Goal: Task Accomplishment & Management: Manage account settings

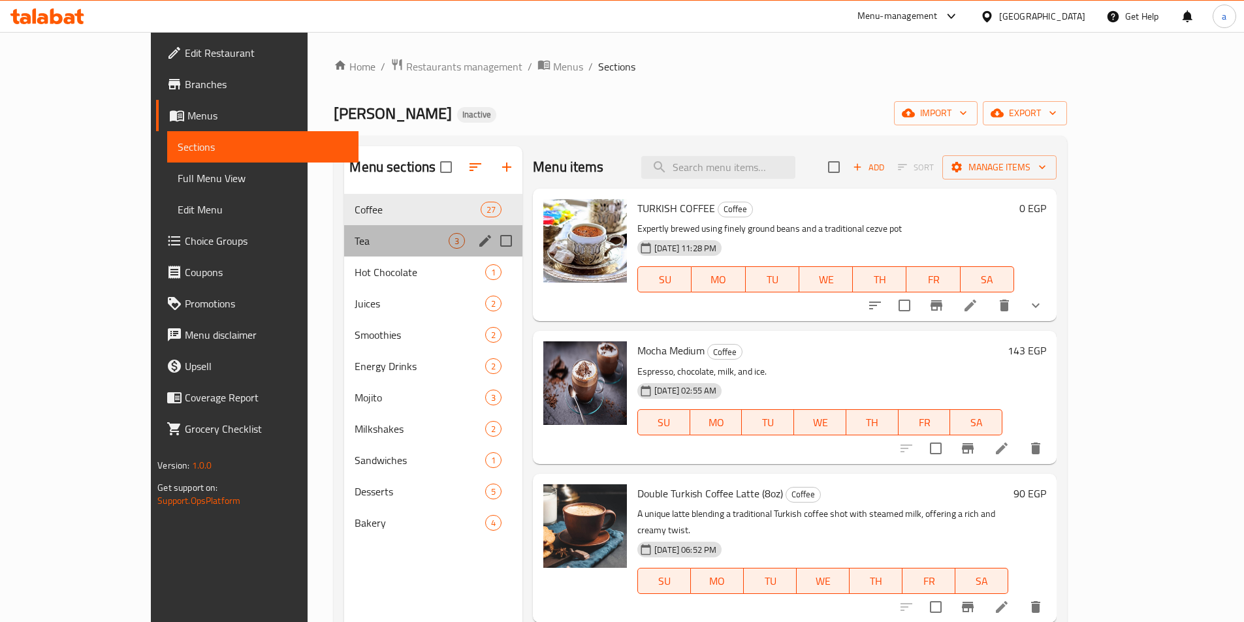
click at [344, 249] on div "Tea 3" at bounding box center [433, 240] width 178 height 31
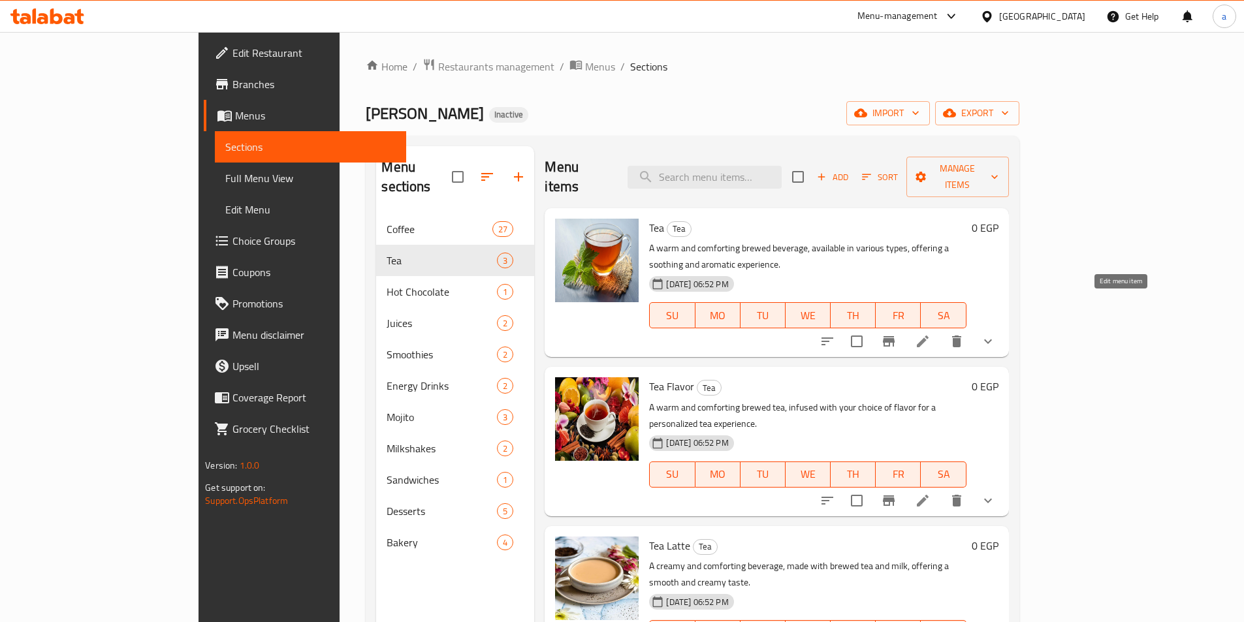
click at [929, 336] on icon at bounding box center [923, 342] width 12 height 12
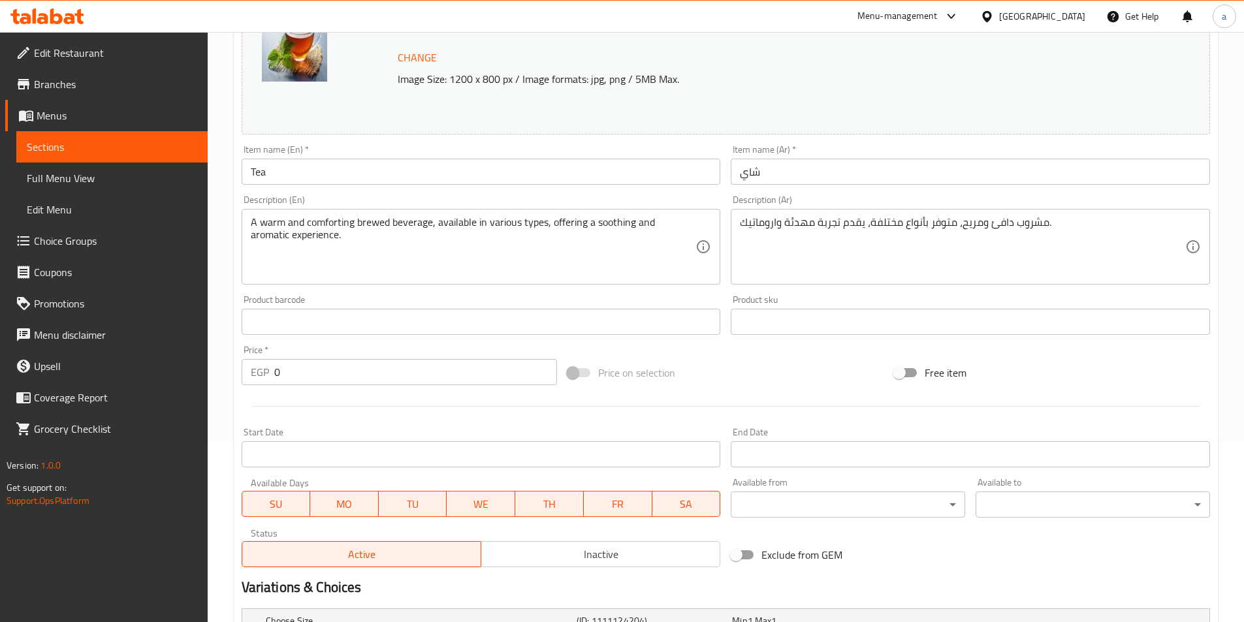
scroll to position [349, 0]
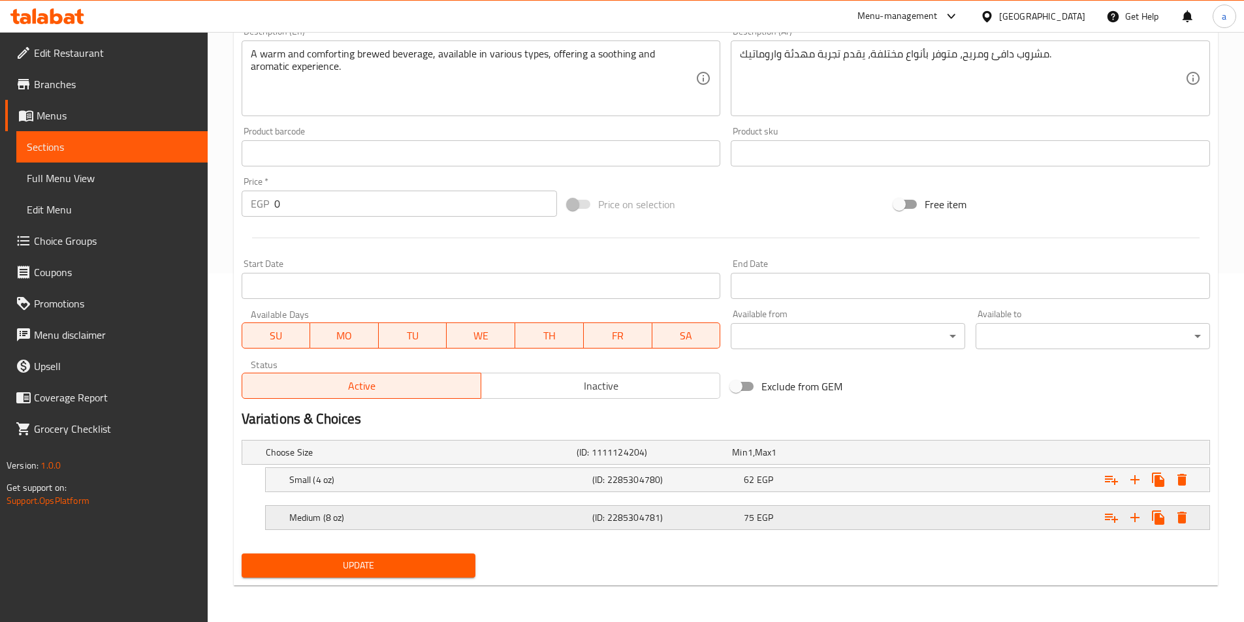
click at [454, 513] on h5 "Medium (8 oz)" at bounding box center [438, 517] width 298 height 13
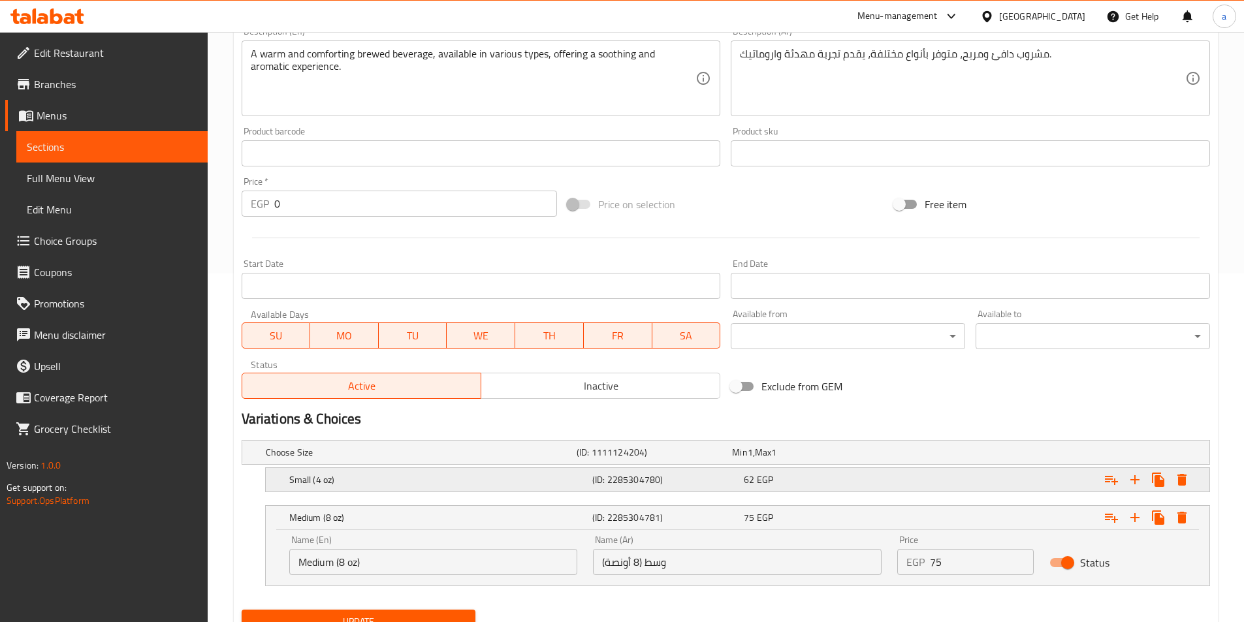
click at [463, 487] on div "Small (4 oz)" at bounding box center [438, 480] width 303 height 18
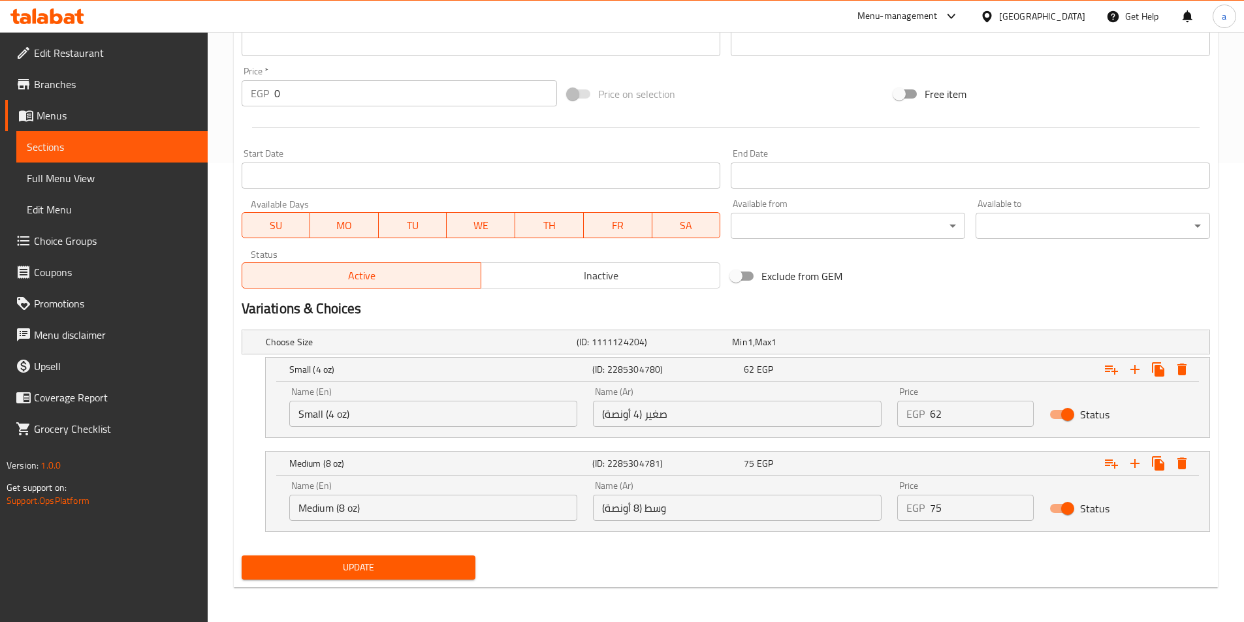
scroll to position [461, 0]
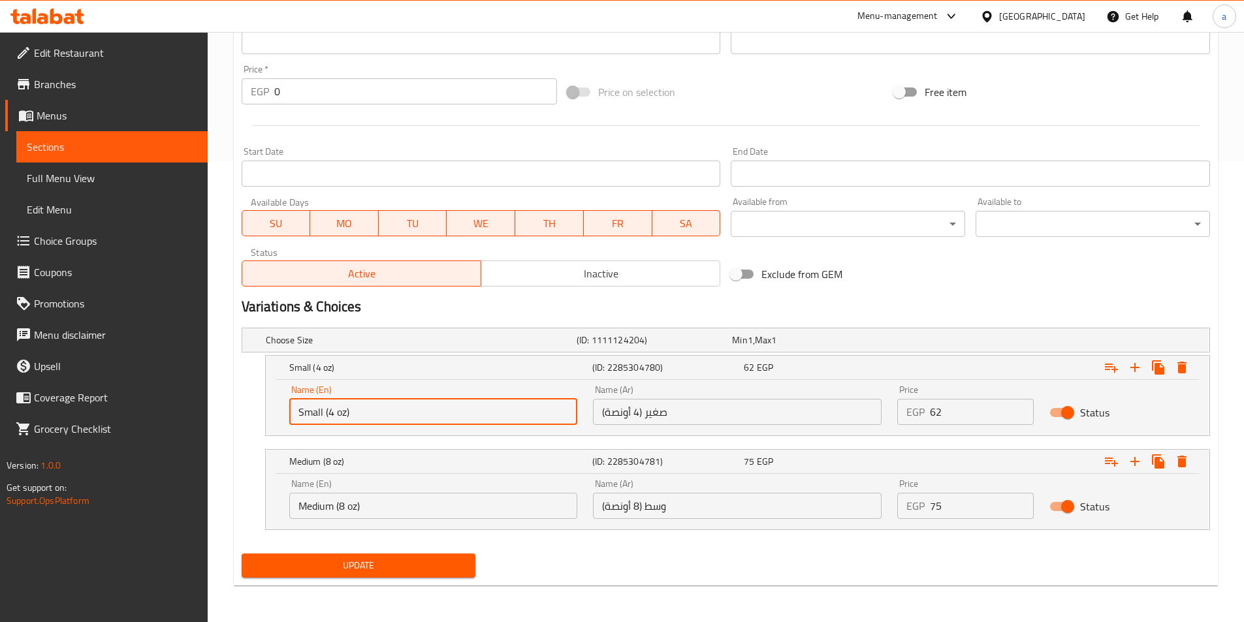
drag, startPoint x: 372, startPoint y: 410, endPoint x: 323, endPoint y: 425, distance: 51.7
click at [323, 425] on input "Small (4 oz)" at bounding box center [433, 412] width 289 height 26
type input "Small"
click at [703, 415] on input "صغير (4 أونصة)" at bounding box center [737, 412] width 289 height 26
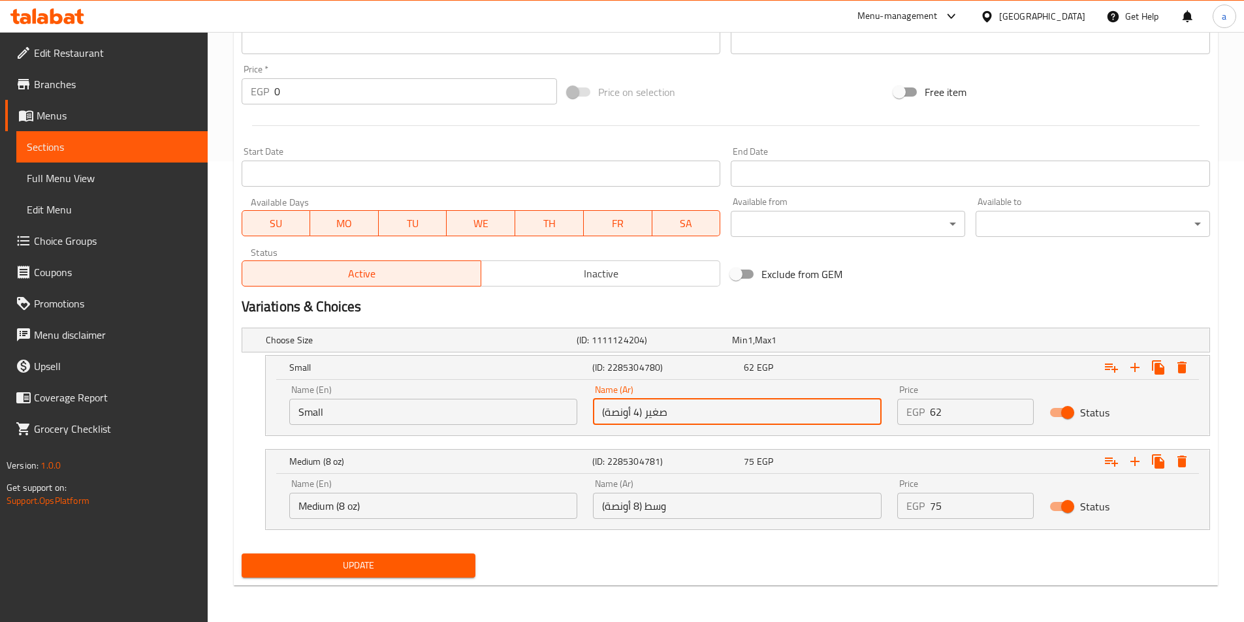
click at [647, 413] on input "صغير (4 أونصة)" at bounding box center [737, 412] width 289 height 26
type input "صغير"
click at [384, 508] on input "Medium (8 oz)" at bounding box center [433, 506] width 289 height 26
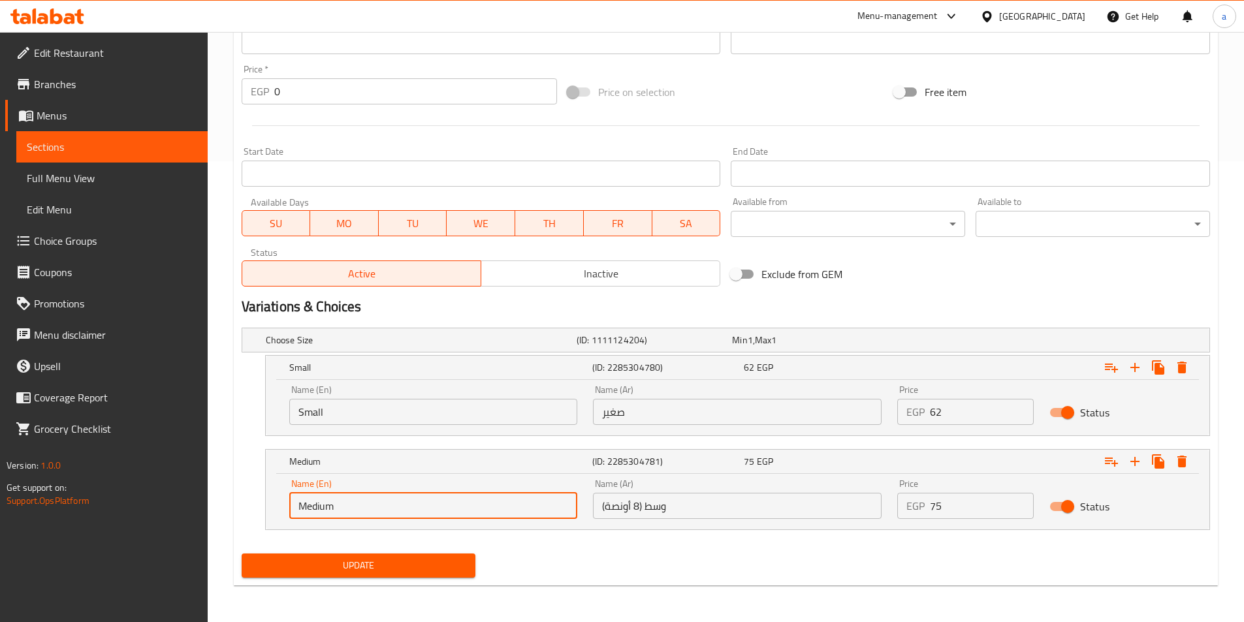
type input "Medium"
drag, startPoint x: 642, startPoint y: 505, endPoint x: 676, endPoint y: 500, distance: 34.4
click at [642, 505] on input "وسط (8 أونصة)" at bounding box center [737, 506] width 289 height 26
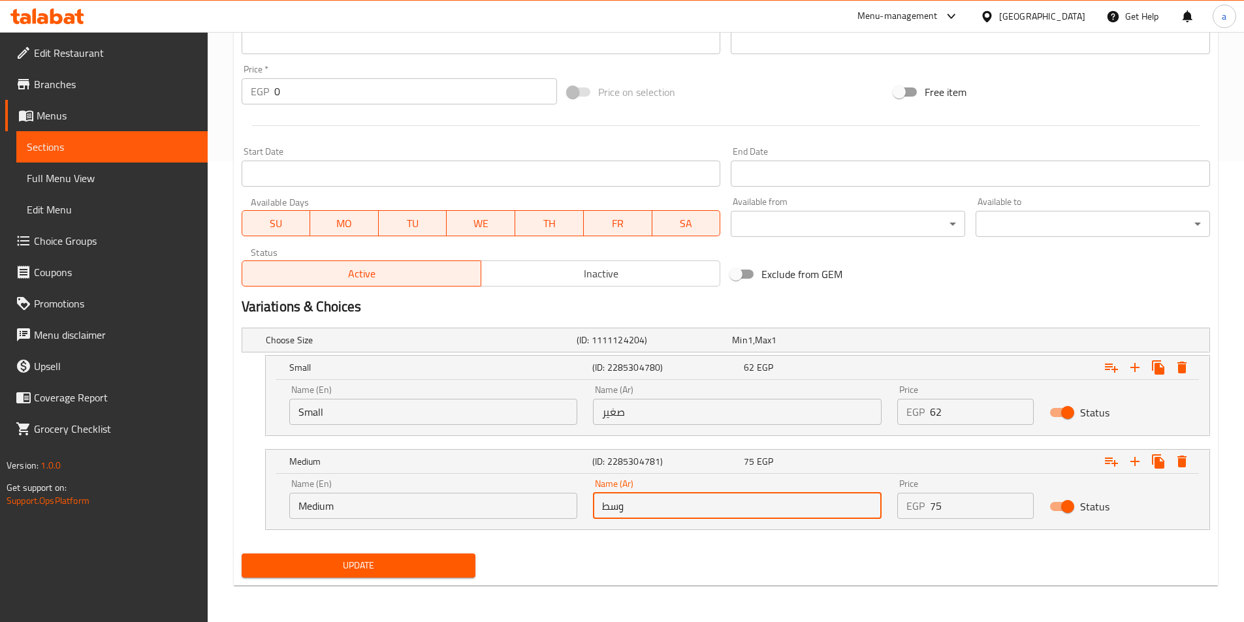
type input "وسط"
click at [411, 565] on span "Update" at bounding box center [359, 566] width 214 height 16
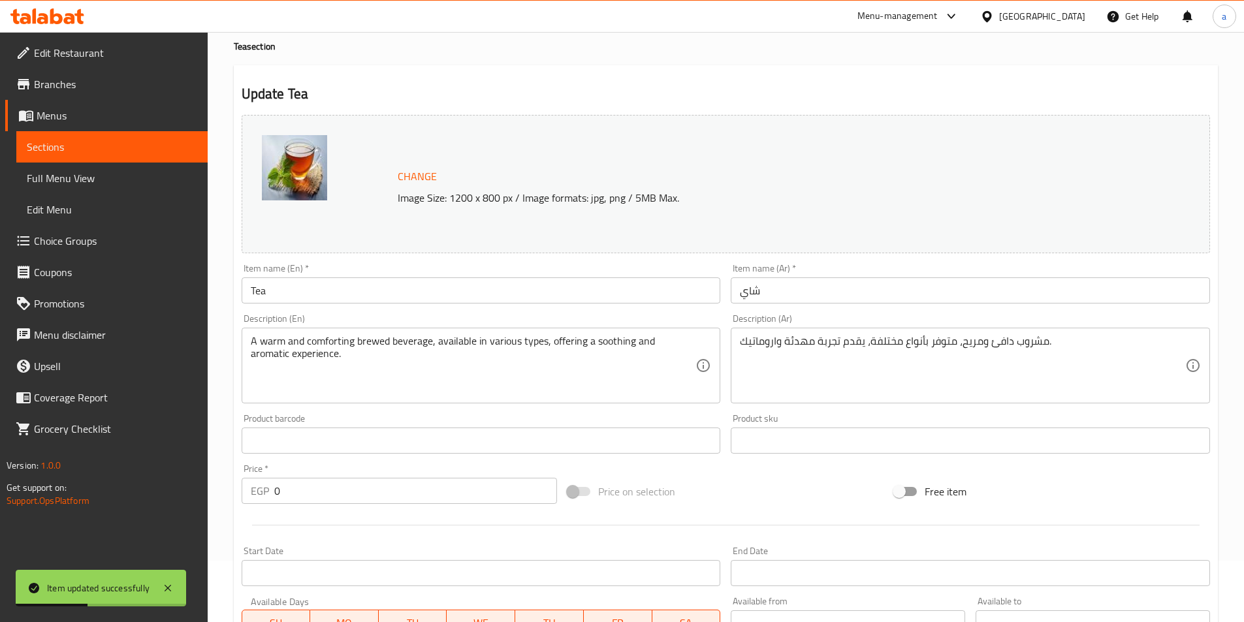
scroll to position [0, 0]
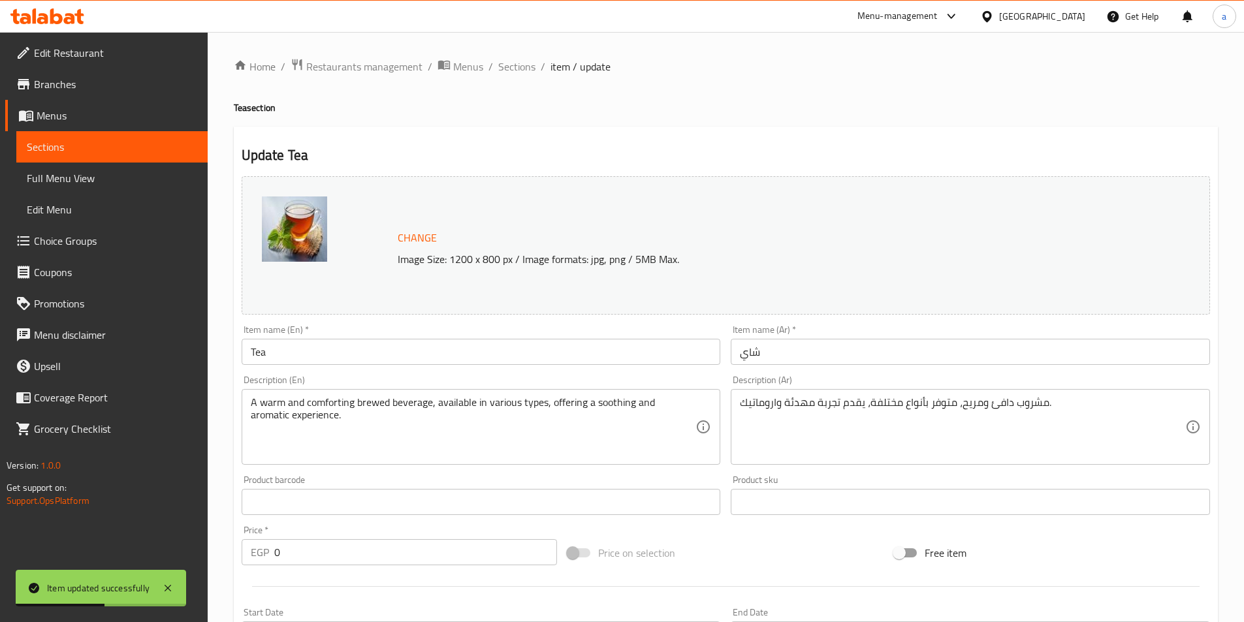
click at [569, 71] on span "item / update" at bounding box center [581, 67] width 60 height 16
click at [517, 68] on span "Sections" at bounding box center [516, 67] width 37 height 16
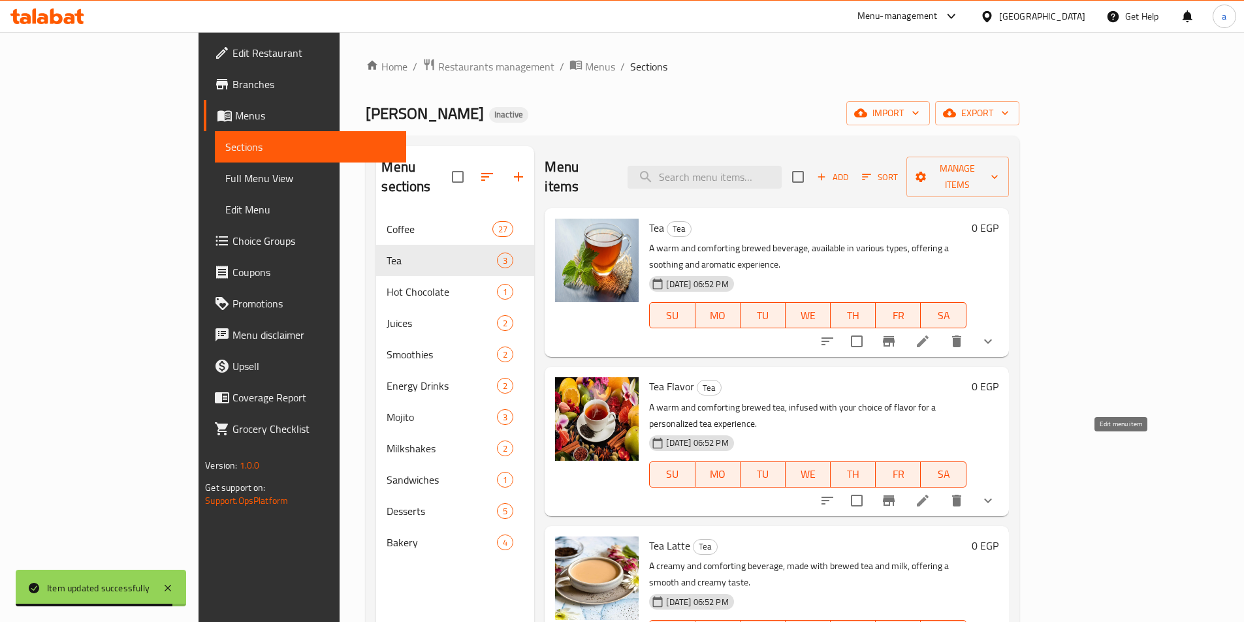
click at [931, 493] on icon at bounding box center [923, 501] width 16 height 16
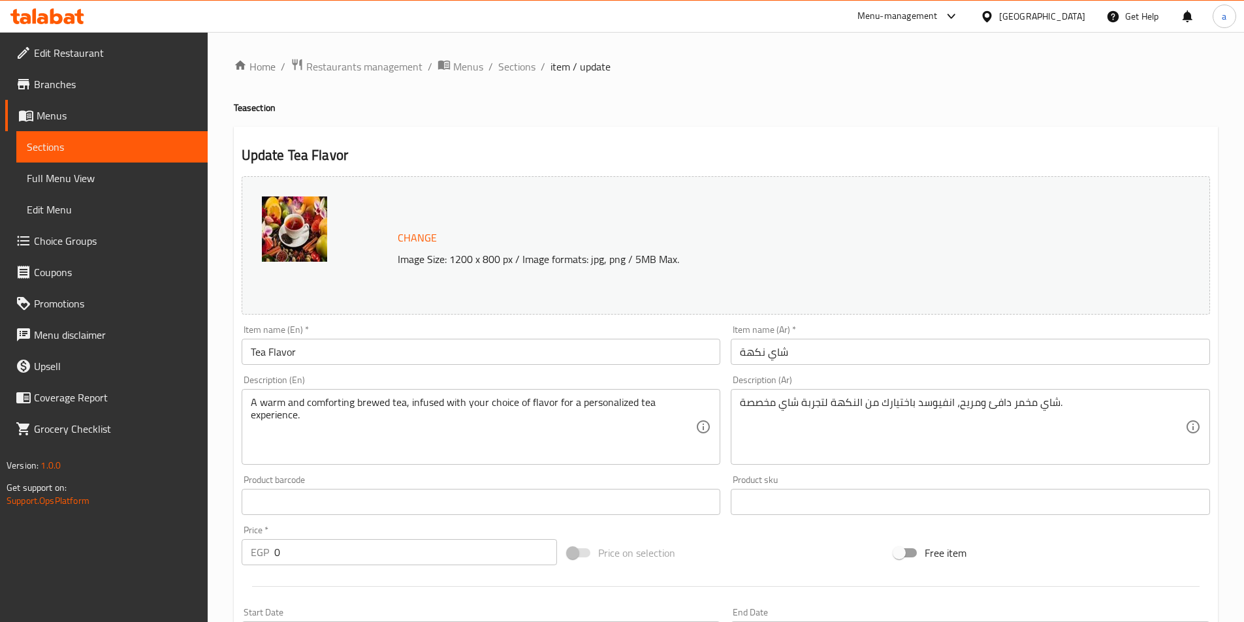
scroll to position [349, 0]
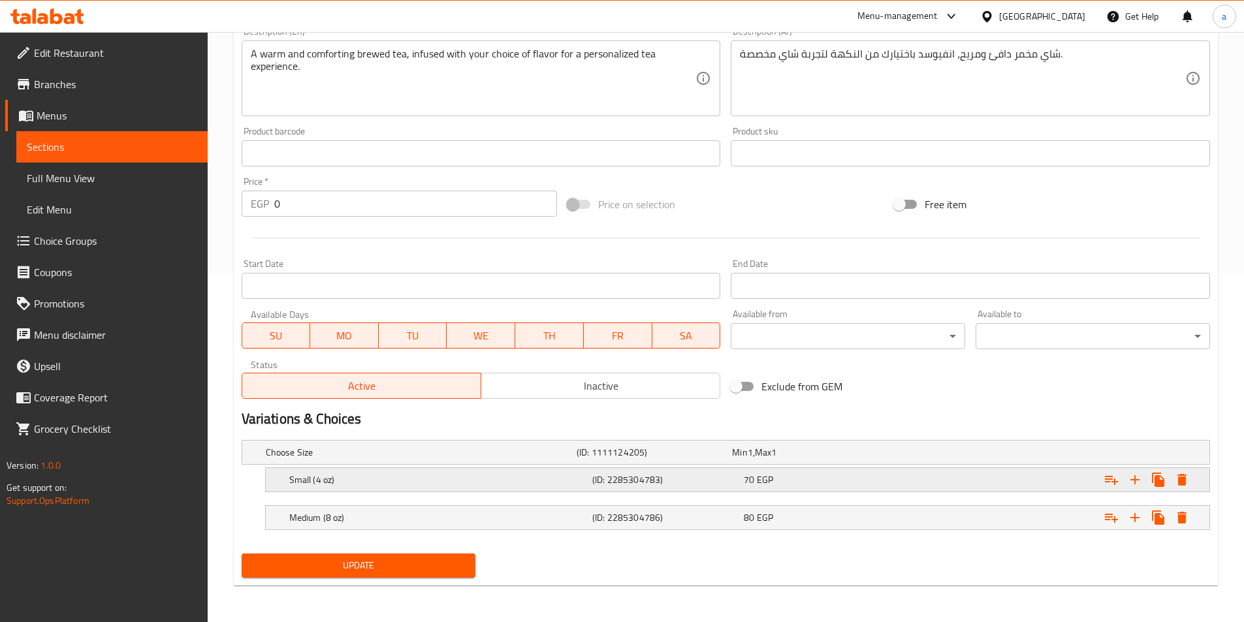
click at [357, 482] on h5 "Small (4 oz)" at bounding box center [438, 480] width 298 height 13
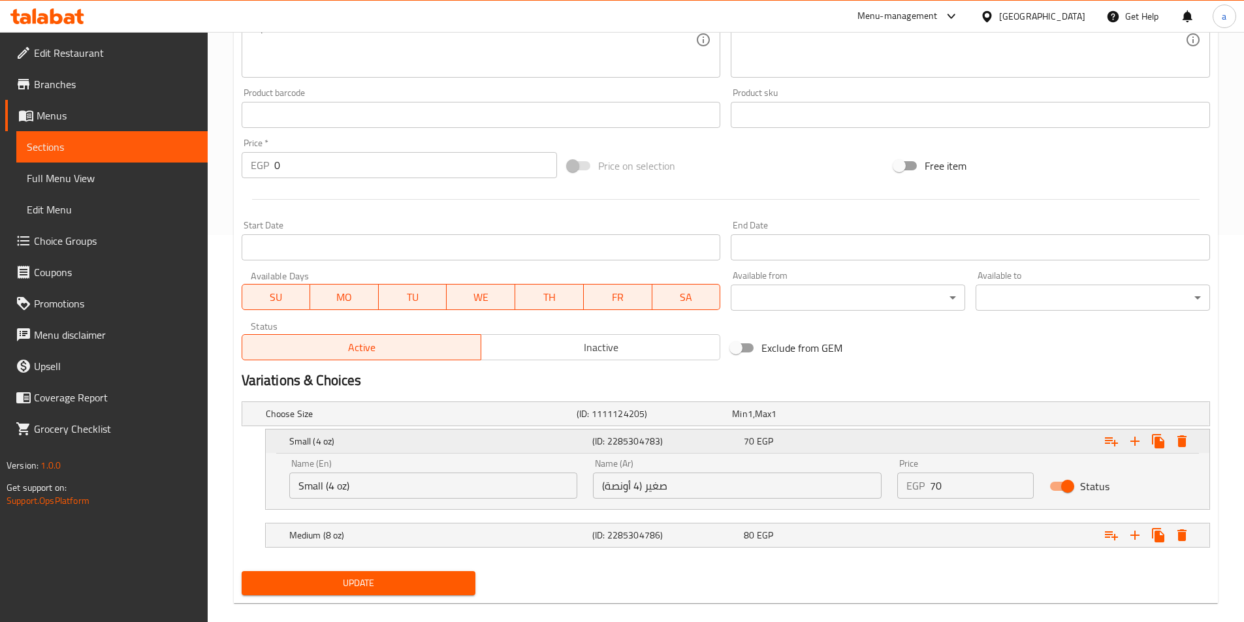
scroll to position [405, 0]
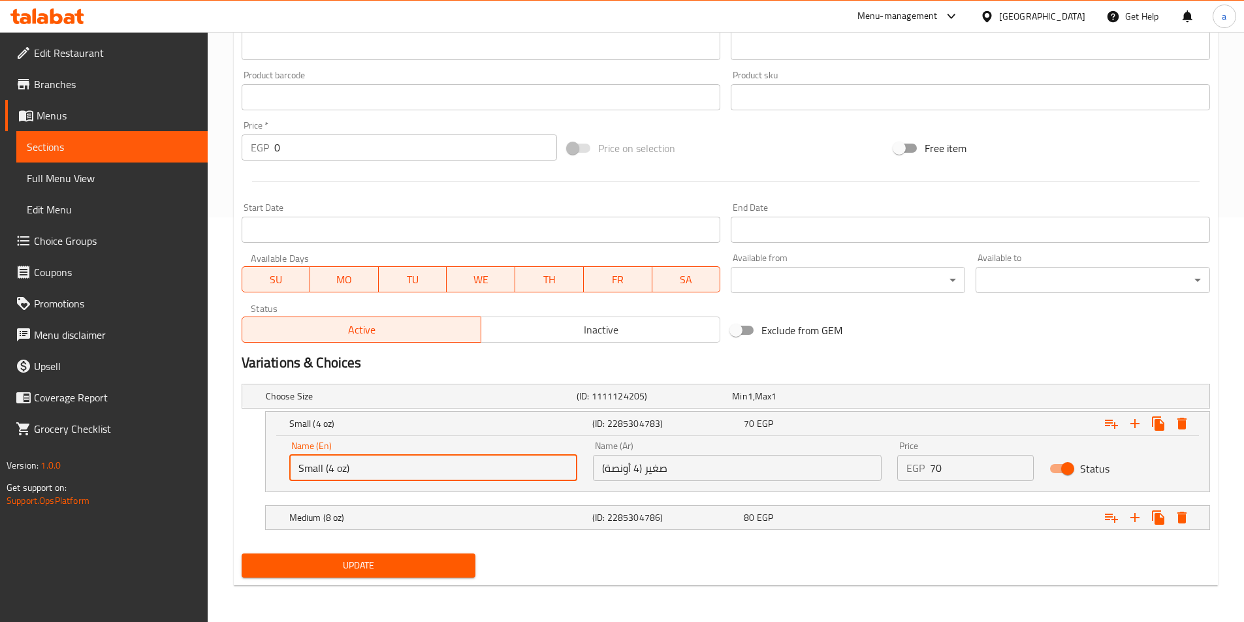
drag, startPoint x: 355, startPoint y: 468, endPoint x: 325, endPoint y: 472, distance: 30.3
click at [325, 472] on input "Small (4 oz)" at bounding box center [433, 468] width 289 height 26
type input "Small"
click at [352, 517] on h5 "Medium (8 oz)" at bounding box center [438, 517] width 298 height 13
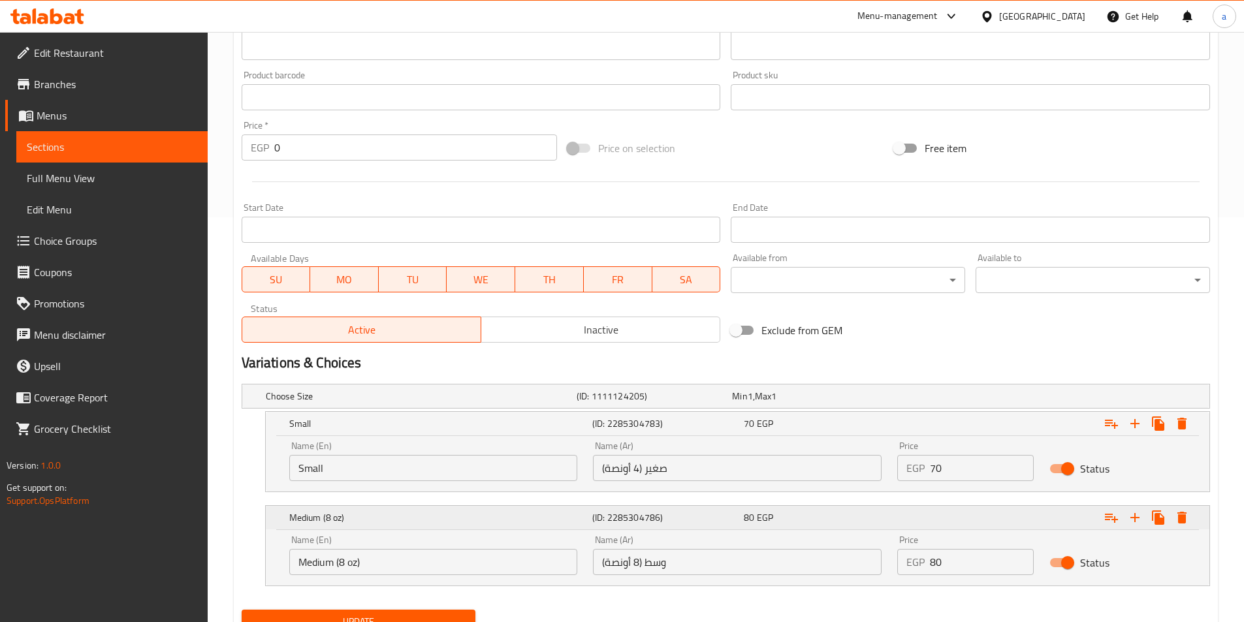
scroll to position [461, 0]
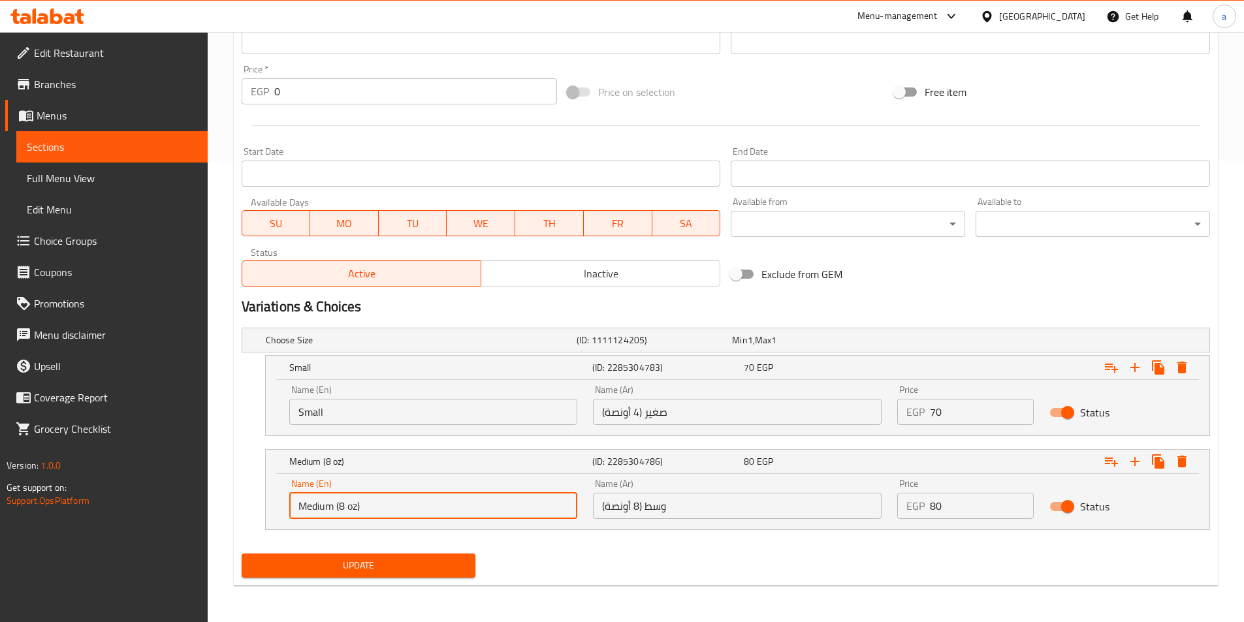
drag, startPoint x: 383, startPoint y: 500, endPoint x: 335, endPoint y: 508, distance: 49.1
click at [335, 508] on input "Medium (8 oz)" at bounding box center [433, 506] width 289 height 26
type input "Medium"
click at [739, 415] on input "صغير (4 أونصة)" at bounding box center [737, 412] width 289 height 26
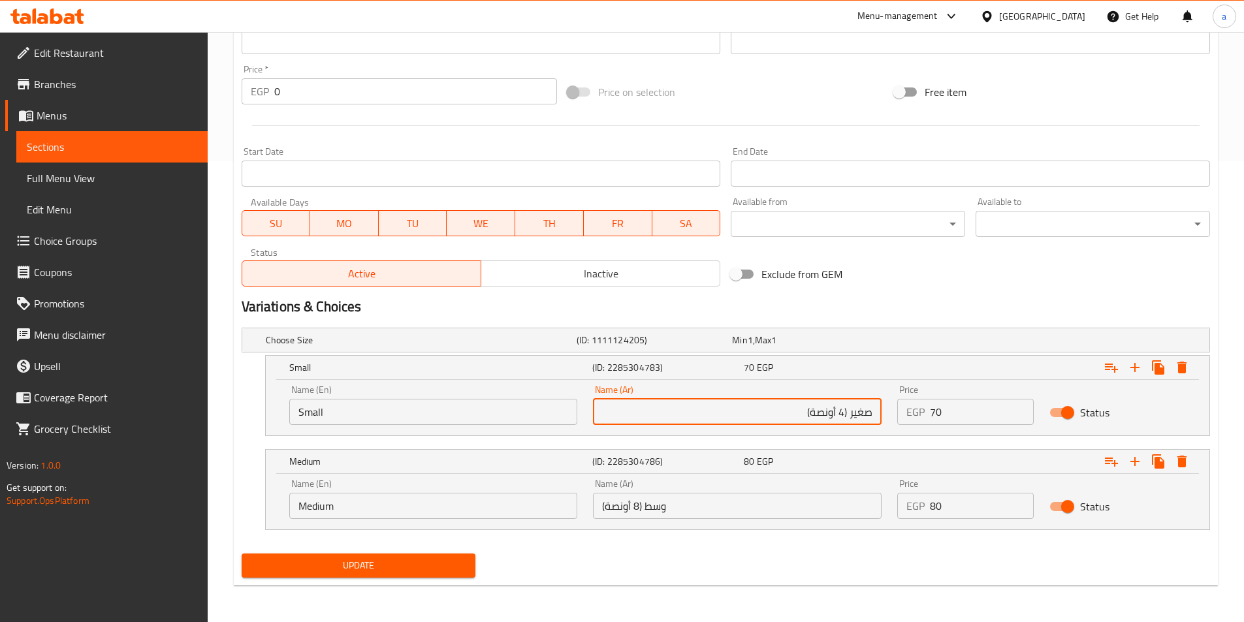
click at [850, 407] on input "صغير (4 أونصة)" at bounding box center [737, 412] width 289 height 26
type input "صغير"
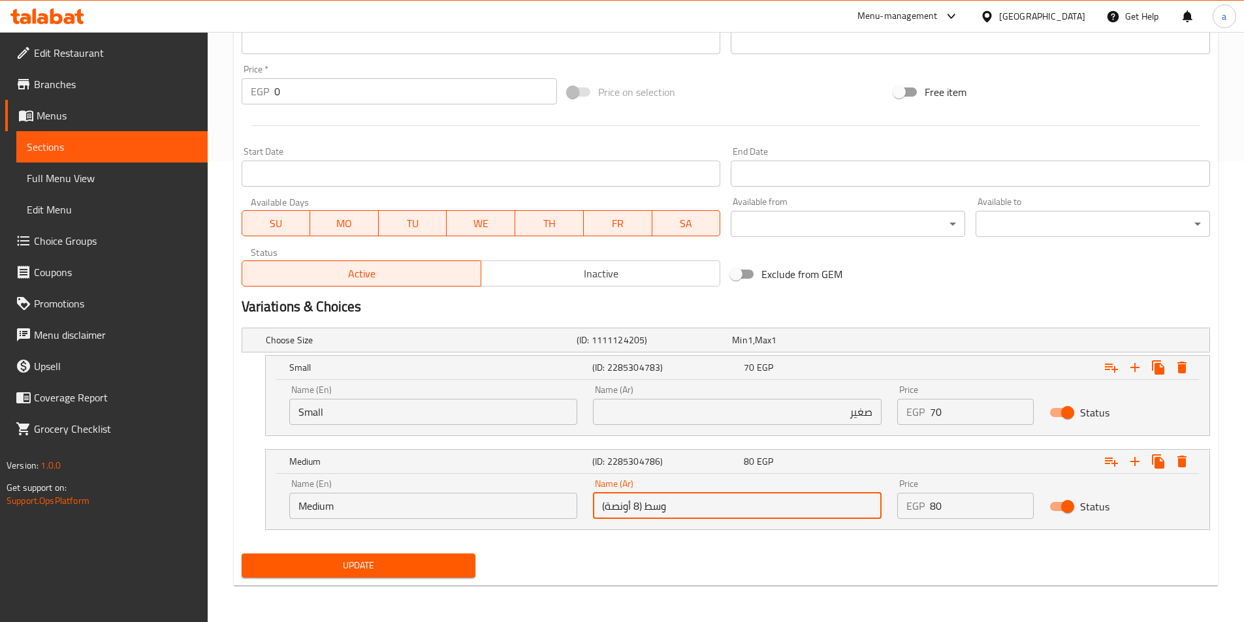
click at [647, 511] on input "وسط (8 أونصة)" at bounding box center [737, 506] width 289 height 26
click at [792, 511] on input "وسط (8 أونصة)" at bounding box center [737, 506] width 289 height 26
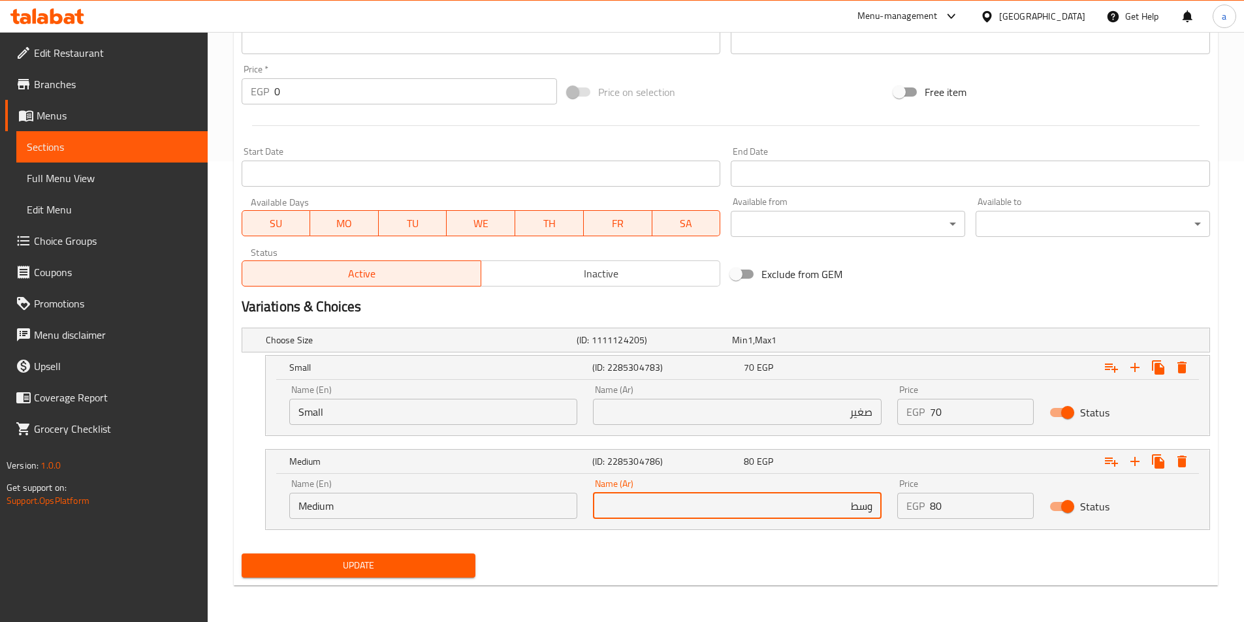
type input "وسط"
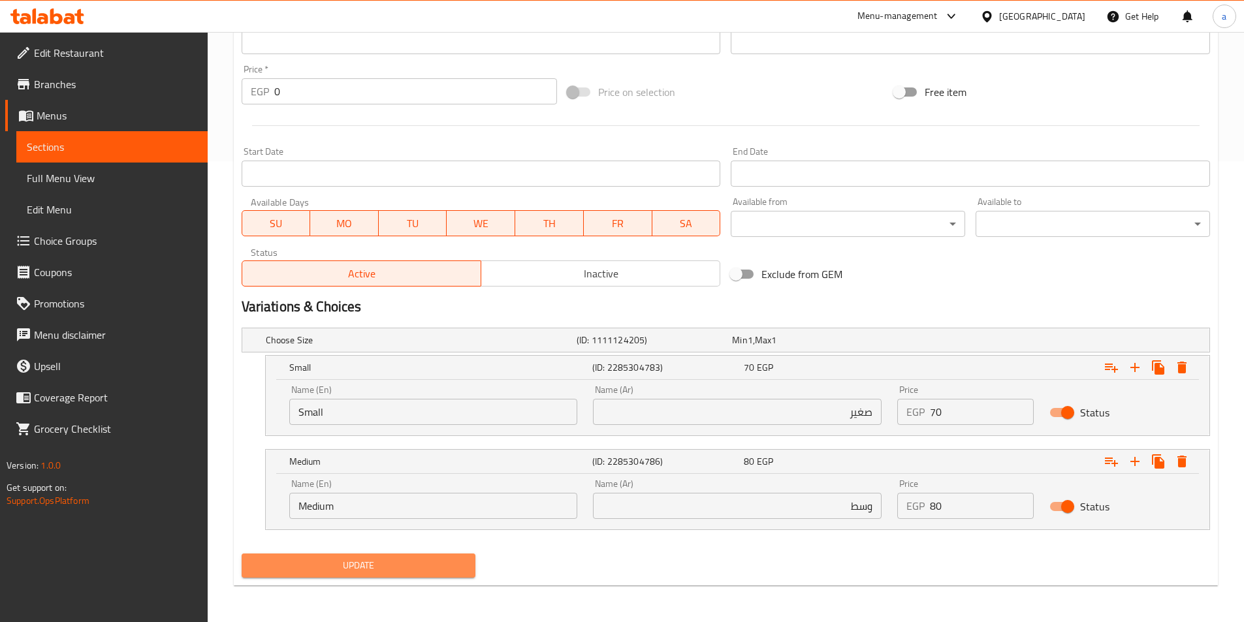
click at [433, 558] on span "Update" at bounding box center [359, 566] width 214 height 16
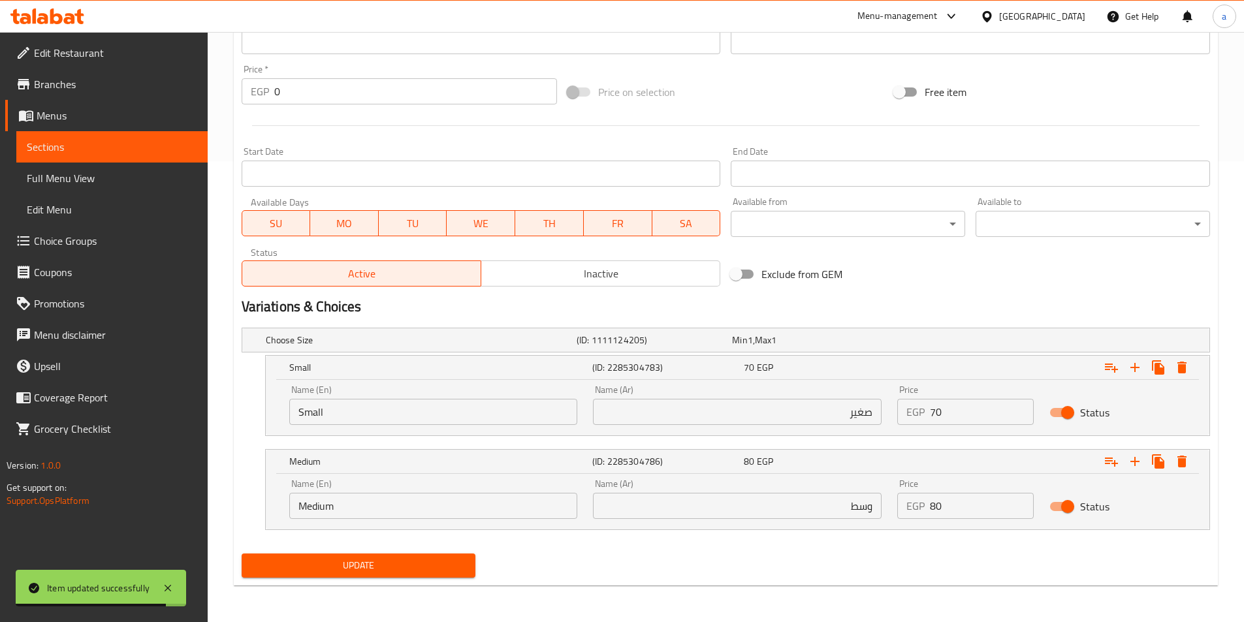
click at [82, 140] on span "Sections" at bounding box center [112, 147] width 170 height 16
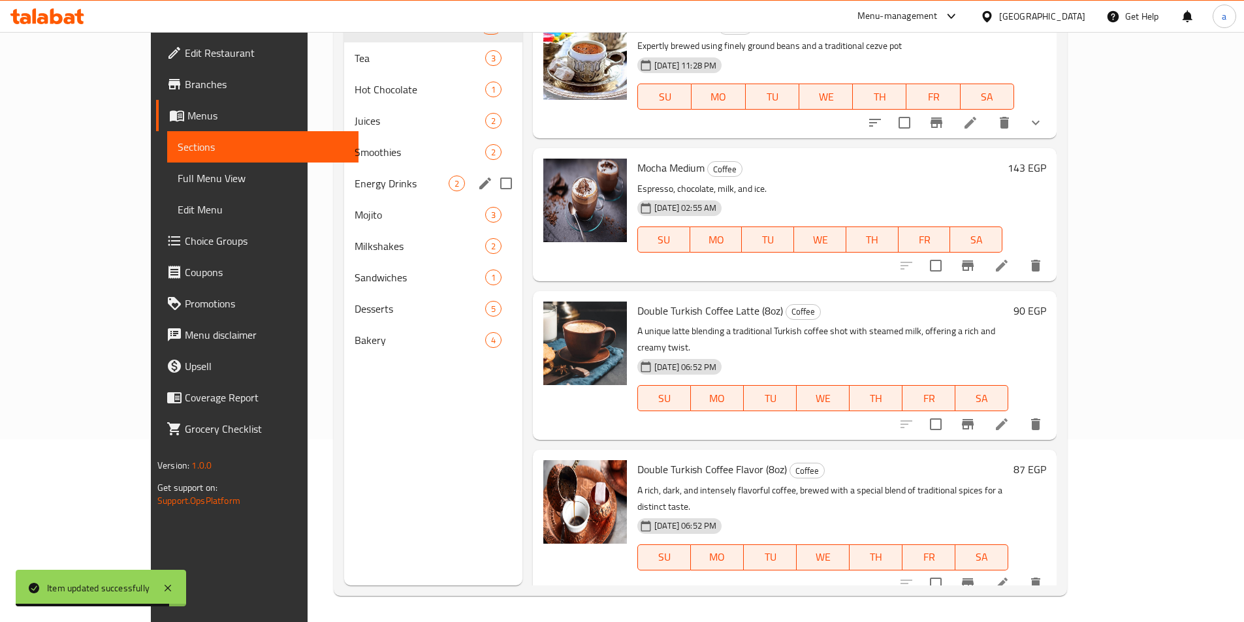
scroll to position [183, 0]
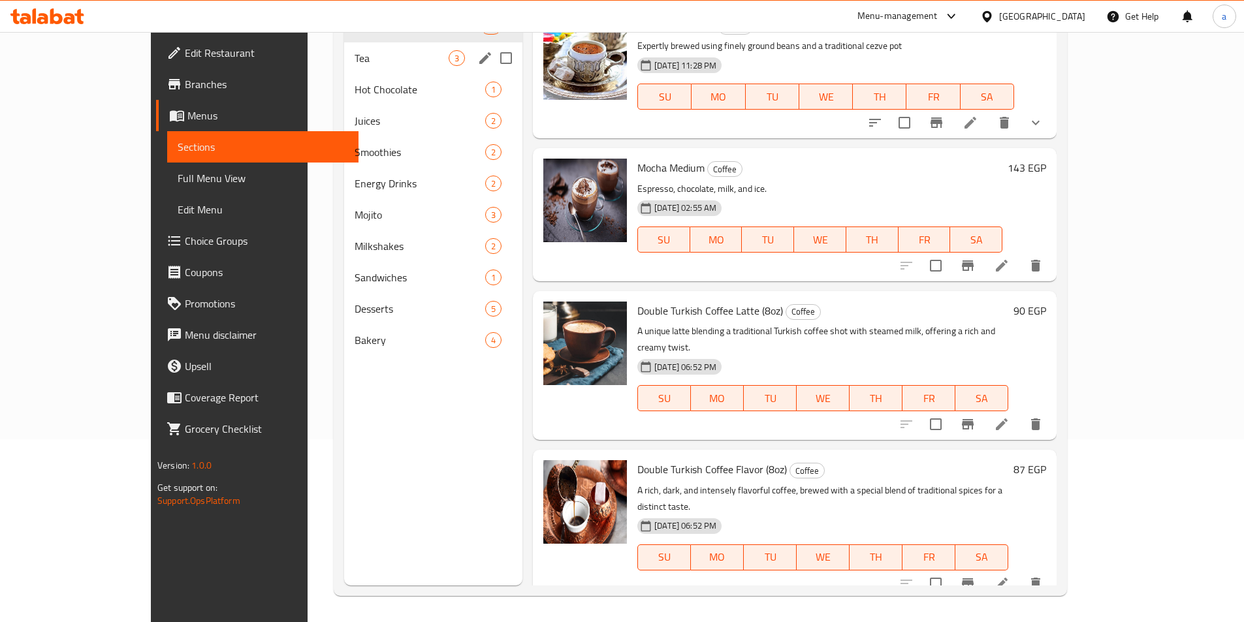
click at [344, 71] on div "Tea 3" at bounding box center [433, 57] width 178 height 31
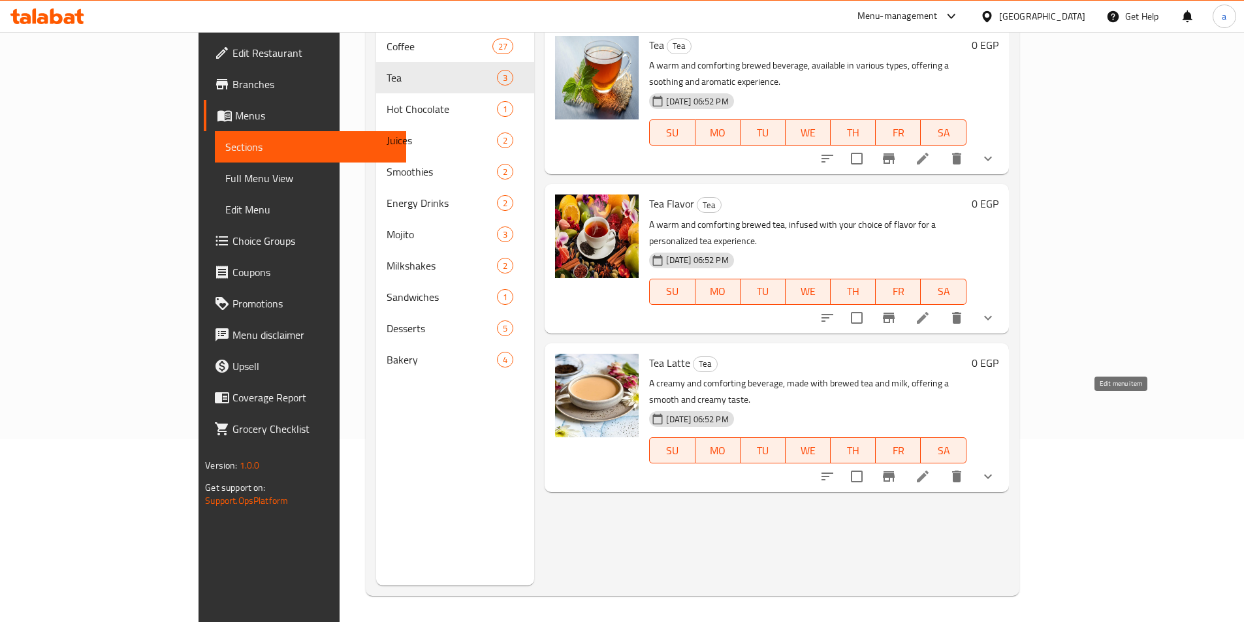
click at [931, 469] on icon at bounding box center [923, 477] width 16 height 16
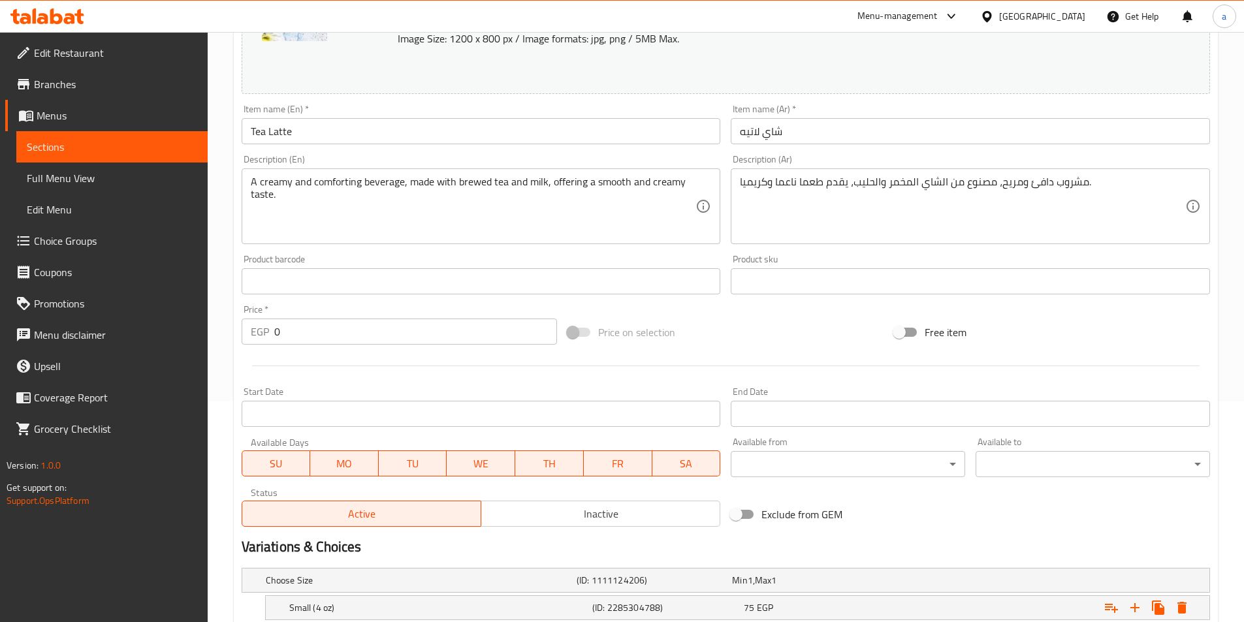
scroll to position [349, 0]
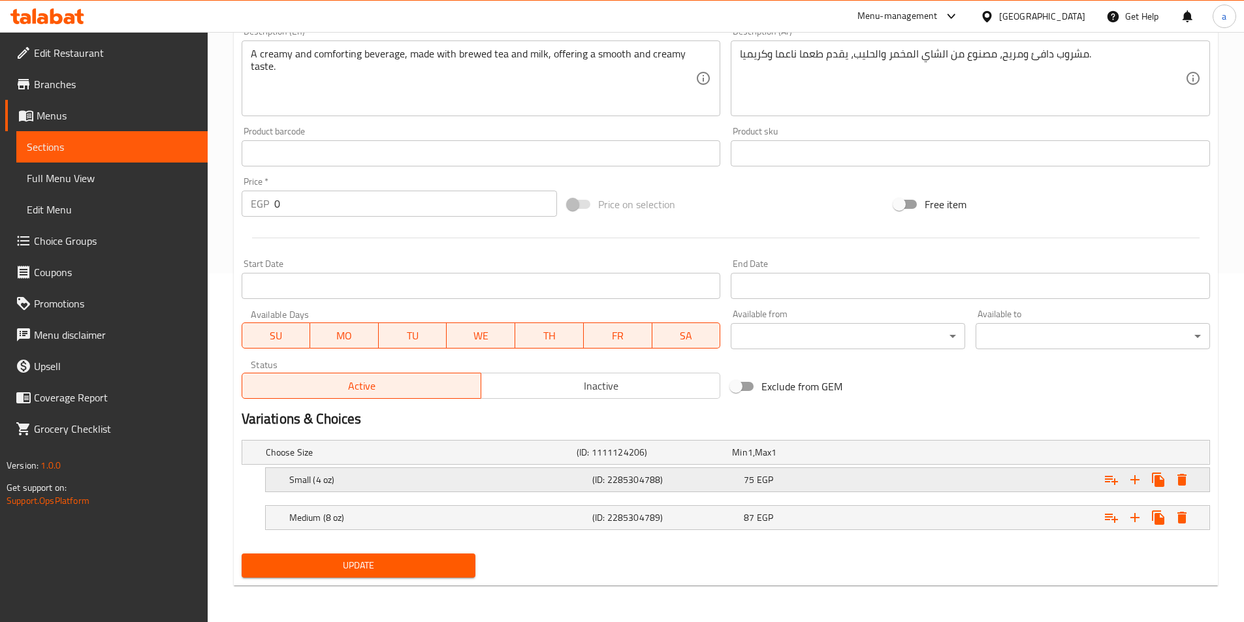
click at [428, 474] on h5 "Small (4 oz)" at bounding box center [438, 480] width 298 height 13
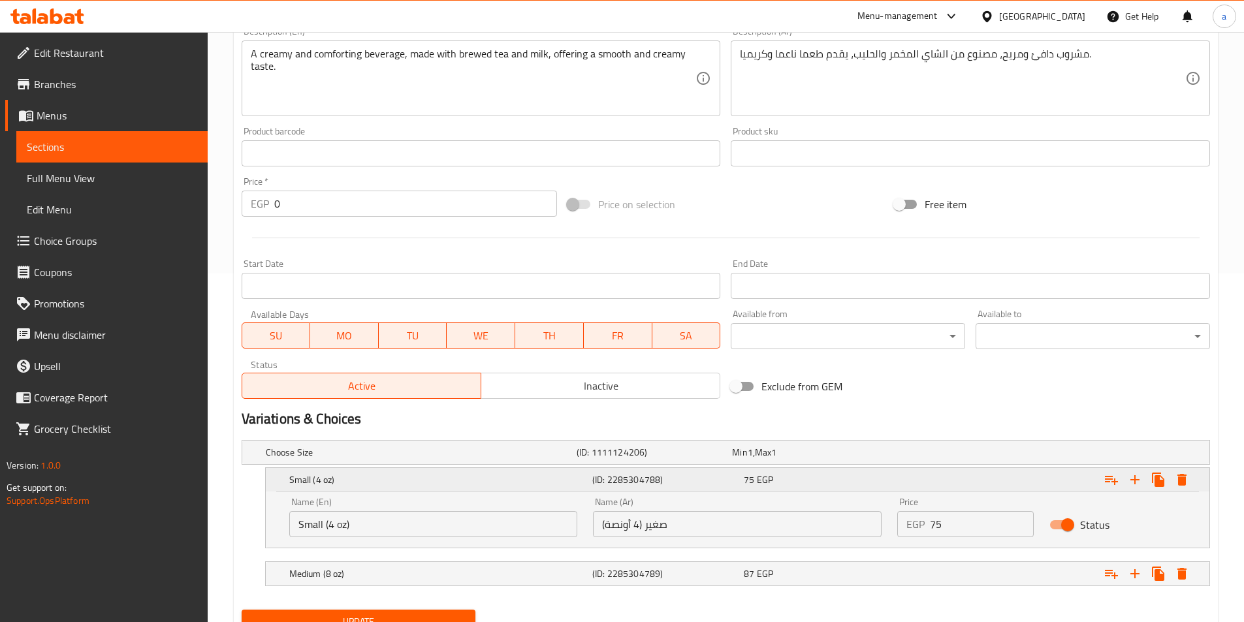
scroll to position [405, 0]
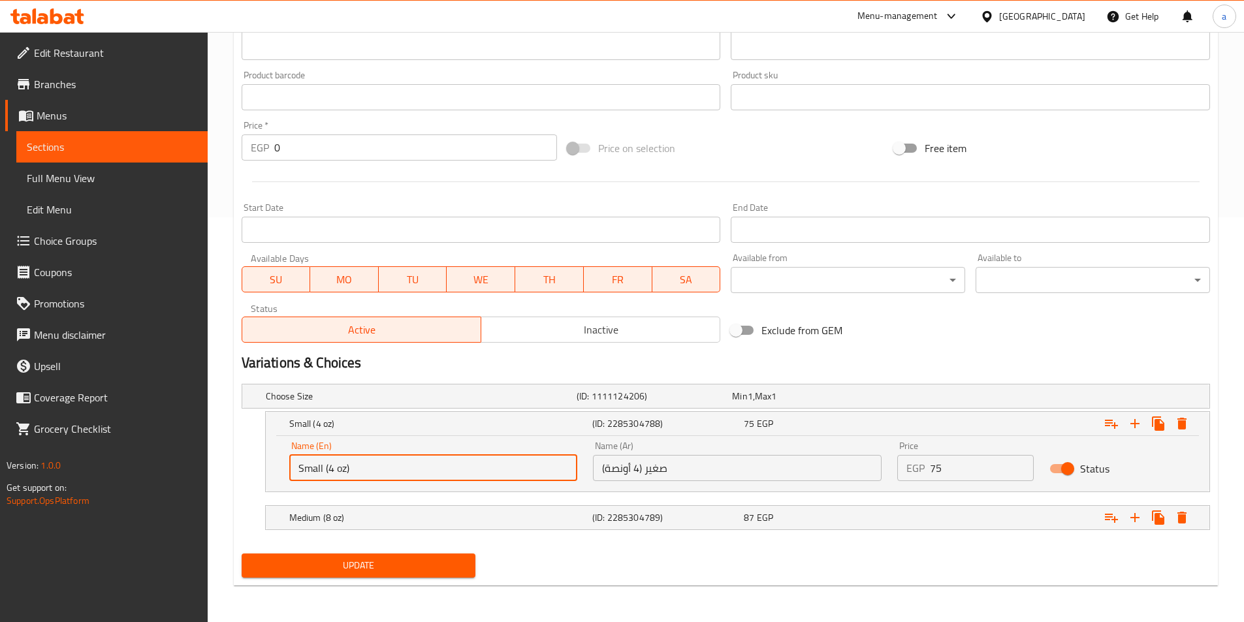
drag, startPoint x: 386, startPoint y: 475, endPoint x: 322, endPoint y: 479, distance: 64.2
click at [322, 479] on input "Small (4 oz)" at bounding box center [433, 468] width 289 height 26
type input "Small"
click at [636, 474] on input "صغير (4 أونصة)" at bounding box center [737, 468] width 289 height 26
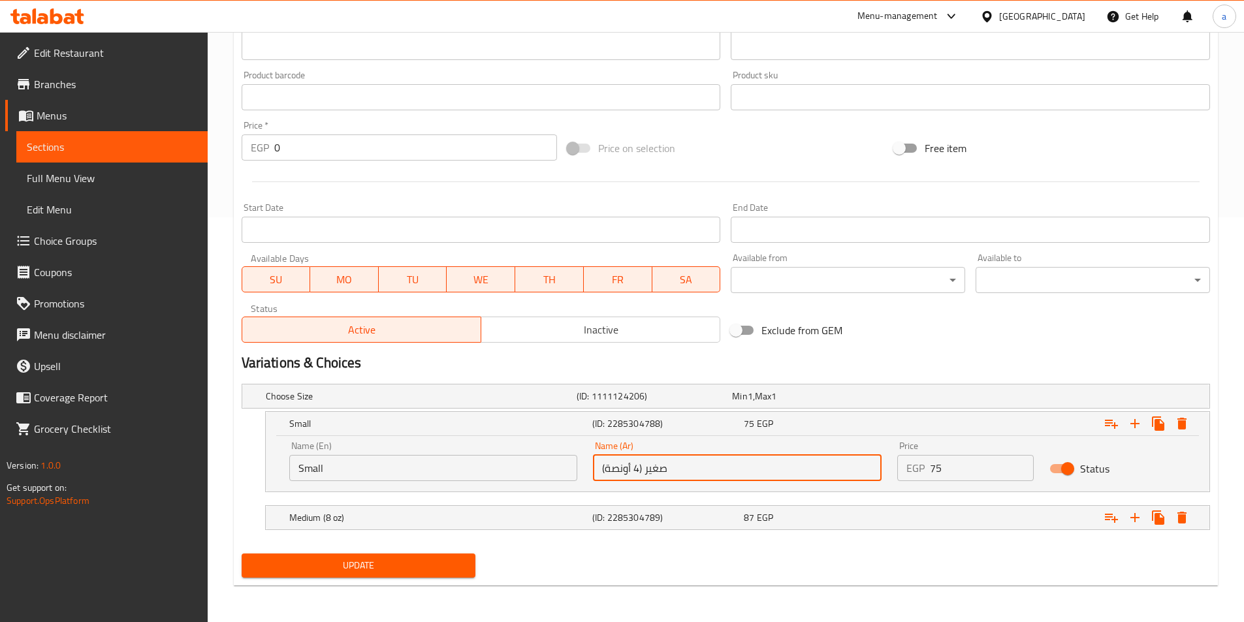
click at [645, 473] on input "صغير (4 أونصة)" at bounding box center [737, 468] width 289 height 26
click at [856, 463] on input "صغير (4 أونصة)" at bounding box center [737, 468] width 289 height 26
type input "صغير"
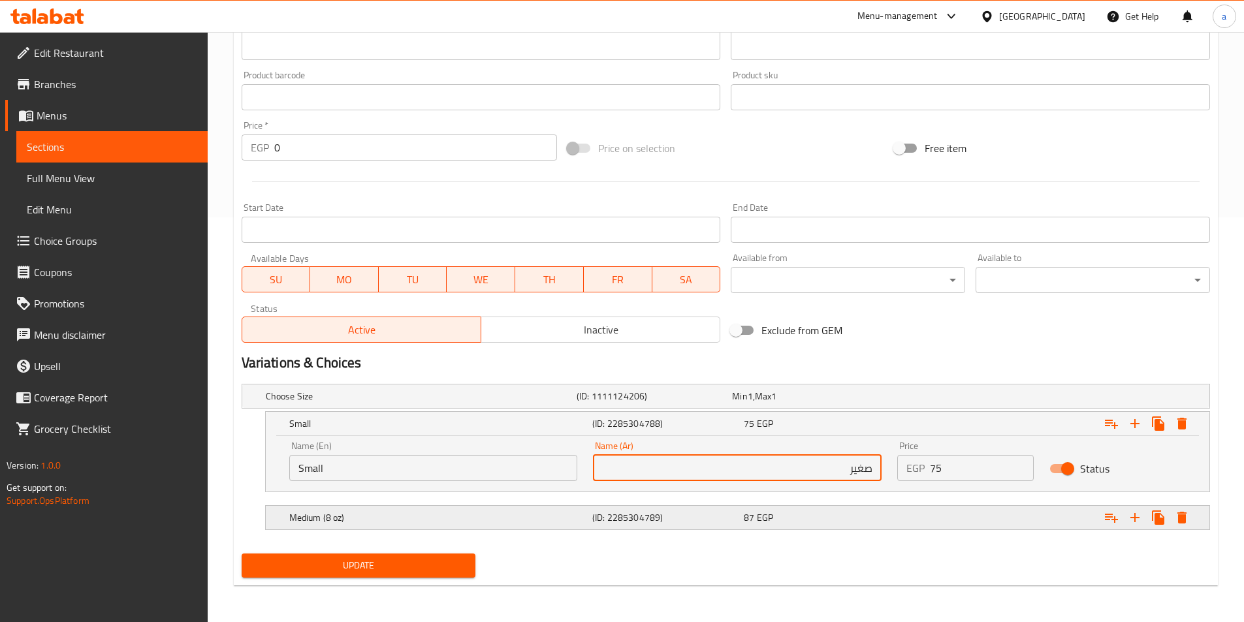
click at [683, 520] on h5 "(ID: 2285304789)" at bounding box center [665, 517] width 146 height 13
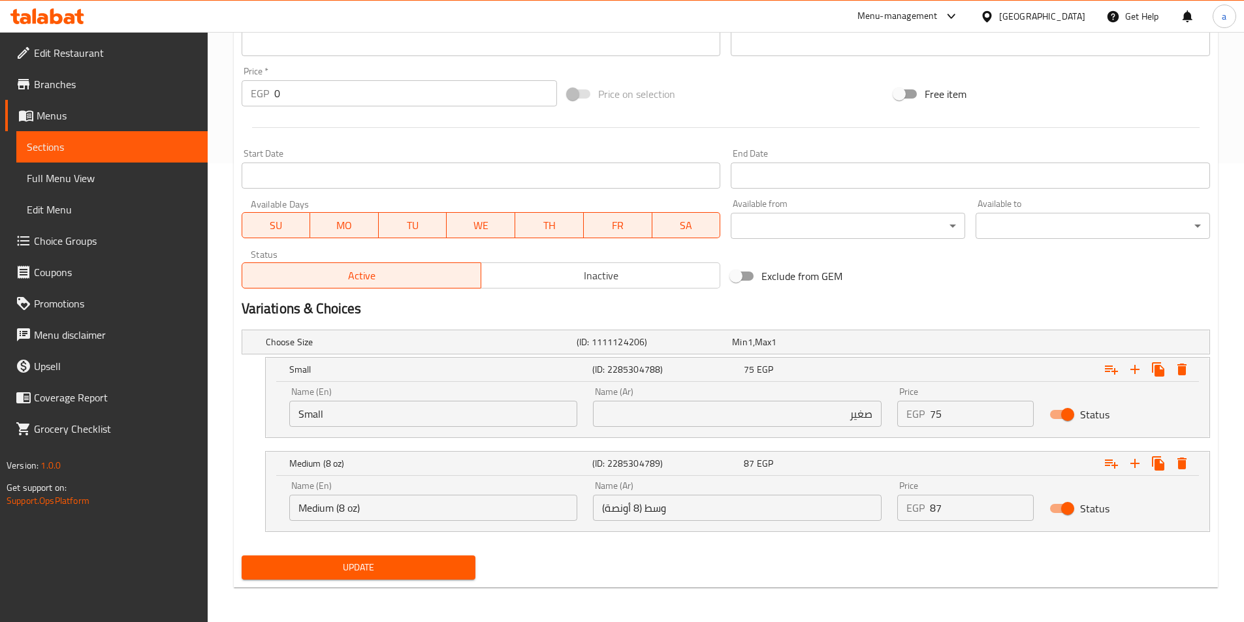
scroll to position [461, 0]
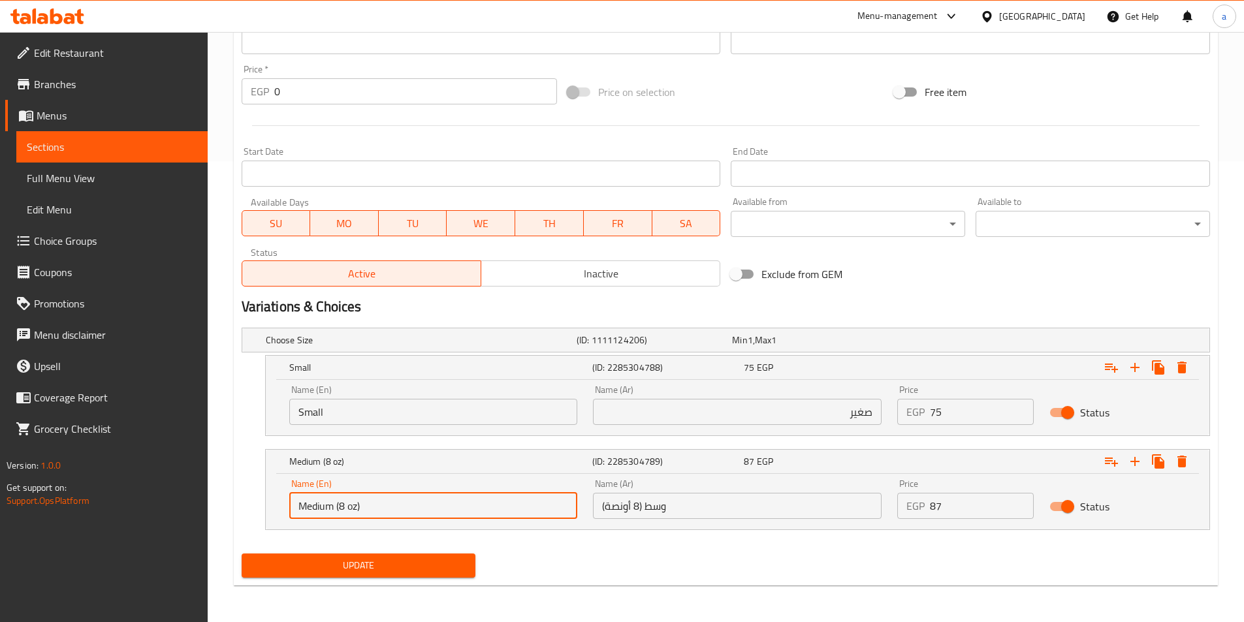
click at [485, 512] on input "Medium (8 oz)" at bounding box center [433, 506] width 289 height 26
type input "Medium"
click at [592, 507] on div "Name (Ar) وسط (8 أونصة) Name (Ar)" at bounding box center [737, 500] width 304 height 56
click at [646, 510] on input "وسط (8 أونصة)" at bounding box center [737, 506] width 289 height 26
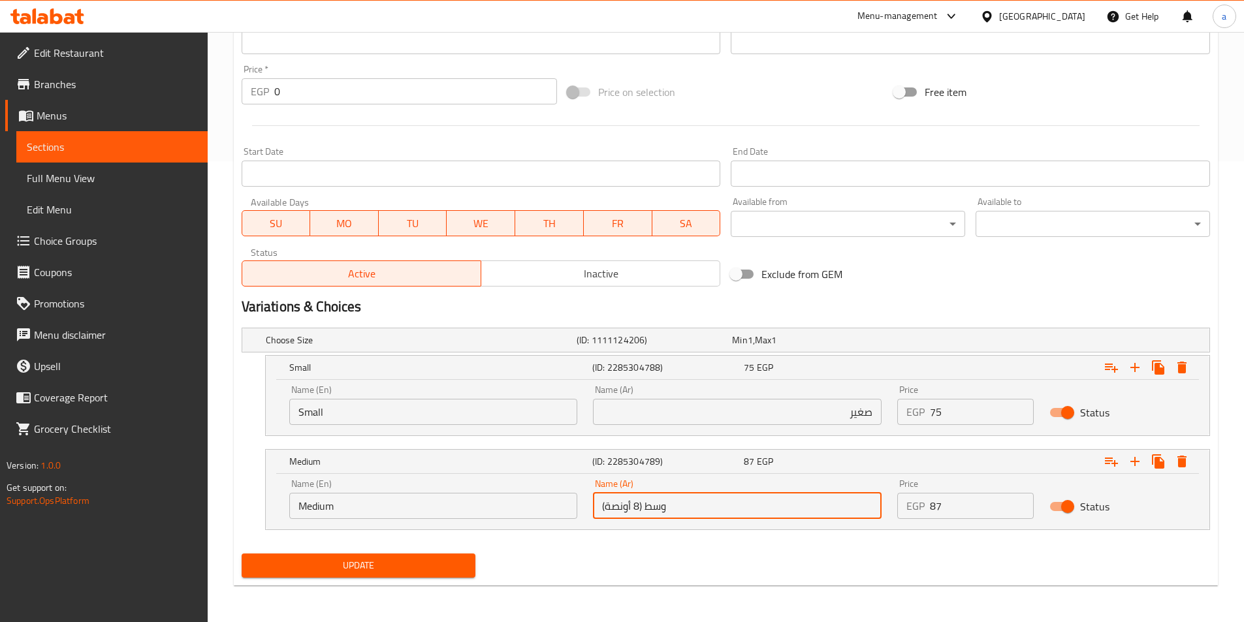
drag, startPoint x: 646, startPoint y: 510, endPoint x: 628, endPoint y: 504, distance: 18.6
click at [628, 504] on input "وسط (8 أونصة)" at bounding box center [737, 506] width 289 height 26
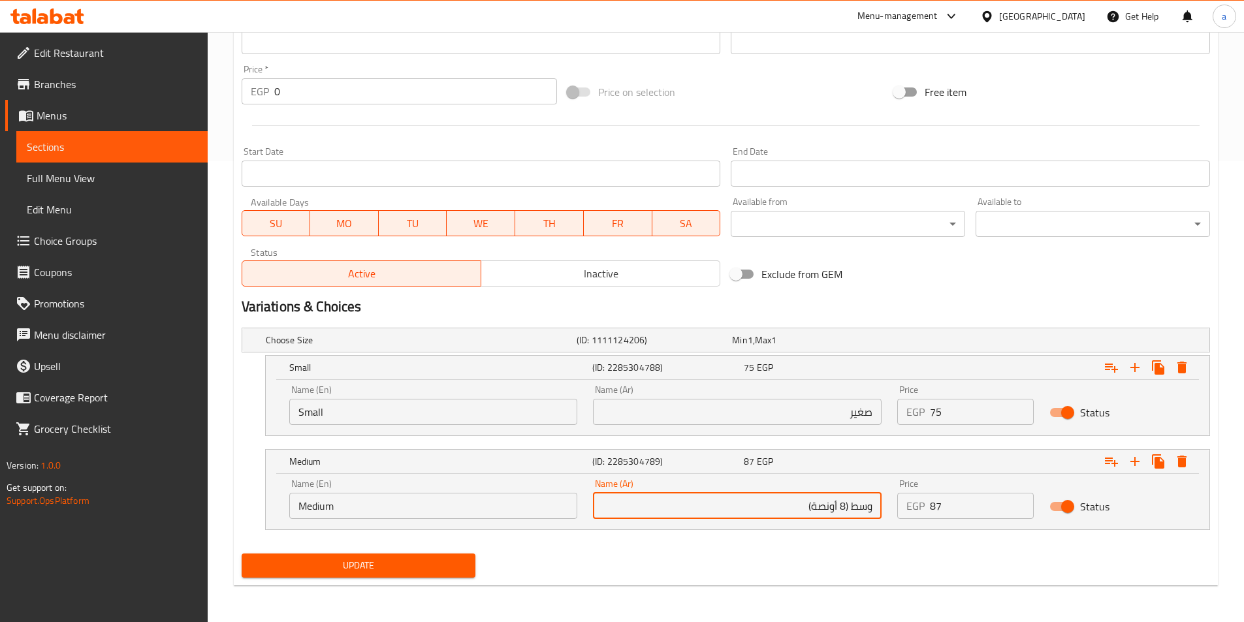
click at [796, 509] on input "وسط (8 أونصة)" at bounding box center [737, 506] width 289 height 26
click at [848, 508] on input "وسط (8 أونصة)" at bounding box center [737, 506] width 289 height 26
type input "وسط"
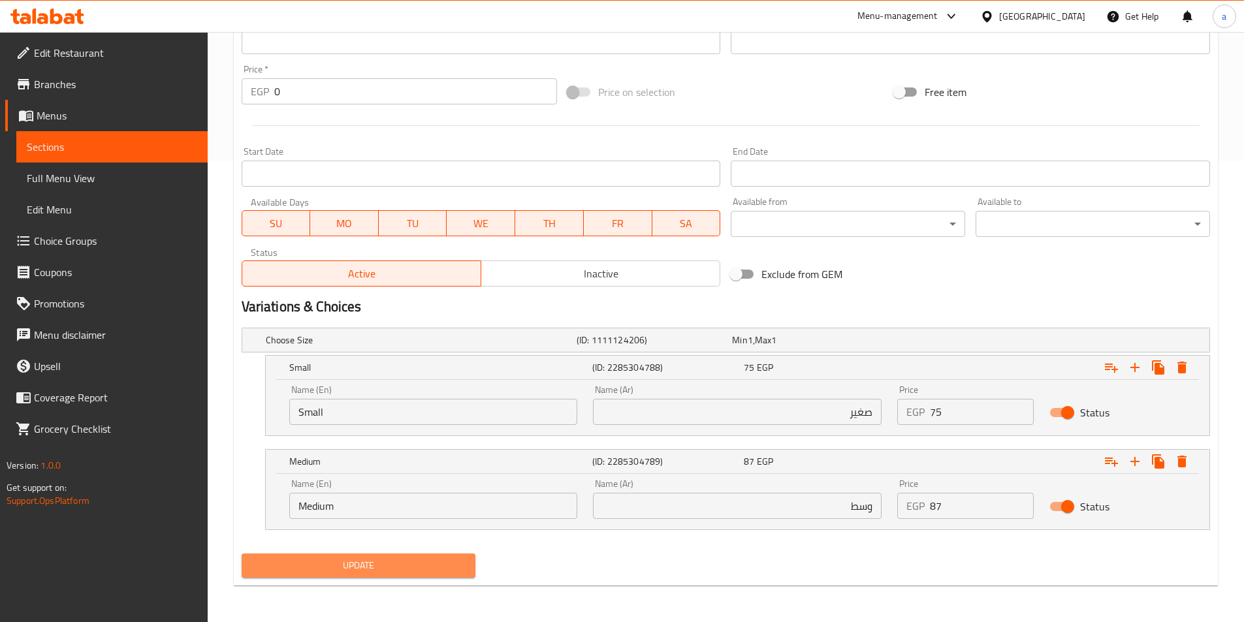
click at [444, 554] on button "Update" at bounding box center [359, 566] width 234 height 24
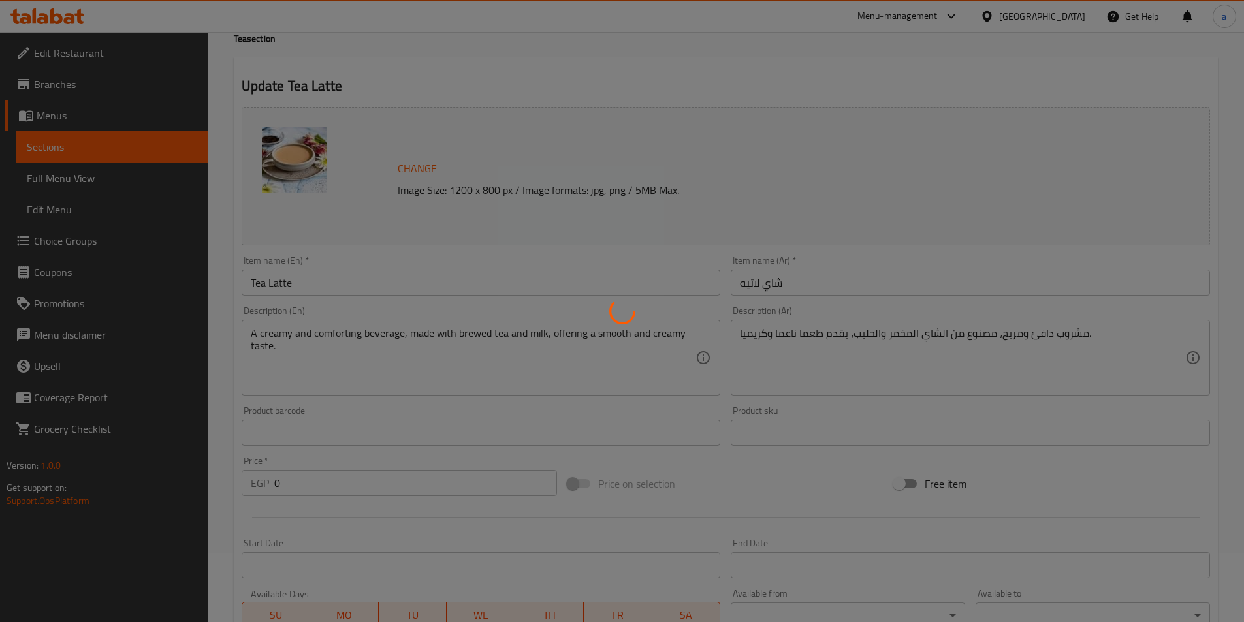
scroll to position [0, 0]
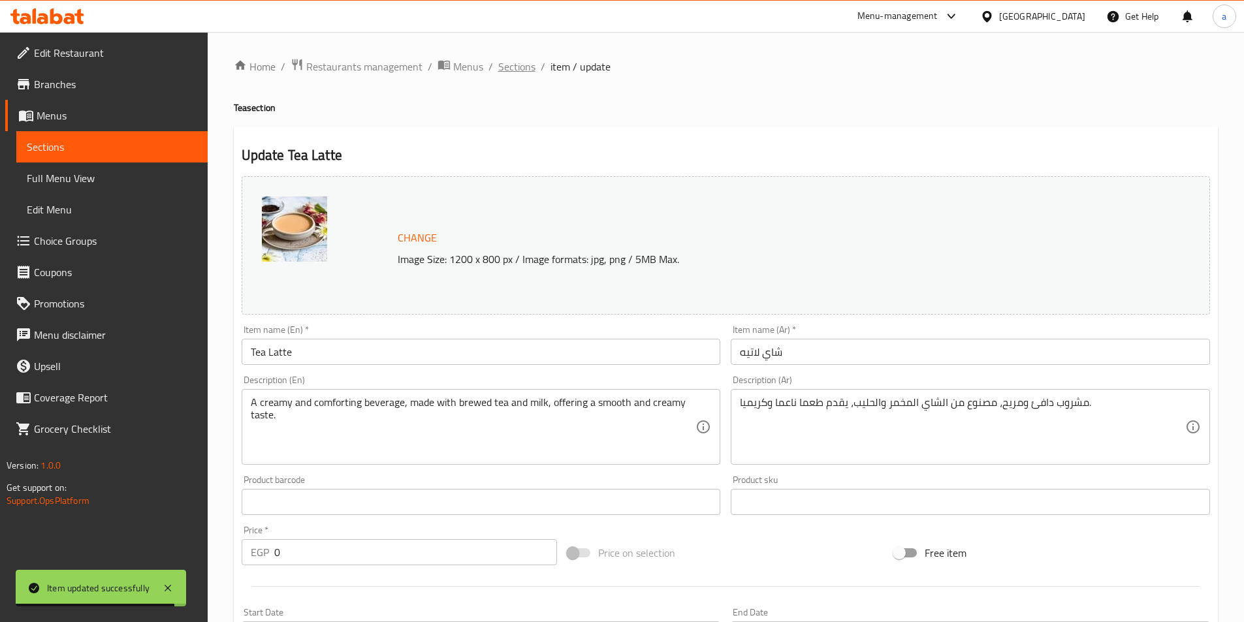
click at [510, 72] on span "Sections" at bounding box center [516, 67] width 37 height 16
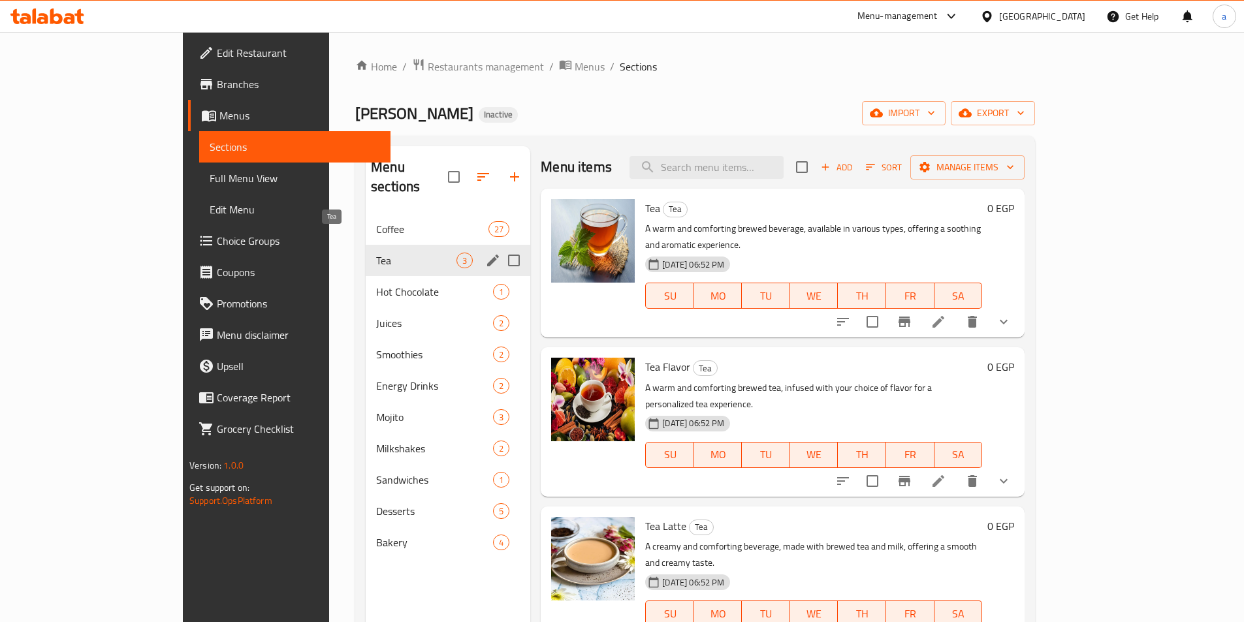
click at [376, 253] on span "Tea" at bounding box center [416, 261] width 80 height 16
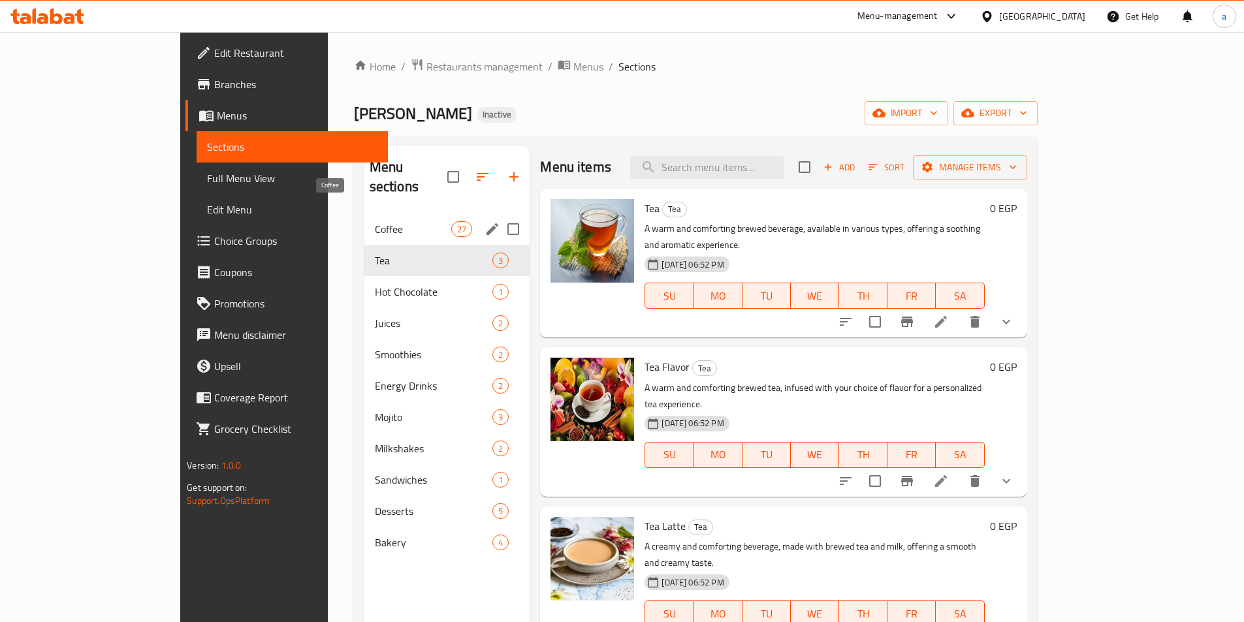
click at [375, 221] on span "Coffee" at bounding box center [413, 229] width 76 height 16
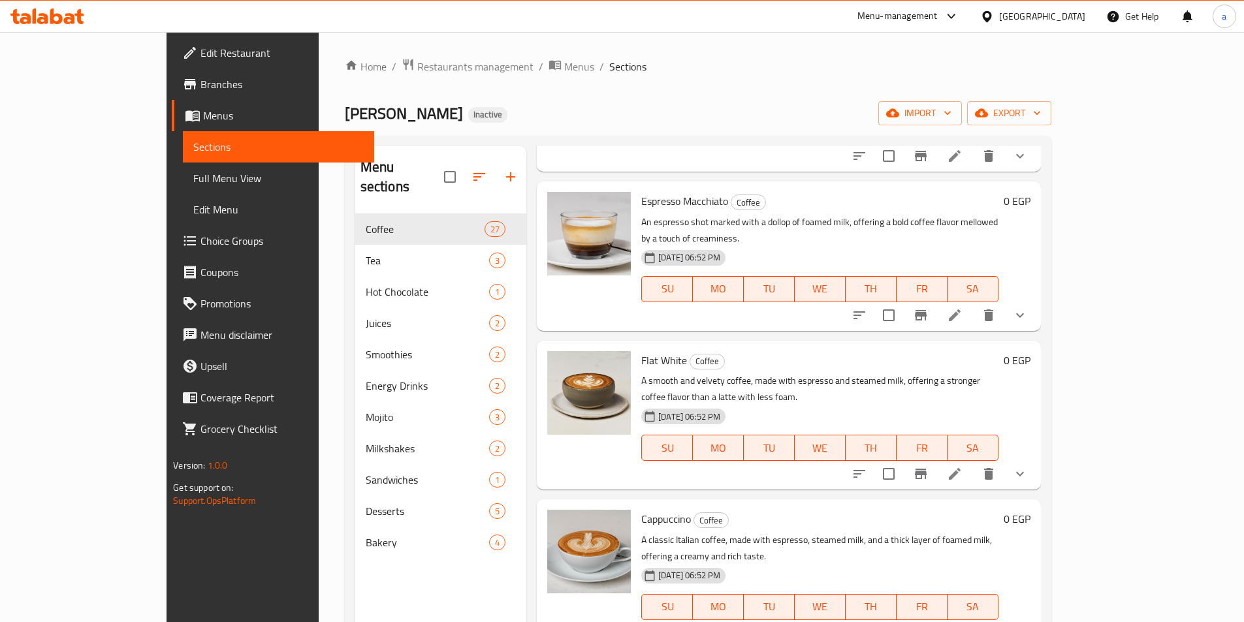
scroll to position [784, 0]
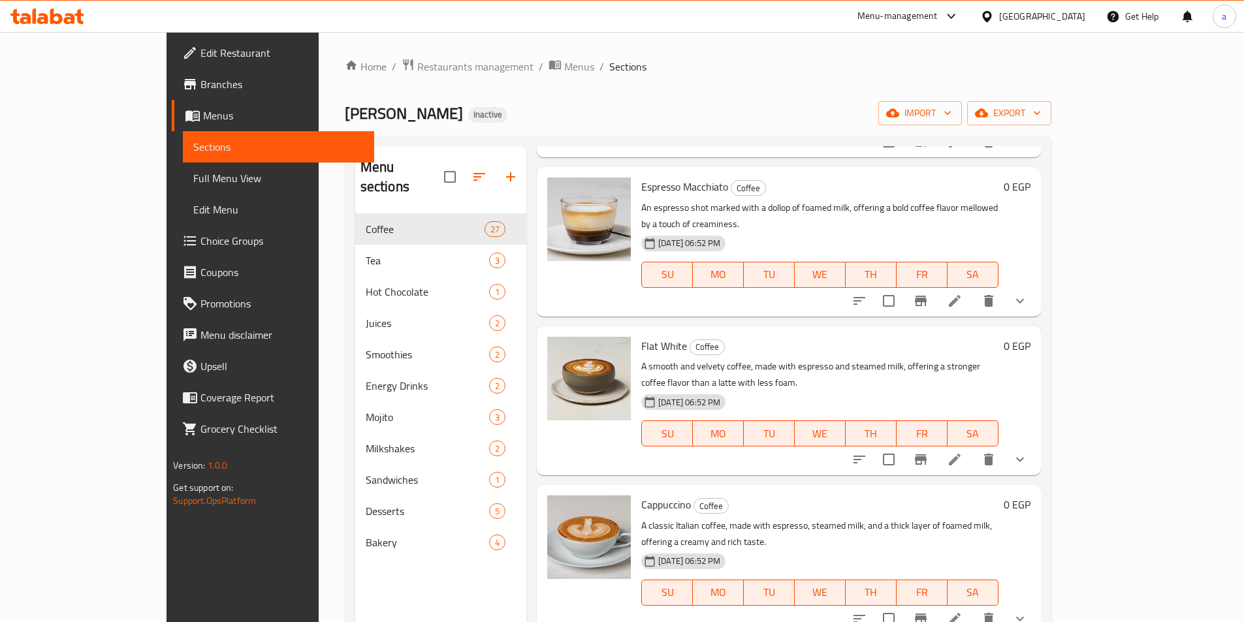
click at [963, 452] on icon at bounding box center [955, 460] width 16 height 16
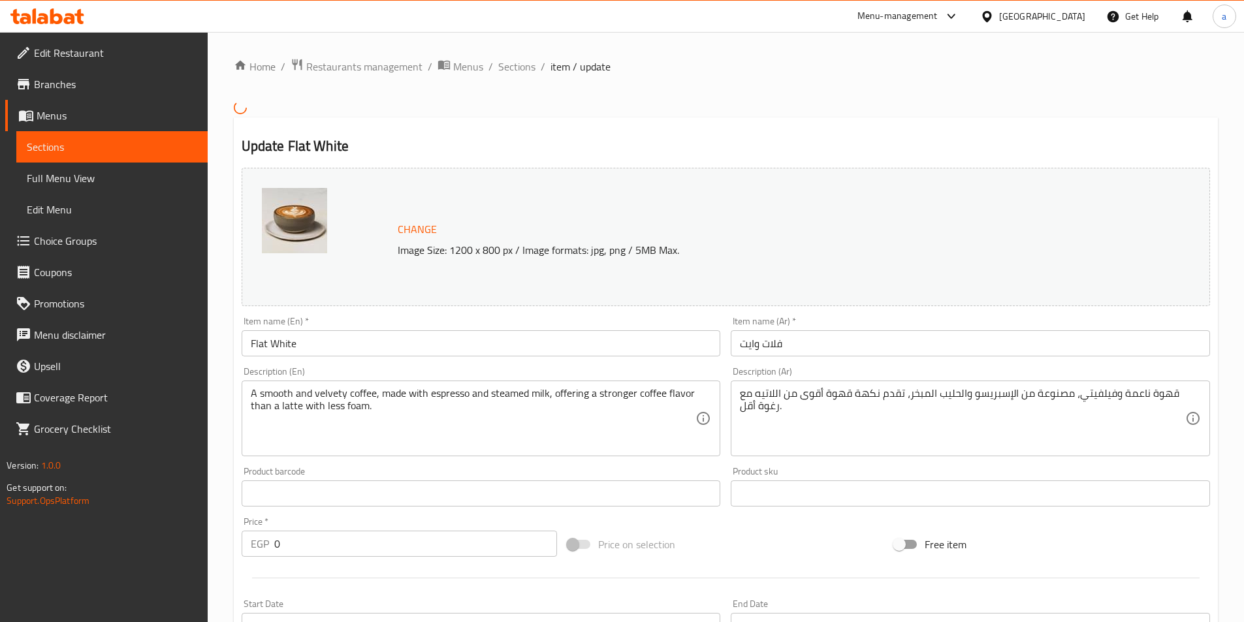
scroll to position [340, 0]
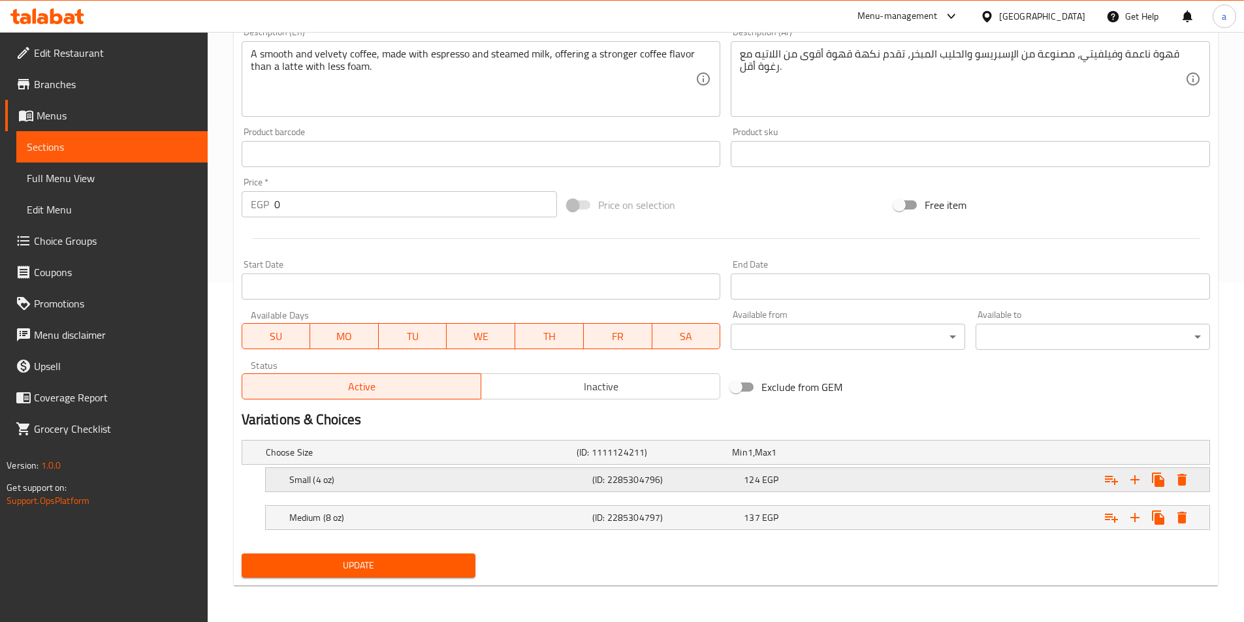
click at [421, 476] on h5 "Small (4 oz)" at bounding box center [438, 480] width 298 height 13
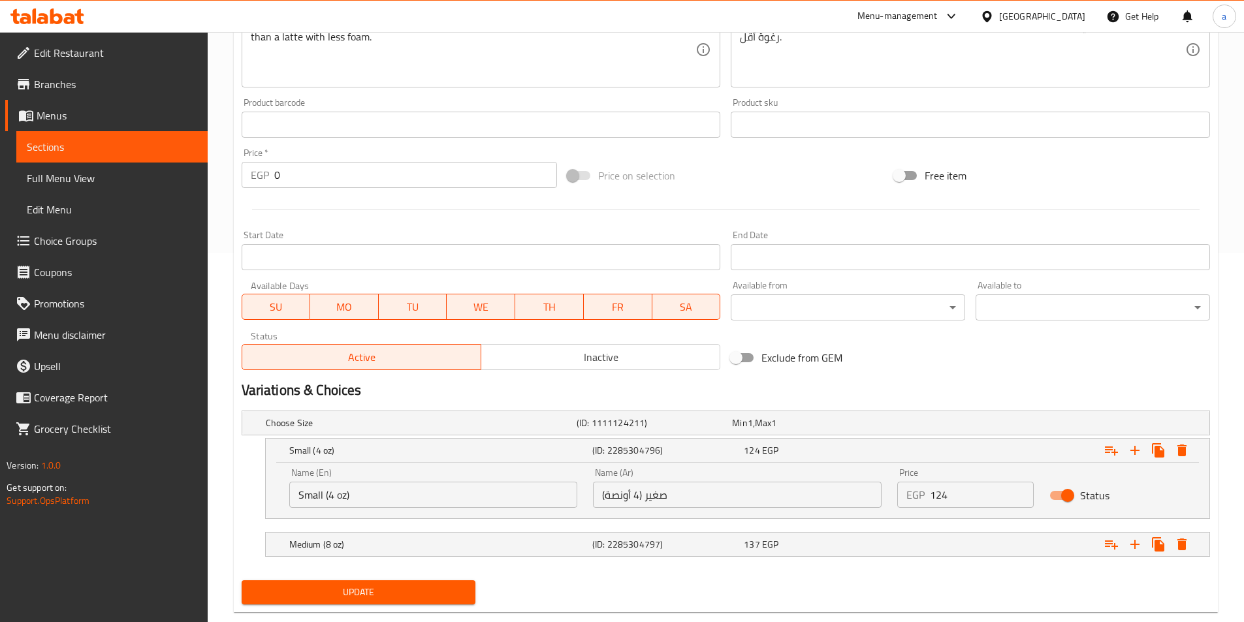
scroll to position [396, 0]
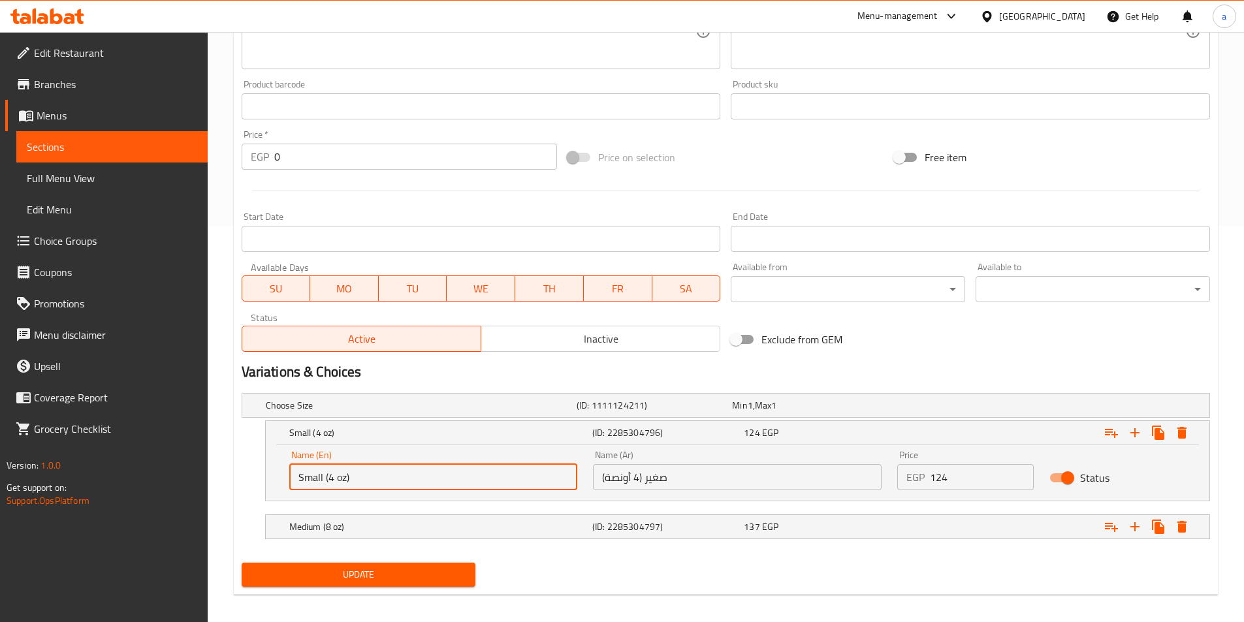
click at [376, 475] on input "Small (4 oz)" at bounding box center [433, 477] width 289 height 26
type input "Small"
click at [479, 521] on h5 "Medium (8 oz)" at bounding box center [438, 527] width 298 height 13
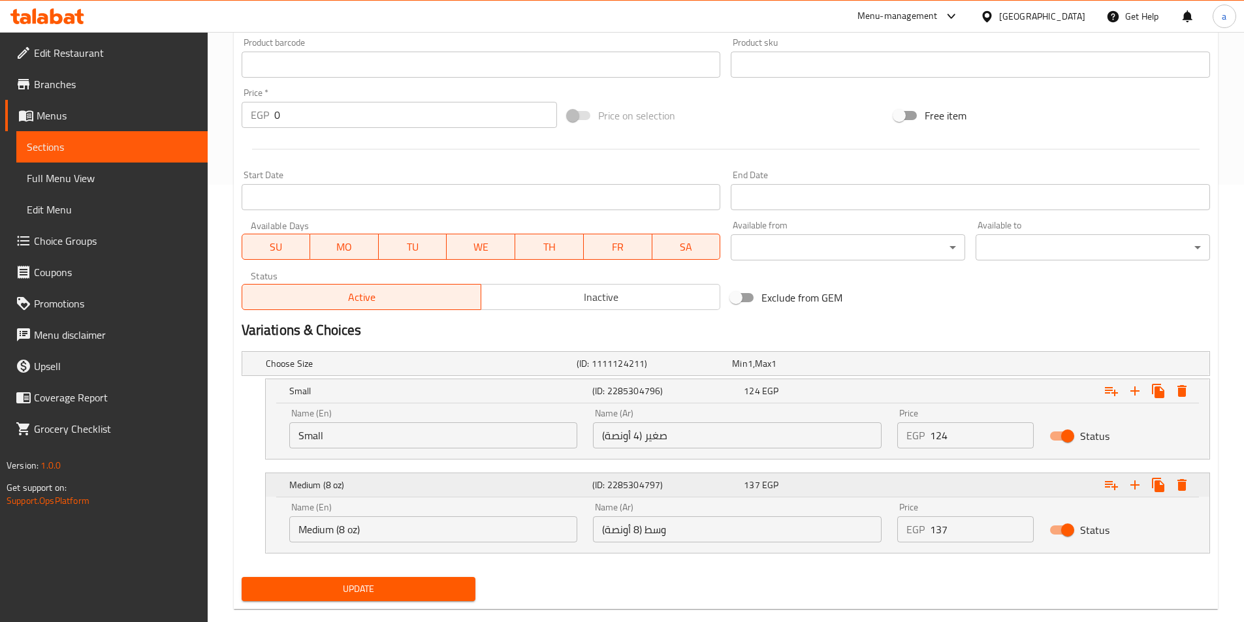
scroll to position [461, 0]
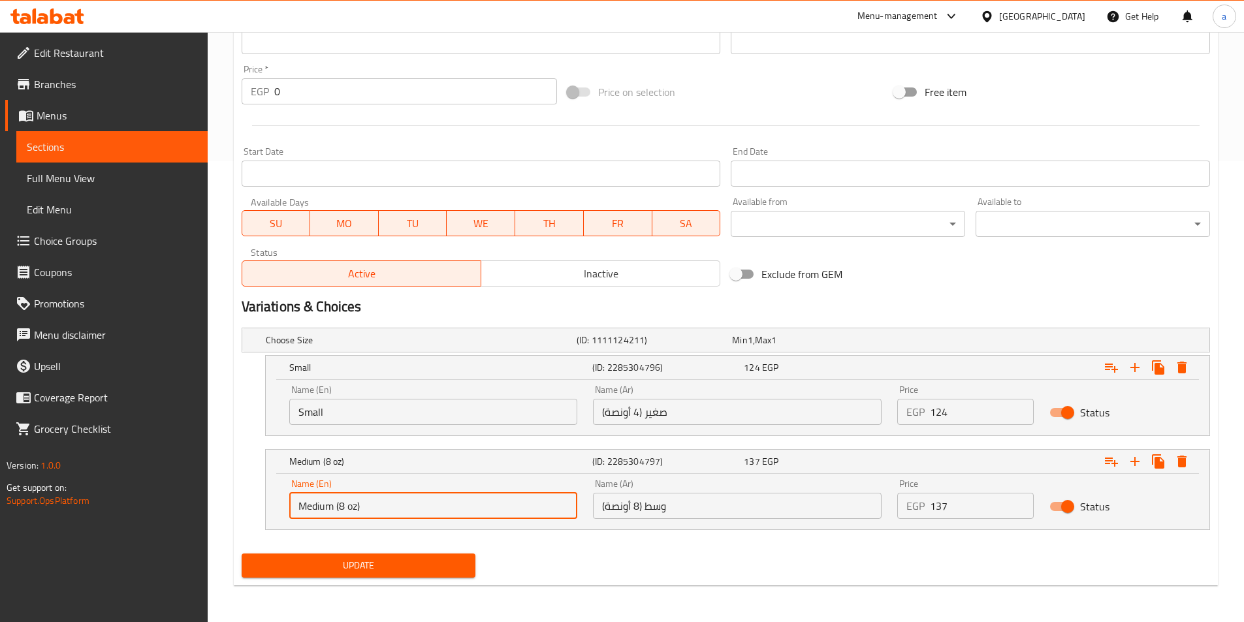
click at [457, 508] on input "Medium (8 oz)" at bounding box center [433, 506] width 289 height 26
type input "Medium"
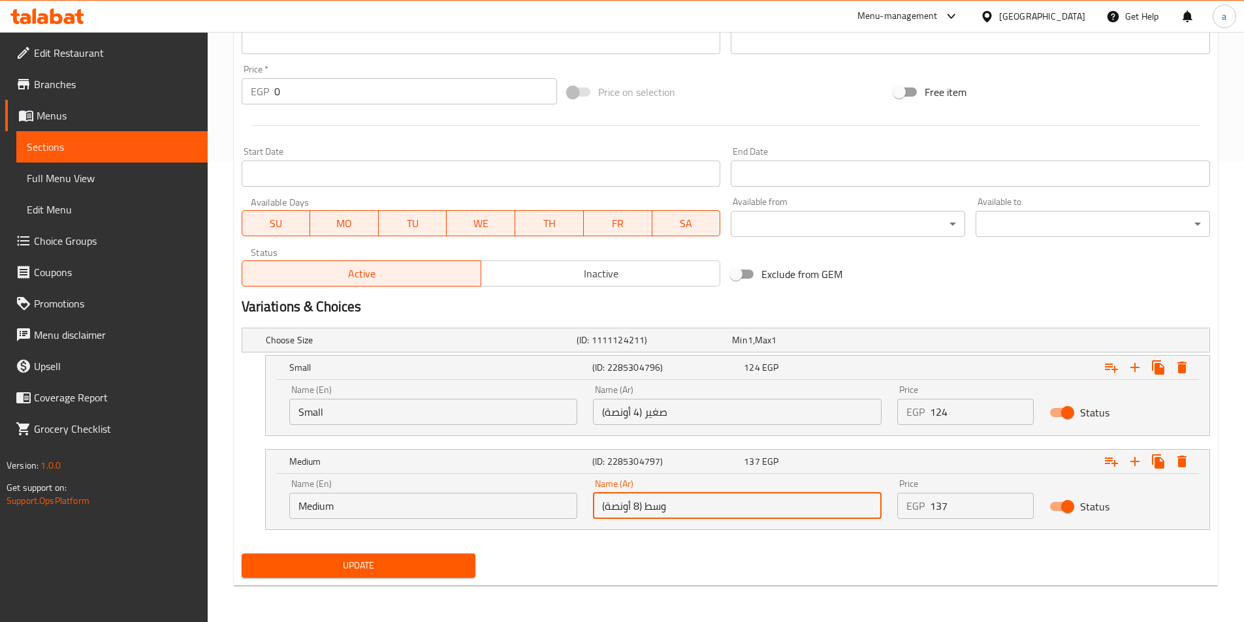
click at [666, 511] on input "وسط (8 أونصة)" at bounding box center [737, 506] width 289 height 26
type input "وسط"
click at [675, 414] on input "صغير (4 أونصة)" at bounding box center [737, 412] width 289 height 26
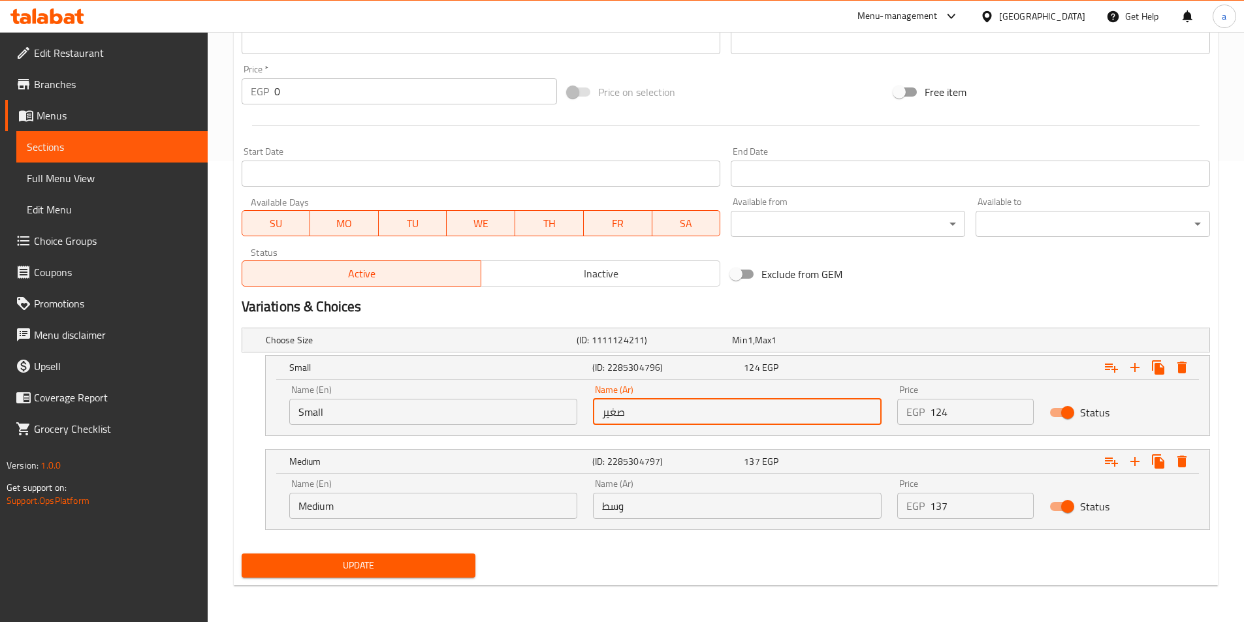
type input "صغير"
click at [447, 572] on span "Update" at bounding box center [359, 566] width 214 height 16
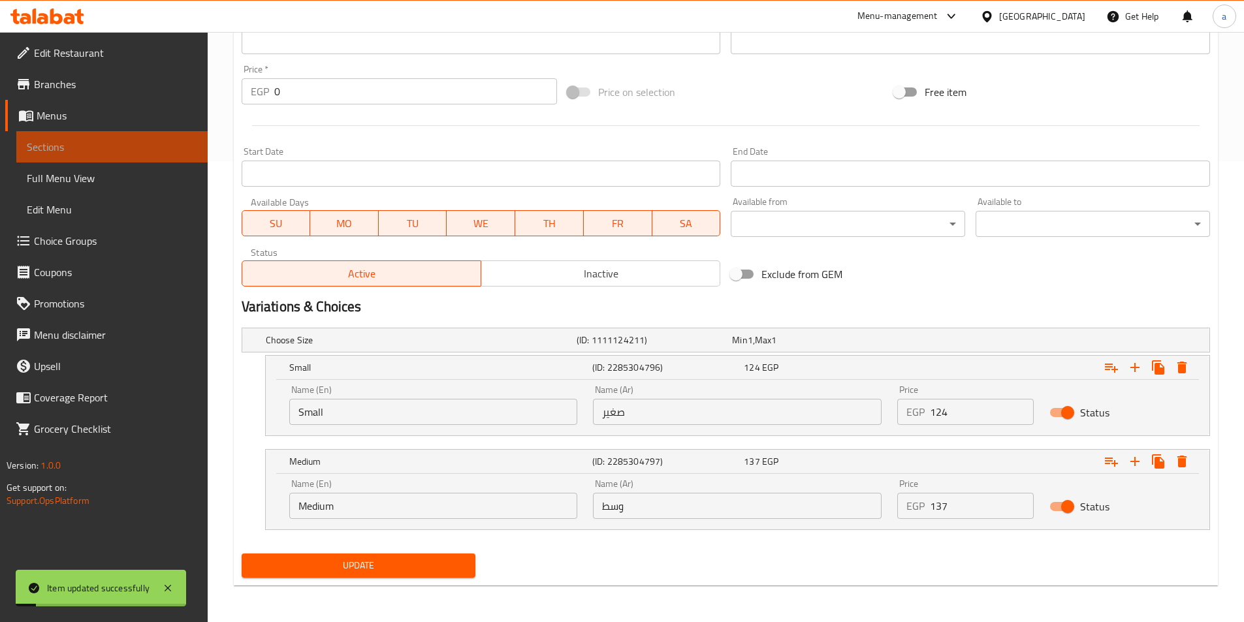
click at [180, 152] on span "Sections" at bounding box center [112, 147] width 170 height 16
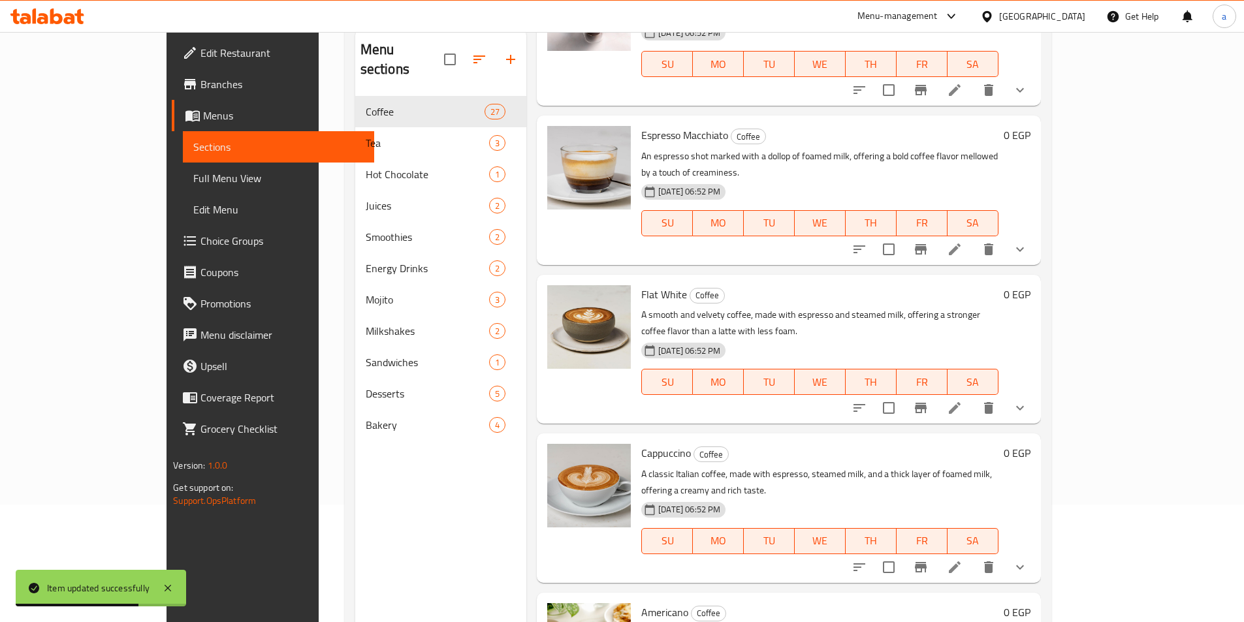
scroll to position [718, 0]
click at [963, 559] on icon at bounding box center [955, 567] width 16 height 16
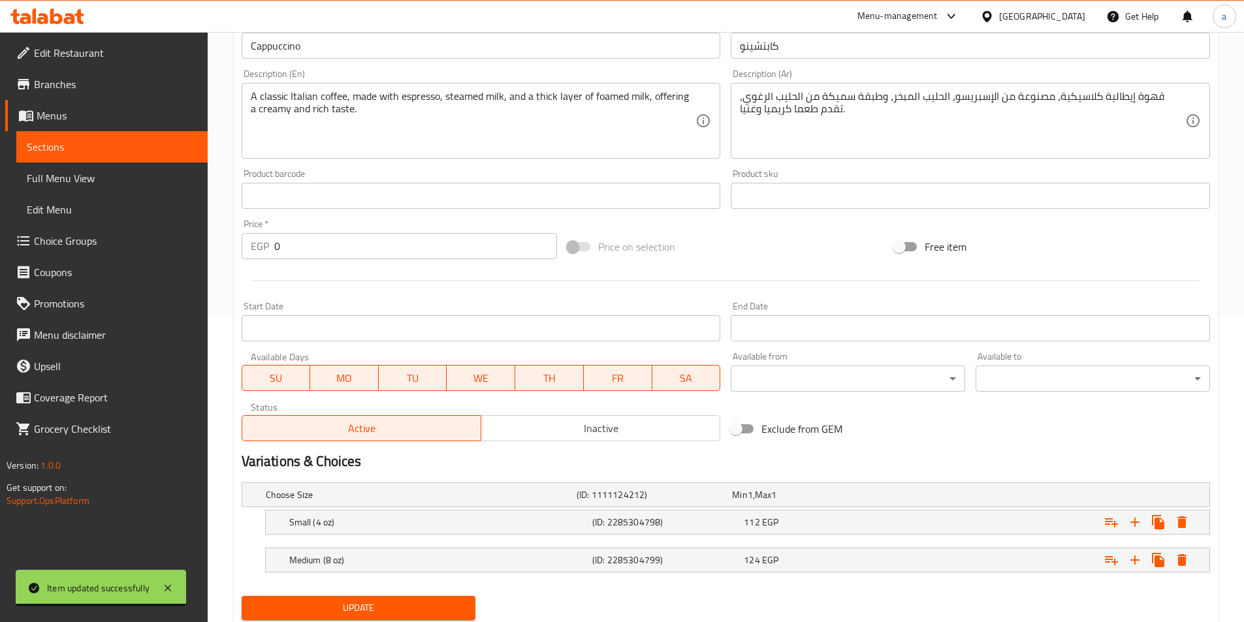
scroll to position [349, 0]
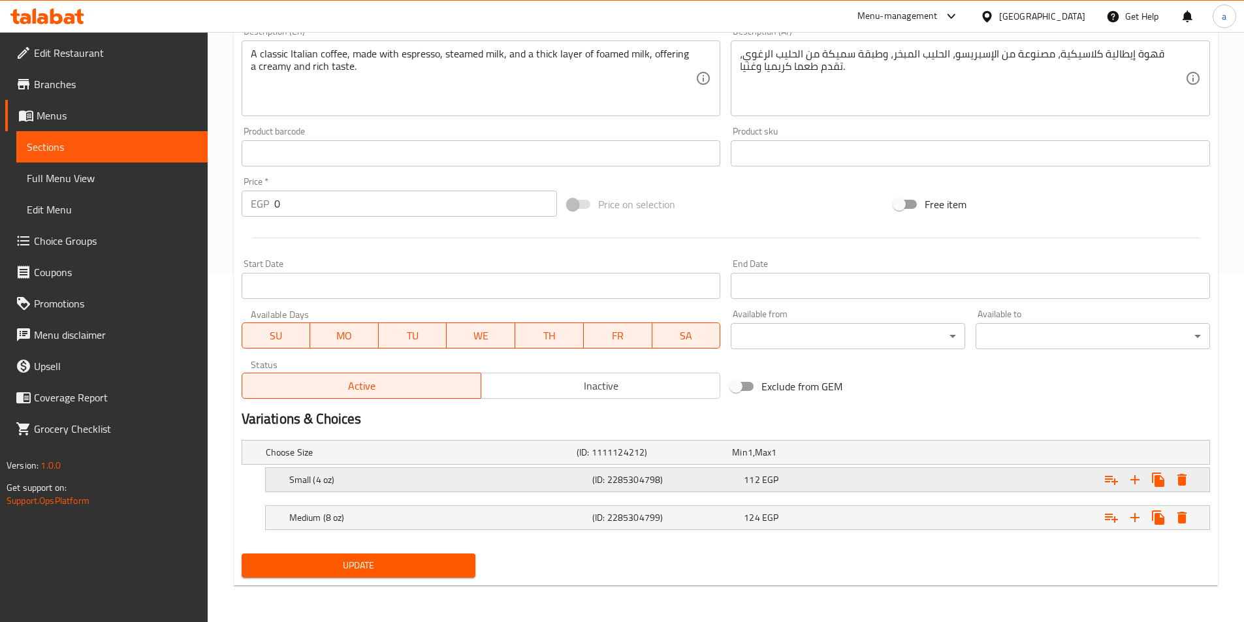
click at [501, 477] on h5 "Small (4 oz)" at bounding box center [438, 480] width 298 height 13
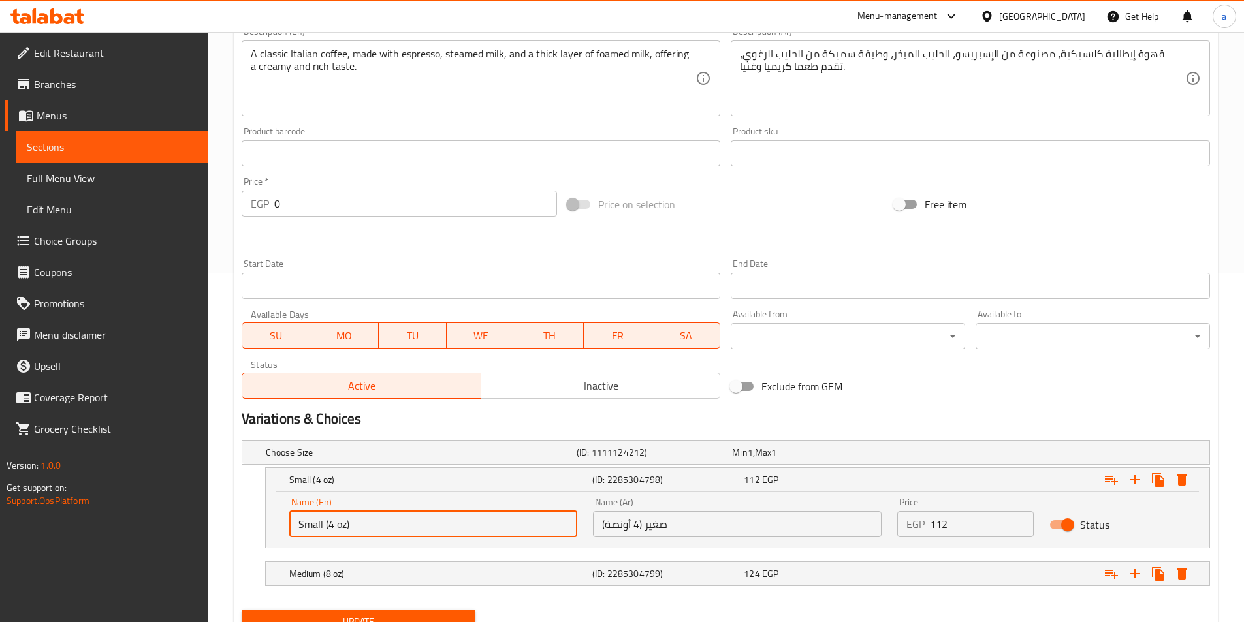
click at [379, 515] on input "Small (4 oz)" at bounding box center [433, 524] width 289 height 26
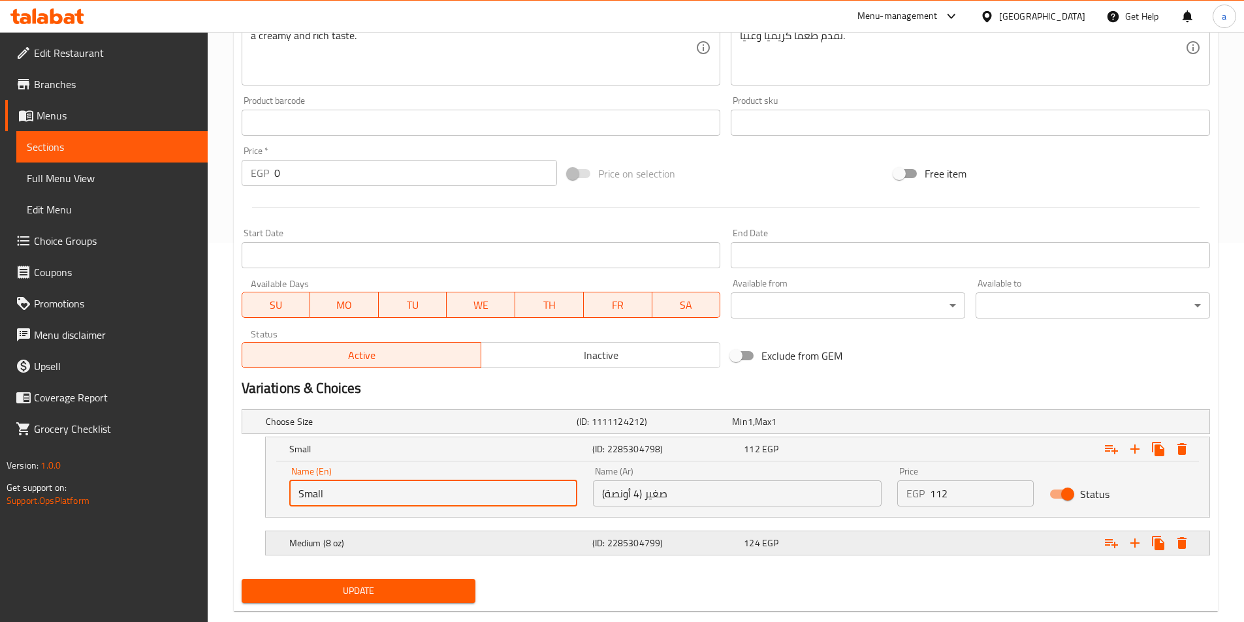
scroll to position [405, 0]
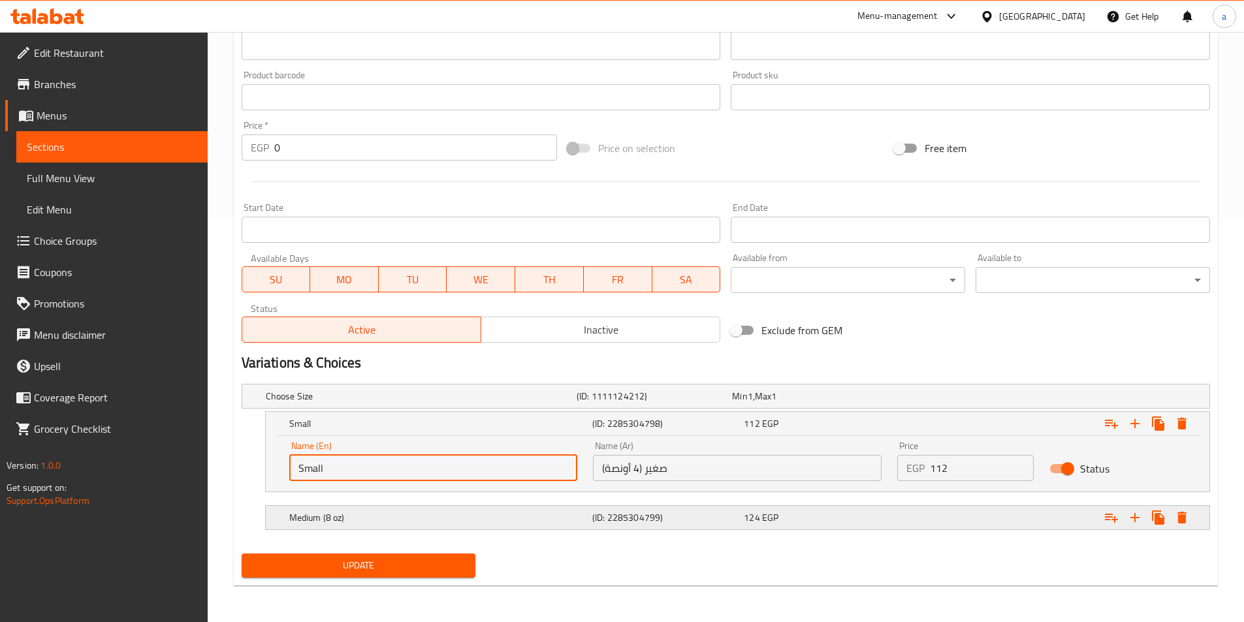
type input "Small"
click at [483, 510] on div "Medium (8 oz)" at bounding box center [438, 518] width 303 height 18
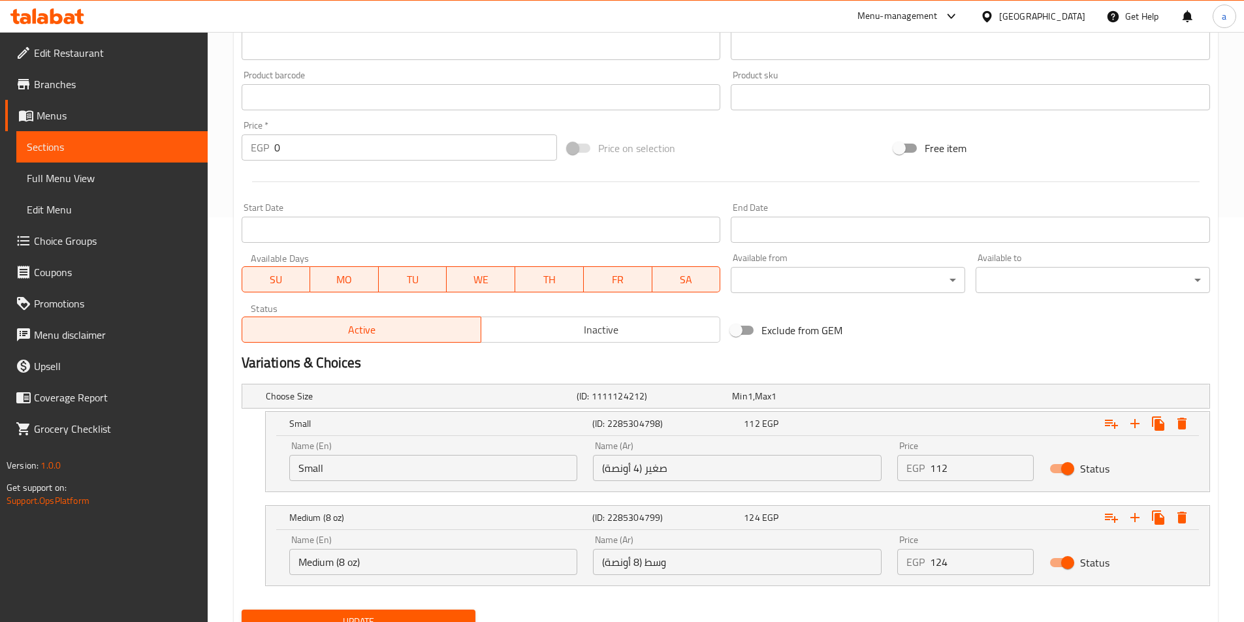
click at [415, 564] on input "Medium (8 oz)" at bounding box center [433, 562] width 289 height 26
type input "Medium"
click at [643, 474] on input "صغير (4 أونصة)" at bounding box center [737, 468] width 289 height 26
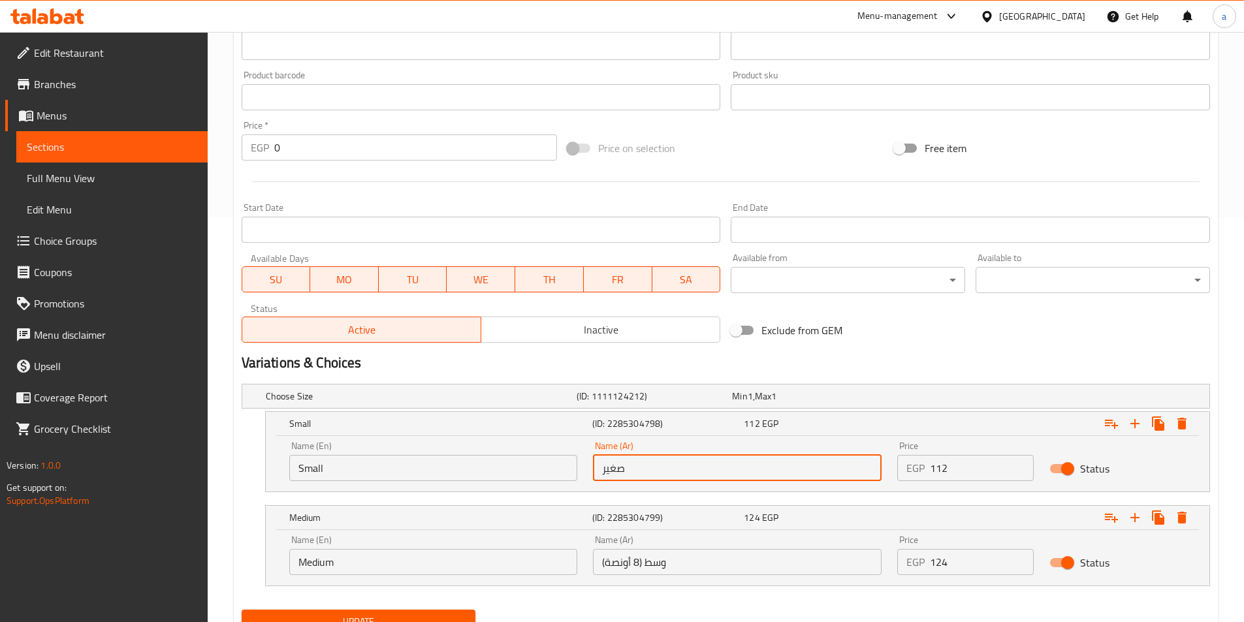
type input "صغير"
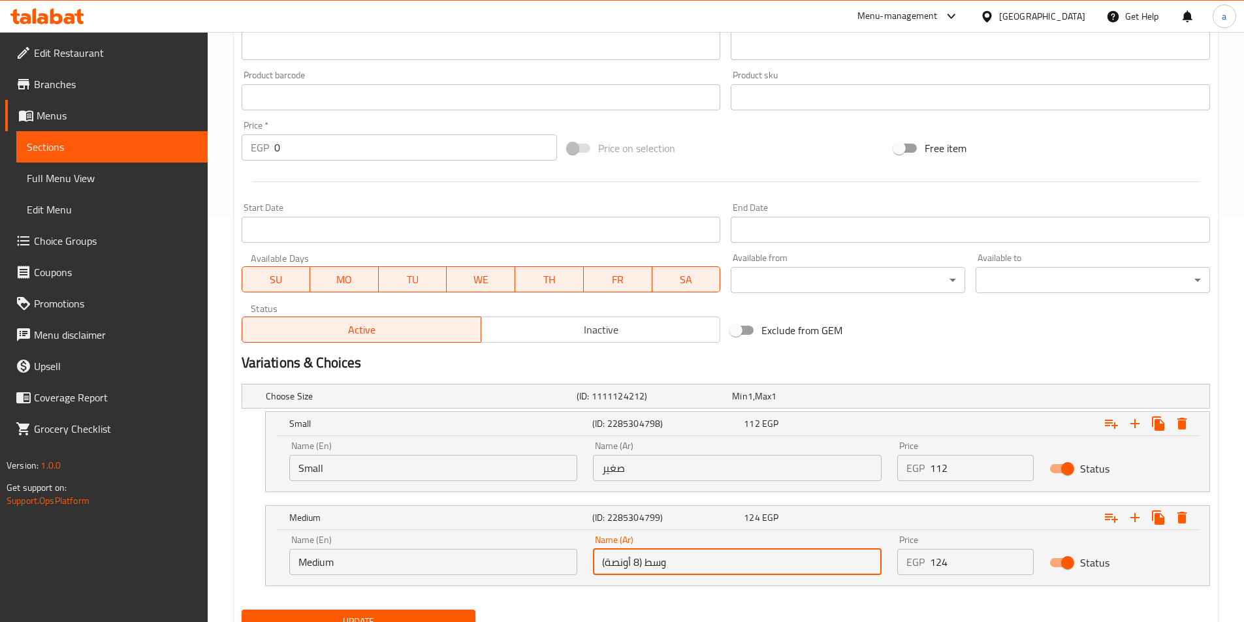
click at [624, 557] on input "وسط (8 أونصة)" at bounding box center [737, 562] width 289 height 26
click at [641, 564] on input "وسط (8 أونصة)" at bounding box center [737, 562] width 289 height 26
type input "وسط"
click at [459, 612] on button "Update" at bounding box center [359, 622] width 234 height 24
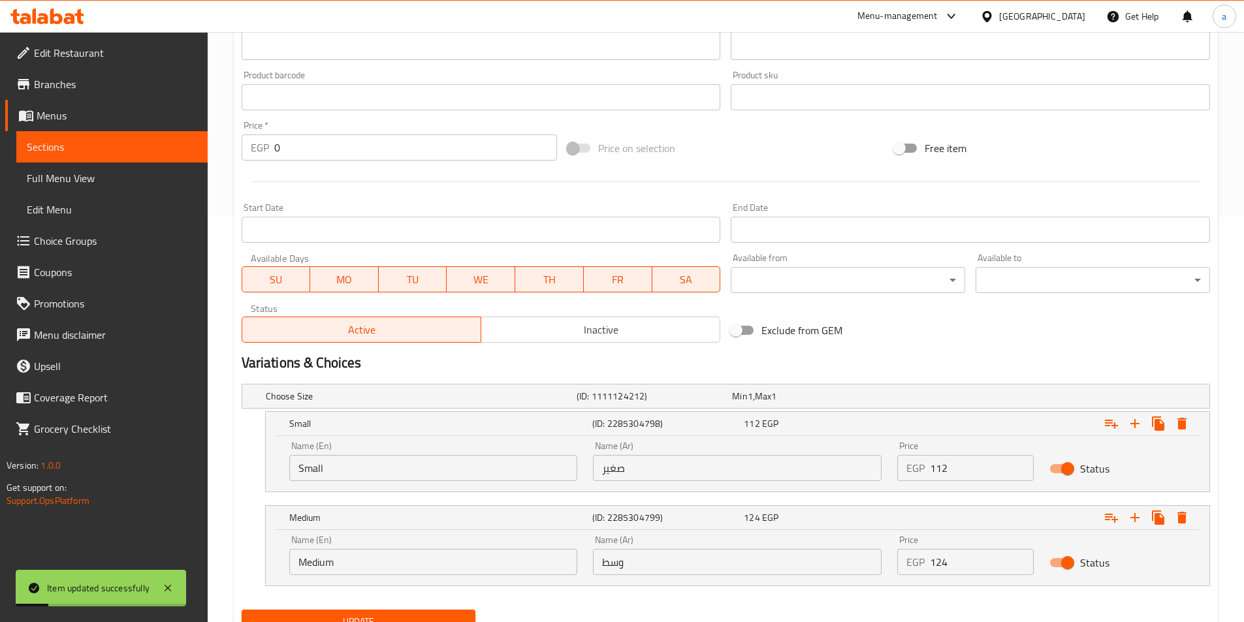
drag, startPoint x: 67, startPoint y: 154, endPoint x: 257, endPoint y: 15, distance: 235.0
click at [67, 154] on span "Sections" at bounding box center [112, 147] width 170 height 16
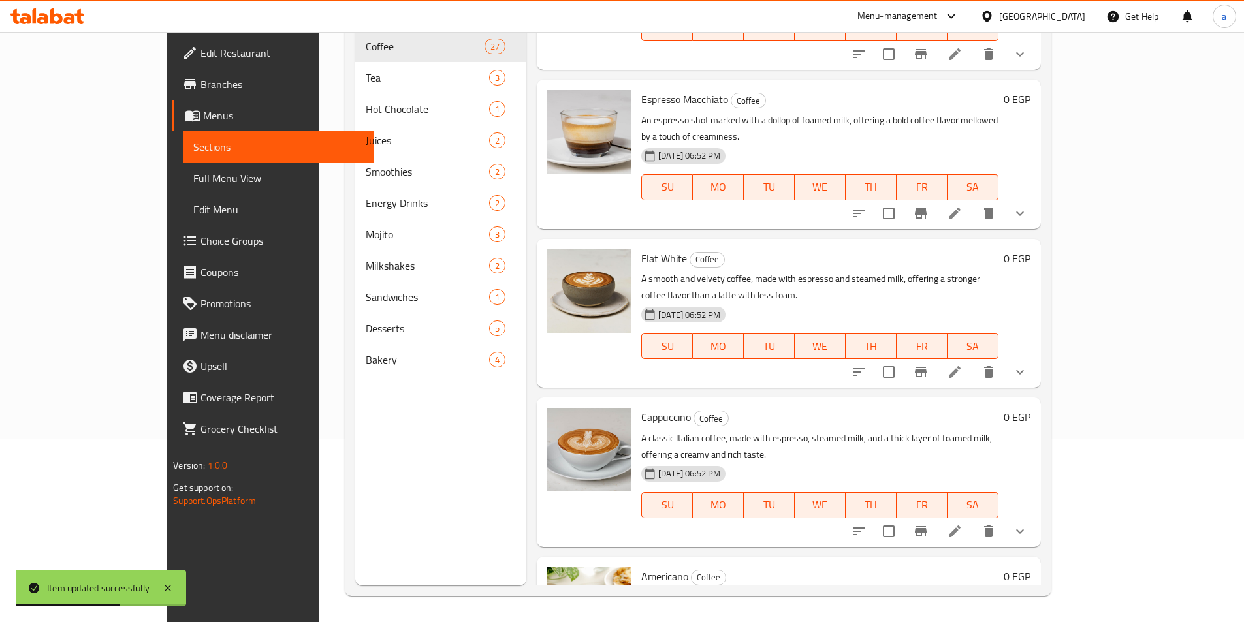
scroll to position [718, 0]
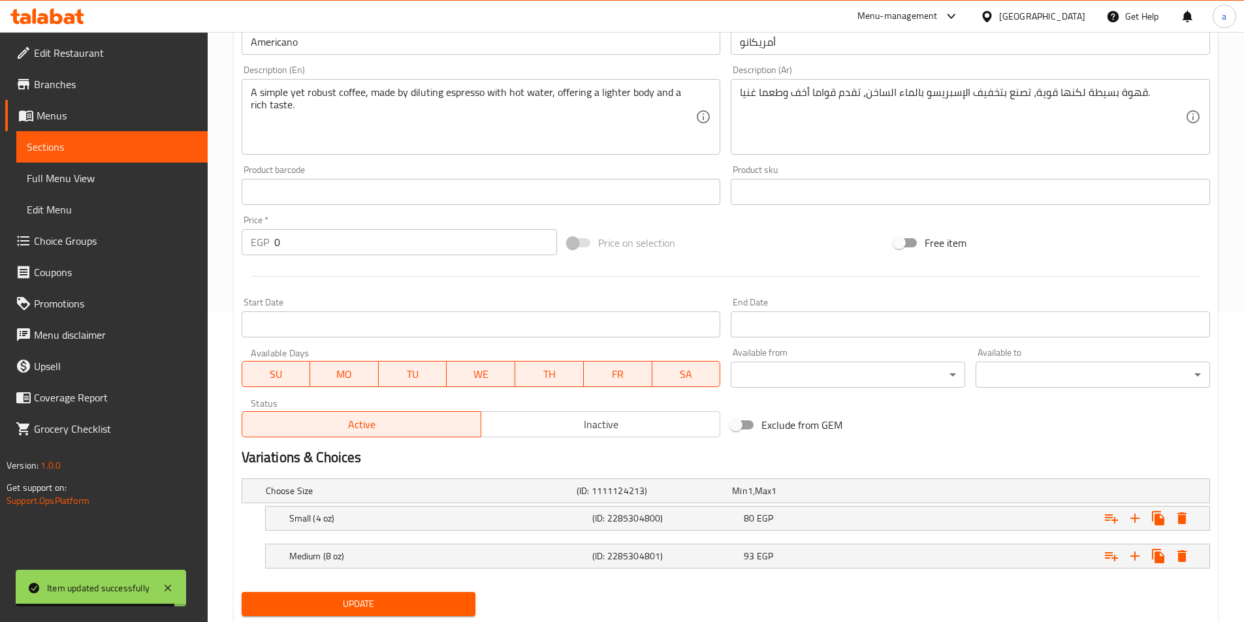
scroll to position [349, 0]
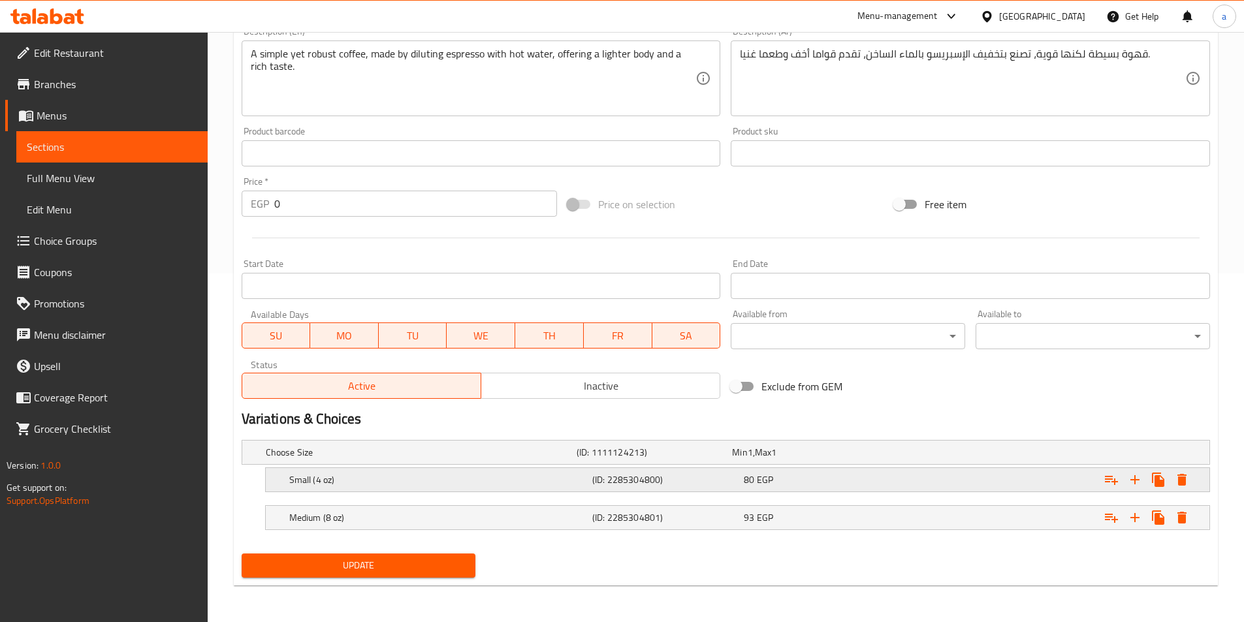
click at [415, 482] on h5 "Small (4 oz)" at bounding box center [438, 480] width 298 height 13
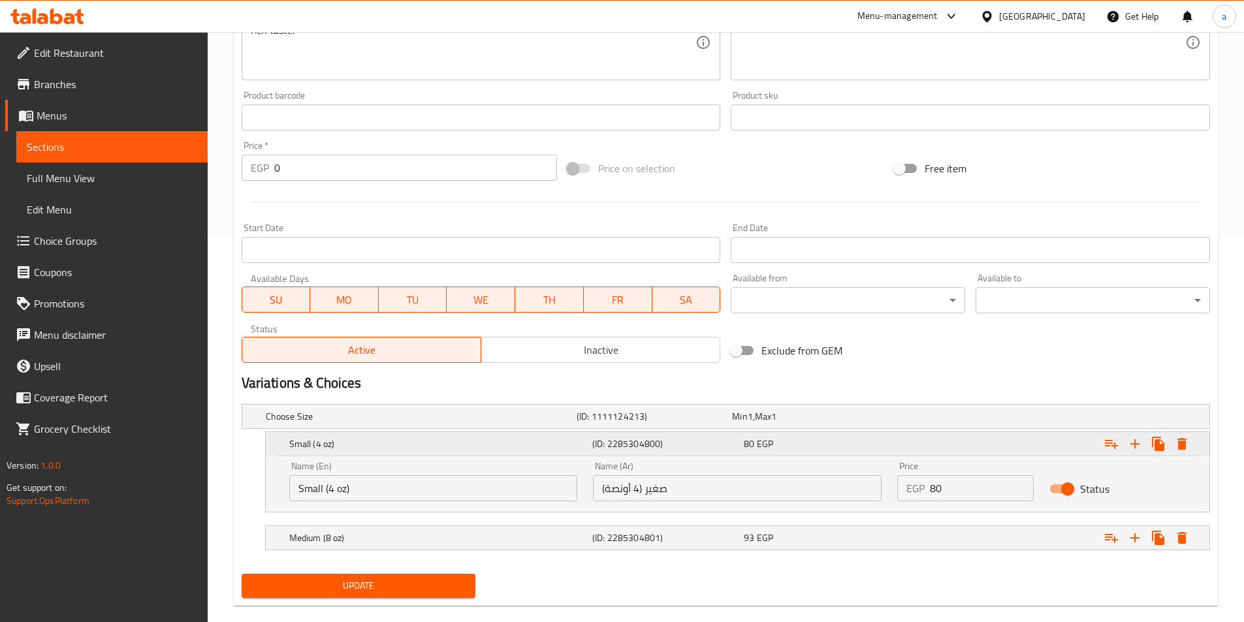
scroll to position [405, 0]
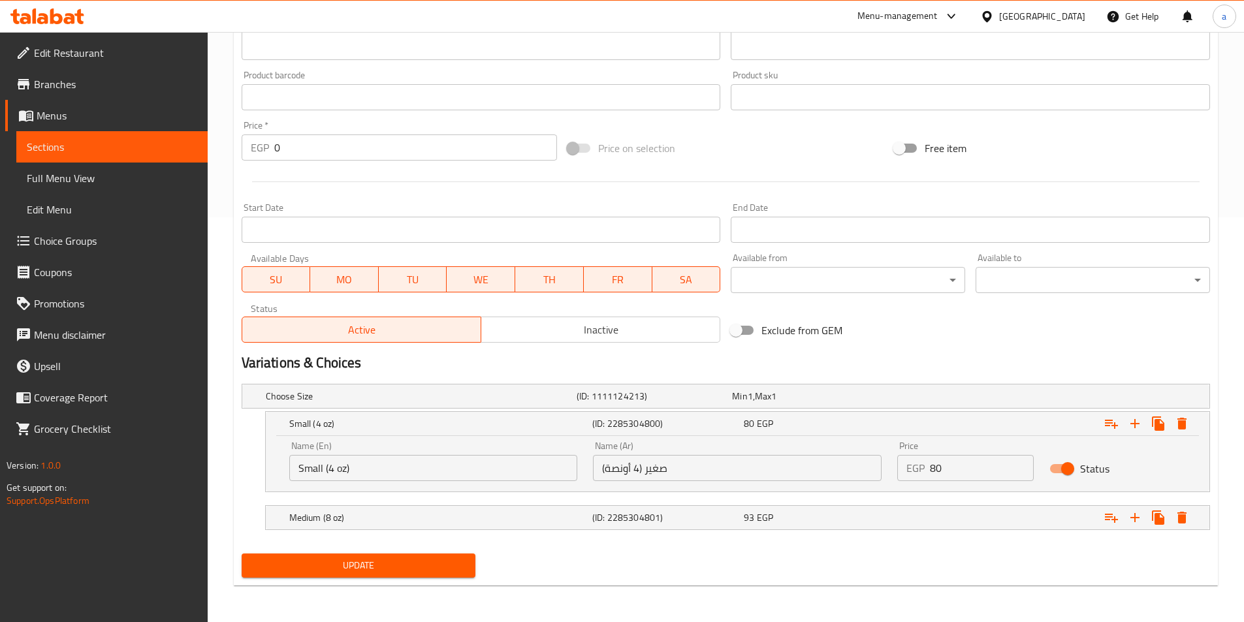
click at [376, 472] on input "Small (4 oz)" at bounding box center [433, 468] width 289 height 26
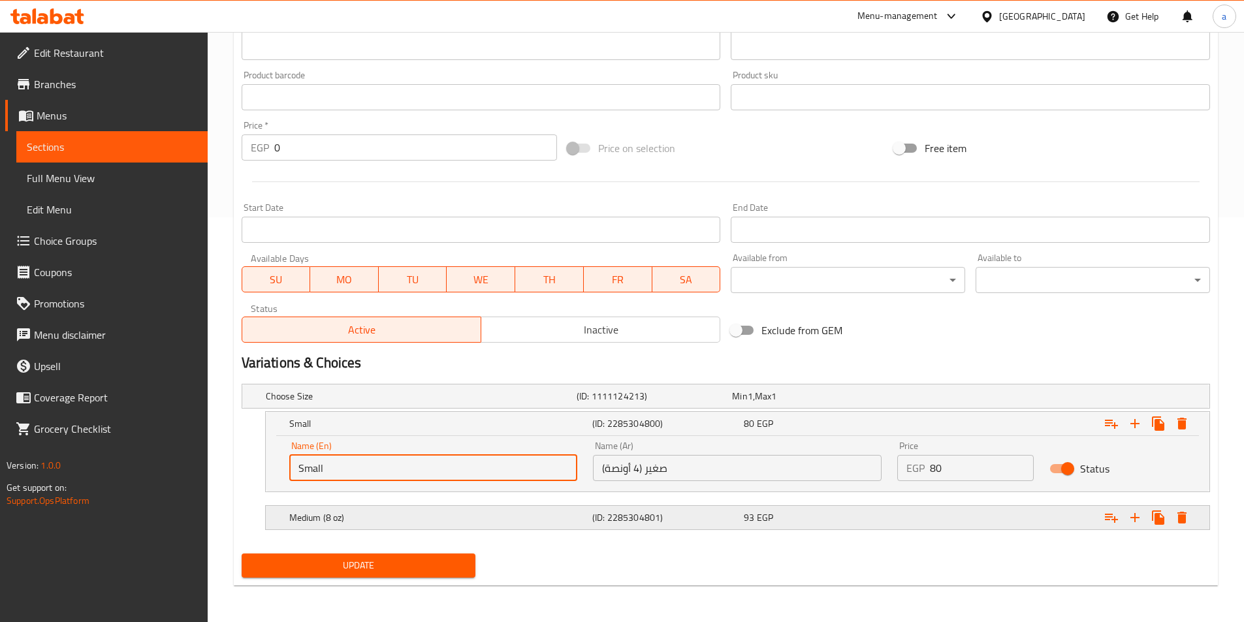
type input "Small"
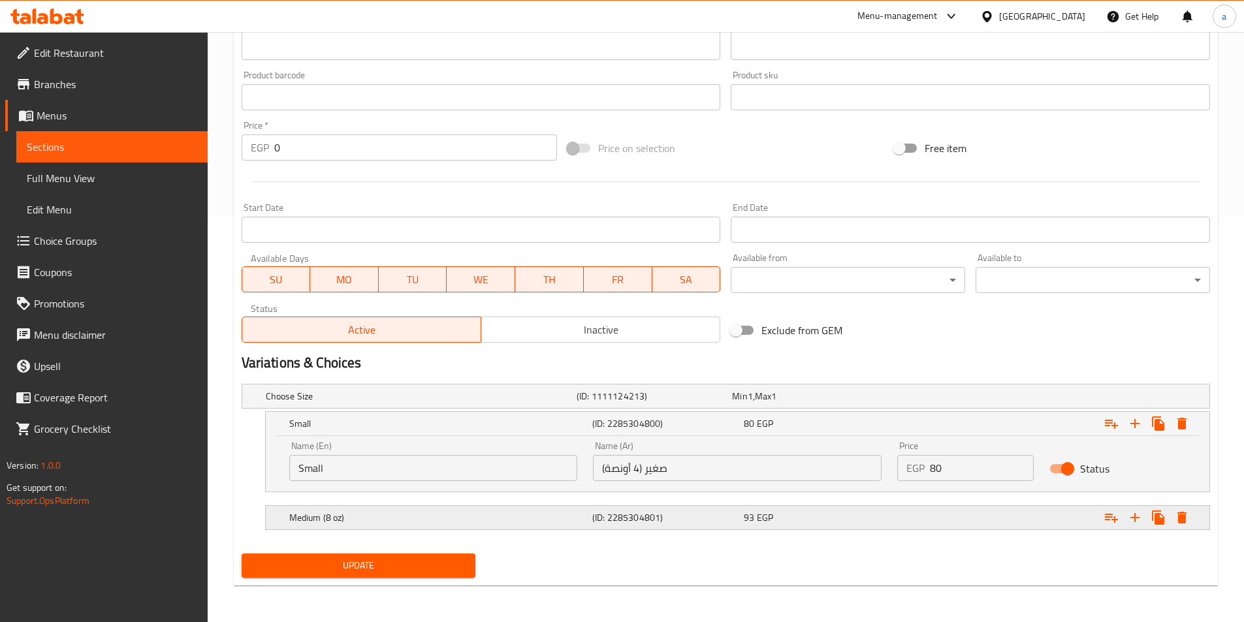
click at [320, 511] on h5 "Medium (8 oz)" at bounding box center [438, 517] width 298 height 13
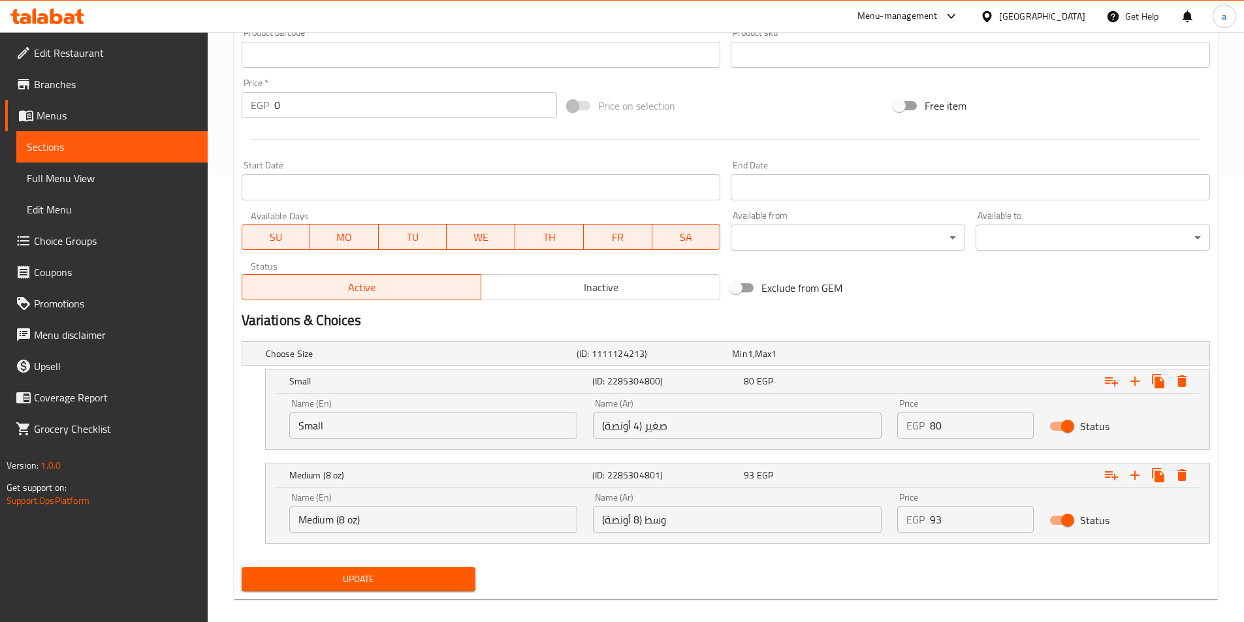
scroll to position [461, 0]
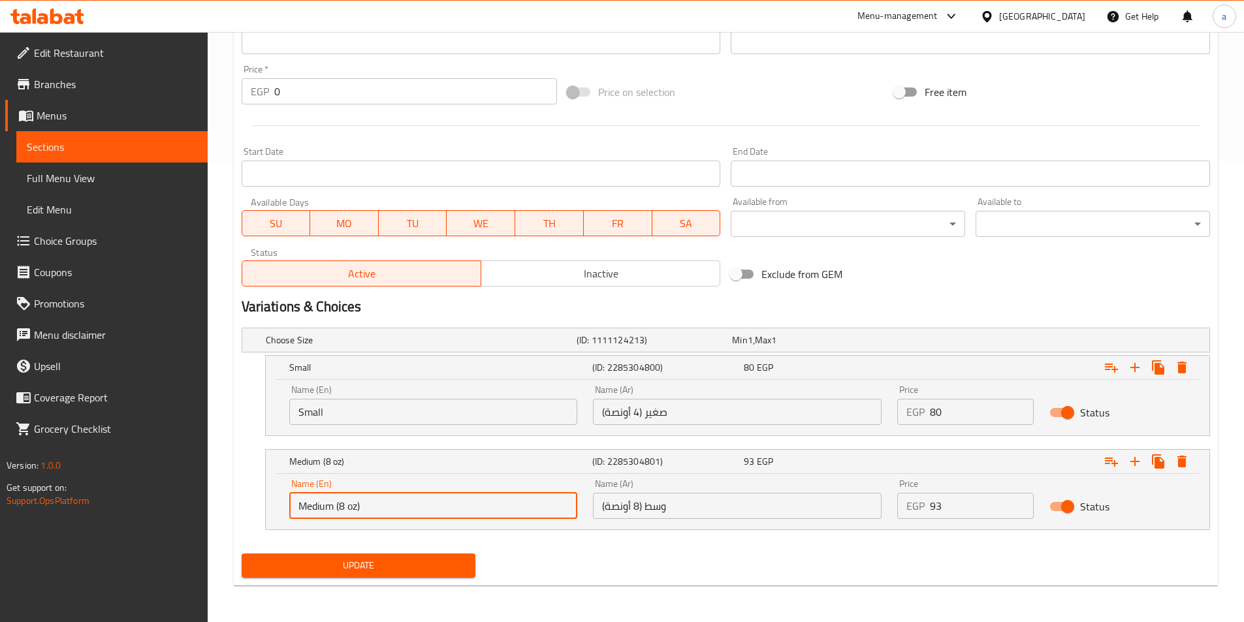
drag, startPoint x: 384, startPoint y: 508, endPoint x: 337, endPoint y: 518, distance: 48.0
click at [337, 518] on input "Medium (8 oz)" at bounding box center [433, 506] width 289 height 26
type input "Medium"
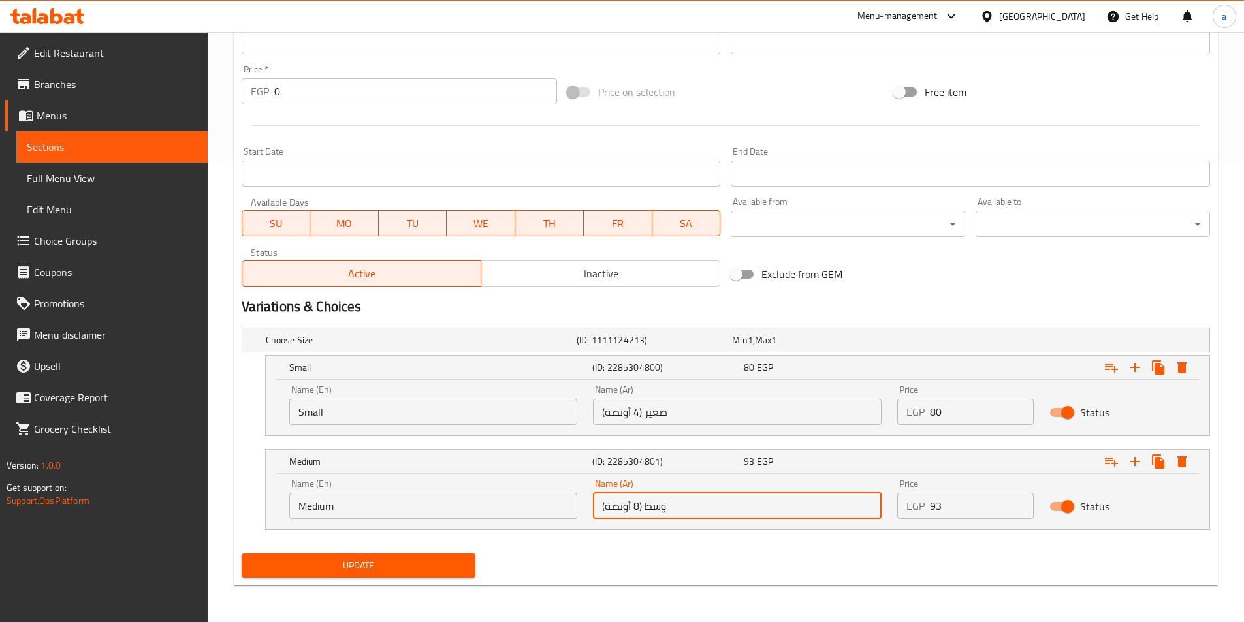
click at [646, 507] on input "وسط (8 أونصة)" at bounding box center [737, 506] width 289 height 26
type input "وسط"
click at [649, 413] on input "صغير (4 أونصة)" at bounding box center [737, 412] width 289 height 26
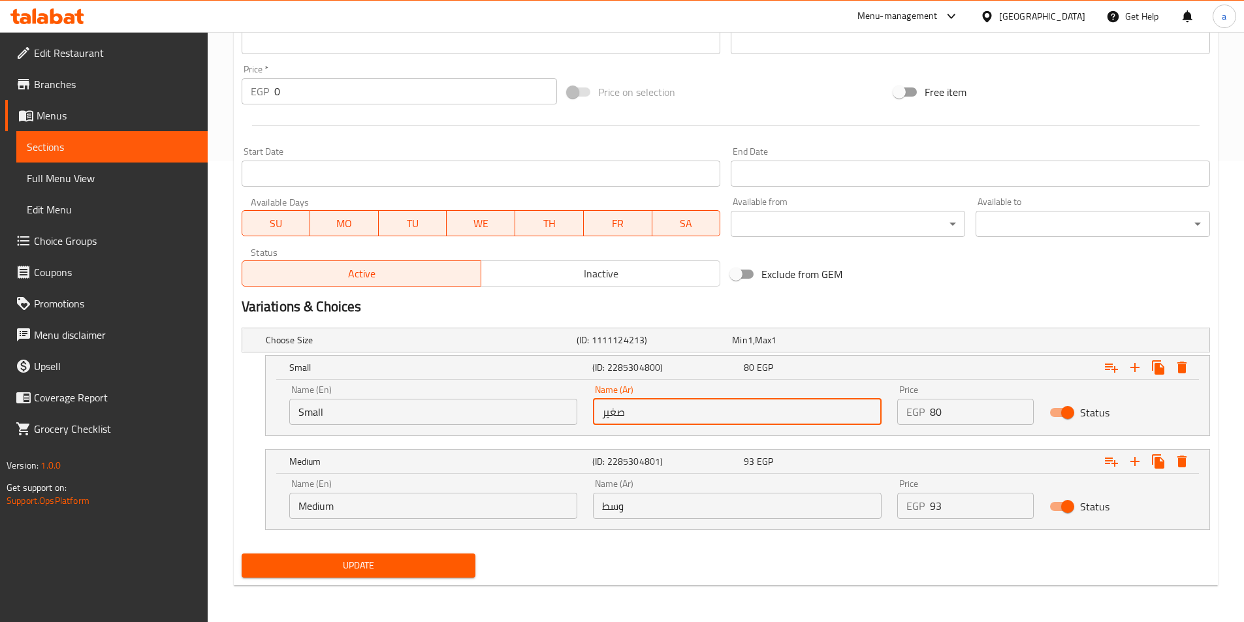
type input "صغير"
click at [453, 565] on span "Update" at bounding box center [359, 566] width 214 height 16
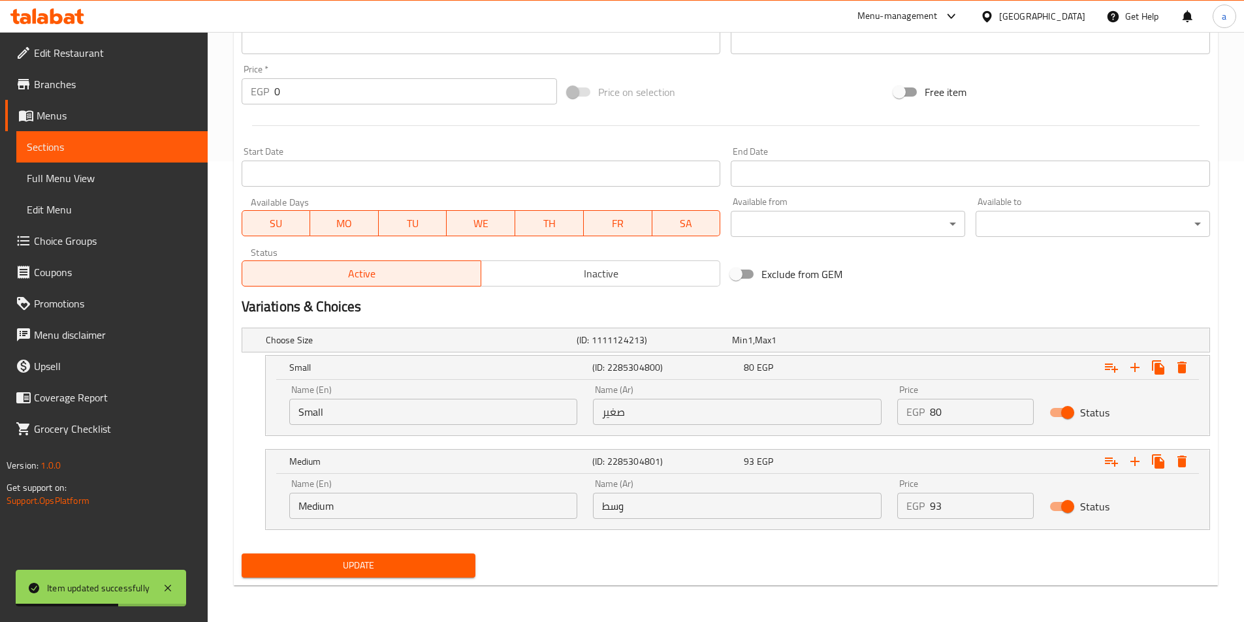
click at [122, 140] on span "Sections" at bounding box center [112, 147] width 170 height 16
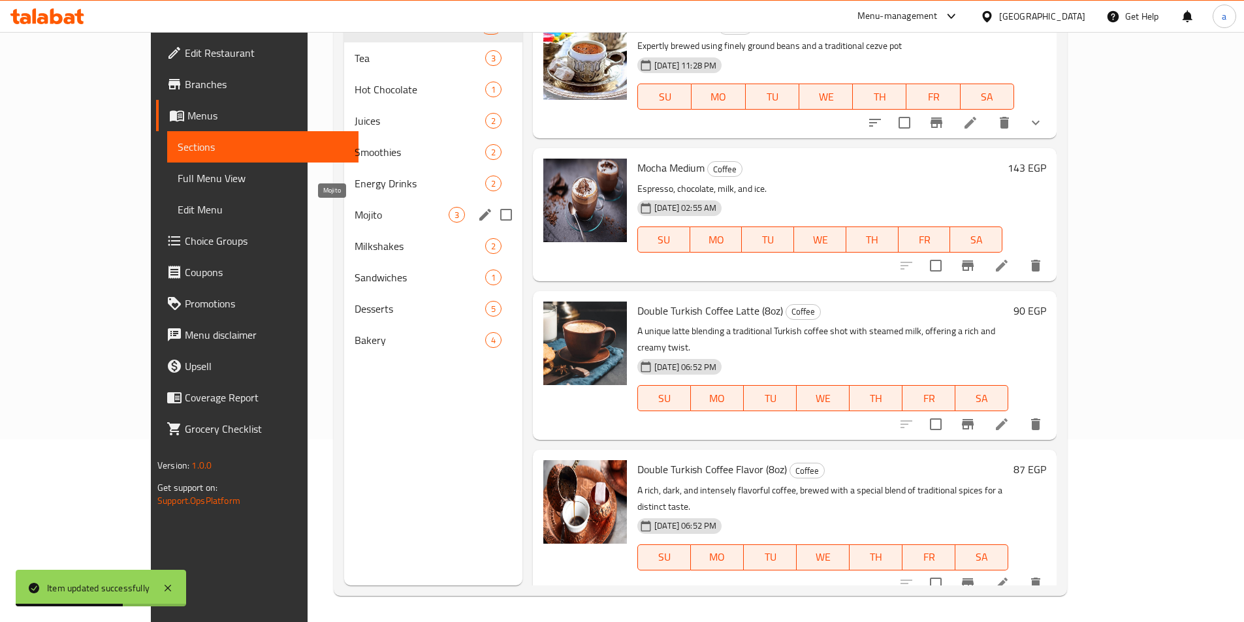
scroll to position [183, 0]
click at [355, 91] on span "Hot Chocolate" at bounding box center [402, 90] width 94 height 16
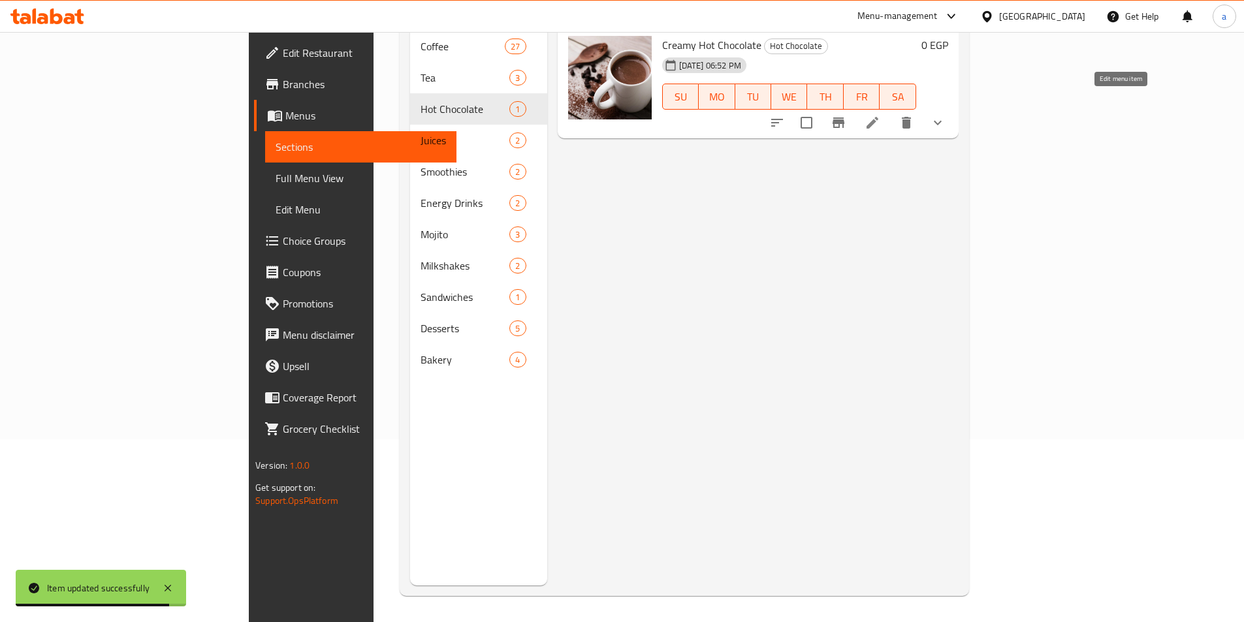
click at [880, 115] on icon at bounding box center [873, 123] width 16 height 16
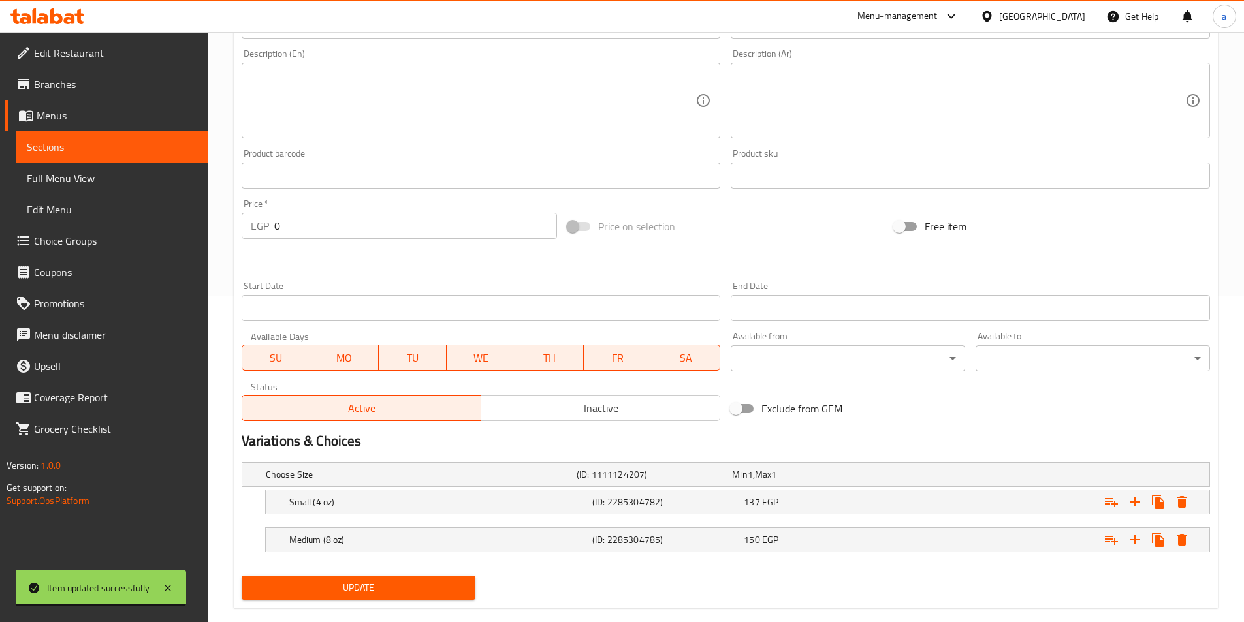
scroll to position [349, 0]
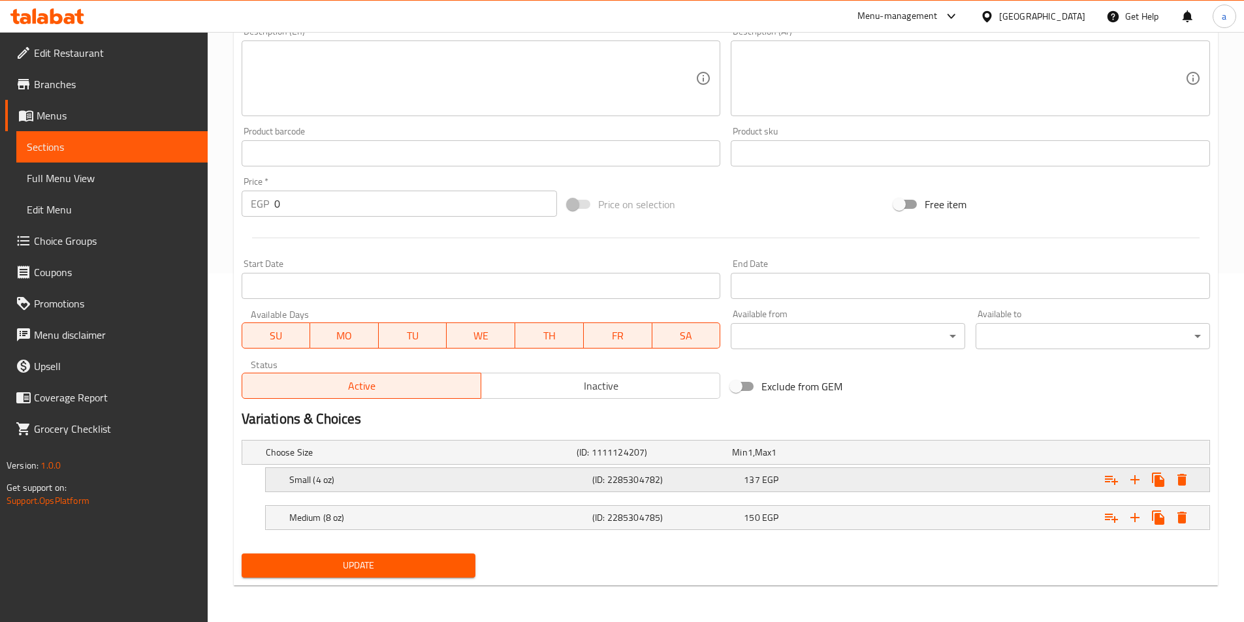
click at [419, 486] on h5 "Small (4 oz)" at bounding box center [438, 480] width 298 height 13
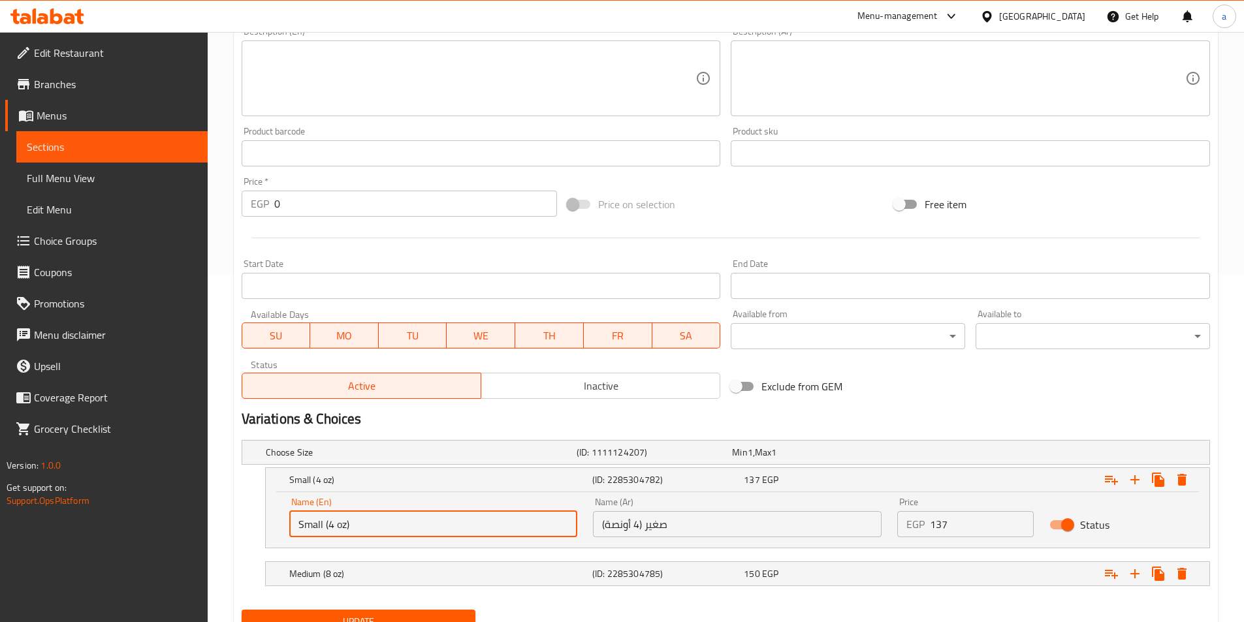
drag, startPoint x: 392, startPoint y: 530, endPoint x: 324, endPoint y: 540, distance: 68.7
click at [324, 540] on div "Name (En) Small (4 oz) Name (En)" at bounding box center [434, 518] width 304 height 56
type input "Small"
click at [338, 569] on h5 "Medium (8 oz)" at bounding box center [438, 574] width 298 height 13
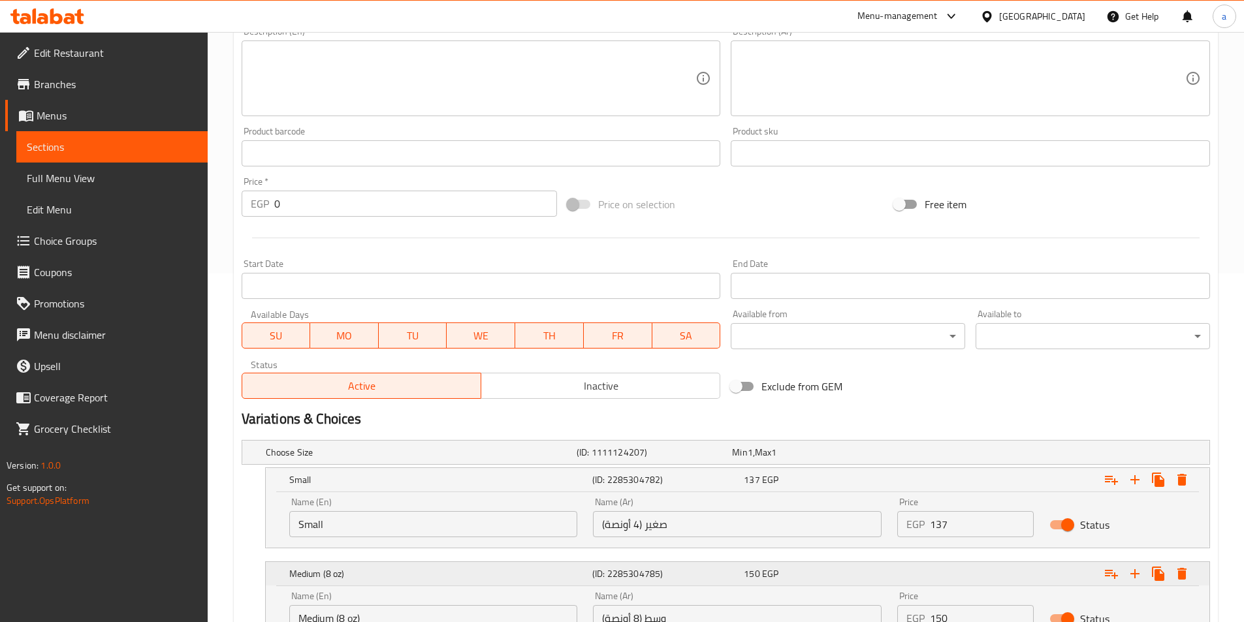
scroll to position [461, 0]
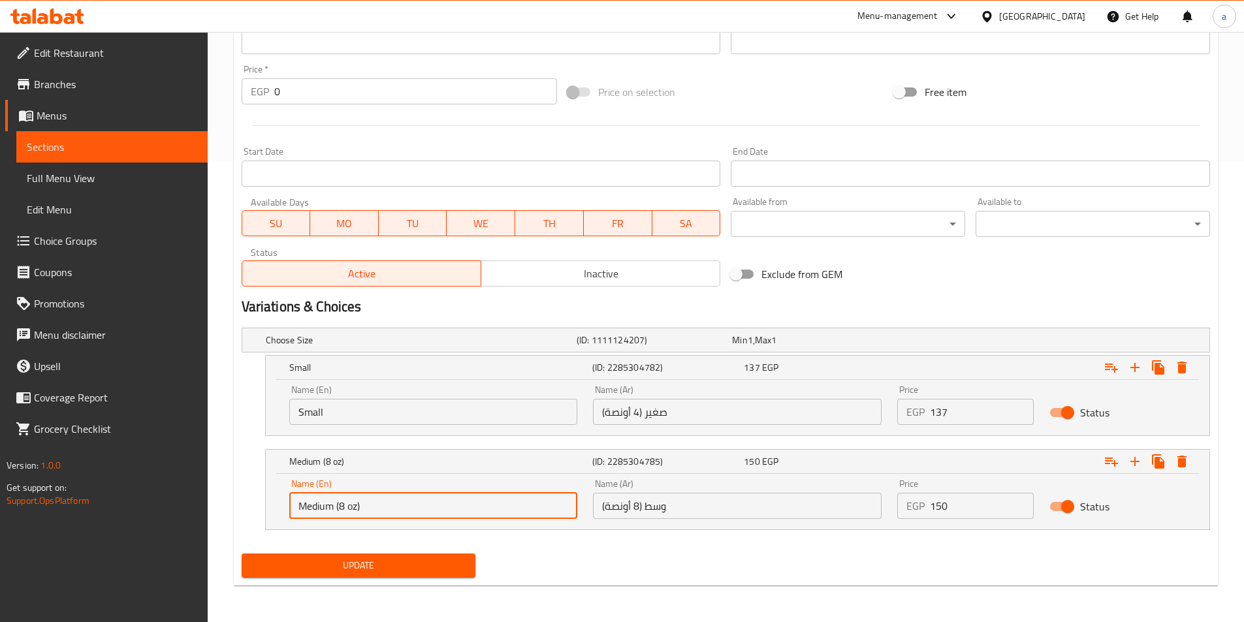
drag, startPoint x: 374, startPoint y: 513, endPoint x: 335, endPoint y: 526, distance: 40.7
click at [335, 526] on div "Name (En) Medium (8 oz) Name (En)" at bounding box center [434, 500] width 304 height 56
type input "Medium"
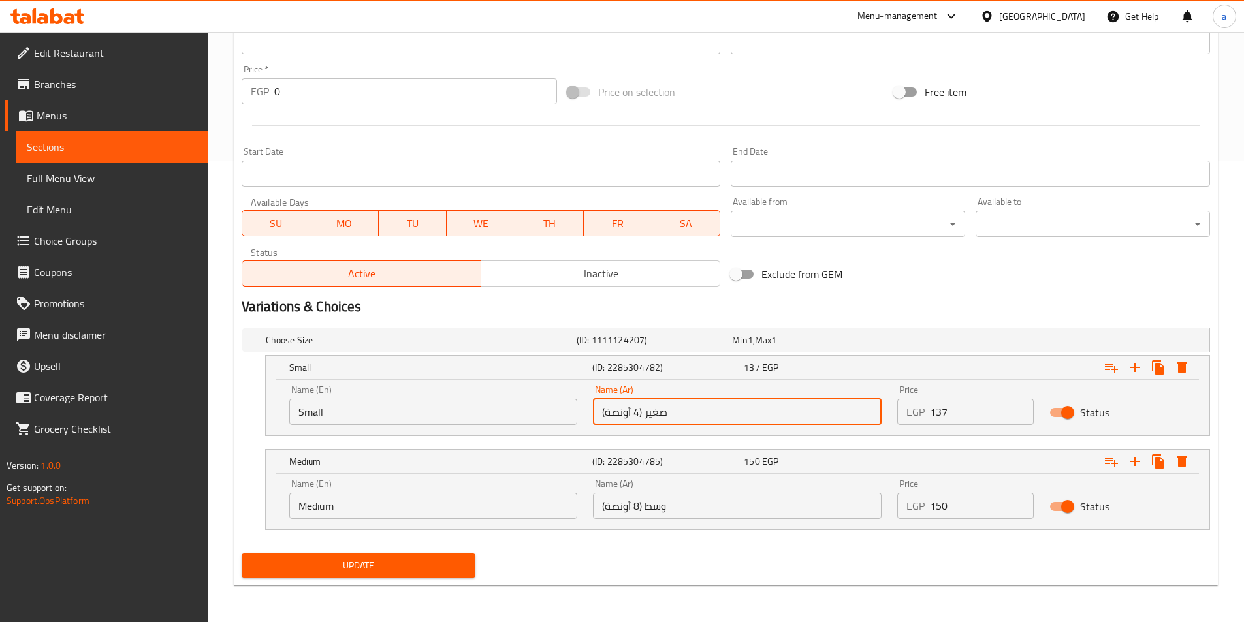
click at [649, 410] on input "صغير (4 أونصة)" at bounding box center [737, 412] width 289 height 26
click at [651, 411] on input "صغير (4 أونصة)" at bounding box center [737, 412] width 289 height 26
click at [849, 412] on input "صغير (4 أونصة)" at bounding box center [737, 412] width 289 height 26
type input "صغير"
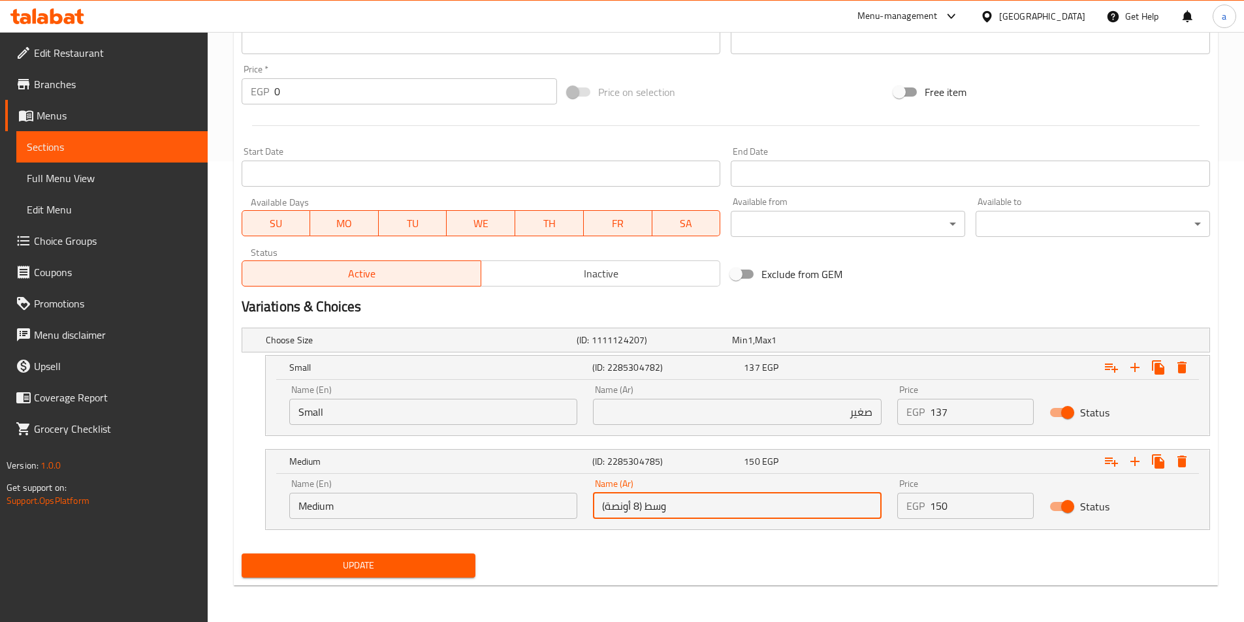
click at [823, 510] on input "وسط (8 أونصة)" at bounding box center [737, 506] width 289 height 26
click at [852, 505] on input "وسط (8 أونصة)" at bounding box center [737, 506] width 289 height 26
type input "وسط"
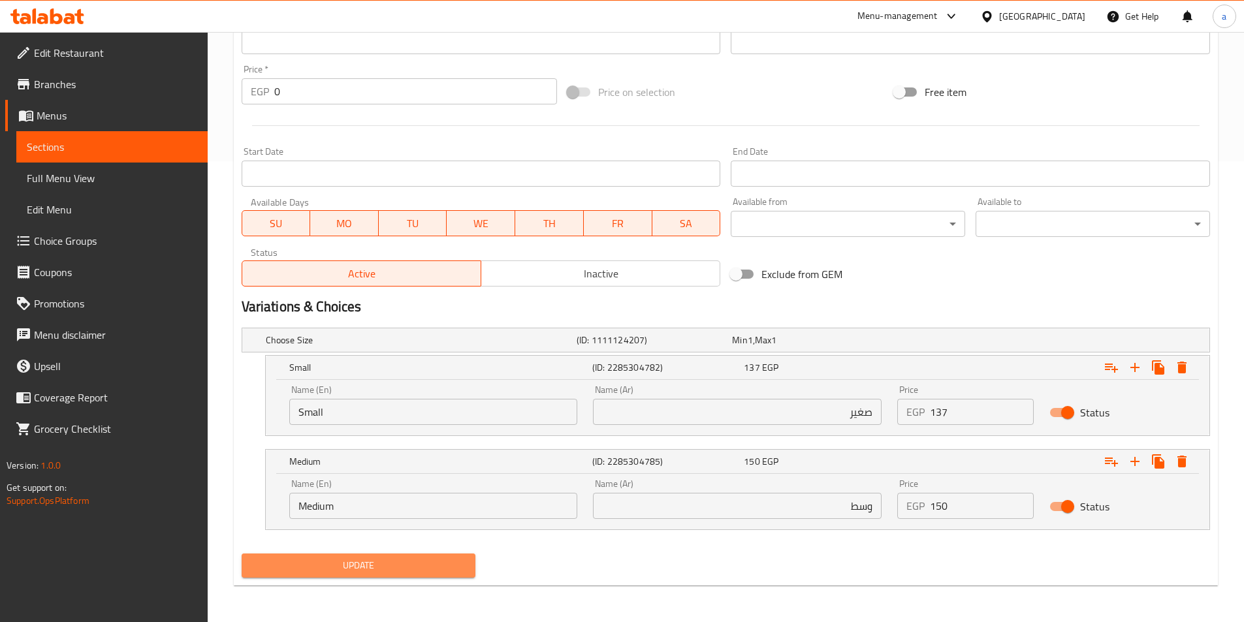
click at [402, 575] on button "Update" at bounding box center [359, 566] width 234 height 24
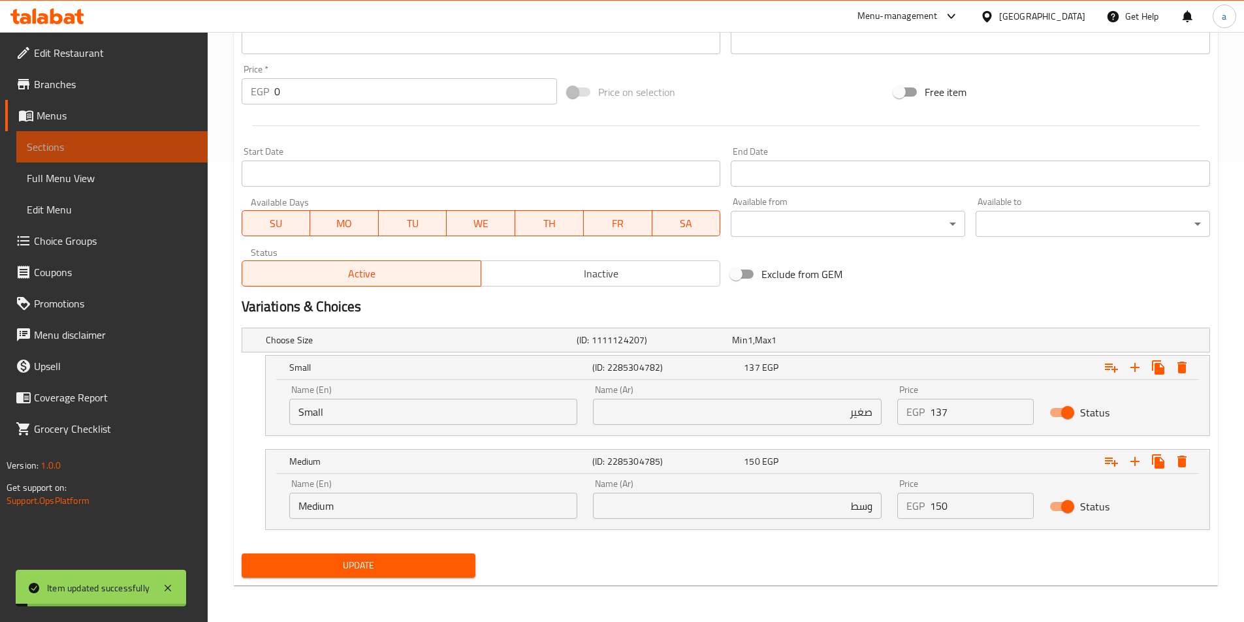
click at [154, 148] on span "Sections" at bounding box center [112, 147] width 170 height 16
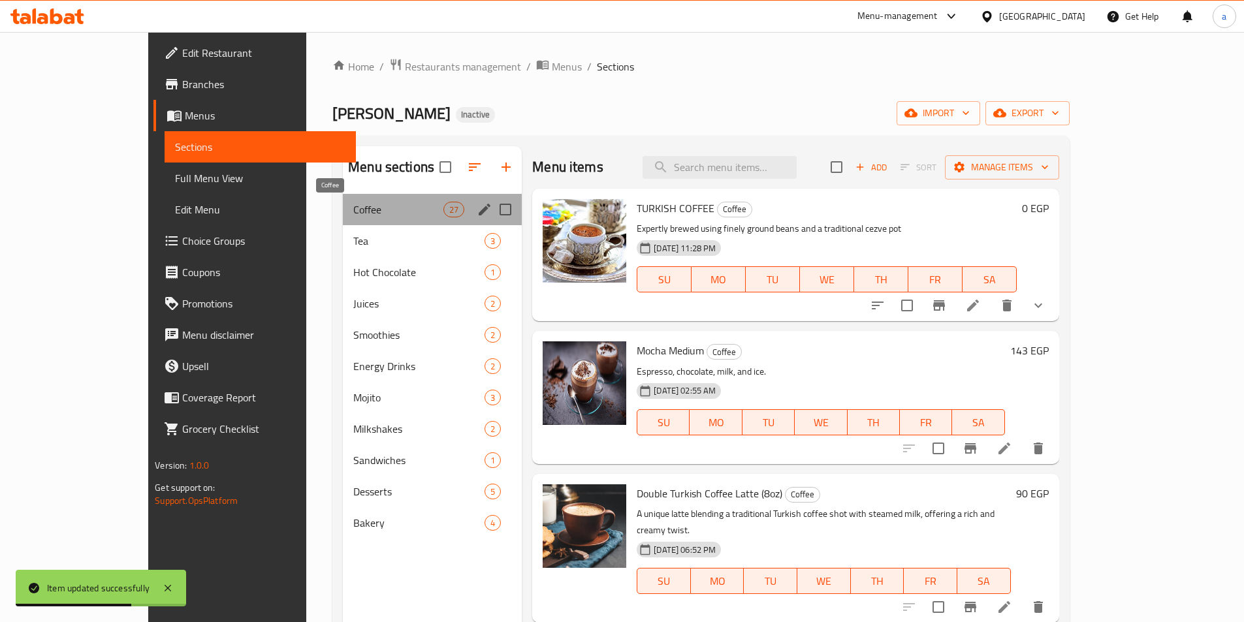
click at [353, 208] on span "Coffee" at bounding box center [398, 210] width 90 height 16
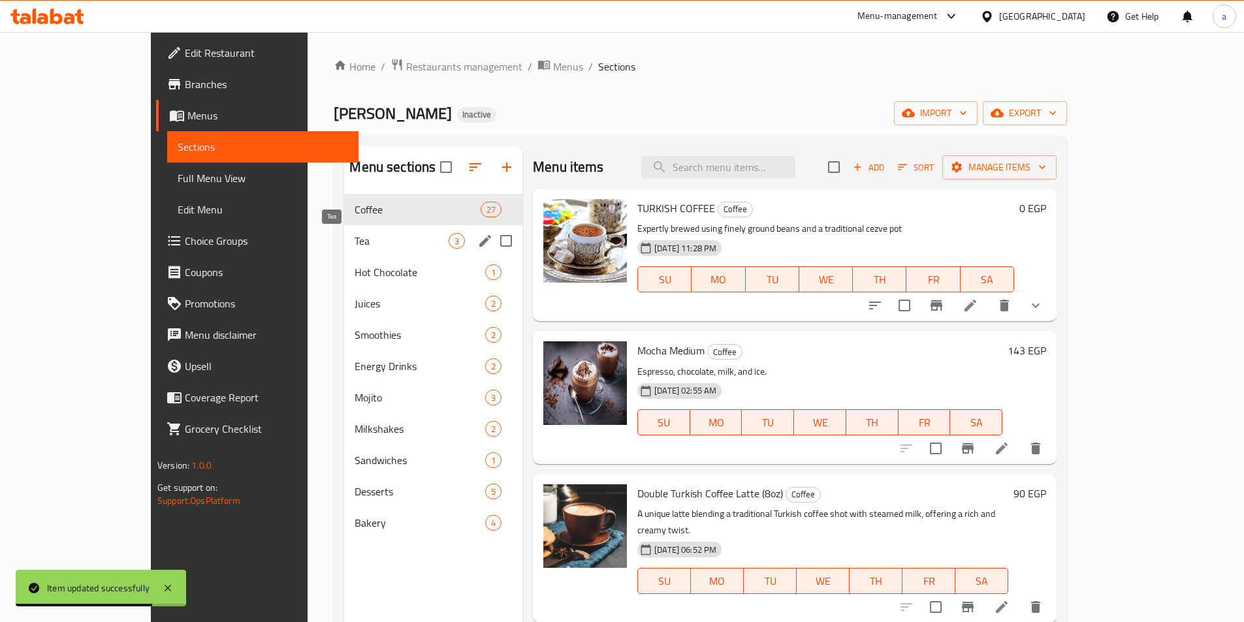
scroll to position [1035, 0]
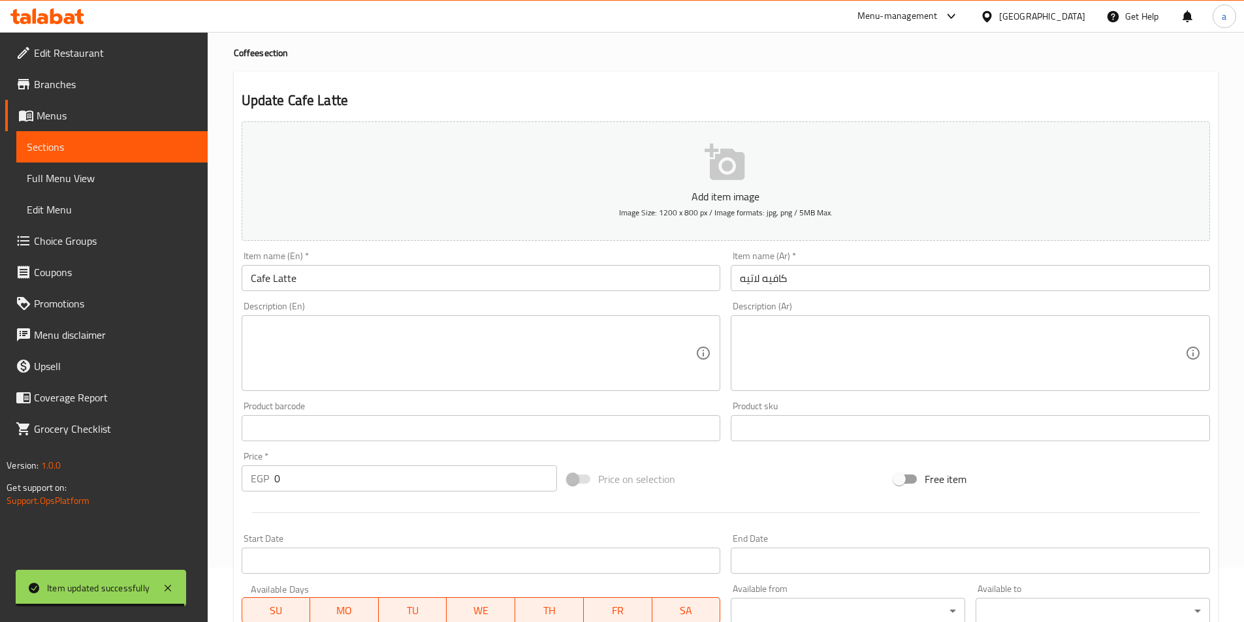
scroll to position [322, 0]
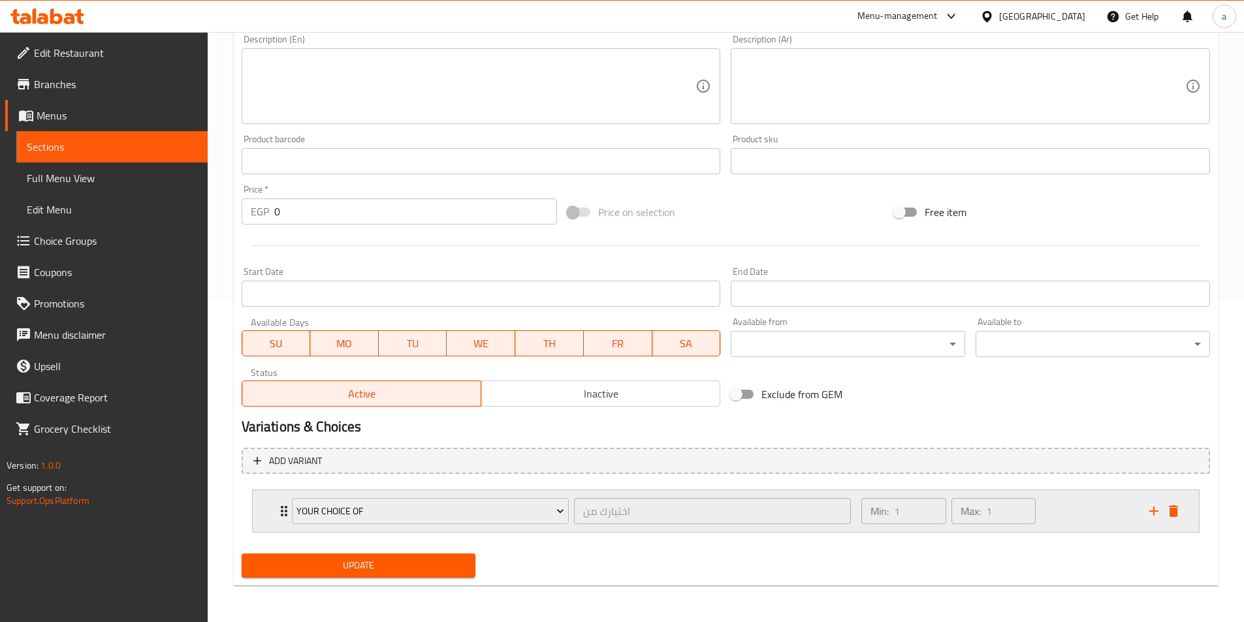
click at [284, 509] on div "Your Choice Of اختيارك من ​" at bounding box center [571, 512] width 575 height 42
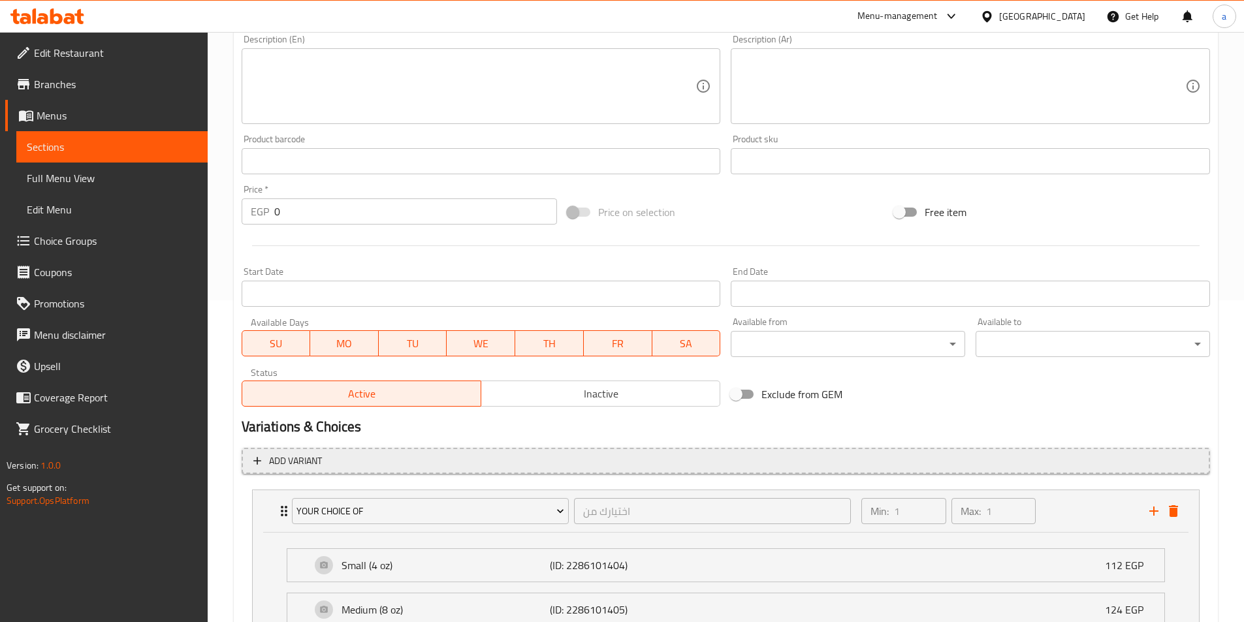
scroll to position [438, 0]
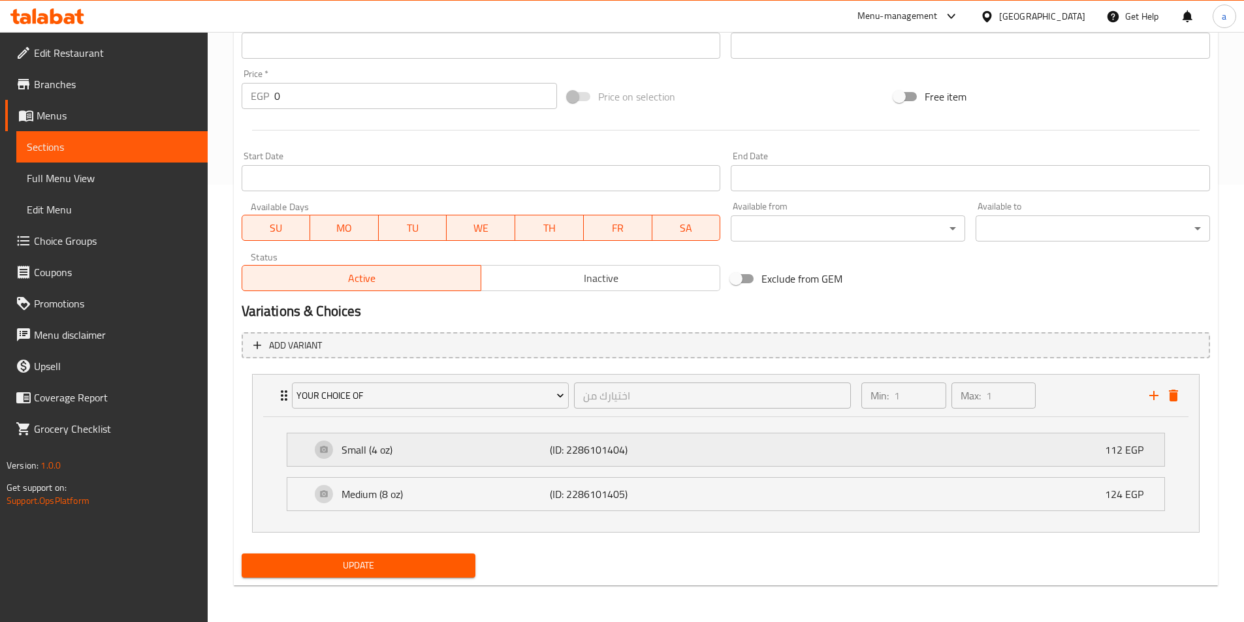
click at [421, 455] on p "Small (4 oz)" at bounding box center [446, 450] width 209 height 16
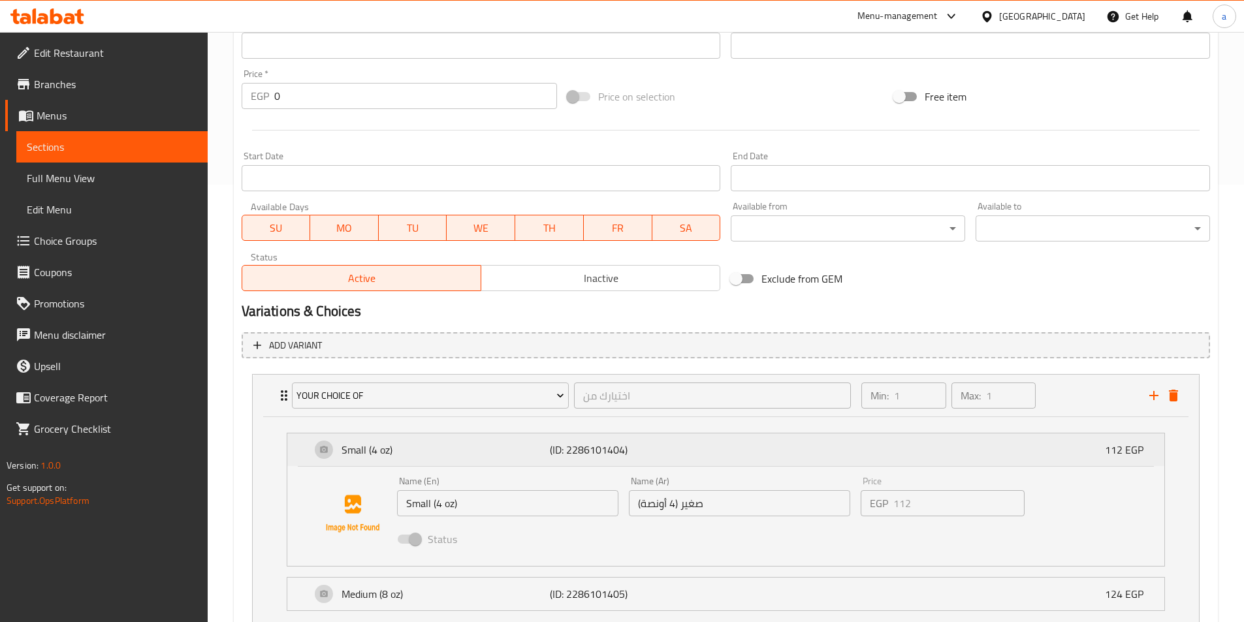
scroll to position [538, 0]
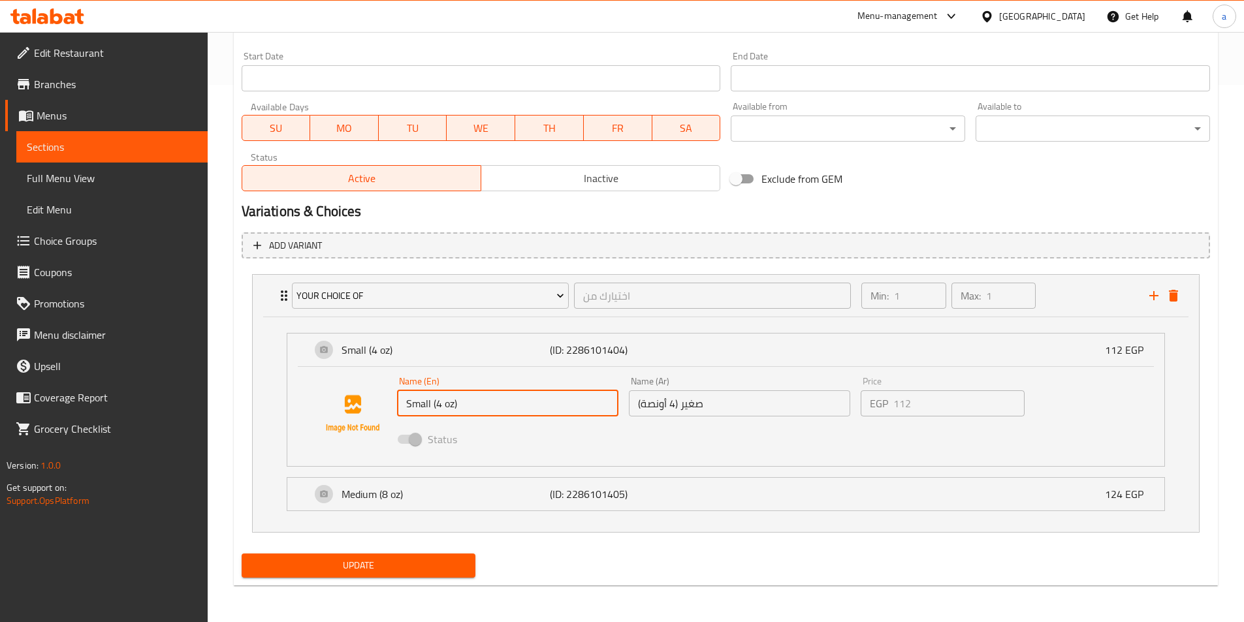
drag, startPoint x: 475, startPoint y: 408, endPoint x: 430, endPoint y: 423, distance: 47.5
click at [430, 423] on div "Name (En) Small (4 oz) Name (En) Name (Ar) صغير (4 أونصة) Name (Ar) Price EGP 1…" at bounding box center [740, 415] width 696 height 86
click at [493, 410] on input "Small (4 oz)" at bounding box center [507, 404] width 221 height 26
drag, startPoint x: 485, startPoint y: 414, endPoint x: 431, endPoint y: 422, distance: 54.1
click at [431, 422] on div "Name (En) Small (4 oz) Name (En) Name (Ar) صغير (4 أونصة) Name (Ar) Price EGP 1…" at bounding box center [740, 415] width 696 height 86
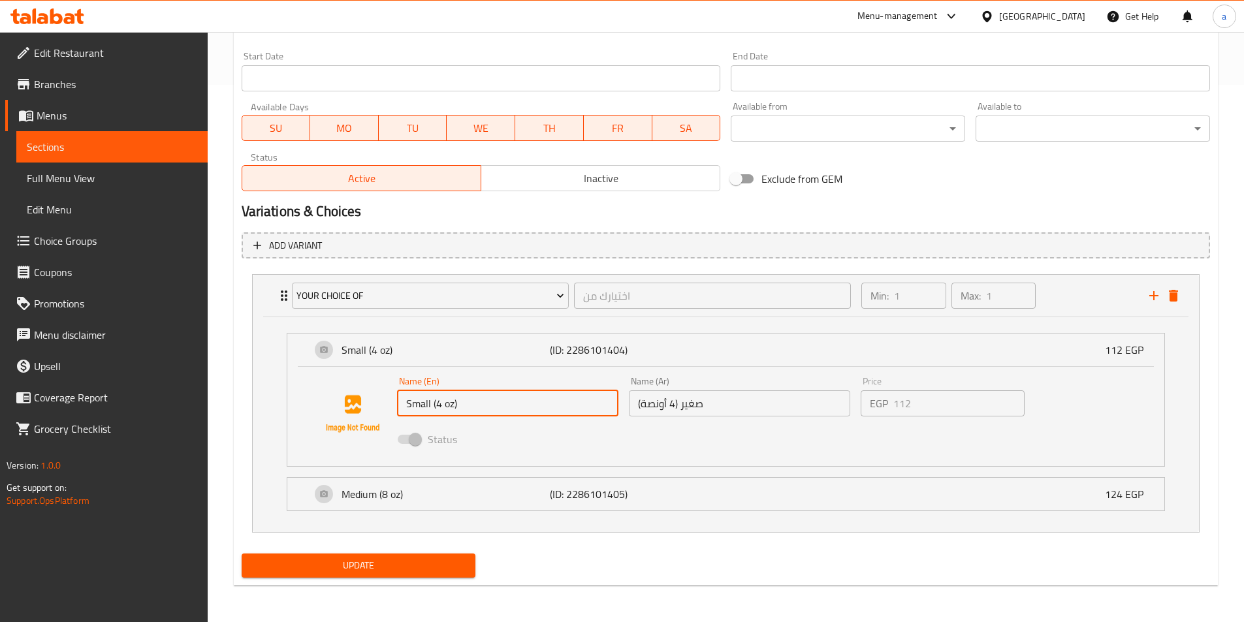
click at [508, 413] on input "Small (4 oz)" at bounding box center [507, 404] width 221 height 26
click at [471, 399] on input "Small (4 oz)" at bounding box center [507, 404] width 221 height 26
click at [457, 404] on input "Small (4 oz)" at bounding box center [507, 404] width 221 height 26
click at [364, 403] on img at bounding box center [353, 414] width 84 height 84
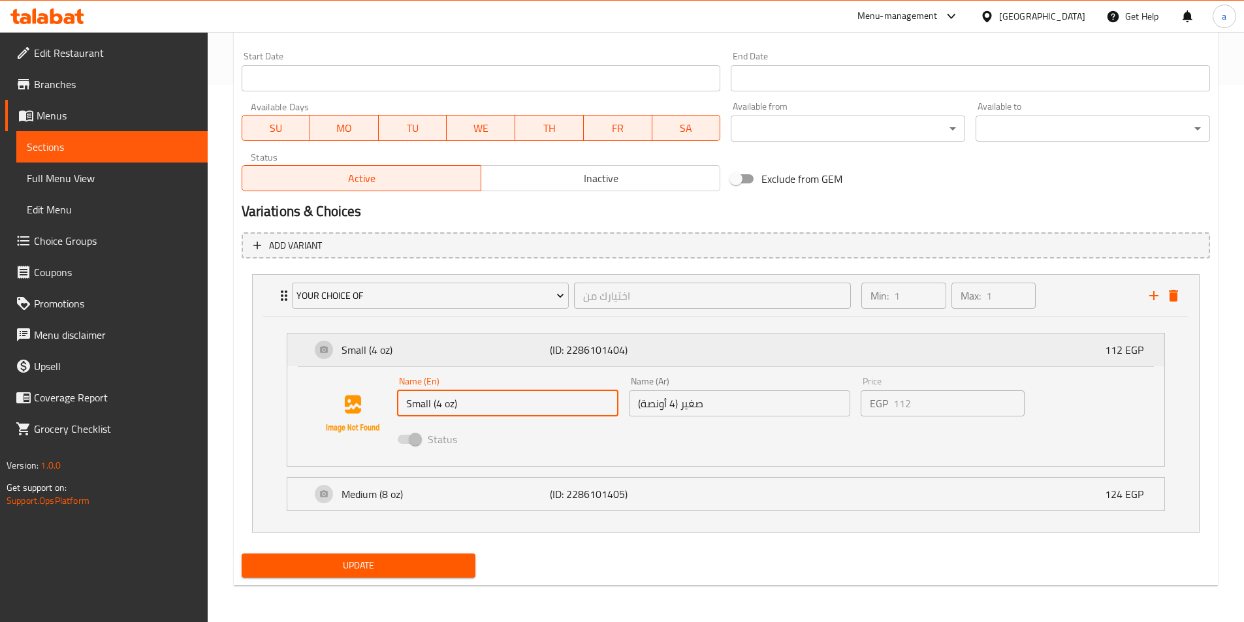
click at [393, 356] on p "Small (4 oz)" at bounding box center [446, 350] width 209 height 16
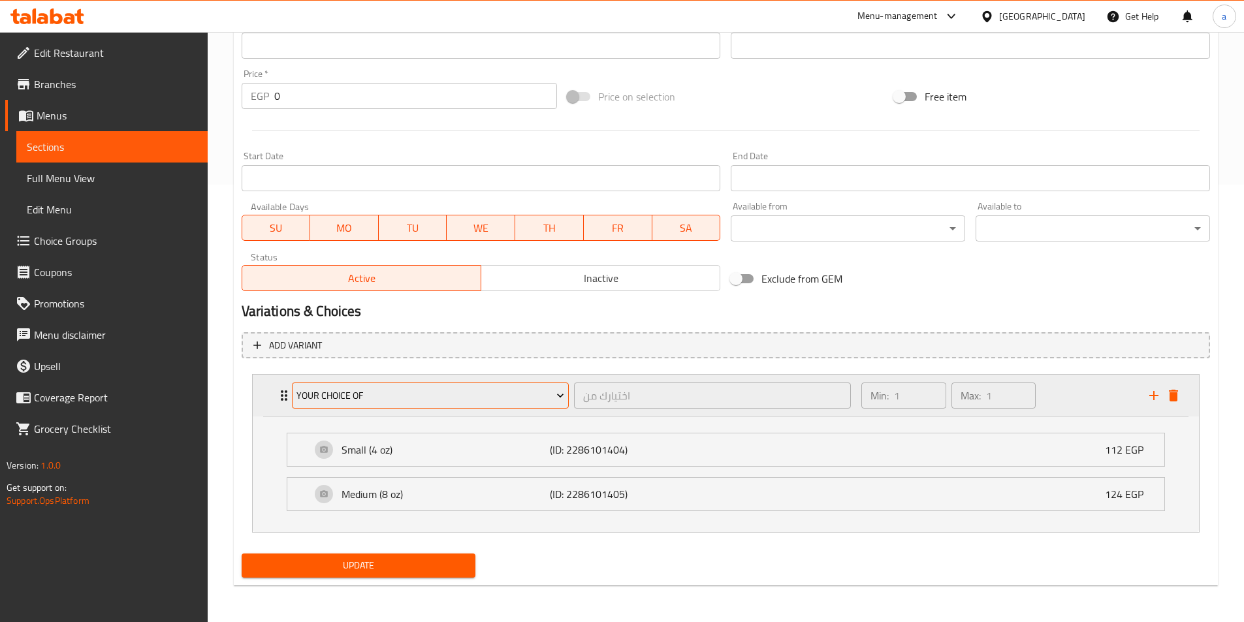
scroll to position [438, 0]
click at [402, 442] on p "Small (4 oz)" at bounding box center [446, 450] width 209 height 16
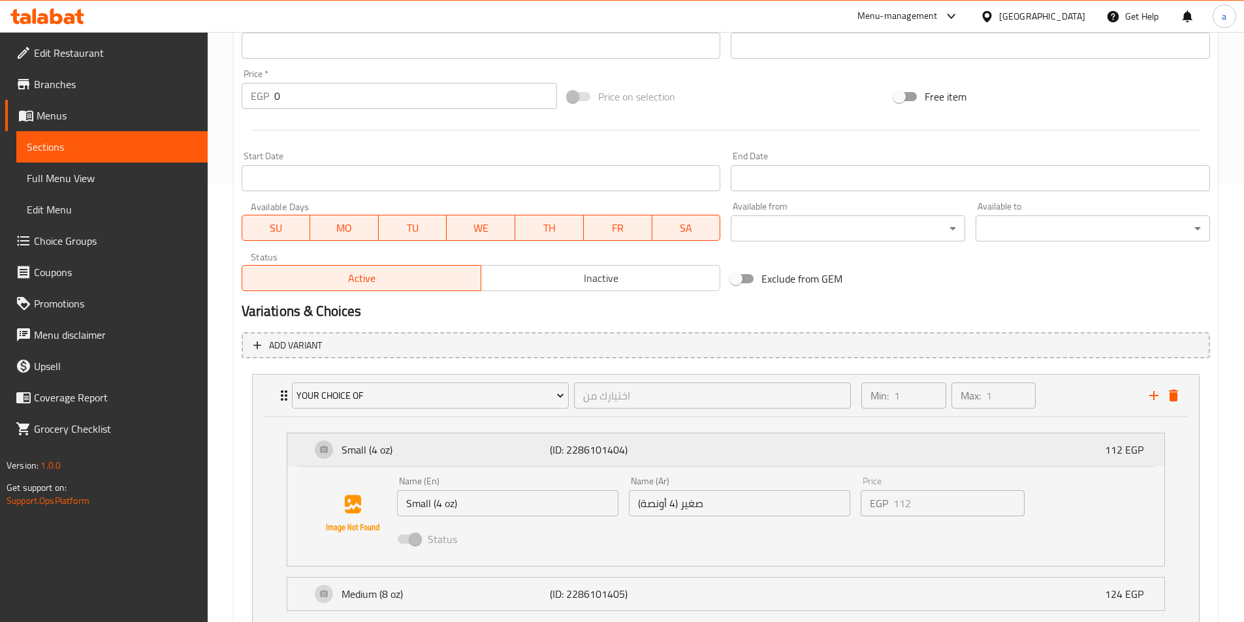
scroll to position [538, 0]
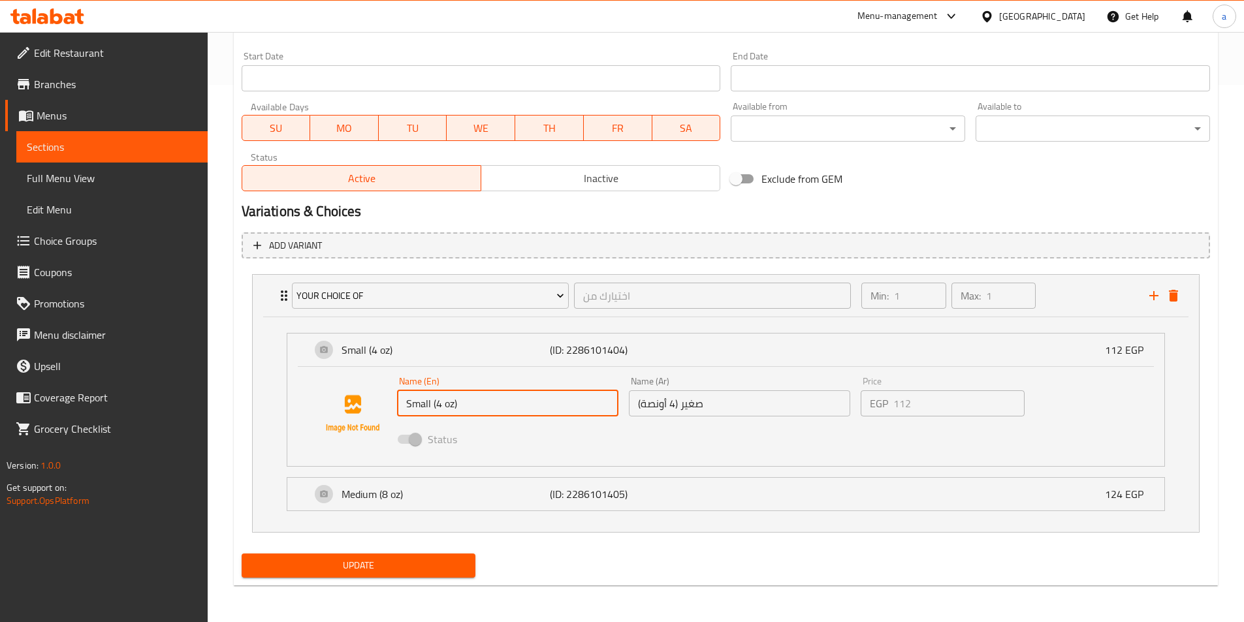
click at [461, 413] on input "Small (4 oz)" at bounding box center [507, 404] width 221 height 26
click at [462, 481] on div "Medium (8 oz) (ID: 2286101405) 124 EGP" at bounding box center [730, 494] width 838 height 33
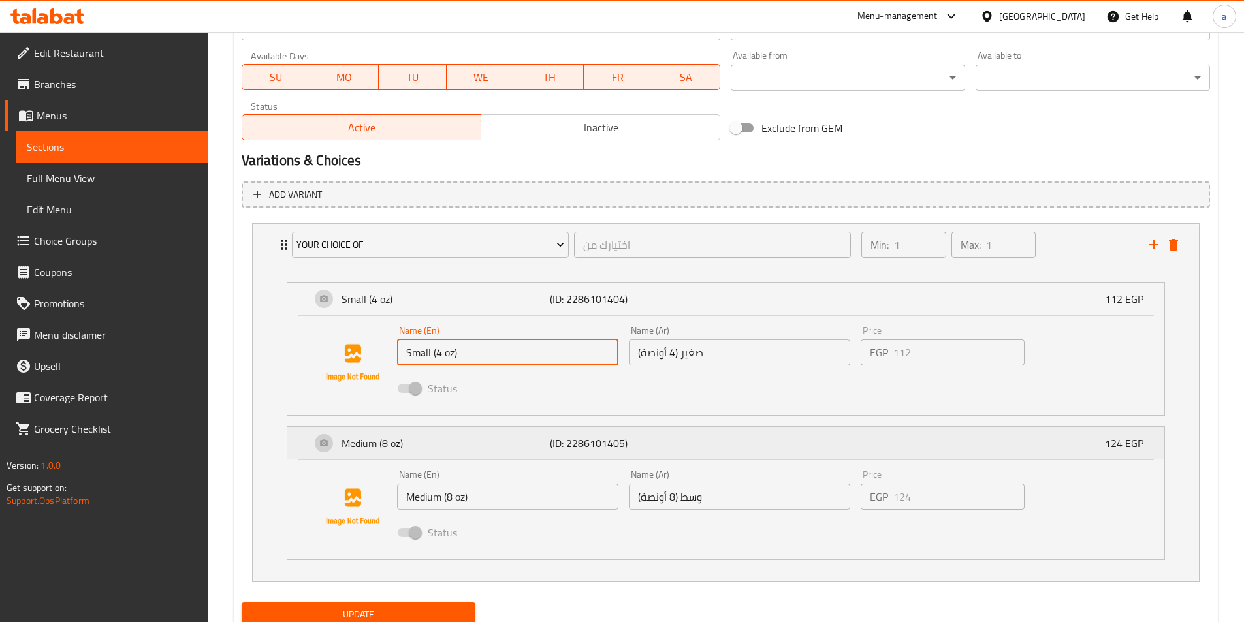
scroll to position [637, 0]
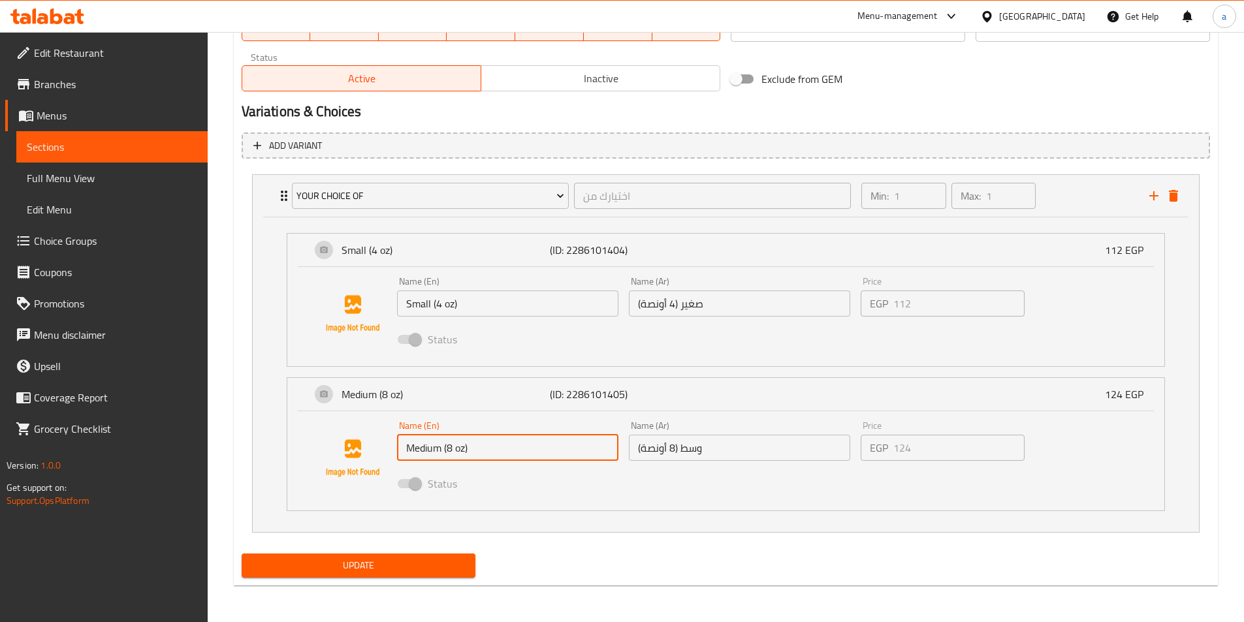
drag, startPoint x: 480, startPoint y: 449, endPoint x: 439, endPoint y: 457, distance: 41.9
click at [439, 457] on input "Medium (8 oz)" at bounding box center [507, 448] width 221 height 26
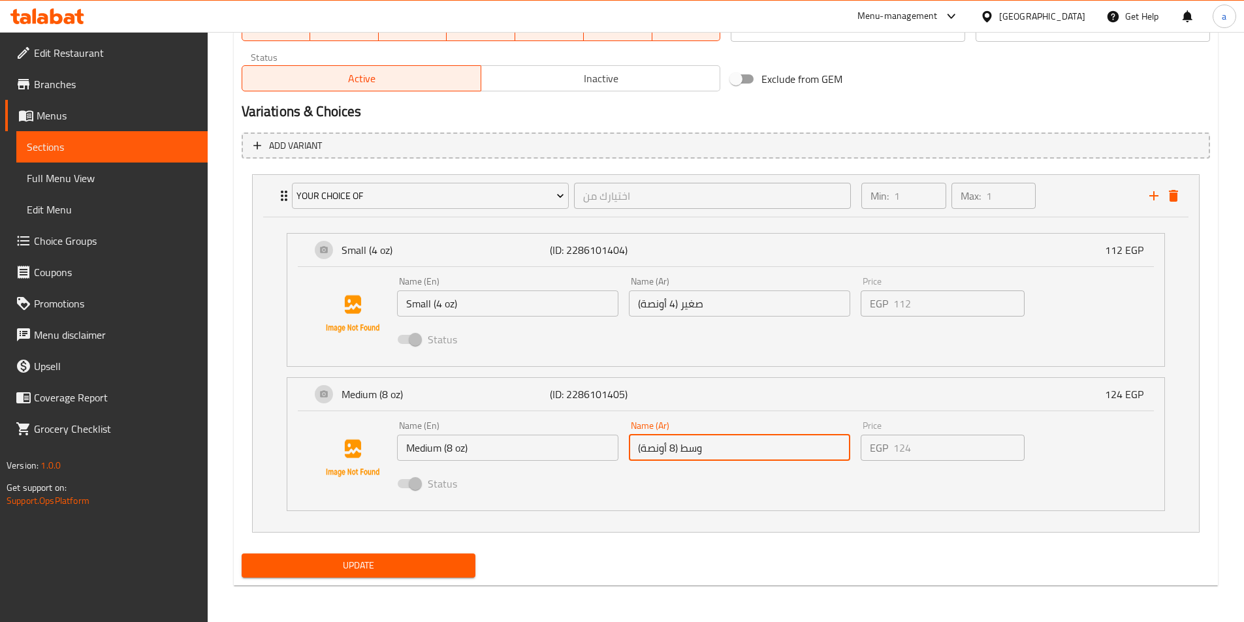
click at [698, 458] on input "وسط (8 أونصة)" at bounding box center [739, 448] width 221 height 26
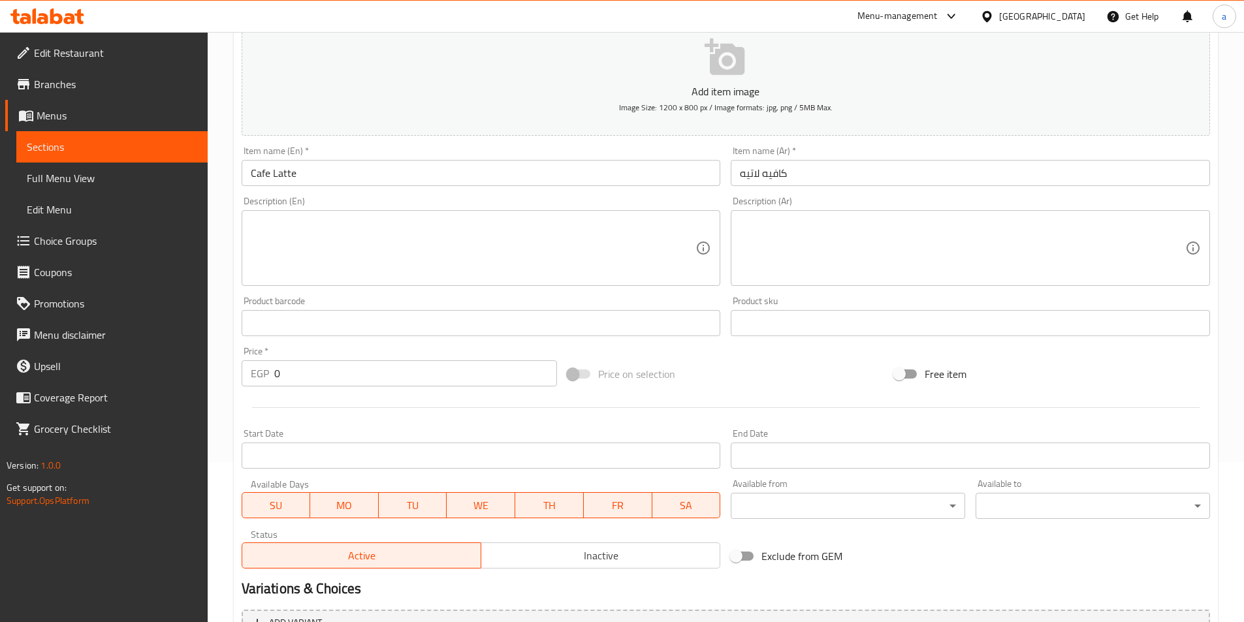
scroll to position [0, 0]
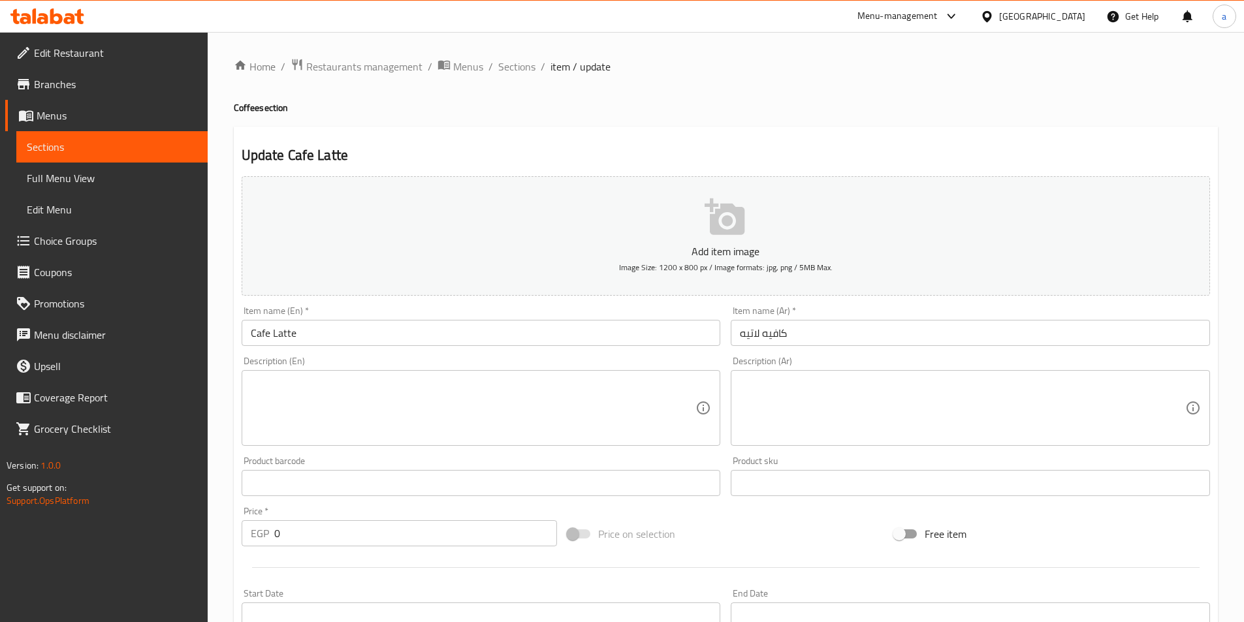
click at [146, 143] on span "Sections" at bounding box center [112, 147] width 170 height 16
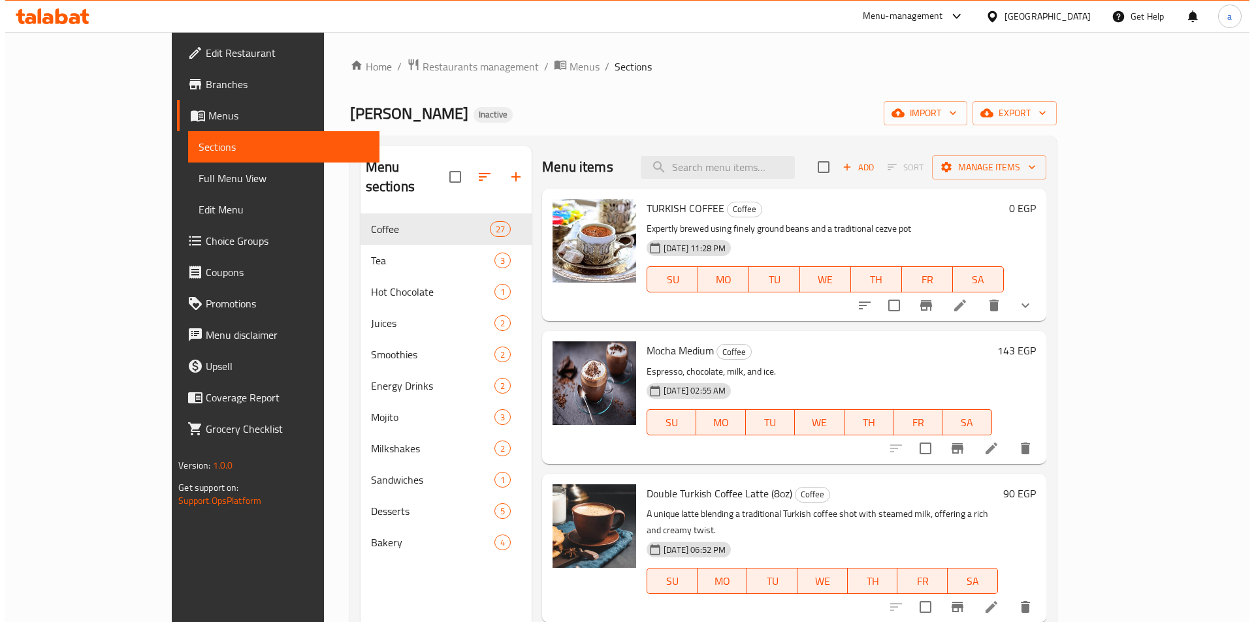
scroll to position [1035, 0]
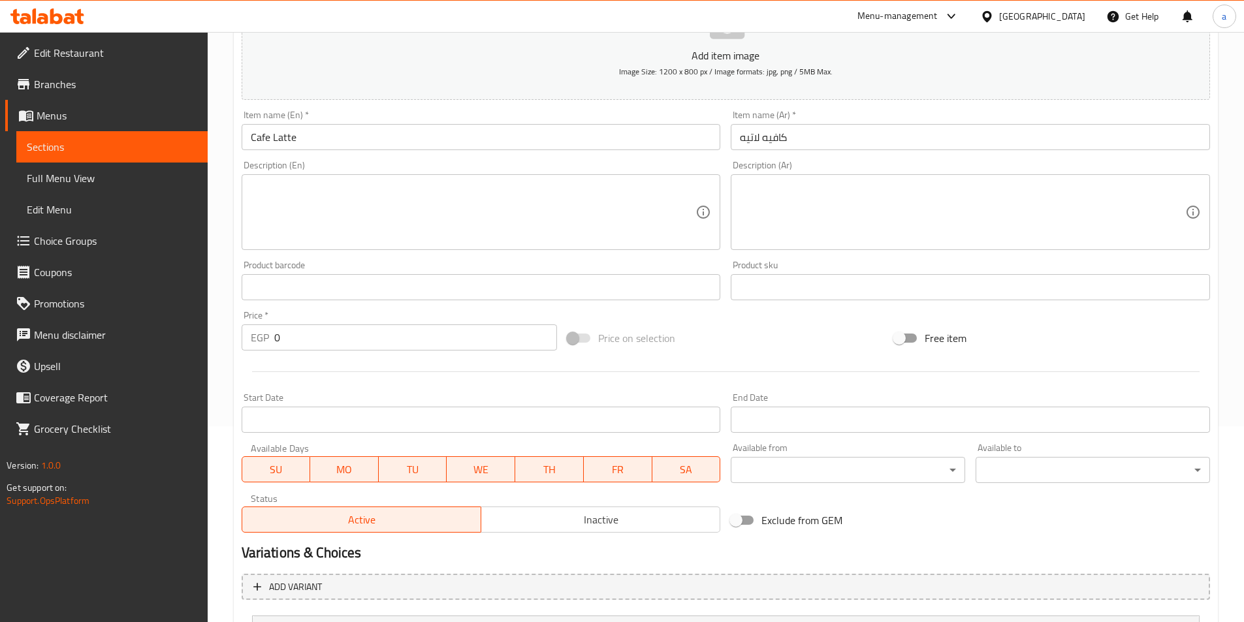
scroll to position [322, 0]
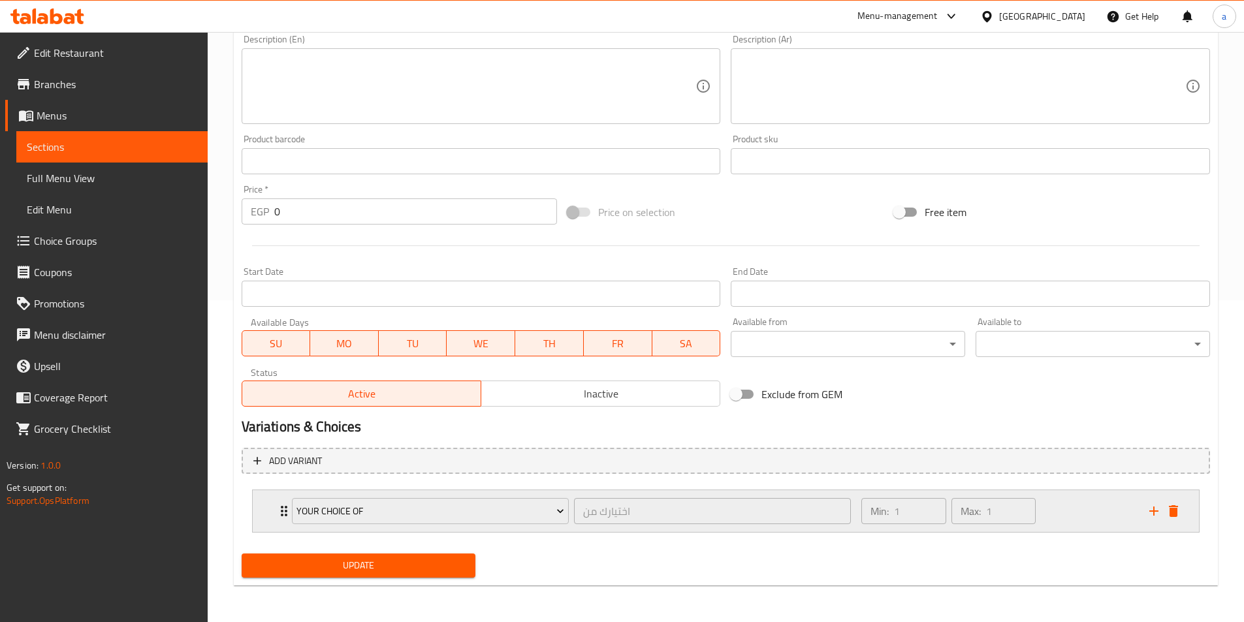
click at [277, 516] on icon "Expand" at bounding box center [284, 512] width 16 height 16
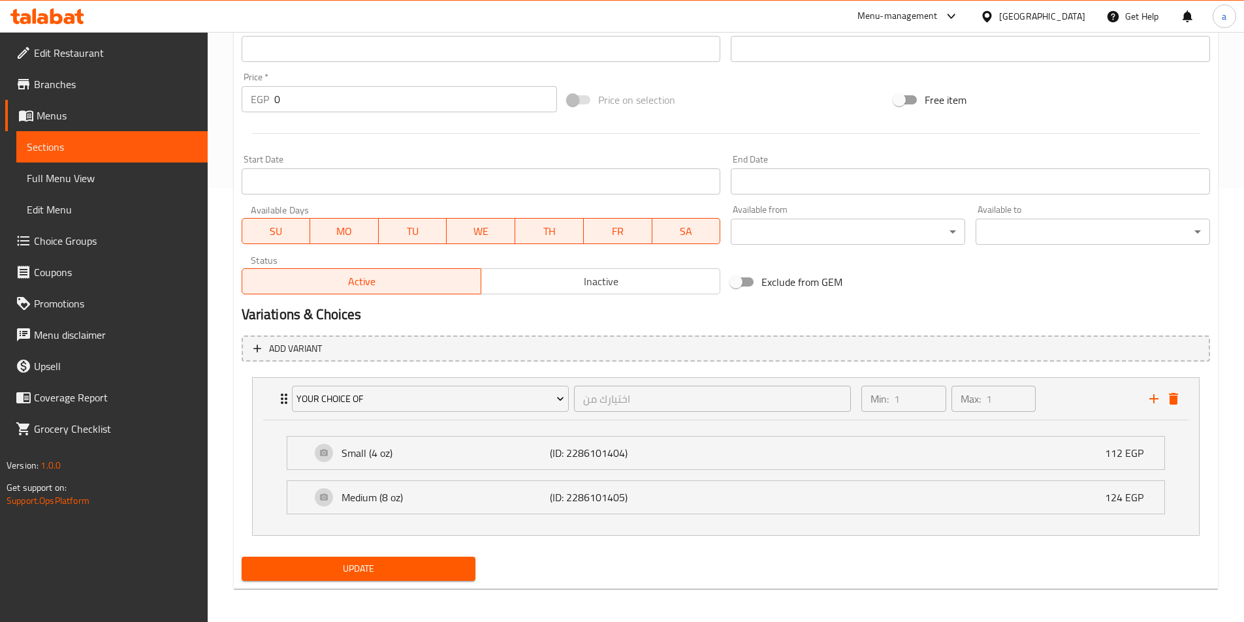
scroll to position [438, 0]
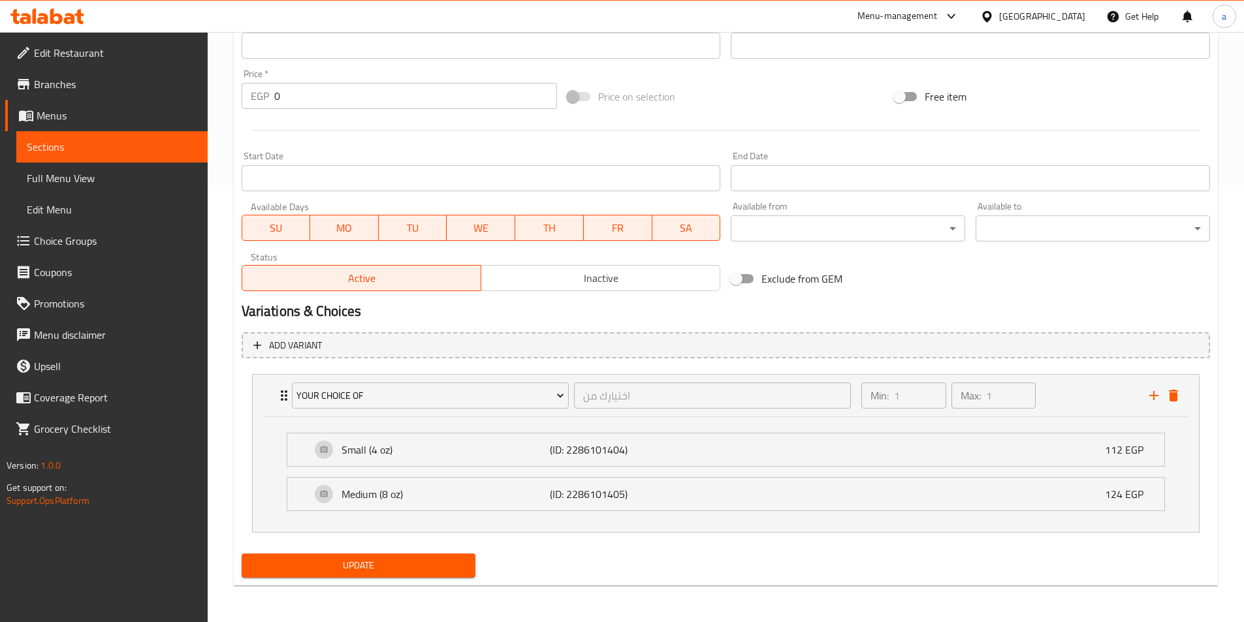
click at [659, 432] on li "Small (4 oz) (ID: 2286101404) 112 EGP Name (En) Small (4 oz) Name (En) Name (Ar…" at bounding box center [725, 450] width 899 height 44
click at [641, 448] on p "(ID: 2286101404)" at bounding box center [619, 450] width 139 height 16
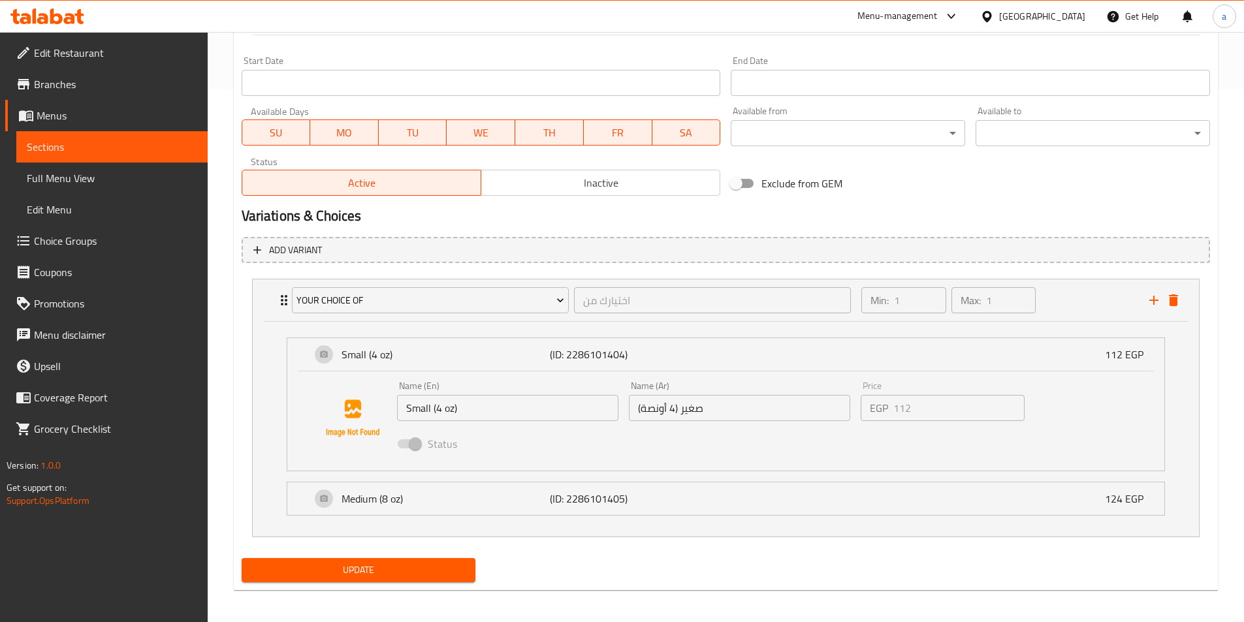
scroll to position [538, 0]
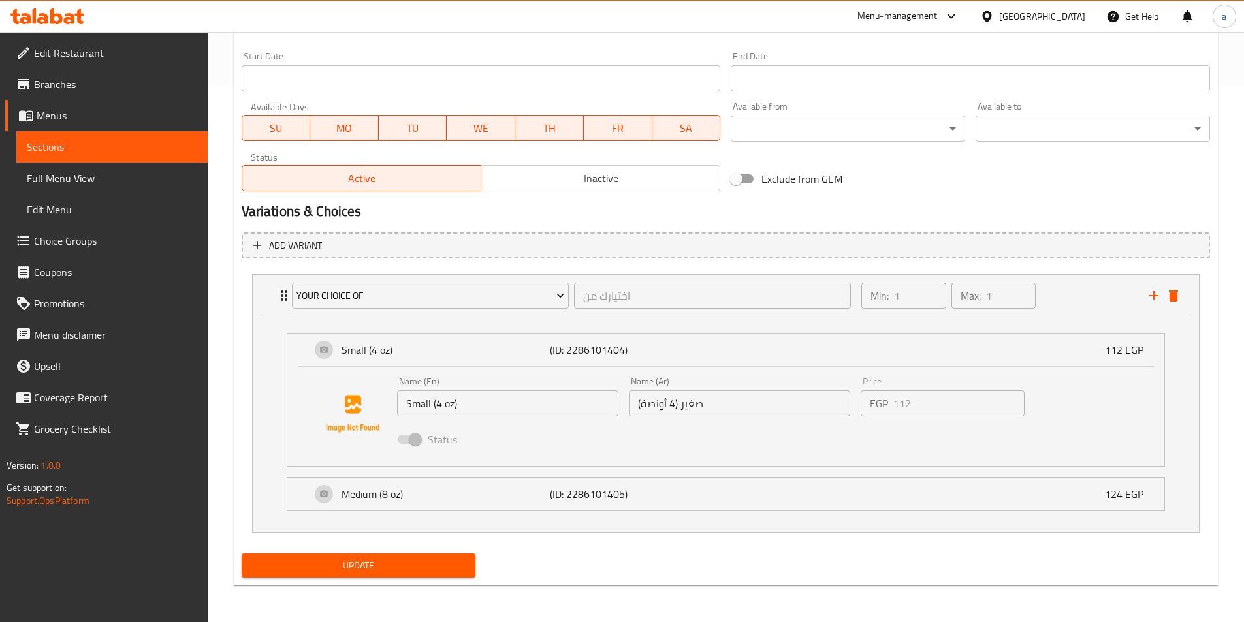
click at [434, 405] on input "Small (4 oz)" at bounding box center [507, 404] width 221 height 26
click at [471, 398] on input "Small (4 oz)" at bounding box center [507, 404] width 221 height 26
click at [81, 246] on span "Choice Groups" at bounding box center [115, 241] width 163 height 16
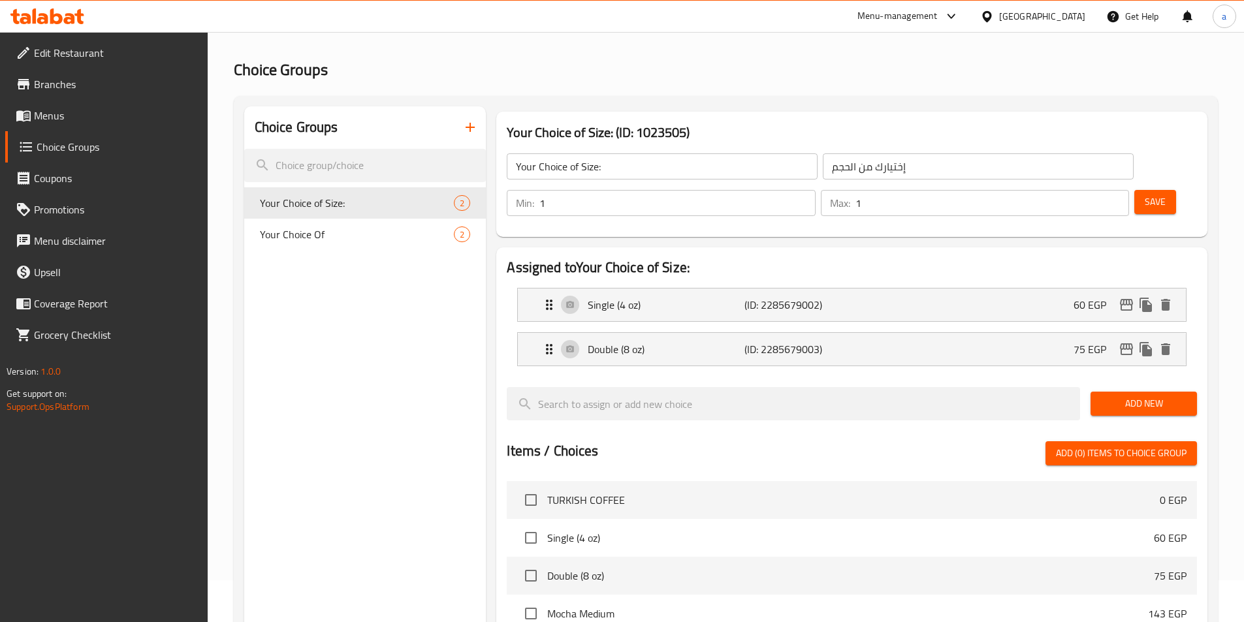
scroll to position [54, 0]
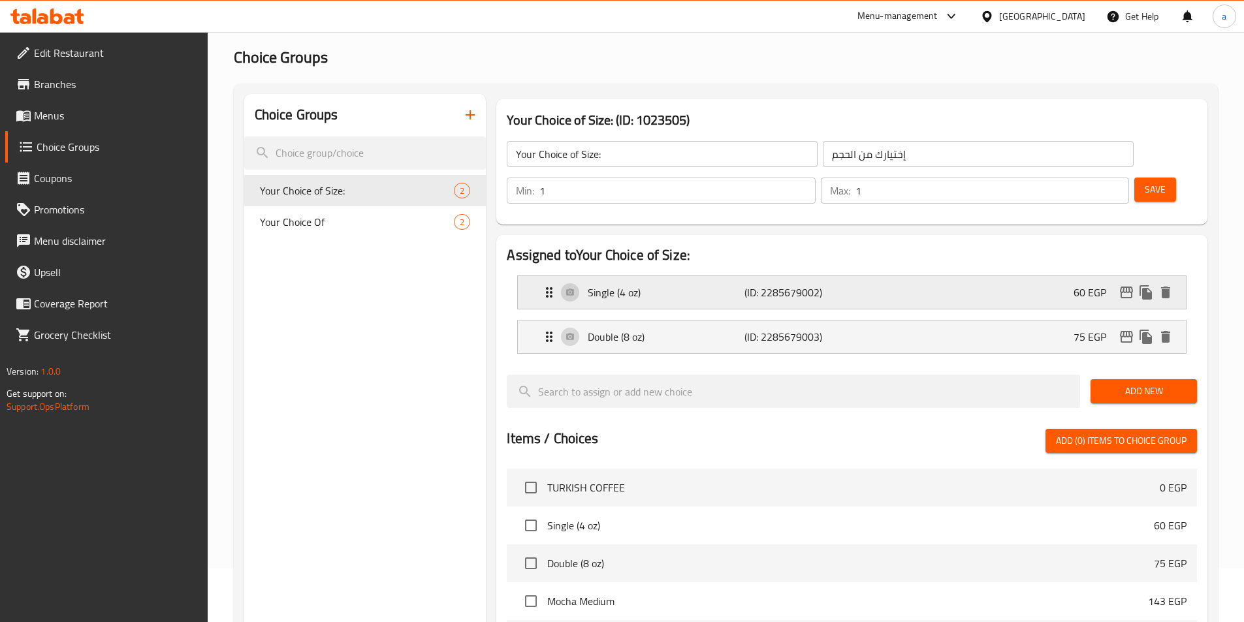
click at [648, 285] on p "Single (4 oz)" at bounding box center [666, 293] width 156 height 16
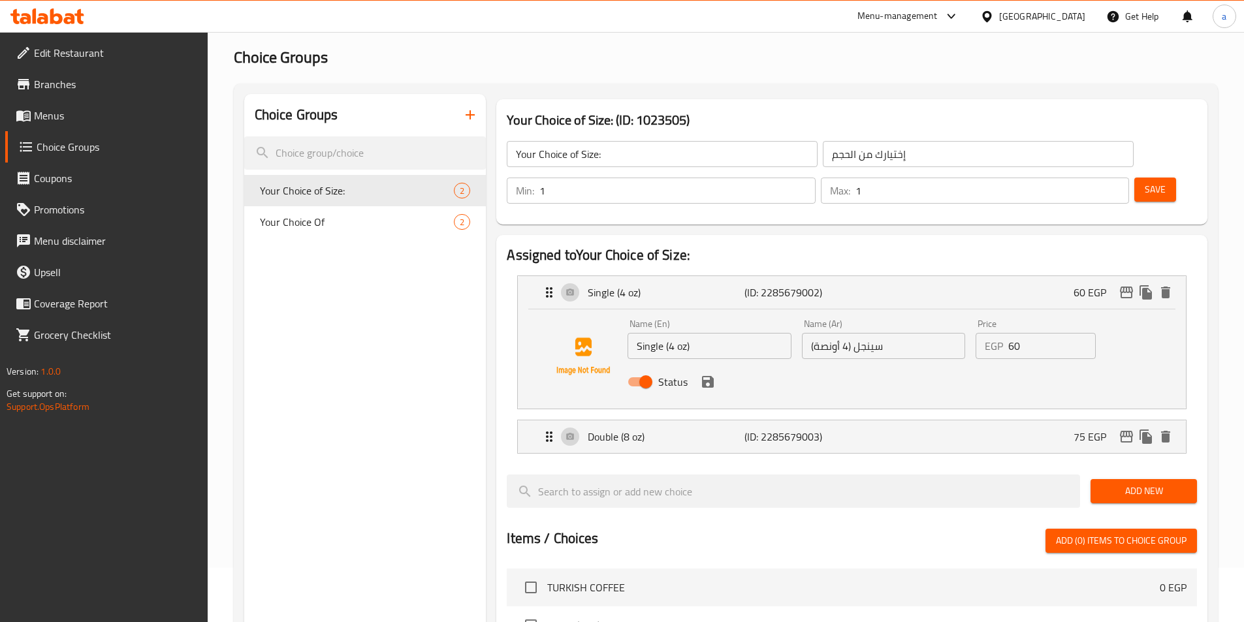
click at [694, 333] on input "Single (4 oz)" at bounding box center [709, 346] width 163 height 26
type input "Single"
click at [833, 333] on input "سينجل (4 أونصة)" at bounding box center [883, 346] width 163 height 26
click at [927, 333] on input "سينجل (4 أونصة)" at bounding box center [883, 346] width 163 height 26
click at [912, 421] on div "Double (8 oz) (ID: 2285679003) 75 EGP" at bounding box center [855, 437] width 629 height 33
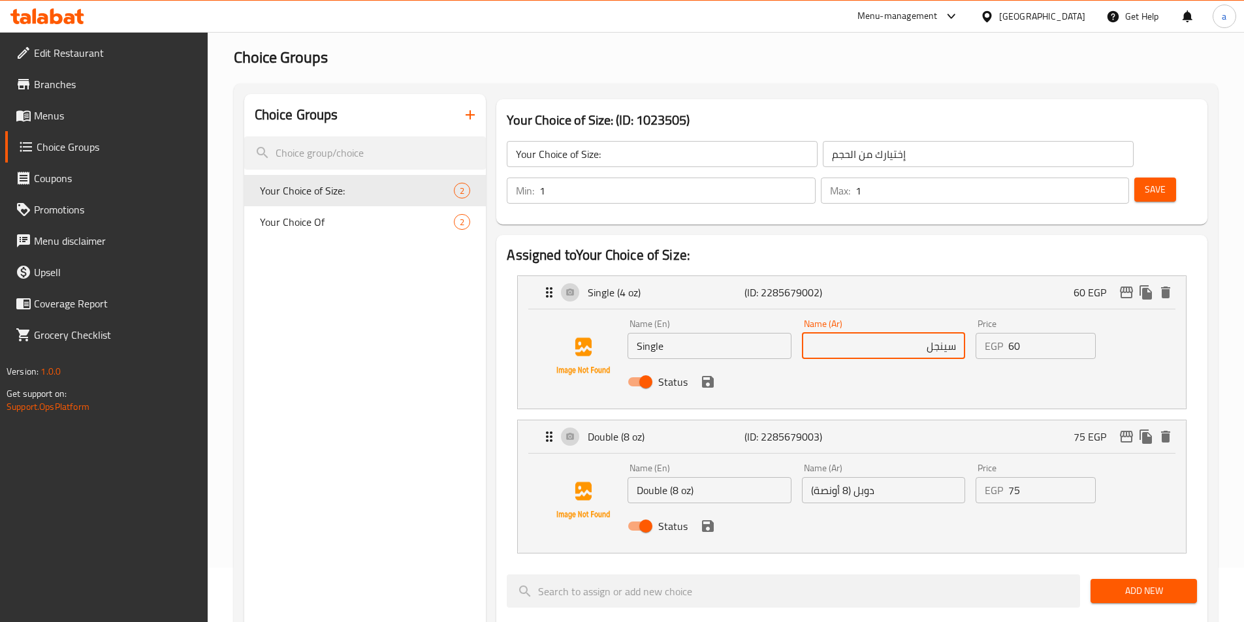
type input "سينجل"
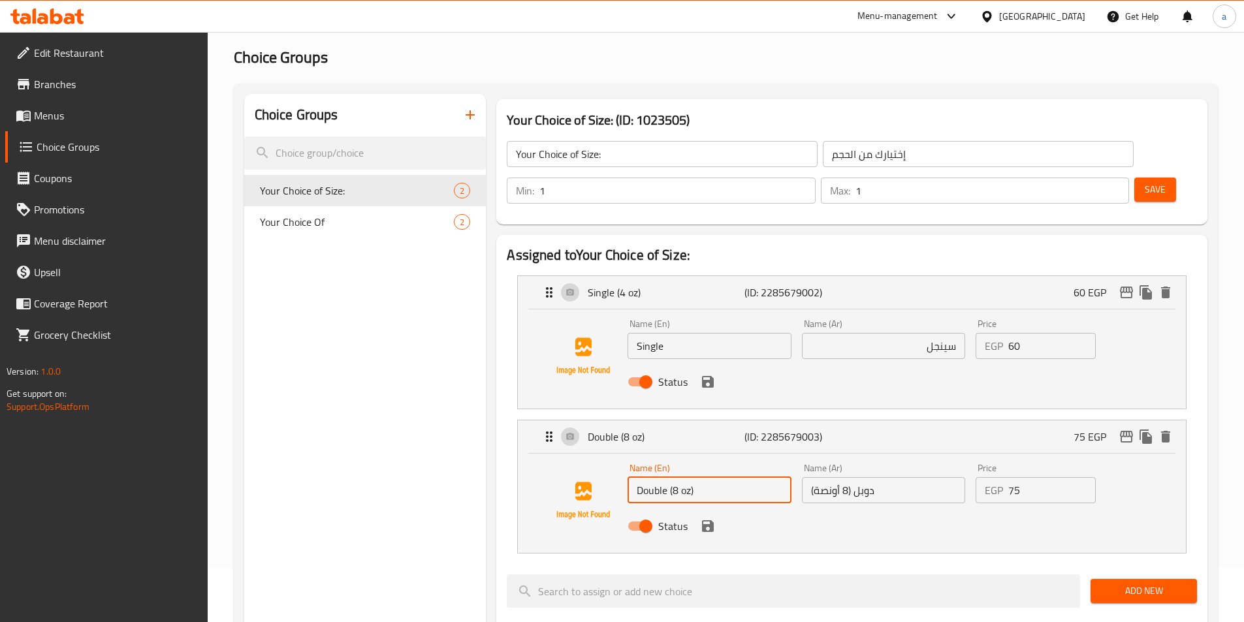
drag, startPoint x: 702, startPoint y: 460, endPoint x: 667, endPoint y: 457, distance: 35.4
click at [667, 477] on input "Double (8 oz)" at bounding box center [709, 490] width 163 height 26
type input "Double"
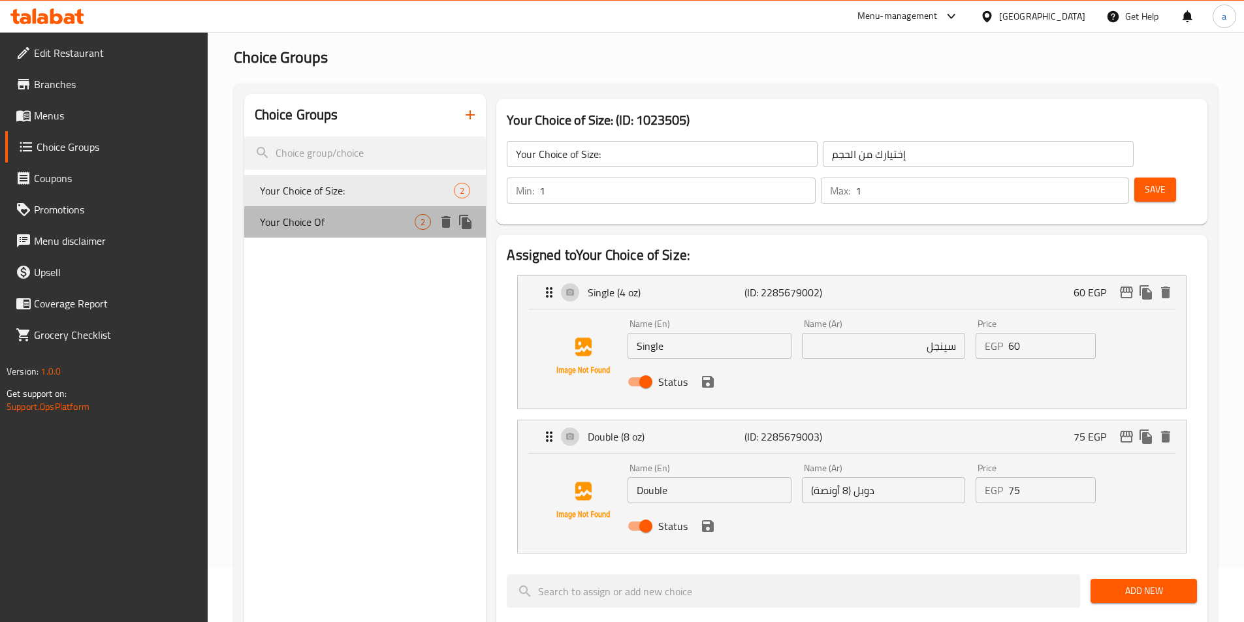
click at [379, 212] on div "Your Choice Of 2" at bounding box center [365, 221] width 242 height 31
type input "Your Choice Of"
type input "اختيارك من"
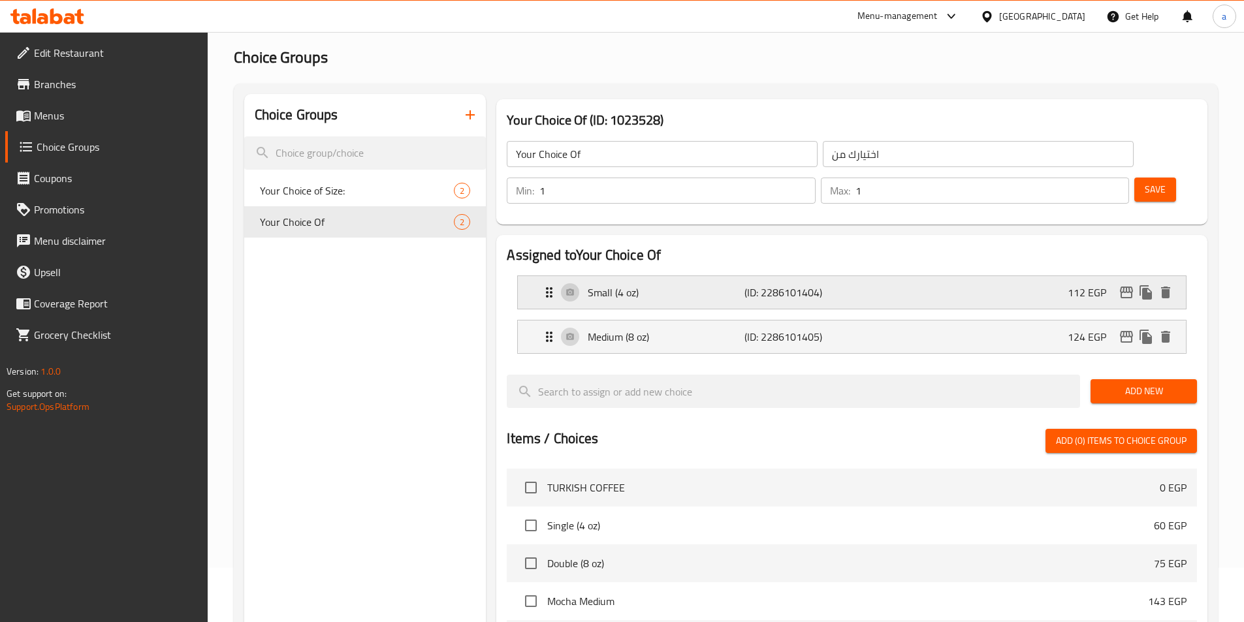
click at [664, 276] on div "Small (4 oz) (ID: 2286101404) 112 EGP" at bounding box center [855, 292] width 629 height 33
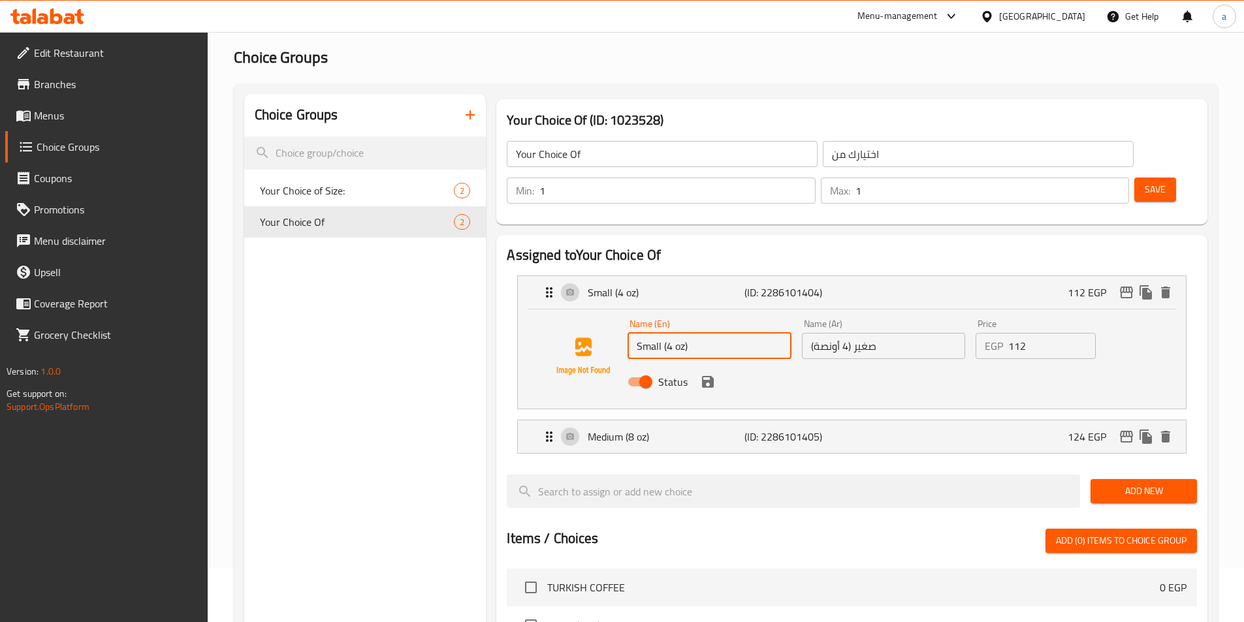
drag, startPoint x: 707, startPoint y: 313, endPoint x: 665, endPoint y: 321, distance: 43.3
click at [665, 333] on input "Small (4 oz)" at bounding box center [709, 346] width 163 height 26
type input "Small"
drag, startPoint x: 890, startPoint y: 313, endPoint x: 863, endPoint y: 321, distance: 27.5
click at [863, 333] on input "صغير (4 أونصة)" at bounding box center [883, 346] width 163 height 26
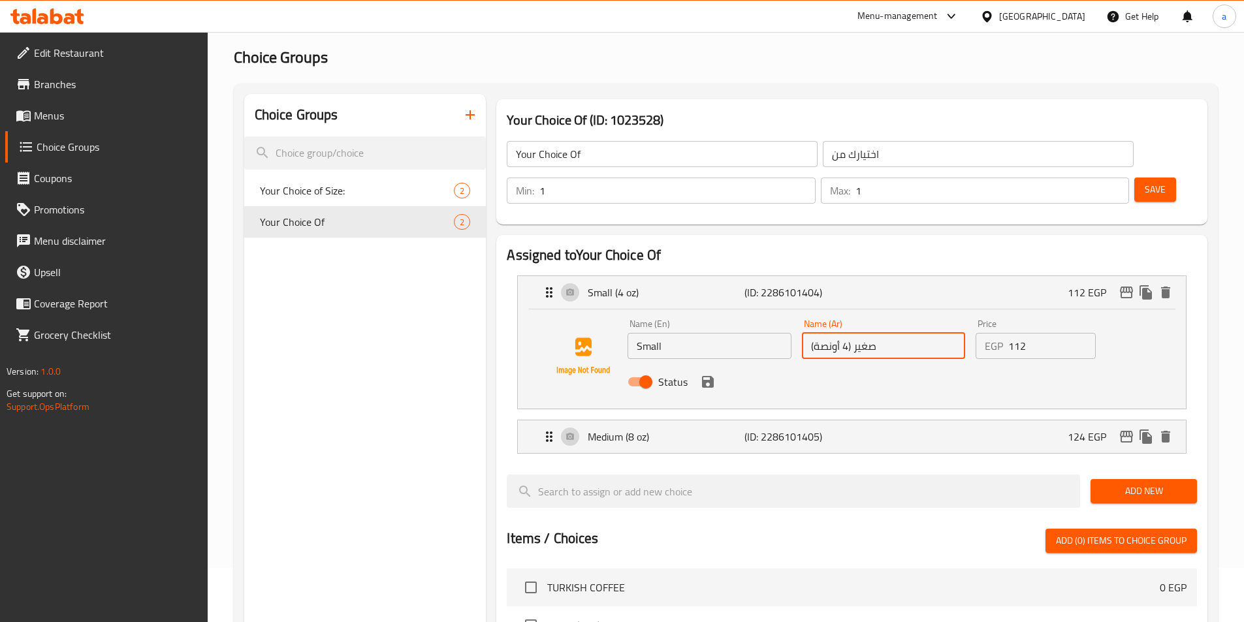
click at [875, 333] on input "صغير (4 أونصة)" at bounding box center [883, 346] width 163 height 26
click at [939, 333] on input "صغير (4 أونصة)" at bounding box center [883, 346] width 163 height 26
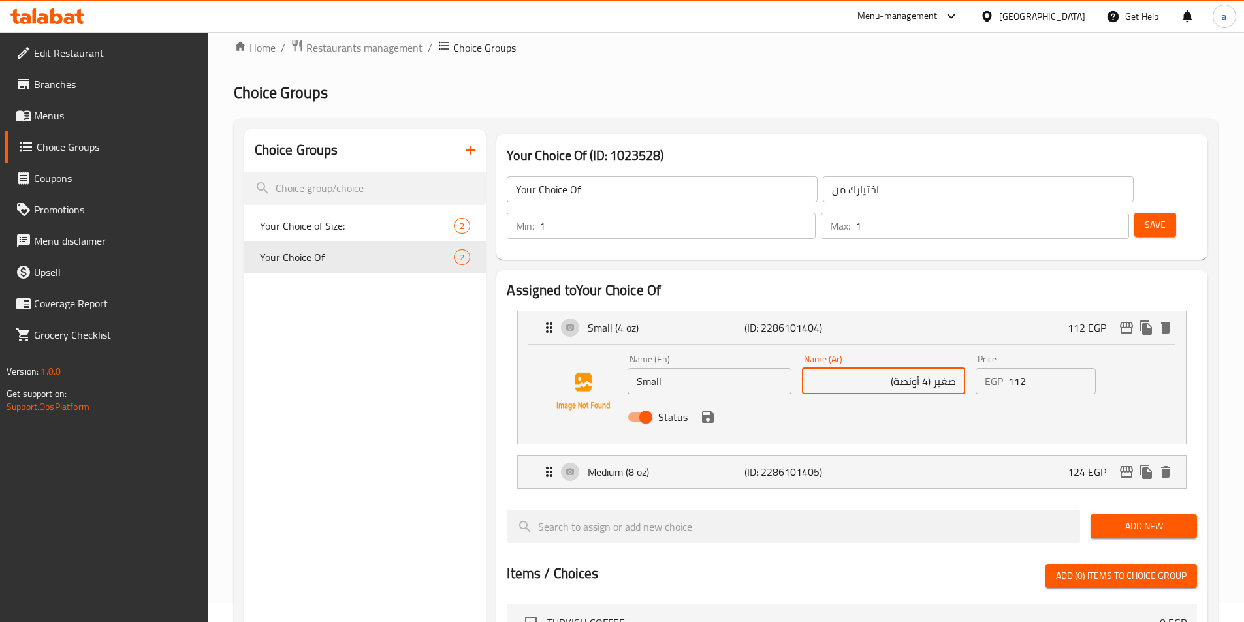
scroll to position [0, 0]
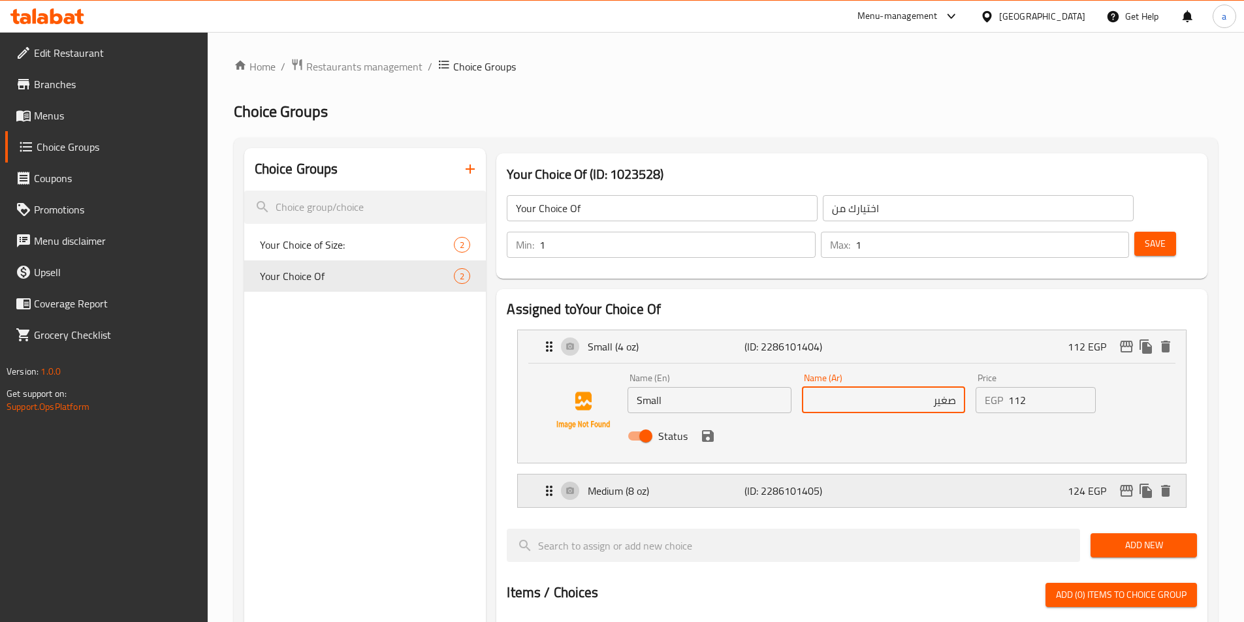
click at [754, 483] on p "(ID: 2286101405)" at bounding box center [797, 491] width 105 height 16
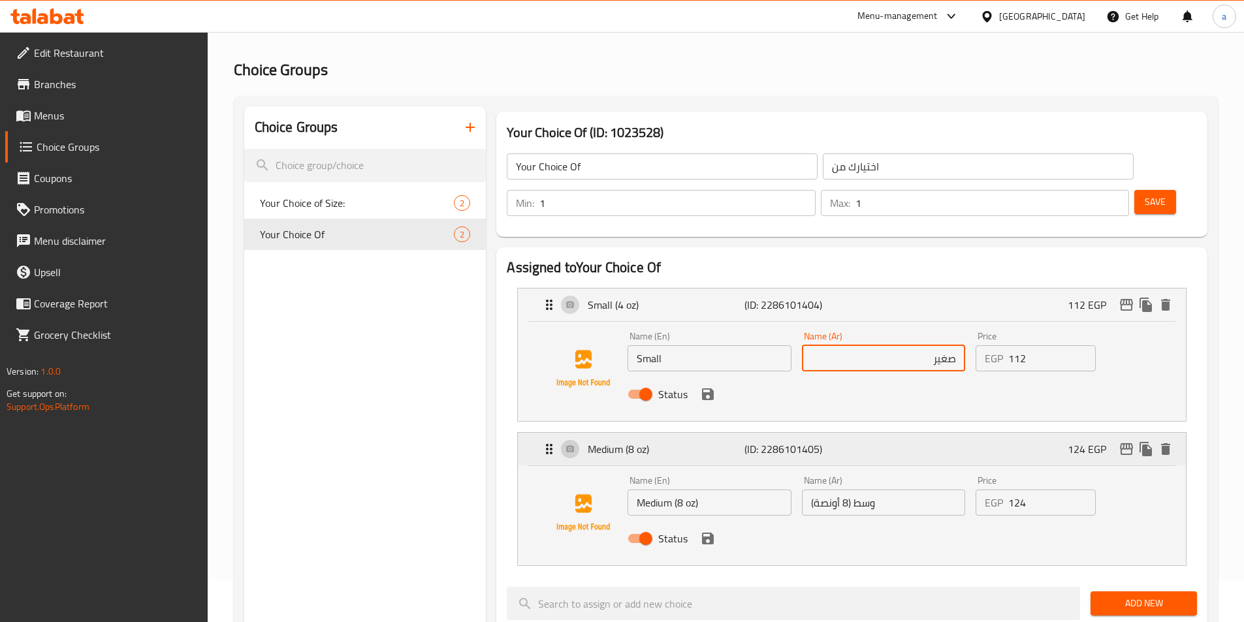
scroll to position [65, 0]
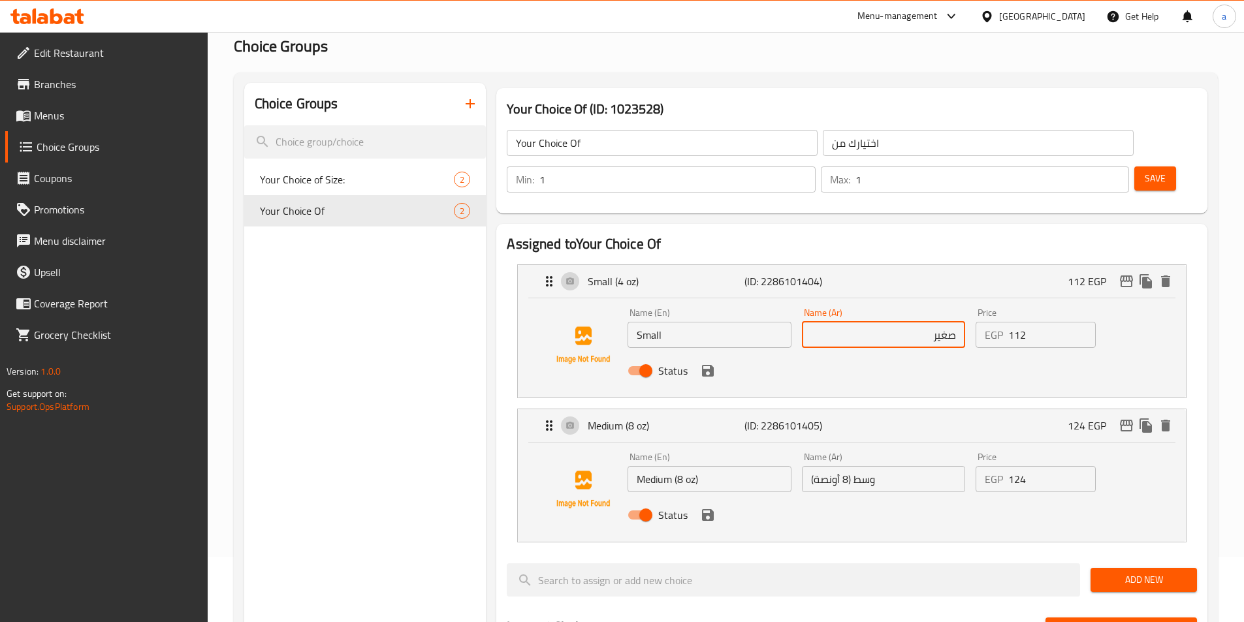
type input "صغير"
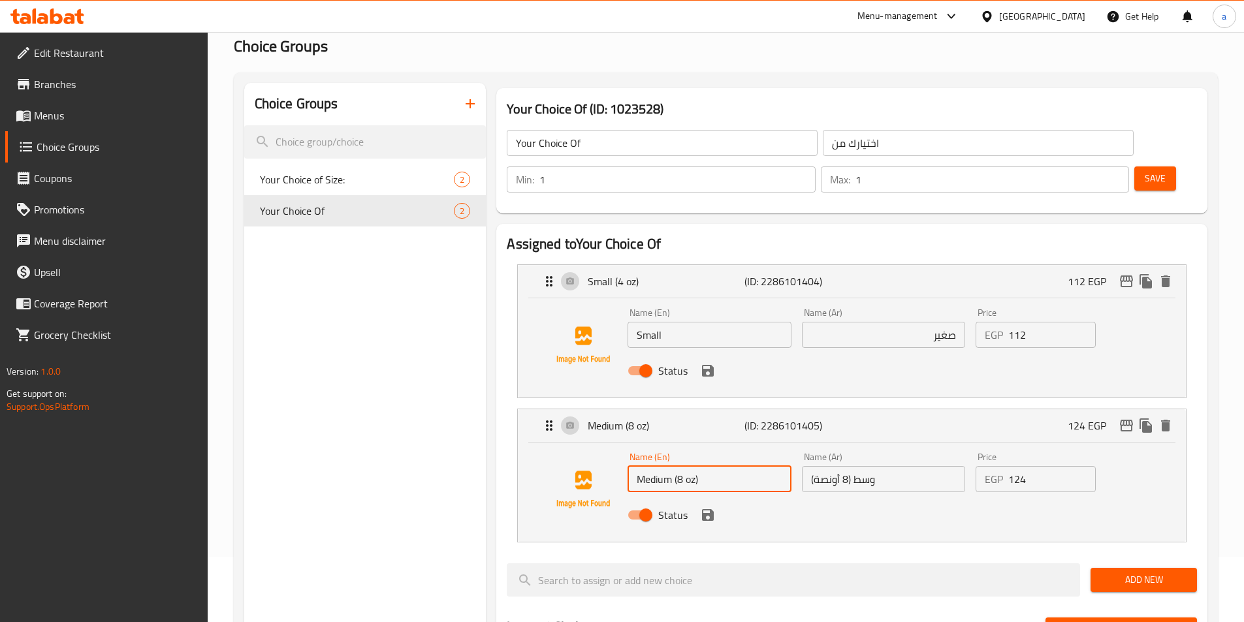
click at [726, 466] on input "Medium (8 oz)" at bounding box center [709, 479] width 163 height 26
type input "Medium"
click at [862, 466] on input "وسط (8 أونصة)" at bounding box center [883, 479] width 163 height 26
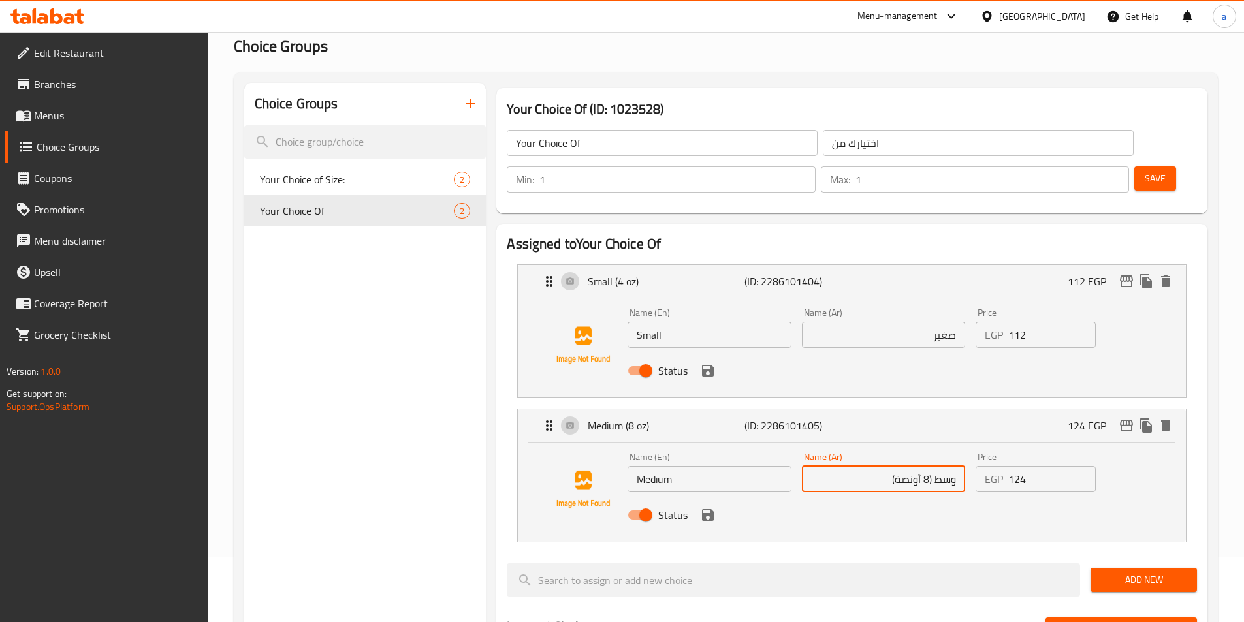
click at [934, 466] on input "وسط (8 أونصة)" at bounding box center [883, 479] width 163 height 26
click at [695, 498] on div "Status" at bounding box center [883, 515] width 522 height 35
click at [705, 508] on icon "save" at bounding box center [708, 516] width 16 height 16
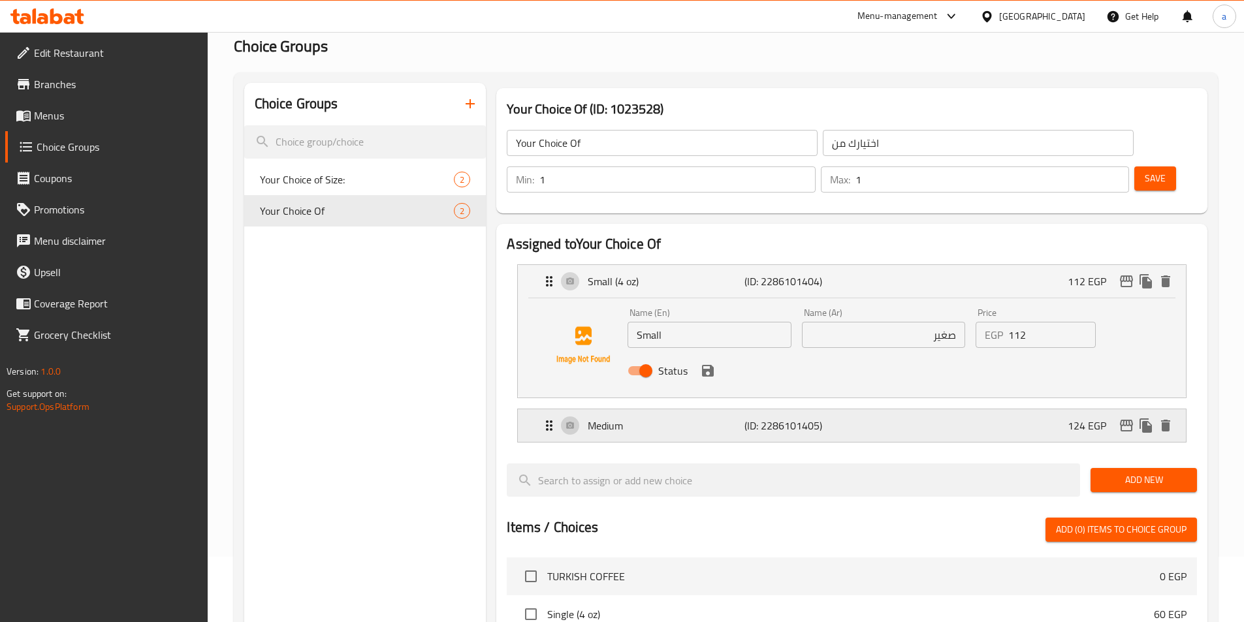
type input "وسط"
click at [711, 361] on button "save" at bounding box center [708, 371] width 20 height 20
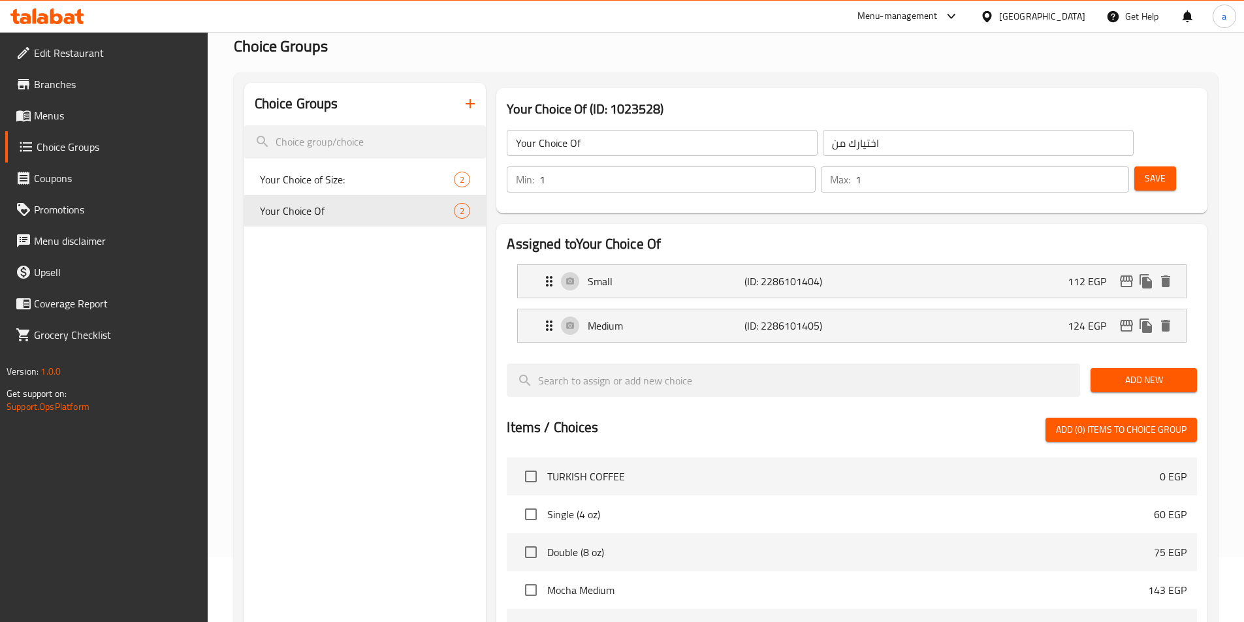
click at [701, 308] on li "Medium (ID: 2286101405) 124 EGP Name (En) Medium Name (En) Name (Ar) وسط Name (…" at bounding box center [852, 326] width 690 height 44
click at [706, 318] on p "Medium" at bounding box center [666, 326] width 156 height 16
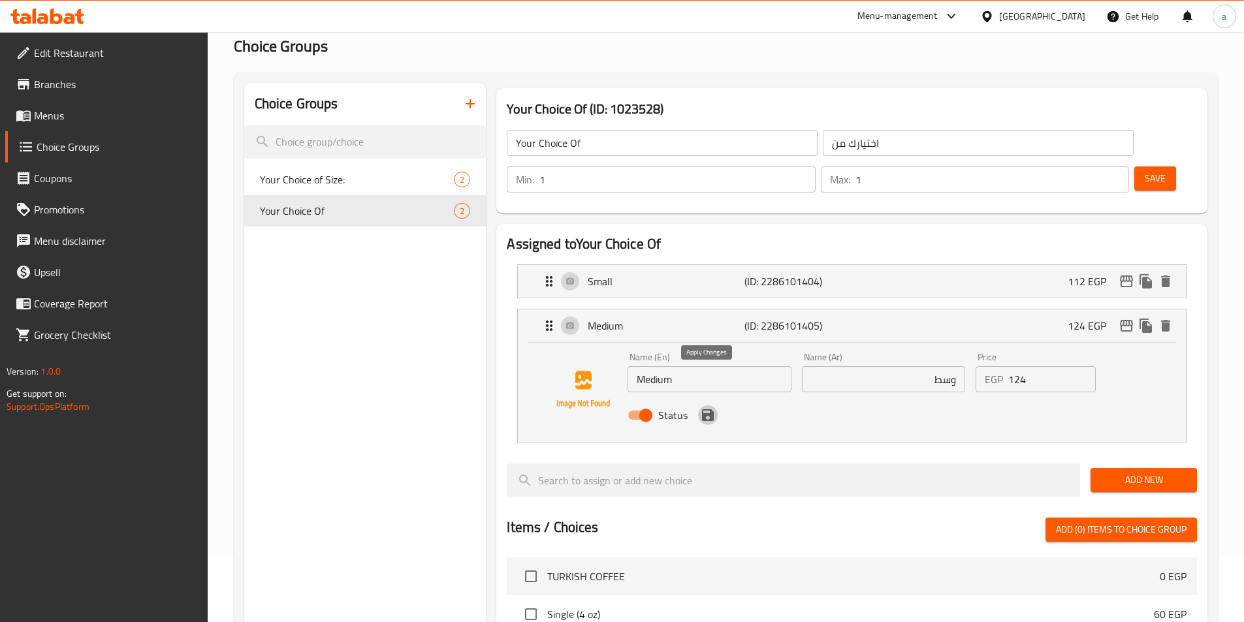
click at [706, 408] on icon "save" at bounding box center [708, 416] width 16 height 16
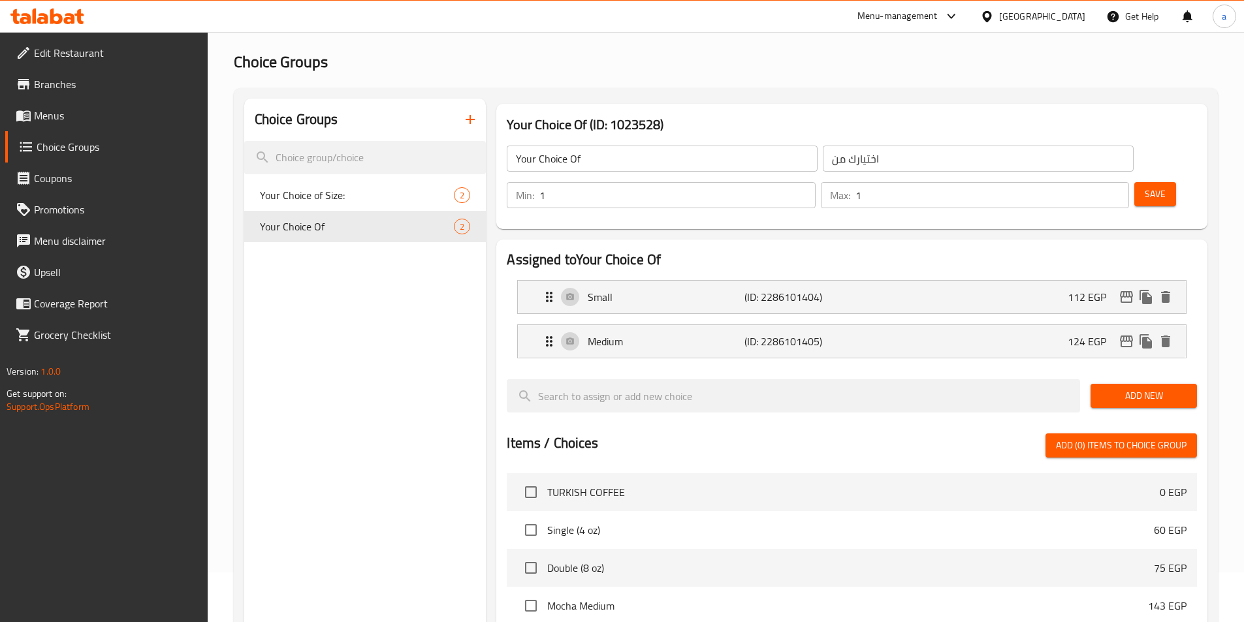
scroll to position [0, 0]
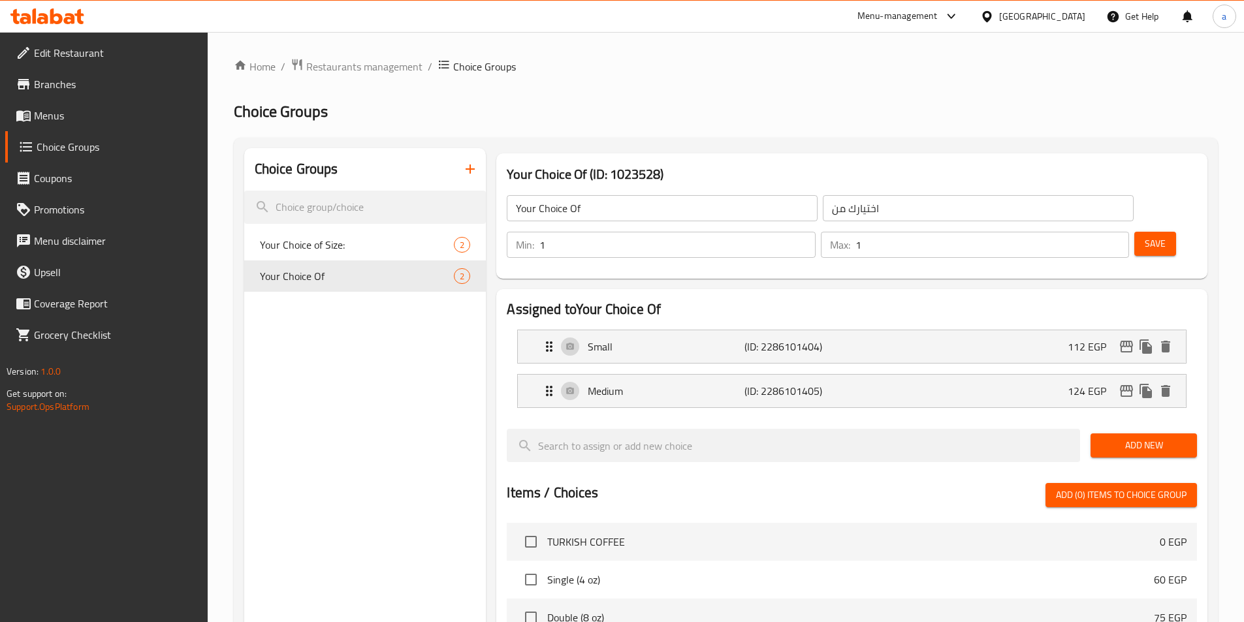
click at [1145, 236] on span "Save" at bounding box center [1155, 244] width 21 height 16
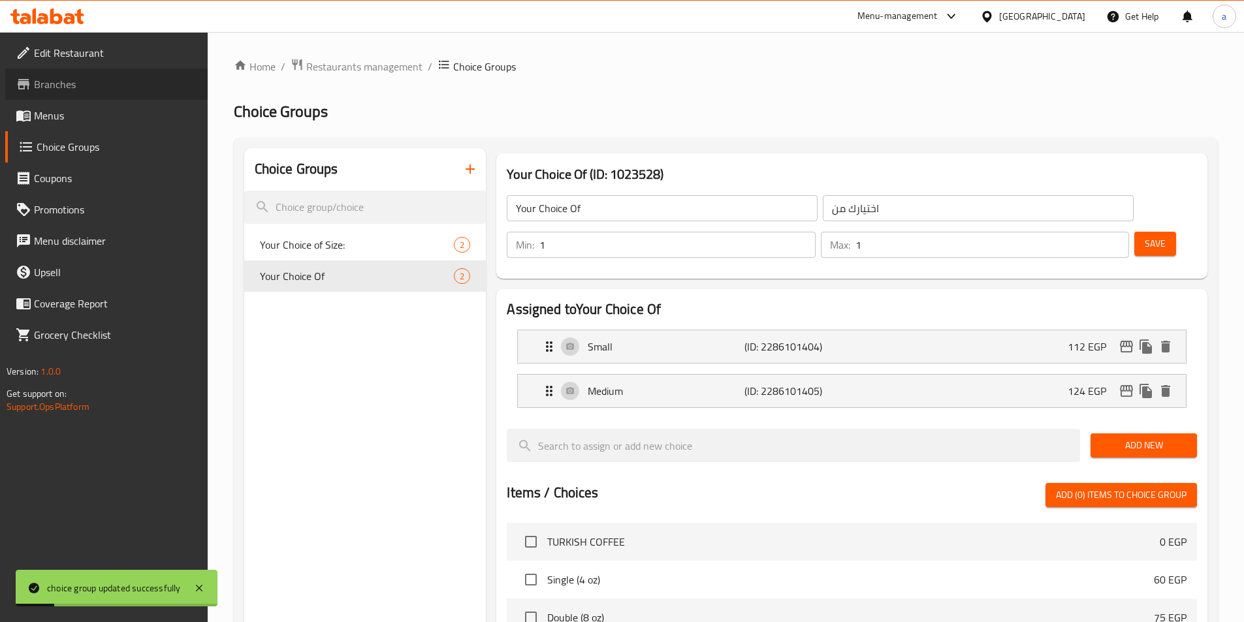
click at [97, 78] on span "Branches" at bounding box center [115, 84] width 163 height 16
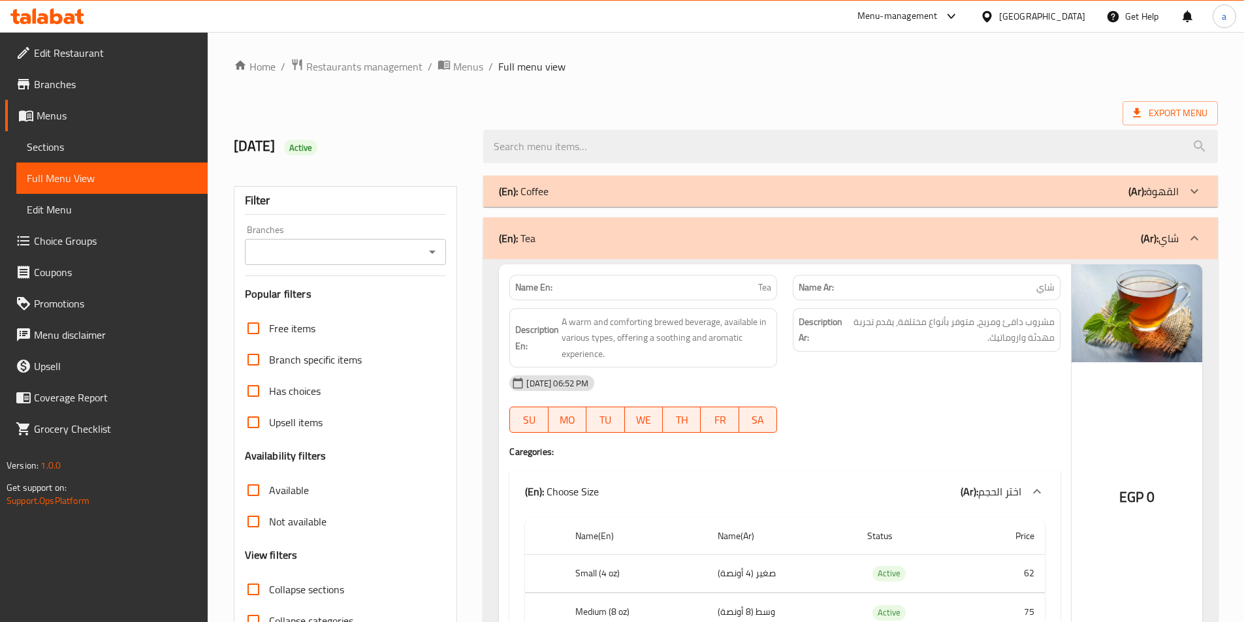
click at [590, 240] on div "(En): Tea (Ar): شاي" at bounding box center [839, 239] width 680 height 16
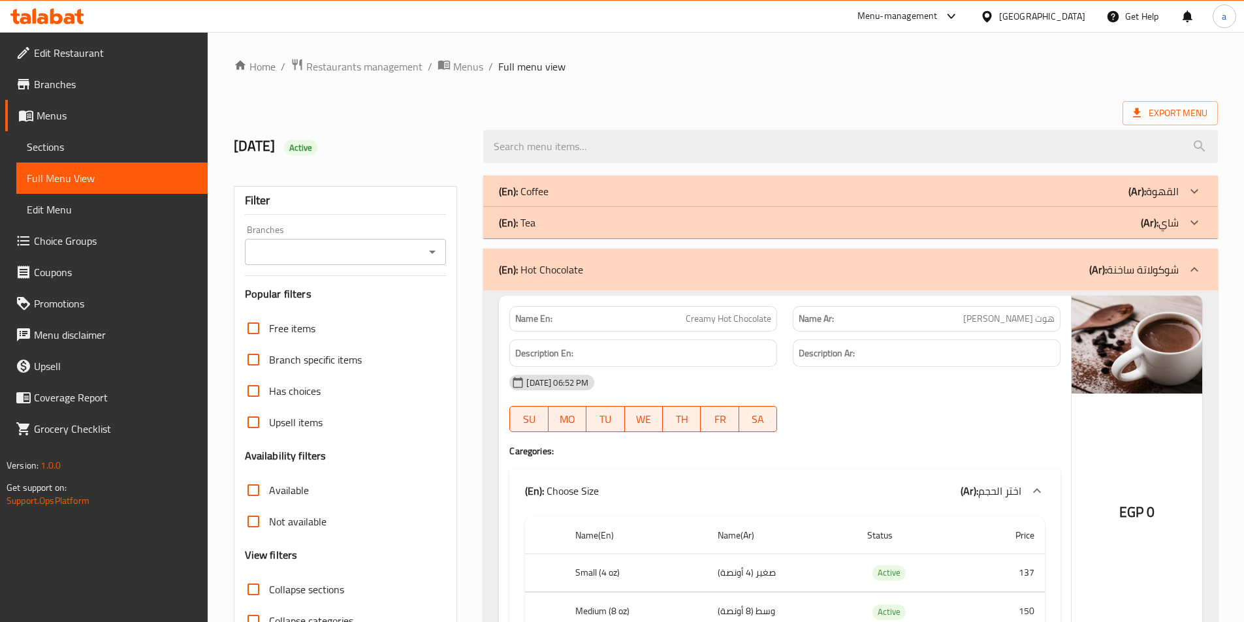
click at [601, 185] on div "(En): Coffee (Ar): القهوة" at bounding box center [839, 192] width 680 height 16
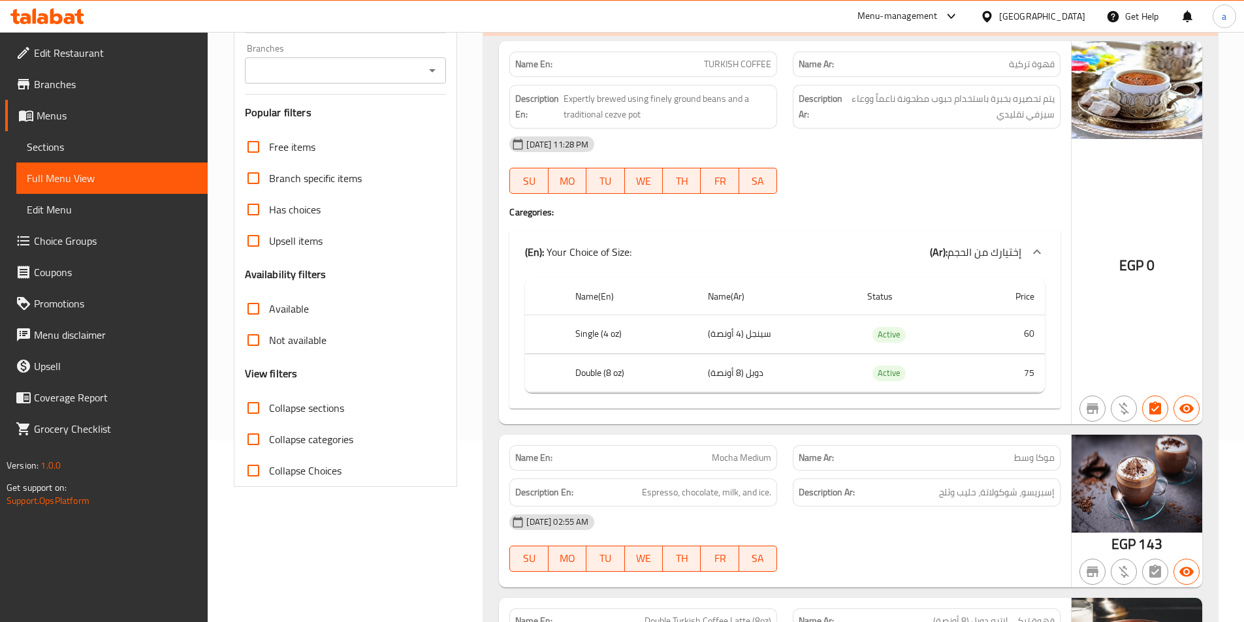
scroll to position [196, 0]
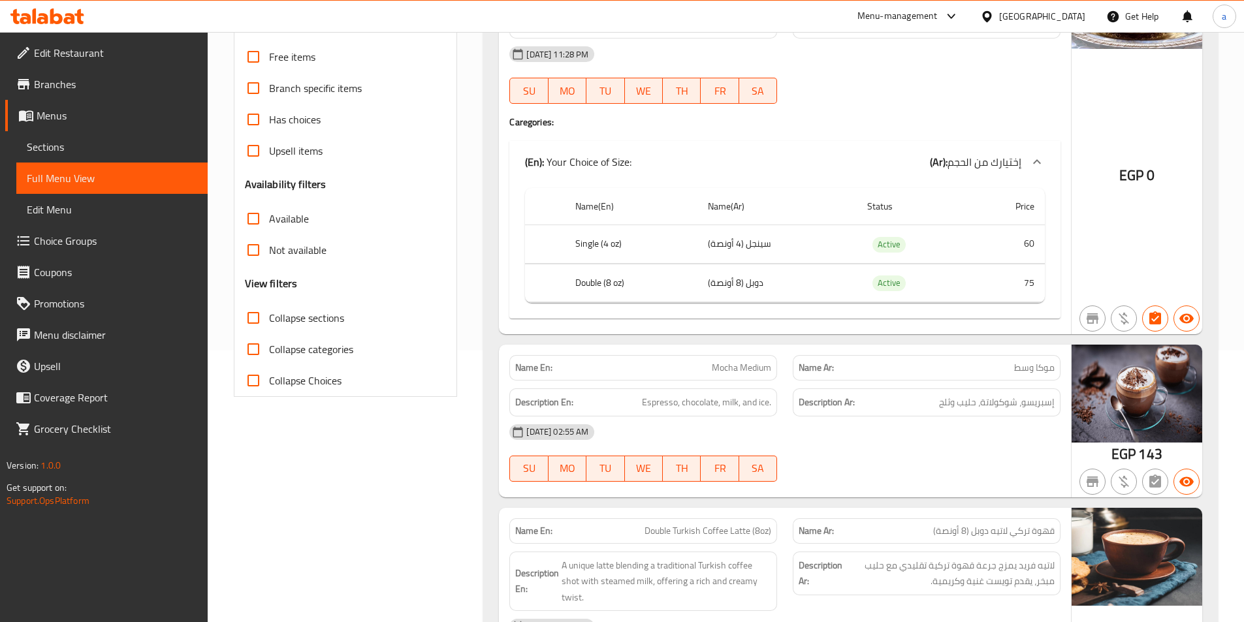
scroll to position [392, 0]
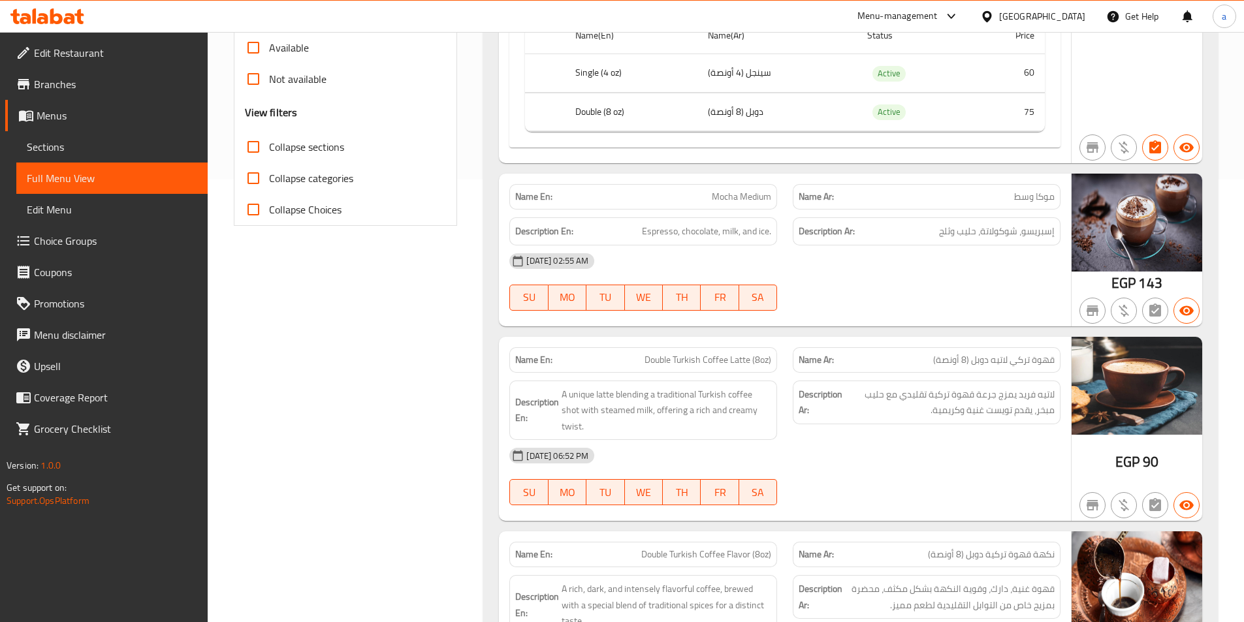
scroll to position [588, 0]
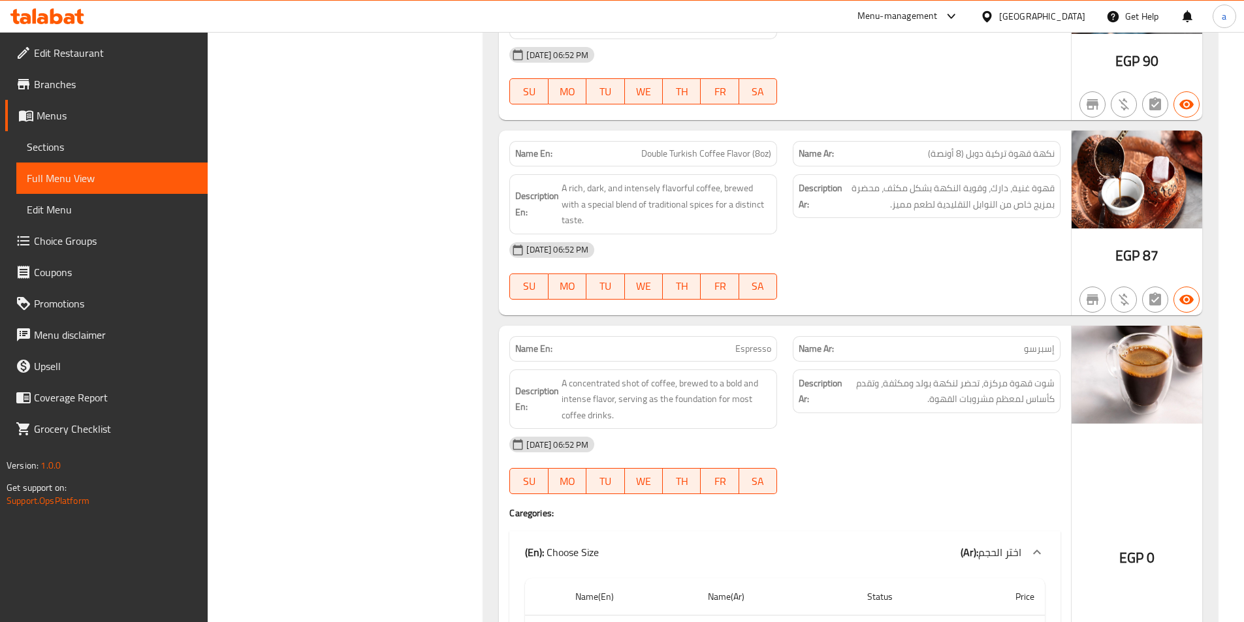
scroll to position [980, 0]
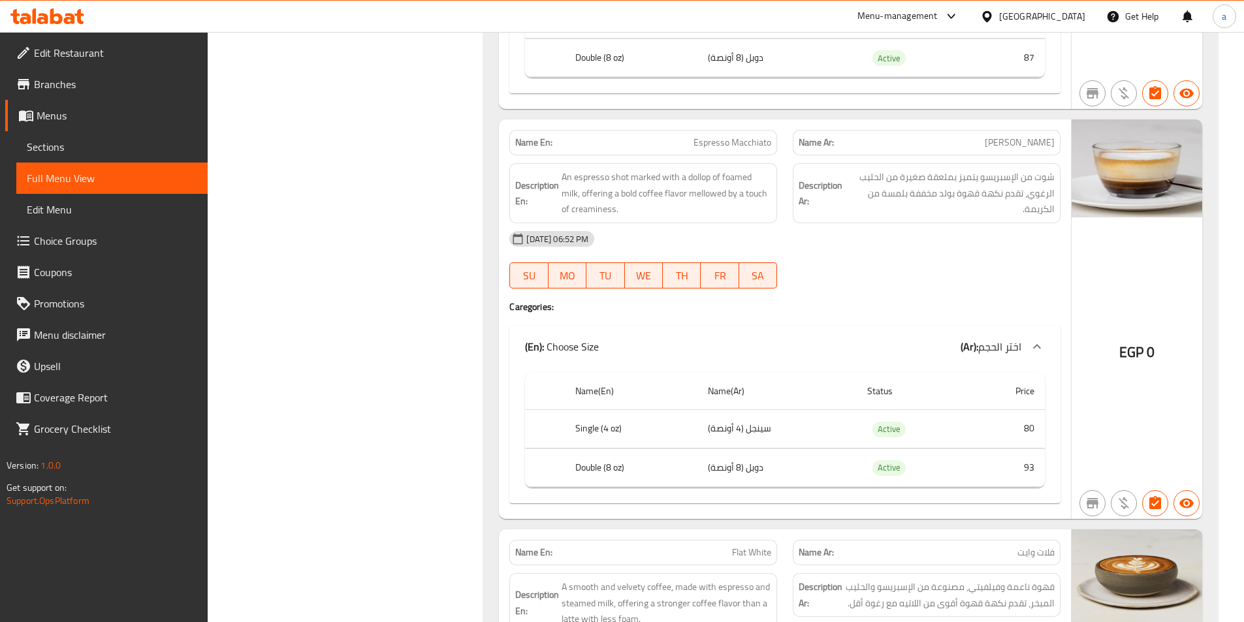
scroll to position [1471, 0]
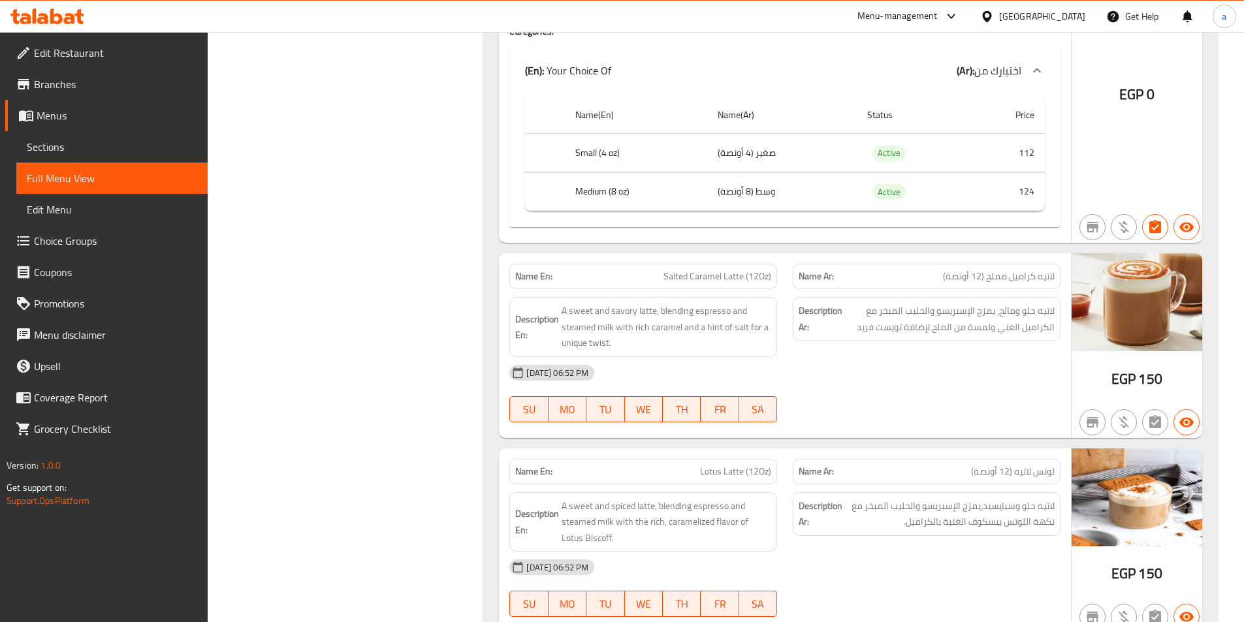
scroll to position [3717, 0]
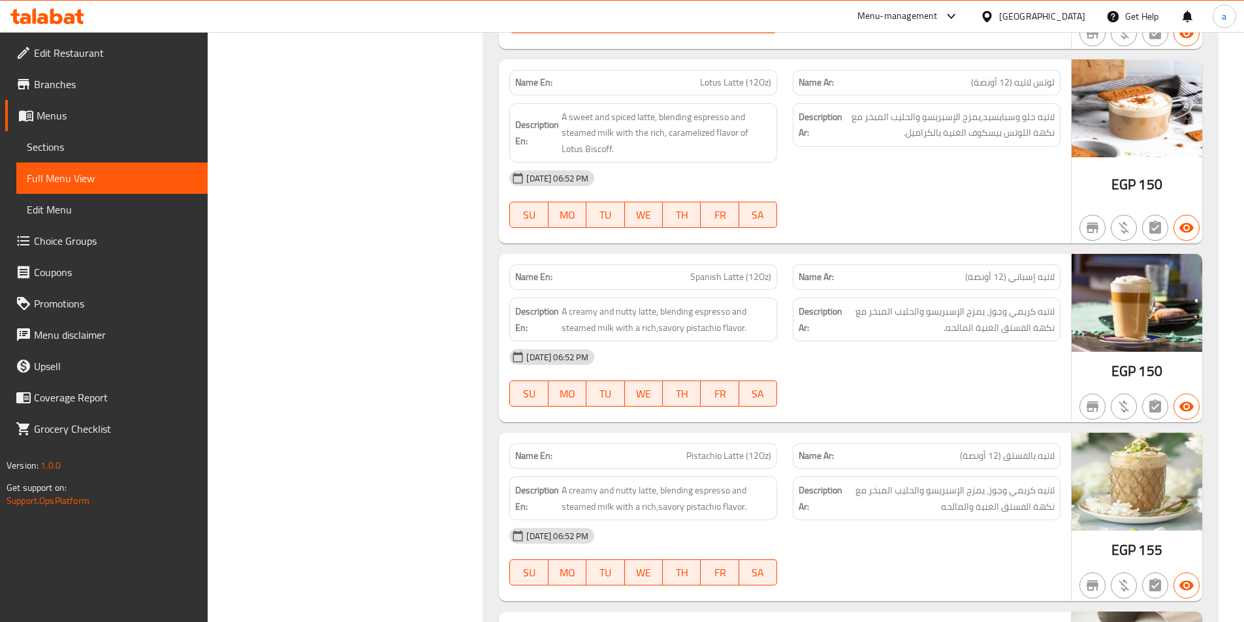
click at [742, 306] on span "A creamy and nutty latte, blending espresso and steamed milk with a rich,savory…" at bounding box center [667, 320] width 210 height 32
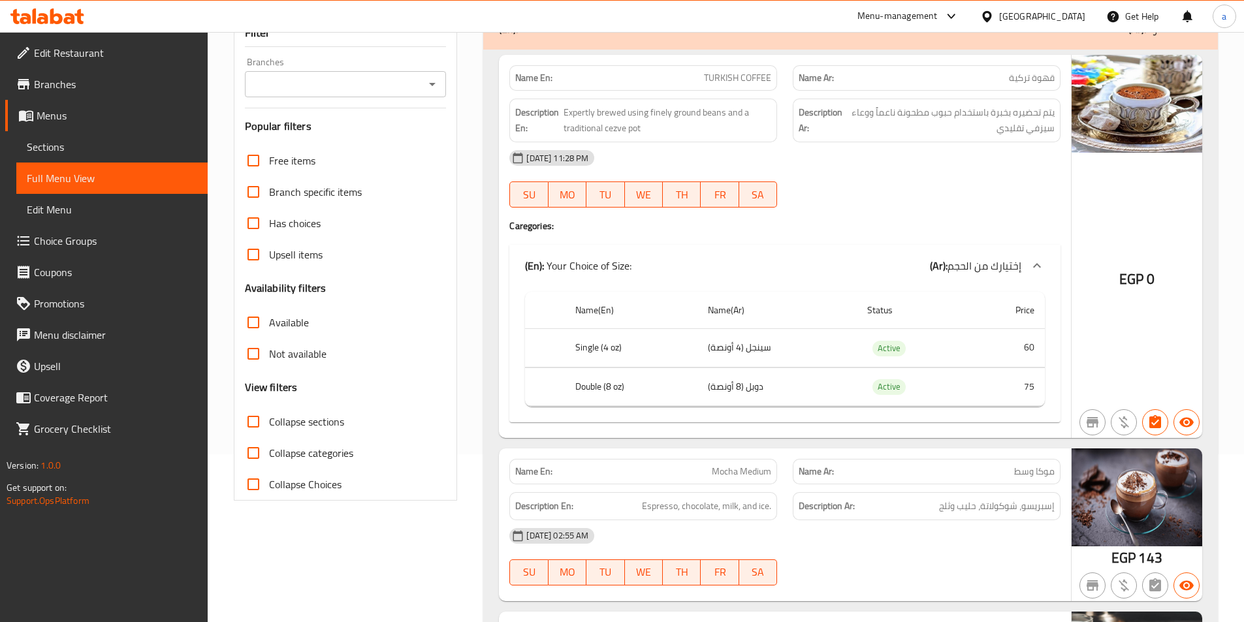
scroll to position [0, 0]
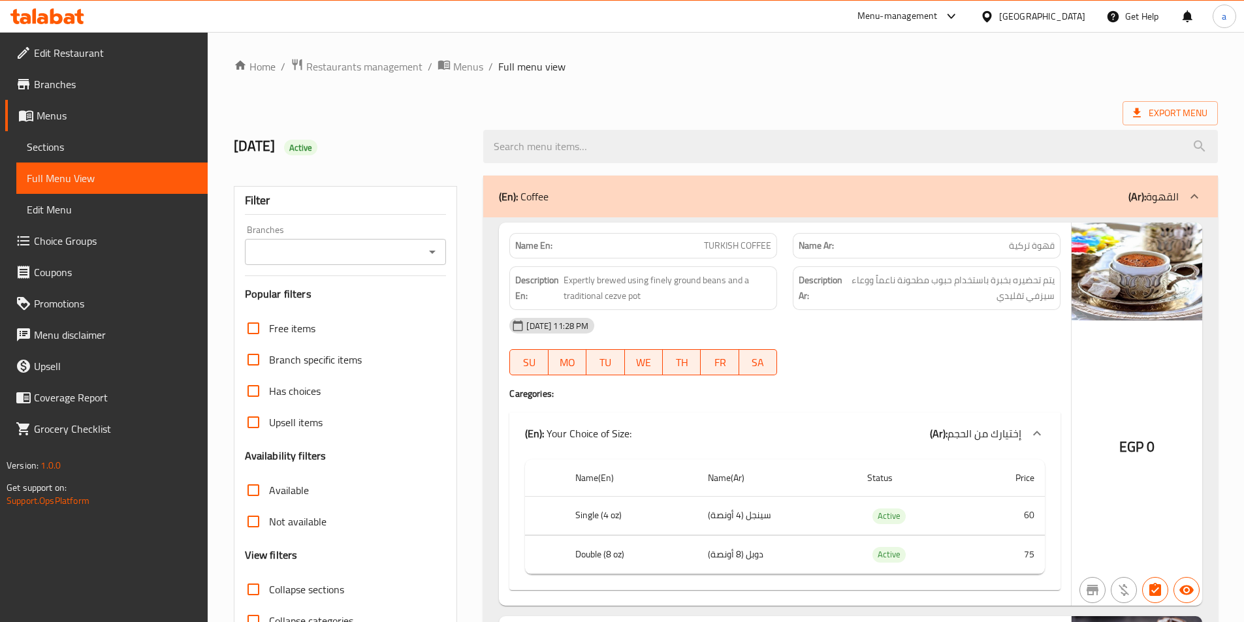
click at [261, 593] on input "Collapse sections" at bounding box center [253, 589] width 31 height 31
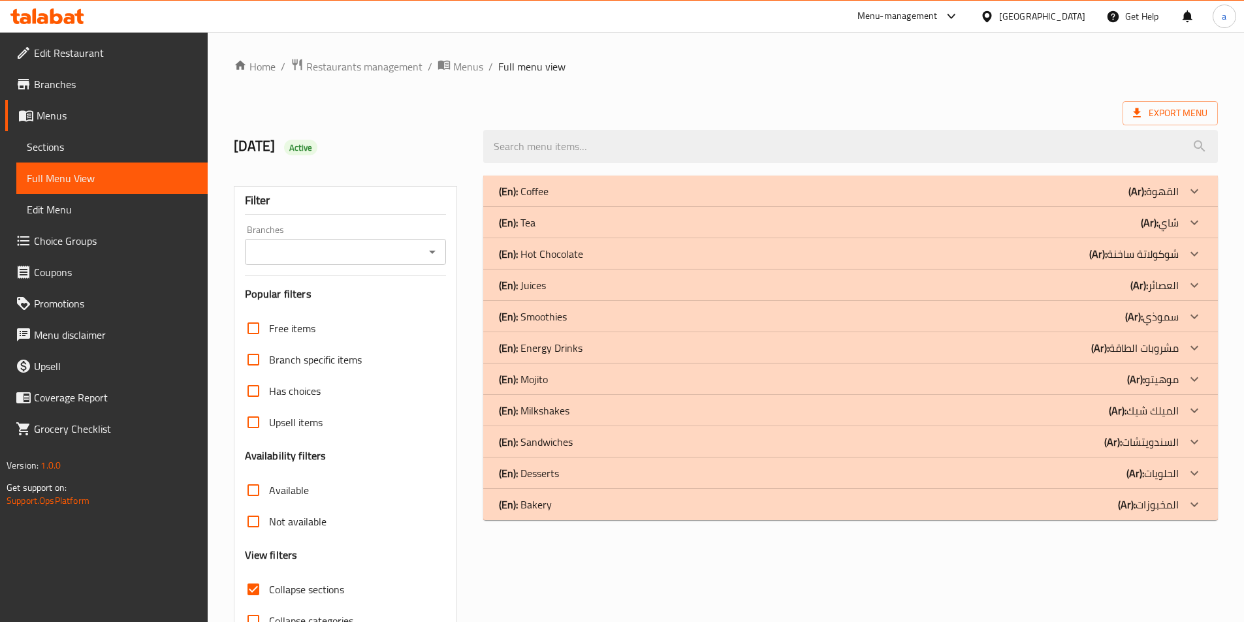
click at [261, 592] on input "Collapse sections" at bounding box center [253, 589] width 31 height 31
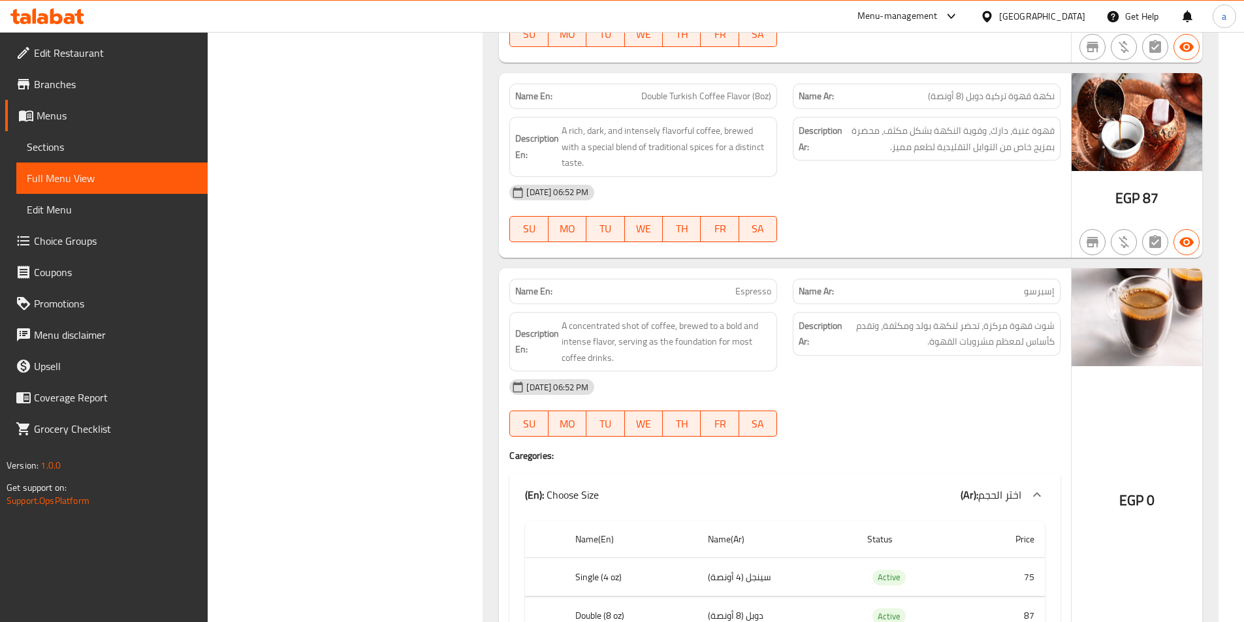
scroll to position [509, 0]
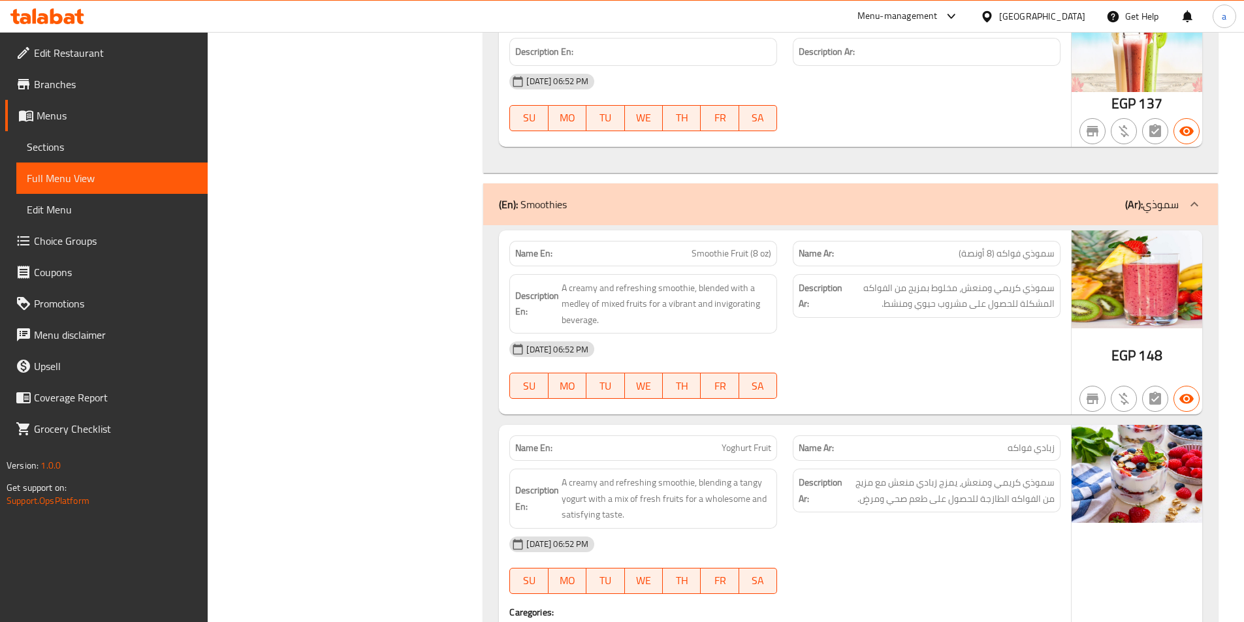
scroll to position [11017, 0]
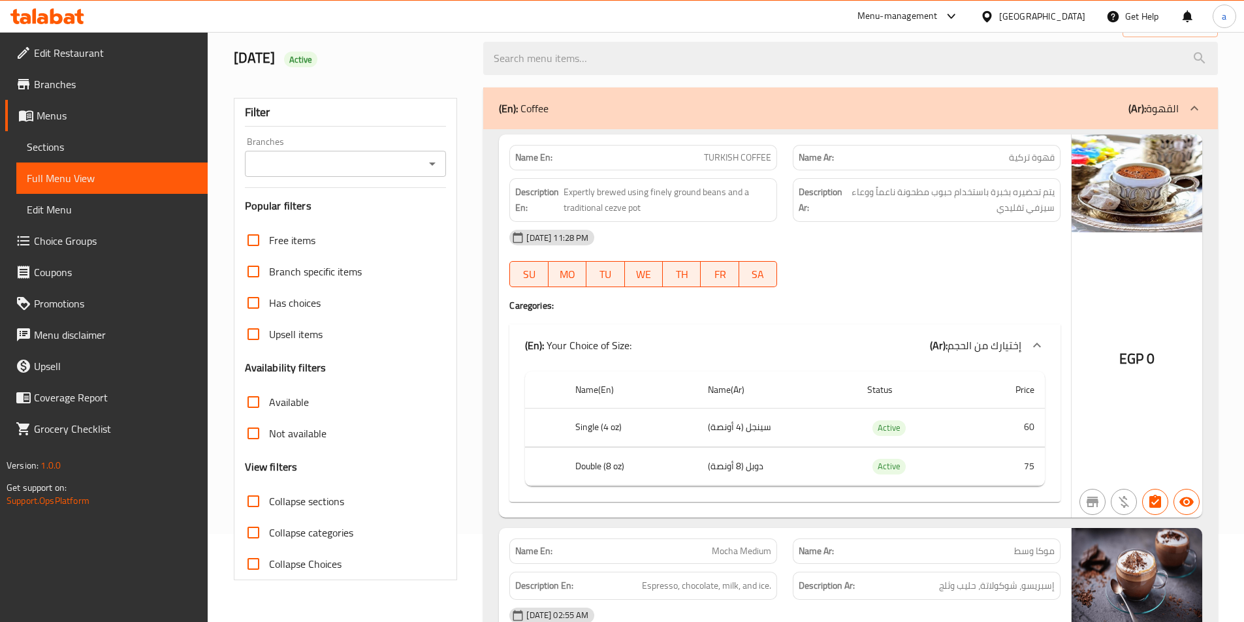
scroll to position [88, 0]
click at [274, 508] on span "Collapse sections" at bounding box center [306, 502] width 75 height 16
click at [269, 508] on input "Collapse sections" at bounding box center [253, 502] width 31 height 31
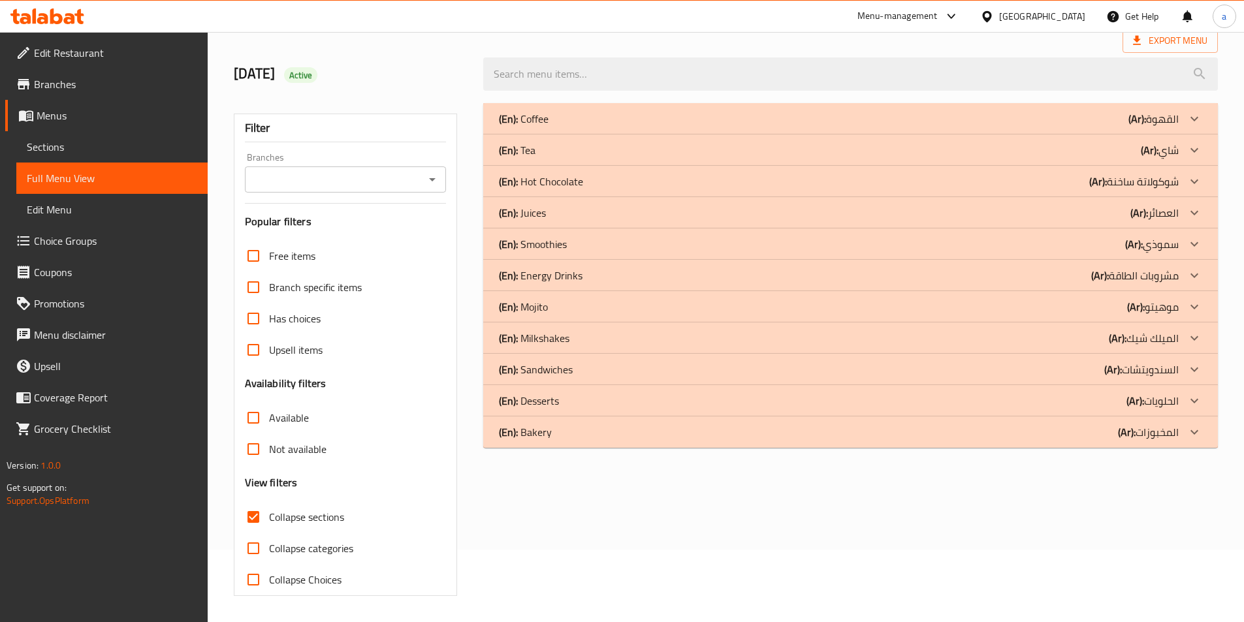
scroll to position [73, 0]
click at [758, 388] on div "(En): Desserts (Ar): الحلويات" at bounding box center [850, 400] width 735 height 31
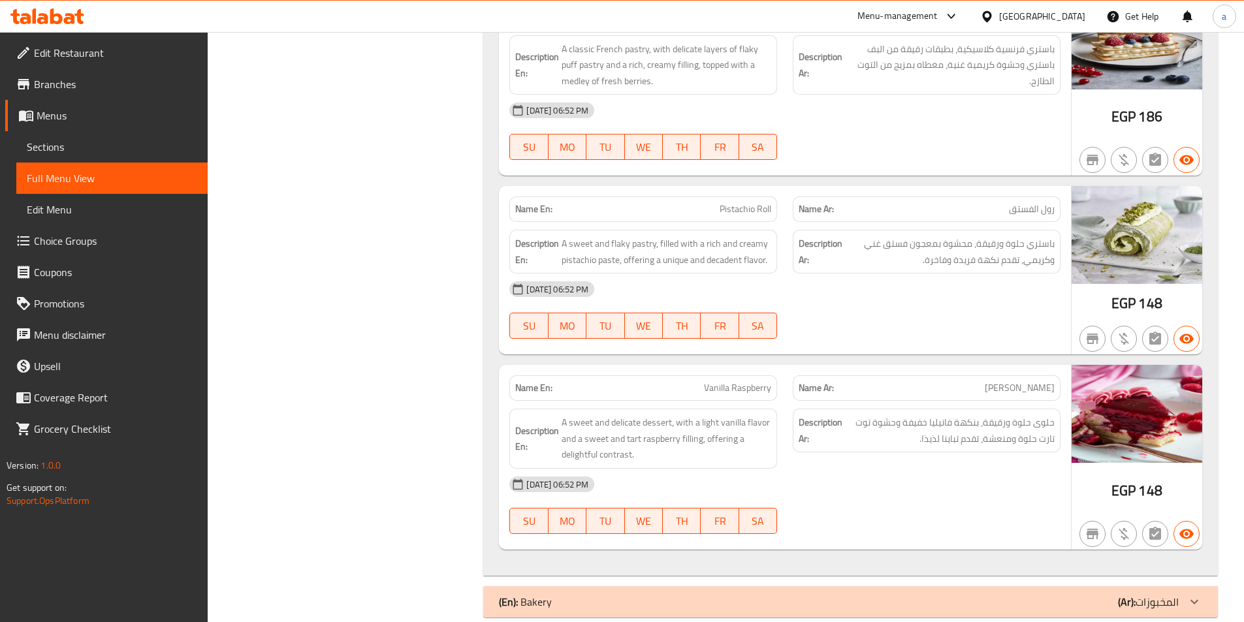
scroll to position [935, 0]
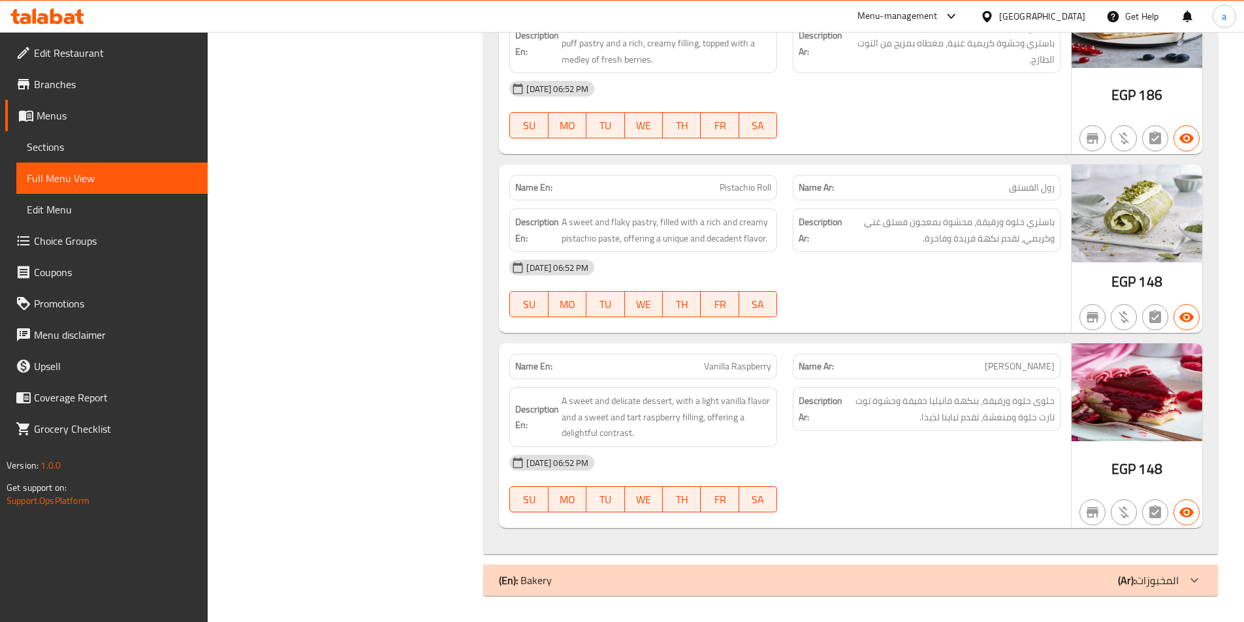
click at [721, 568] on div "(En): Bakery (Ar): المخبوزات" at bounding box center [850, 580] width 735 height 31
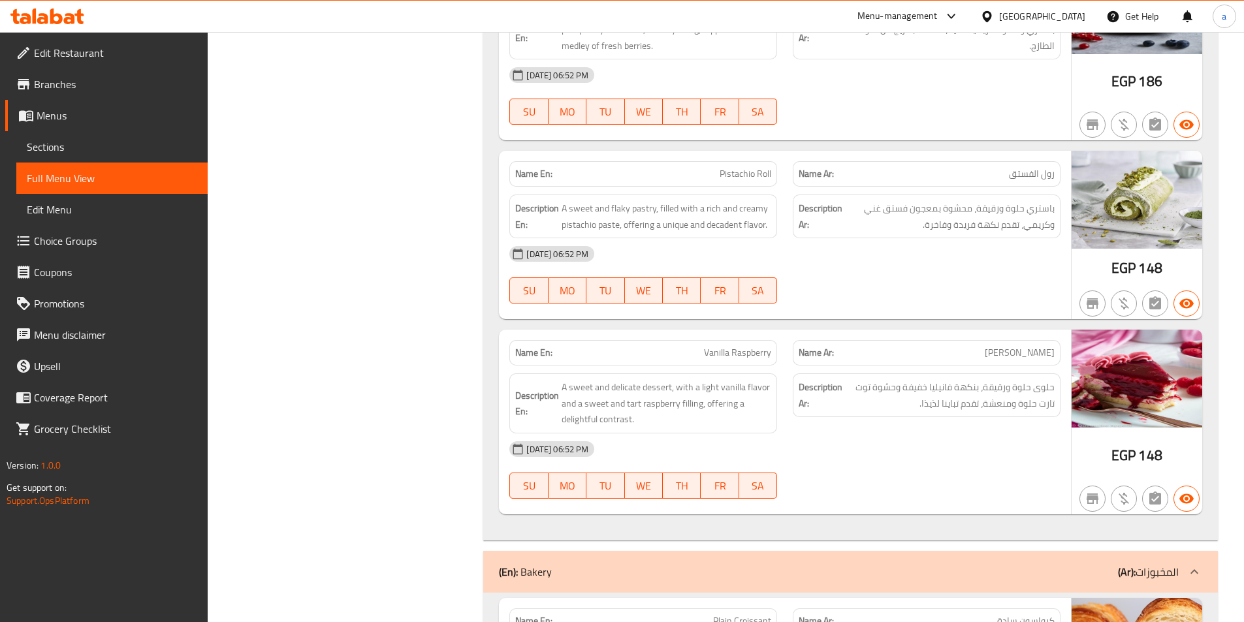
scroll to position [0, 0]
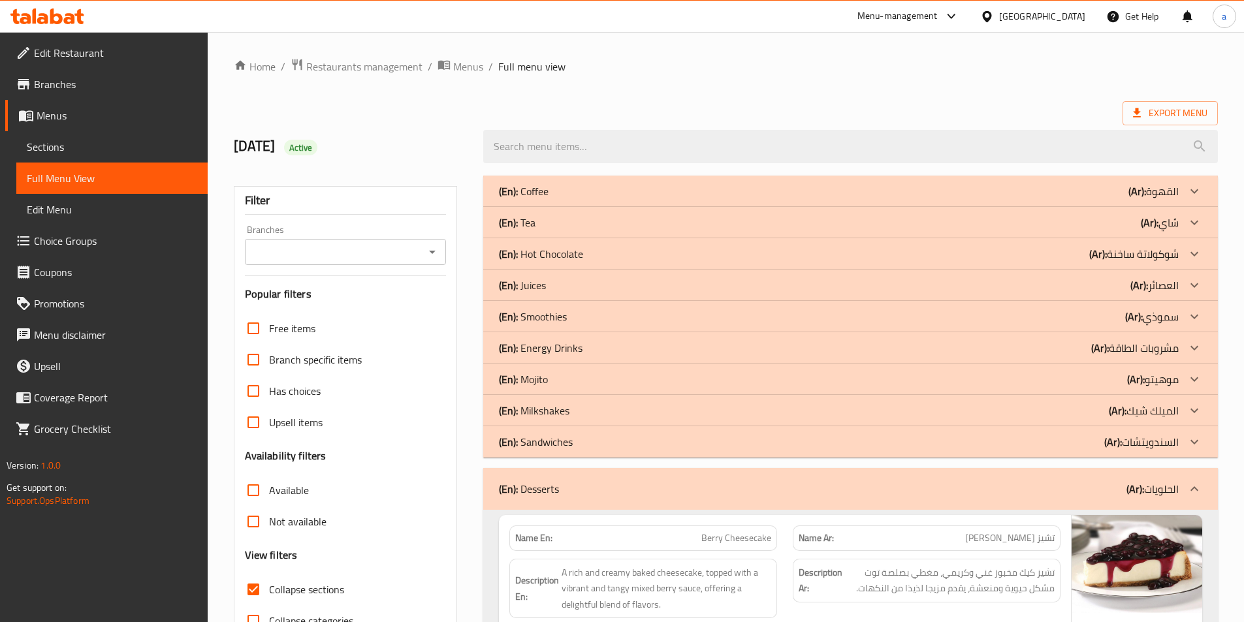
click at [820, 446] on div "(En): Sandwiches (Ar): السندويتشات" at bounding box center [839, 442] width 680 height 16
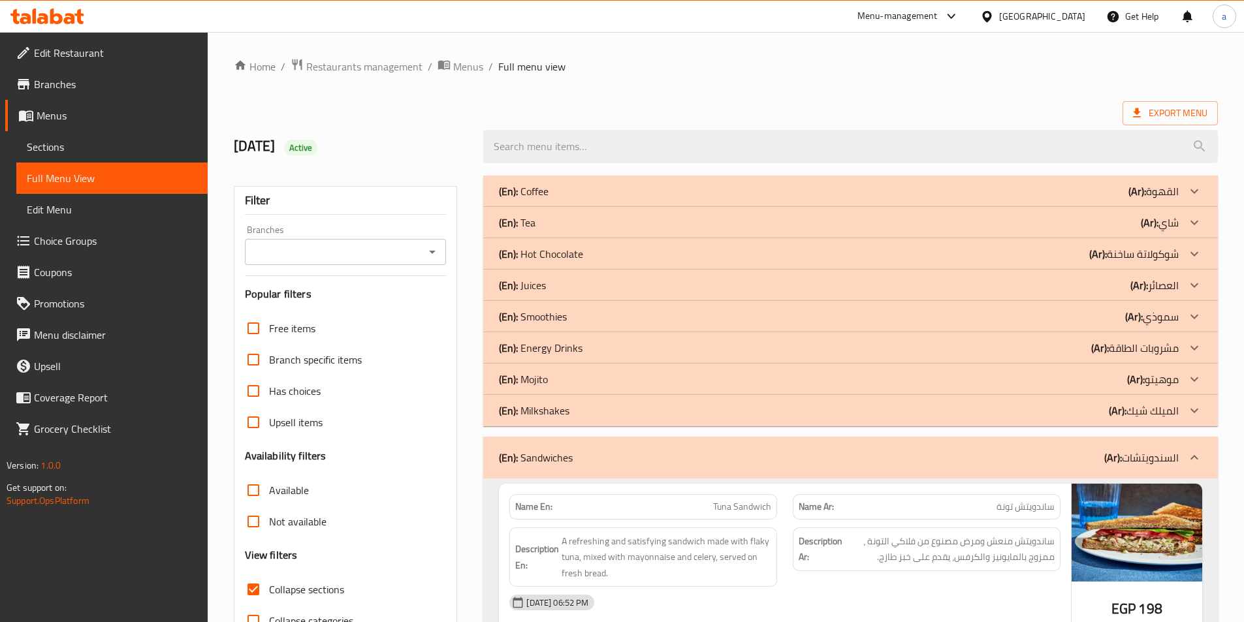
click at [300, 589] on span "Collapse sections" at bounding box center [306, 590] width 75 height 16
click at [269, 589] on input "Collapse sections" at bounding box center [253, 589] width 31 height 31
checkbox input "false"
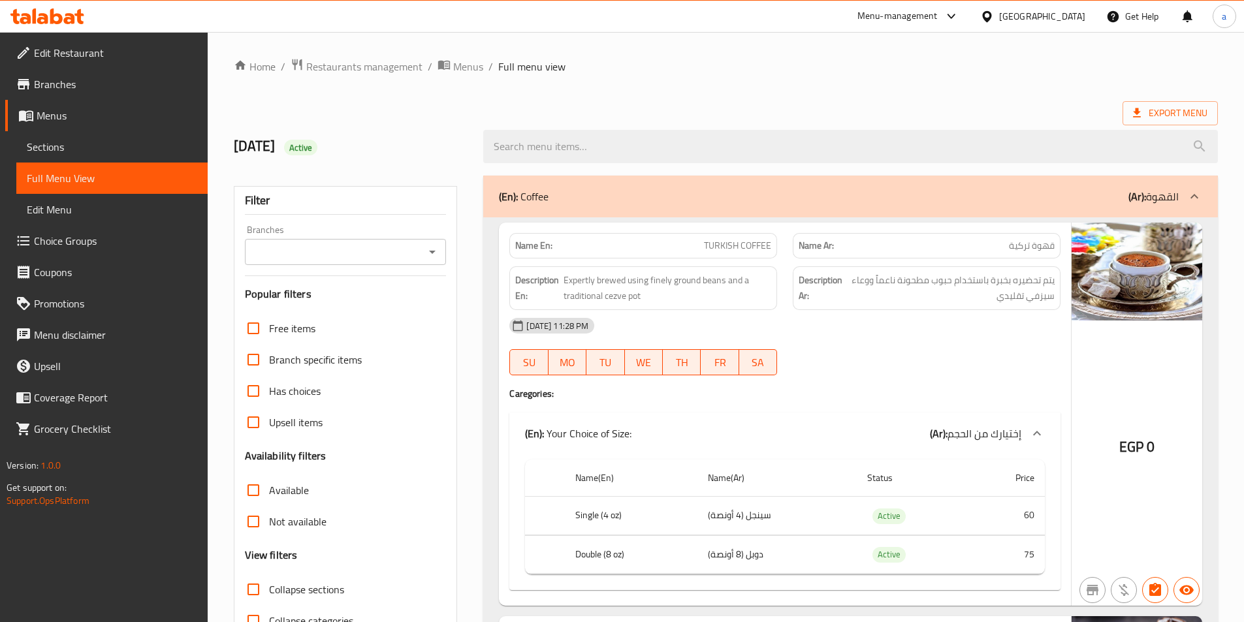
click at [70, 61] on span "Edit Restaurant" at bounding box center [115, 53] width 163 height 16
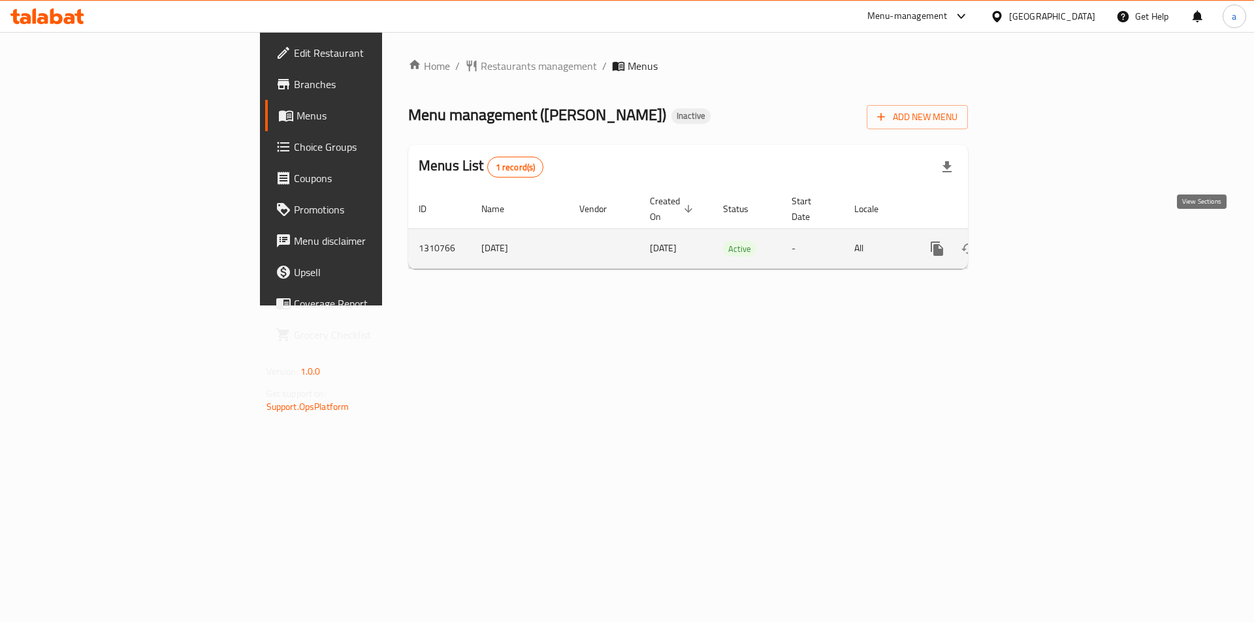
click at [1037, 243] on icon "enhanced table" at bounding box center [1031, 249] width 12 height 12
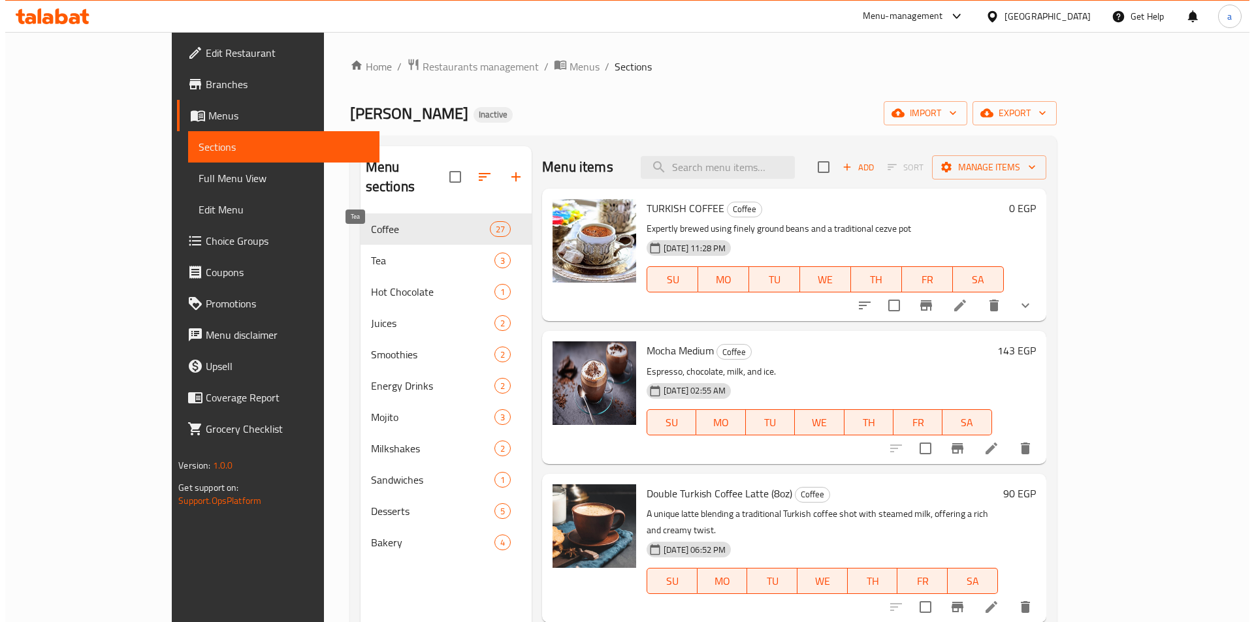
scroll to position [1035, 0]
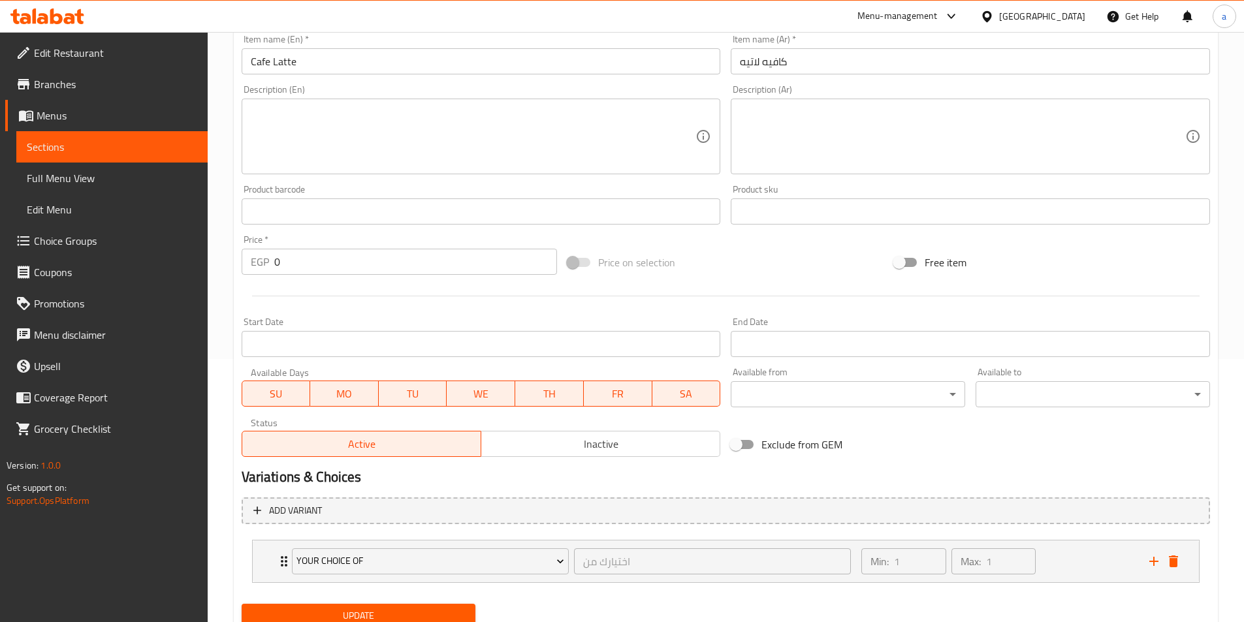
scroll to position [314, 0]
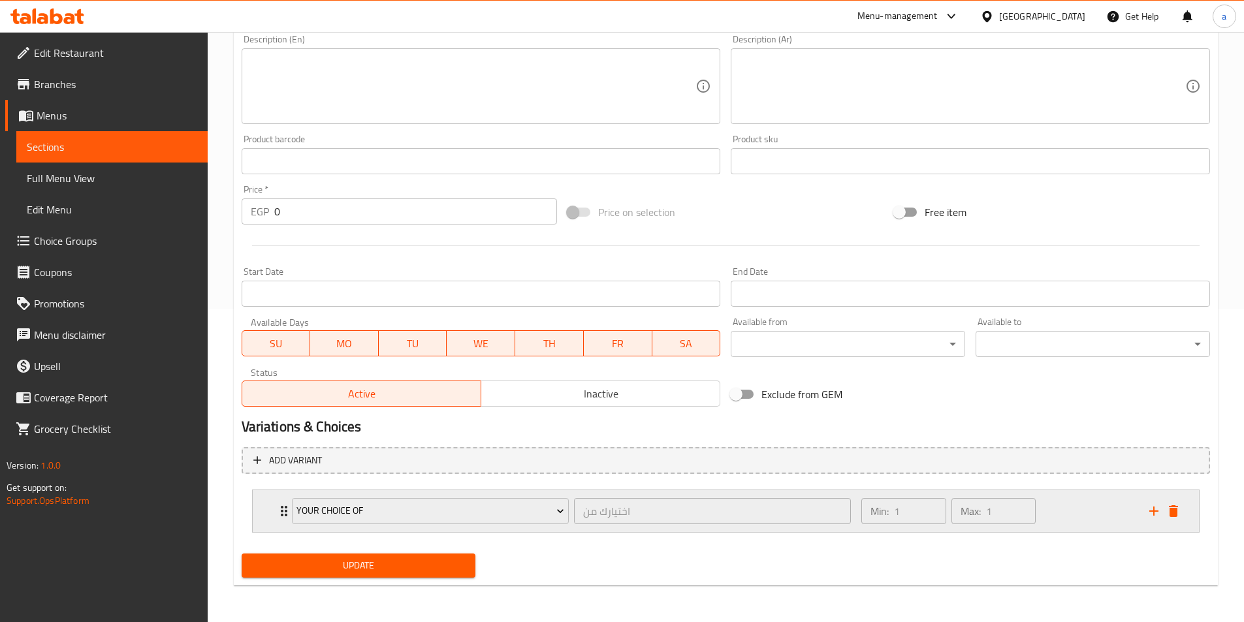
click at [571, 500] on div "Your Choice Of" at bounding box center [430, 511] width 282 height 31
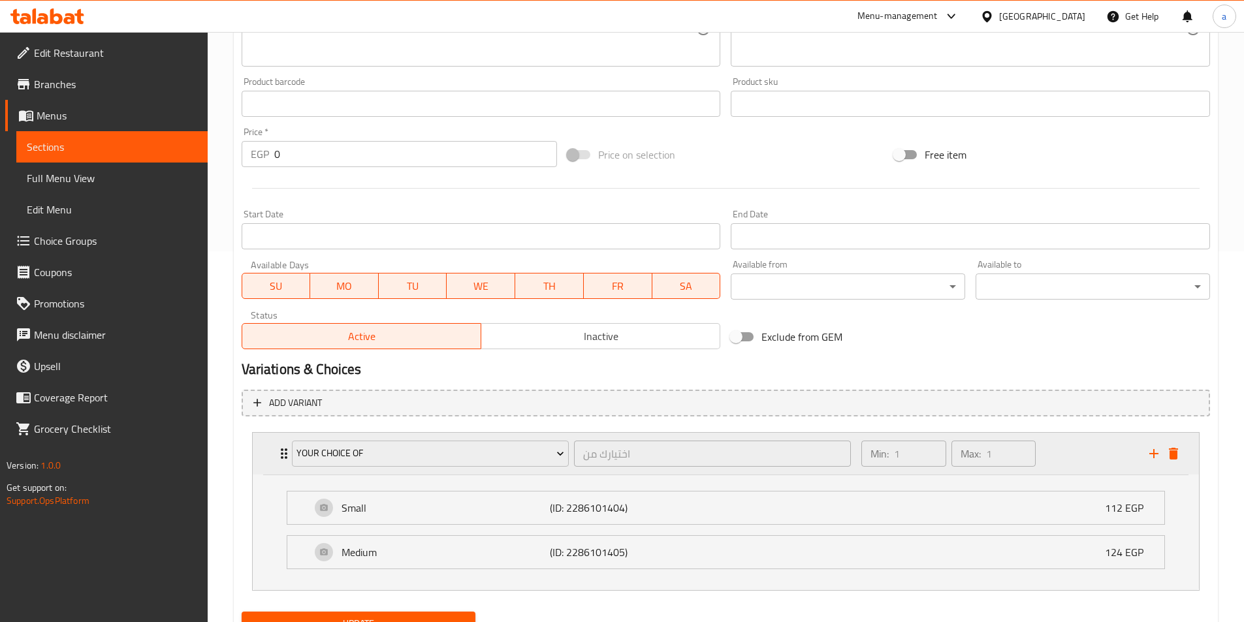
scroll to position [429, 0]
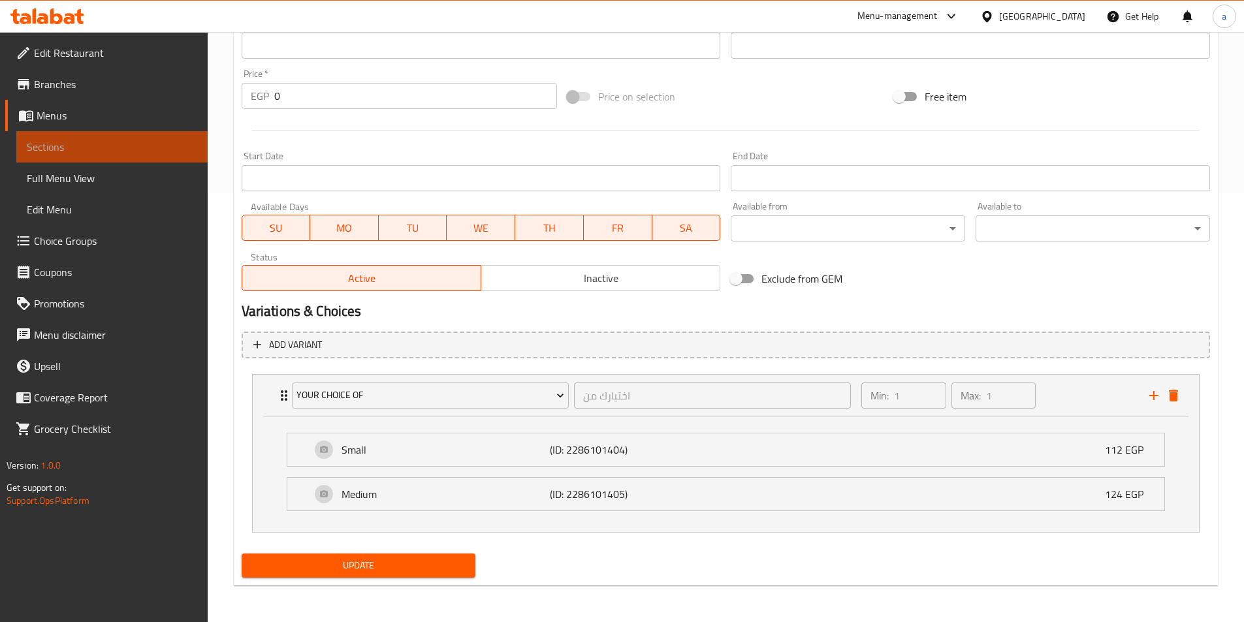
click at [57, 153] on span "Sections" at bounding box center [112, 147] width 170 height 16
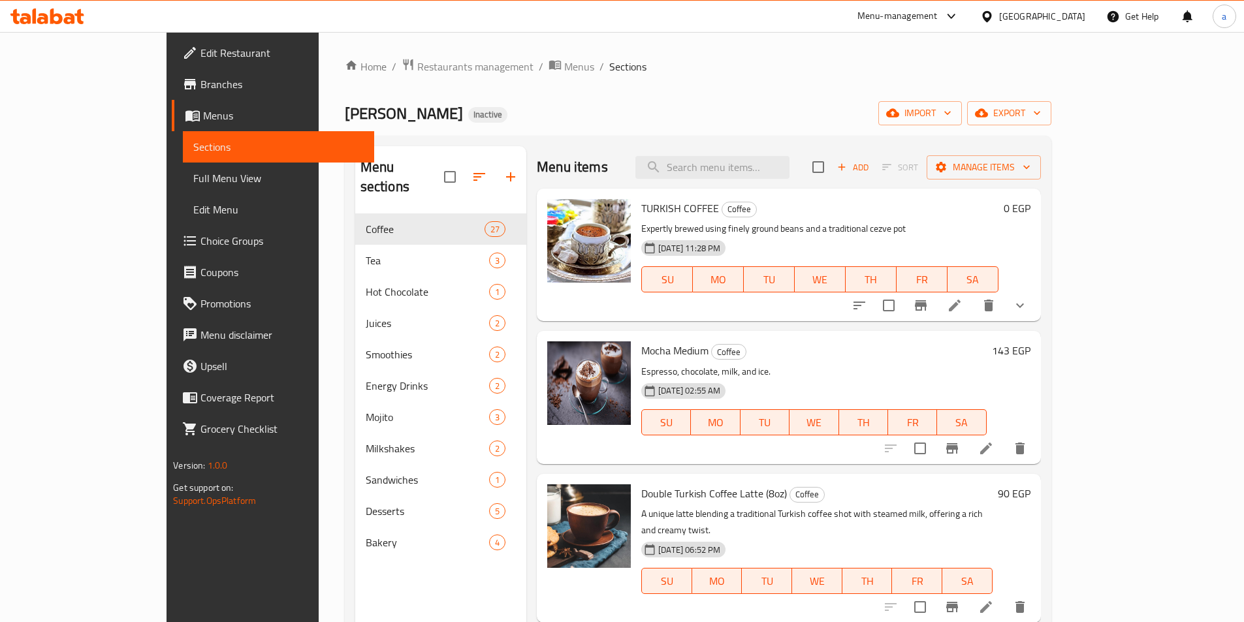
click at [1005, 452] on li at bounding box center [986, 449] width 37 height 24
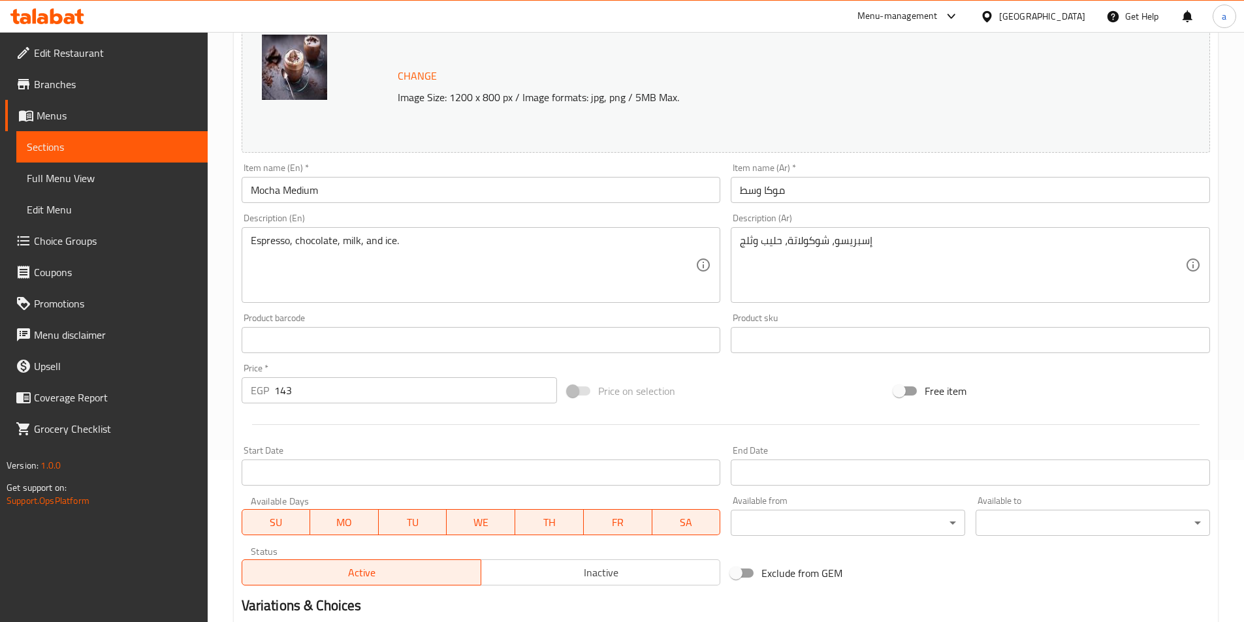
scroll to position [319, 0]
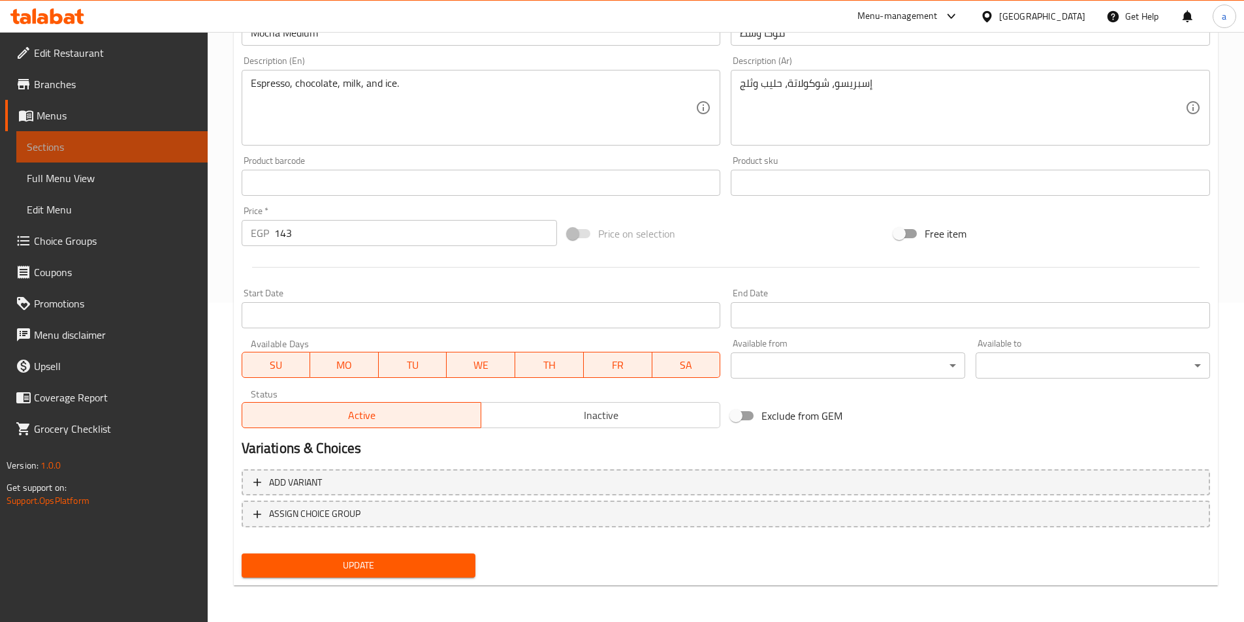
drag, startPoint x: 139, startPoint y: 153, endPoint x: 250, endPoint y: 3, distance: 185.9
click at [139, 153] on span "Sections" at bounding box center [112, 147] width 170 height 16
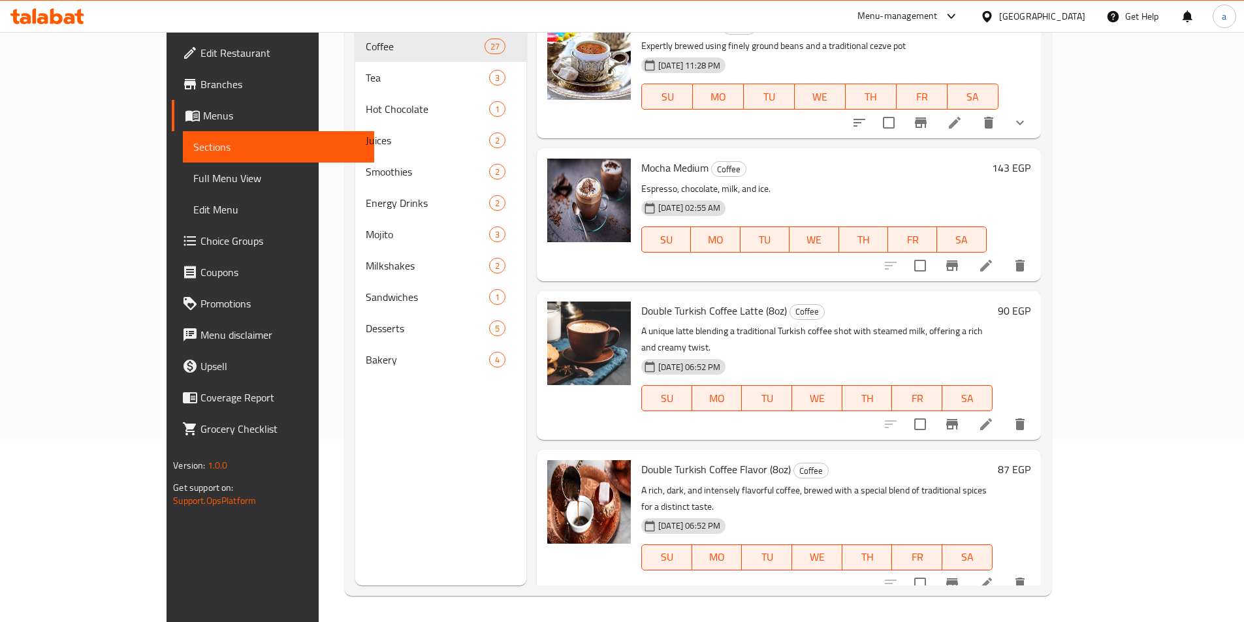
scroll to position [1158, 0]
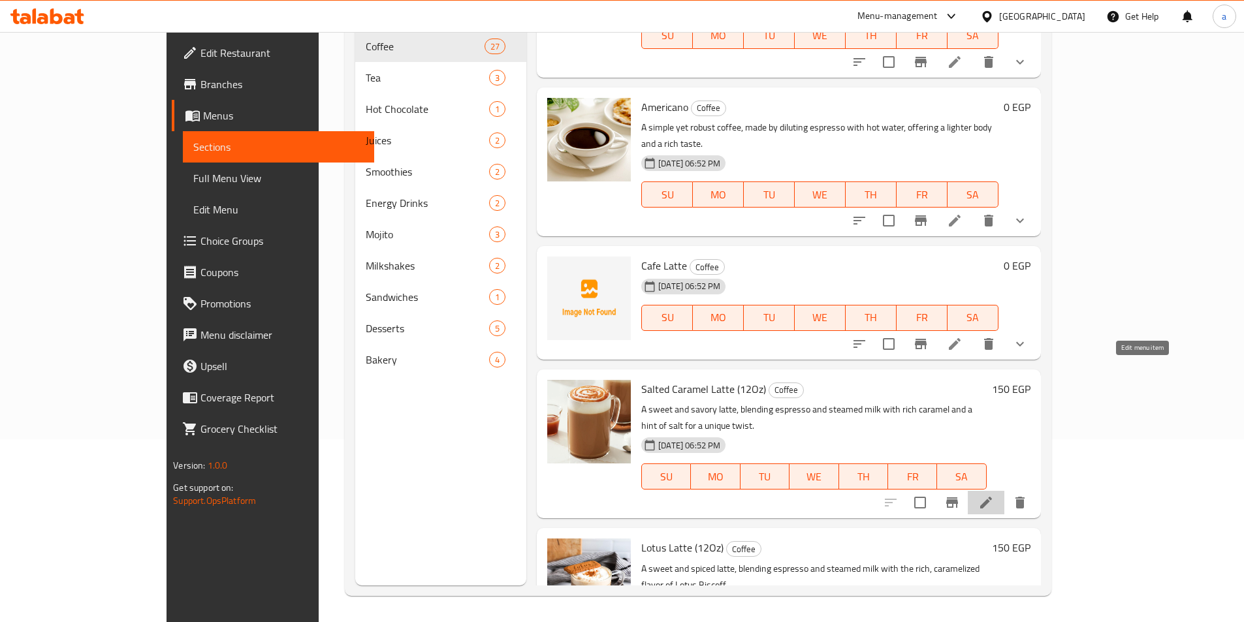
click at [994, 495] on icon at bounding box center [986, 503] width 16 height 16
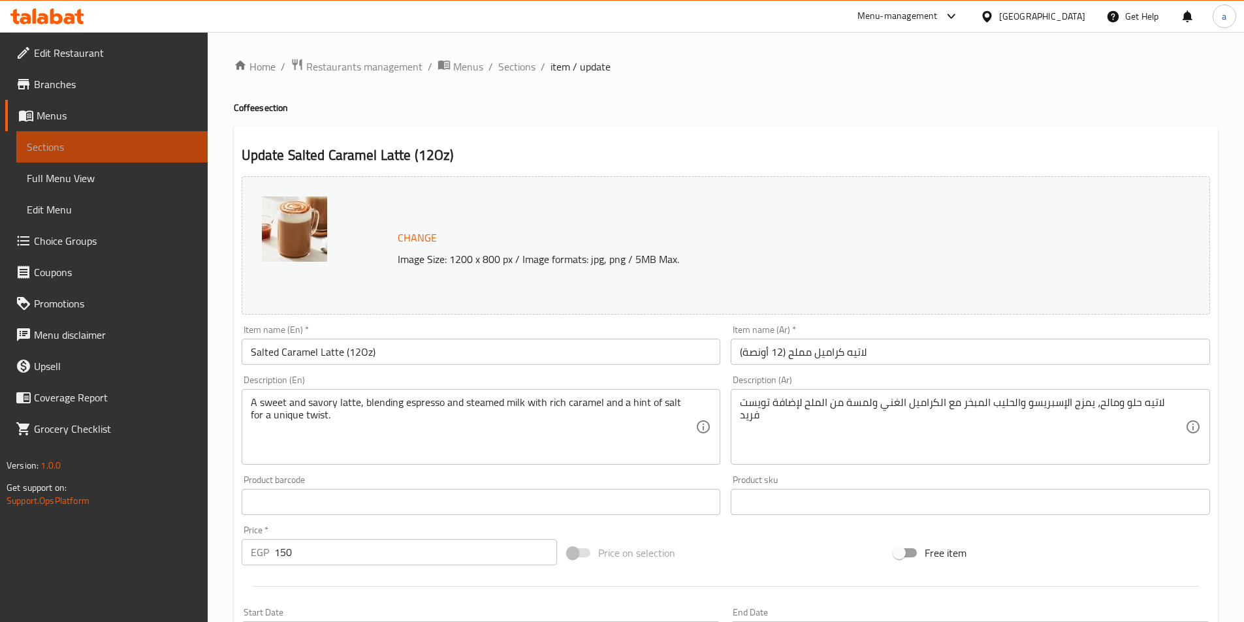
click at [85, 151] on span "Sections" at bounding box center [112, 147] width 170 height 16
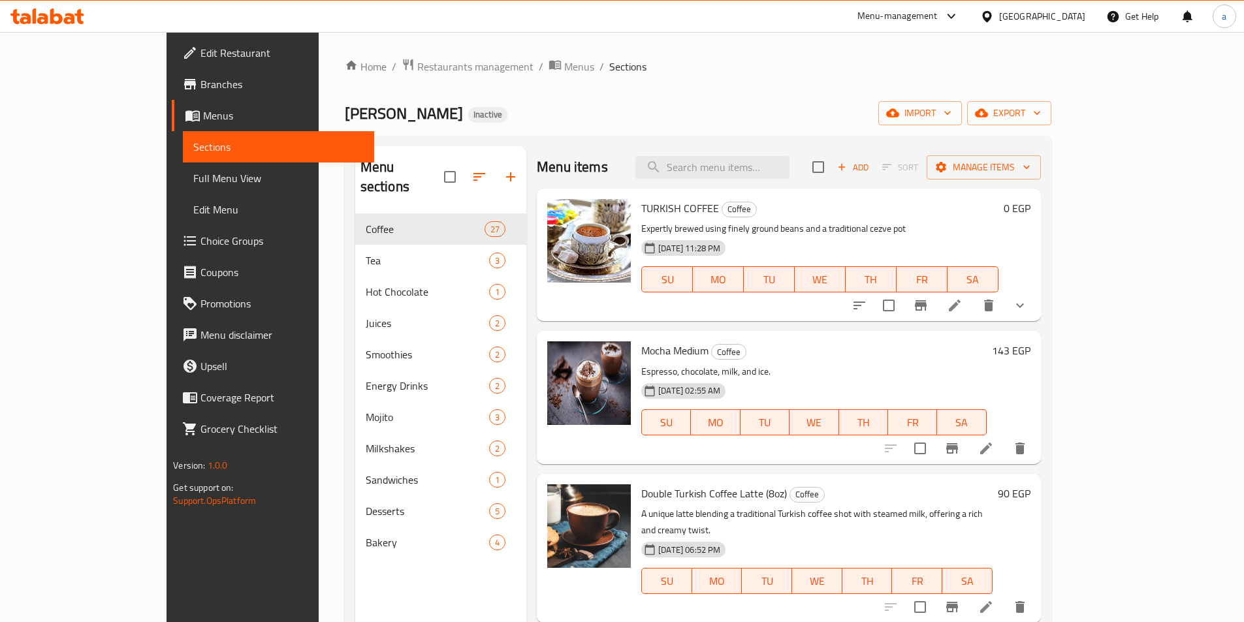
click at [397, 578] on div "Menu sections Coffee 27 Tea 3 Hot Chocolate 1 Juices 2 Smoothies 2 Energy Drink…" at bounding box center [440, 457] width 171 height 622
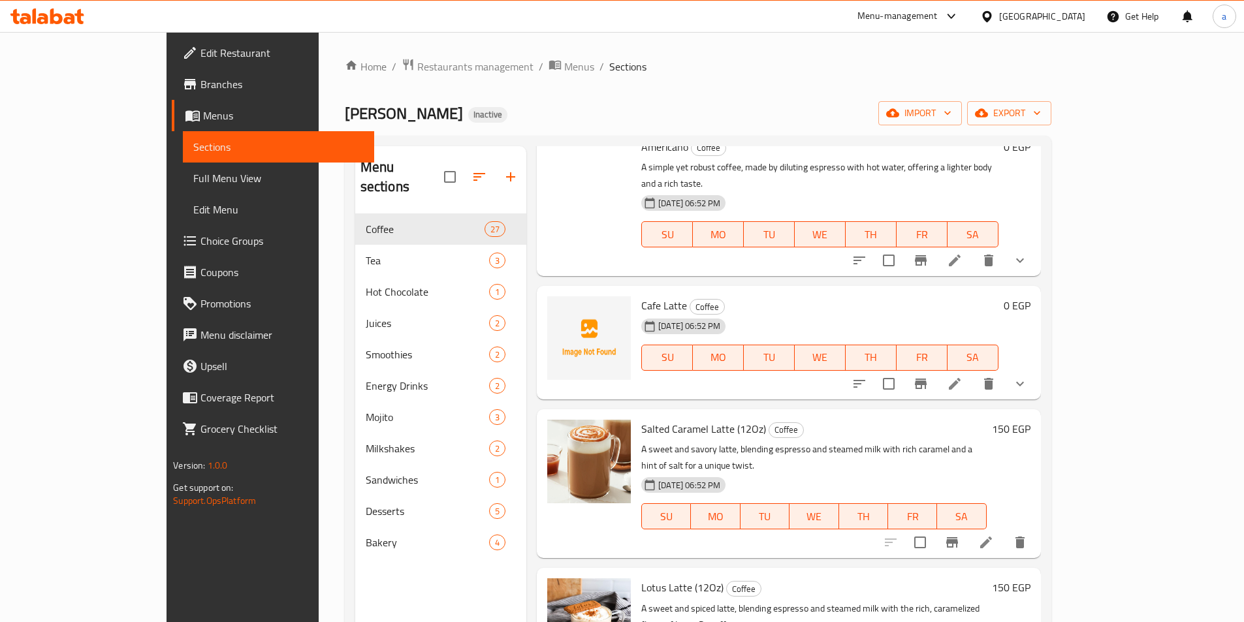
click at [398, 593] on div "Menu sections Coffee 27 Tea 3 Hot Chocolate 1 Juices 2 Smoothies 2 Energy Drink…" at bounding box center [440, 457] width 171 height 622
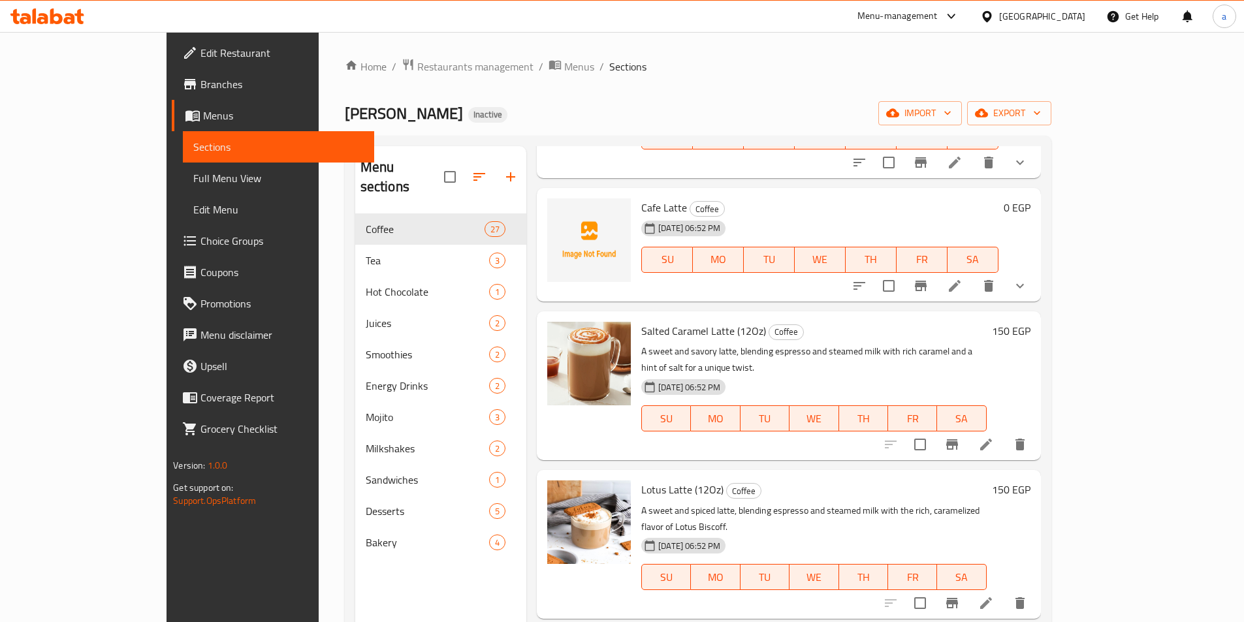
scroll to position [1562, 0]
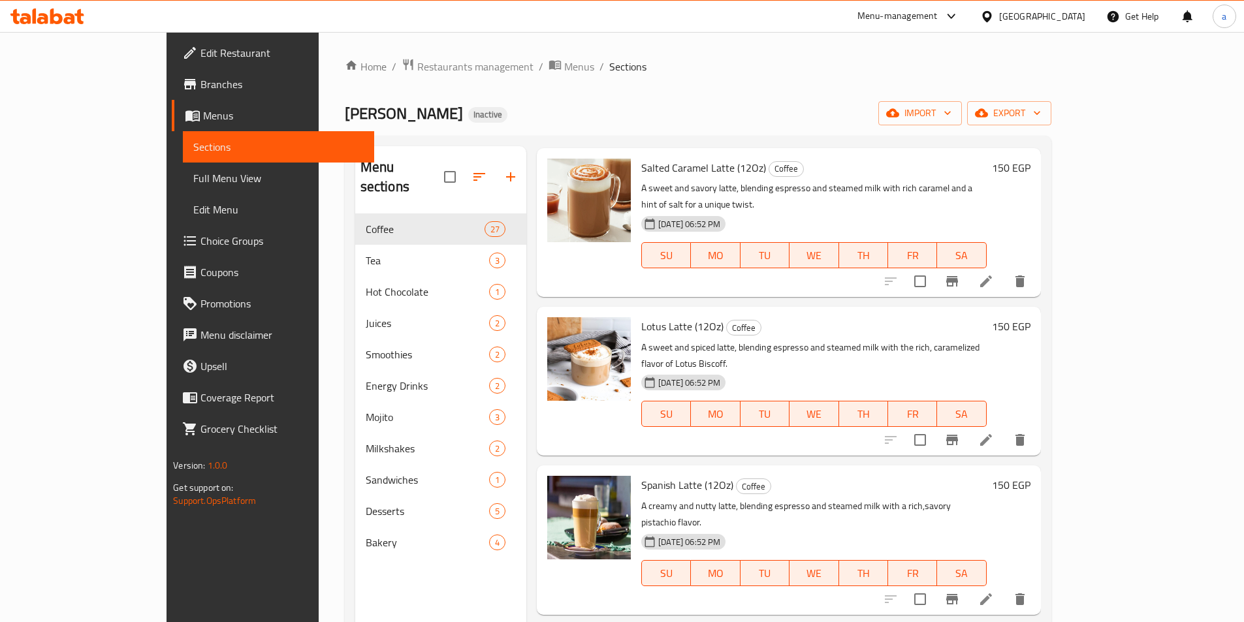
click at [361, 596] on div "Menu sections Coffee 27 Tea 3 Hot Chocolate 1 Juices 2 Smoothies 2 Energy Drink…" at bounding box center [440, 457] width 171 height 622
click at [355, 579] on div "Menu sections Coffee 27 Tea 3 Hot Chocolate 1 Juices 2 Smoothies 2 Energy Drink…" at bounding box center [440, 457] width 171 height 622
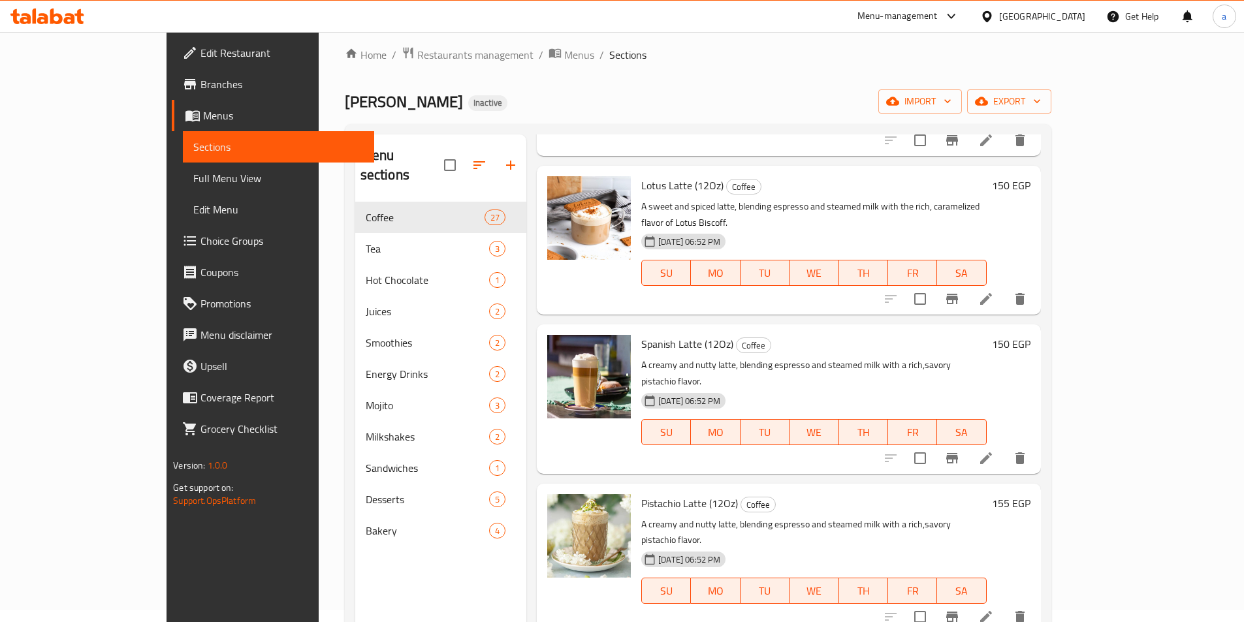
scroll to position [1693, 0]
click at [355, 576] on div "Menu sections Coffee 27 Tea 3 Hot Chocolate 1 Juices 2 Smoothies 2 Energy Drink…" at bounding box center [440, 446] width 171 height 622
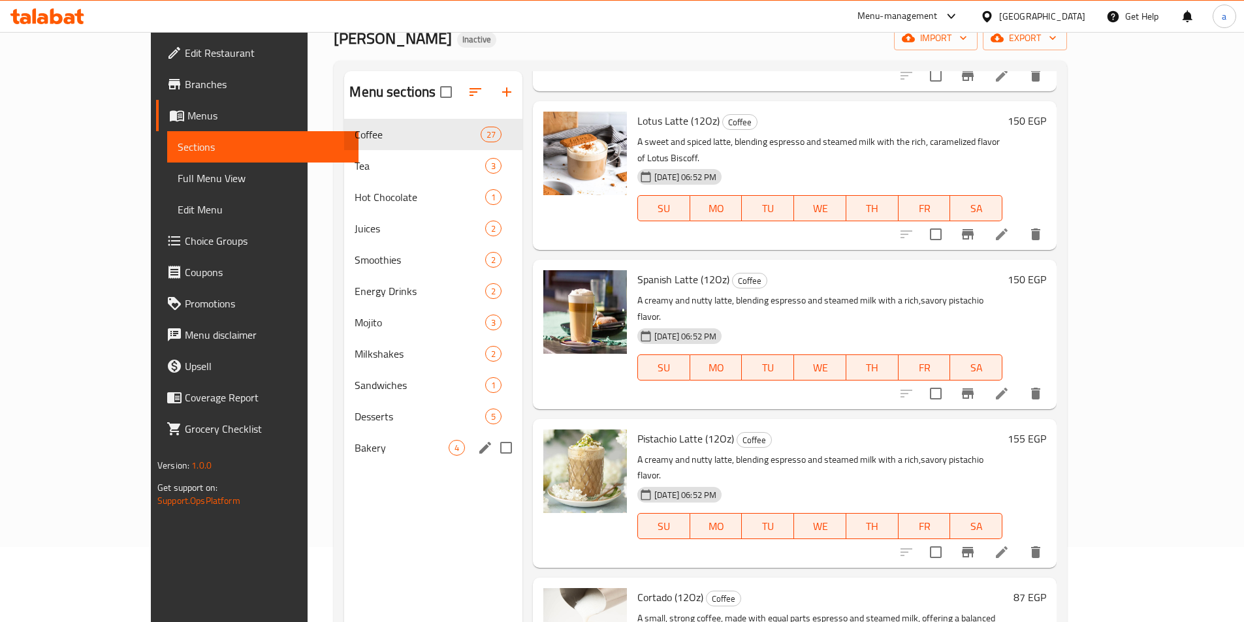
scroll to position [183, 0]
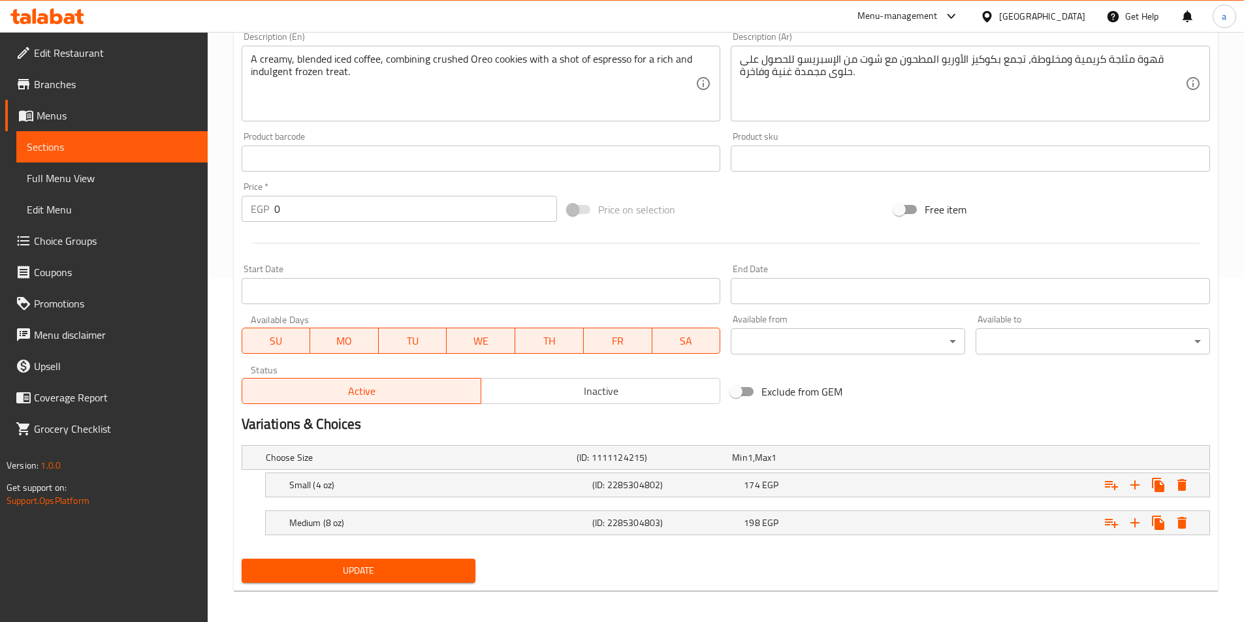
scroll to position [349, 0]
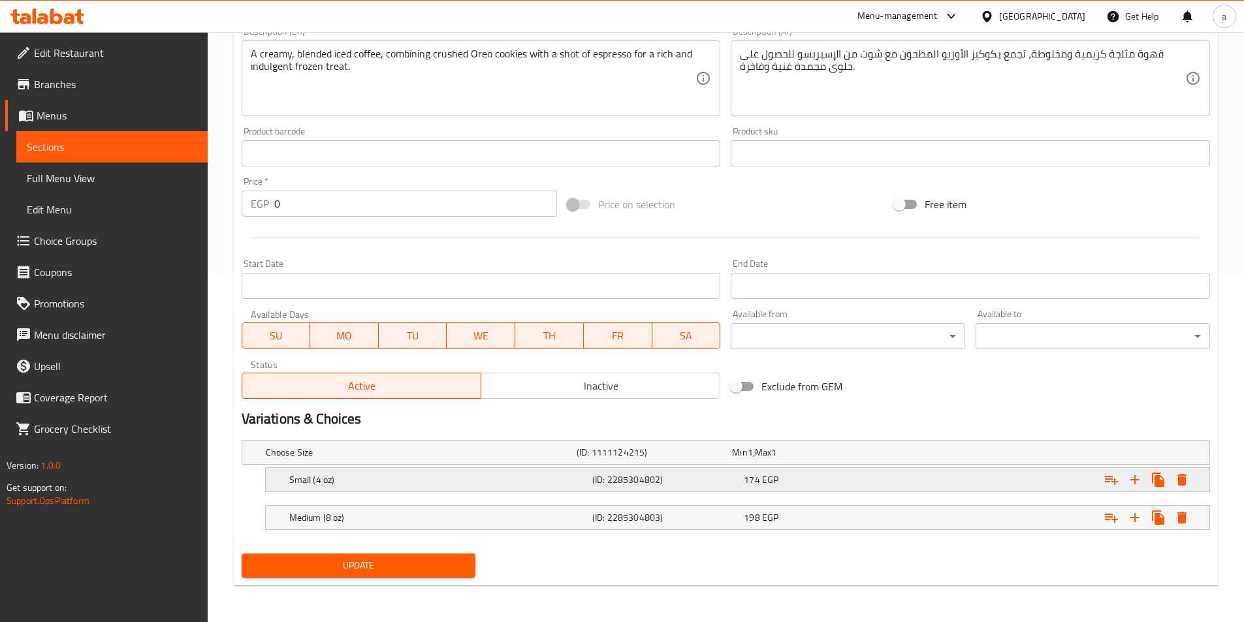
click at [464, 488] on div "Small (4 oz)" at bounding box center [438, 480] width 303 height 18
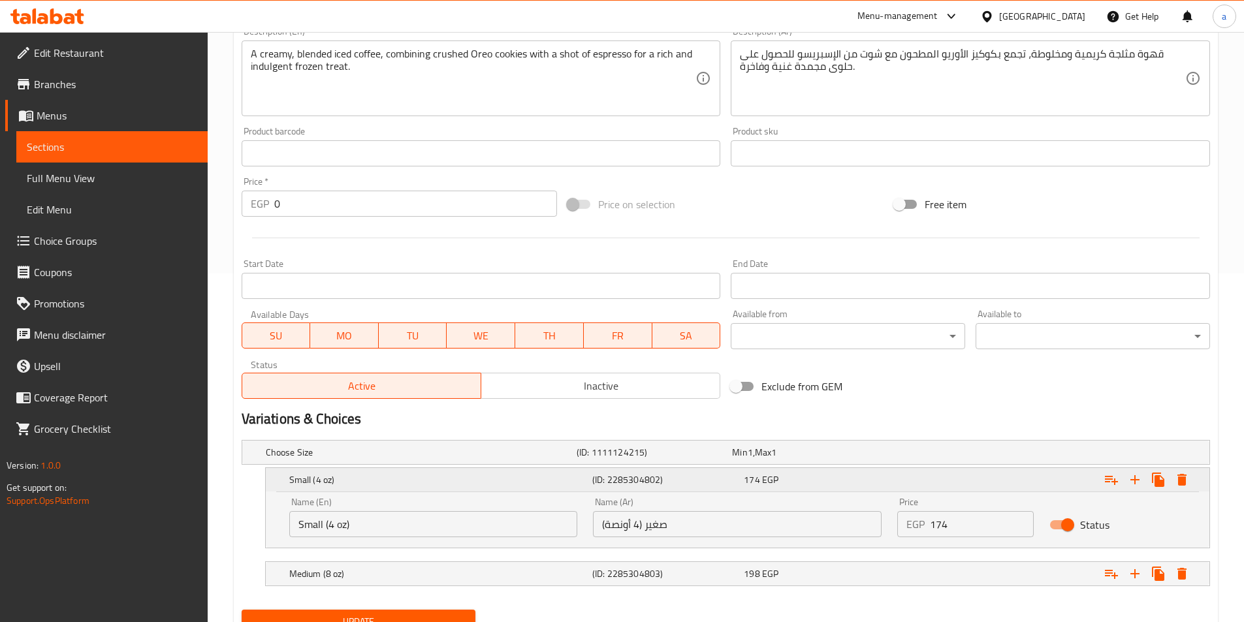
scroll to position [405, 0]
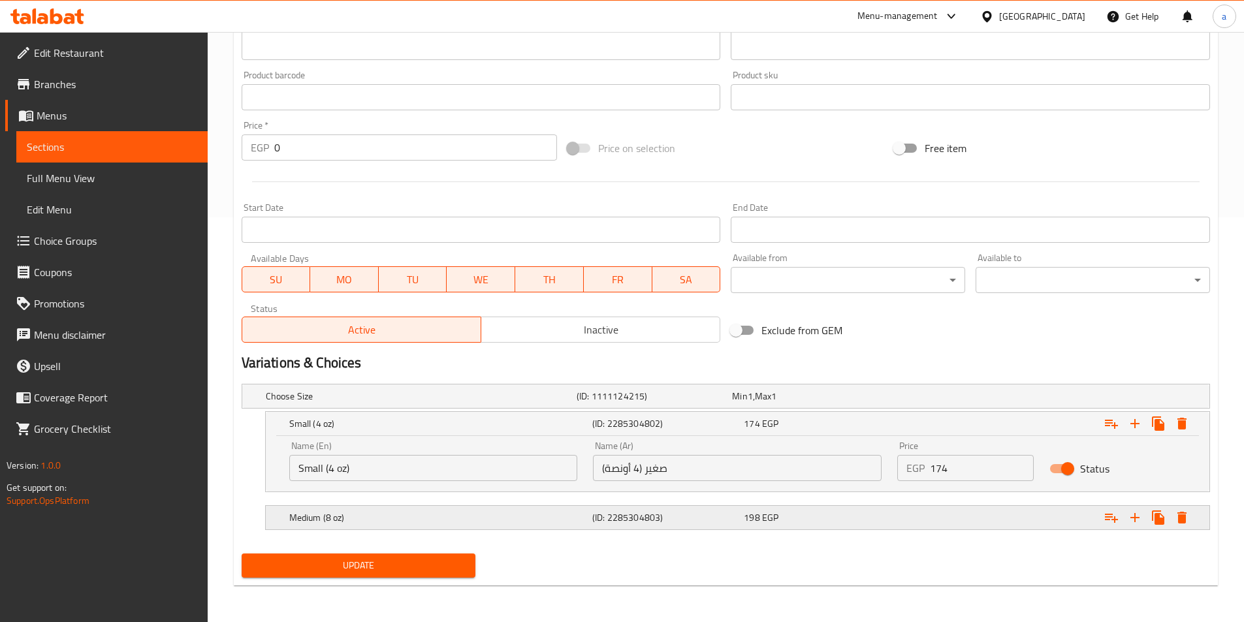
click at [425, 524] on div "Medium (8 oz)" at bounding box center [438, 518] width 303 height 18
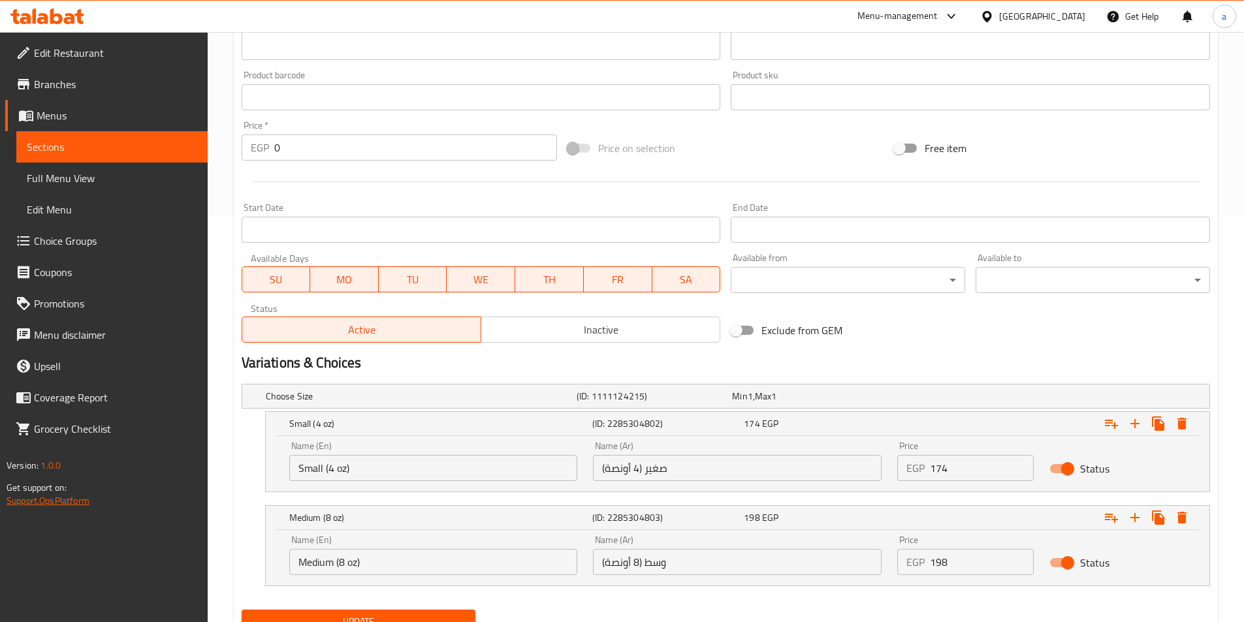
scroll to position [461, 0]
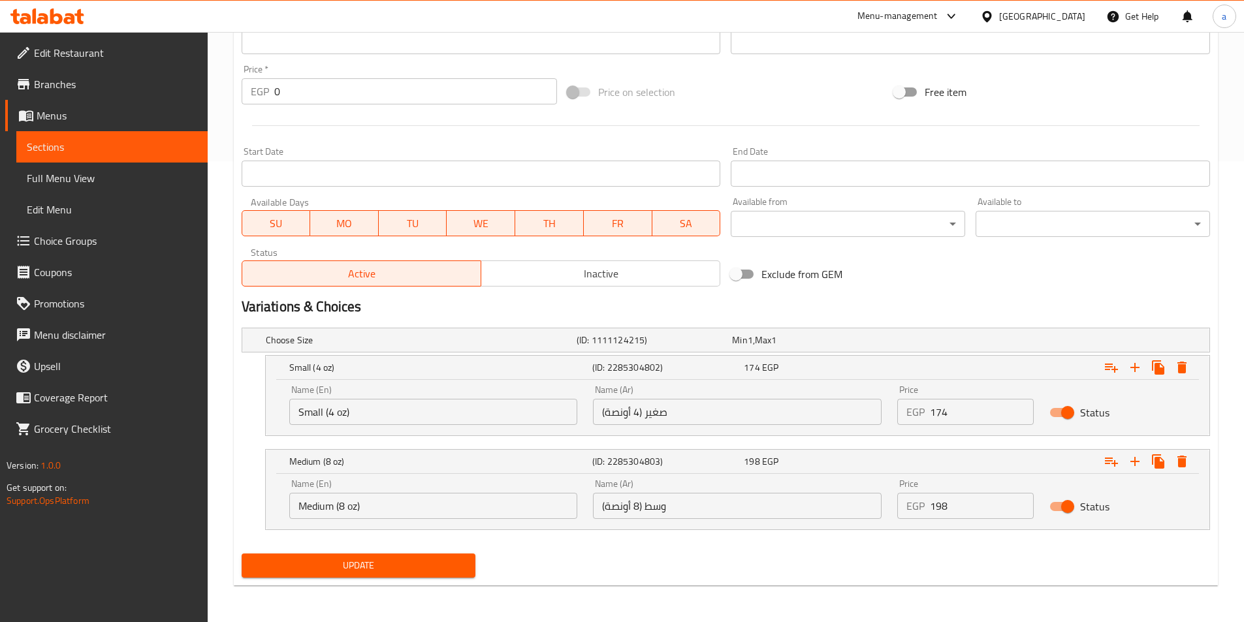
click at [387, 410] on input "Small (4 oz)" at bounding box center [433, 412] width 289 height 26
type input "Small"
click at [381, 499] on input "Medium (8 oz)" at bounding box center [433, 506] width 289 height 26
type input "Medium"
click at [734, 402] on input "صغير (4 أونصة)" at bounding box center [737, 412] width 289 height 26
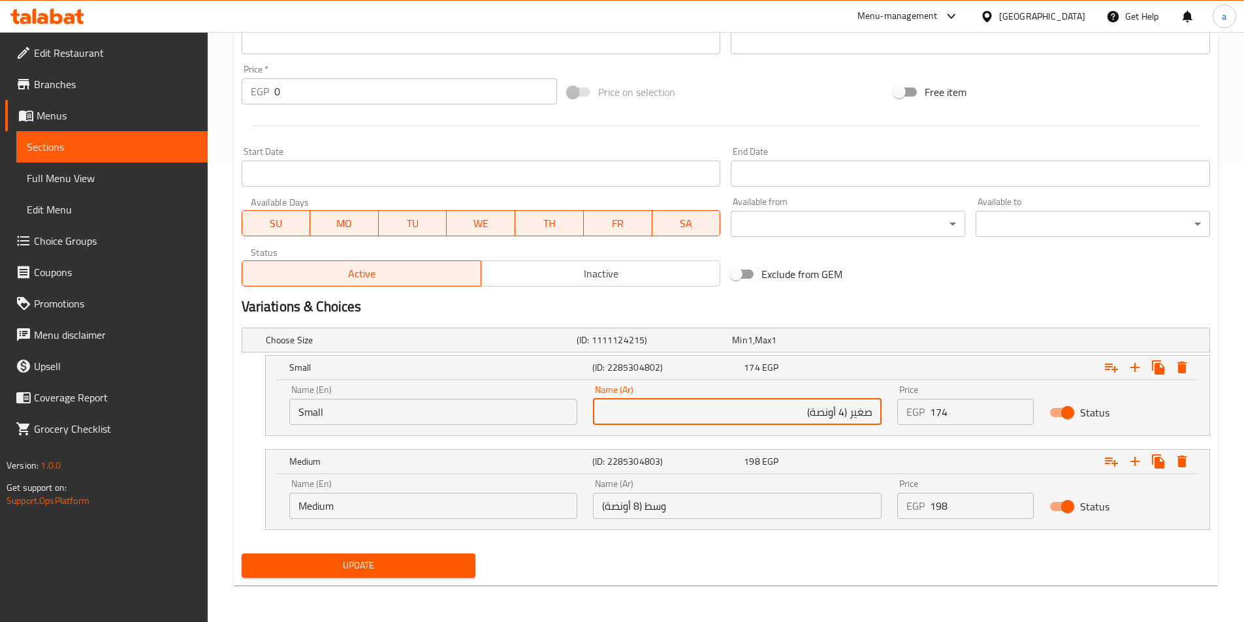
click at [848, 414] on input "صغير (4 أونصة)" at bounding box center [737, 412] width 289 height 26
type input "صغير"
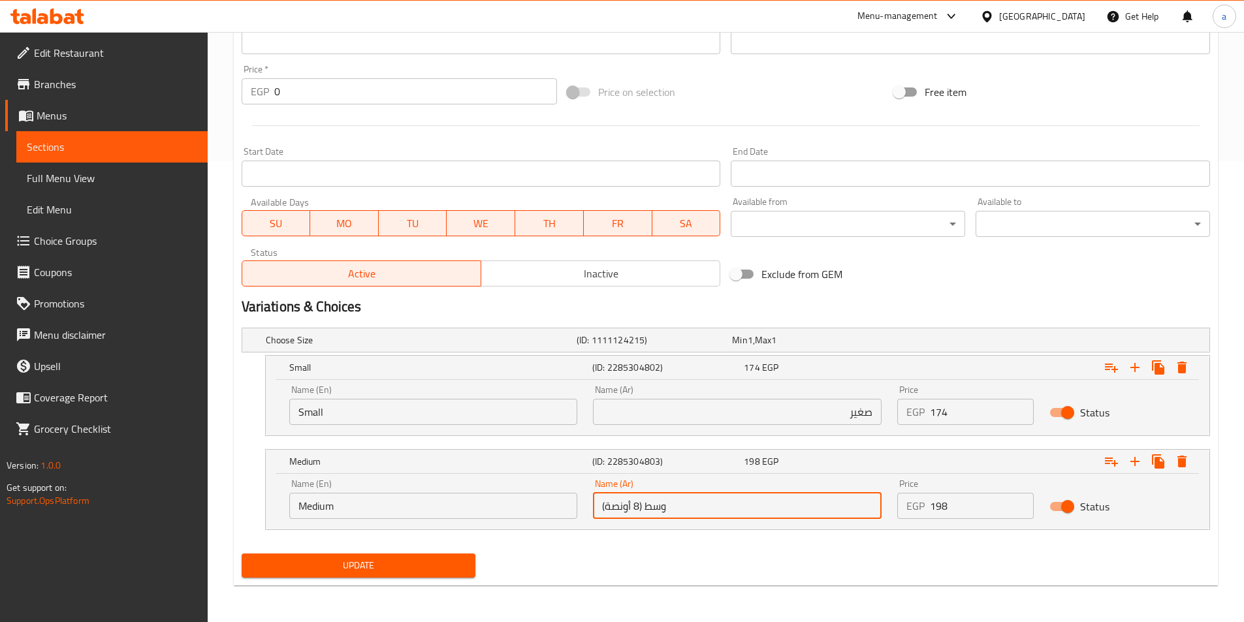
click at [826, 508] on input "وسط (8 أونصة)" at bounding box center [737, 506] width 289 height 26
click at [851, 503] on input "وسط (8 أونصة)" at bounding box center [737, 506] width 289 height 26
type input "وسط"
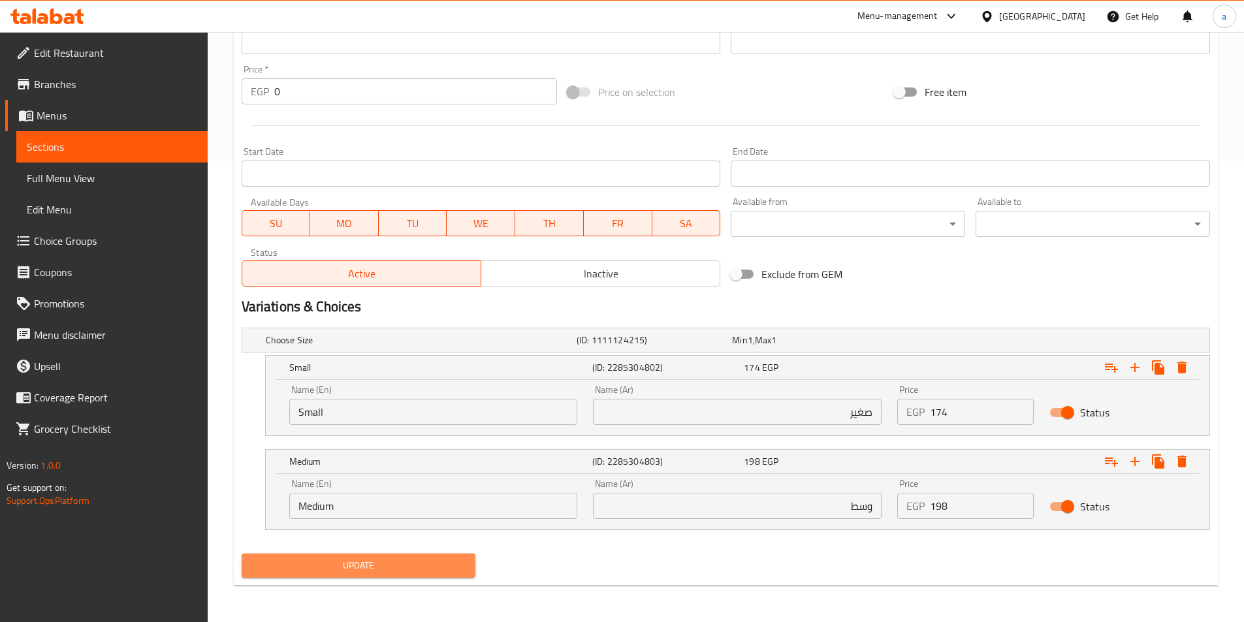
click at [399, 573] on span "Update" at bounding box center [359, 566] width 214 height 16
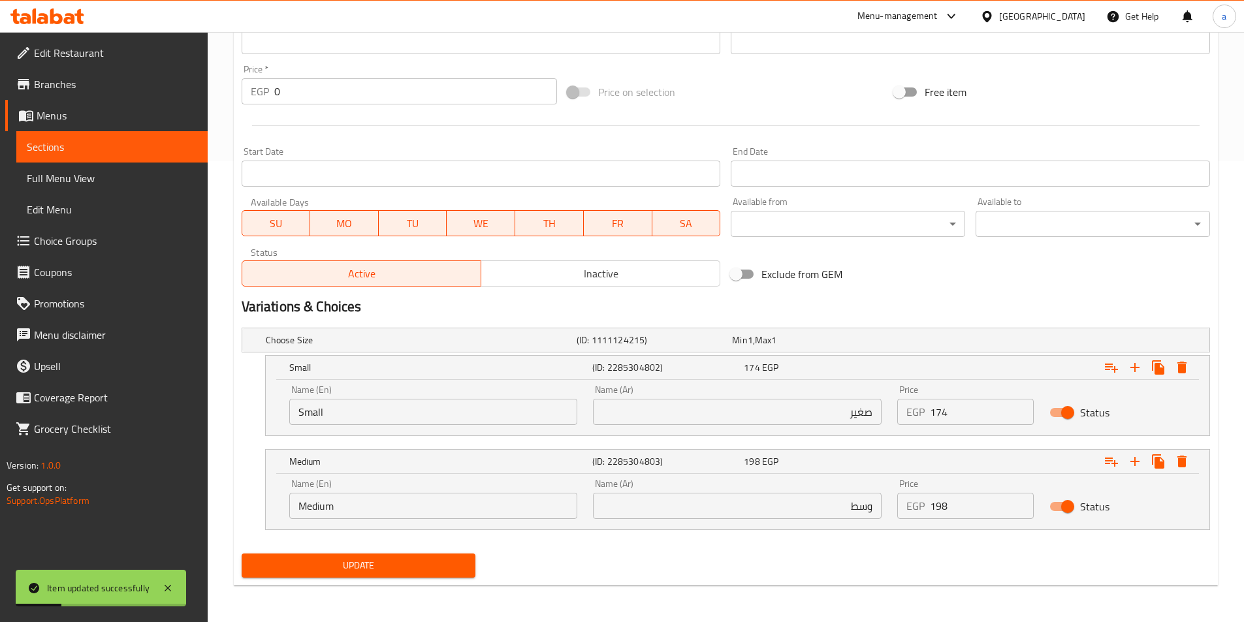
click at [103, 157] on link "Sections" at bounding box center [111, 146] width 191 height 31
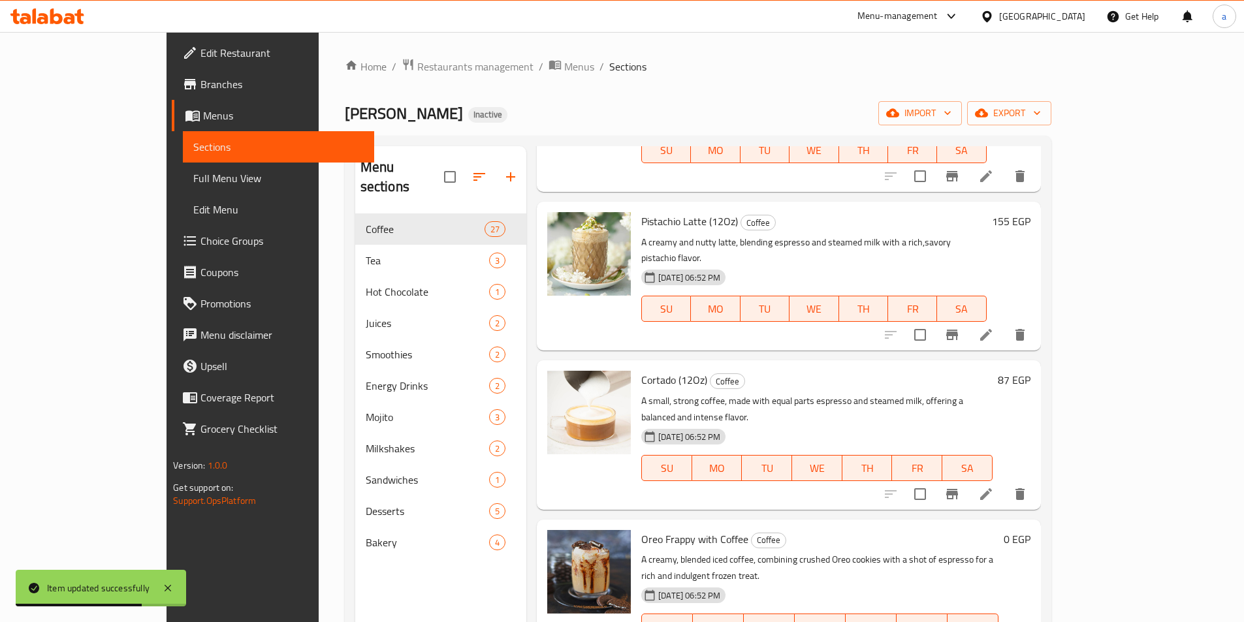
scroll to position [2068, 0]
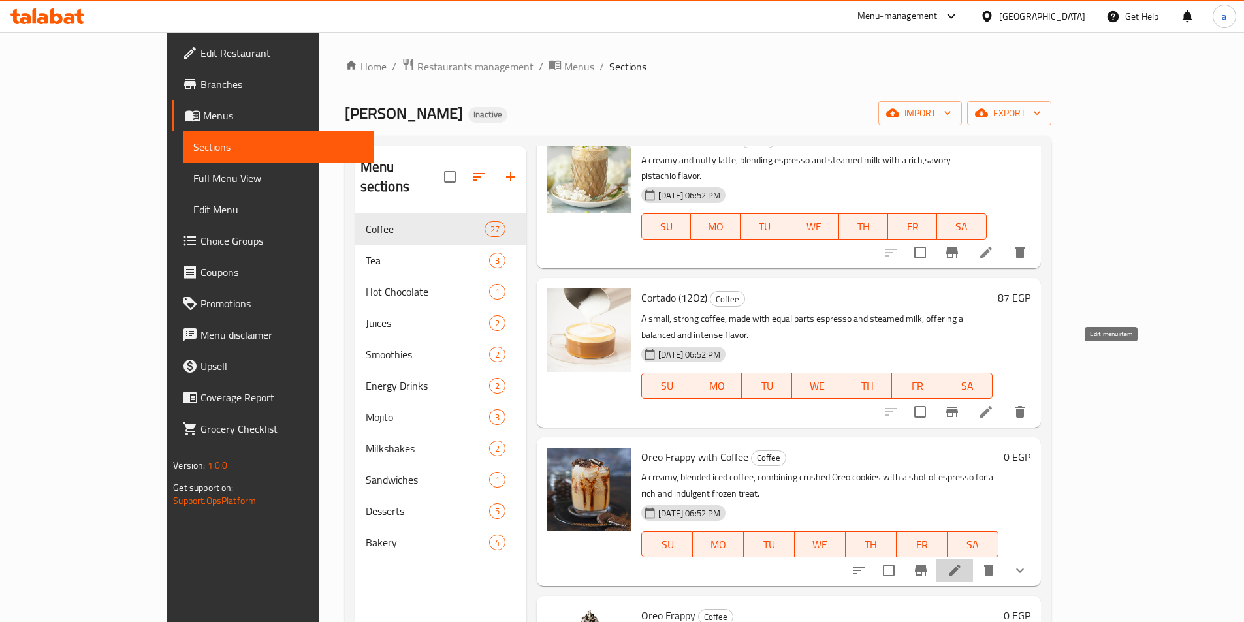
click at [963, 563] on icon at bounding box center [955, 571] width 16 height 16
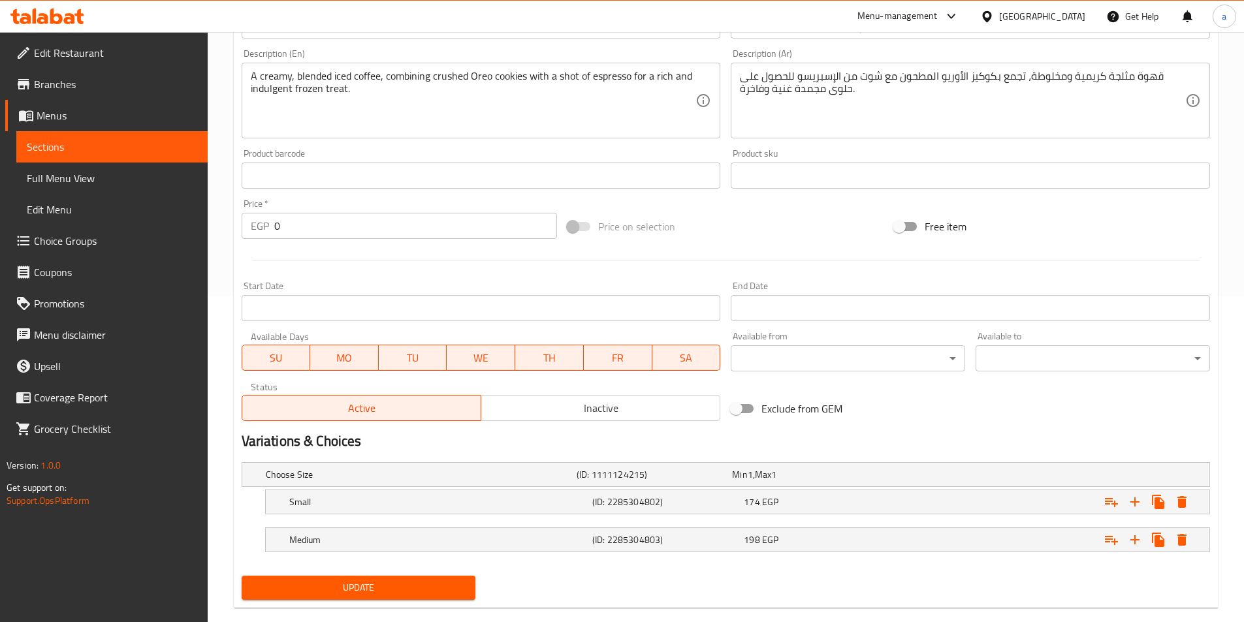
scroll to position [349, 0]
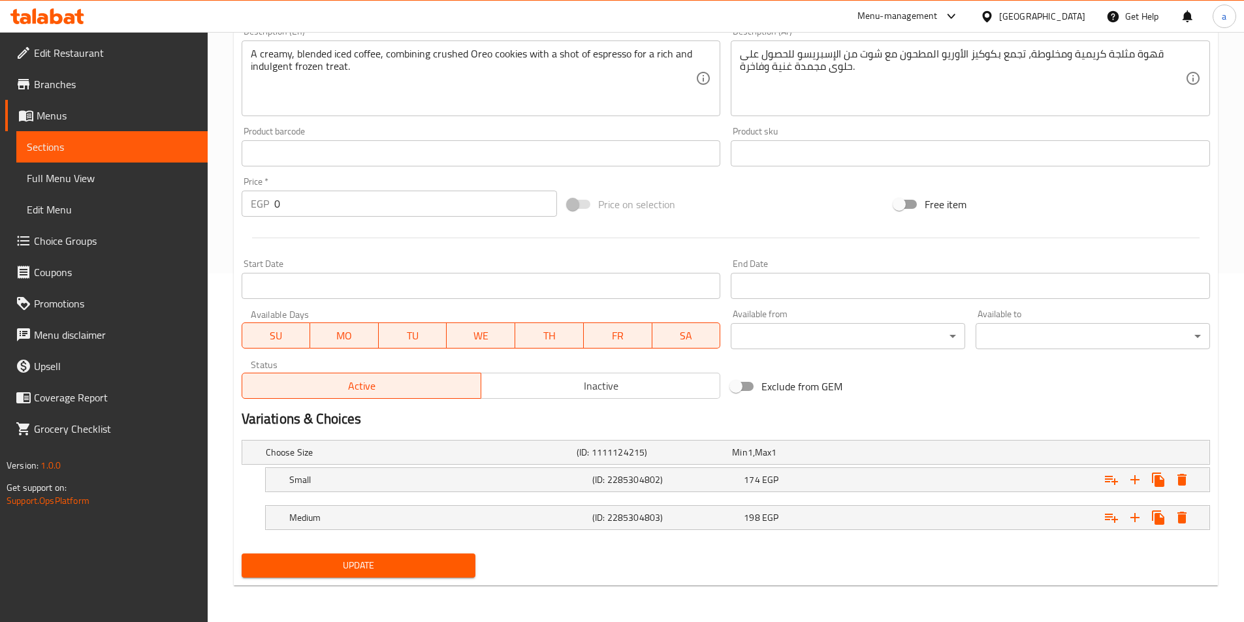
click at [93, 140] on span "Sections" at bounding box center [112, 147] width 170 height 16
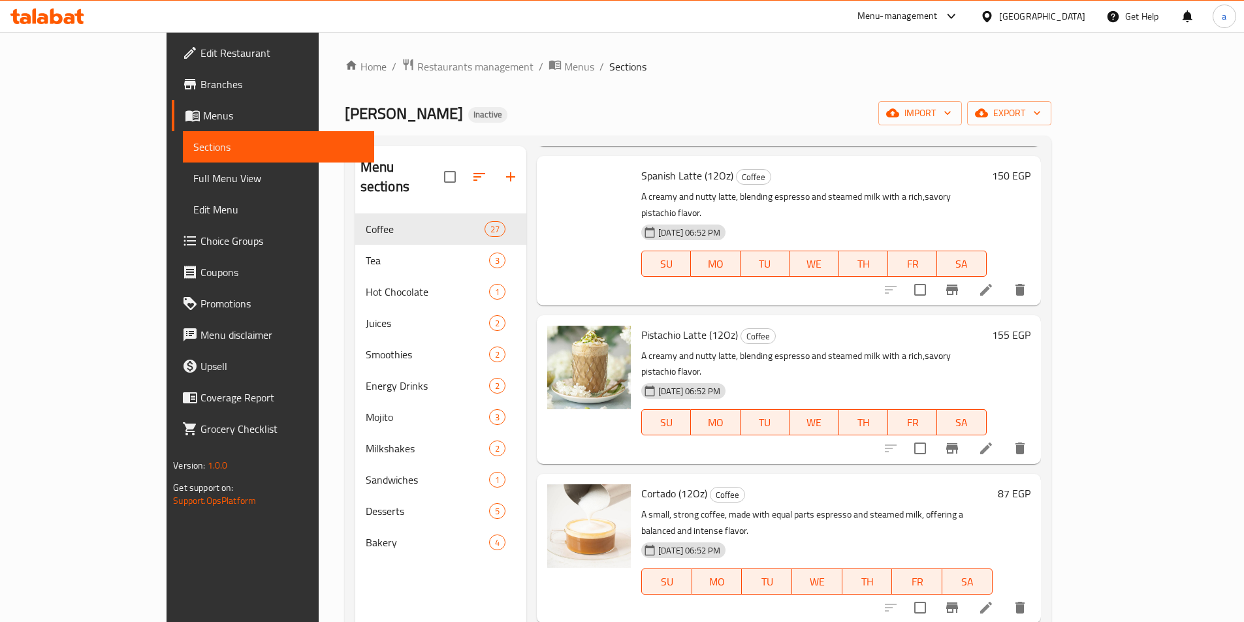
scroll to position [2068, 0]
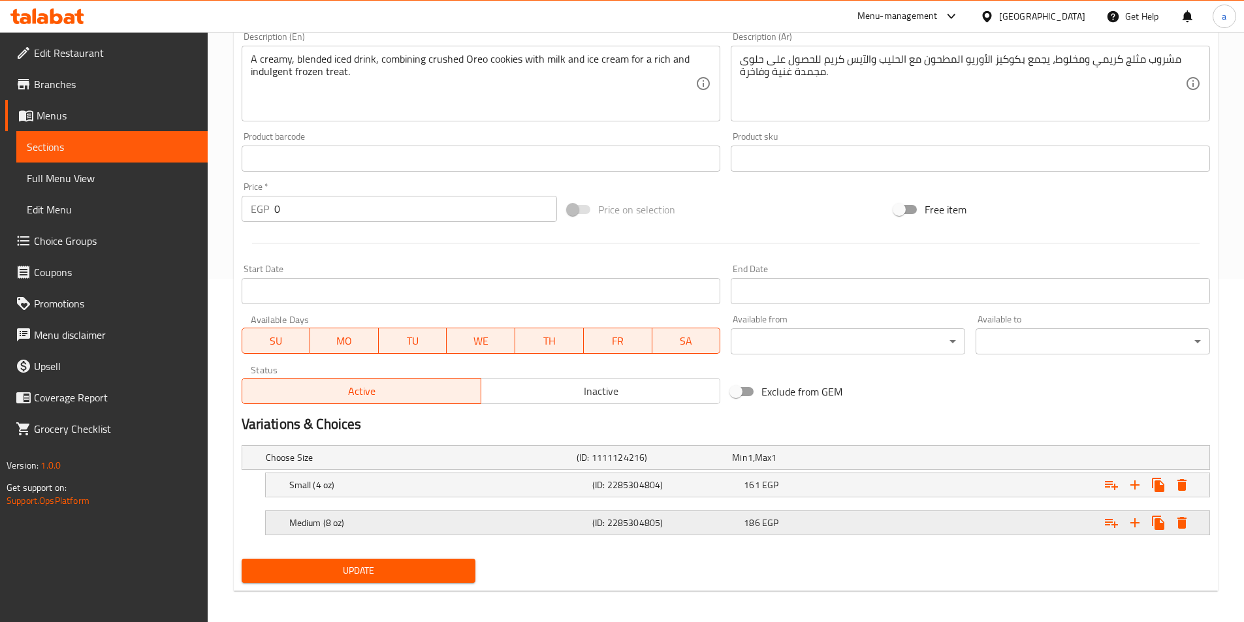
scroll to position [349, 0]
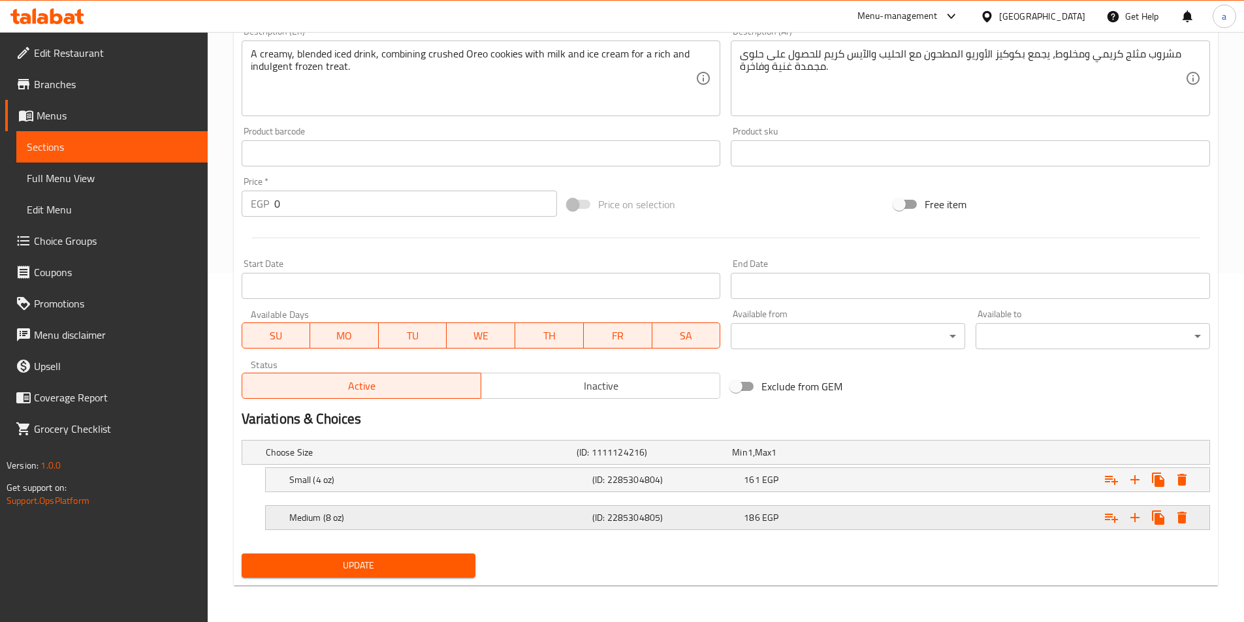
click at [341, 514] on h5 "Medium (8 oz)" at bounding box center [438, 517] width 298 height 13
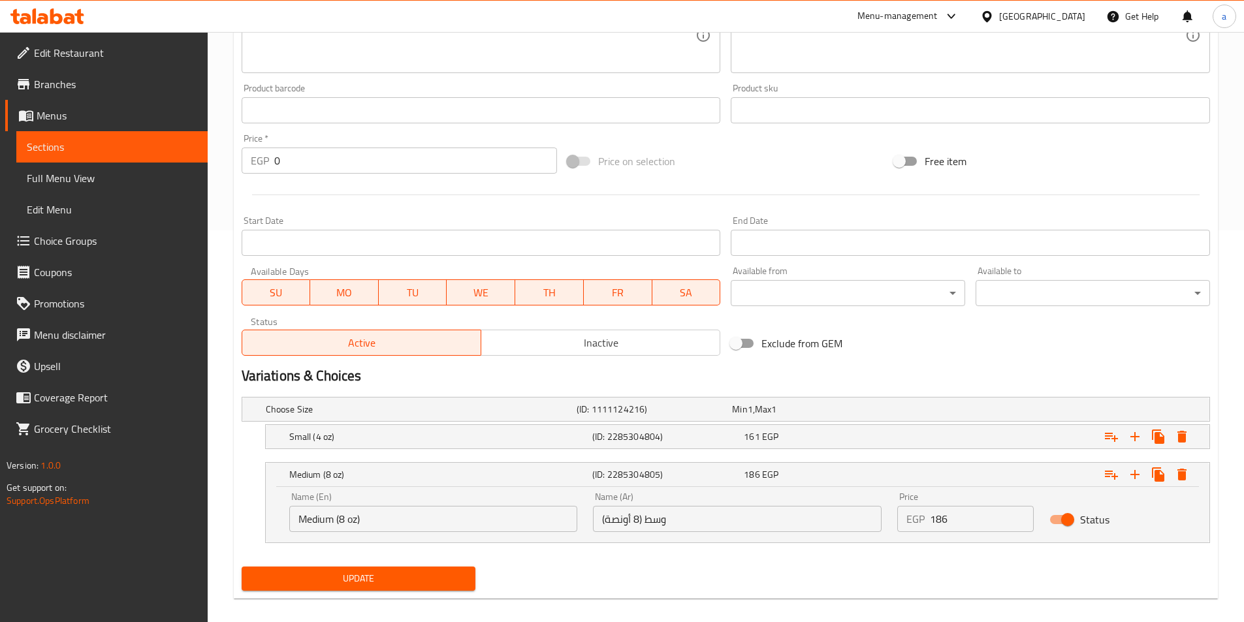
scroll to position [405, 0]
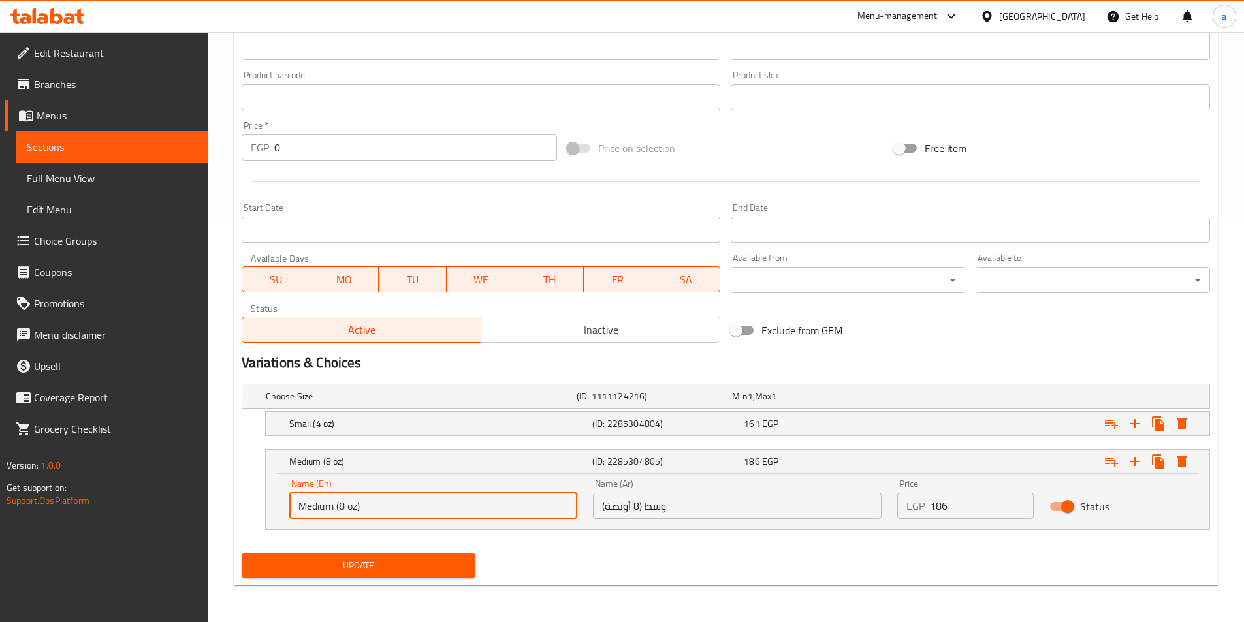
drag, startPoint x: 376, startPoint y: 504, endPoint x: 338, endPoint y: 517, distance: 40.1
click at [338, 517] on input "Medium (8 oz)" at bounding box center [433, 506] width 289 height 26
type input "Medium"
click at [334, 421] on h5 "Small (4 oz)" at bounding box center [438, 423] width 298 height 13
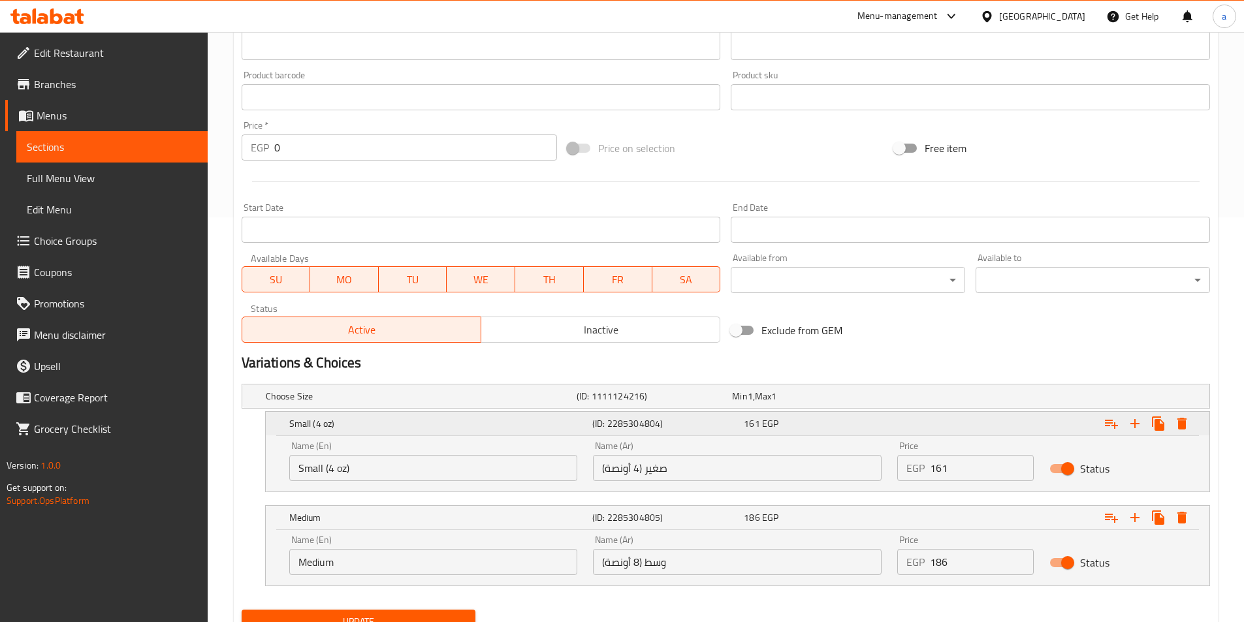
click at [351, 427] on h5 "Small (4 oz)" at bounding box center [438, 423] width 298 height 13
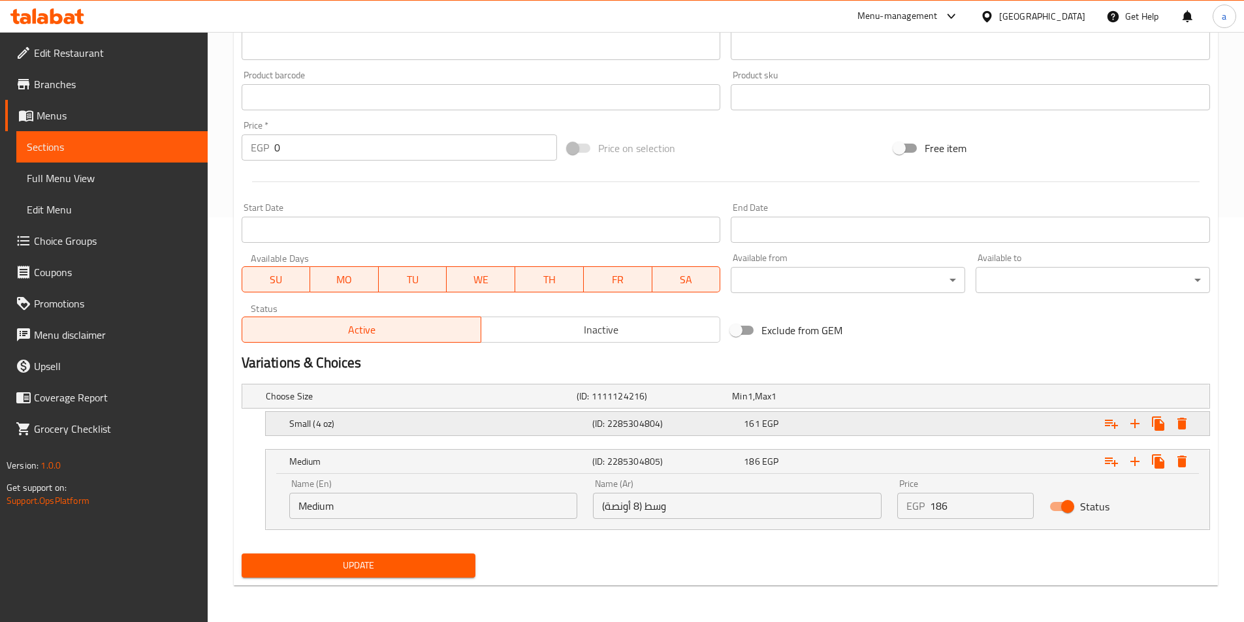
click at [359, 432] on div "Small (4 oz)" at bounding box center [438, 424] width 303 height 18
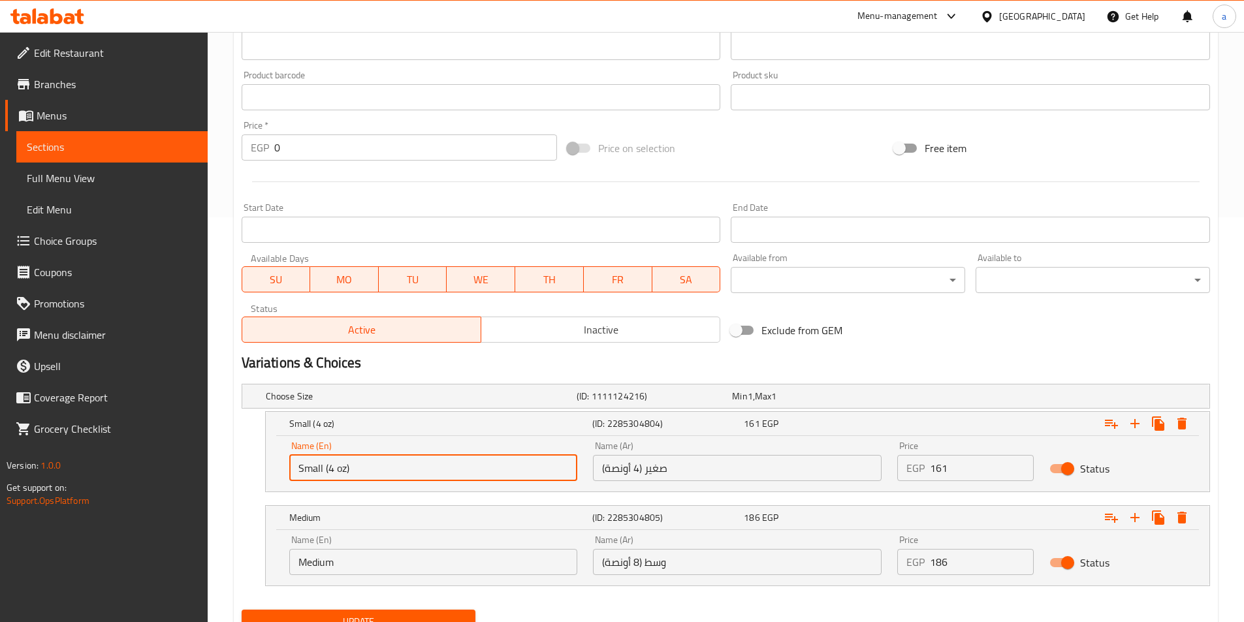
drag, startPoint x: 369, startPoint y: 463, endPoint x: 343, endPoint y: 468, distance: 26.5
click at [343, 468] on input "Small (4 oz)" at bounding box center [433, 468] width 289 height 26
type input "Small"
click at [601, 471] on input "صغير (4 أونصة)" at bounding box center [737, 468] width 289 height 26
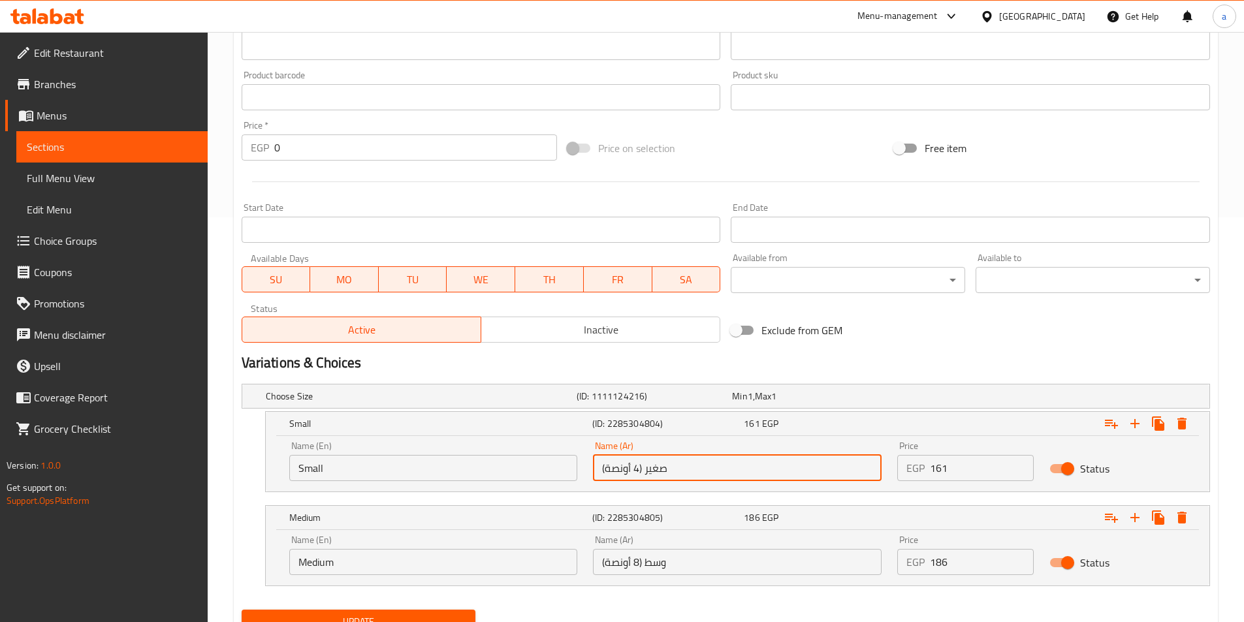
click at [645, 470] on input "صغير (4 أونصة)" at bounding box center [737, 468] width 289 height 26
type input "صغير"
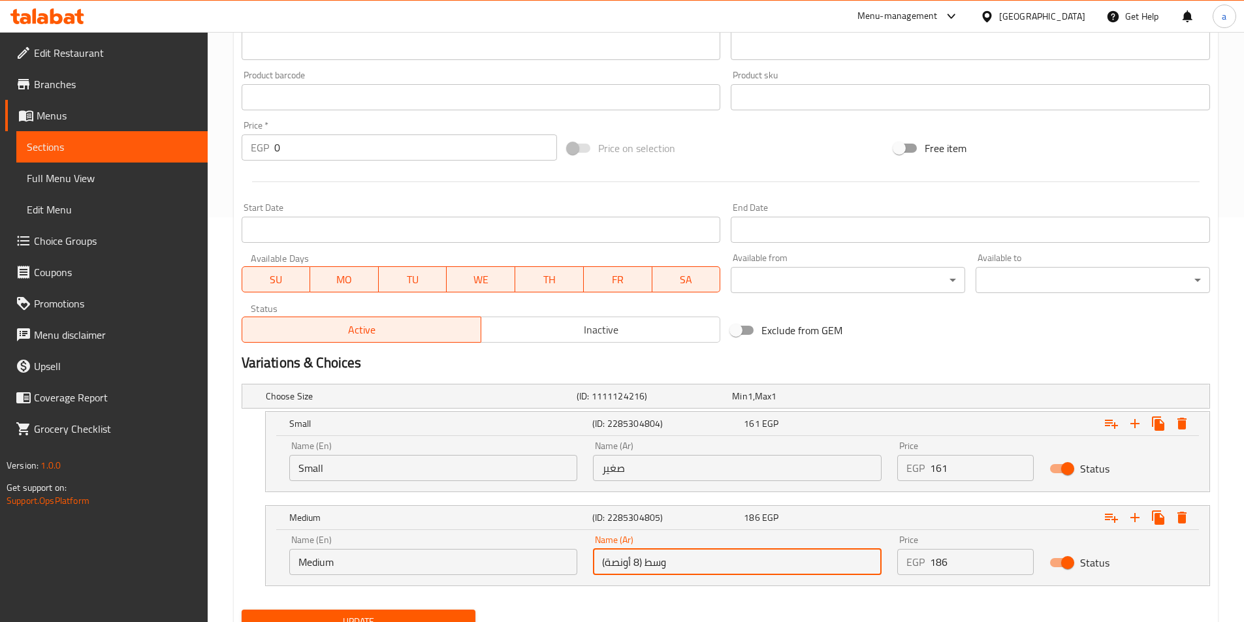
click at [654, 556] on input "وسط (8 أونصة)" at bounding box center [737, 562] width 289 height 26
click at [648, 561] on input "وسط (8 أونصة)" at bounding box center [737, 562] width 289 height 26
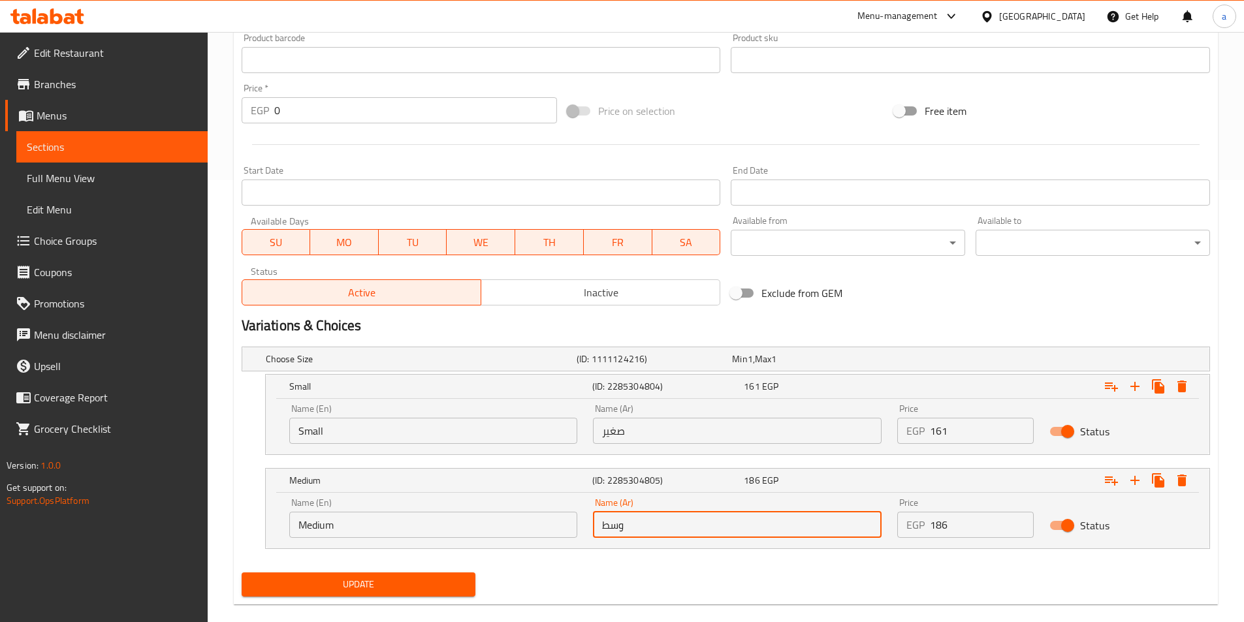
scroll to position [461, 0]
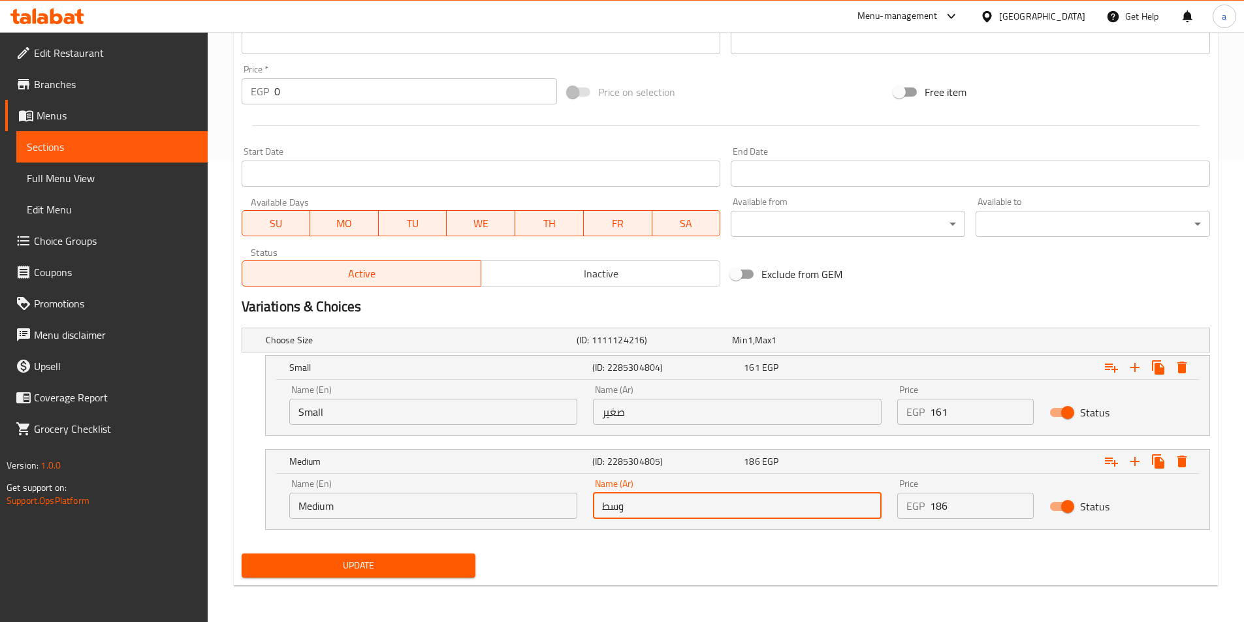
type input "وسط"
click at [415, 574] on button "Update" at bounding box center [359, 566] width 234 height 24
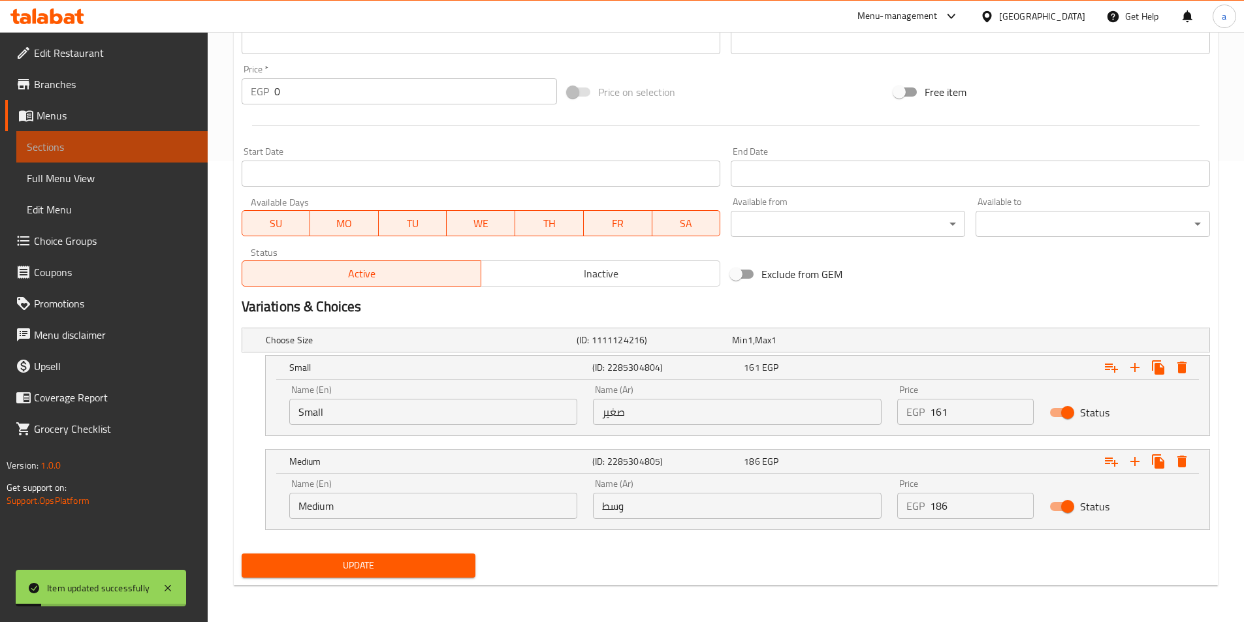
click at [169, 143] on span "Sections" at bounding box center [112, 147] width 170 height 16
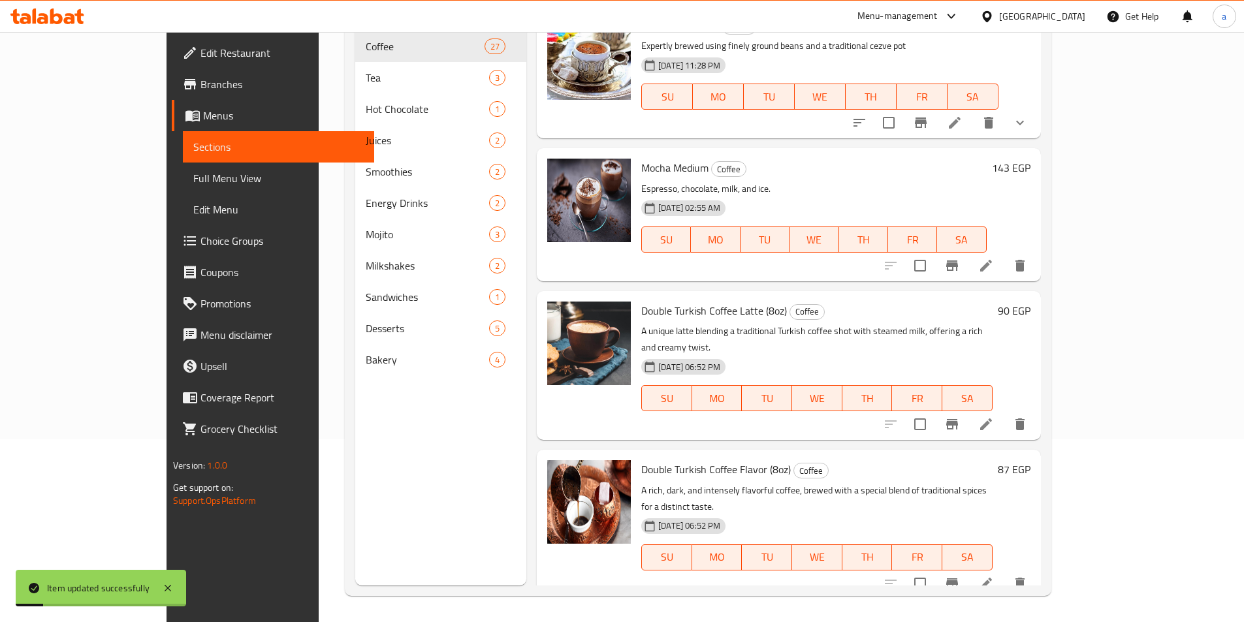
scroll to position [183, 0]
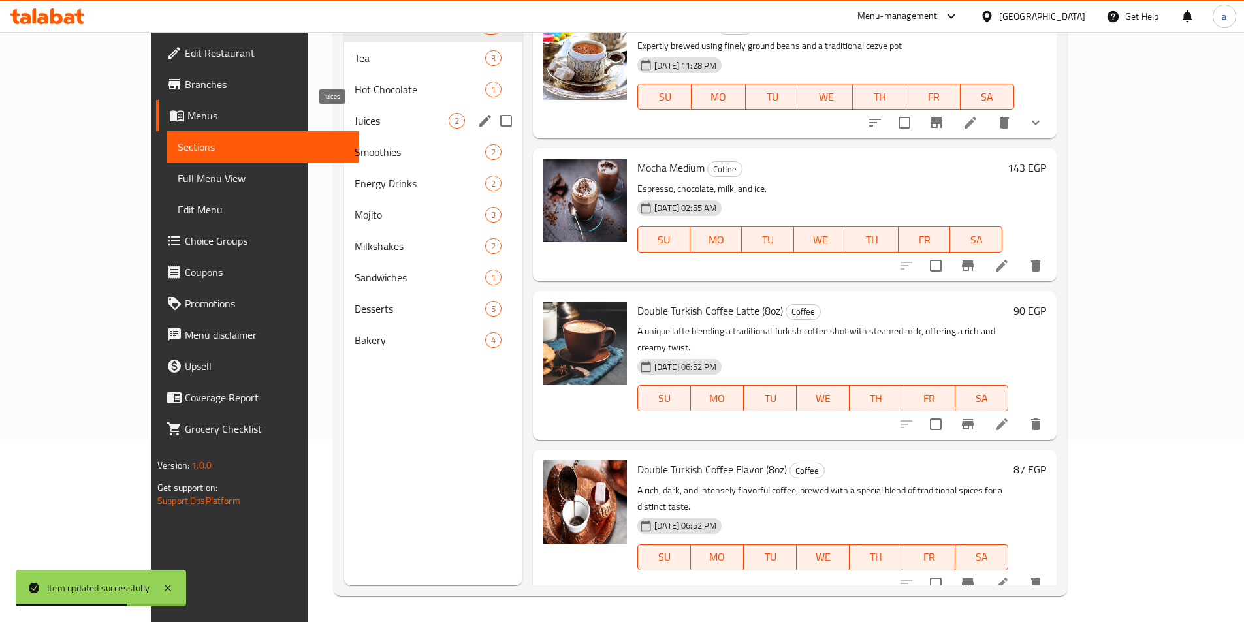
click at [355, 127] on span "Juices" at bounding box center [402, 121] width 94 height 16
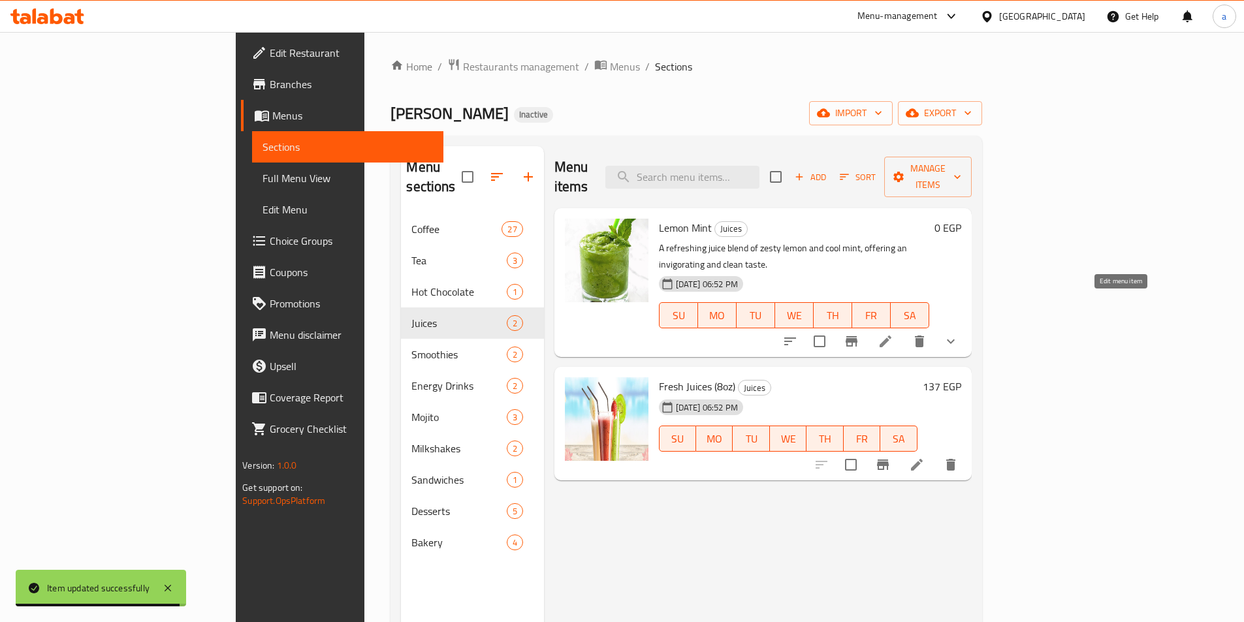
click at [892, 336] on icon at bounding box center [886, 342] width 12 height 12
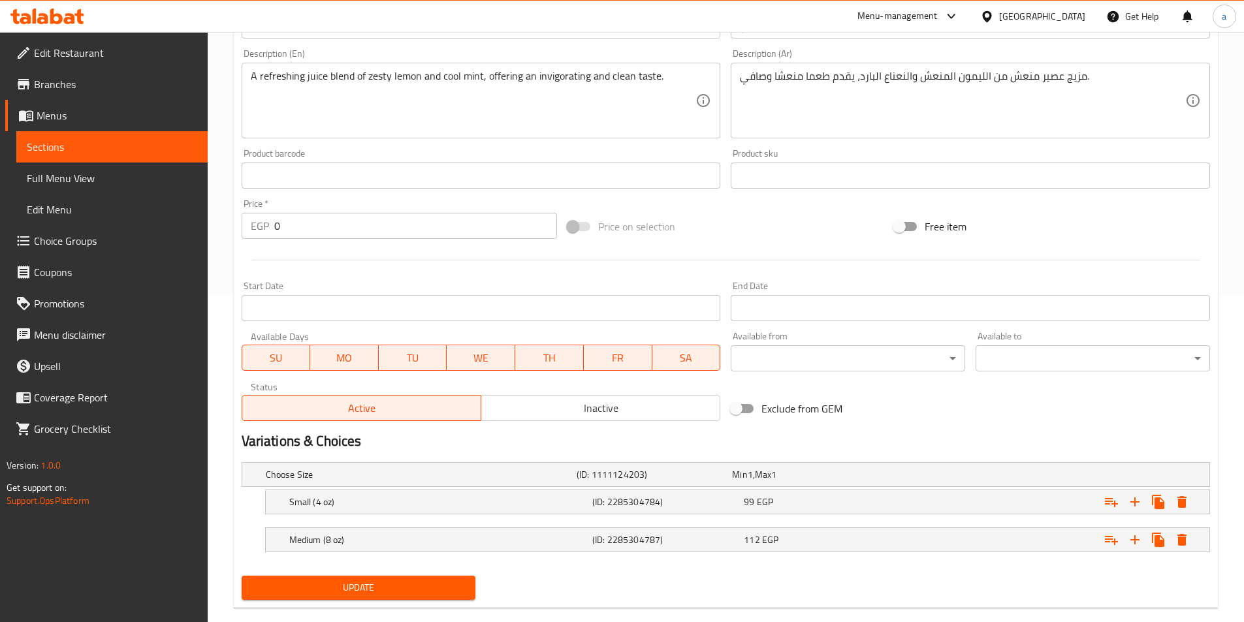
scroll to position [349, 0]
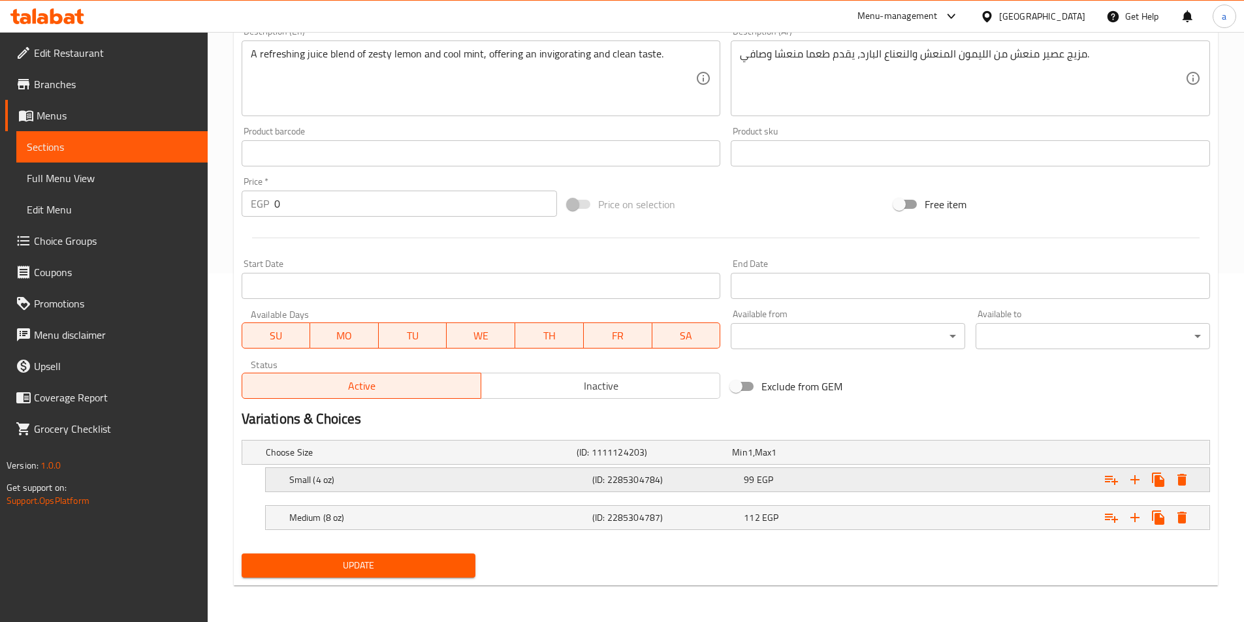
click at [461, 479] on h5 "Small (4 oz)" at bounding box center [438, 480] width 298 height 13
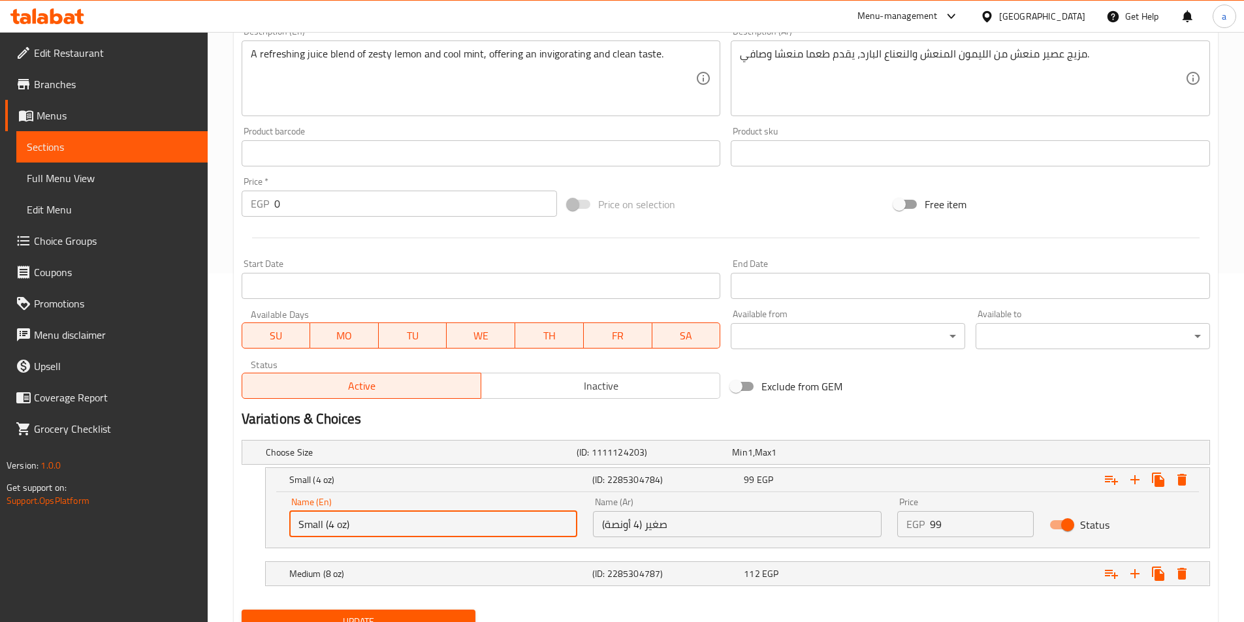
click at [389, 528] on input "Small (4 oz)" at bounding box center [433, 524] width 289 height 26
type input "Small"
click at [709, 536] on input "صغير (4 أونصة)" at bounding box center [737, 524] width 289 height 26
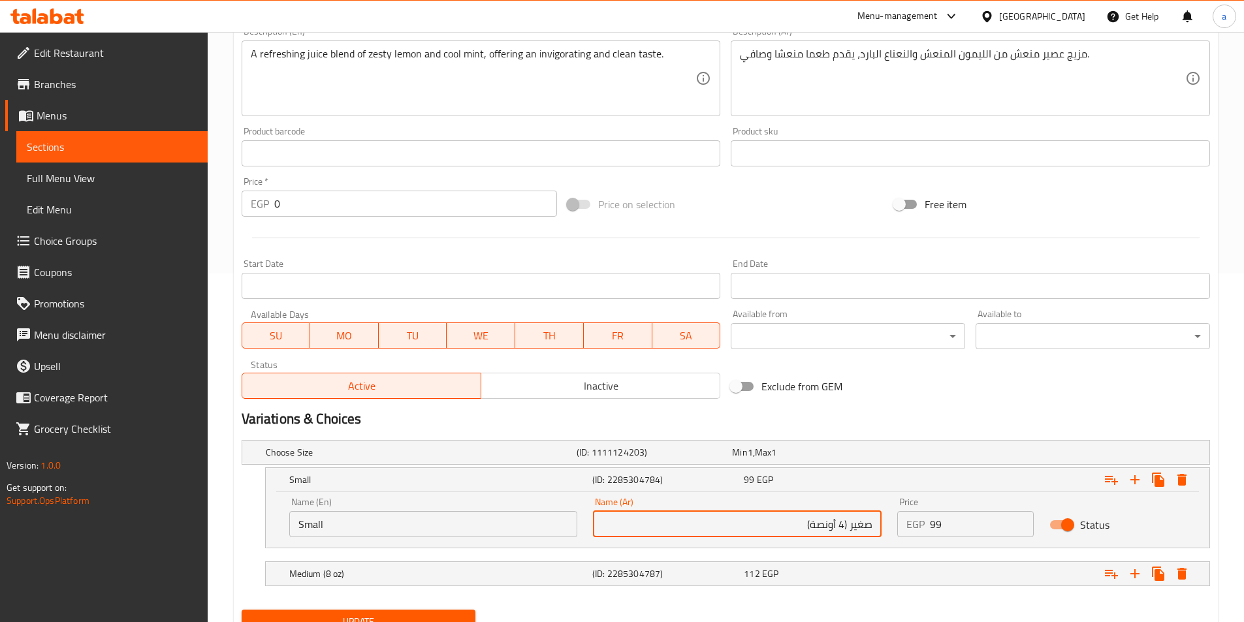
click at [853, 520] on input "صغير (4 أونصة)" at bounding box center [737, 524] width 289 height 26
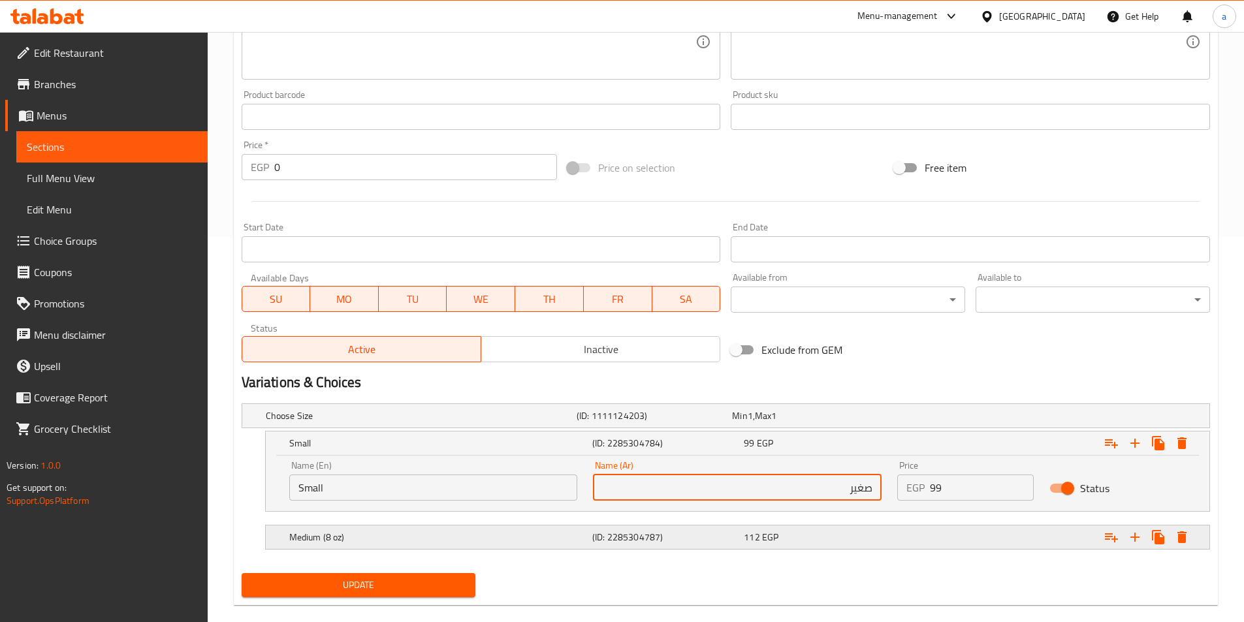
scroll to position [405, 0]
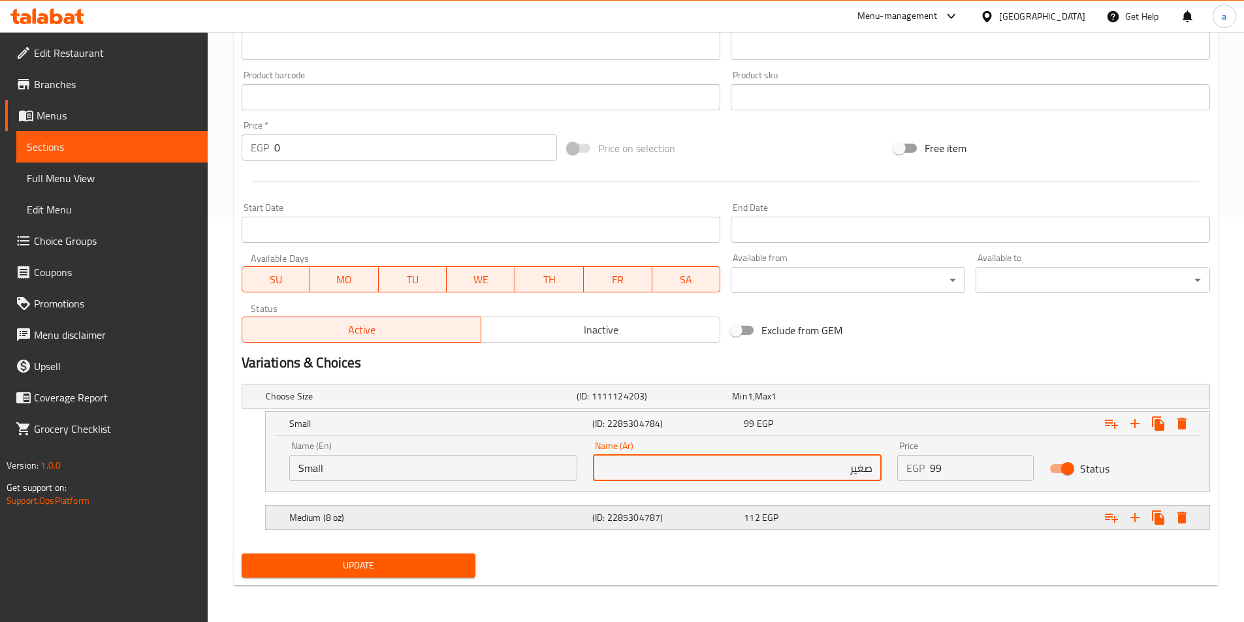
type input "صغير"
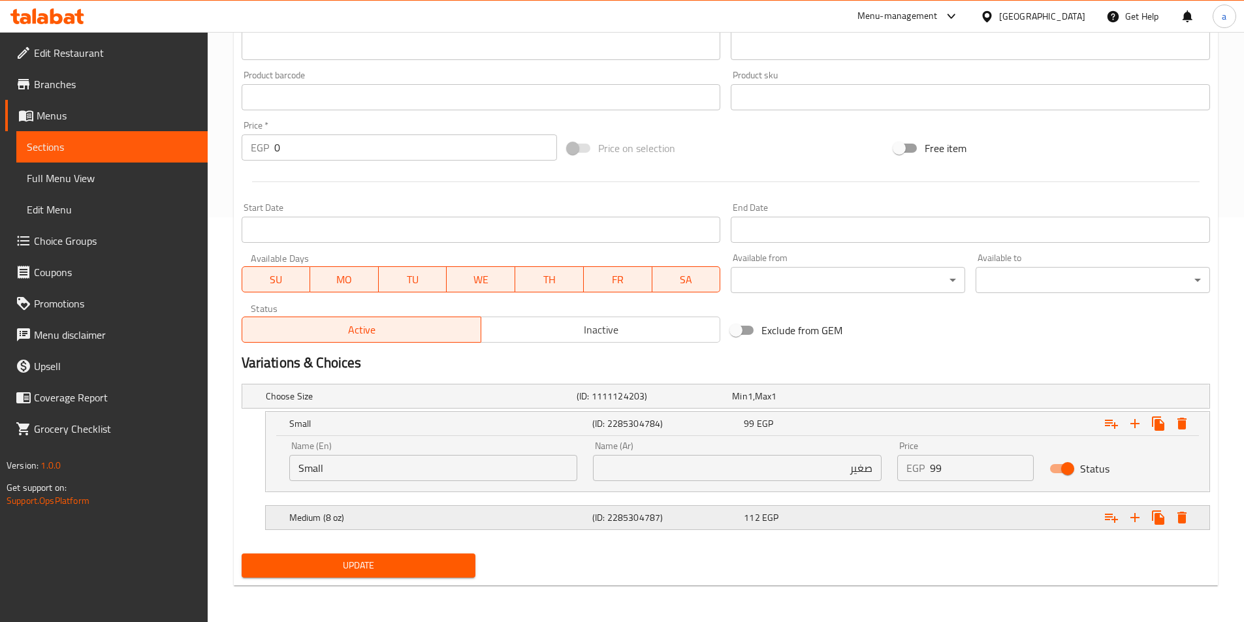
click at [799, 514] on div "112 EGP" at bounding box center [817, 517] width 146 height 13
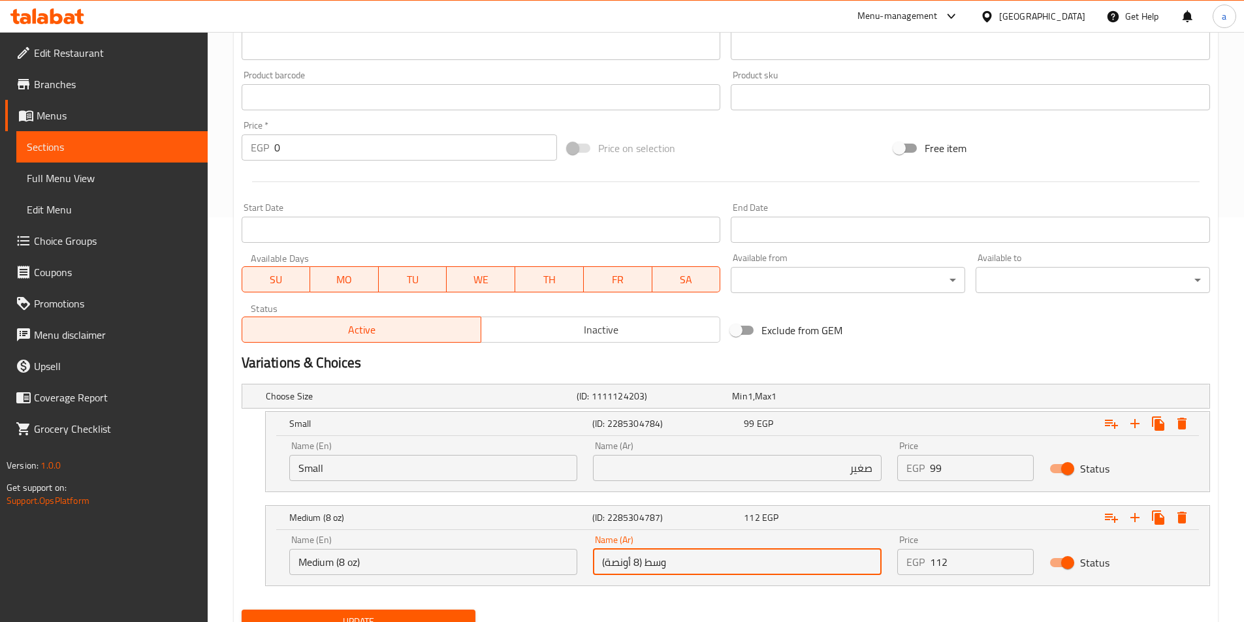
click at [795, 564] on input "وسط (8 أونصة)" at bounding box center [737, 562] width 289 height 26
click at [647, 567] on input "وسط (8 أونصة)" at bounding box center [737, 562] width 289 height 26
type input "وسط"
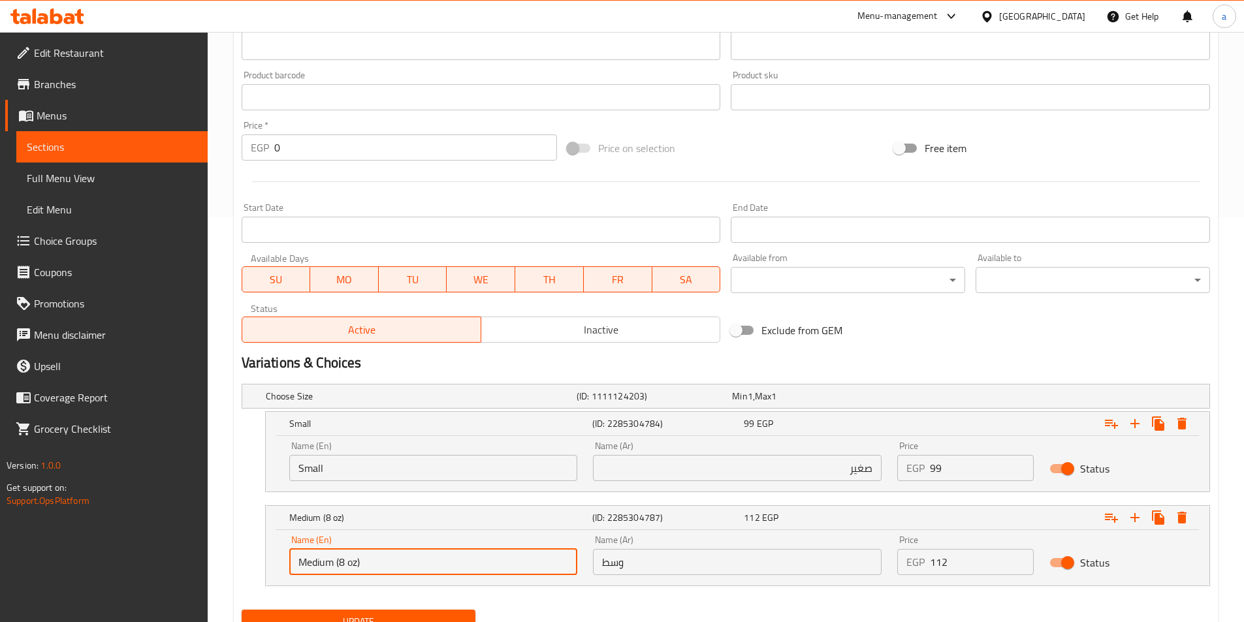
click at [380, 573] on input "Medium (8 oz)" at bounding box center [433, 562] width 289 height 26
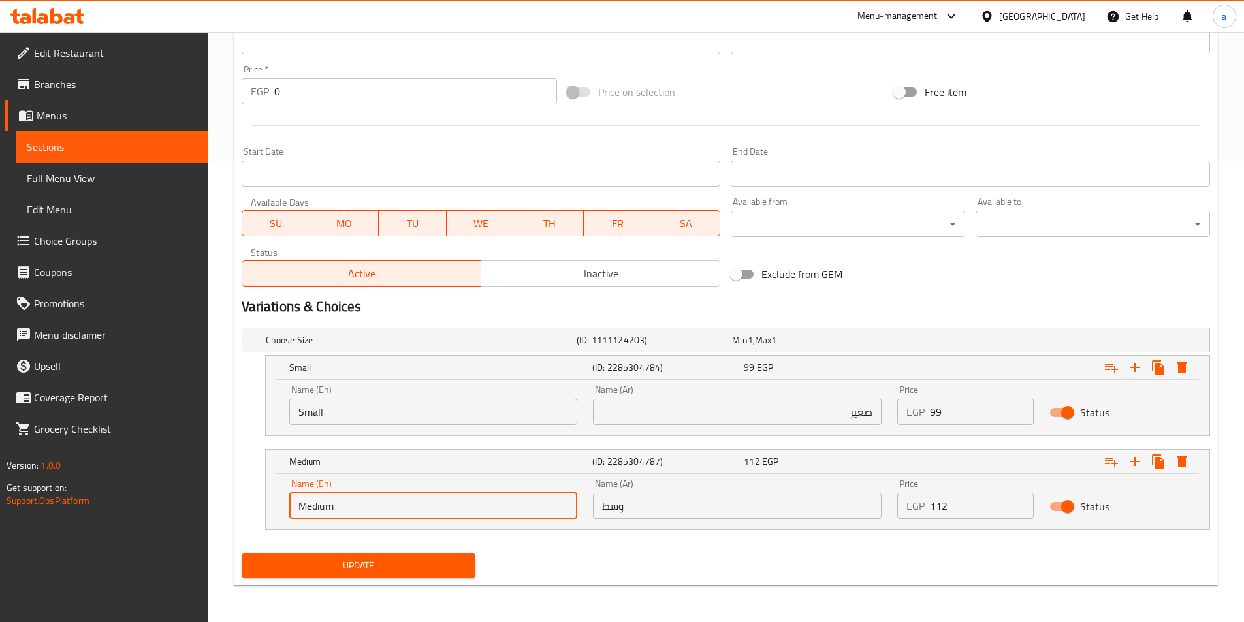
type input "Medium"
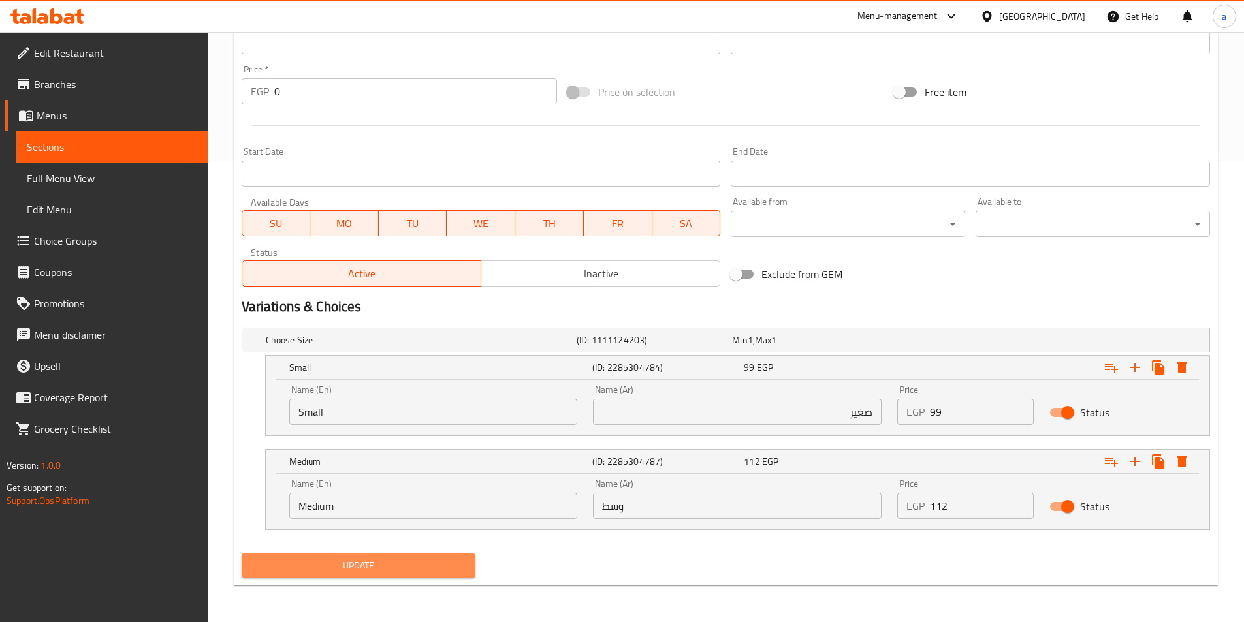
click at [402, 556] on button "Update" at bounding box center [359, 566] width 234 height 24
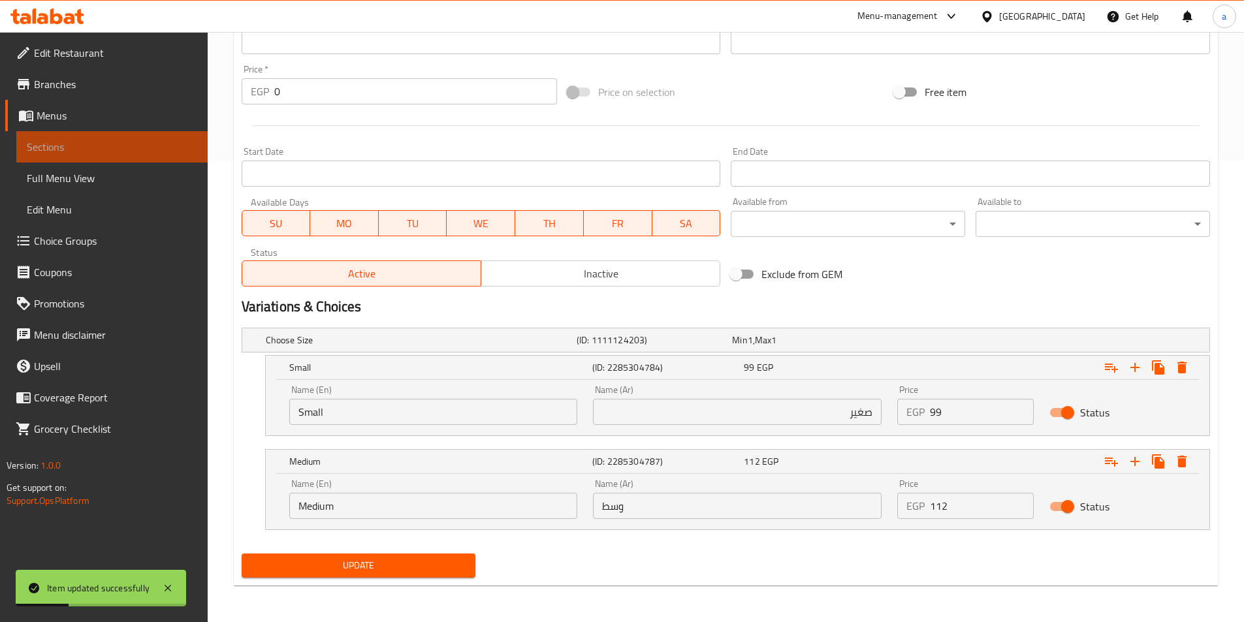
click at [139, 143] on span "Sections" at bounding box center [112, 147] width 170 height 16
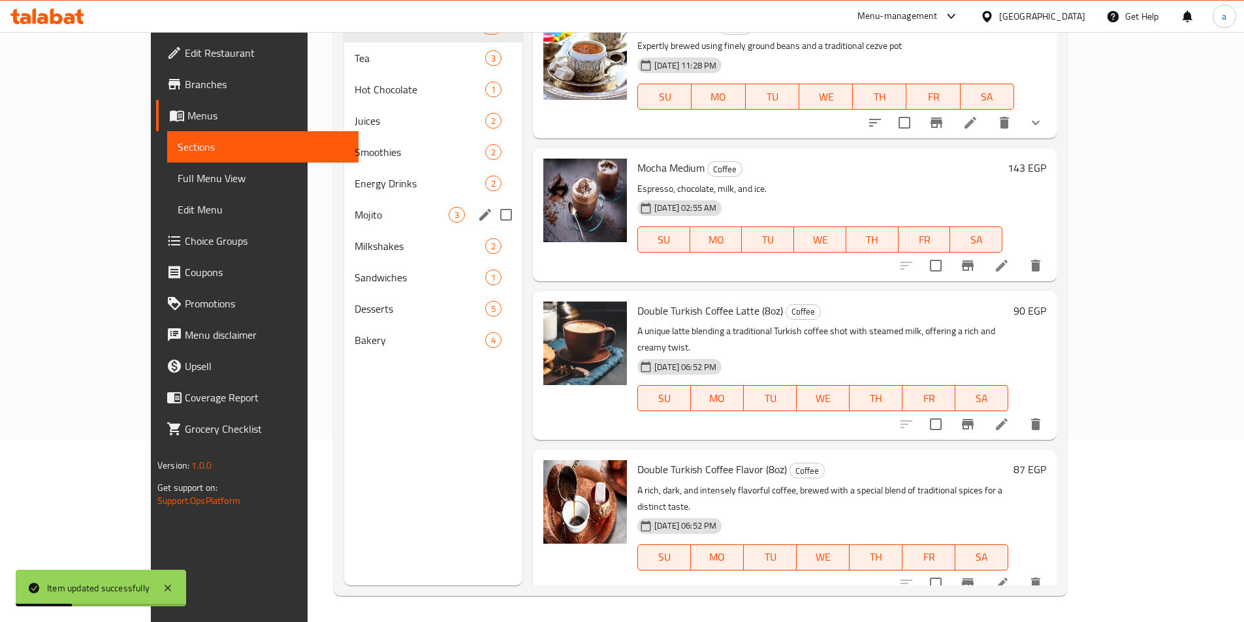
scroll to position [183, 0]
click at [344, 129] on div "Juices 2" at bounding box center [433, 120] width 178 height 31
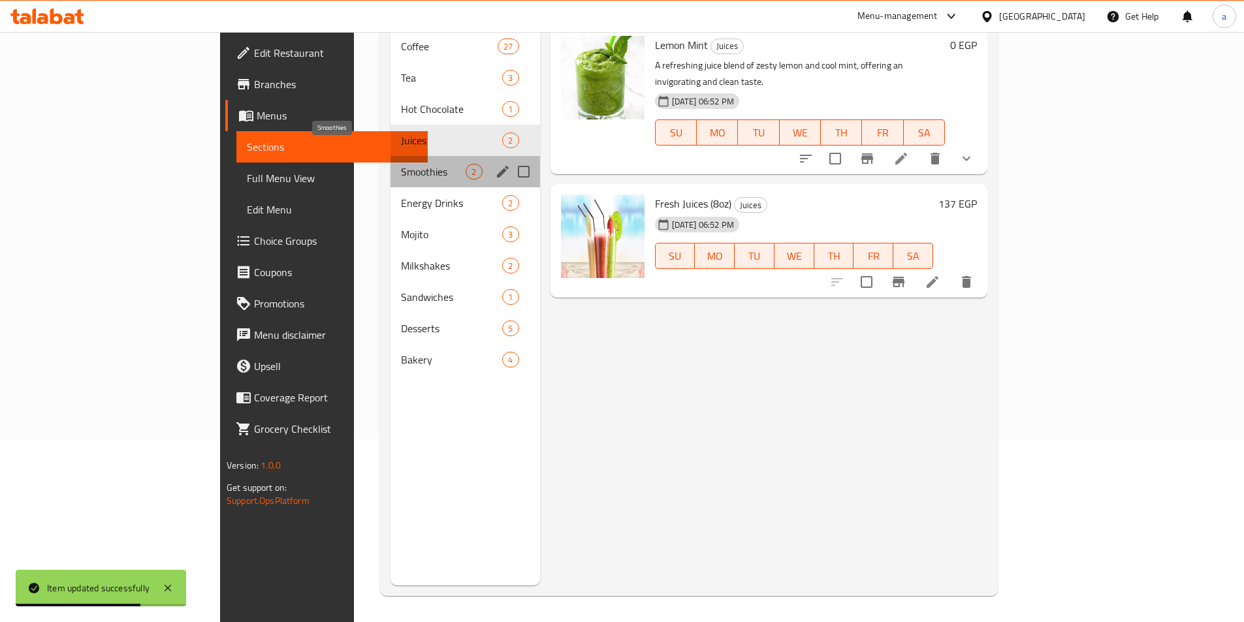
click at [401, 164] on span "Smoothies" at bounding box center [433, 172] width 65 height 16
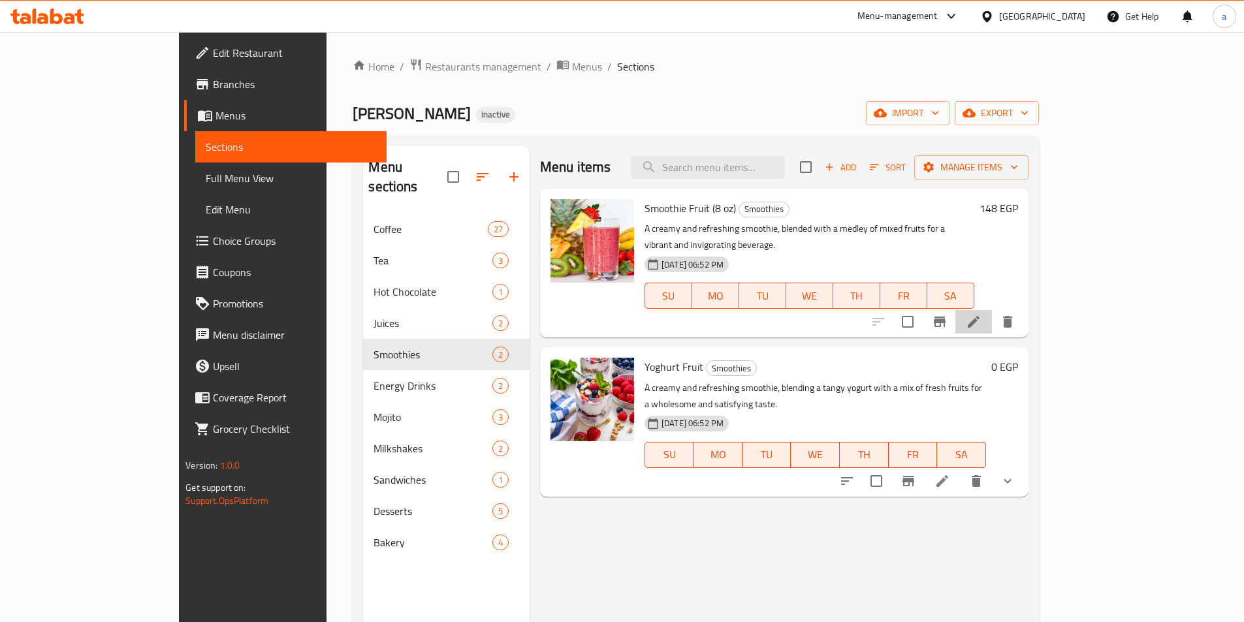
click at [992, 310] on li at bounding box center [974, 322] width 37 height 24
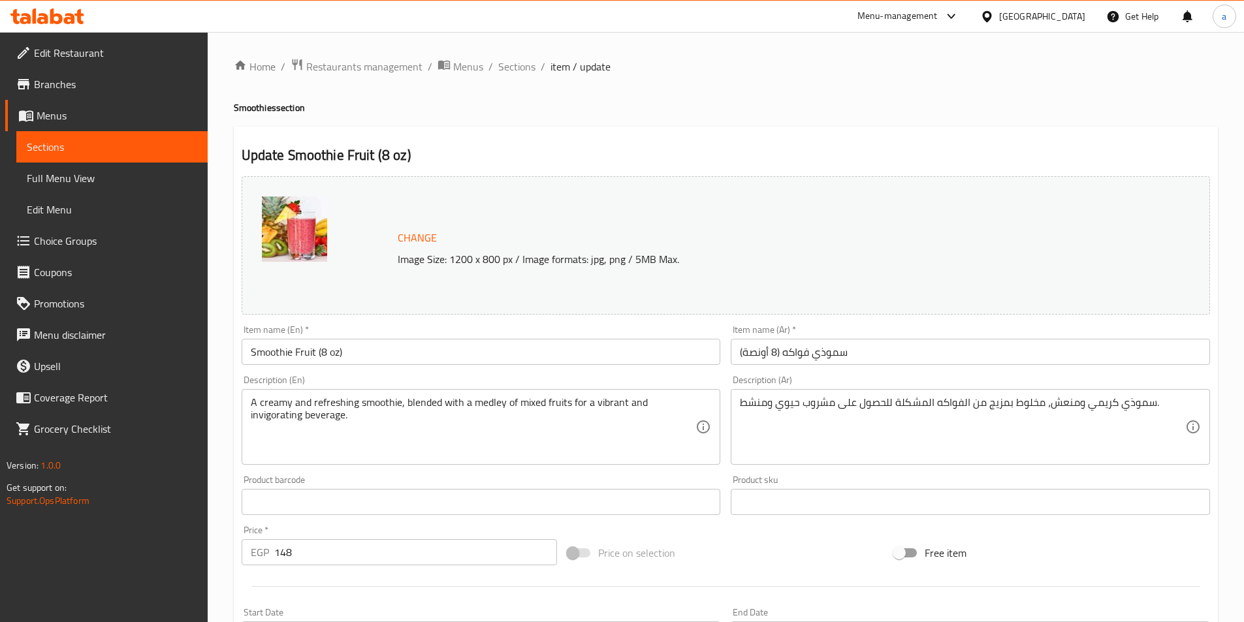
click at [349, 351] on input "Smoothie Fruit (8 oz)" at bounding box center [481, 352] width 479 height 26
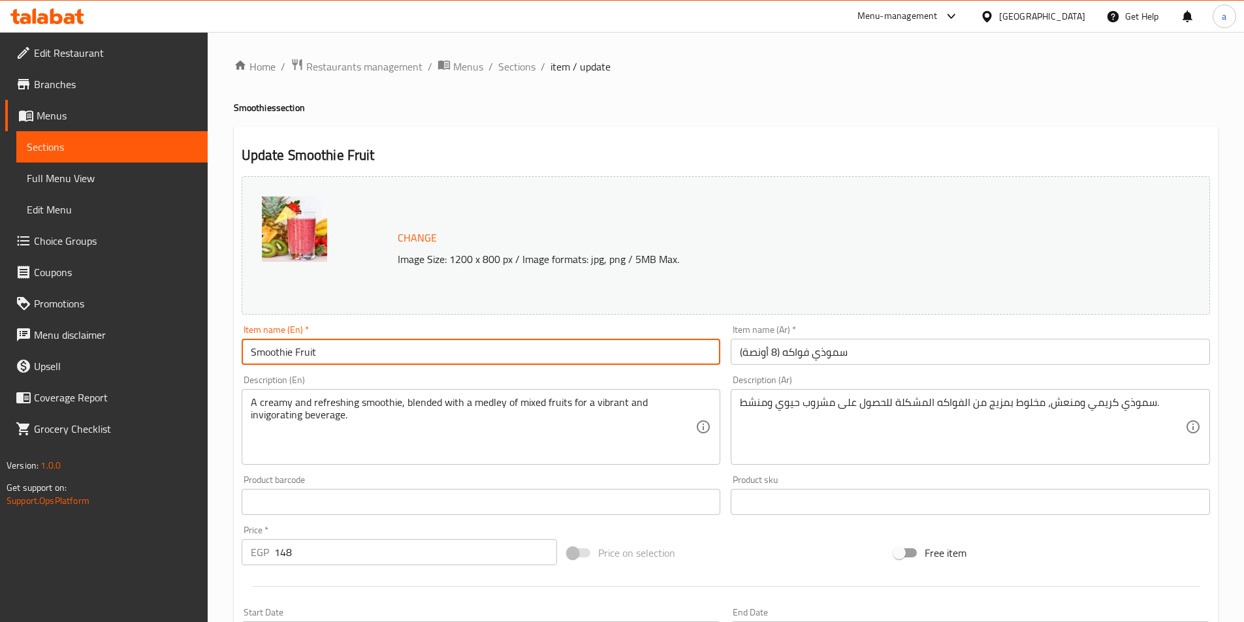
type input "Smoothie Fruit"
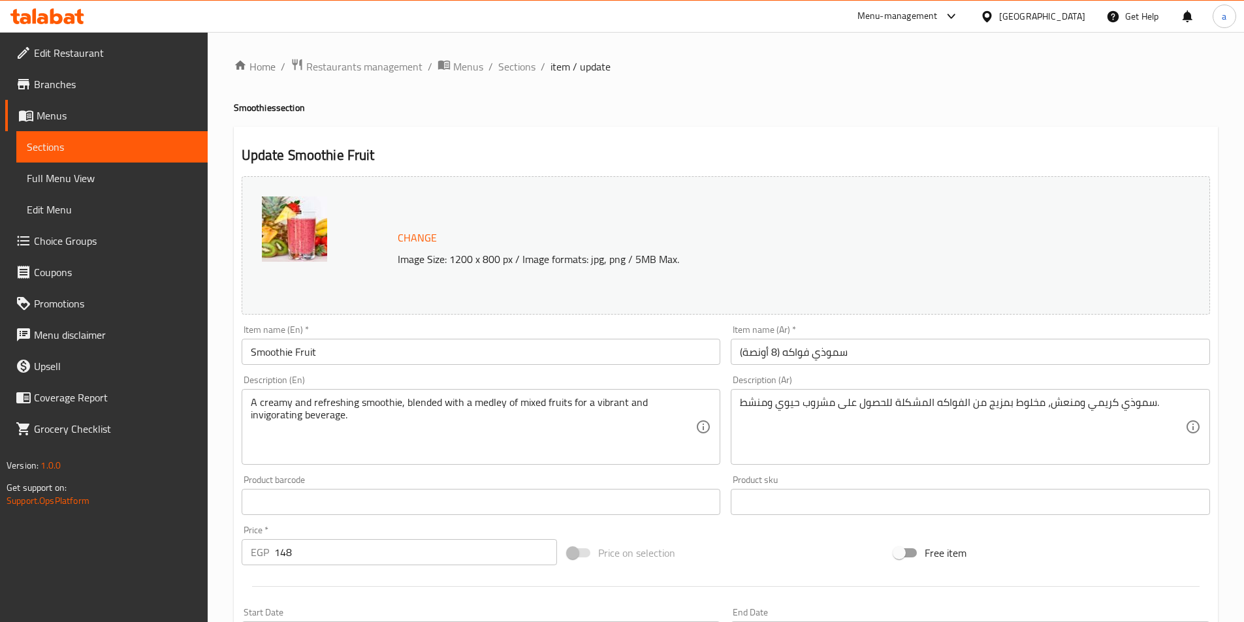
click at [786, 338] on div "Item name (Ar)   * سموذي فواكه (8 أونصة) Item name (Ar) *" at bounding box center [970, 345] width 479 height 40
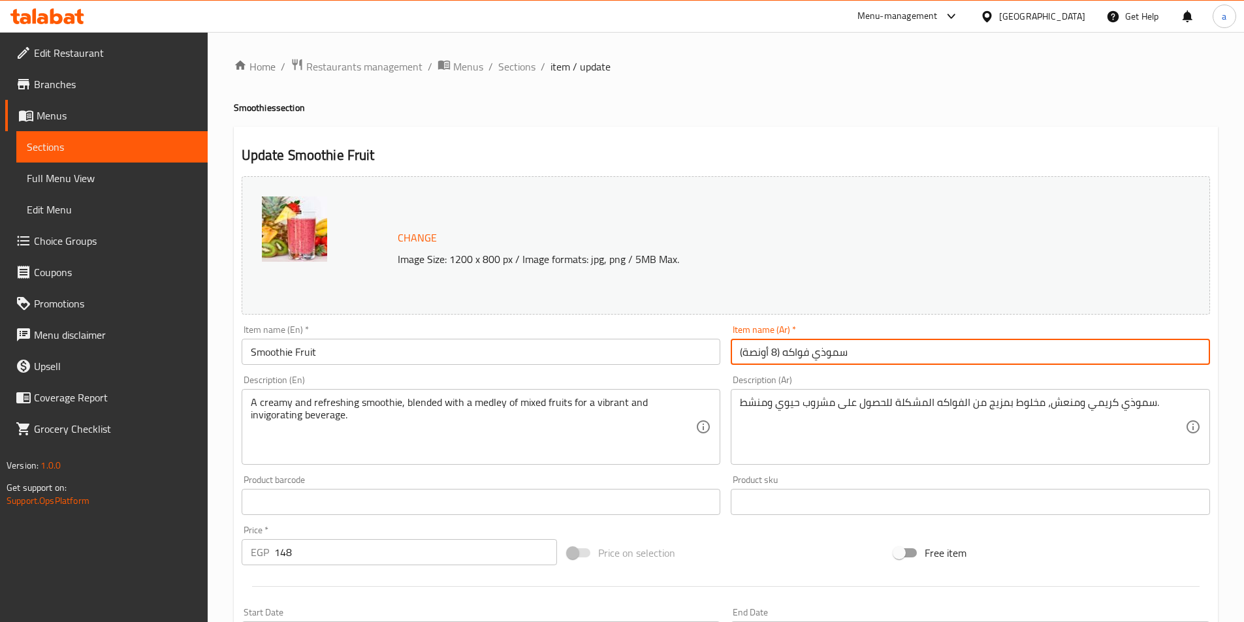
click at [790, 346] on input "سموذي فواكه (8 أونصة)" at bounding box center [970, 352] width 479 height 26
click at [1135, 355] on input "سموذي فواكه (8 أونصة)" at bounding box center [970, 352] width 479 height 26
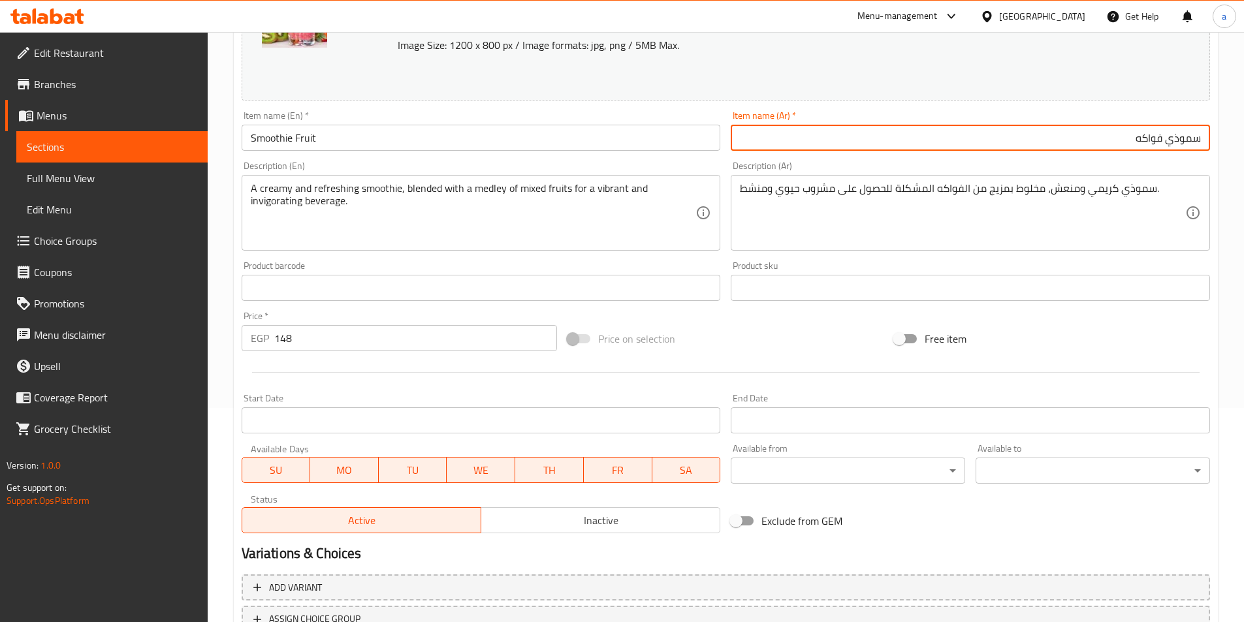
scroll to position [319, 0]
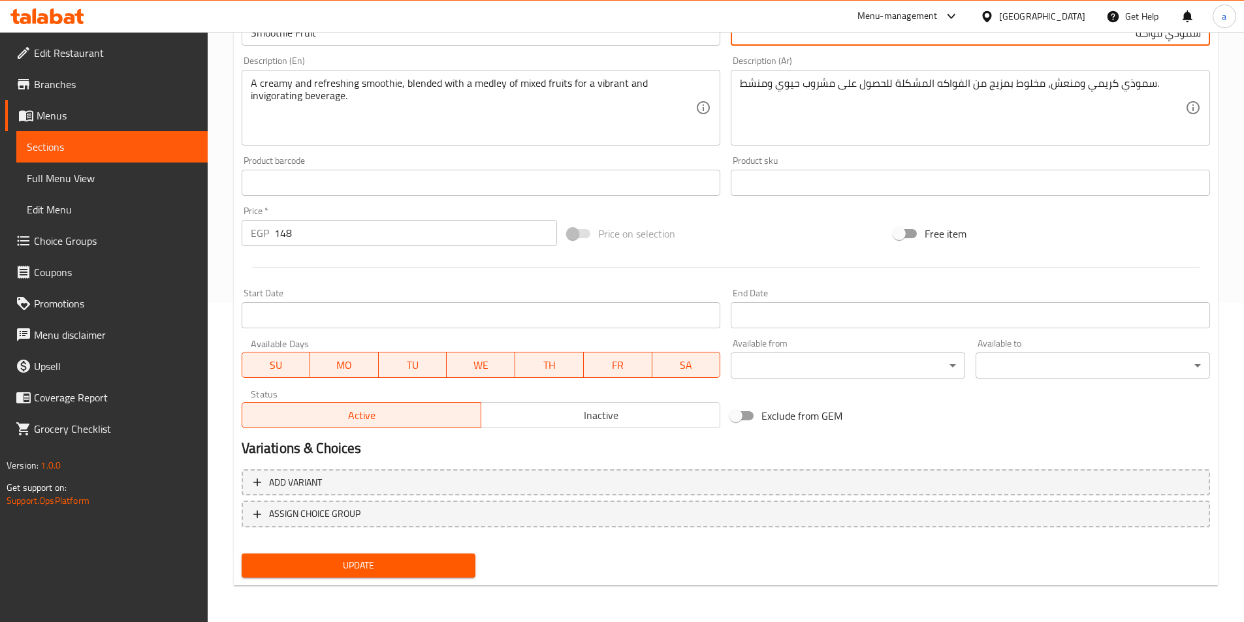
type input "سموذي فواكه"
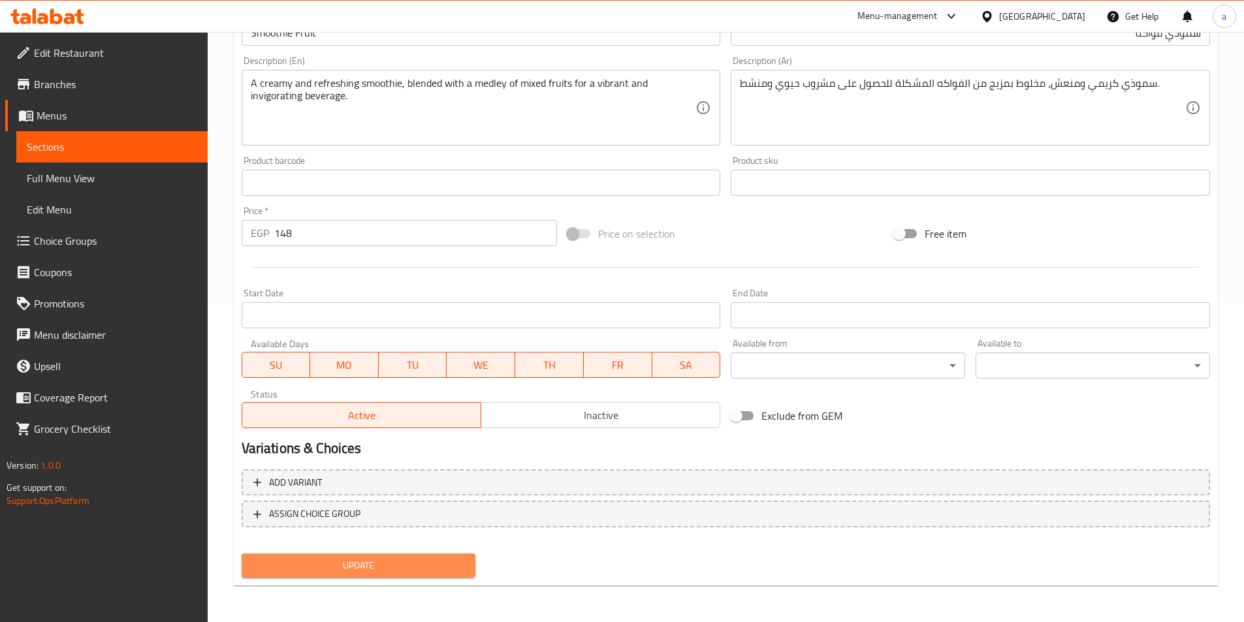
click at [397, 577] on button "Update" at bounding box center [359, 566] width 234 height 24
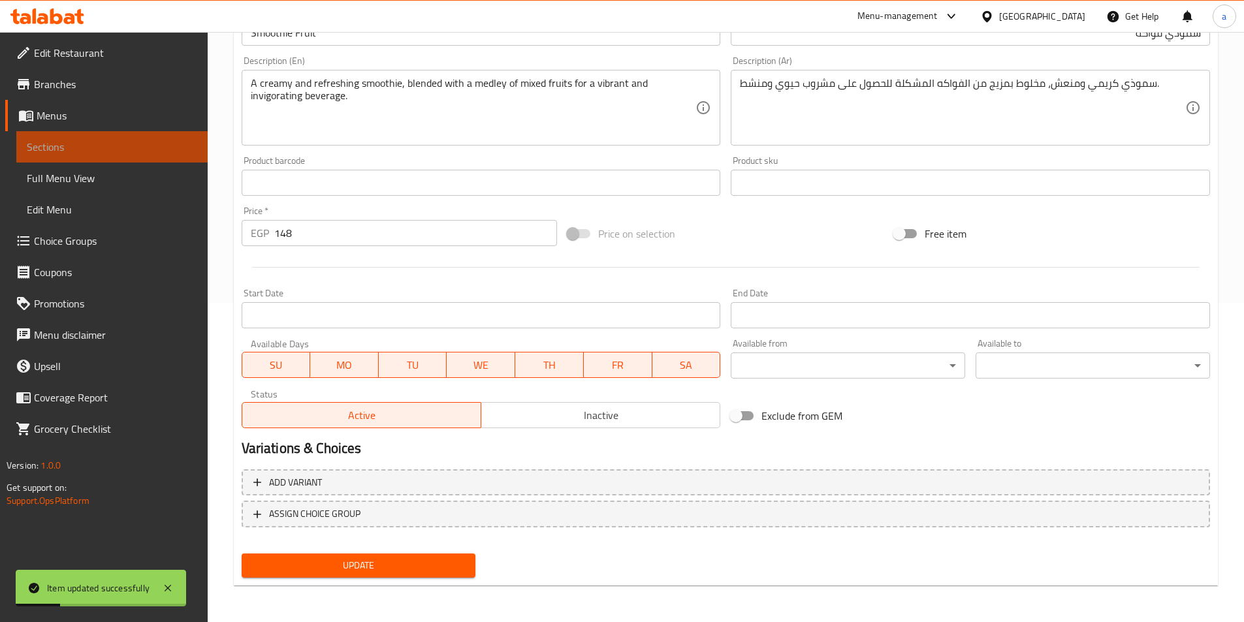
click at [143, 153] on span "Sections" at bounding box center [112, 147] width 170 height 16
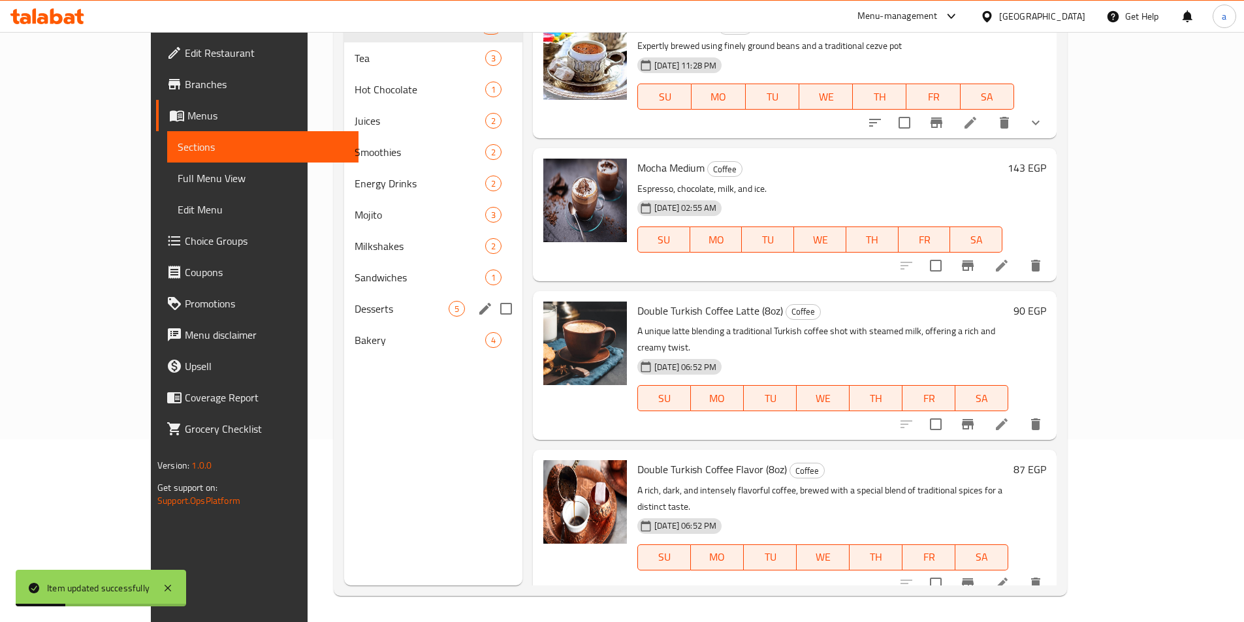
scroll to position [183, 0]
click at [355, 158] on span "Smoothies" at bounding box center [402, 152] width 94 height 16
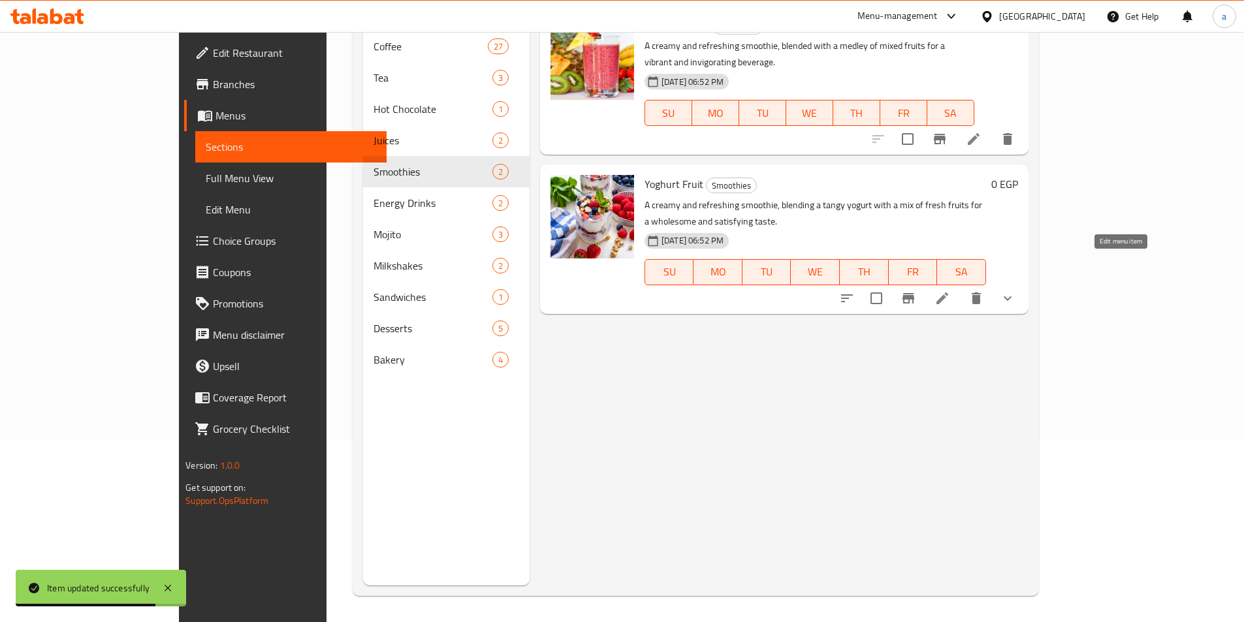
click at [950, 291] on icon at bounding box center [943, 299] width 16 height 16
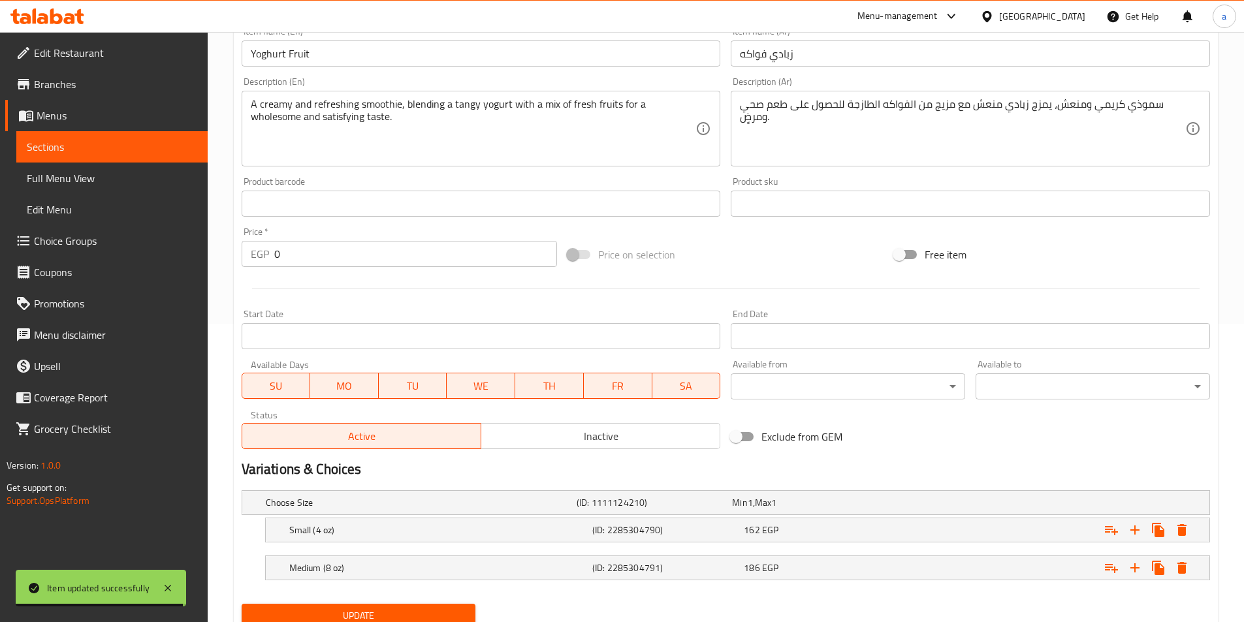
scroll to position [349, 0]
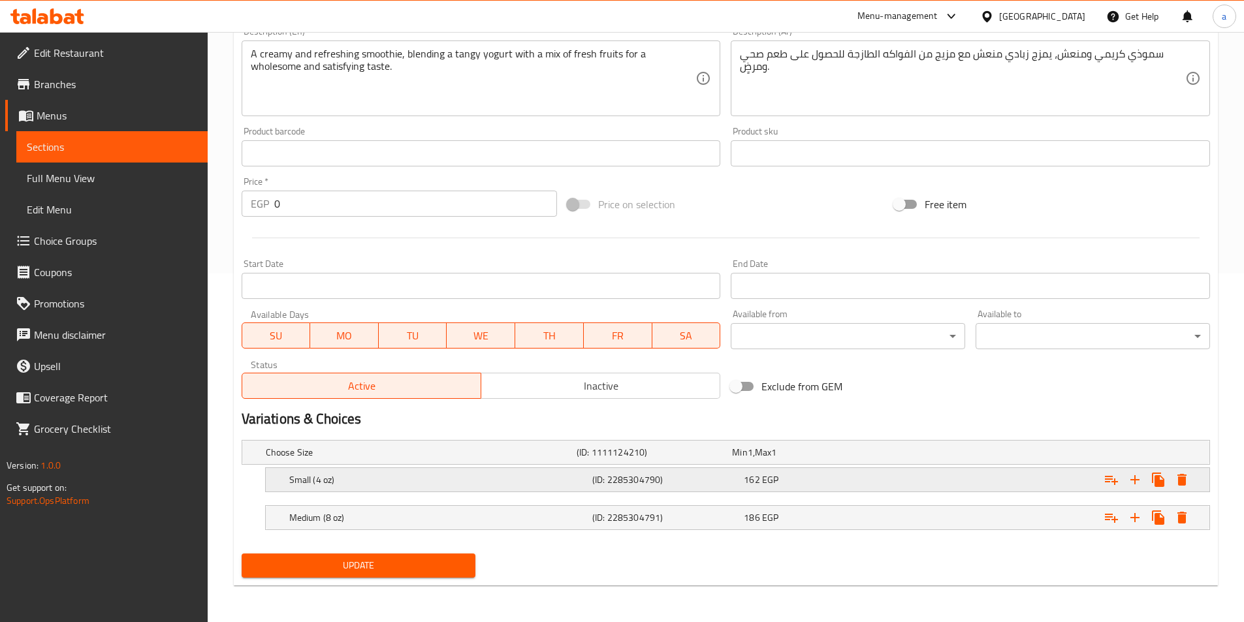
click at [342, 481] on h5 "Small (4 oz)" at bounding box center [438, 480] width 298 height 13
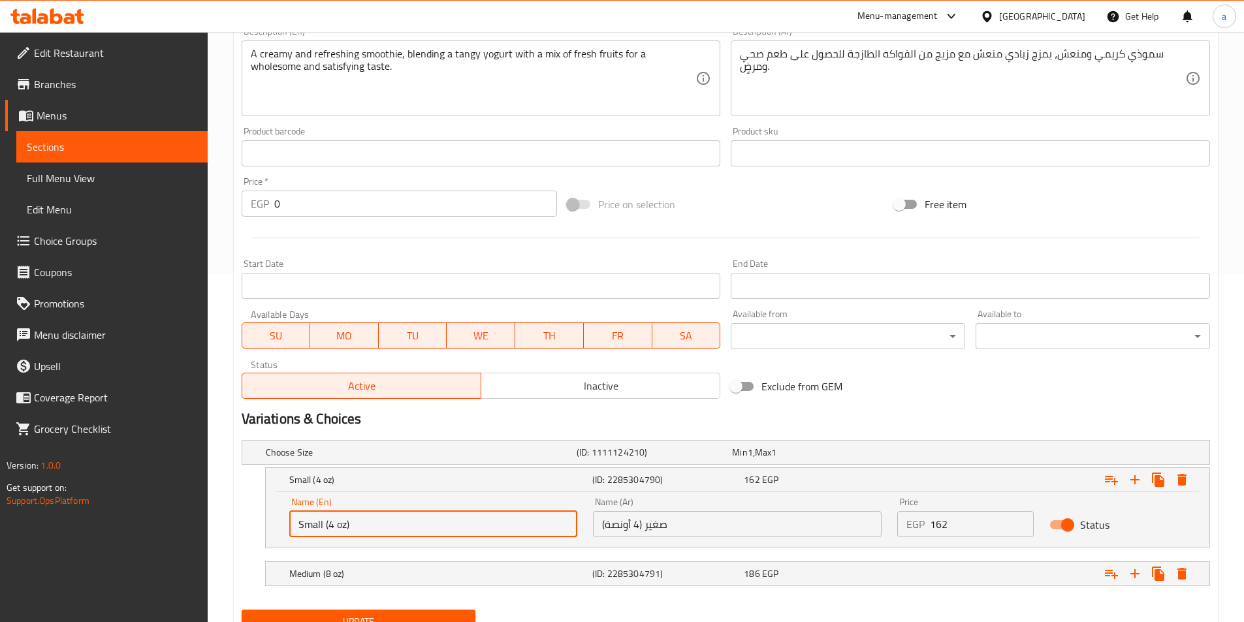
click at [374, 526] on input "Small (4 oz)" at bounding box center [433, 524] width 289 height 26
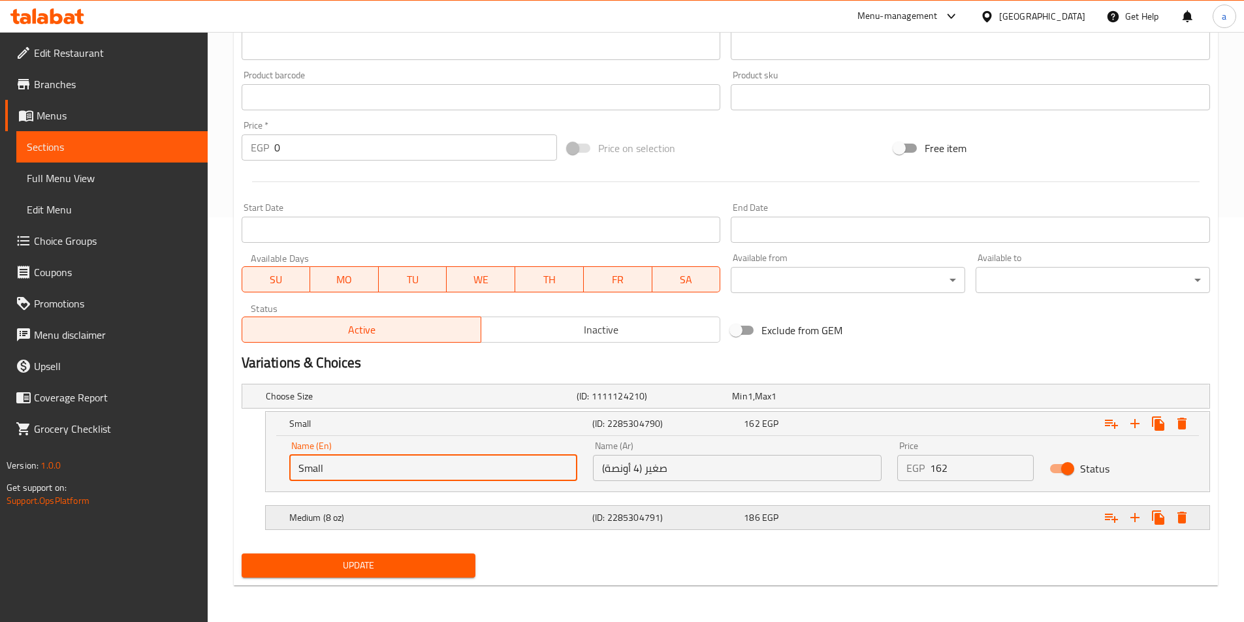
type input "Small"
click at [382, 507] on div "Medium (8 oz) (ID: 2285304791) 186 EGP" at bounding box center [742, 518] width 910 height 29
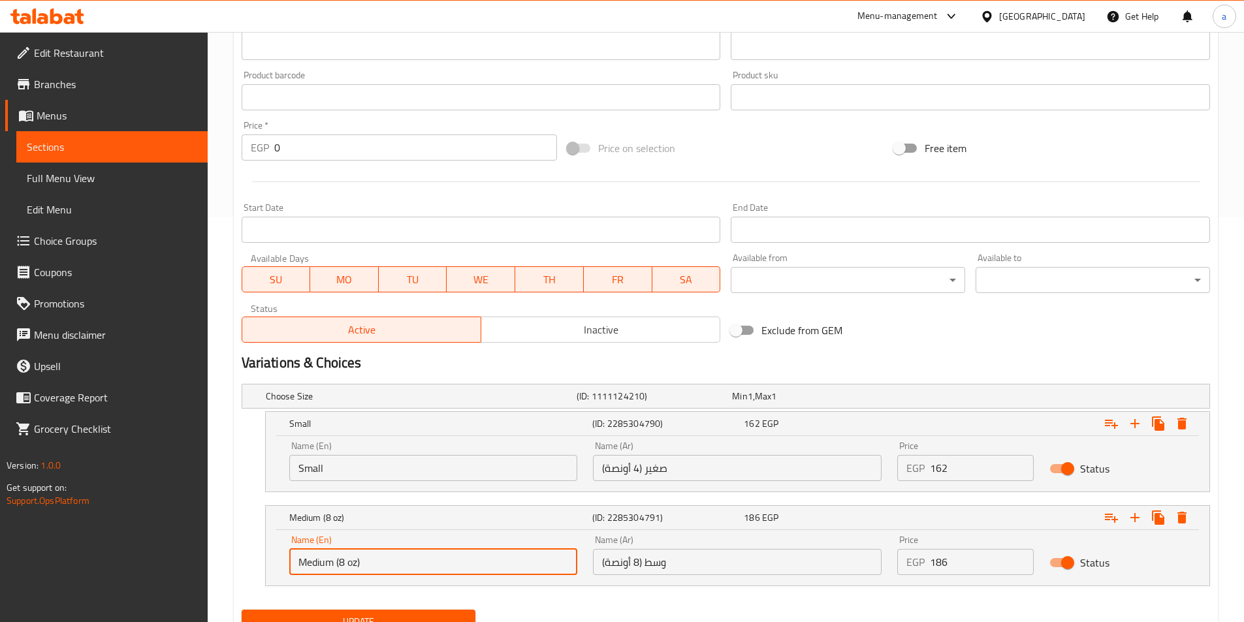
click at [391, 556] on input "Medium (8 oz)" at bounding box center [433, 562] width 289 height 26
type input "Medium"
click at [645, 562] on input "وسط (8 أونصة)" at bounding box center [737, 562] width 289 height 26
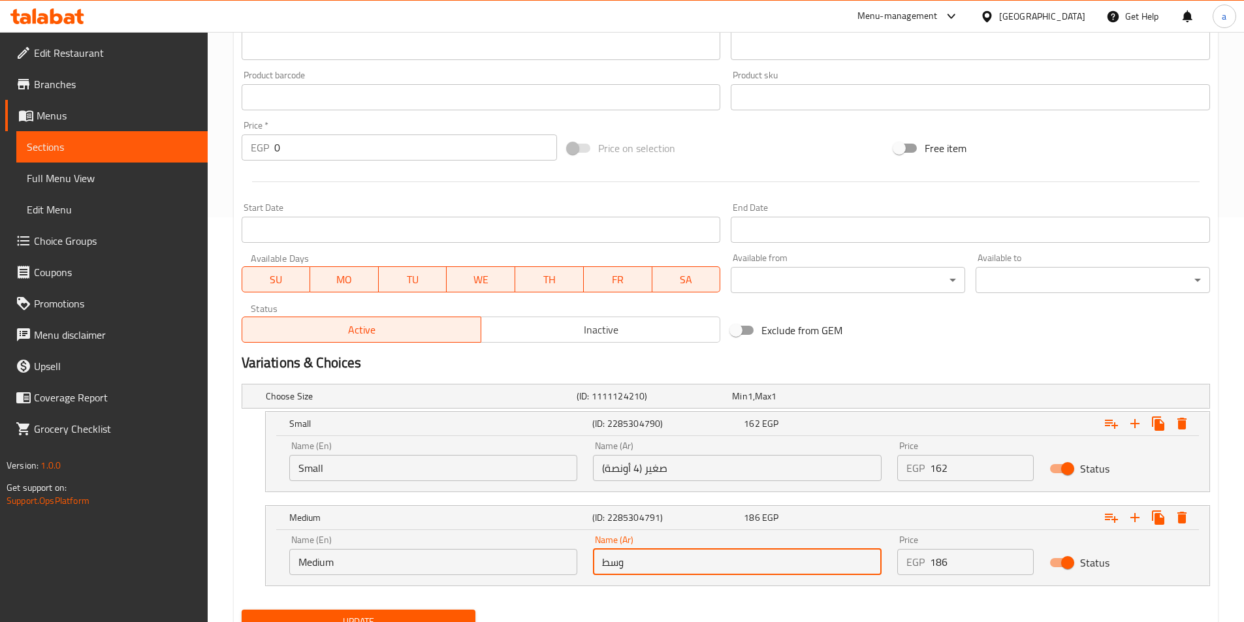
type input "وسط"
click at [644, 472] on input "صغير (4 أونصة)" at bounding box center [737, 468] width 289 height 26
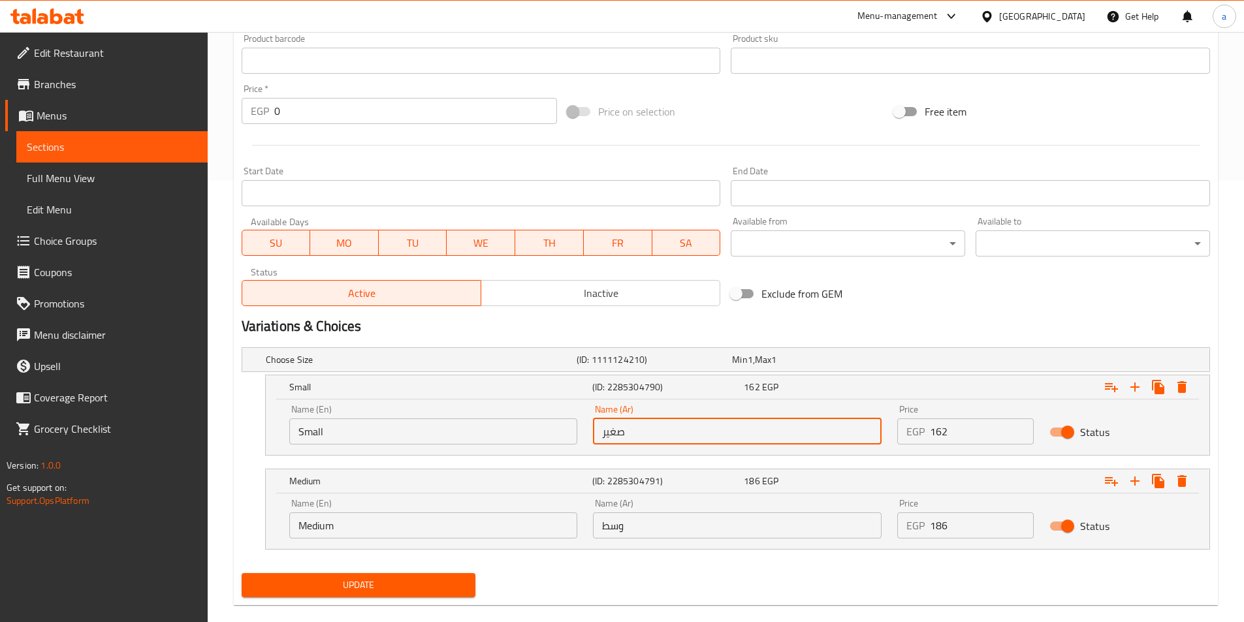
scroll to position [461, 0]
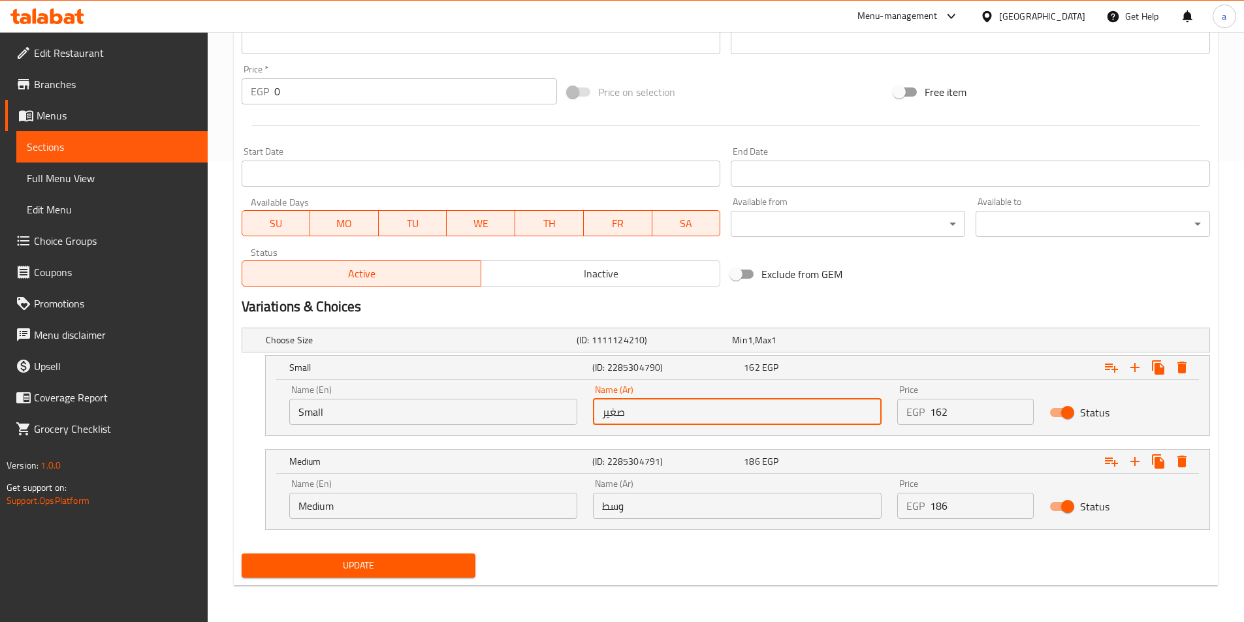
type input "صغير"
click at [465, 582] on div "Update" at bounding box center [358, 566] width 245 height 35
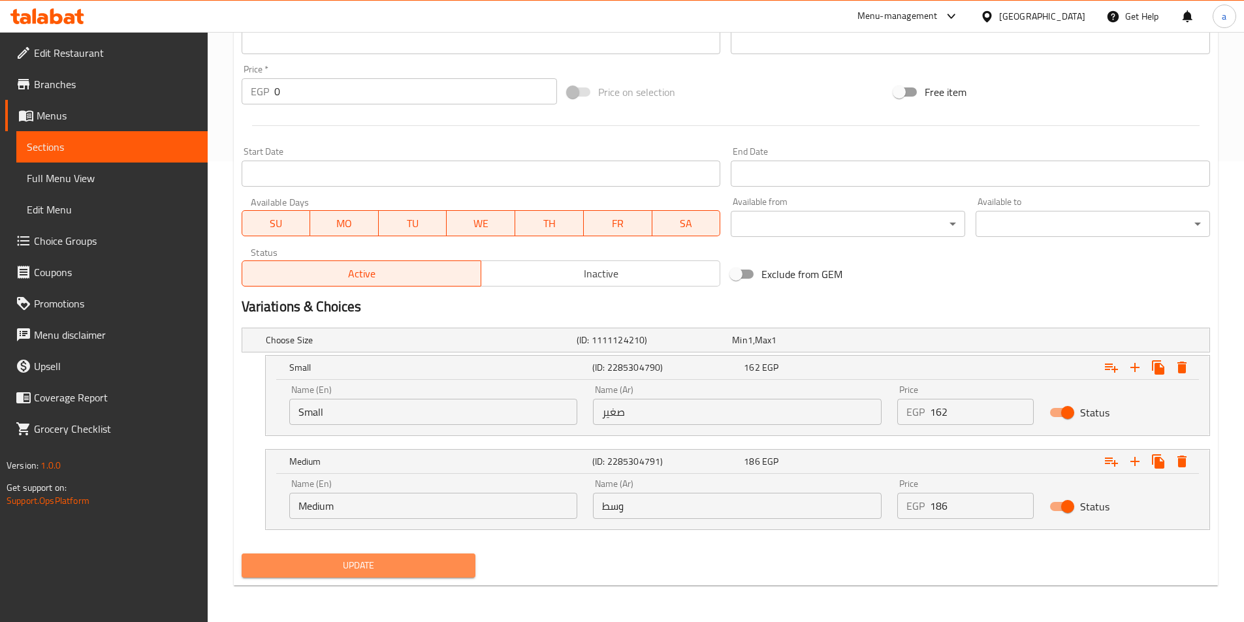
click at [458, 570] on span "Update" at bounding box center [359, 566] width 214 height 16
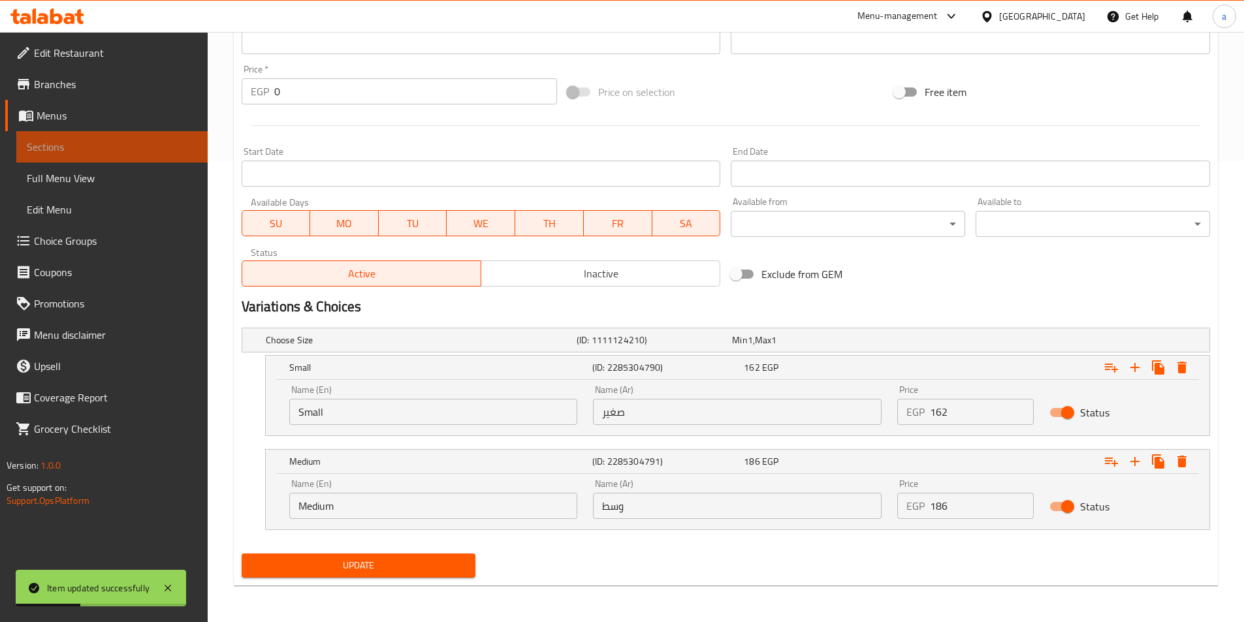
click at [137, 151] on span "Sections" at bounding box center [112, 147] width 170 height 16
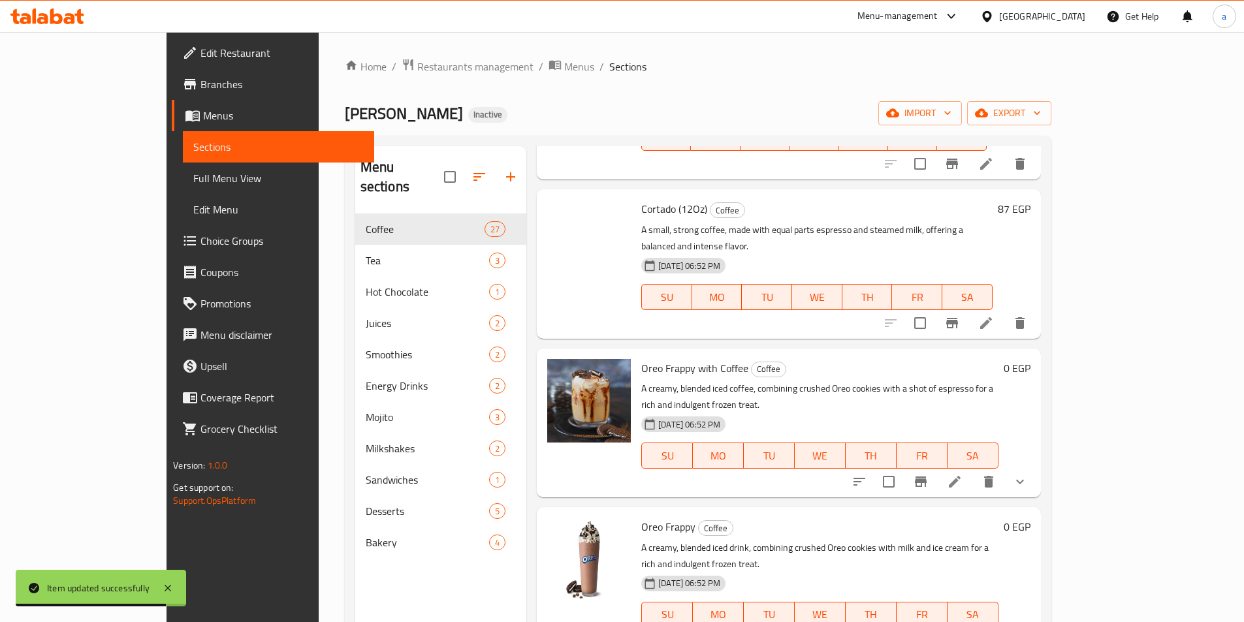
scroll to position [2287, 0]
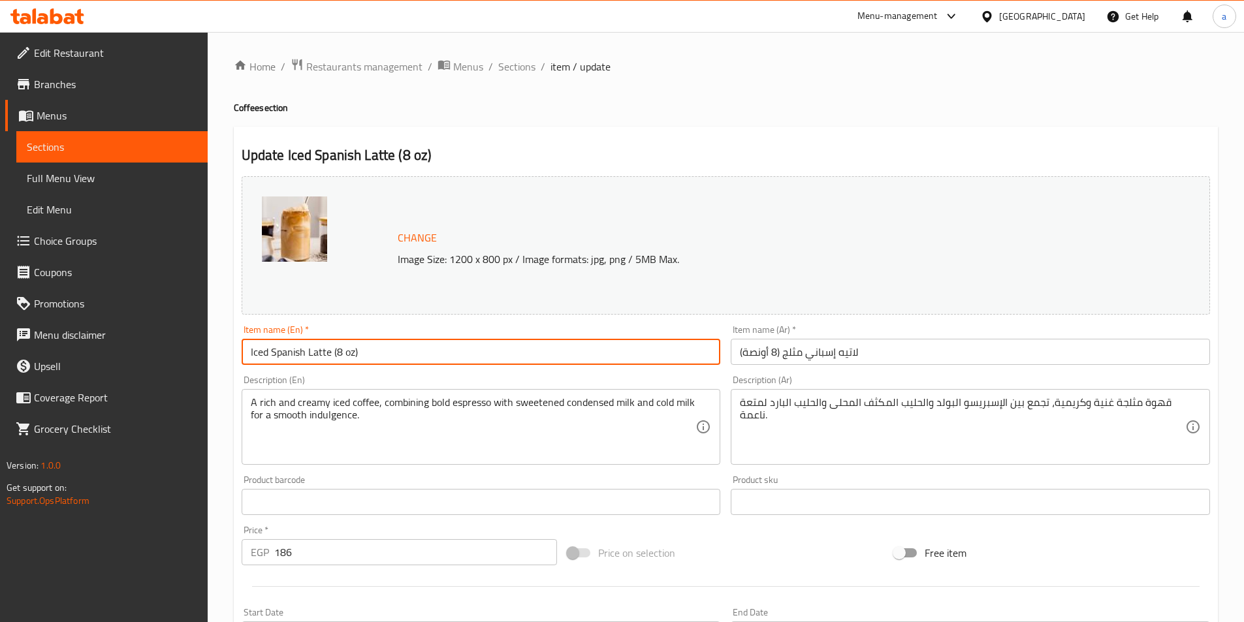
click at [569, 350] on input "Iced Spanish Latte (8 oz)" at bounding box center [481, 352] width 479 height 26
type input "Iced Spanish Latte"
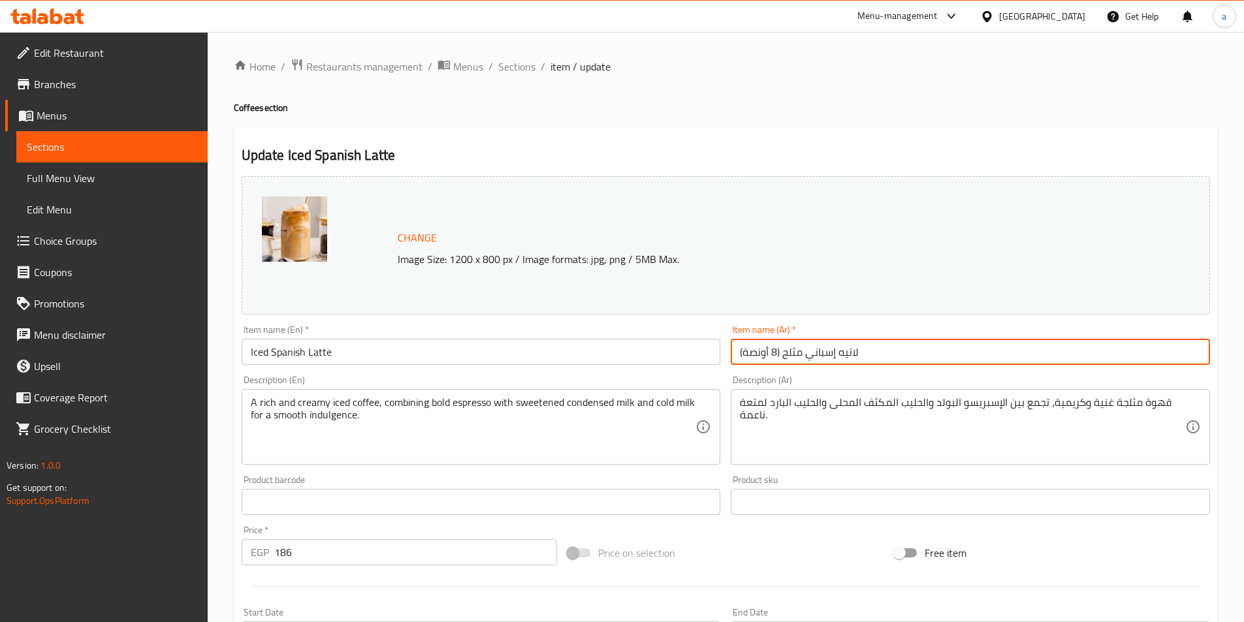
click at [782, 355] on input "لاتيه إسباني مثلج (8 أونصة)" at bounding box center [970, 352] width 479 height 26
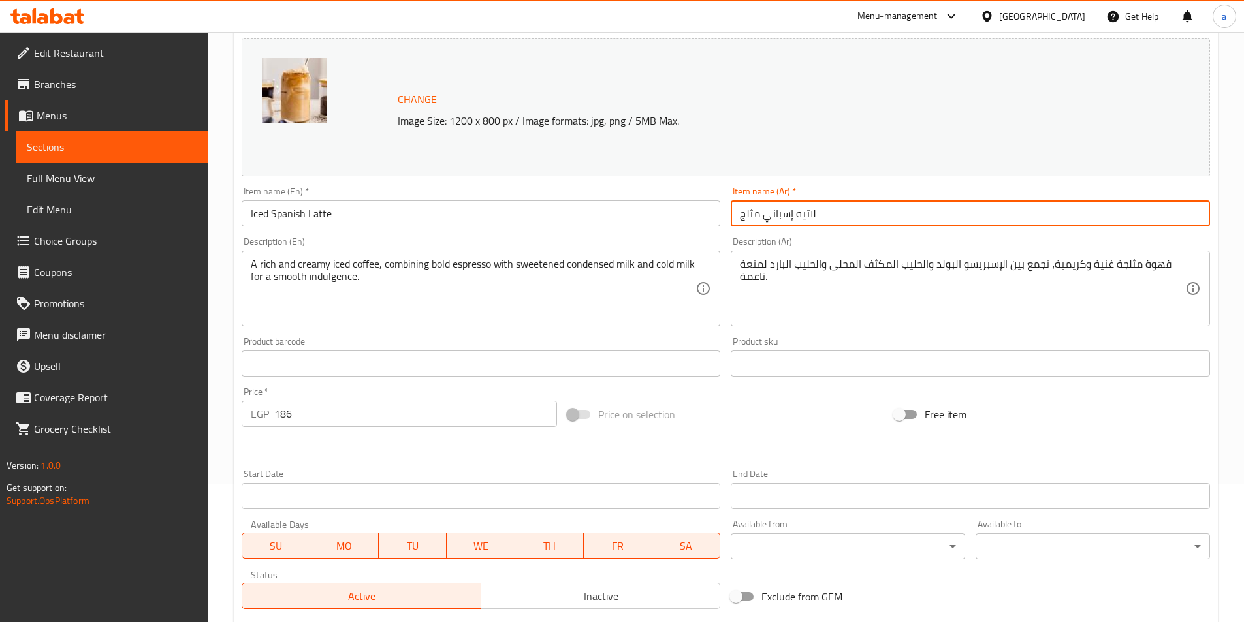
scroll to position [319, 0]
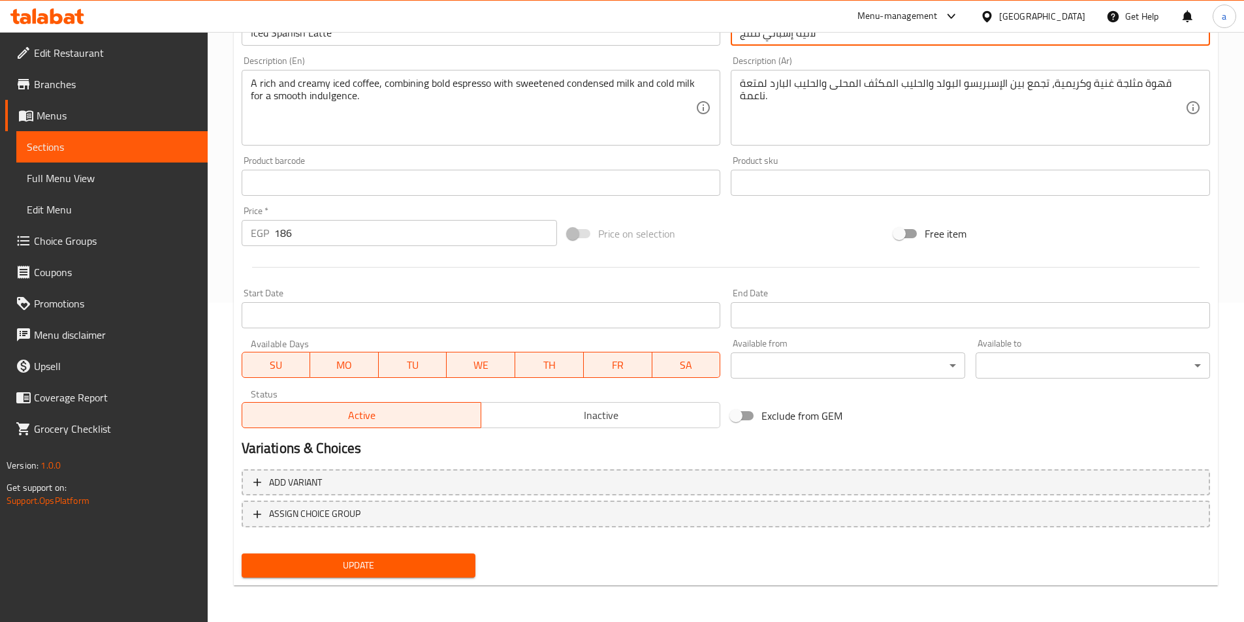
type input "لاتيه إسباني مثلج"
click at [434, 560] on span "Update" at bounding box center [359, 566] width 214 height 16
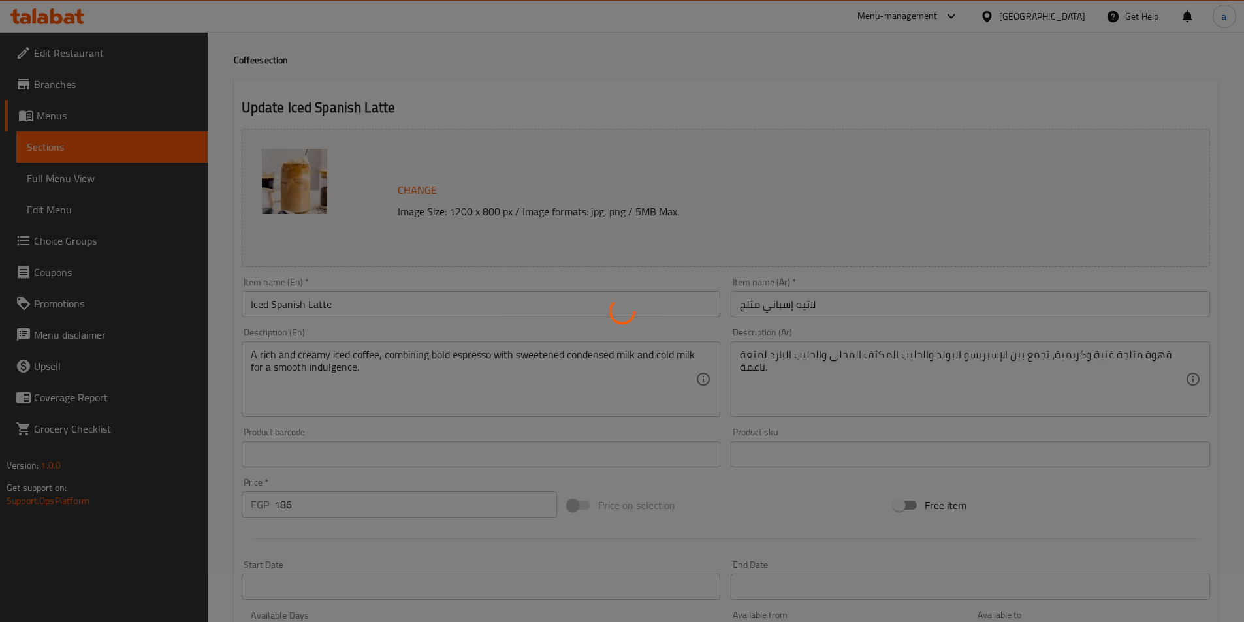
scroll to position [0, 0]
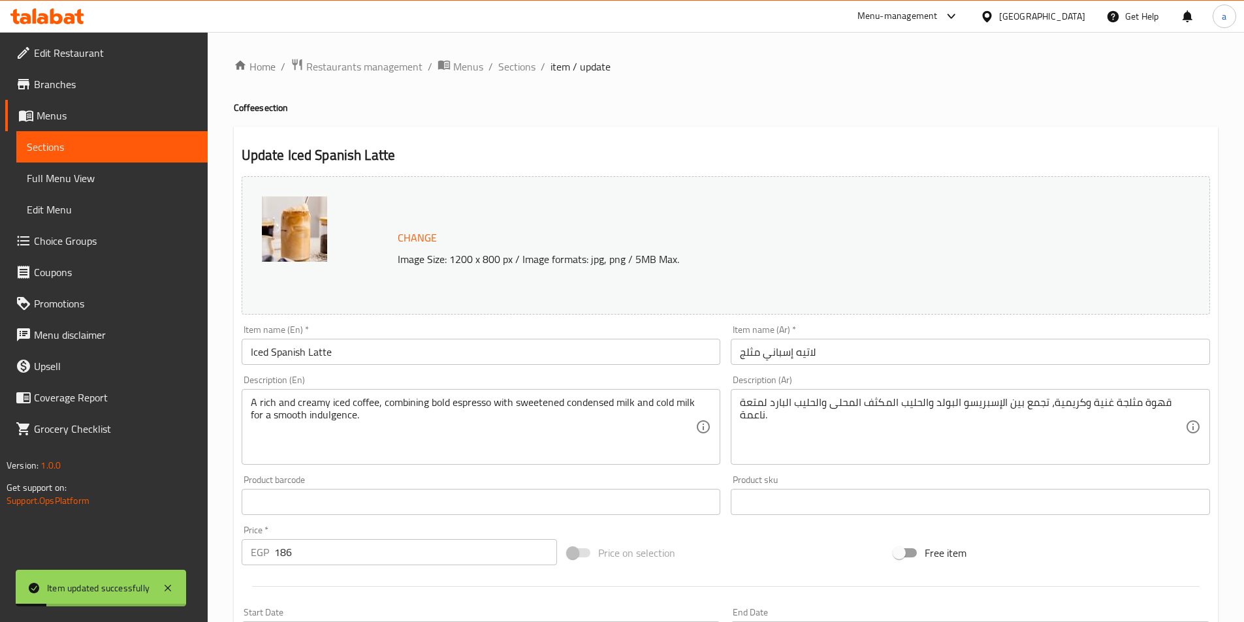
click at [558, 70] on span "item / update" at bounding box center [581, 67] width 60 height 16
click at [523, 68] on span "Sections" at bounding box center [516, 67] width 37 height 16
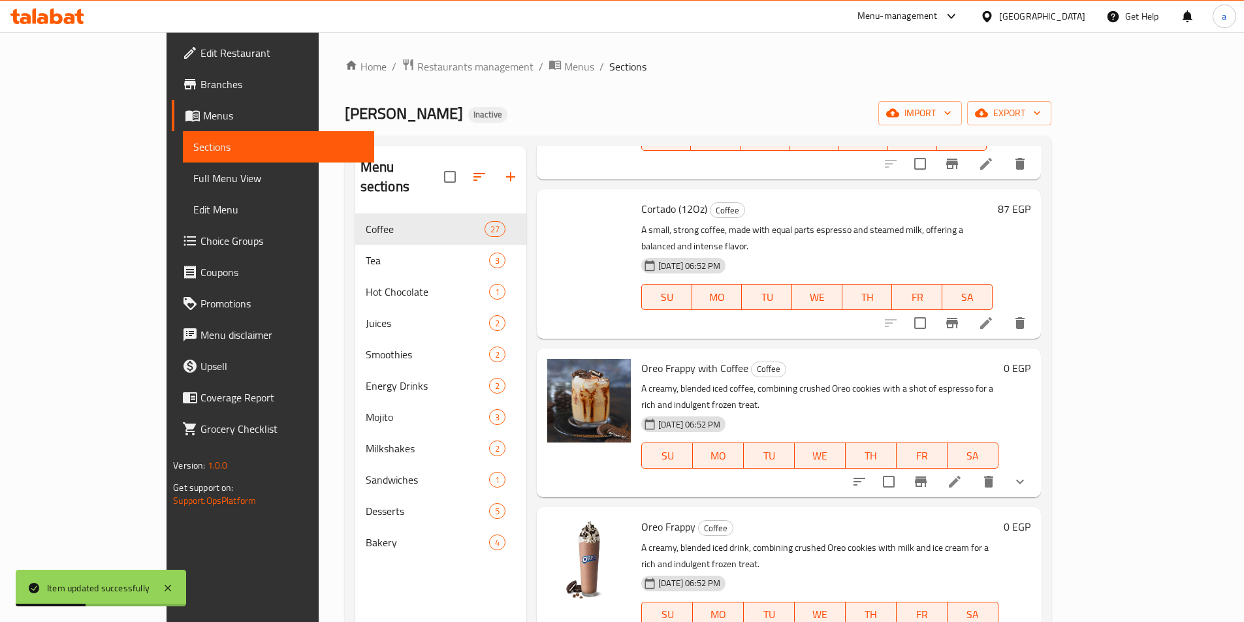
scroll to position [2353, 0]
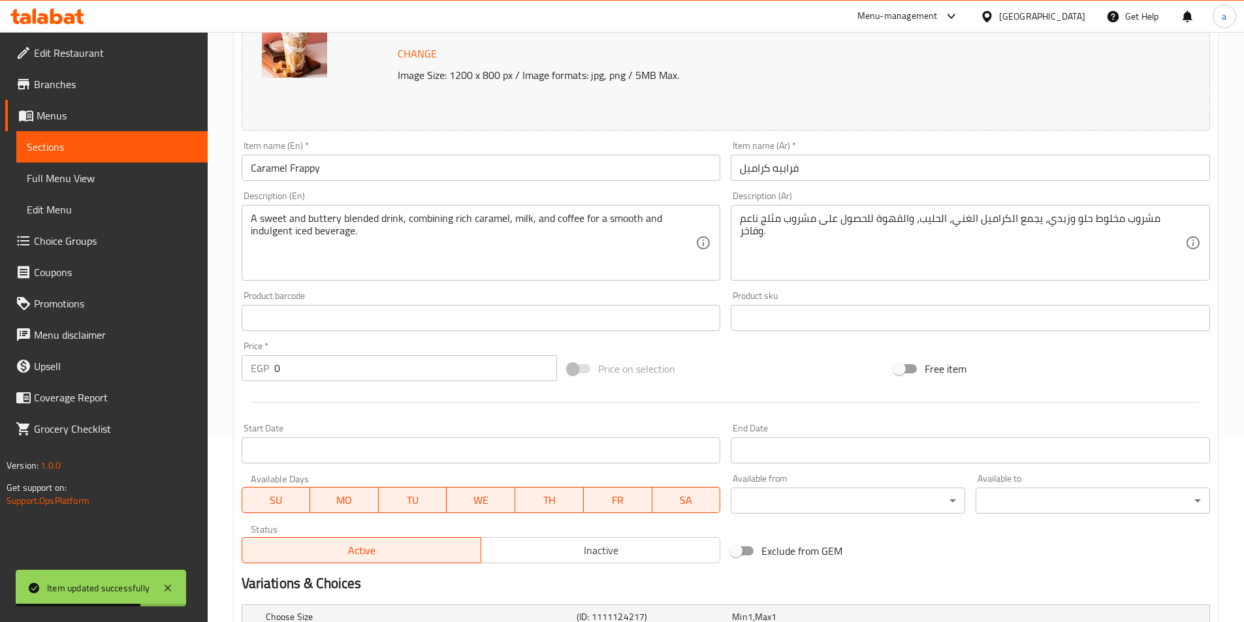
scroll to position [349, 0]
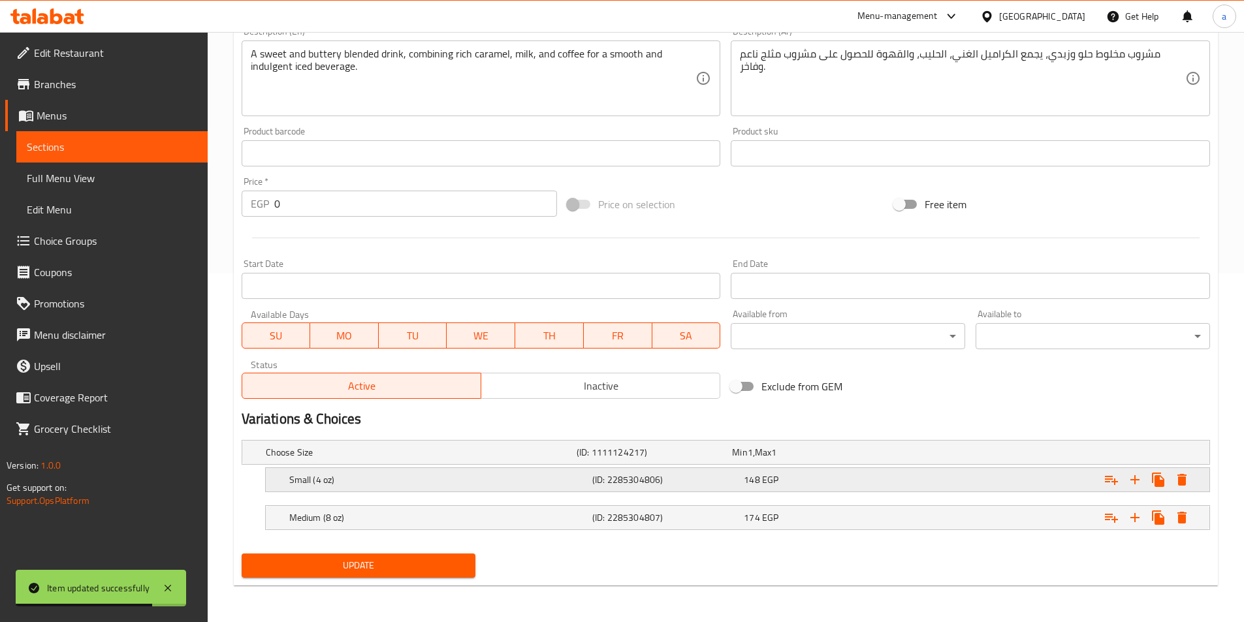
click at [496, 479] on h5 "Small (4 oz)" at bounding box center [438, 480] width 298 height 13
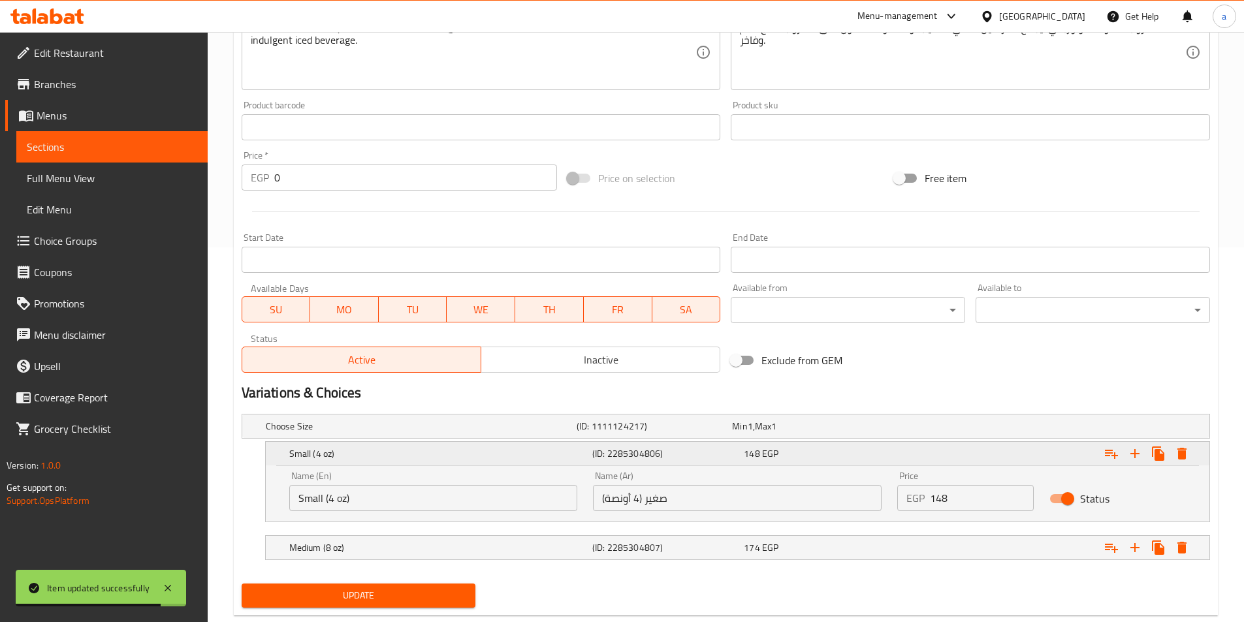
scroll to position [404, 0]
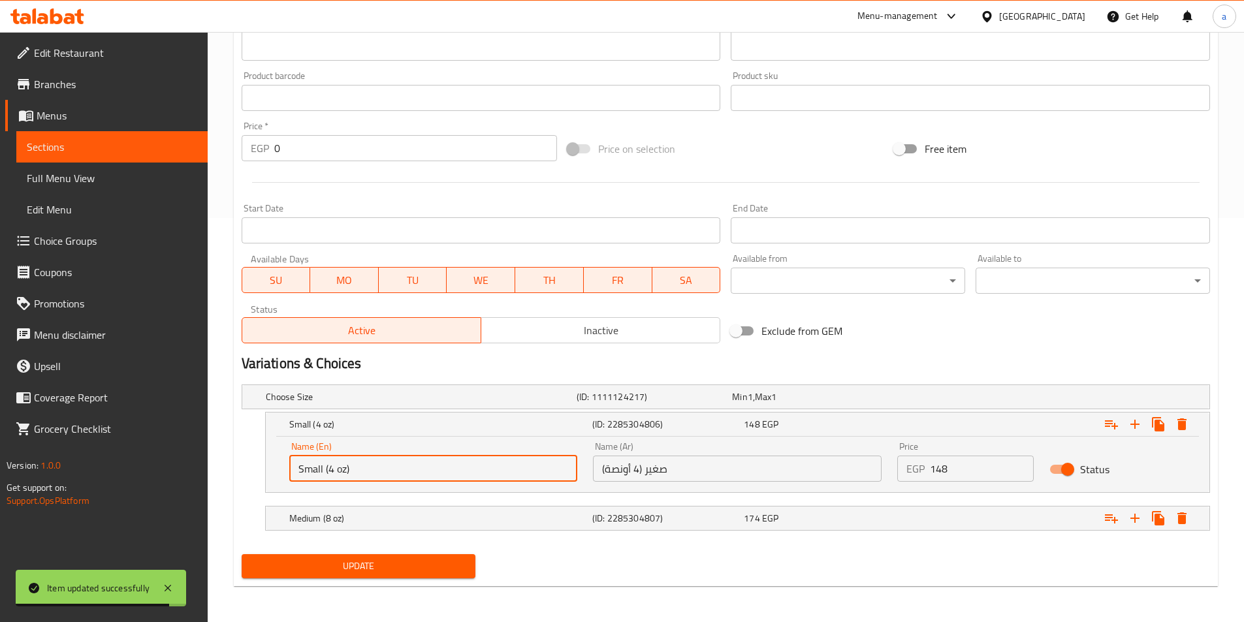
click at [479, 481] on input "Small (4 oz)" at bounding box center [433, 469] width 289 height 26
type input "Small"
click at [500, 524] on h5 "Medium (8 oz)" at bounding box center [438, 518] width 298 height 13
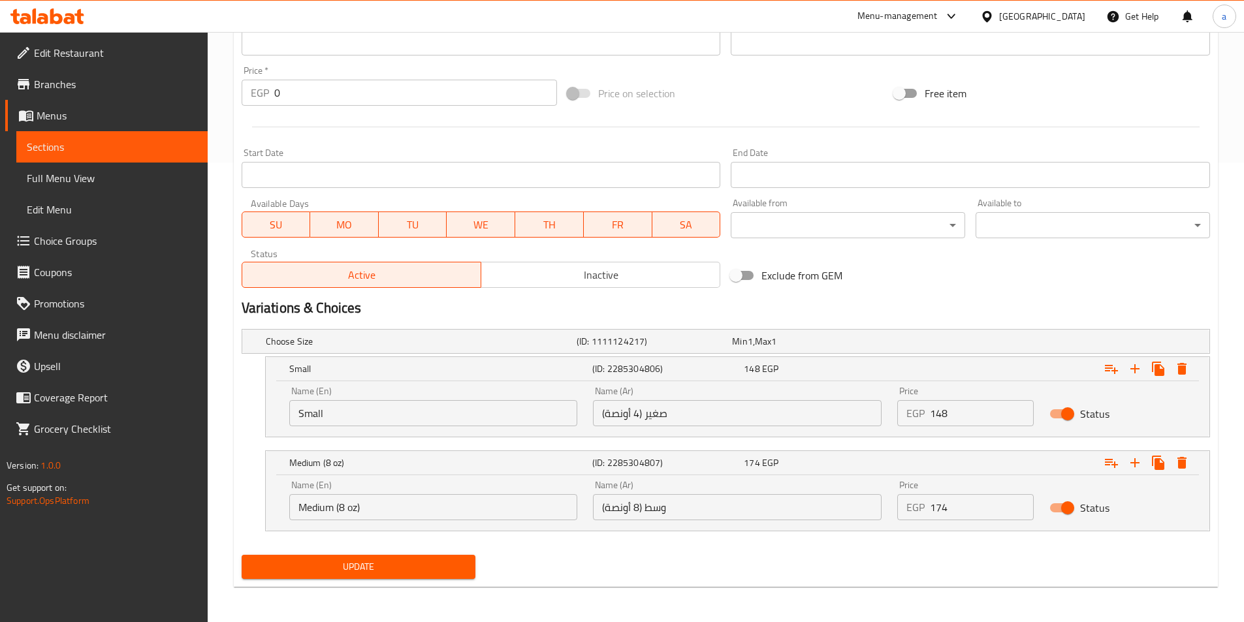
scroll to position [460, 0]
click at [467, 520] on div "Name (En) Medium (8 oz) Name (En)" at bounding box center [434, 500] width 304 height 56
click at [470, 513] on input "Medium (8 oz" at bounding box center [433, 507] width 289 height 26
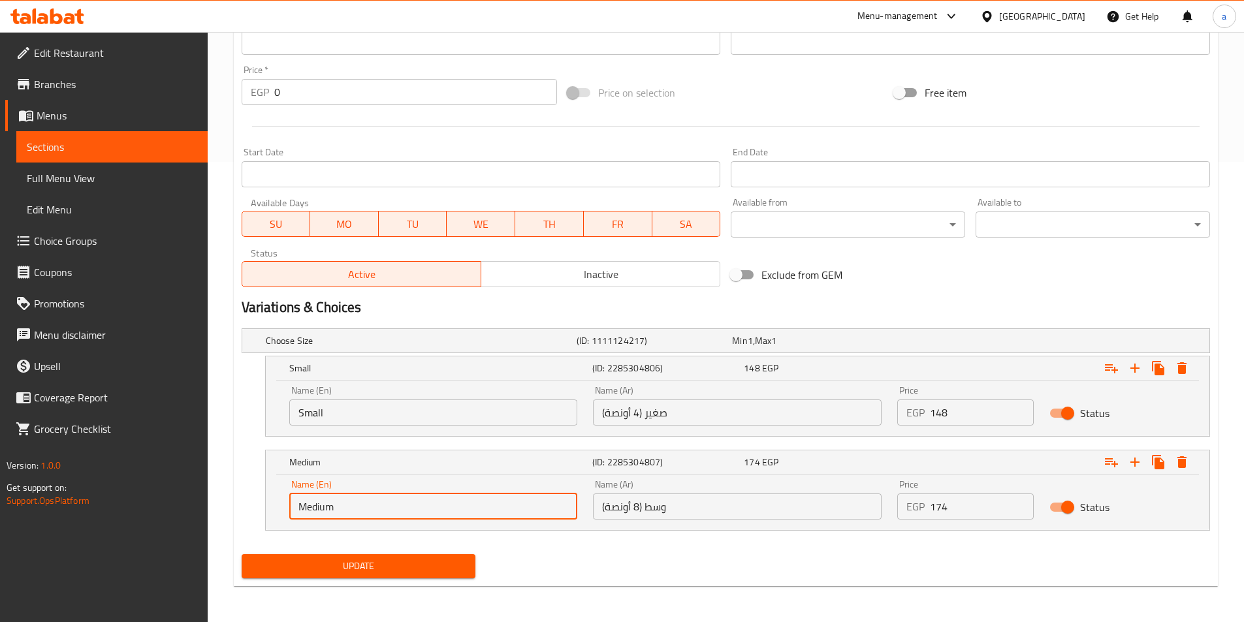
type input "Medium"
click at [645, 507] on input "وسط (8 أونصة)" at bounding box center [737, 507] width 289 height 26
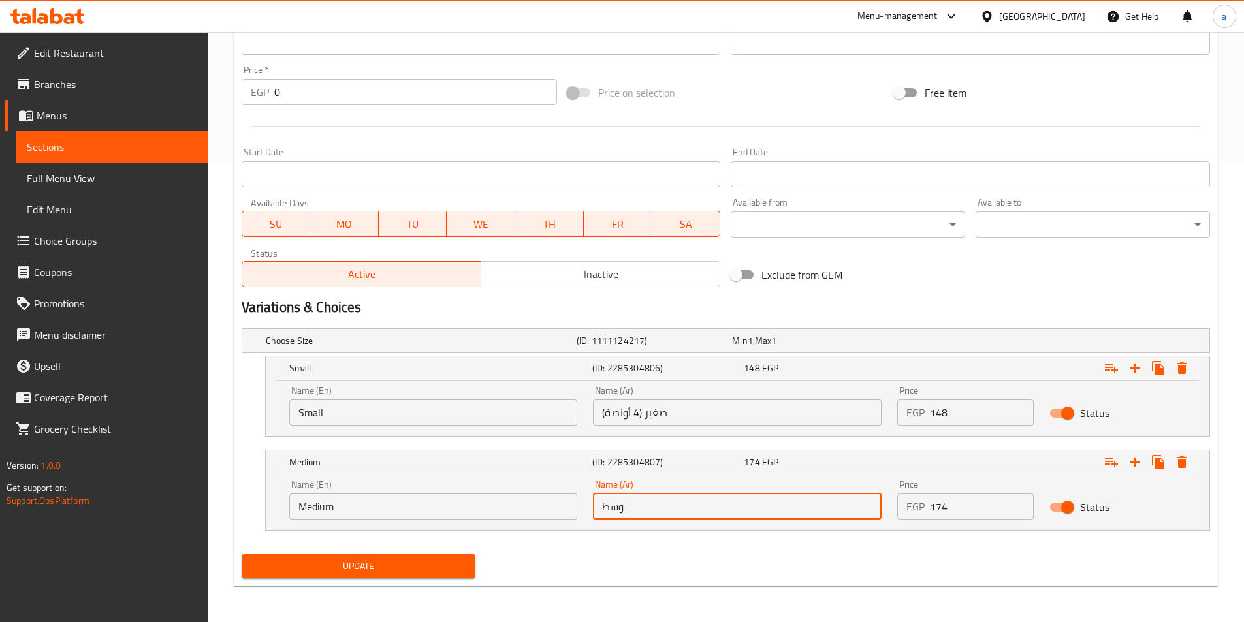
type input "وسط"
click at [646, 417] on input "صغير (4 أونصة)" at bounding box center [737, 413] width 289 height 26
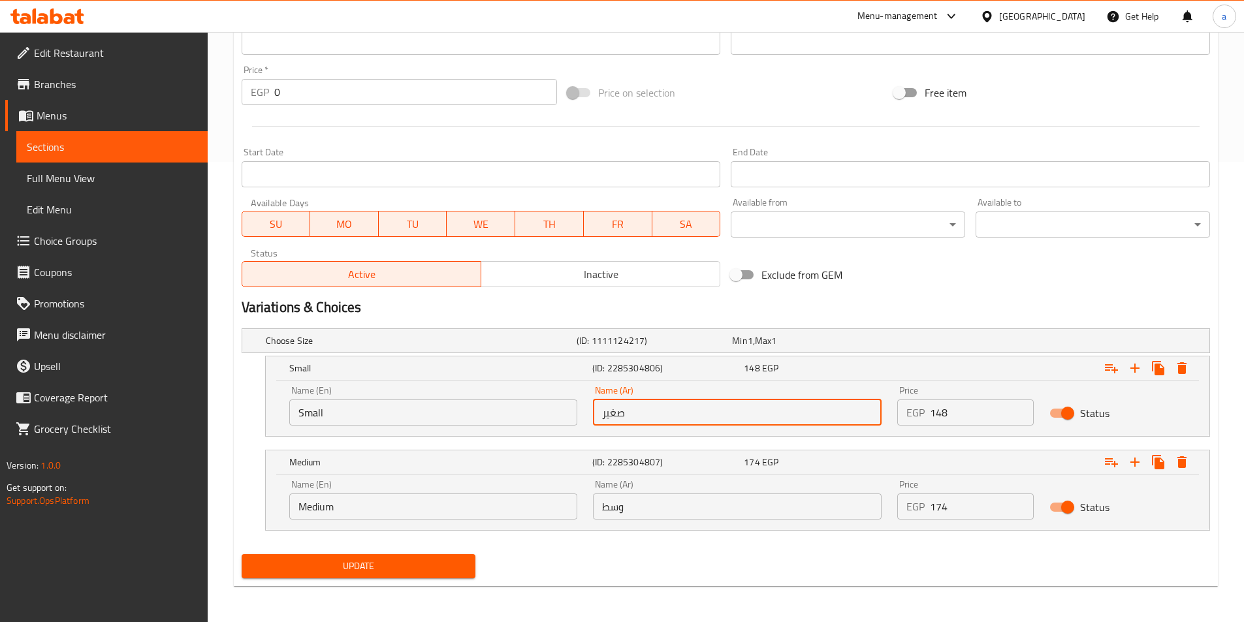
type input "صغير"
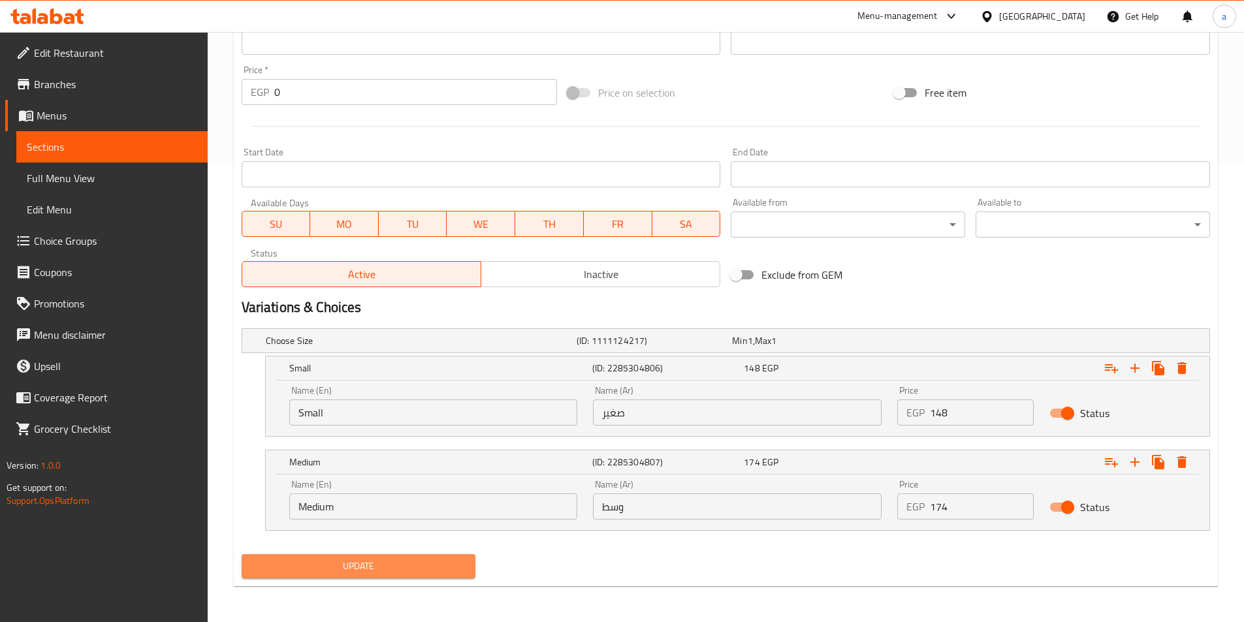
click at [447, 569] on span "Update" at bounding box center [359, 566] width 214 height 16
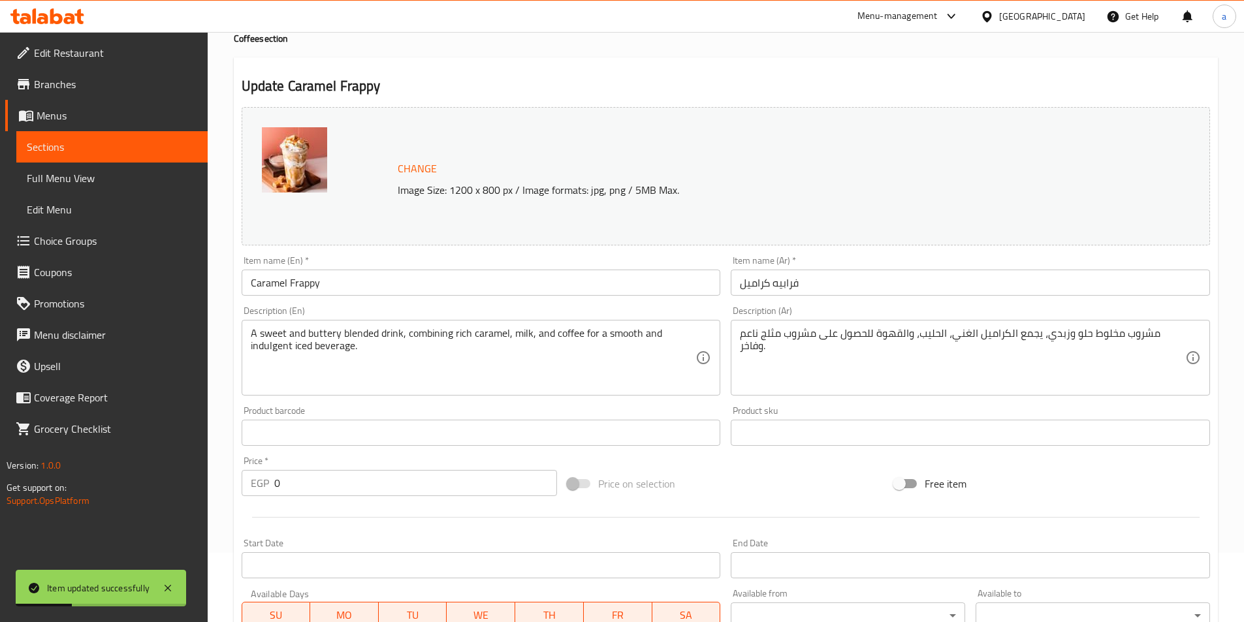
scroll to position [0, 0]
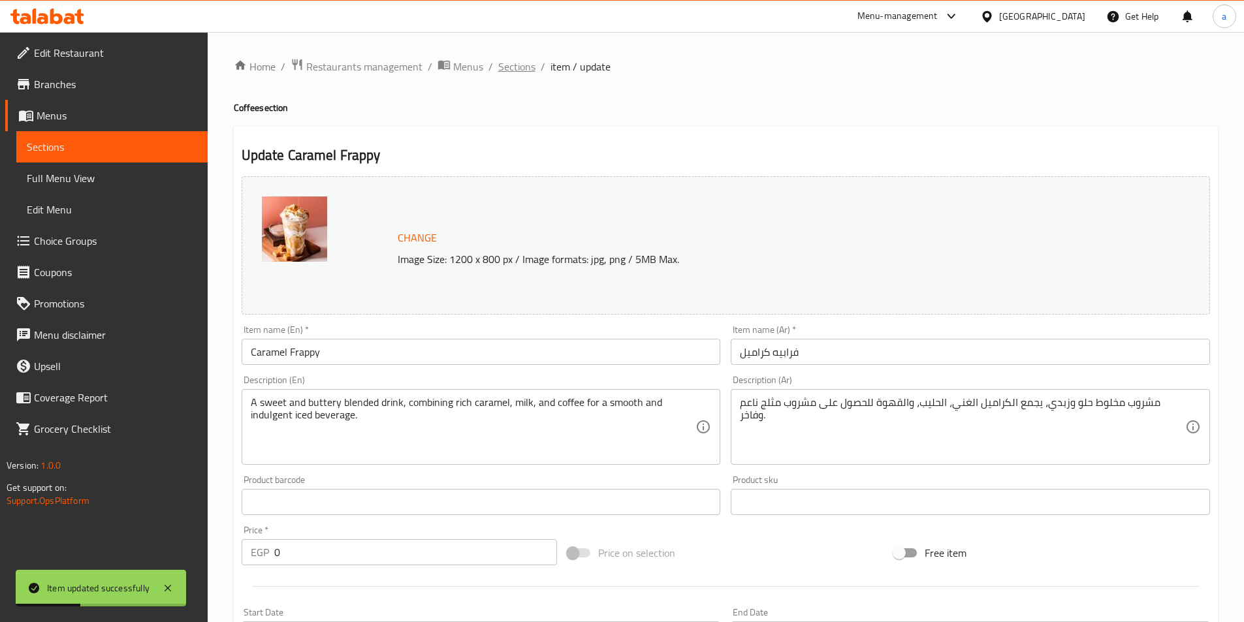
click at [508, 66] on span "Sections" at bounding box center [516, 67] width 37 height 16
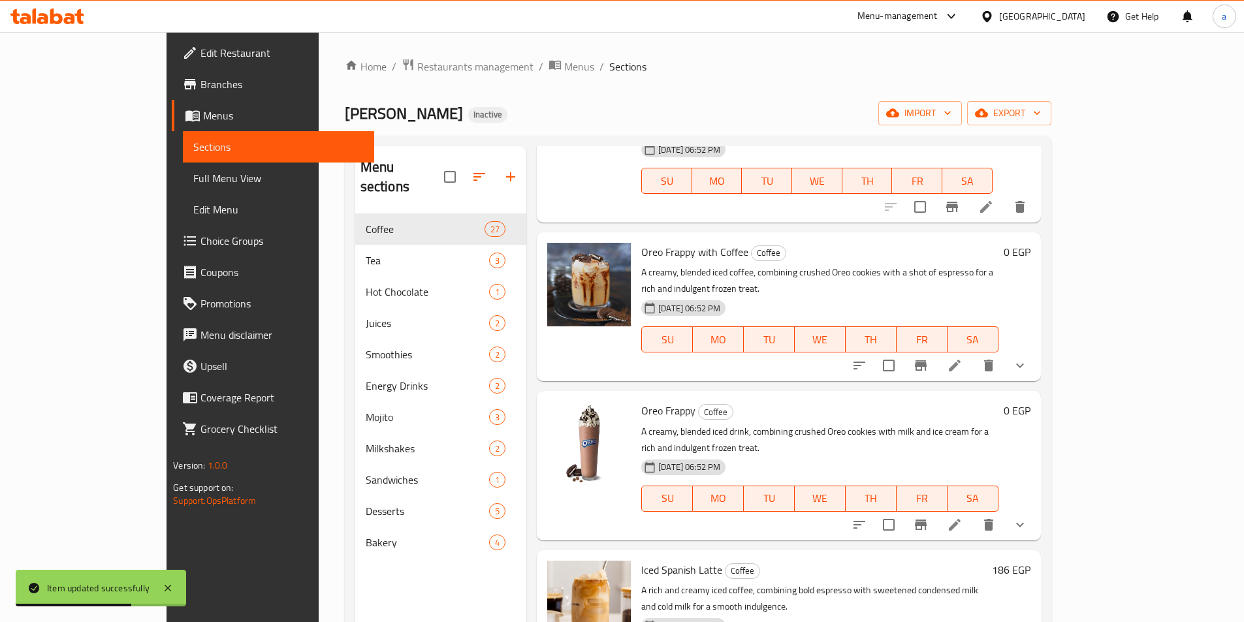
scroll to position [2483, 0]
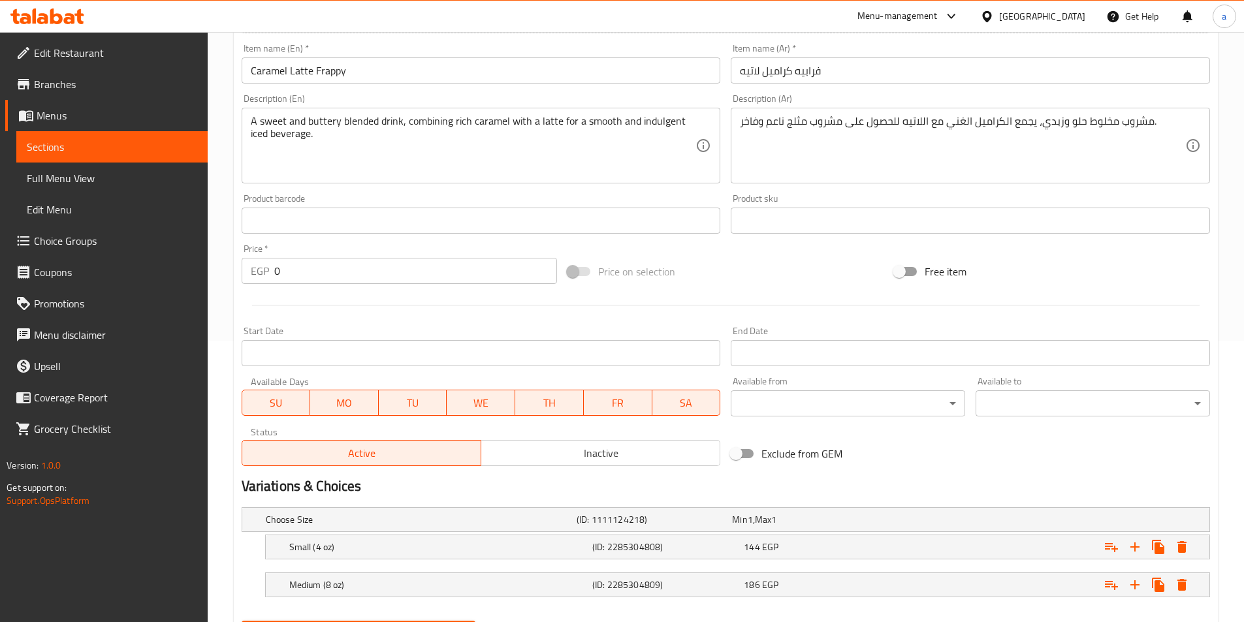
scroll to position [349, 0]
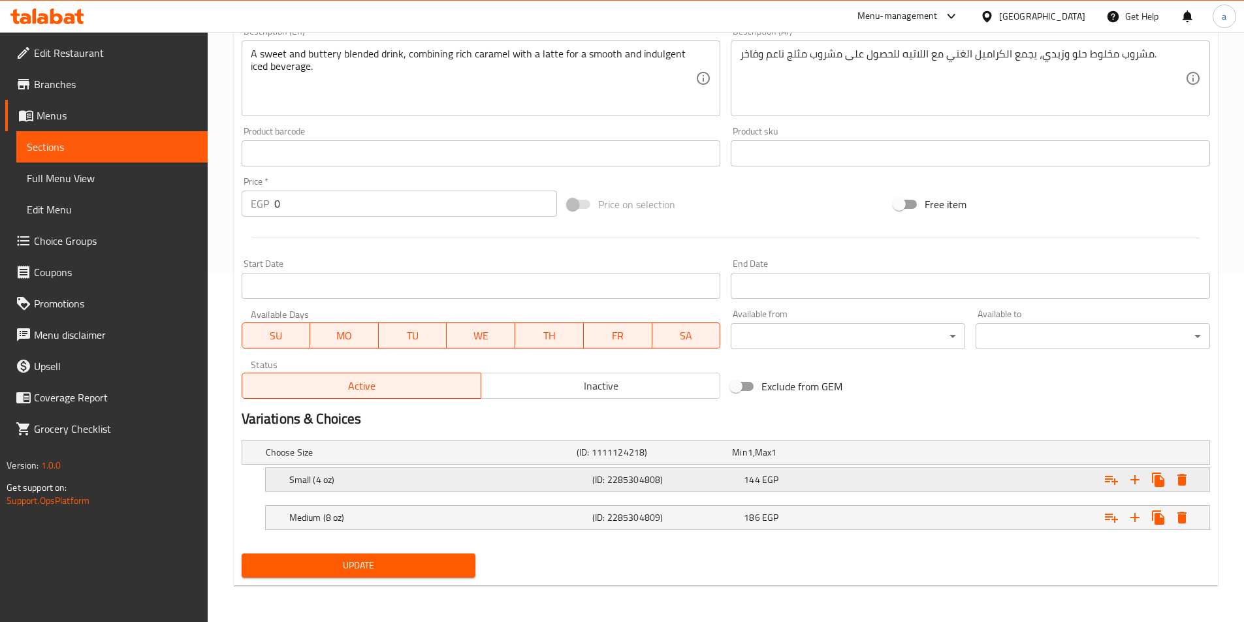
click at [478, 478] on h5 "Small (4 oz)" at bounding box center [438, 480] width 298 height 13
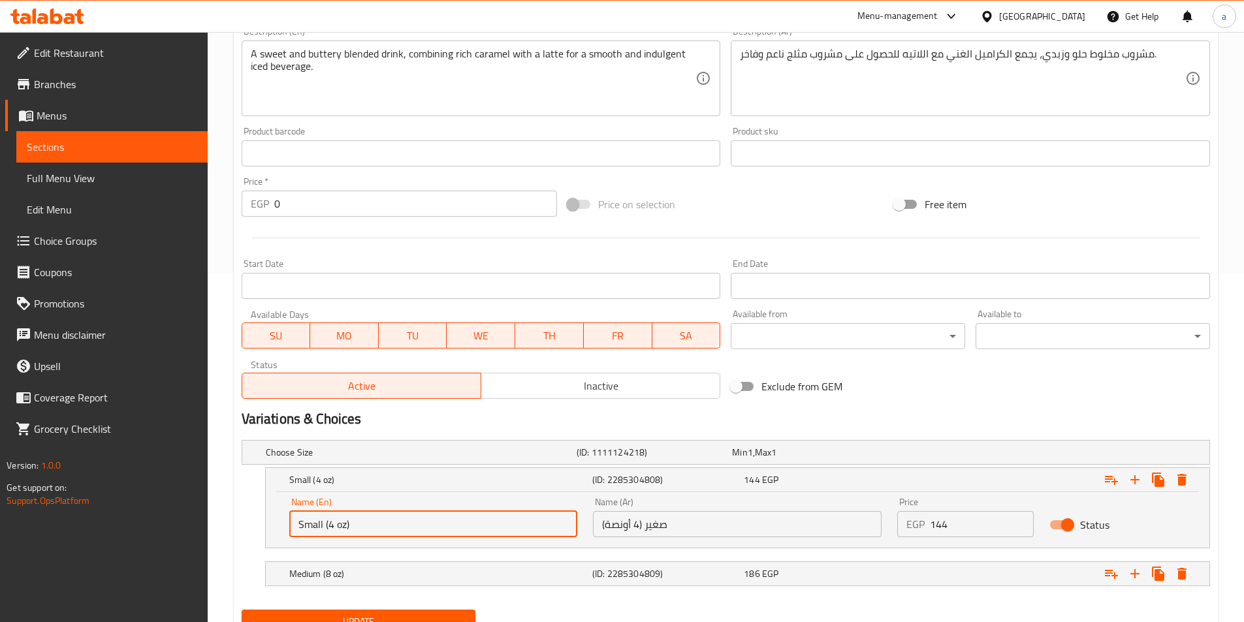
click at [439, 516] on input "Small (4 oz)" at bounding box center [433, 524] width 289 height 26
type input "Small"
click at [647, 528] on input "صغير (4 أونصة)" at bounding box center [737, 524] width 289 height 26
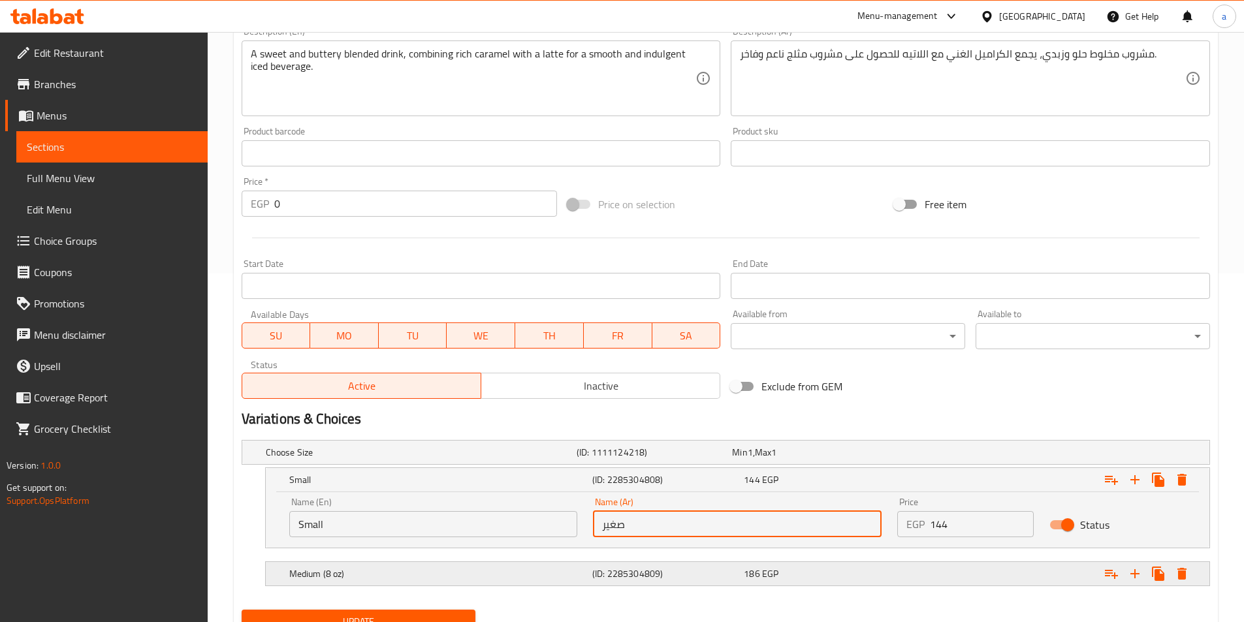
type input "صغير"
click at [597, 565] on div "(ID: 2285304809)" at bounding box center [666, 574] width 152 height 18
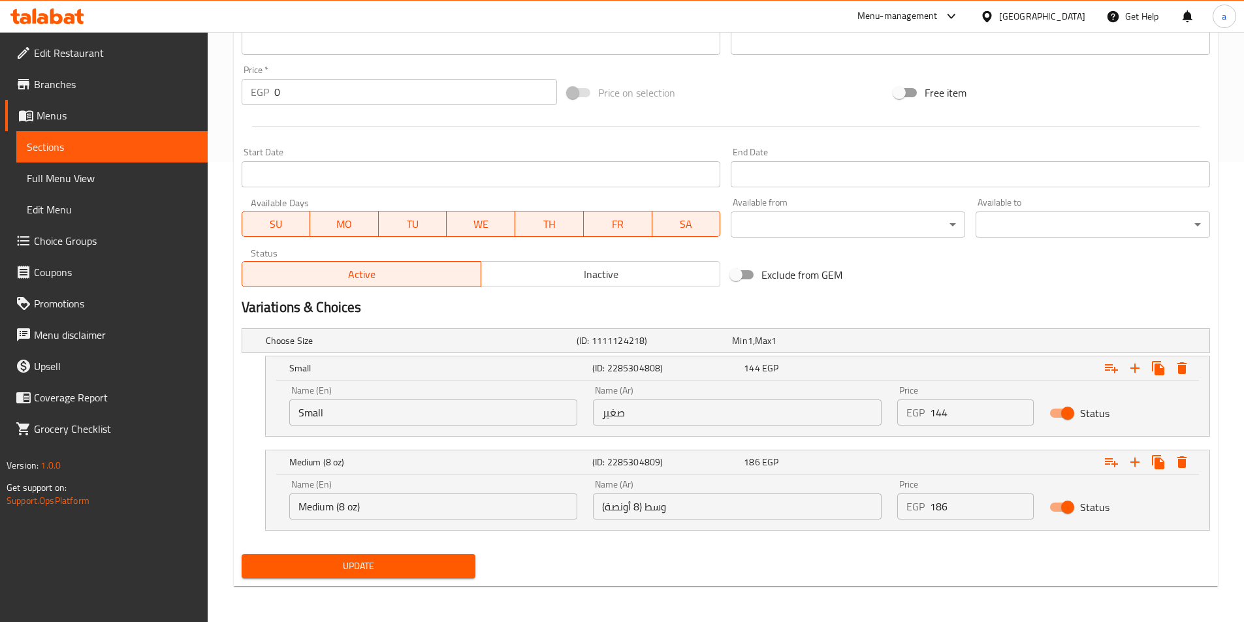
scroll to position [461, 0]
click at [643, 500] on input "وسط (8 أونصة)" at bounding box center [737, 506] width 289 height 26
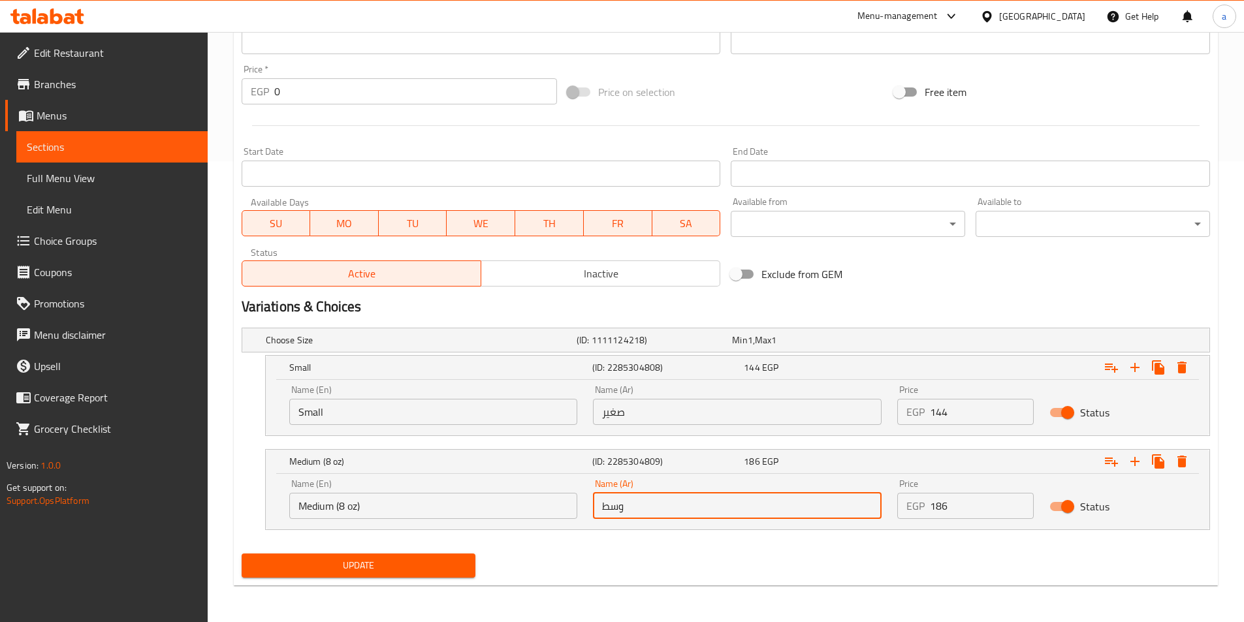
type input "وسط"
click at [457, 504] on input "Medium (8 oz)" at bounding box center [433, 506] width 289 height 26
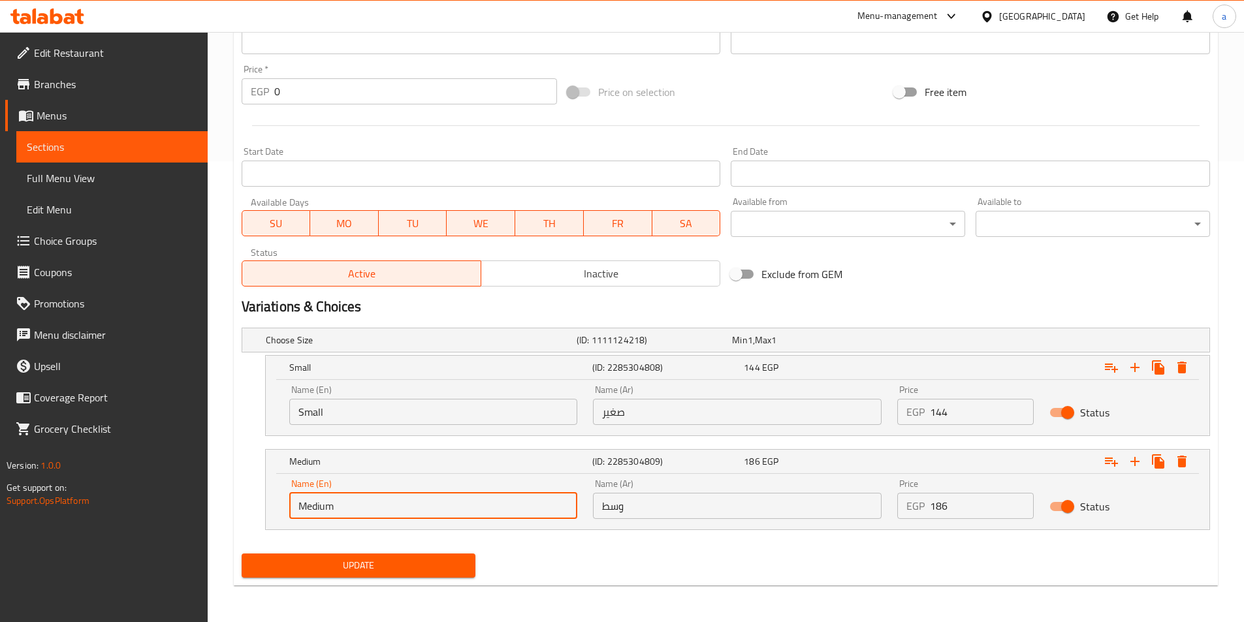
type input "Medium"
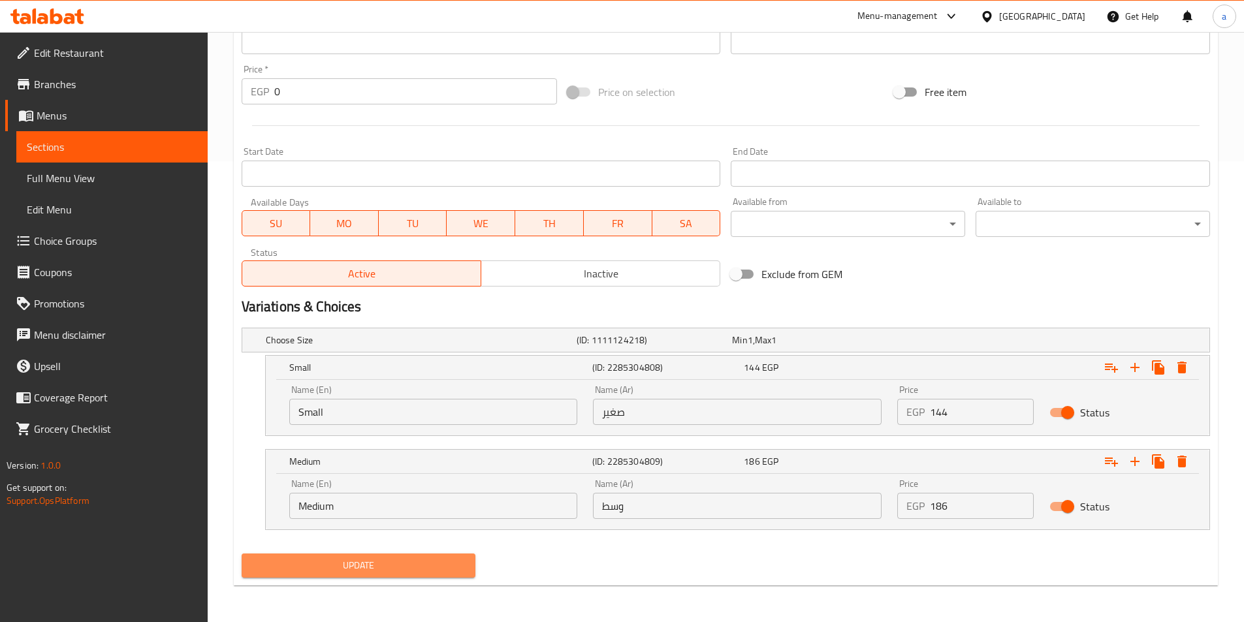
click at [306, 561] on span "Update" at bounding box center [359, 566] width 214 height 16
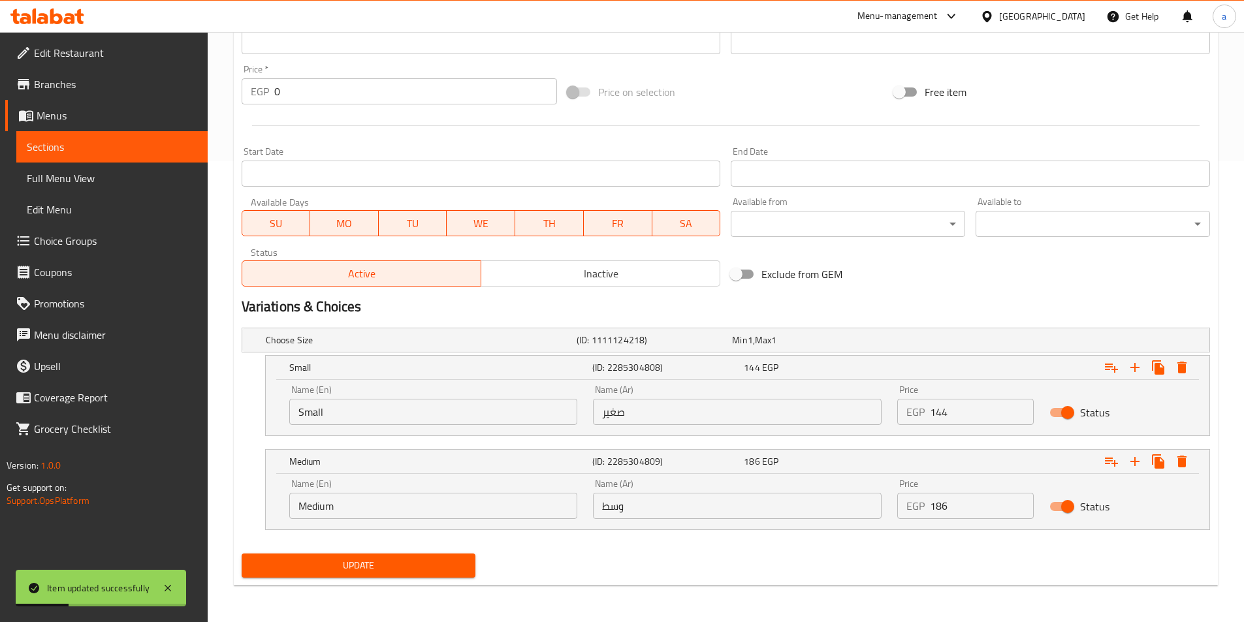
click at [148, 142] on span "Sections" at bounding box center [112, 147] width 170 height 16
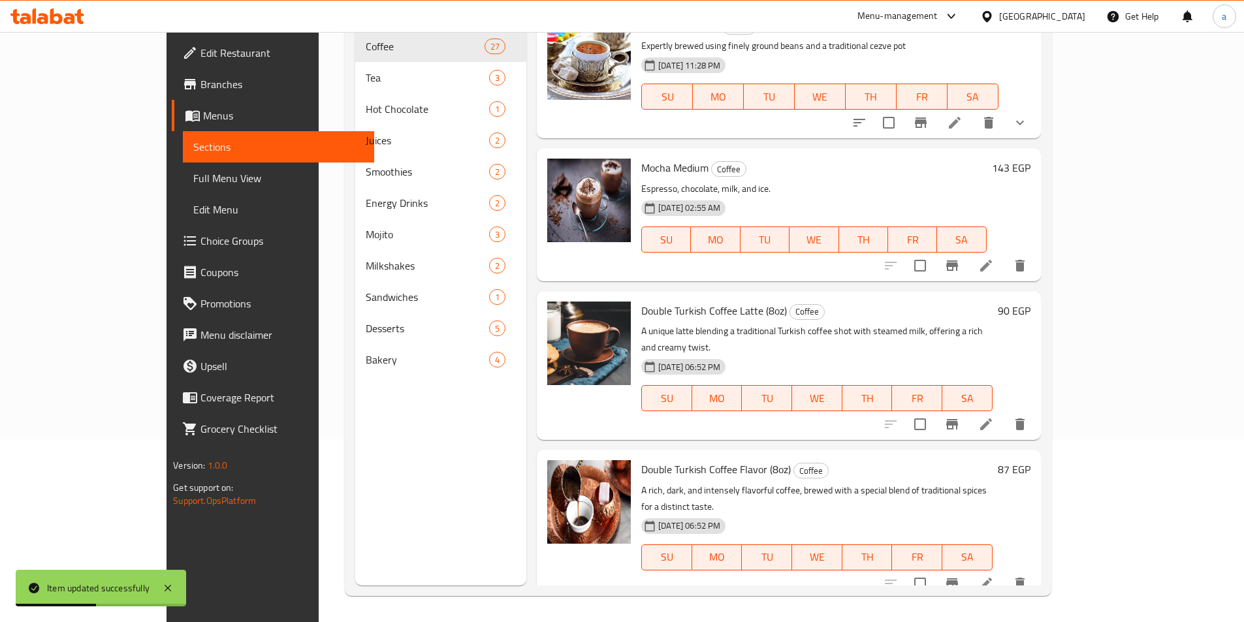
scroll to position [2585, 0]
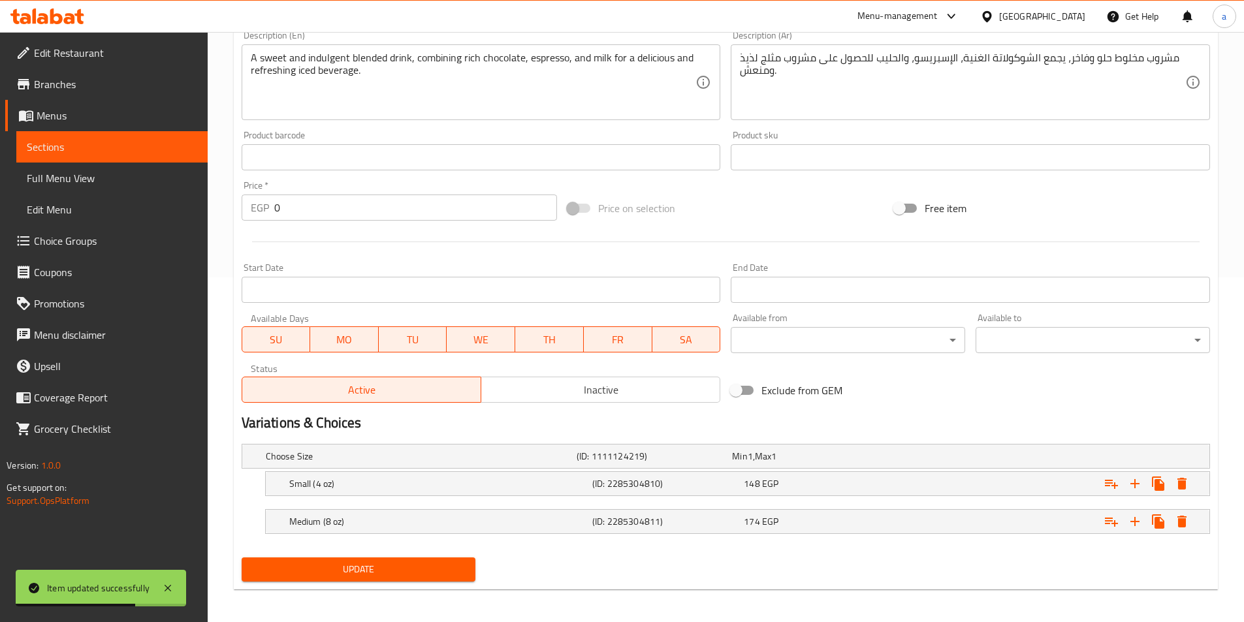
scroll to position [349, 0]
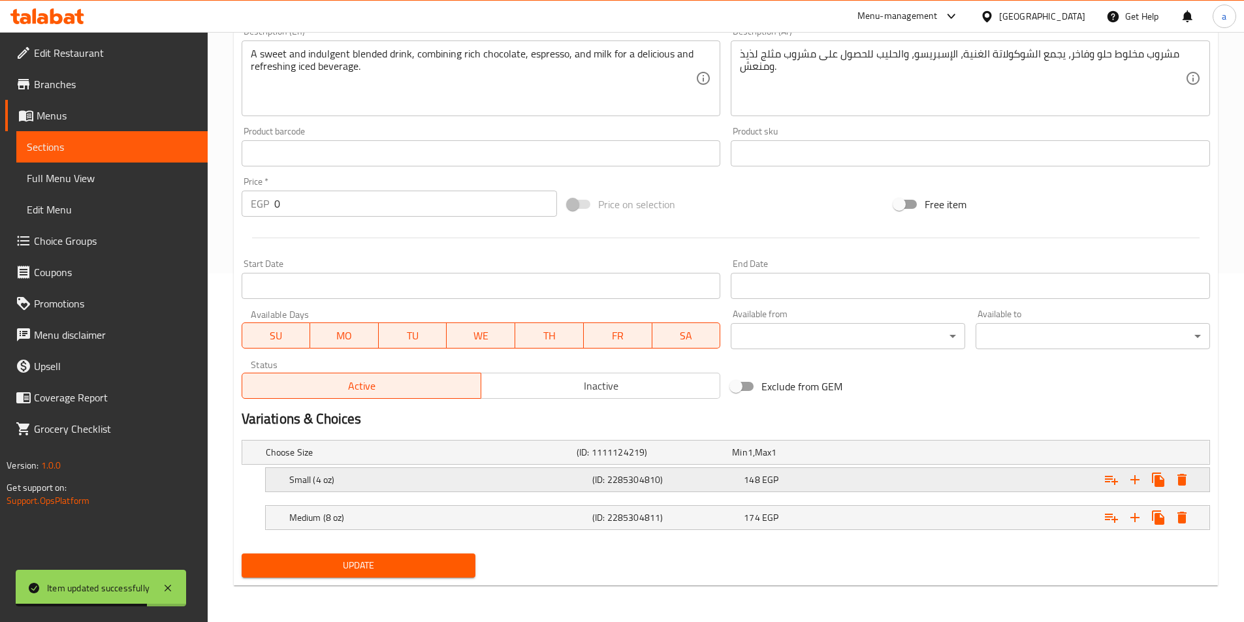
click at [477, 483] on h5 "Small (4 oz)" at bounding box center [438, 480] width 298 height 13
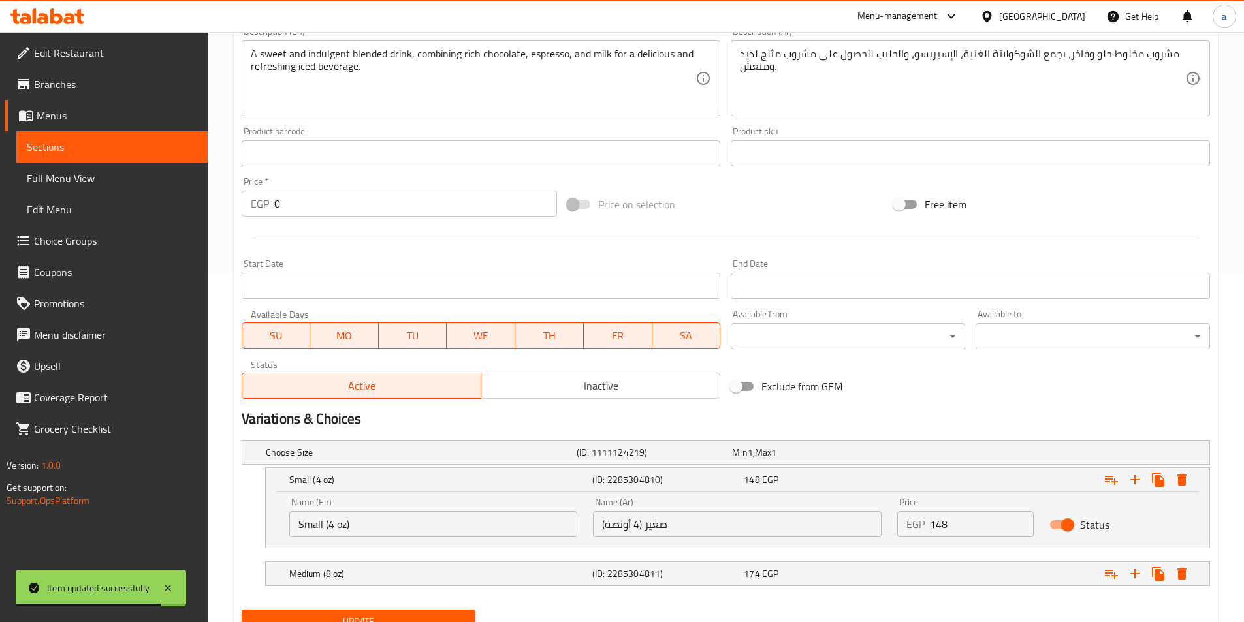
click at [418, 528] on input "Small (4 oz)" at bounding box center [433, 524] width 289 height 26
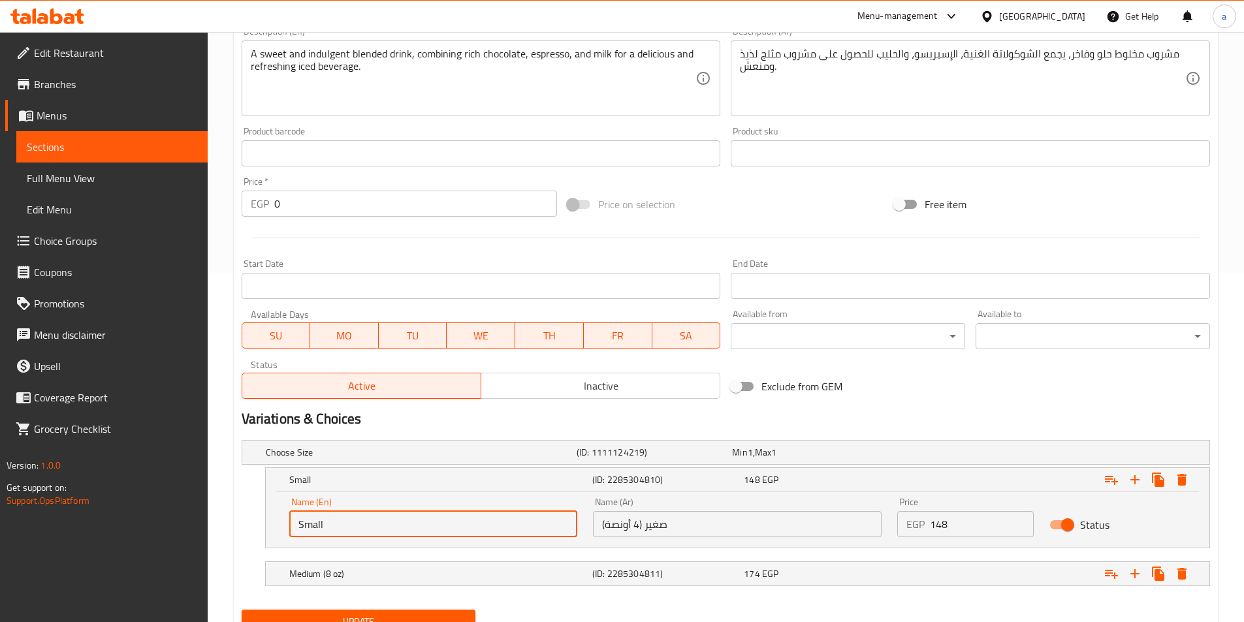
type input "Small"
click at [647, 521] on input "صغير (4 أونصة)" at bounding box center [737, 524] width 289 height 26
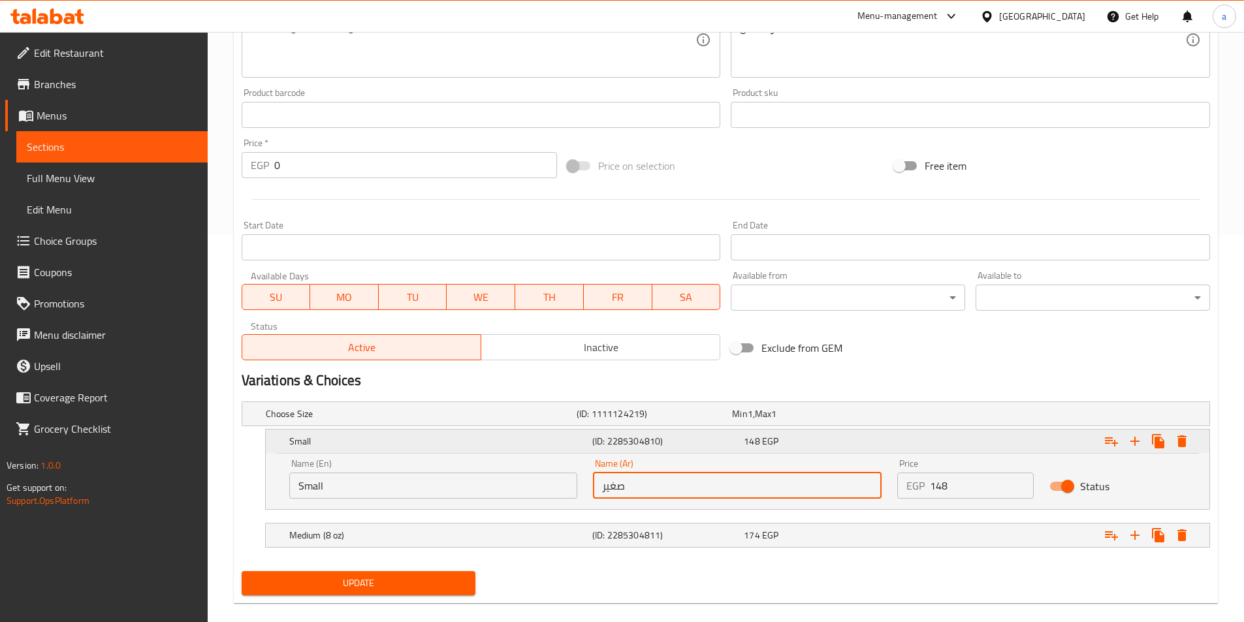
scroll to position [405, 0]
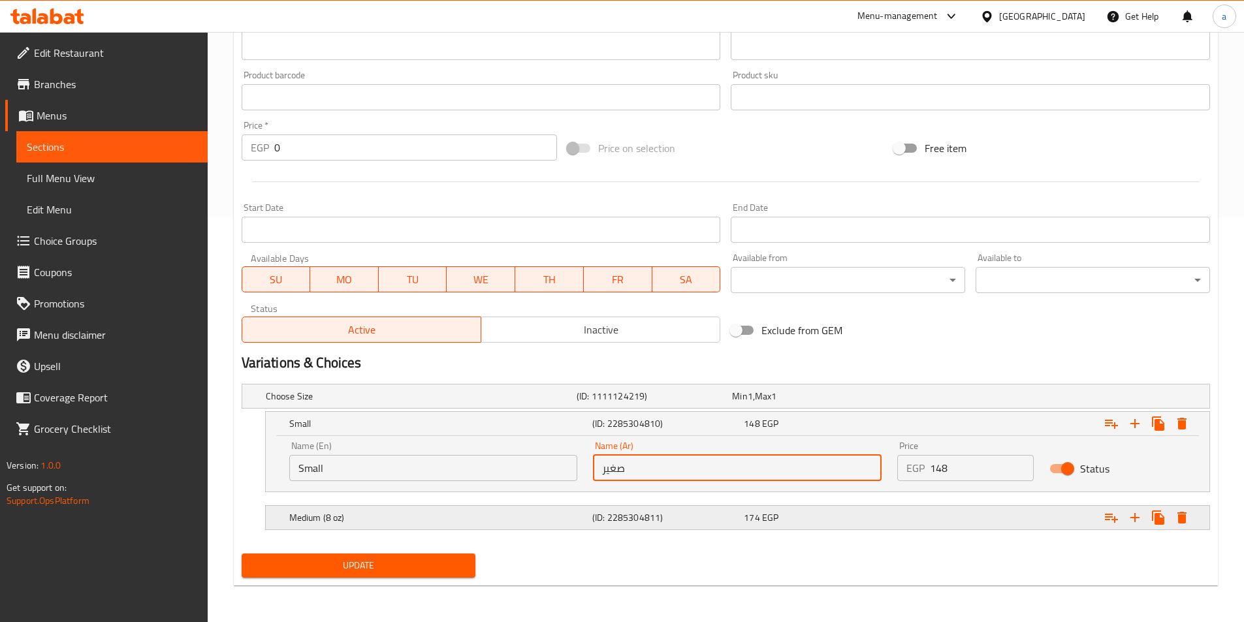
type input "صغير"
click at [507, 509] on div "Medium (8 oz)" at bounding box center [438, 518] width 303 height 18
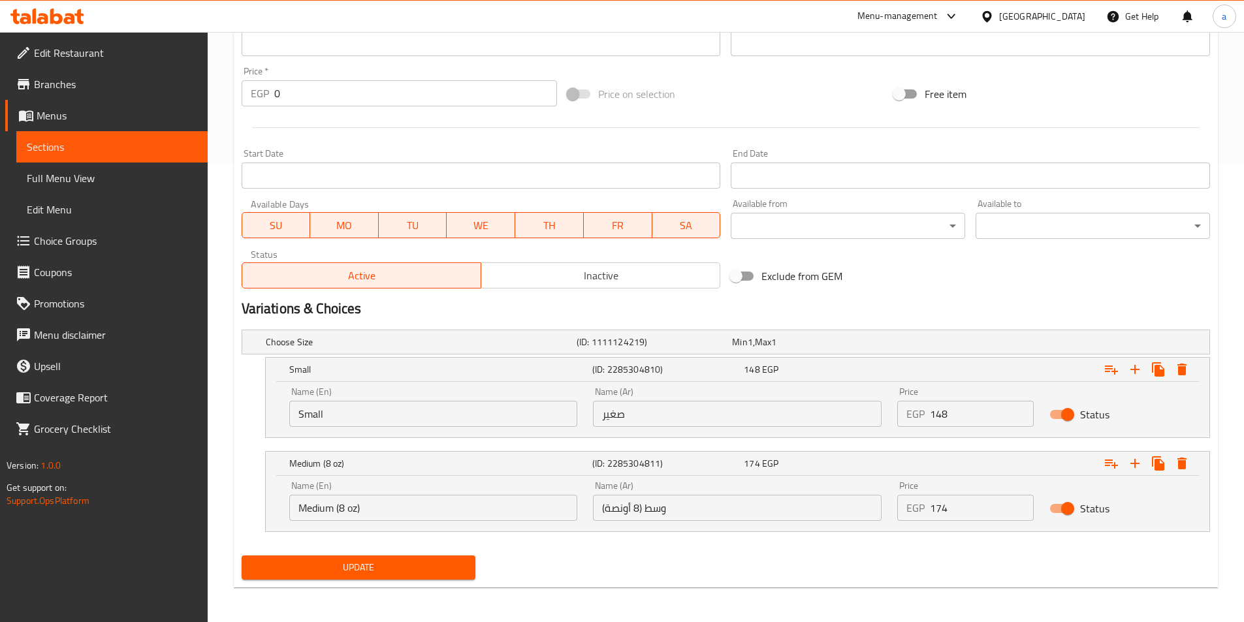
scroll to position [461, 0]
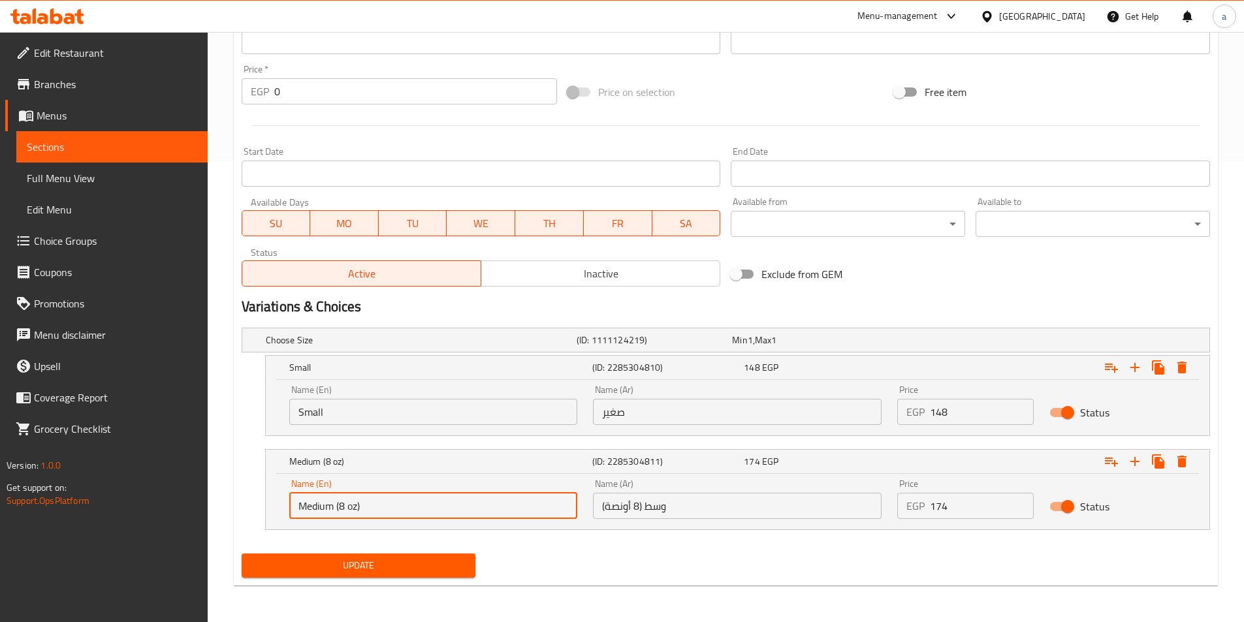
click at [496, 510] on input "Medium (8 oz)" at bounding box center [433, 506] width 289 height 26
type input "Medium"
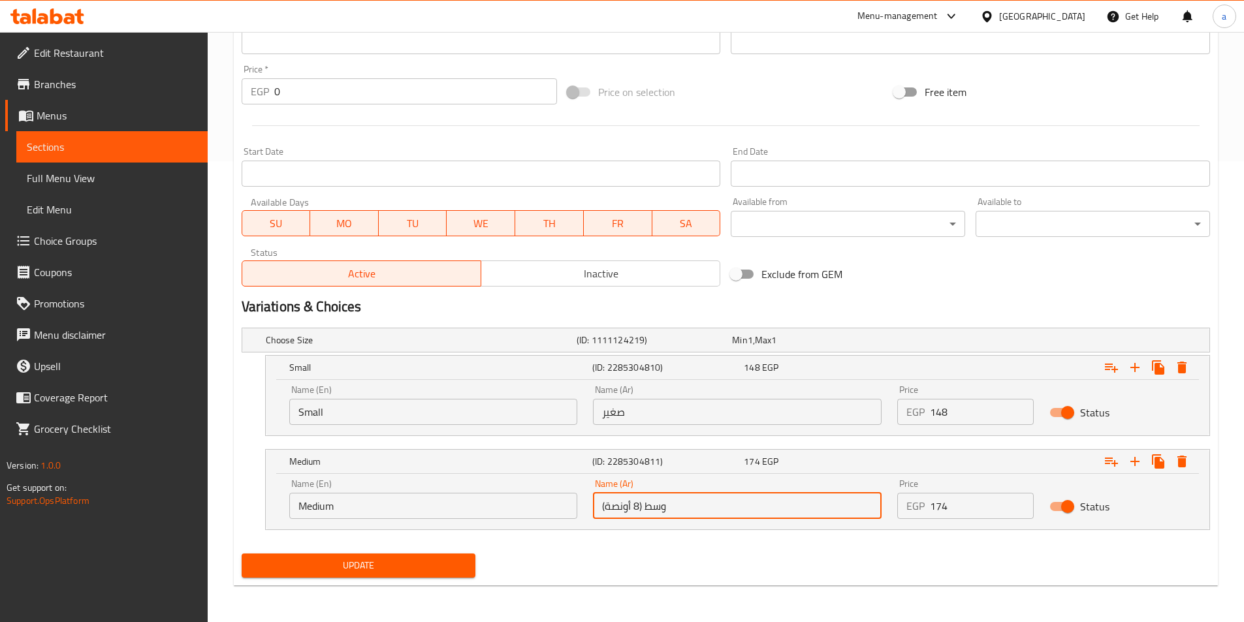
click at [635, 507] on input "وسط (8 أونصة)" at bounding box center [737, 506] width 289 height 26
click at [643, 506] on input "وسط (8 أونصة)" at bounding box center [737, 506] width 289 height 26
type input "وسط"
click at [450, 572] on span "Update" at bounding box center [359, 566] width 214 height 16
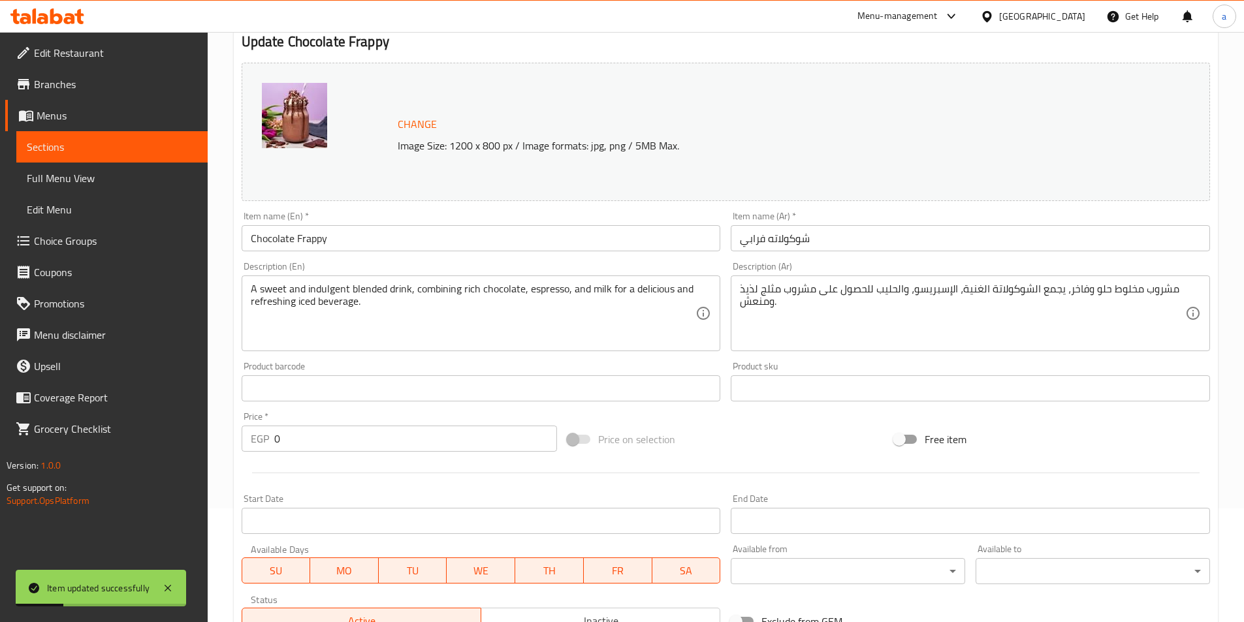
scroll to position [0, 0]
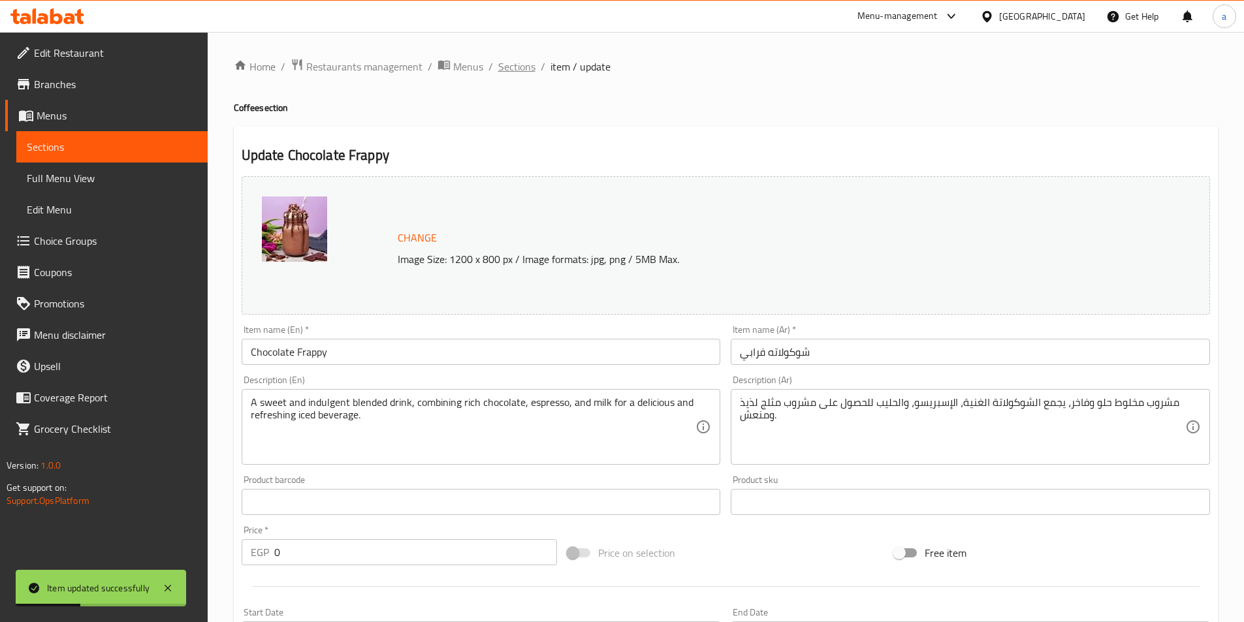
click at [528, 65] on span "Sections" at bounding box center [516, 67] width 37 height 16
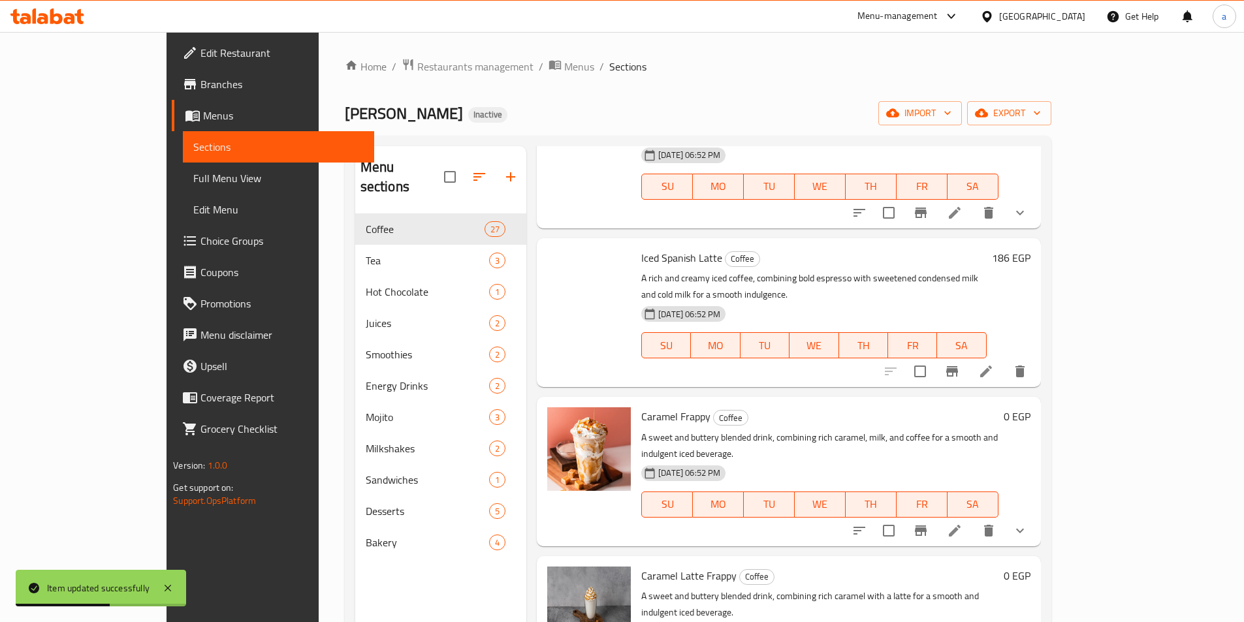
scroll to position [2846, 0]
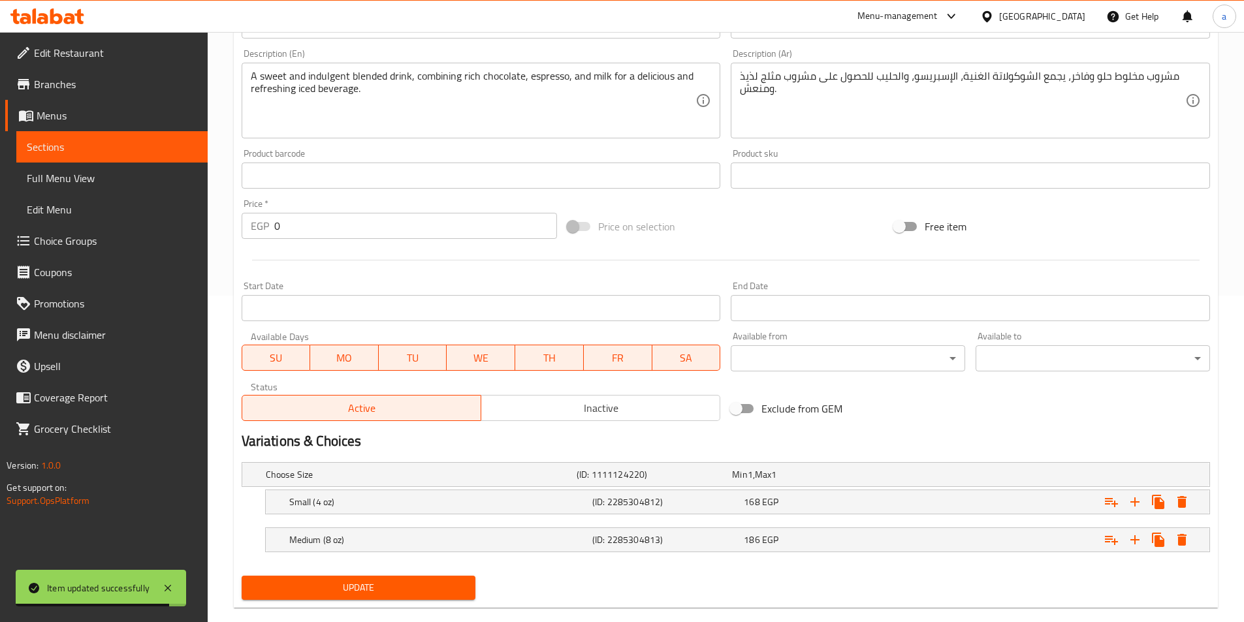
scroll to position [349, 0]
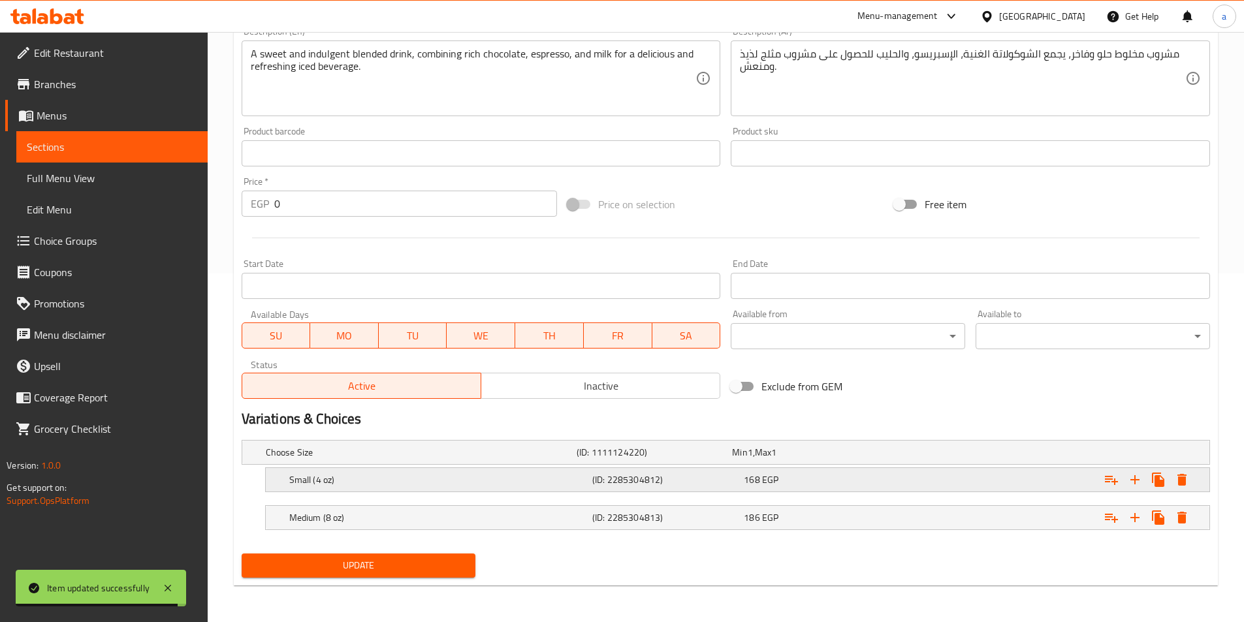
click at [504, 483] on h5 "Small (4 oz)" at bounding box center [438, 480] width 298 height 13
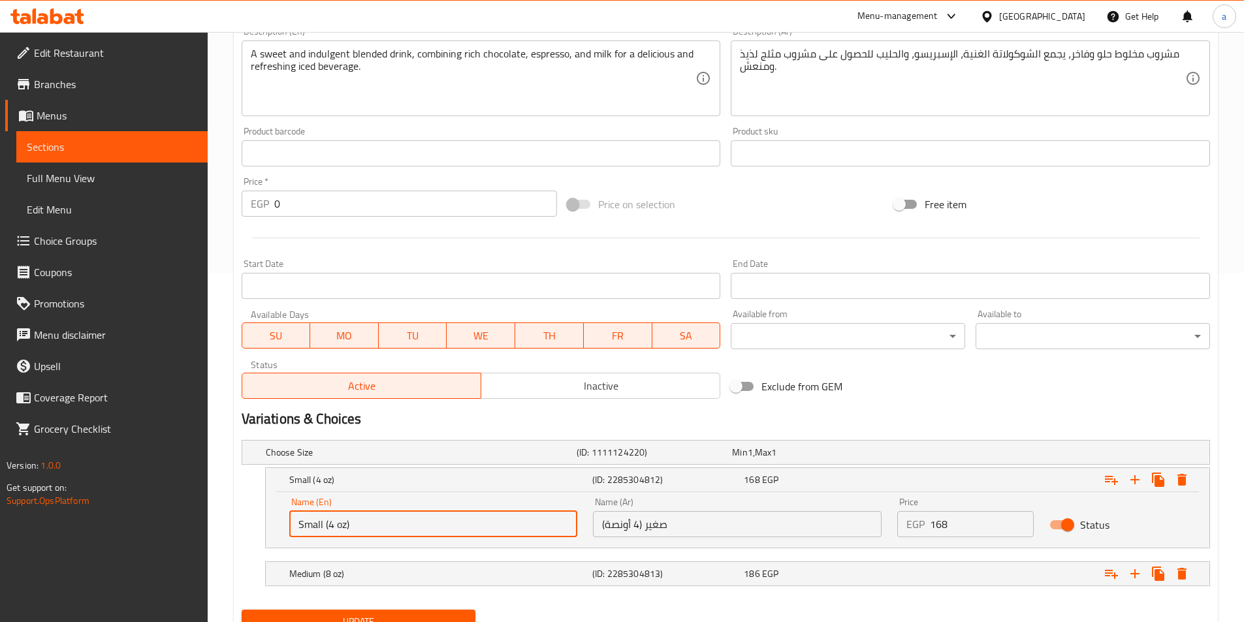
click at [418, 518] on input "Small (4 oz)" at bounding box center [433, 524] width 289 height 26
type input "Small"
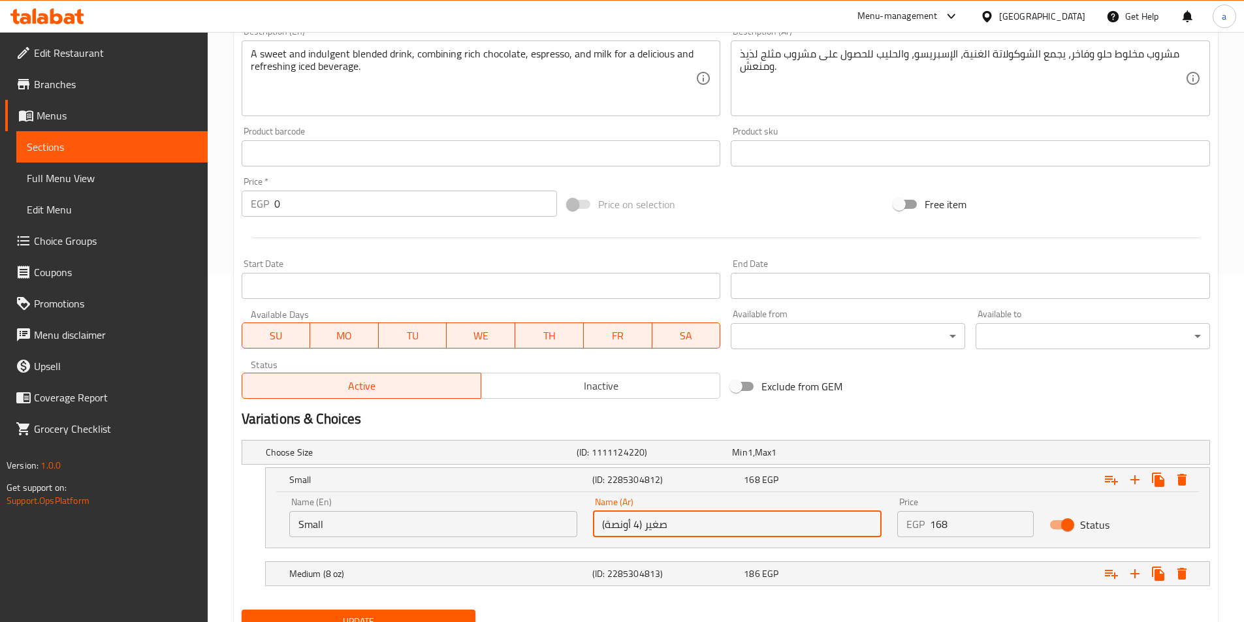
click at [679, 527] on input "صغير (4 أونصة)" at bounding box center [737, 524] width 289 height 26
type input "صغير"
click at [575, 574] on h5 "Medium (8 oz)" at bounding box center [438, 574] width 298 height 13
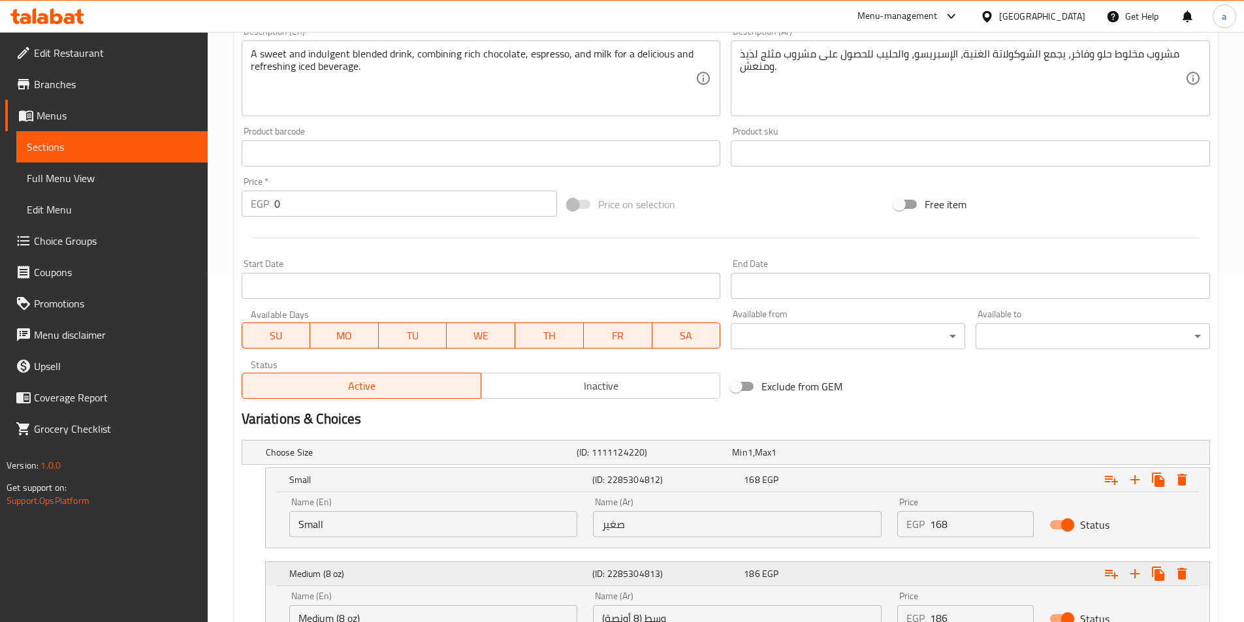
scroll to position [458, 0]
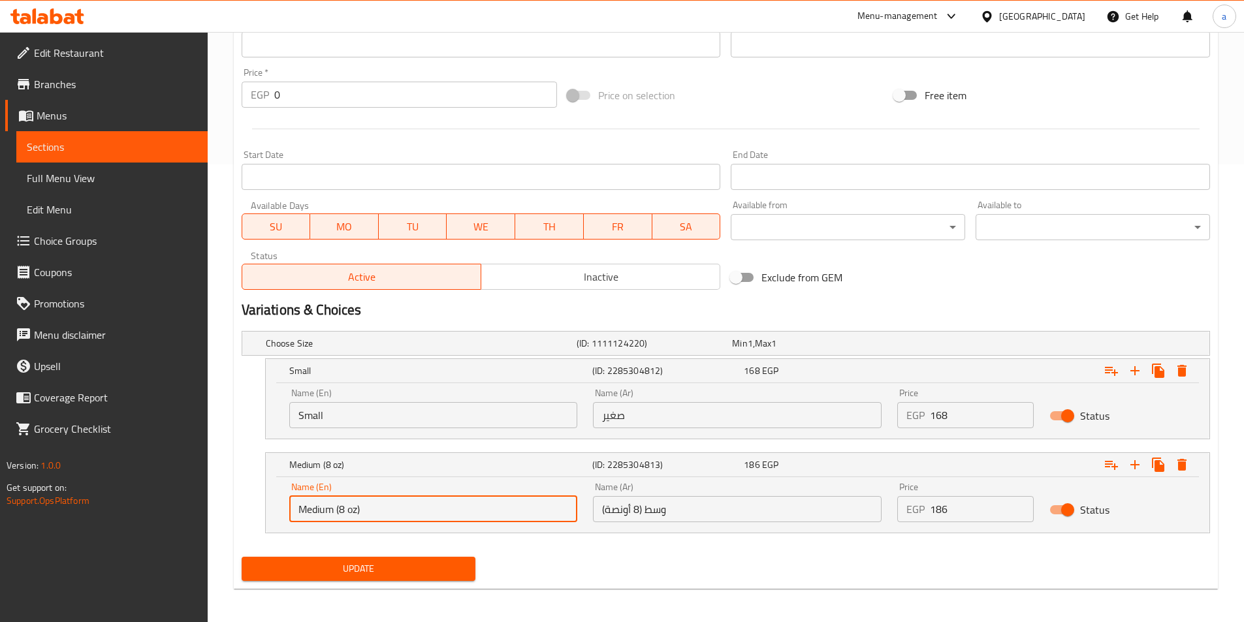
click at [532, 512] on input "Medium (8 oz)" at bounding box center [433, 509] width 289 height 26
type input "Medium"
click at [690, 512] on input "وسط (8 أونصة)" at bounding box center [737, 509] width 289 height 26
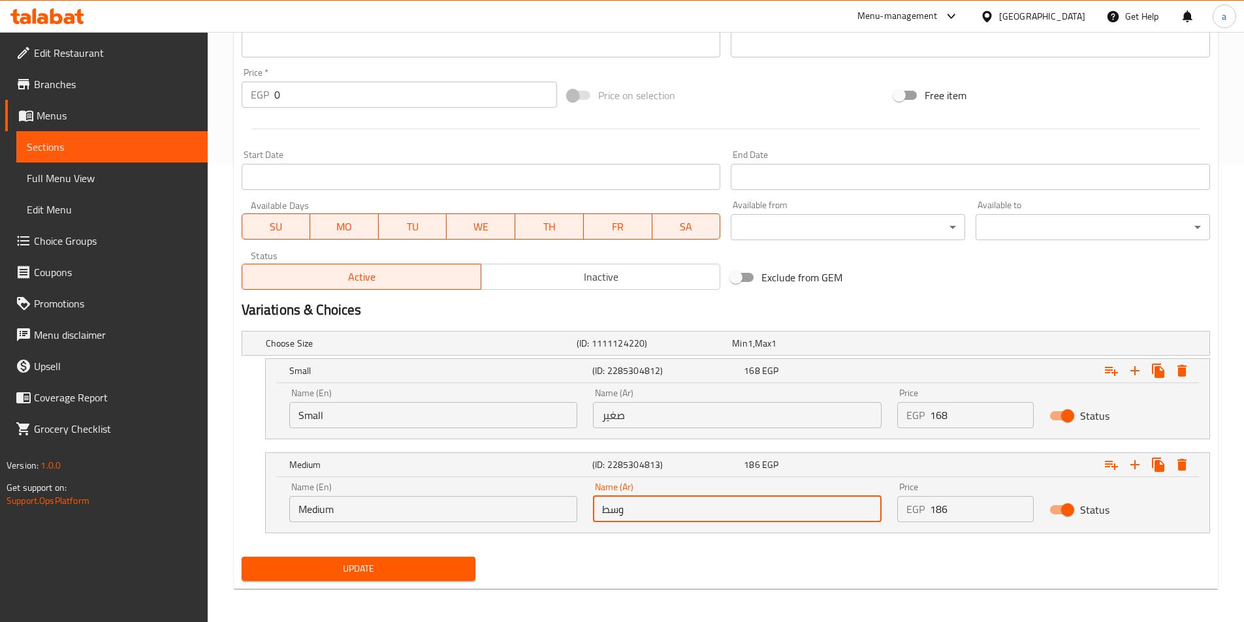
type input "وسط"
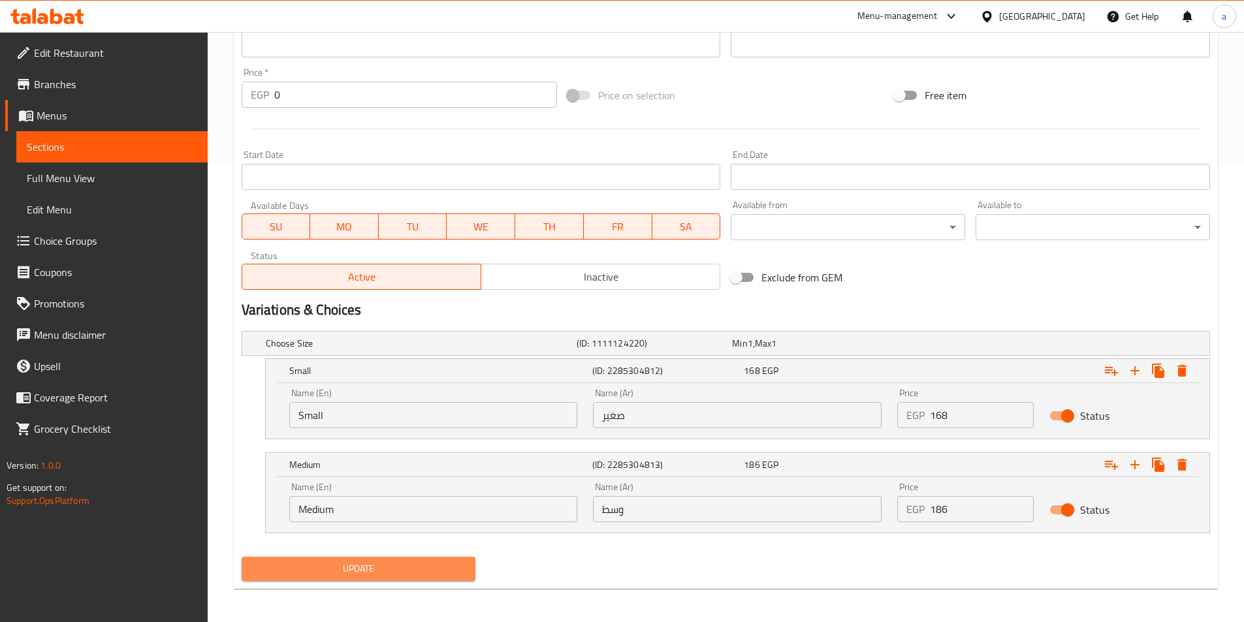
click at [402, 567] on span "Update" at bounding box center [359, 569] width 214 height 16
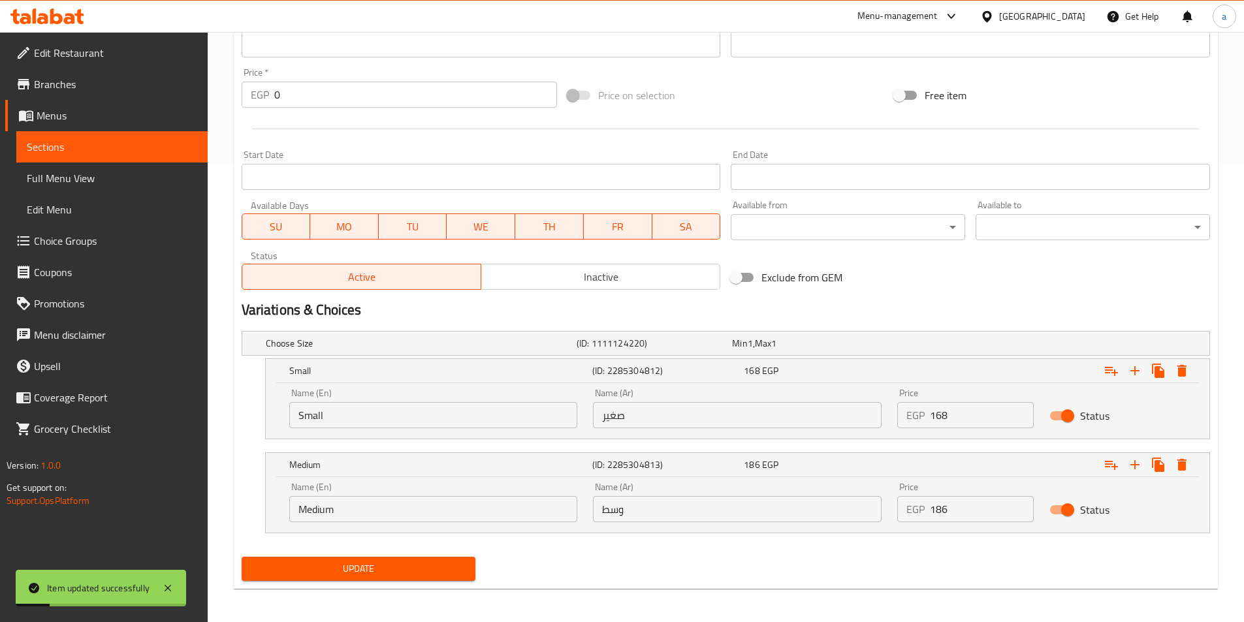
click at [95, 148] on span "Sections" at bounding box center [112, 147] width 170 height 16
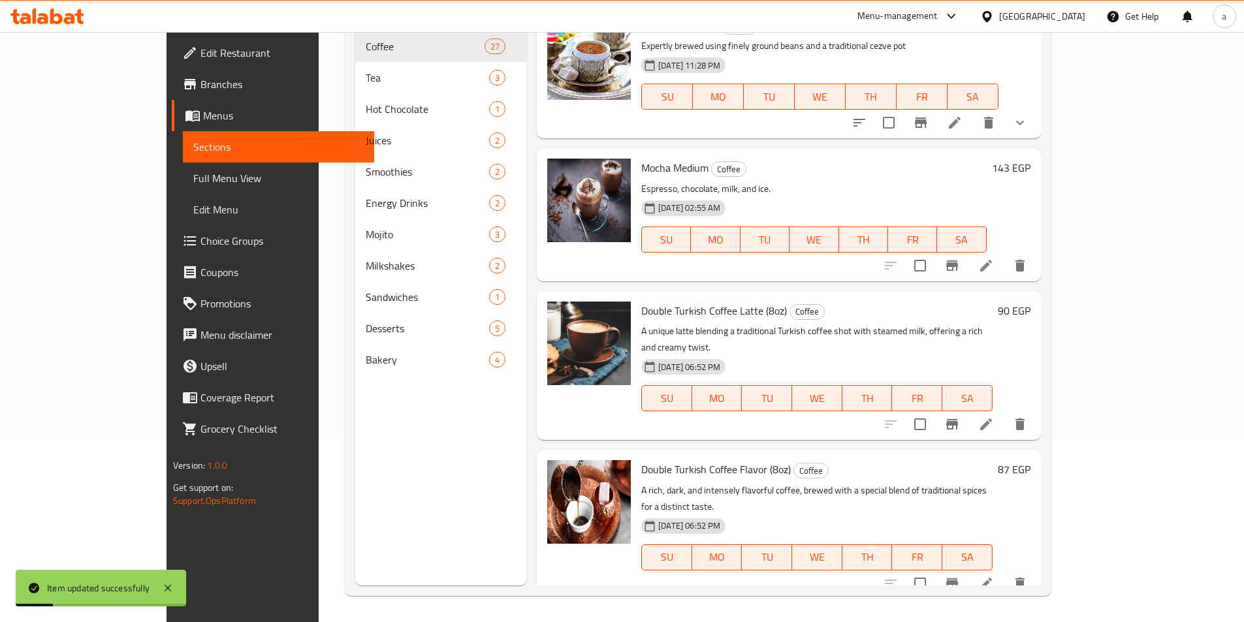
scroll to position [183, 0]
click at [355, 470] on div "Menu sections Coffee 27 Tea 3 Hot Chocolate 1 Juices 2 Smoothies 2 Energy Drink…" at bounding box center [440, 274] width 171 height 622
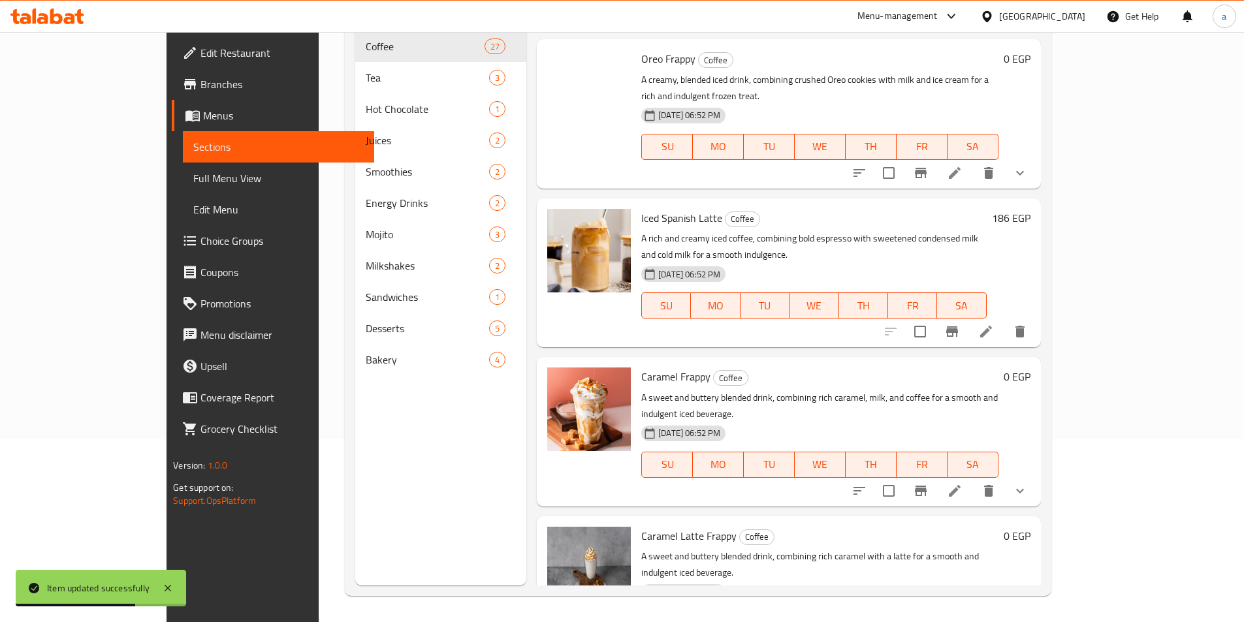
scroll to position [2871, 0]
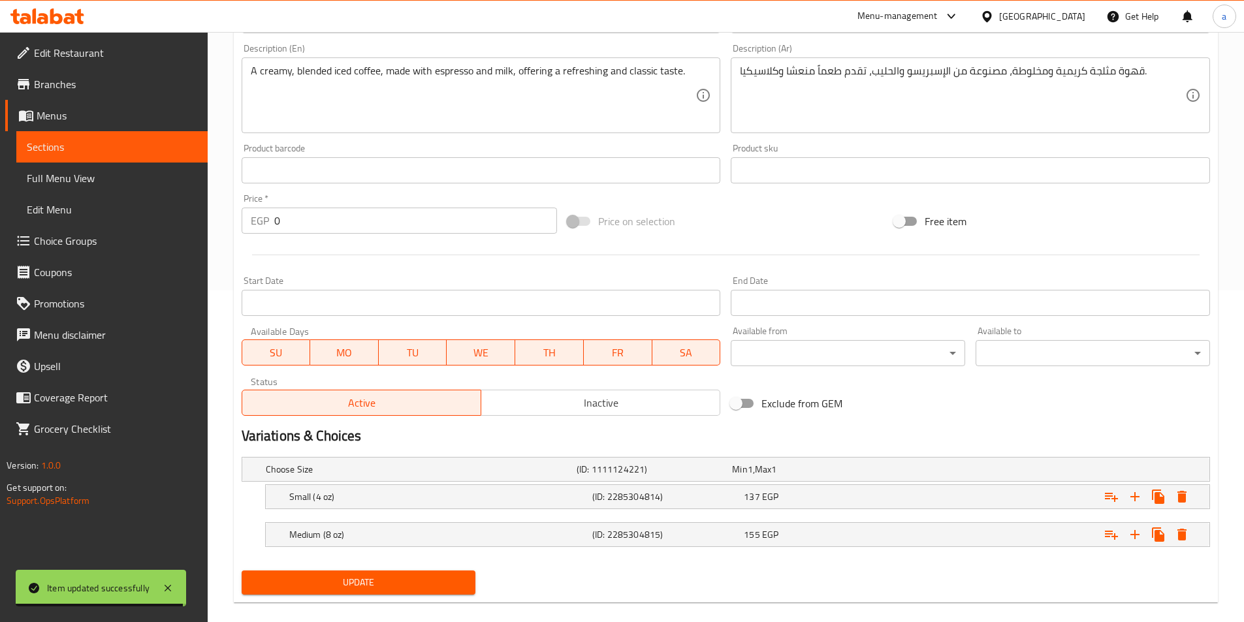
scroll to position [349, 0]
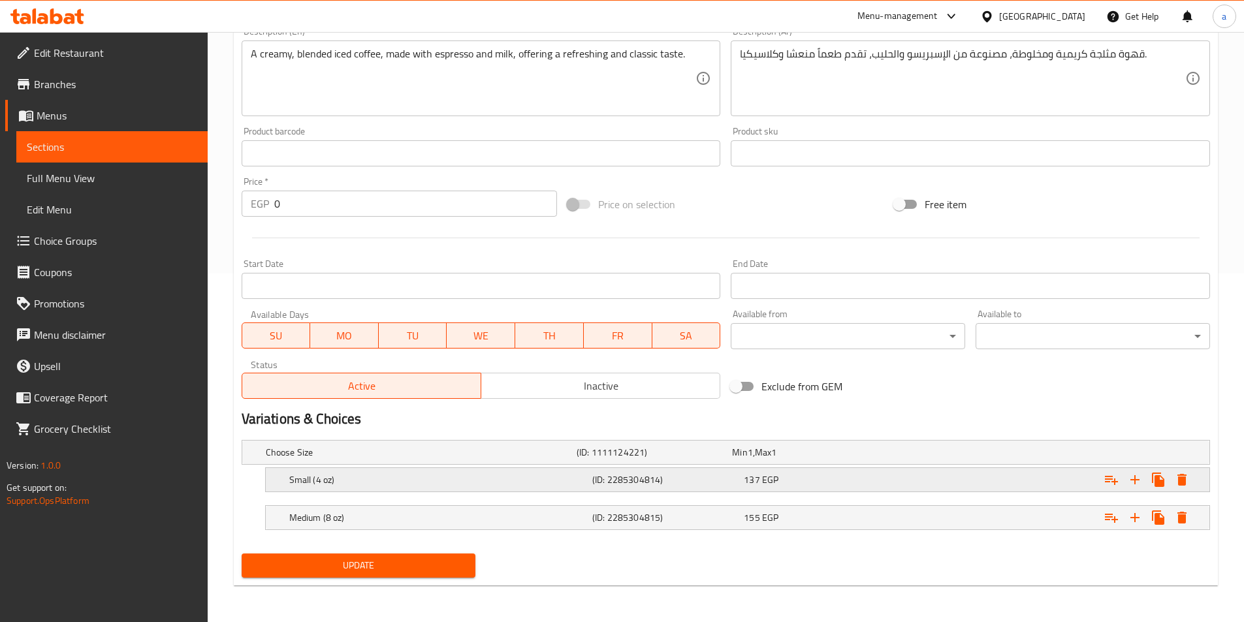
click at [485, 477] on h5 "Small (4 oz)" at bounding box center [438, 480] width 298 height 13
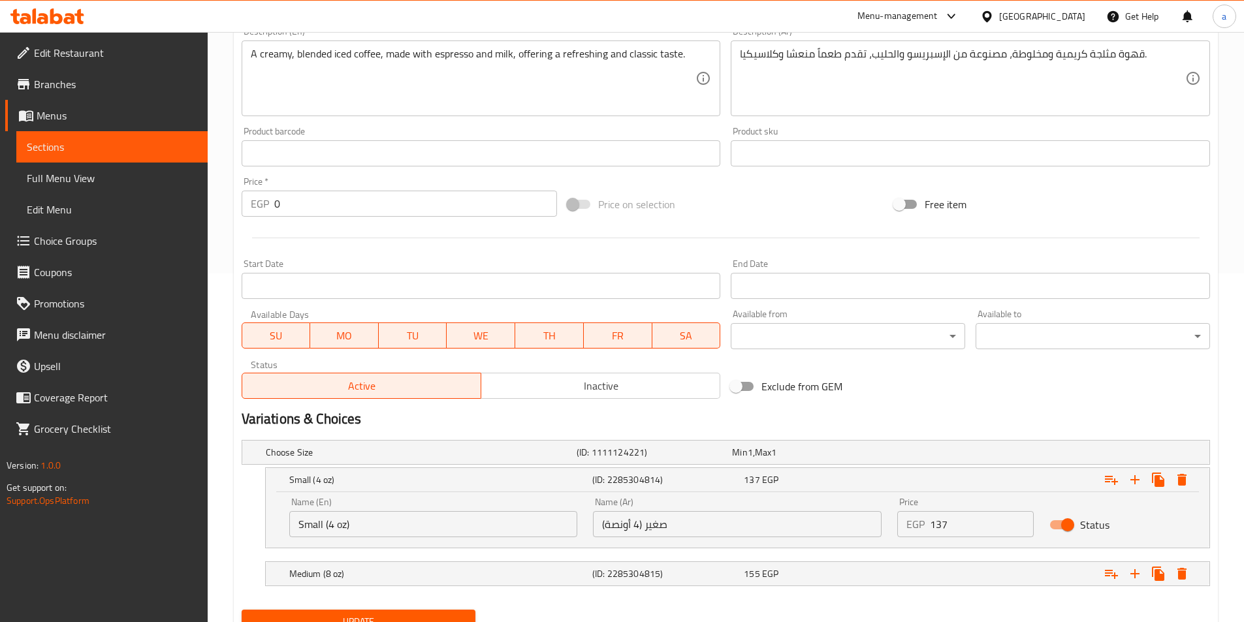
click at [460, 517] on input "Small (4 oz)" at bounding box center [433, 524] width 289 height 26
type input "Small"
click at [675, 524] on input "صغير (4 أونصة)" at bounding box center [737, 524] width 289 height 26
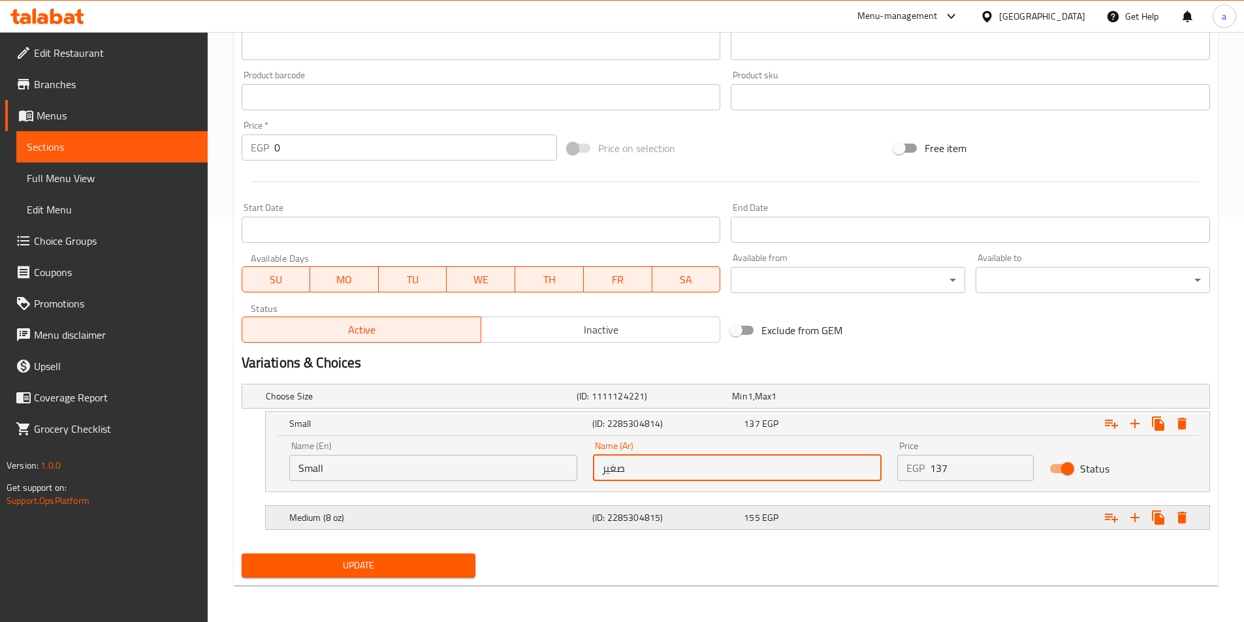
type input "صغير"
click at [599, 521] on h5 "(ID: 2285304815)" at bounding box center [665, 517] width 146 height 13
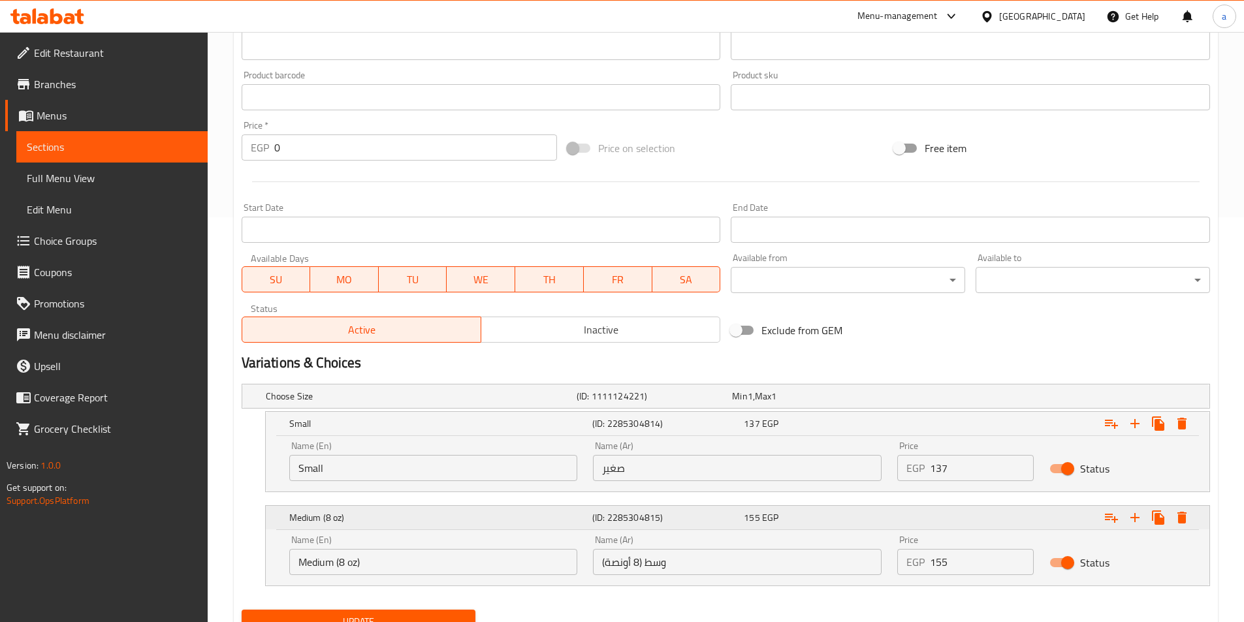
scroll to position [460, 0]
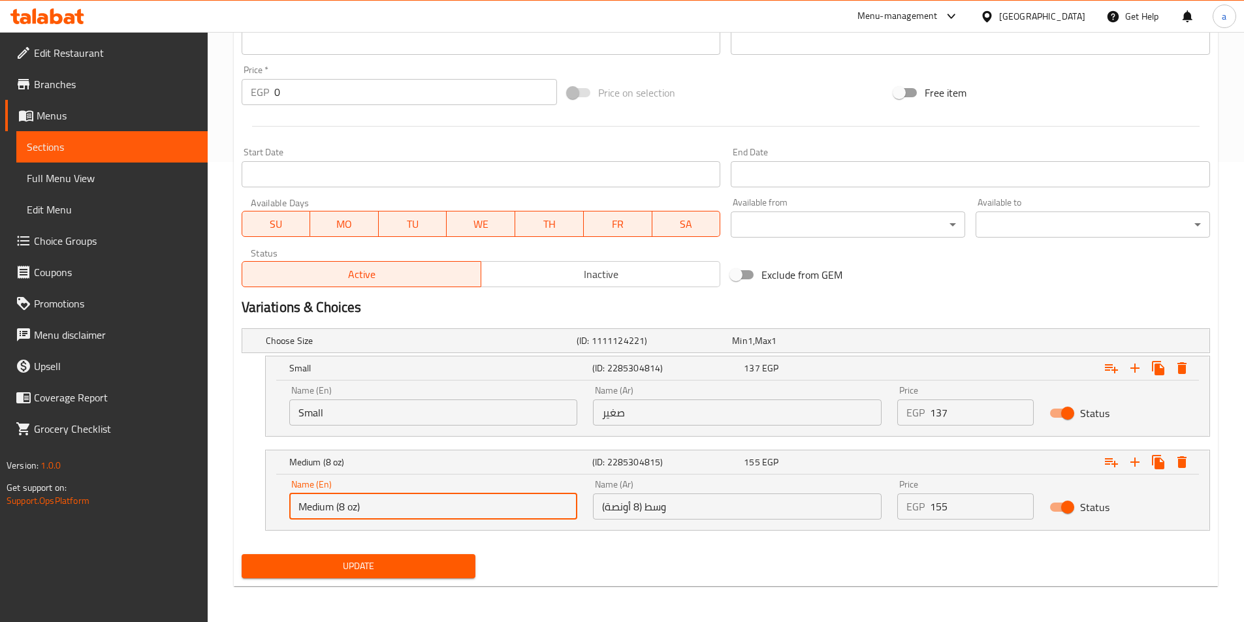
click at [550, 513] on input "Medium (8 oz)" at bounding box center [433, 507] width 289 height 26
type input "Medium"
click at [686, 508] on input "وسط (8 أونصة)" at bounding box center [737, 507] width 289 height 26
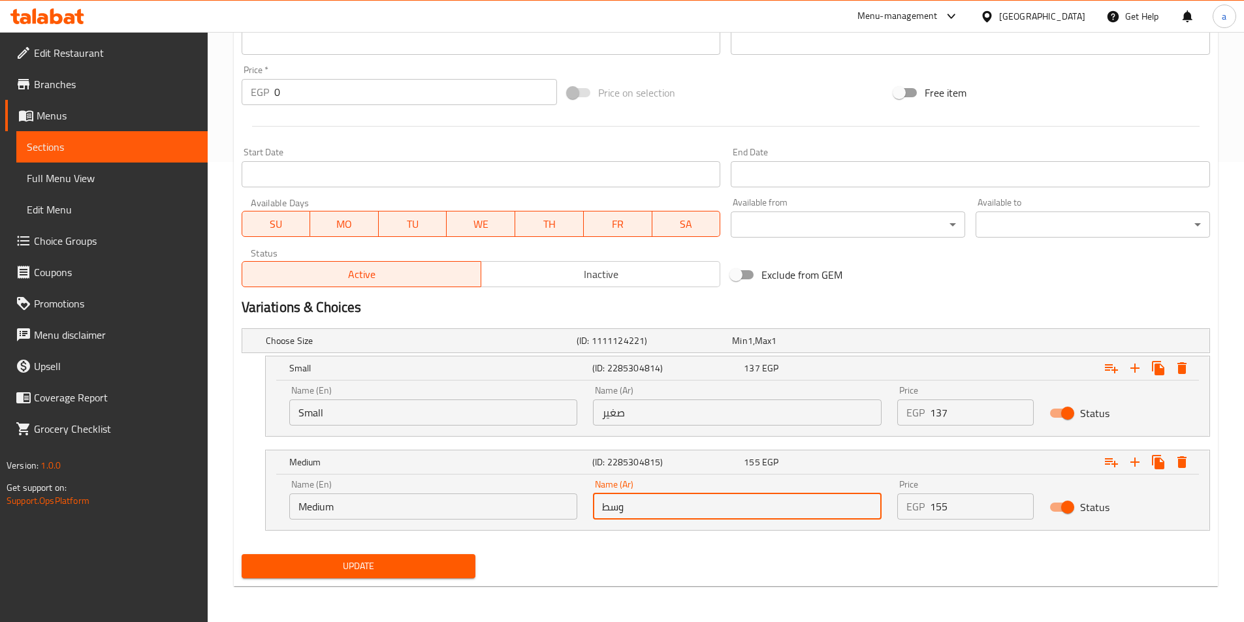
type input "وسط"
click at [348, 562] on span "Update" at bounding box center [359, 566] width 214 height 16
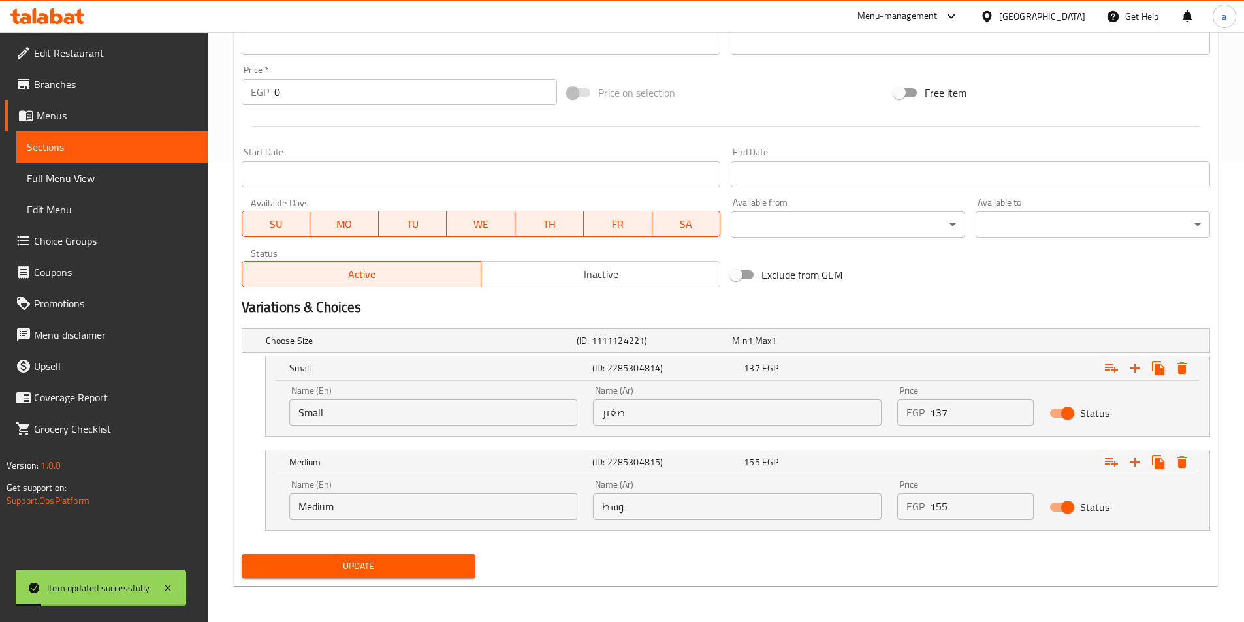
click at [157, 147] on span "Sections" at bounding box center [112, 147] width 170 height 16
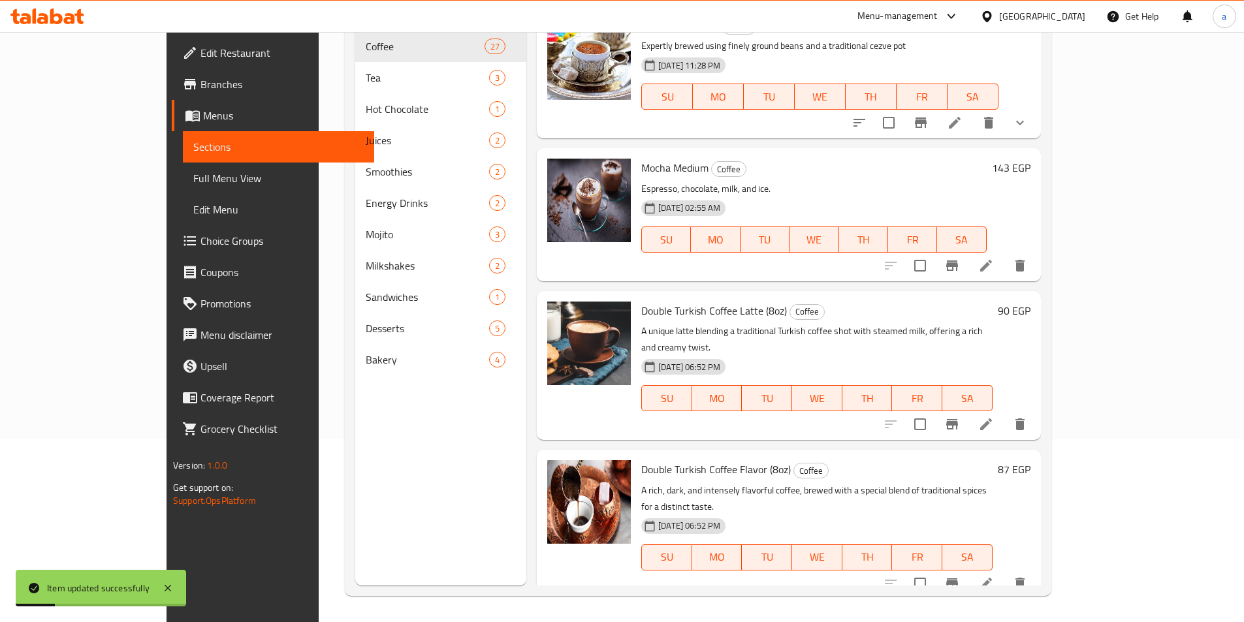
scroll to position [3013, 0]
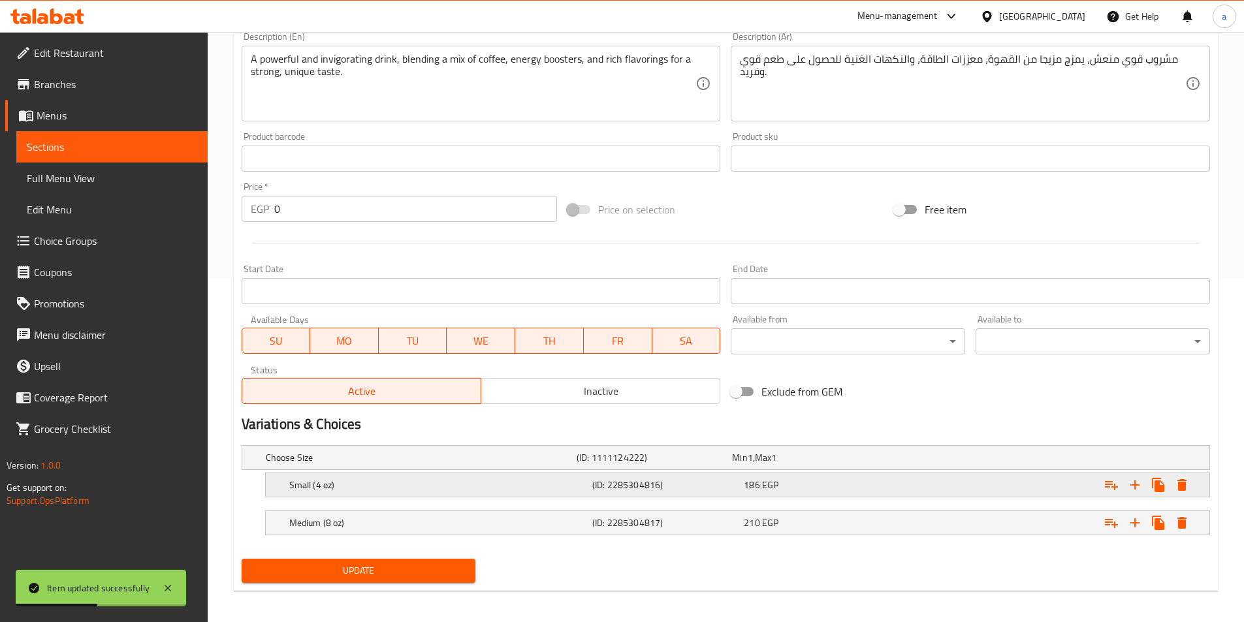
scroll to position [349, 0]
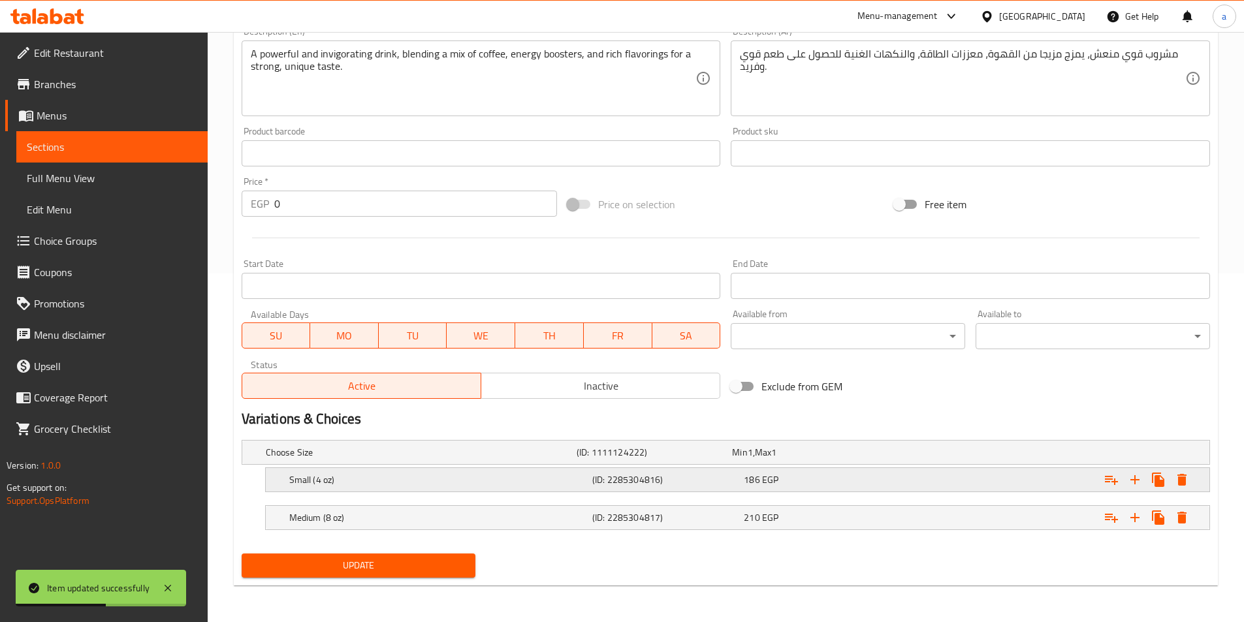
click at [428, 489] on div "Small (4 oz) (ID: 2285304816) 186 EGP" at bounding box center [742, 480] width 910 height 29
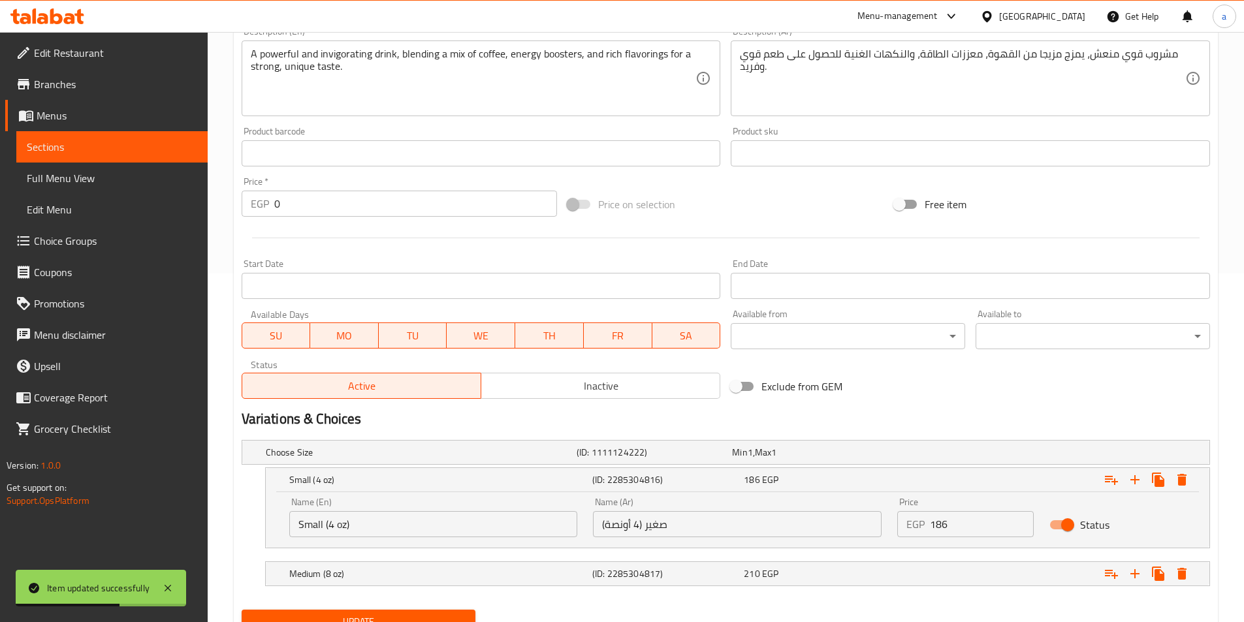
click at [439, 519] on input "Small (4 oz)" at bounding box center [433, 524] width 289 height 26
type input "Small"
click at [683, 519] on input "صغير (4 أونصة)" at bounding box center [737, 524] width 289 height 26
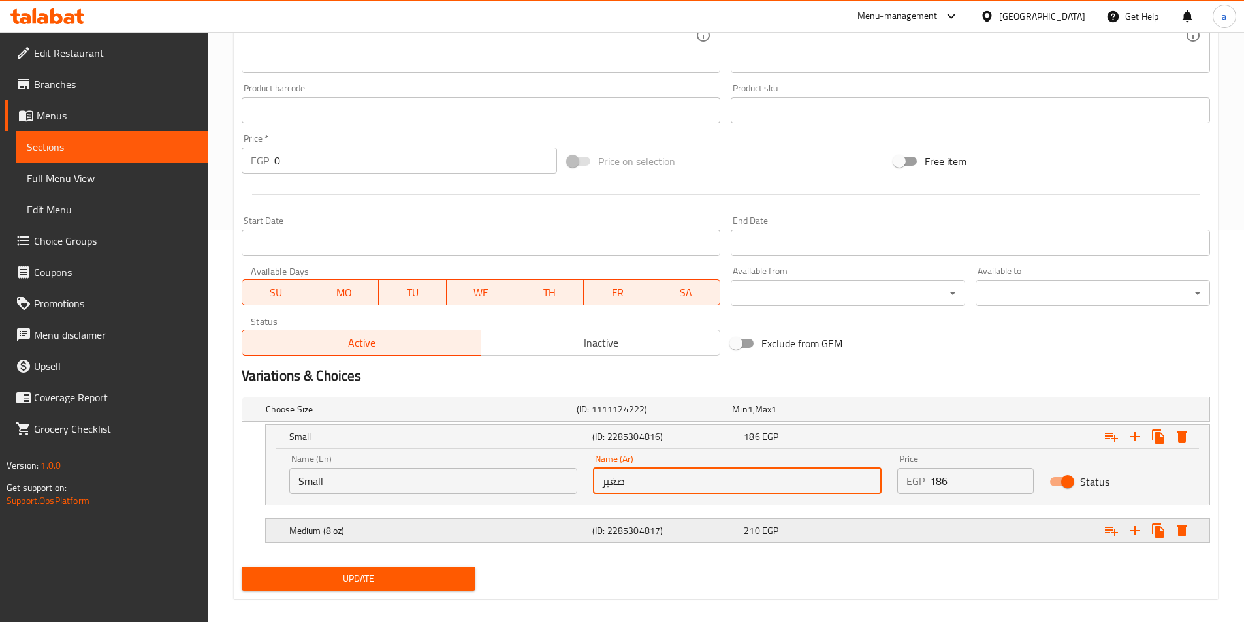
scroll to position [405, 0]
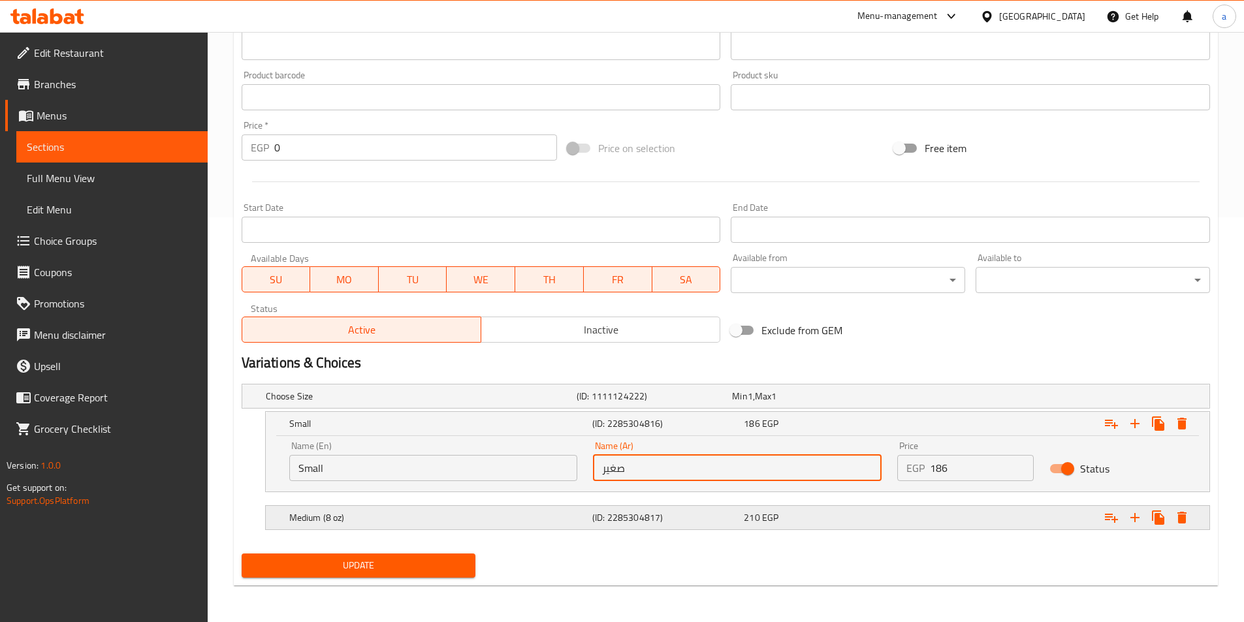
type input "صغير"
click at [607, 515] on h5 "(ID: 2285304817)" at bounding box center [665, 517] width 146 height 13
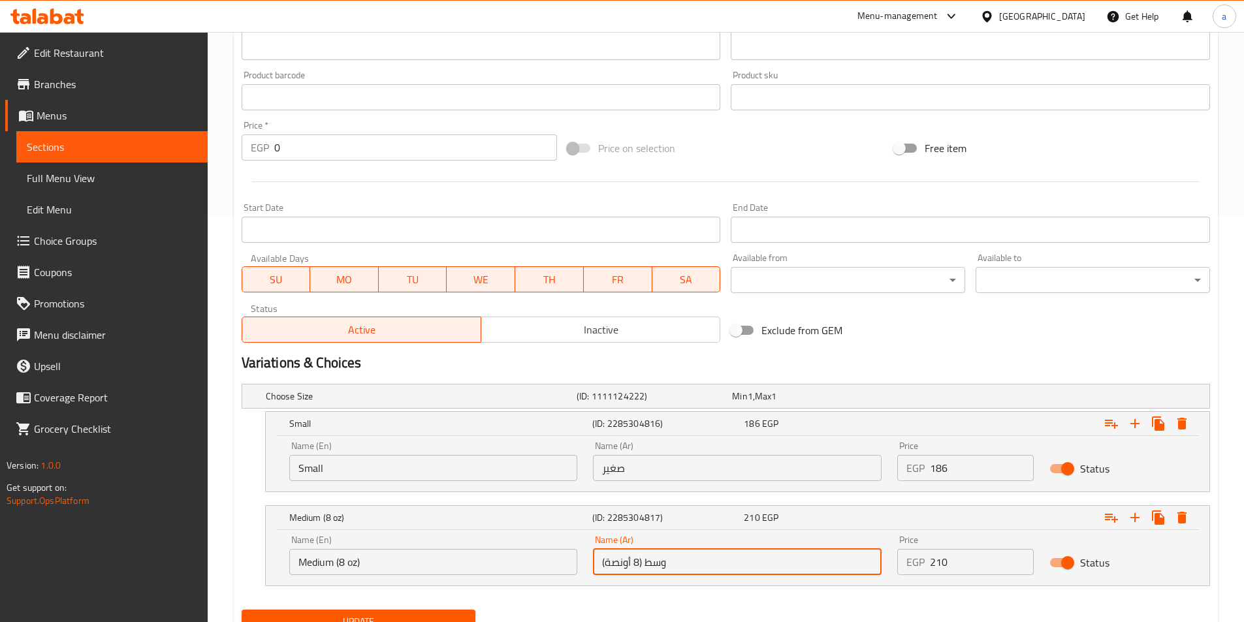
click at [686, 555] on input "وسط (8 أونصة)" at bounding box center [737, 562] width 289 height 26
type input "وسط"
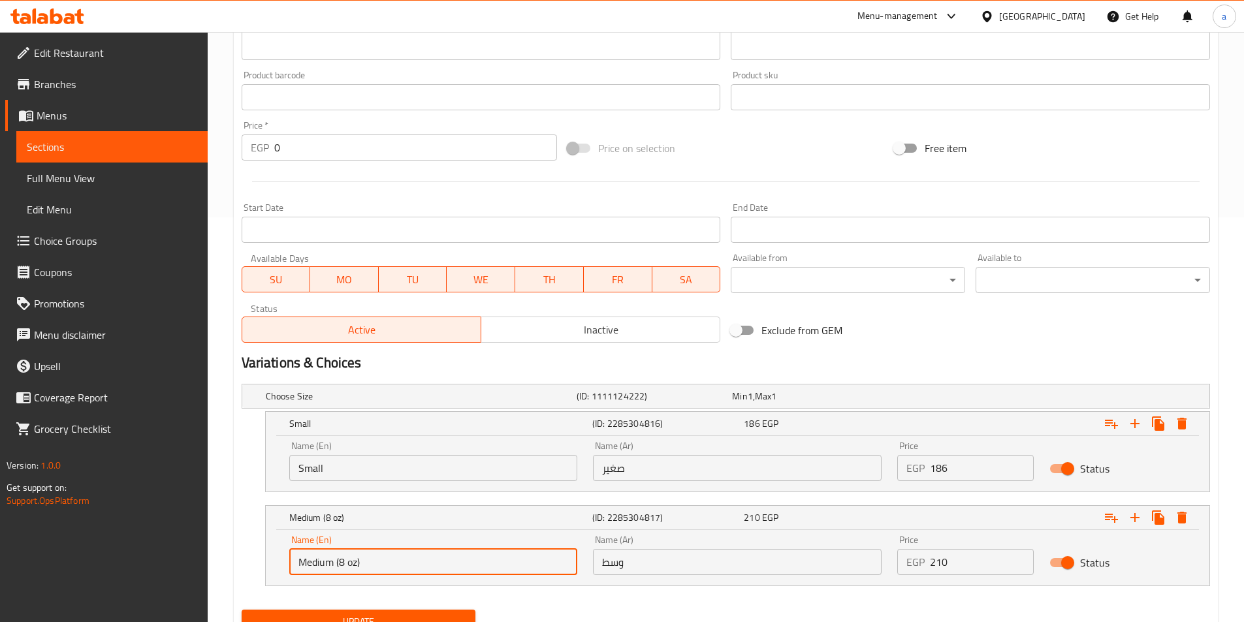
click at [521, 570] on input "Medium (8 oz)" at bounding box center [433, 562] width 289 height 26
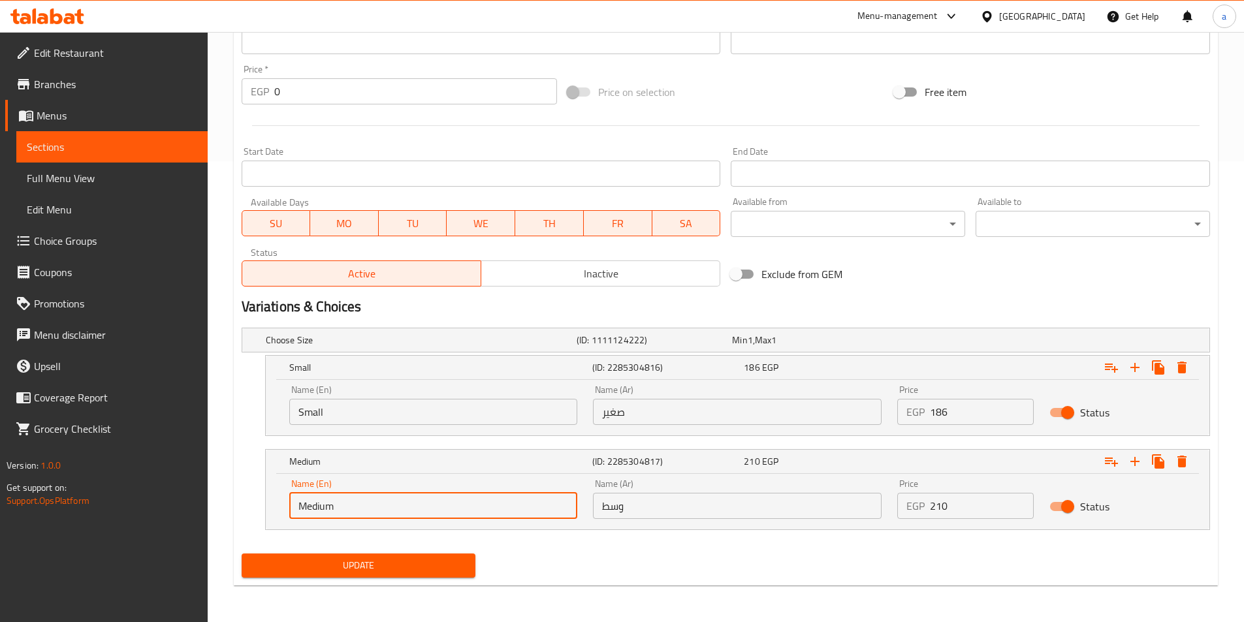
type input "Medium"
click at [393, 562] on span "Update" at bounding box center [359, 566] width 214 height 16
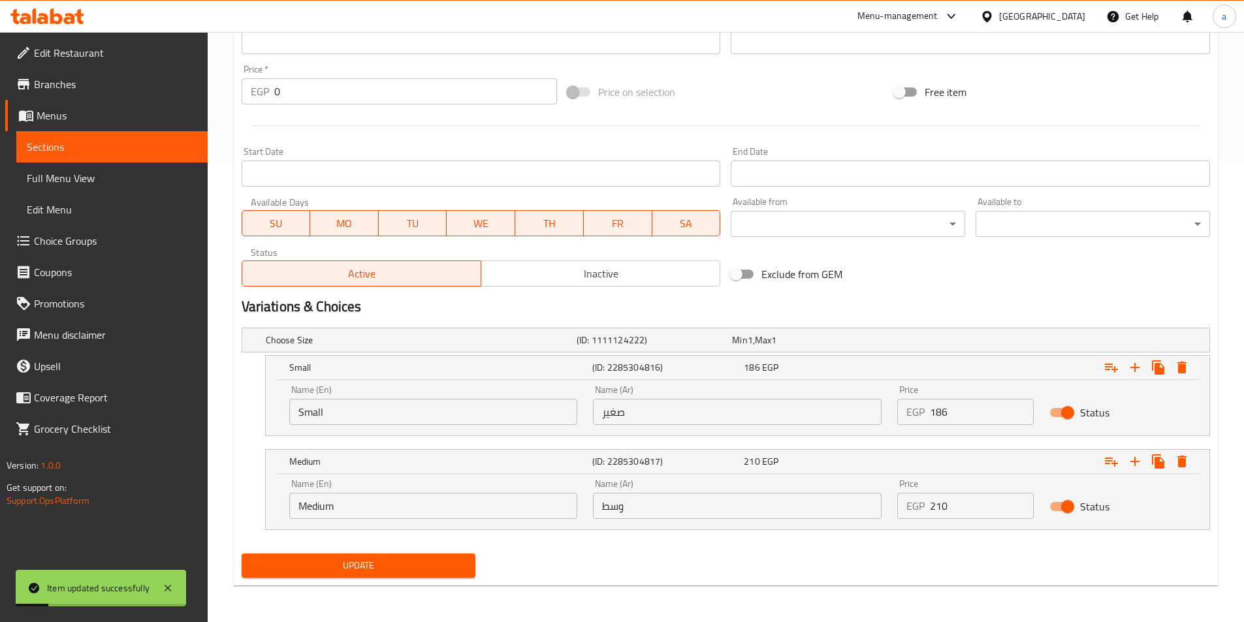
click at [177, 151] on span "Sections" at bounding box center [112, 147] width 170 height 16
click at [177, 153] on span "Sections" at bounding box center [112, 147] width 170 height 16
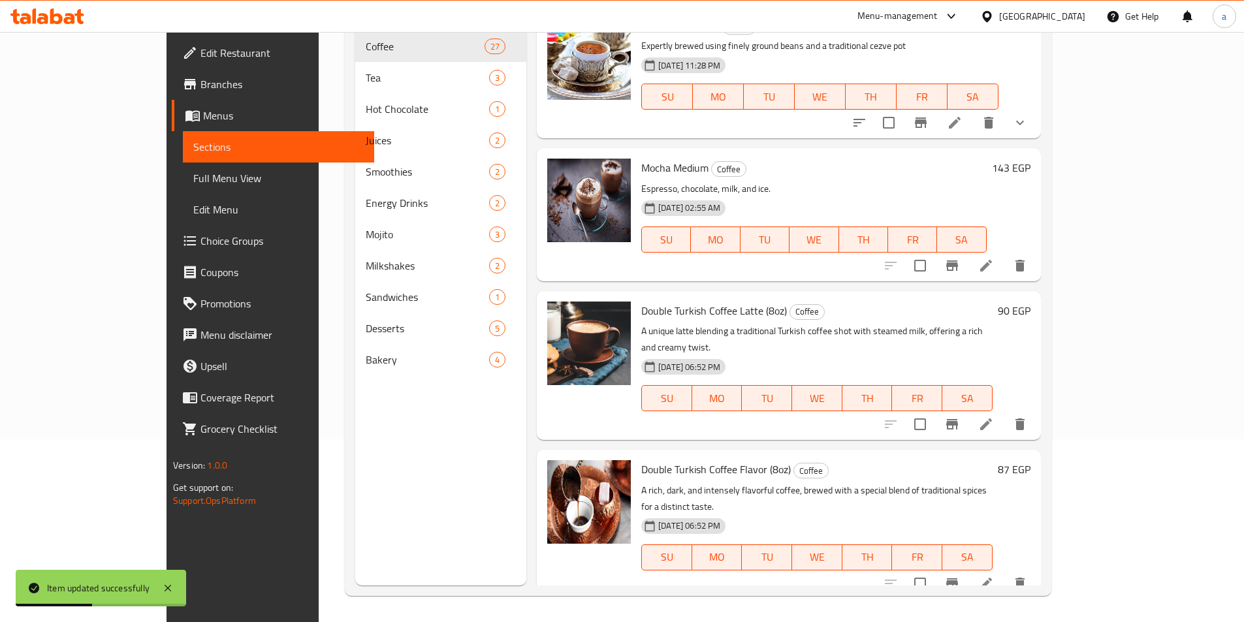
scroll to position [3156, 0]
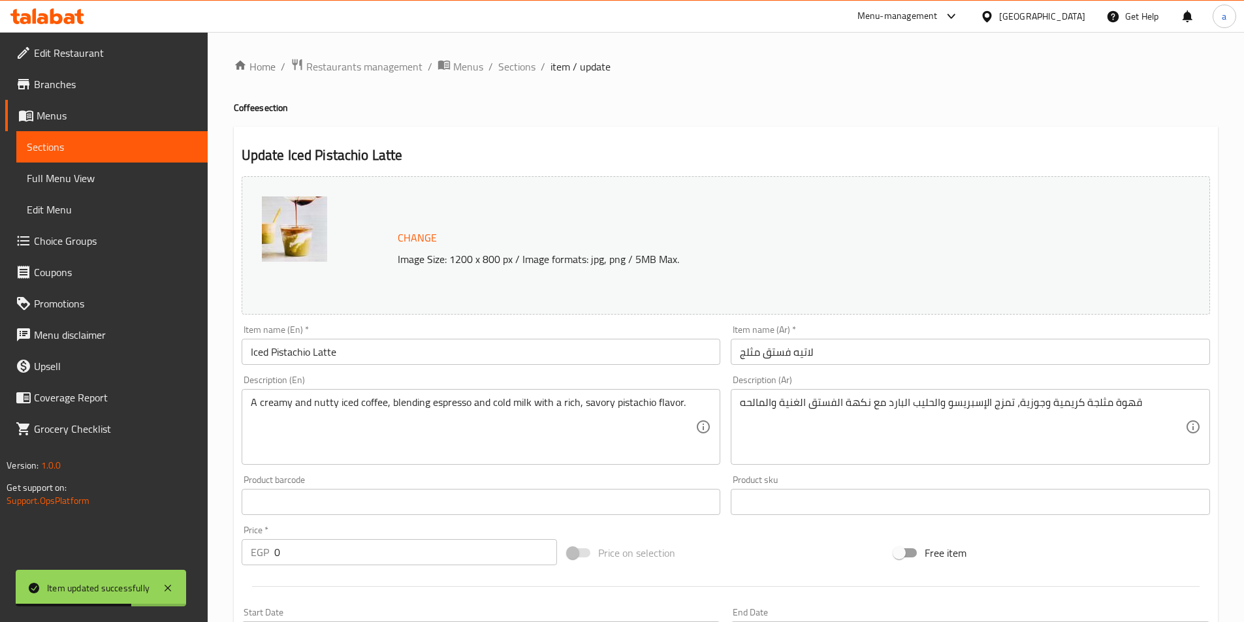
scroll to position [349, 0]
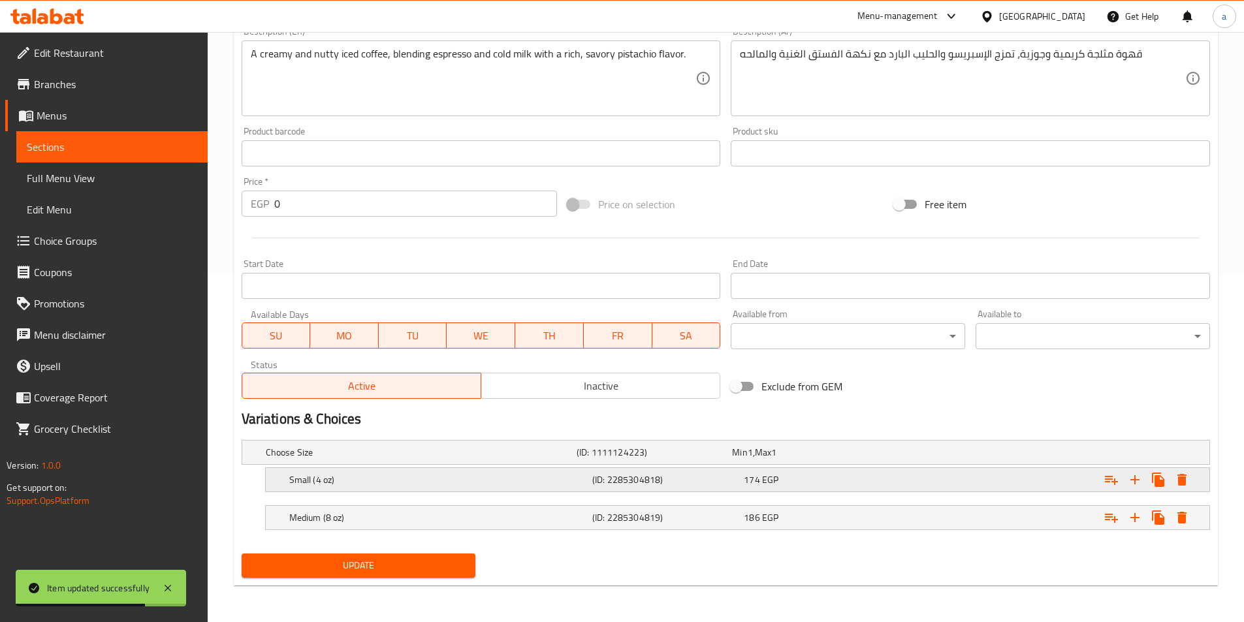
click at [414, 483] on h5 "Small (4 oz)" at bounding box center [438, 480] width 298 height 13
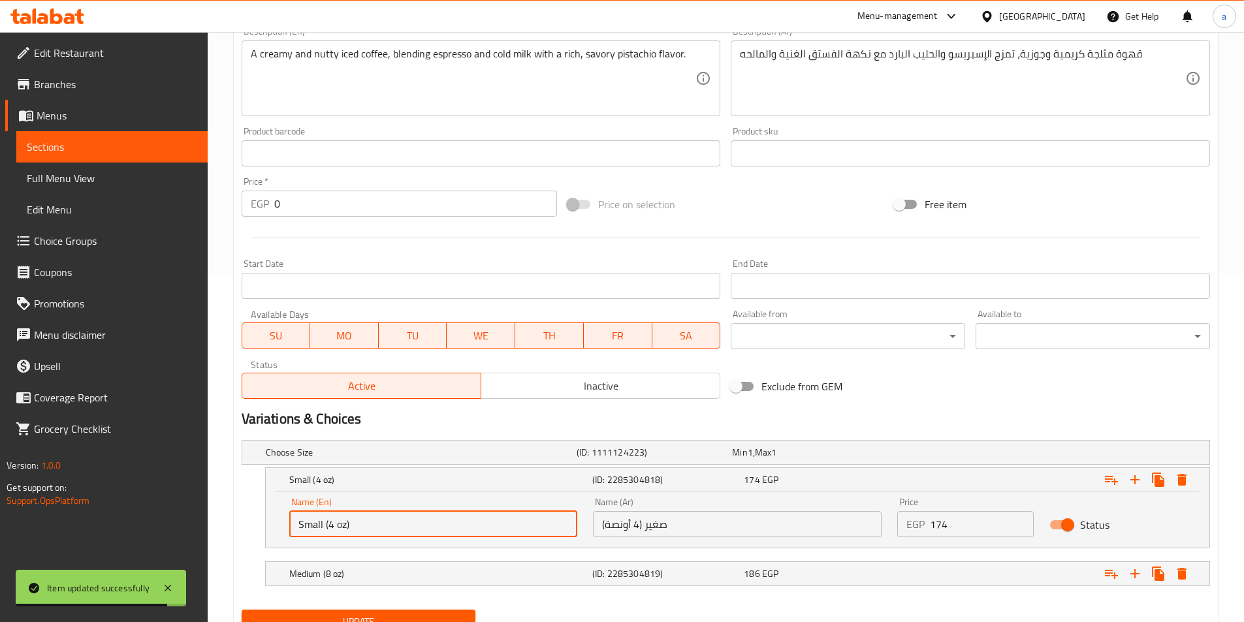
click at [419, 524] on input "Small (4 oz)" at bounding box center [433, 524] width 289 height 26
type input "Small"
click at [310, 574] on h5 "Medium (8 oz)" at bounding box center [438, 574] width 298 height 13
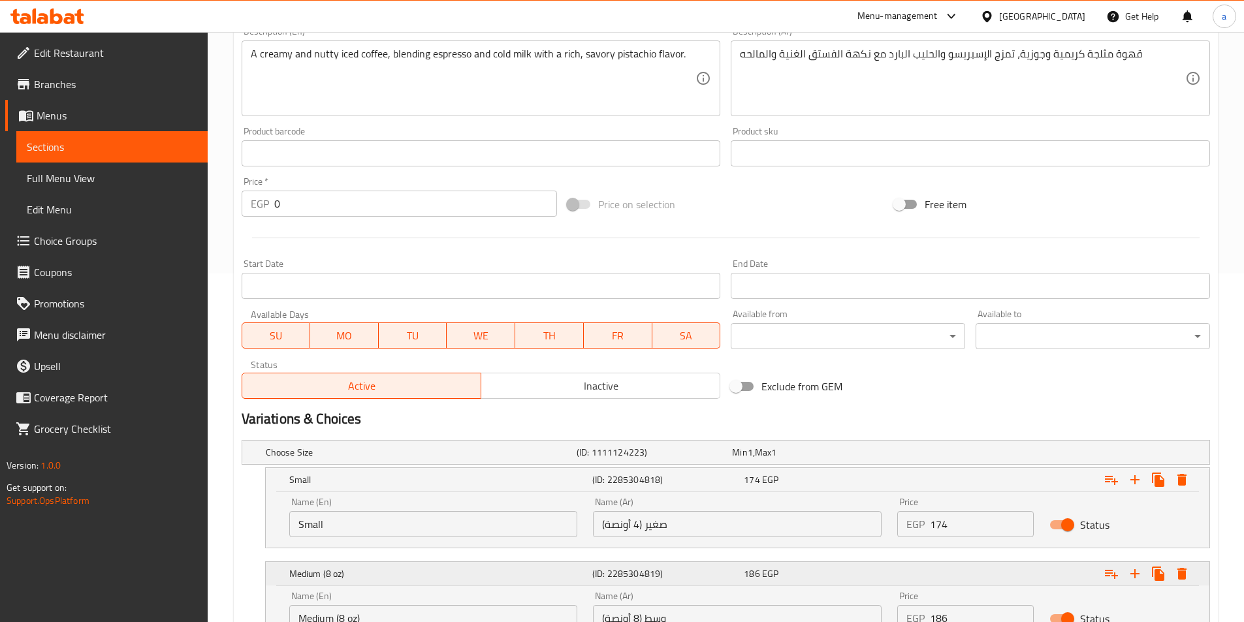
scroll to position [461, 0]
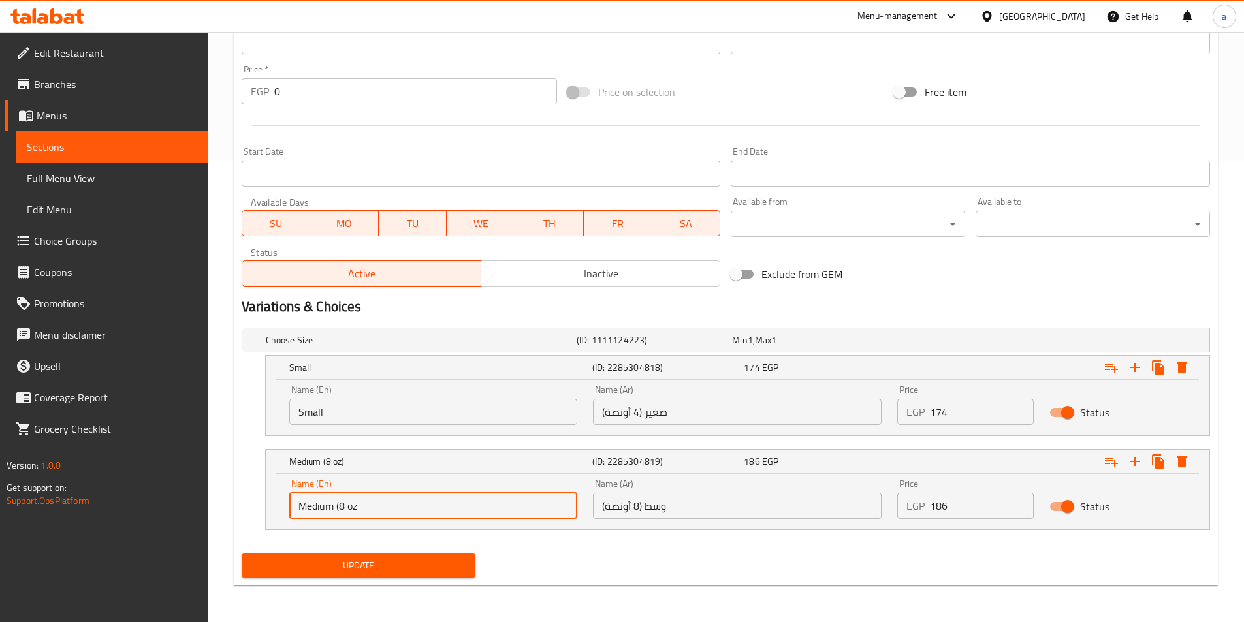
click at [439, 502] on input "Medium (8 oz" at bounding box center [433, 506] width 289 height 26
type input "Medium"
click at [728, 426] on div "Name (Ar) صغير (4 أونصة) Name (Ar)" at bounding box center [737, 406] width 304 height 56
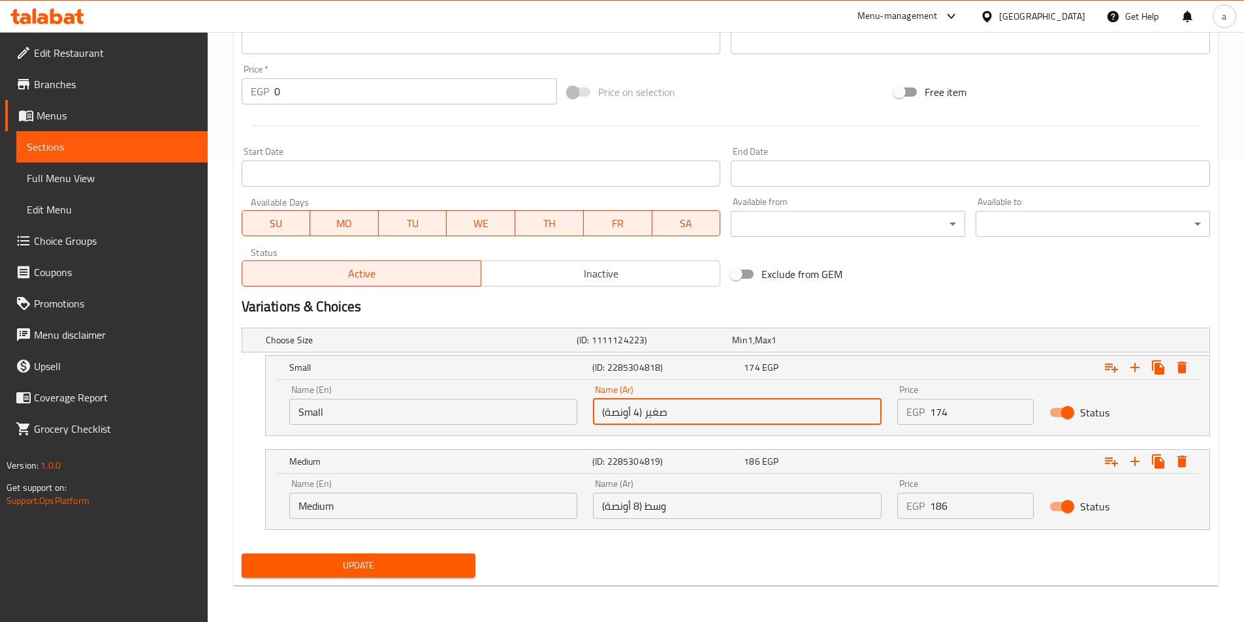
click at [724, 418] on input "صغير (4 أونصة)" at bounding box center [737, 412] width 289 height 26
type input "صغير"
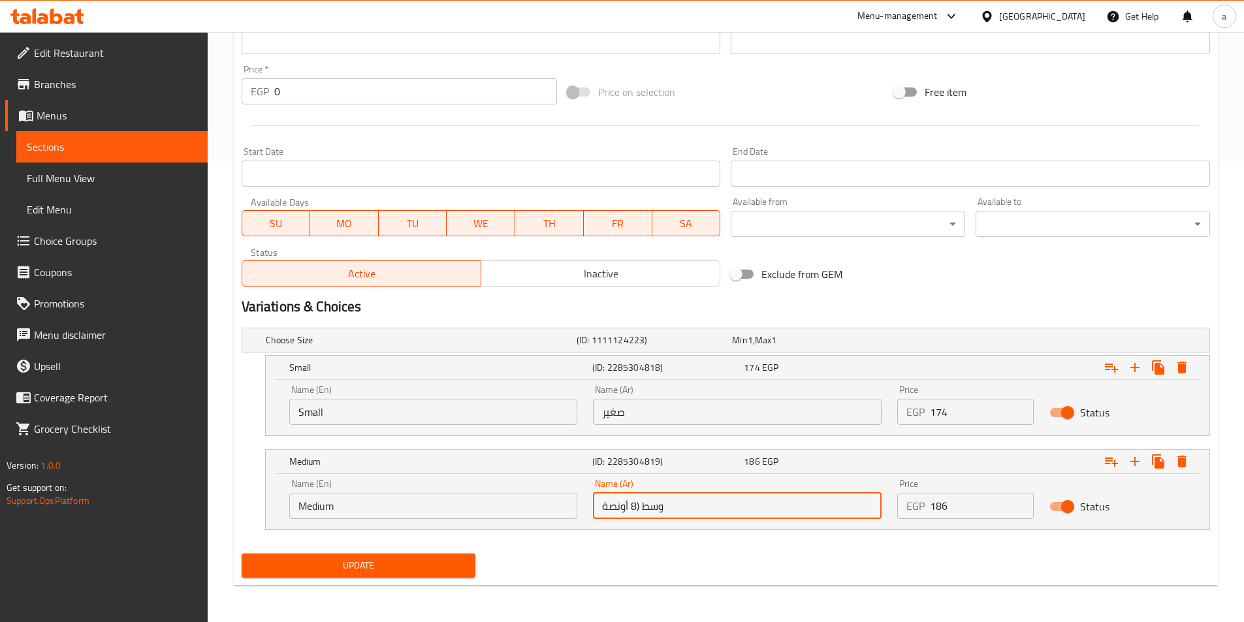
click at [683, 512] on input "وسط (8 أونصة" at bounding box center [737, 506] width 289 height 26
type input "وسط"
click at [378, 564] on span "Update" at bounding box center [359, 566] width 214 height 16
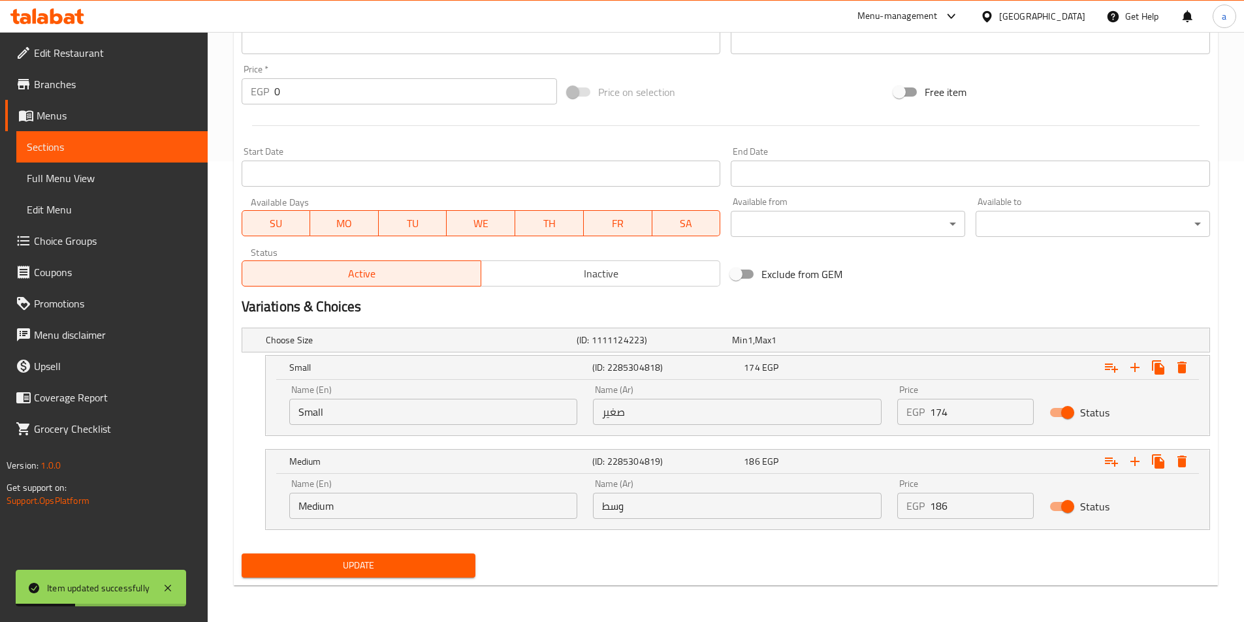
click at [82, 149] on span "Sections" at bounding box center [112, 147] width 170 height 16
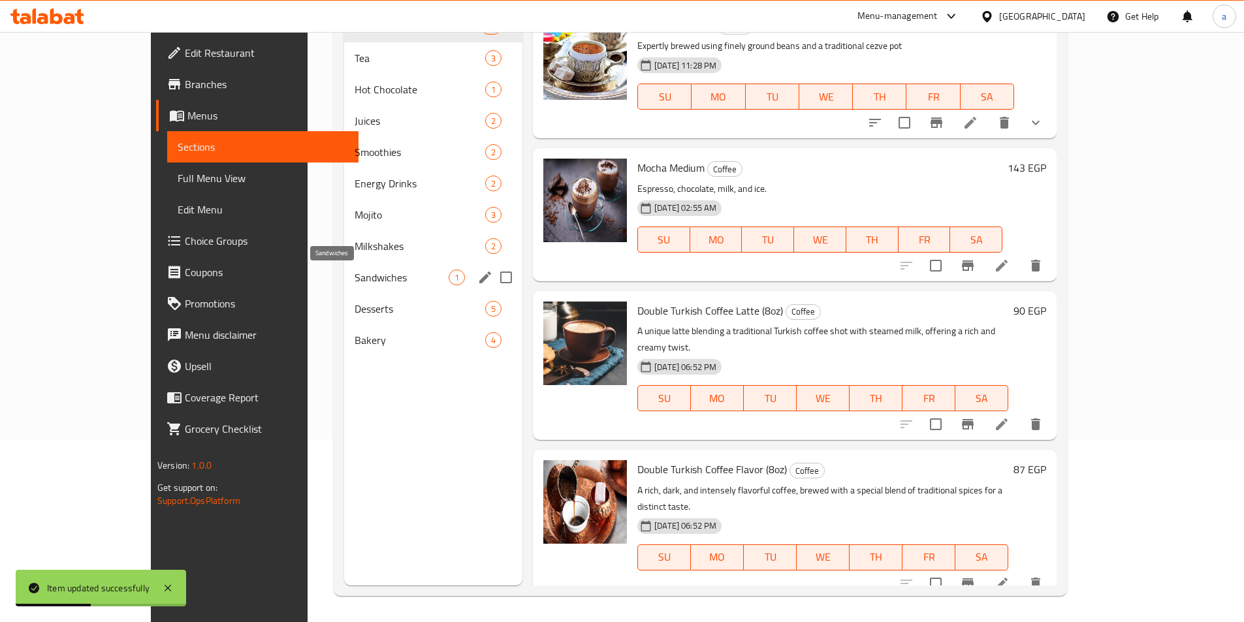
scroll to position [3244, 0]
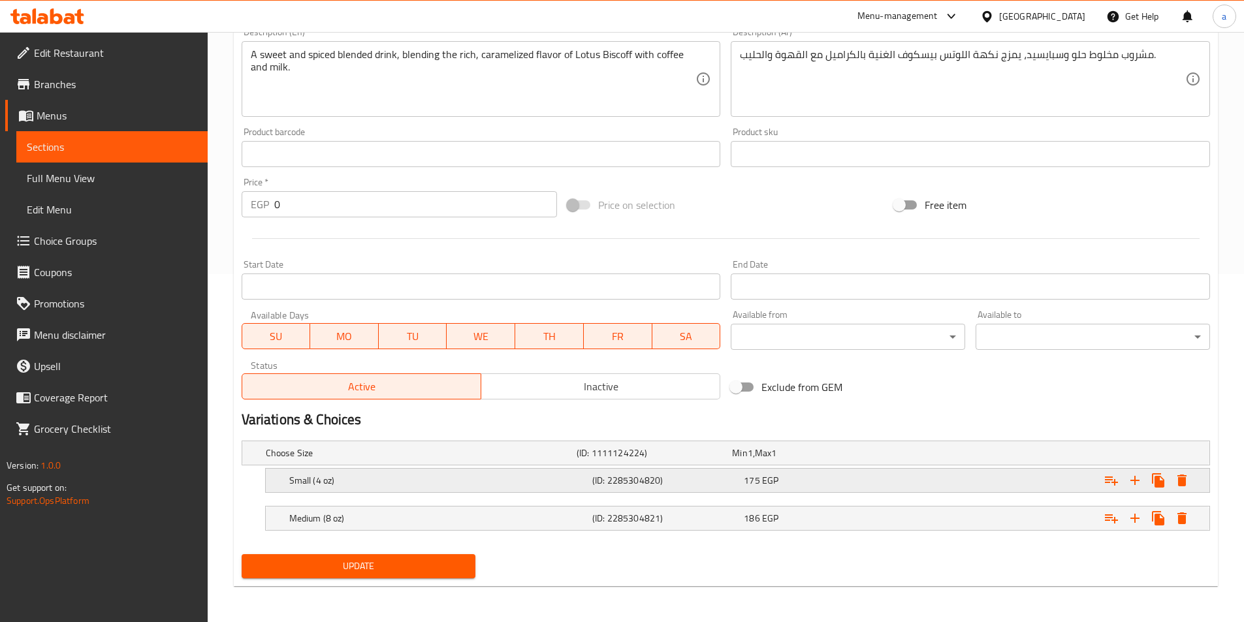
scroll to position [349, 0]
click at [383, 484] on h5 "Small (4 oz)" at bounding box center [438, 480] width 298 height 13
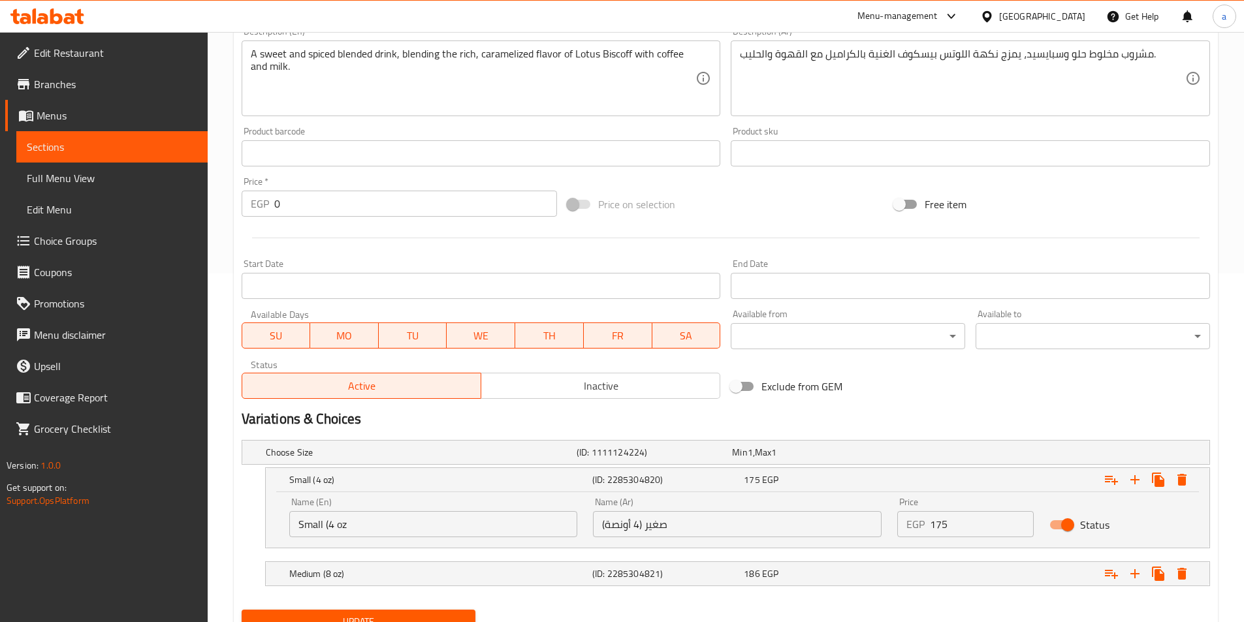
click at [372, 526] on input "Small (4 oz" at bounding box center [433, 524] width 289 height 26
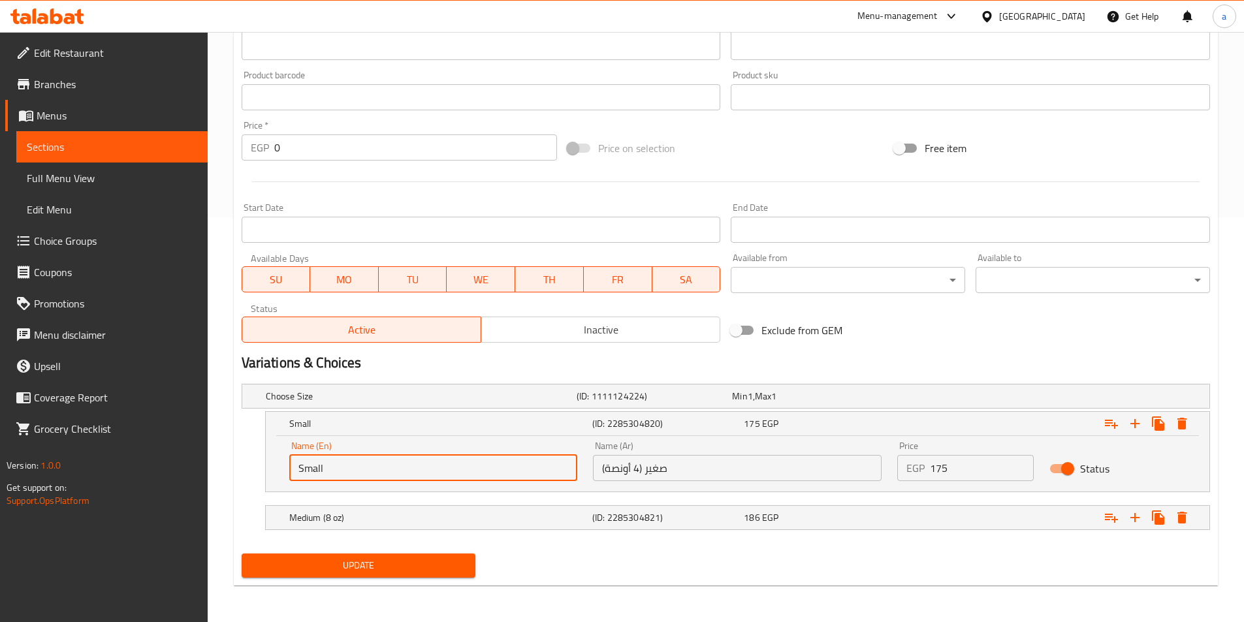
type input "Small"
click at [684, 474] on input "صغير (4 أونصة)" at bounding box center [737, 468] width 289 height 26
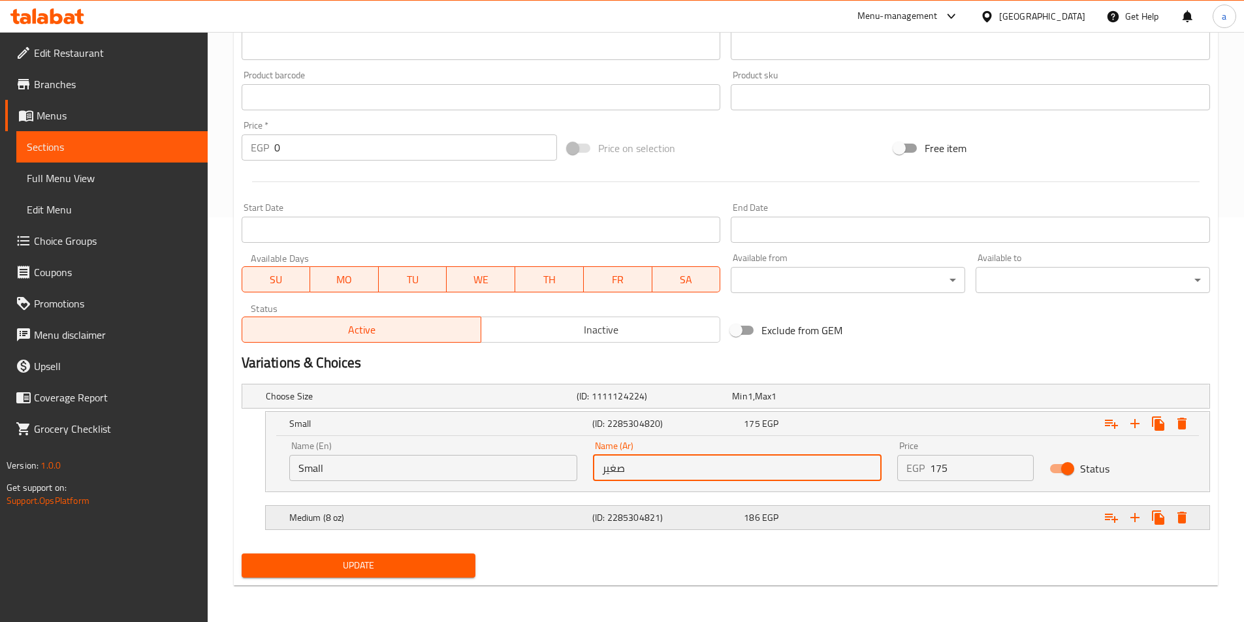
type input "صغير"
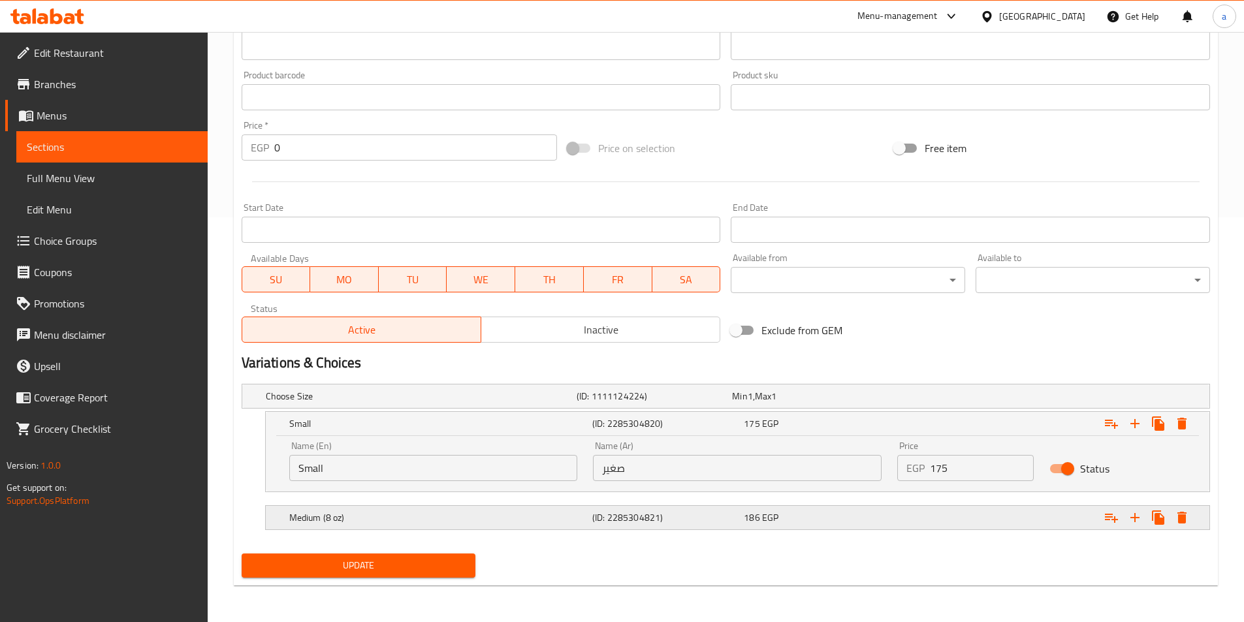
click at [532, 518] on h5 "Medium (8 oz)" at bounding box center [438, 517] width 298 height 13
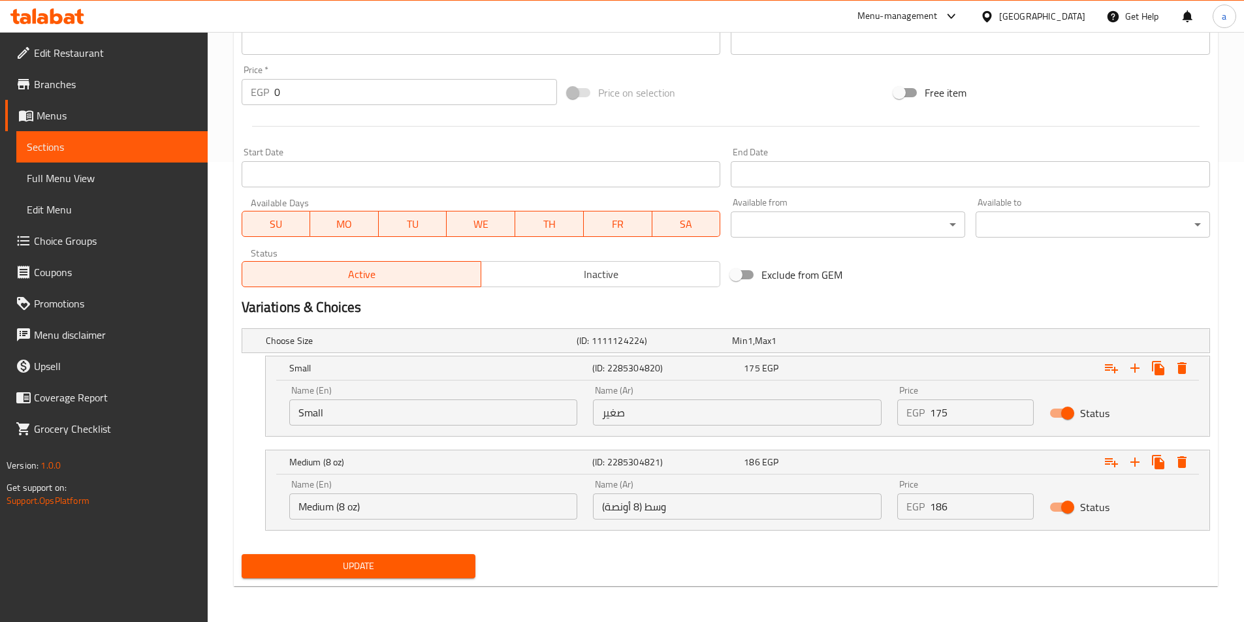
scroll to position [461, 0]
click at [497, 504] on input "Medium (8 oz" at bounding box center [433, 506] width 289 height 26
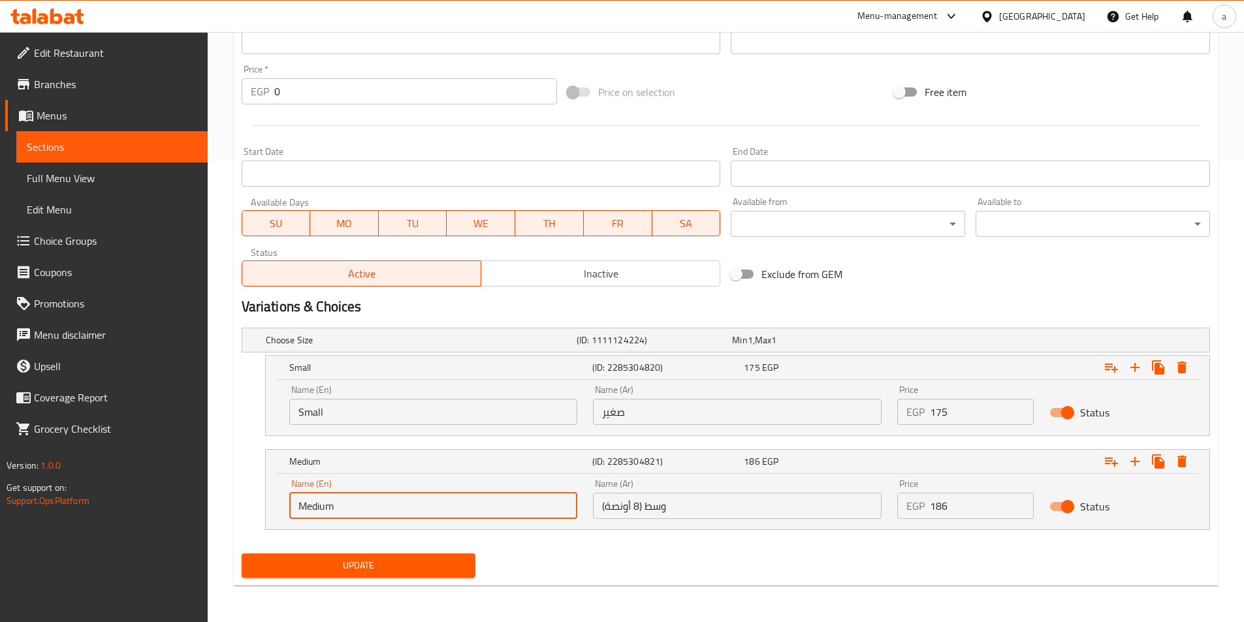
type input "Medium"
click at [688, 509] on input "وسط (8 أونصة)" at bounding box center [737, 506] width 289 height 26
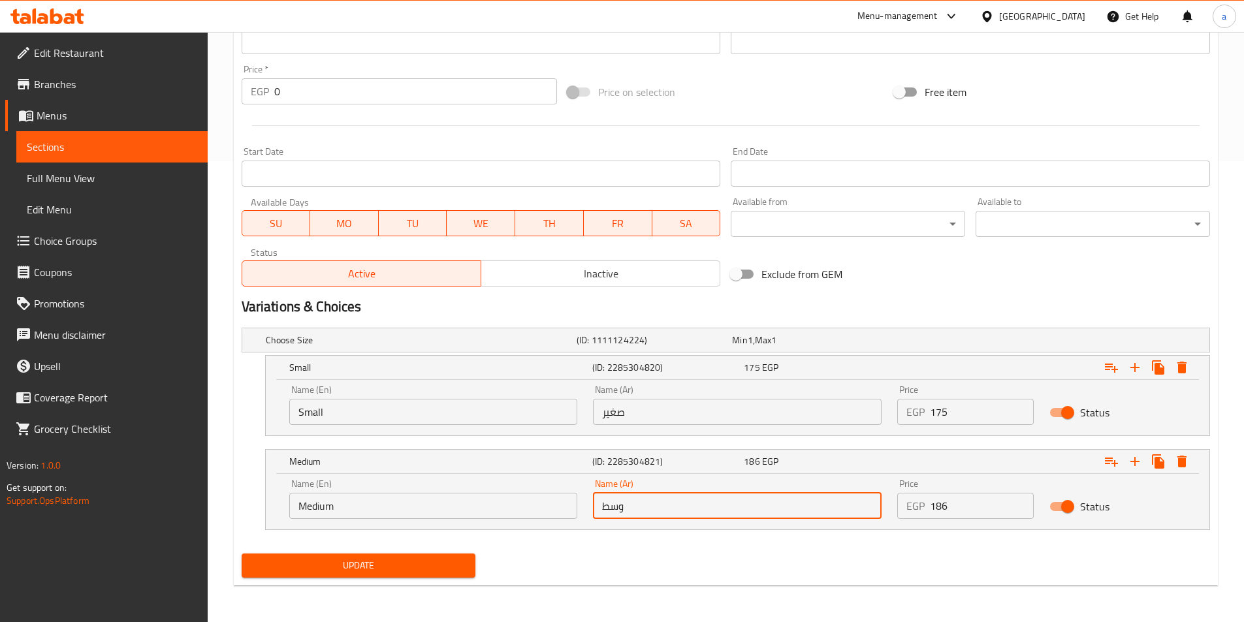
type input "وسط"
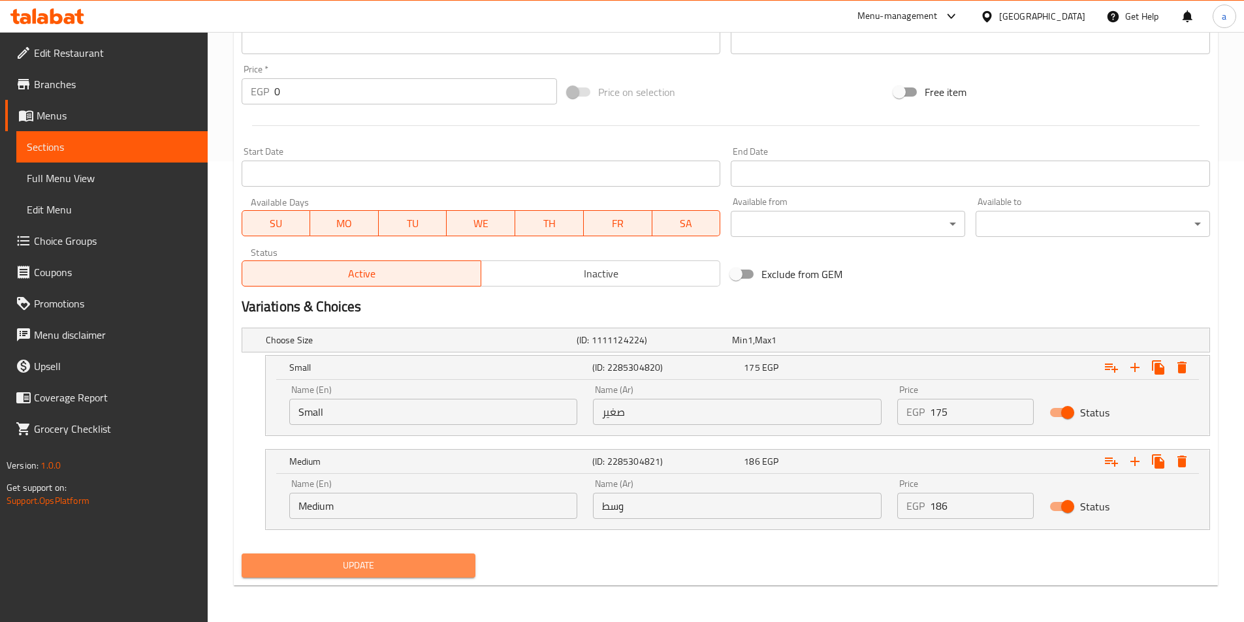
click at [336, 568] on span "Update" at bounding box center [359, 566] width 214 height 16
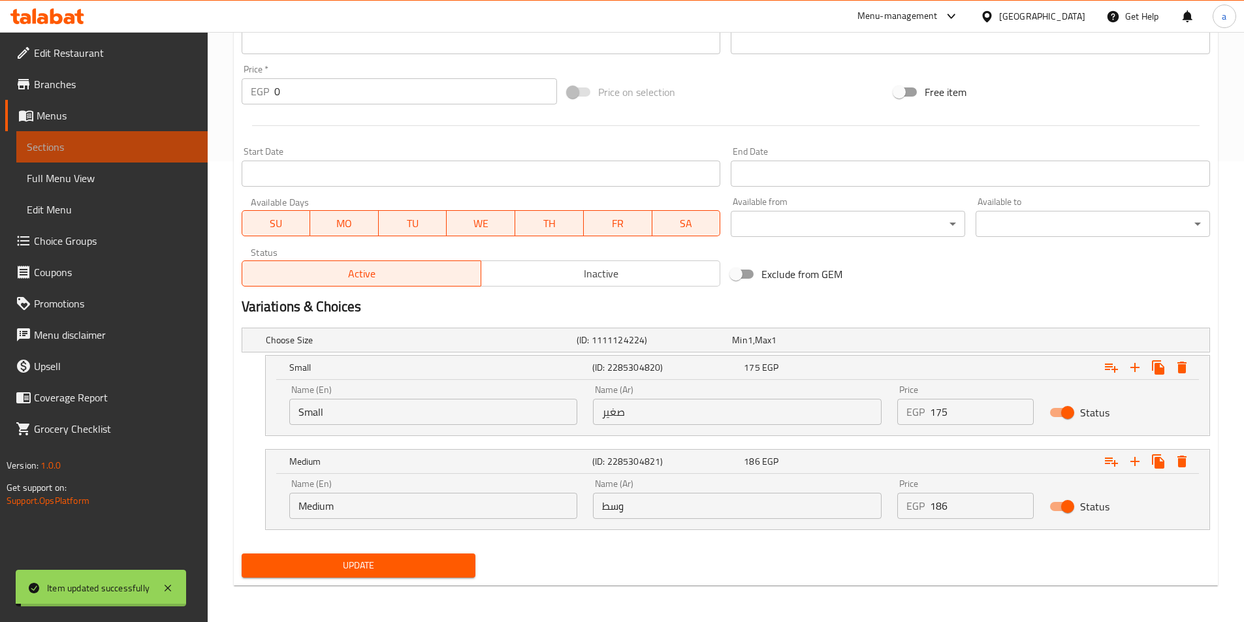
click at [114, 155] on link "Sections" at bounding box center [111, 146] width 191 height 31
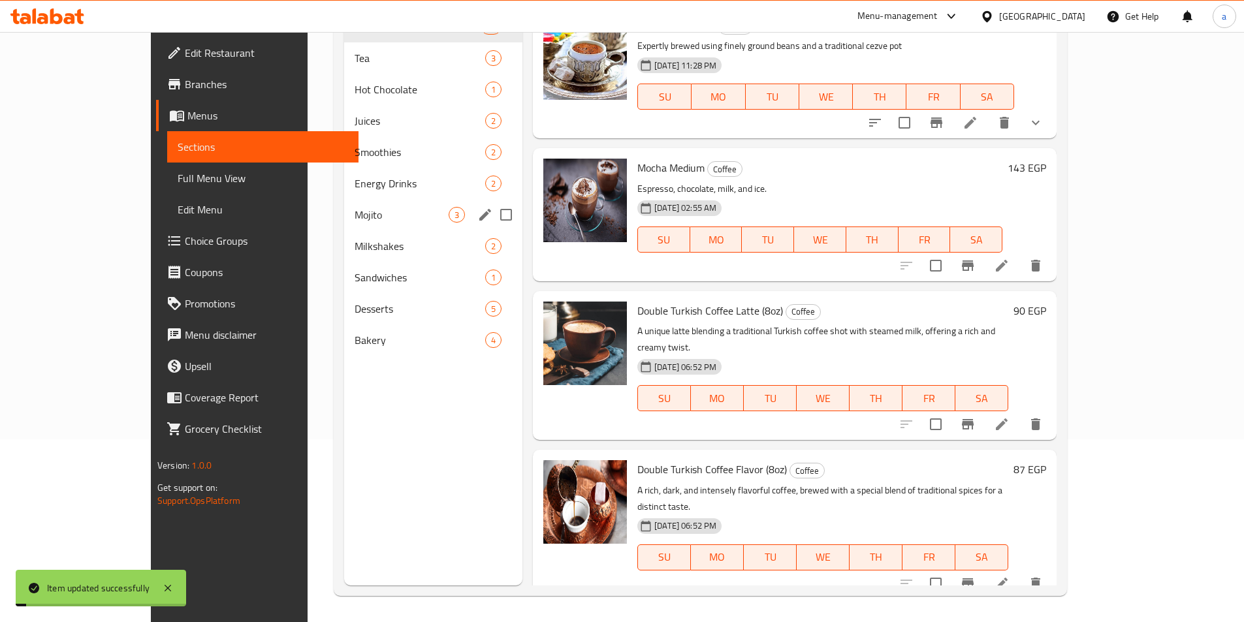
scroll to position [183, 0]
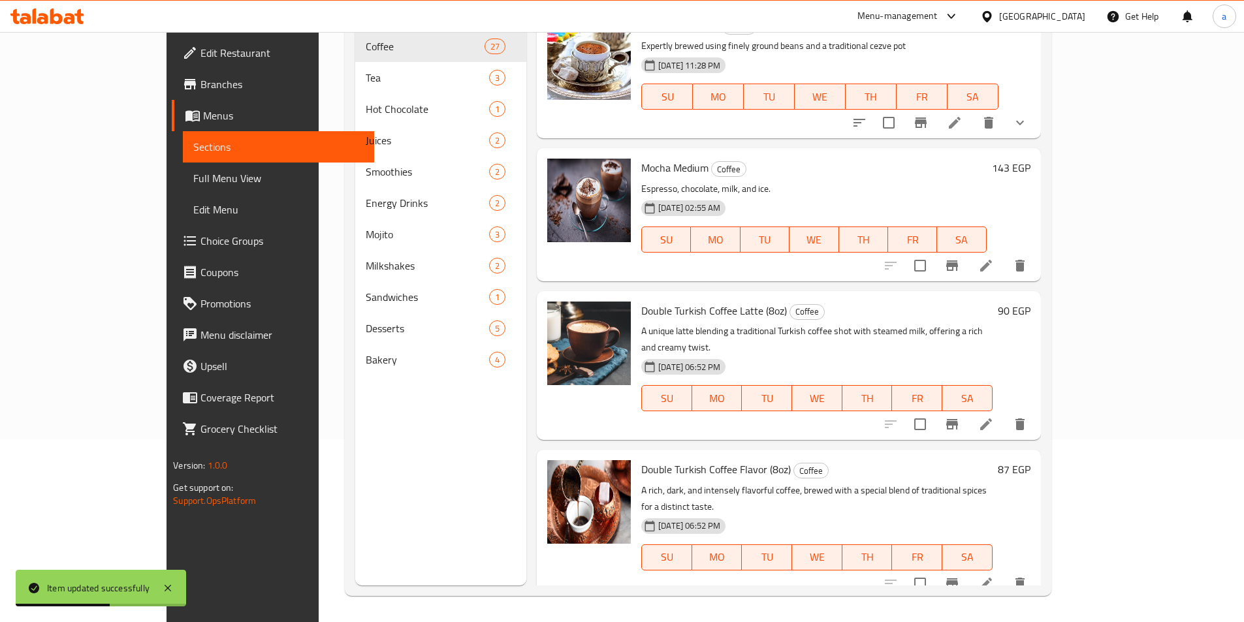
click at [355, 464] on div "Menu sections Coffee 27 Tea 3 Hot Chocolate 1 Juices 2 Smoothies 2 Energy Drink…" at bounding box center [440, 274] width 171 height 622
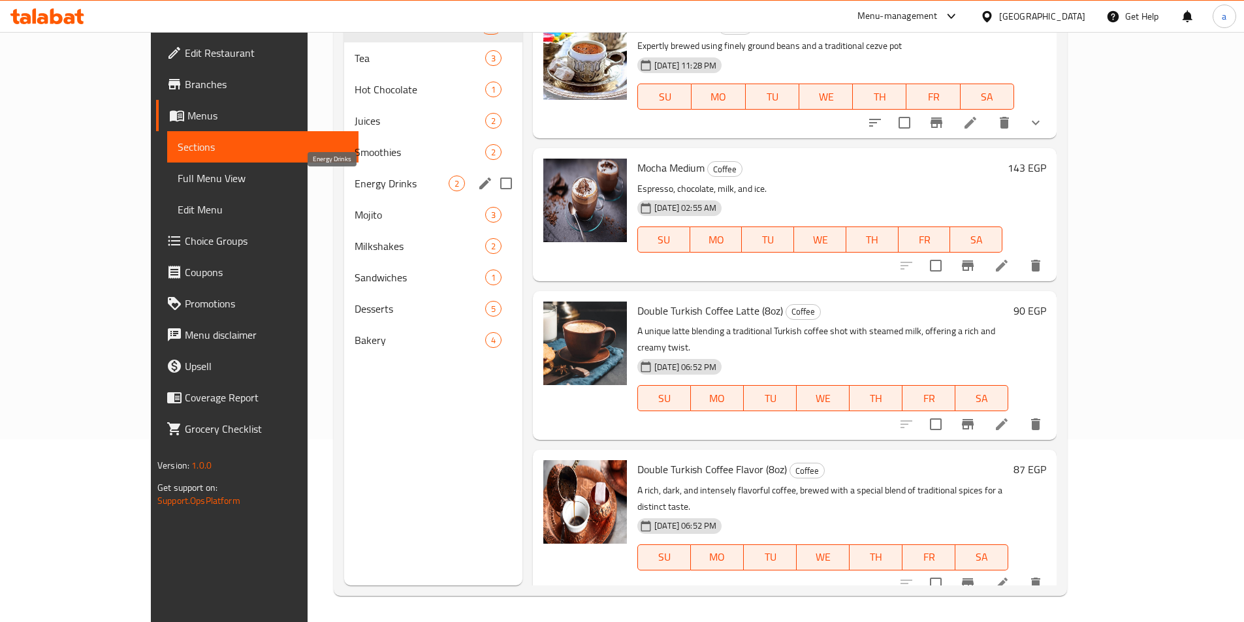
click at [355, 182] on span "Energy Drinks" at bounding box center [402, 184] width 94 height 16
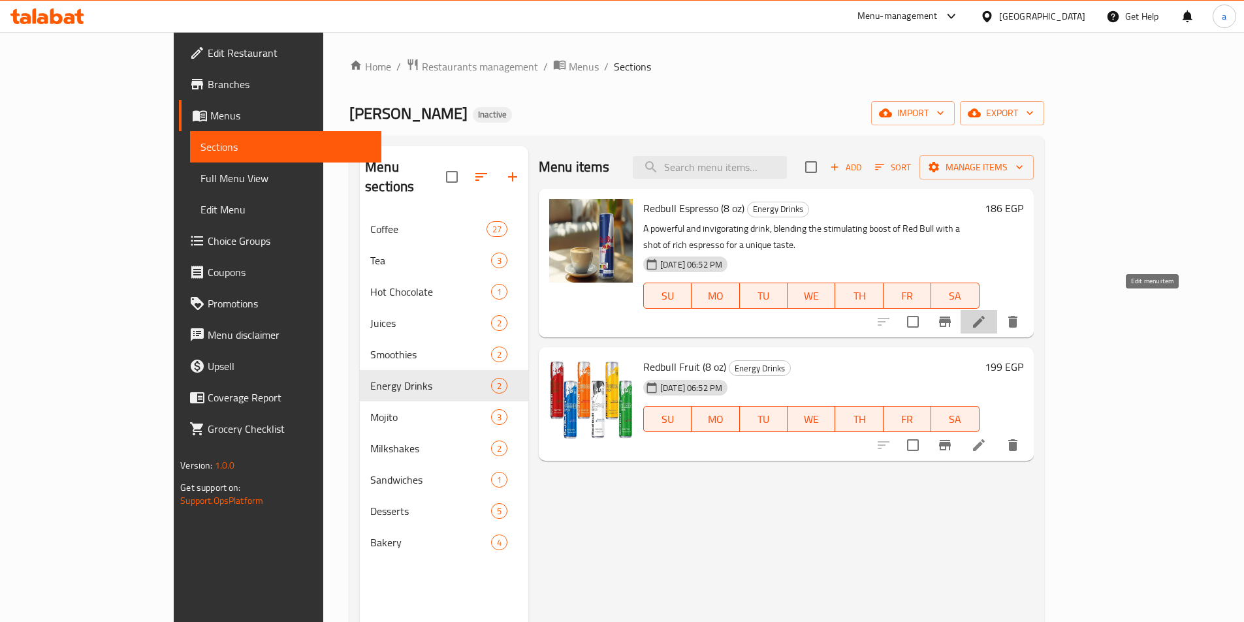
click at [987, 314] on icon at bounding box center [979, 322] width 16 height 16
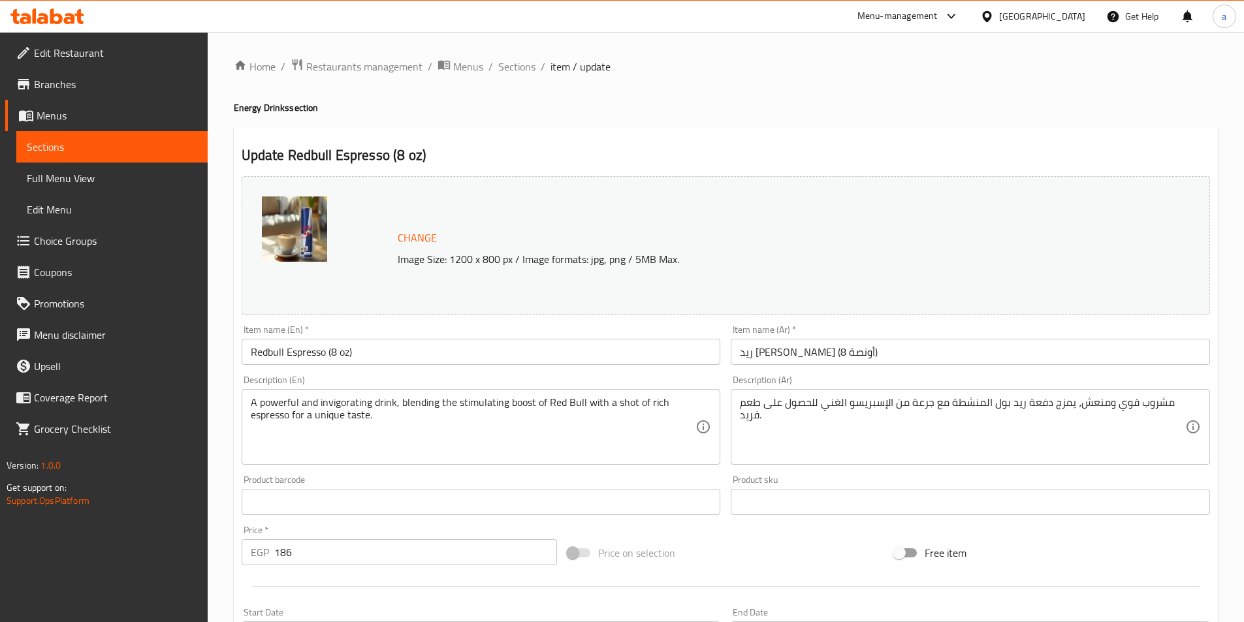
click at [405, 354] on input "Redbull Espresso (8 oz)" at bounding box center [481, 352] width 479 height 26
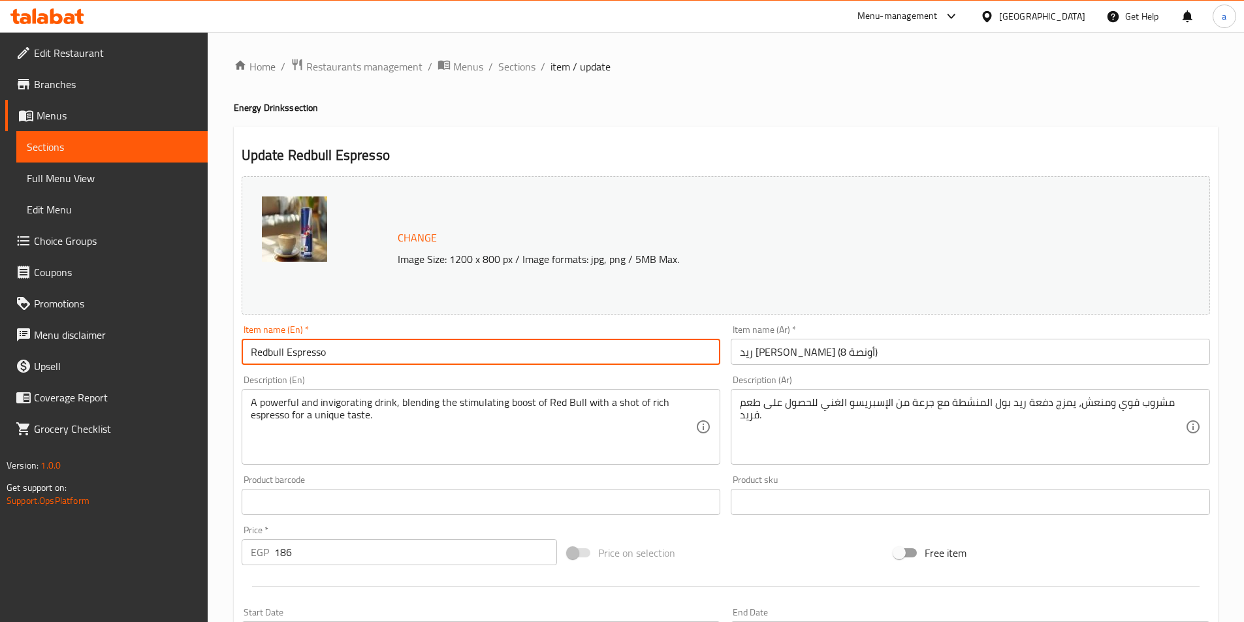
type input "Redbull Espresso"
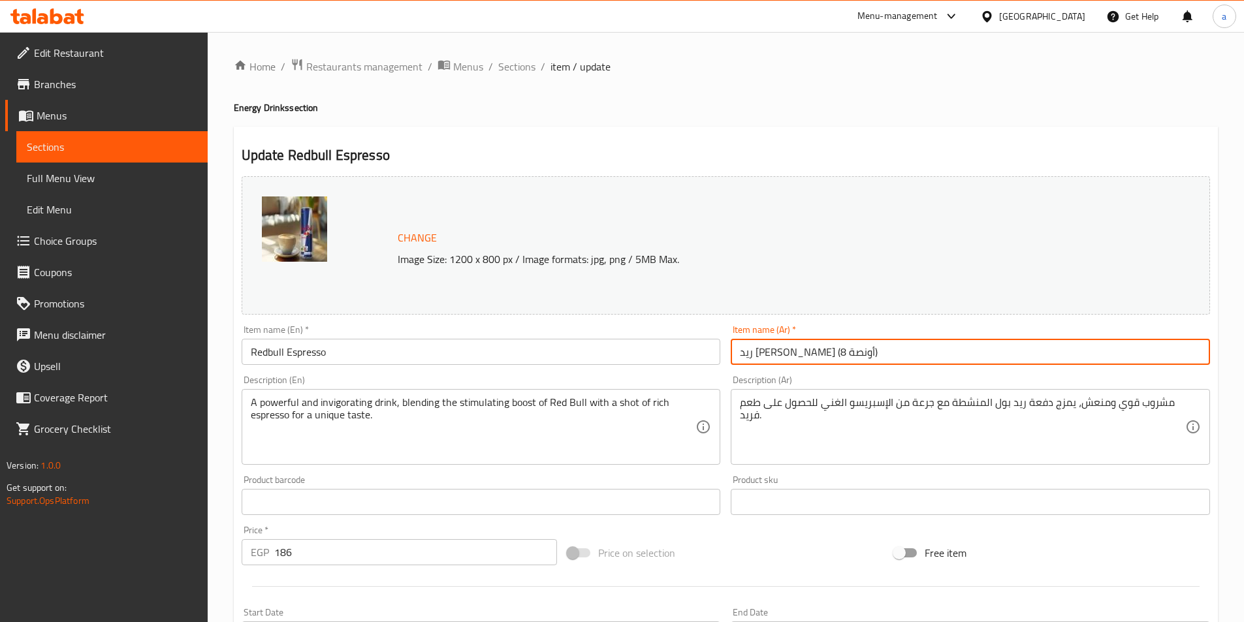
click at [871, 355] on input "ريد بول إسبريسو (8 أونصة)" at bounding box center [970, 352] width 479 height 26
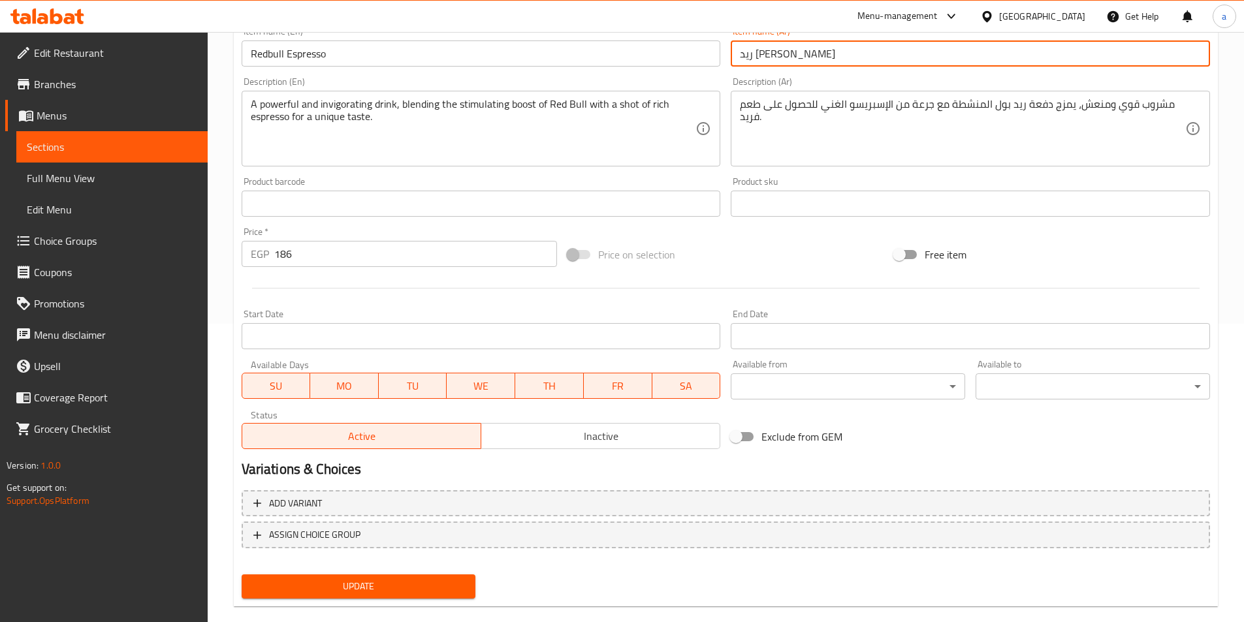
scroll to position [319, 0]
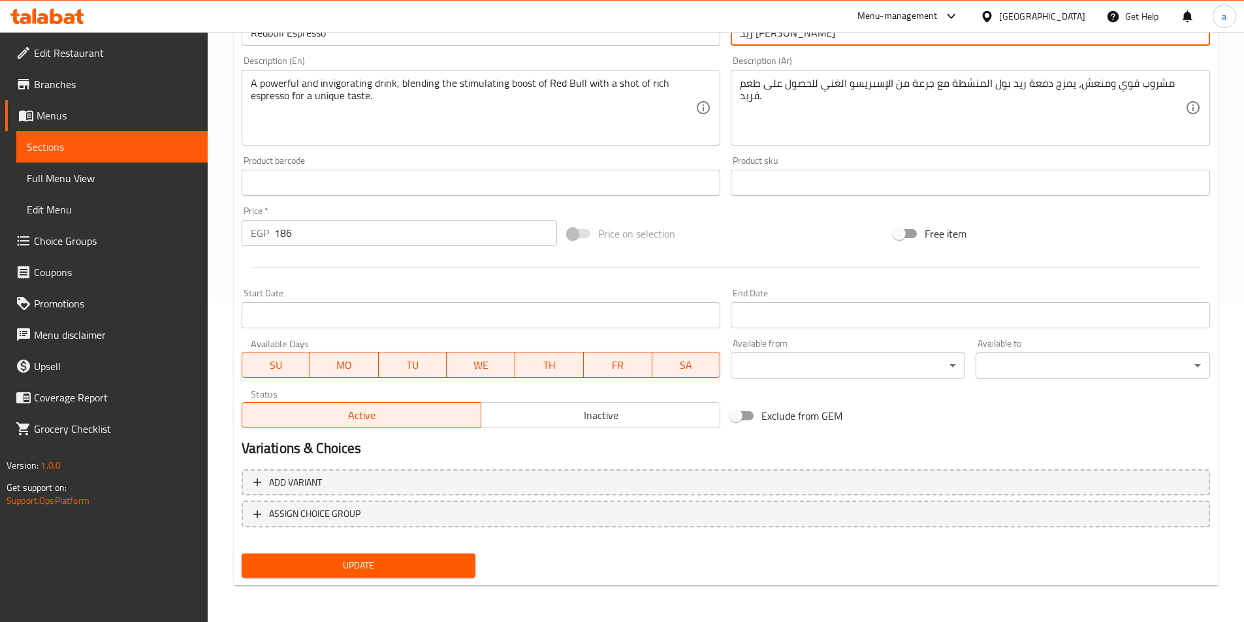
type input "ريد بول إسبريسو"
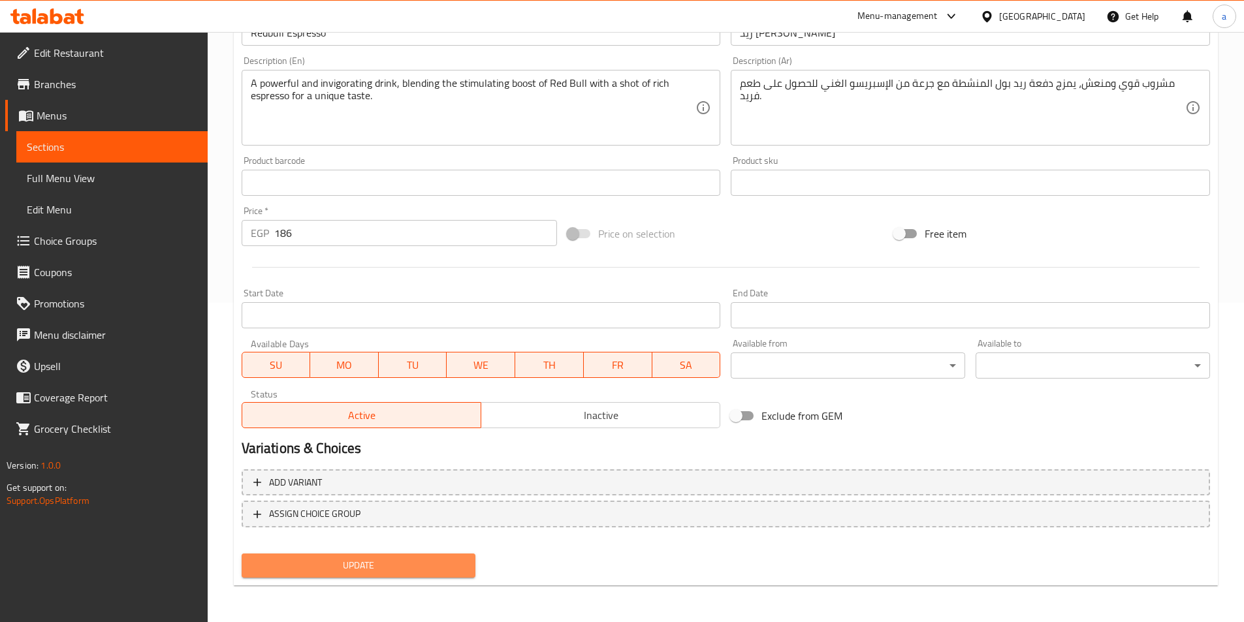
click at [440, 558] on span "Update" at bounding box center [359, 566] width 214 height 16
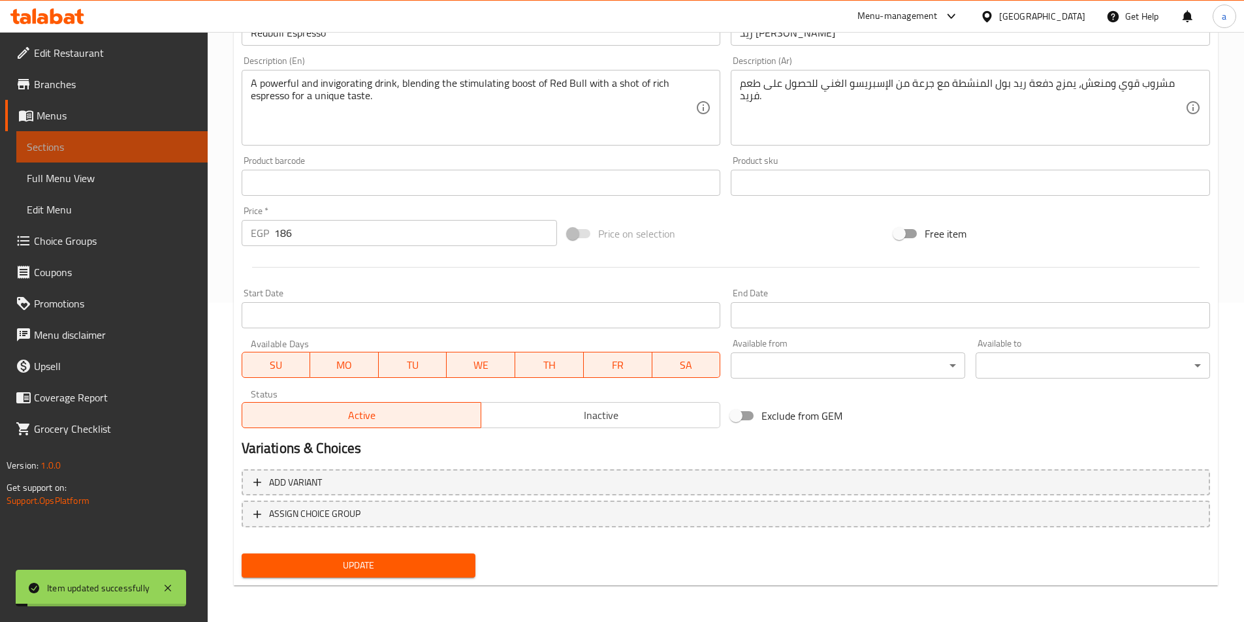
click at [159, 147] on span "Sections" at bounding box center [112, 147] width 170 height 16
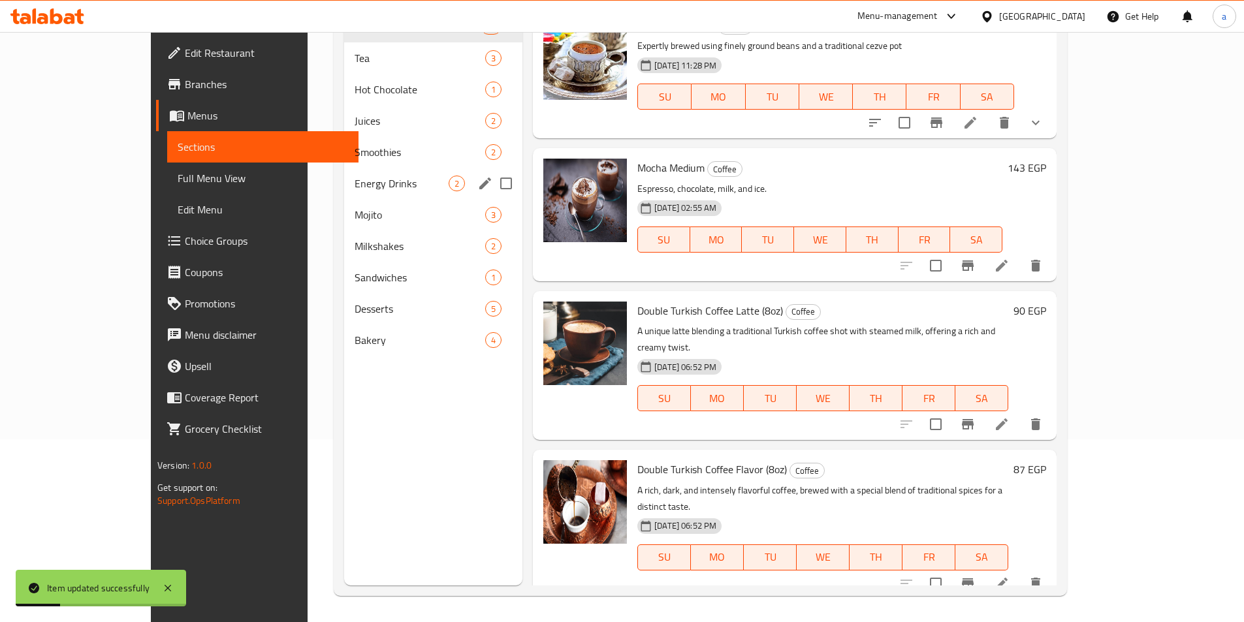
drag, startPoint x: 289, startPoint y: 193, endPoint x: 427, endPoint y: 213, distance: 139.9
click at [344, 193] on div "Energy Drinks 2" at bounding box center [433, 183] width 178 height 31
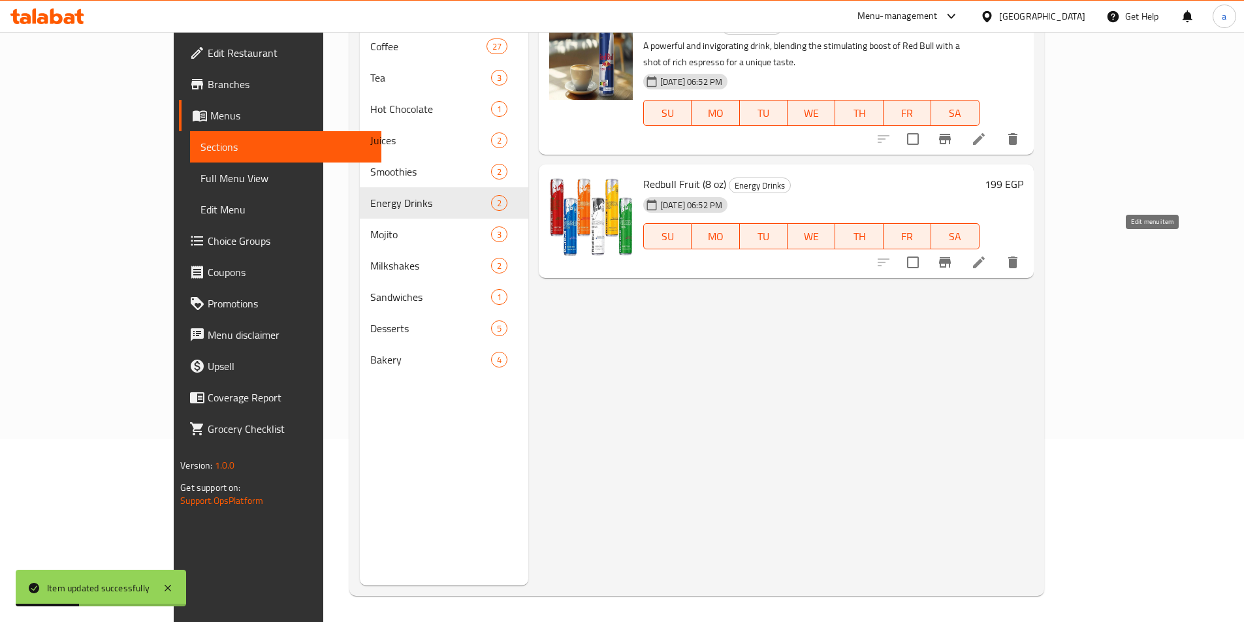
click at [987, 255] on icon at bounding box center [979, 263] width 16 height 16
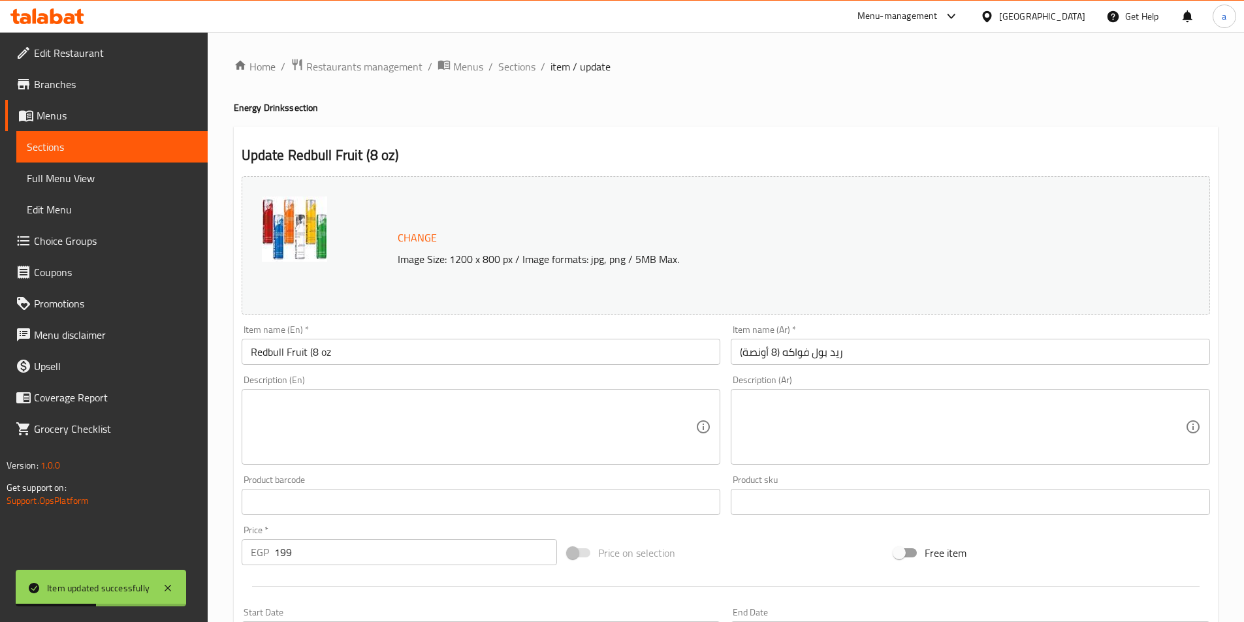
click at [438, 357] on input "Redbull Fruit (8 oz" at bounding box center [481, 352] width 479 height 26
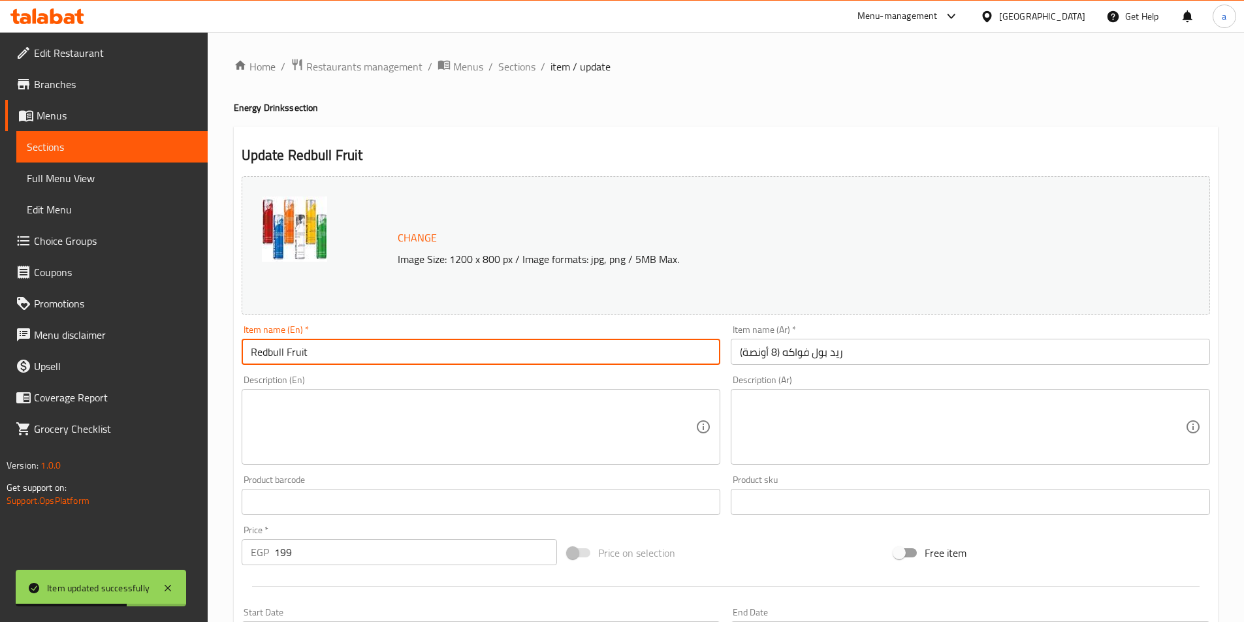
type input "Redbull Fruit"
click at [901, 358] on input "ريد بول فواكه (8 أونصة)" at bounding box center [970, 352] width 479 height 26
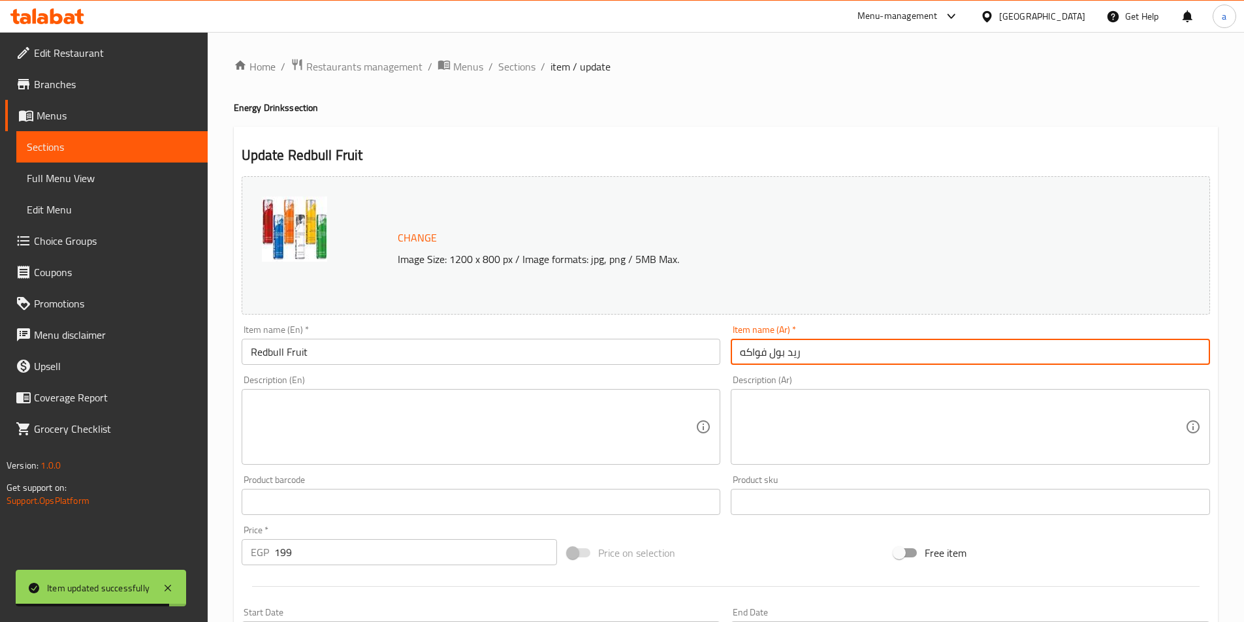
scroll to position [319, 0]
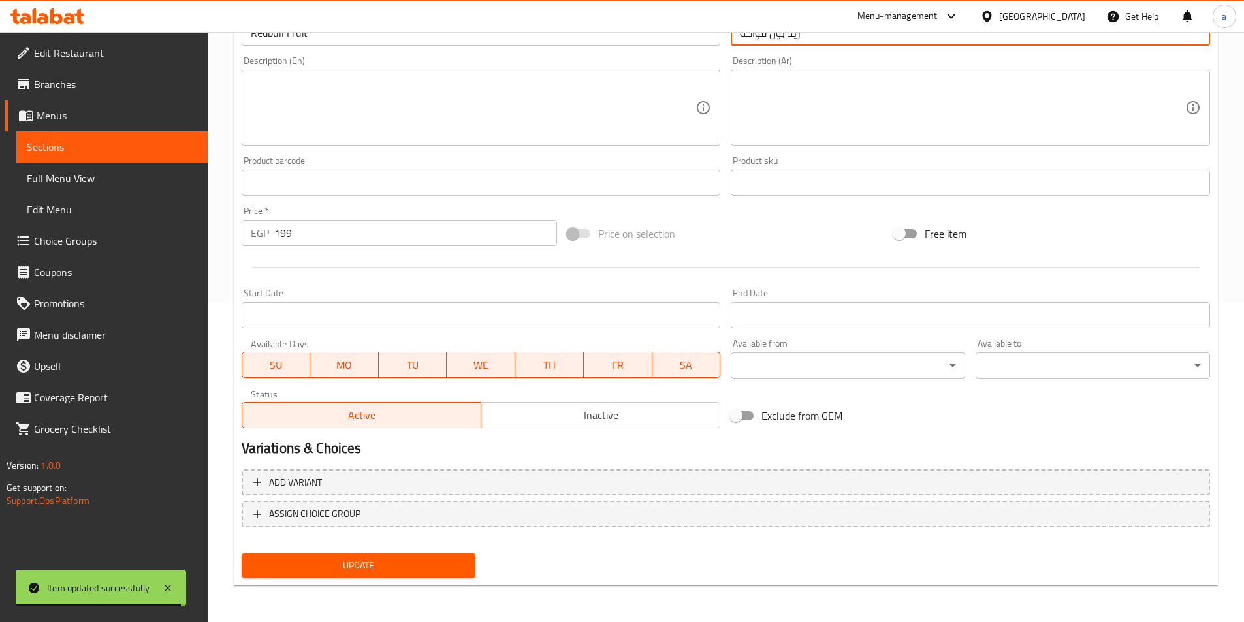
type input "ريد بول فواكه"
click at [465, 566] on span "Update" at bounding box center [359, 566] width 214 height 16
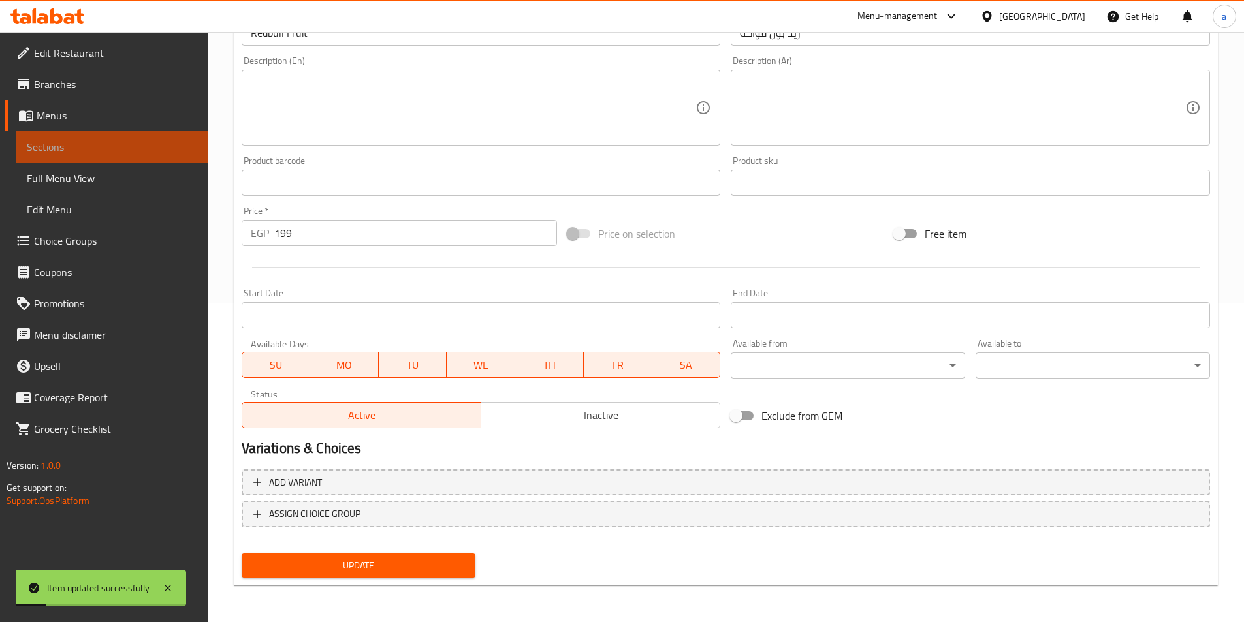
click at [110, 157] on link "Sections" at bounding box center [111, 146] width 191 height 31
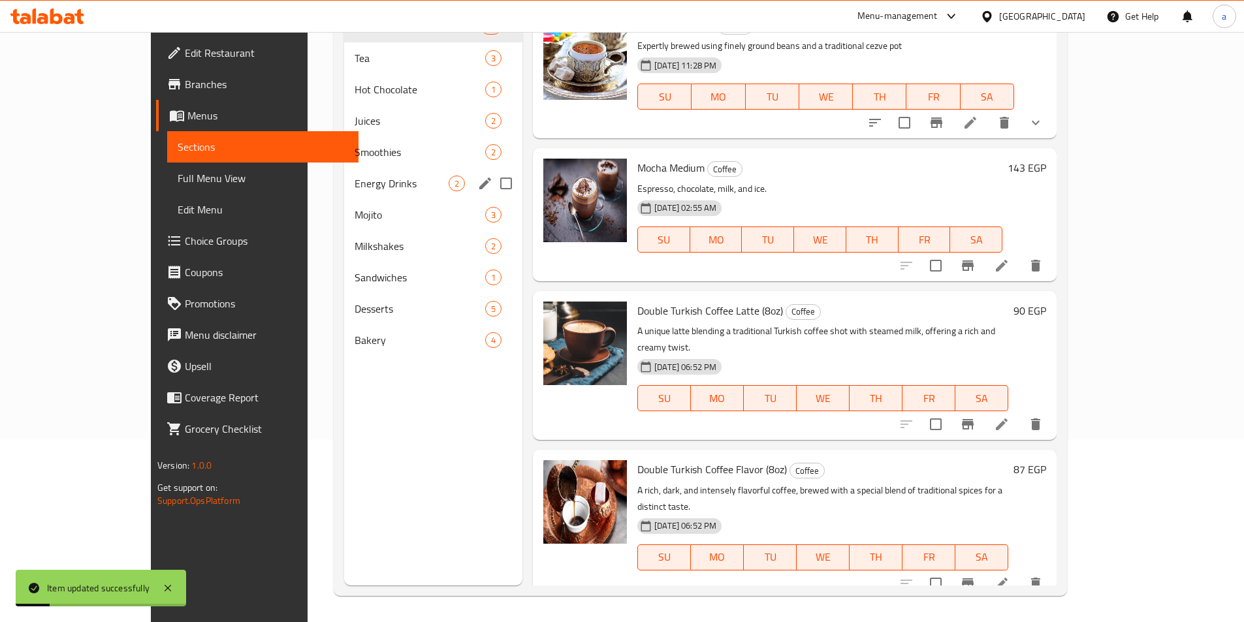
scroll to position [183, 0]
click at [355, 219] on span "Mojito" at bounding box center [402, 215] width 94 height 16
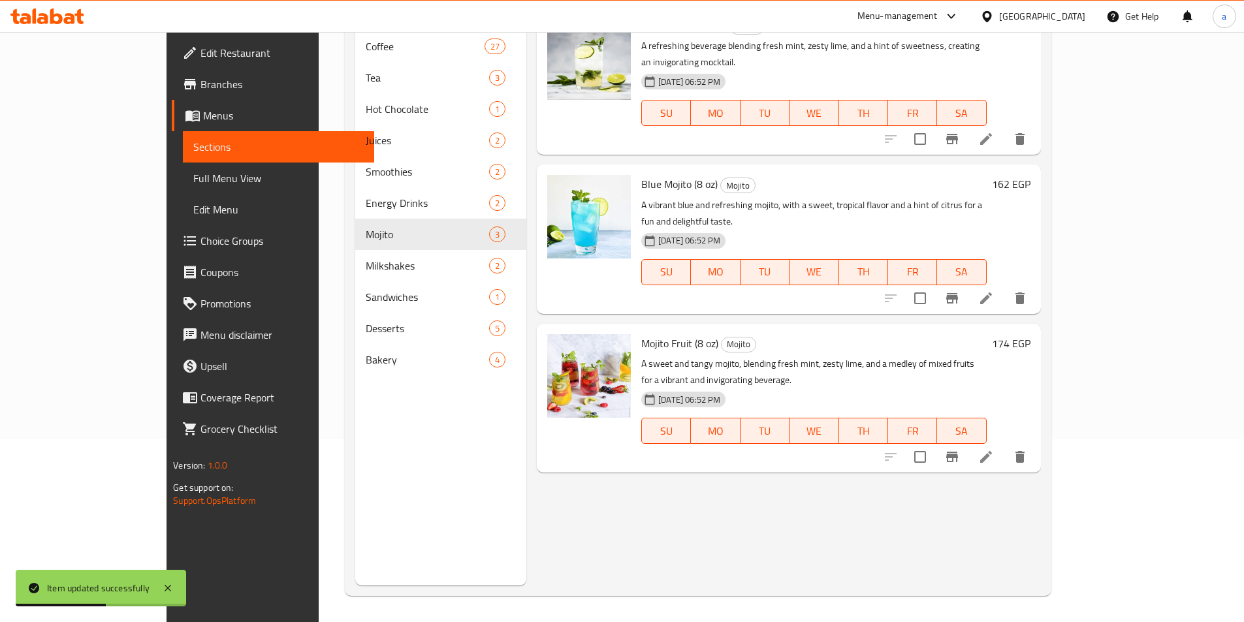
scroll to position [118, 0]
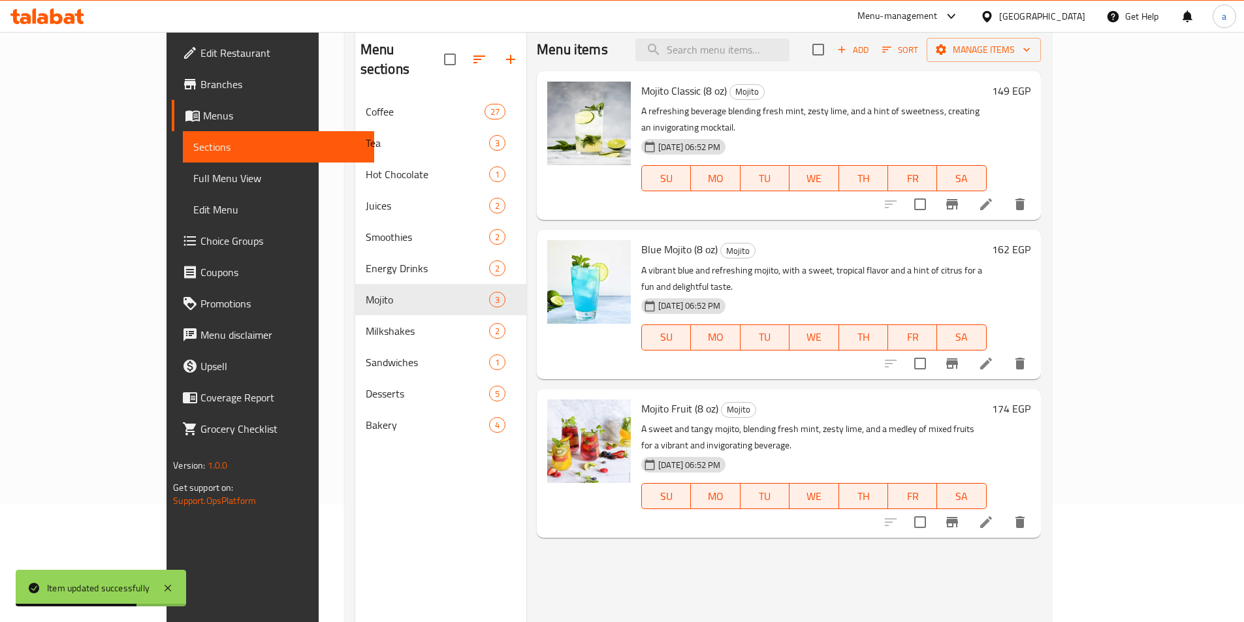
click at [1005, 199] on li at bounding box center [986, 205] width 37 height 24
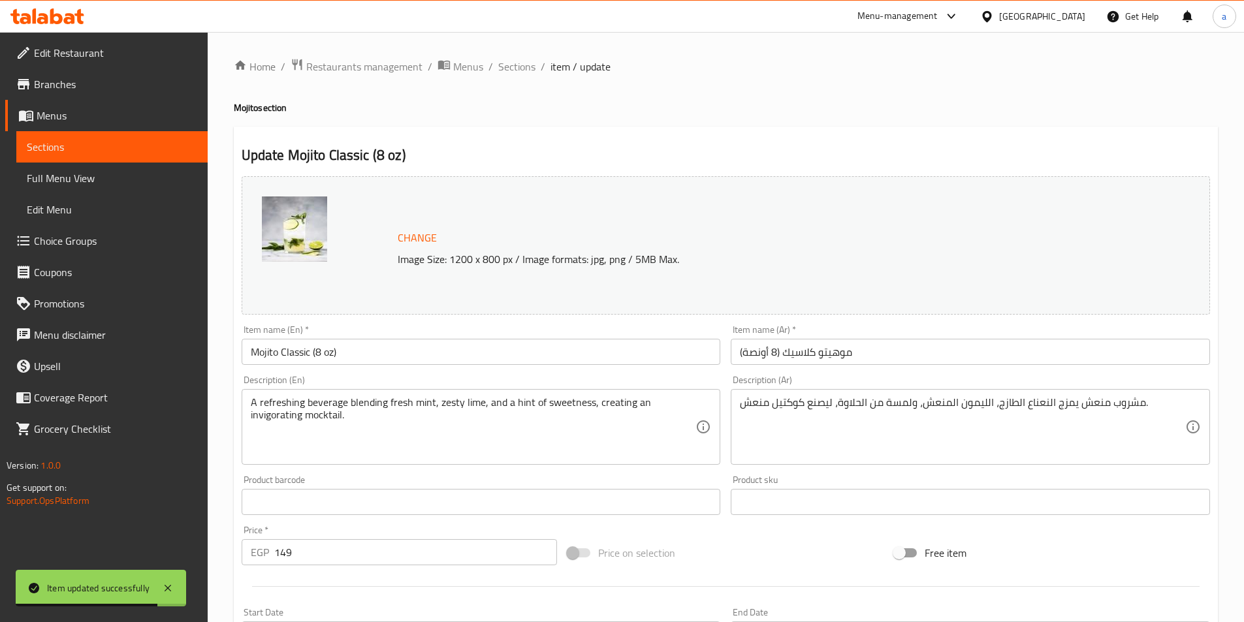
click at [470, 371] on div "Description (En) A refreshing beverage blending fresh mint, zesty lime, and a h…" at bounding box center [481, 420] width 490 height 100
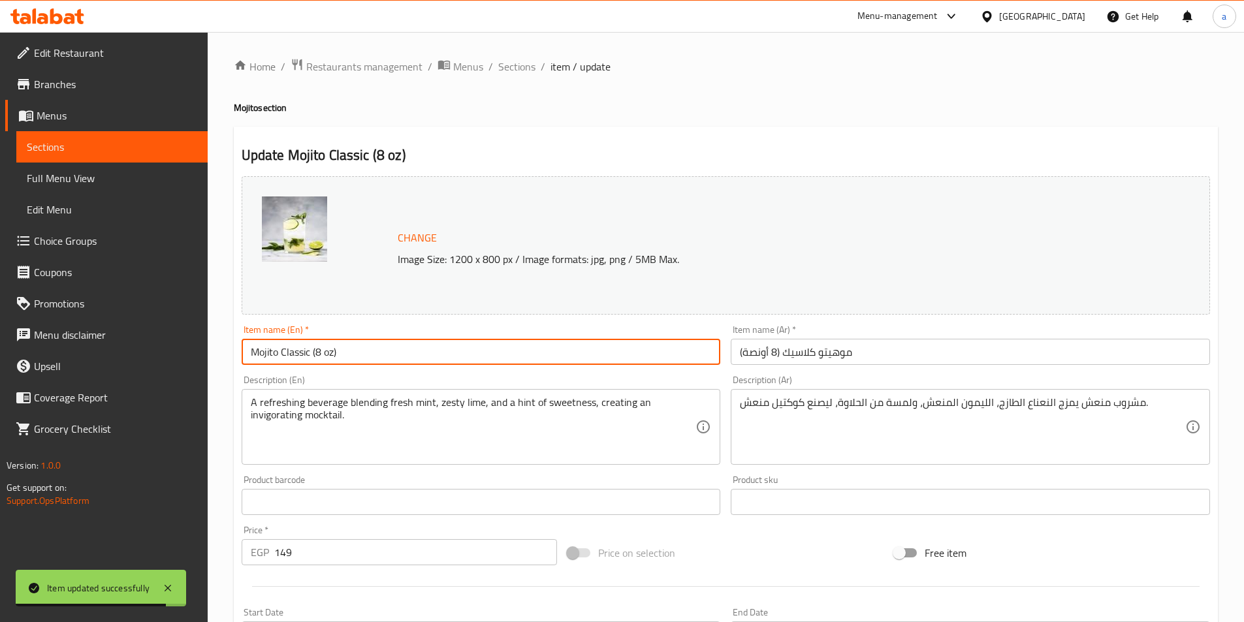
click at [466, 361] on input "Mojito Classic (8 oz)" at bounding box center [481, 352] width 479 height 26
type input "Mojito Classic"
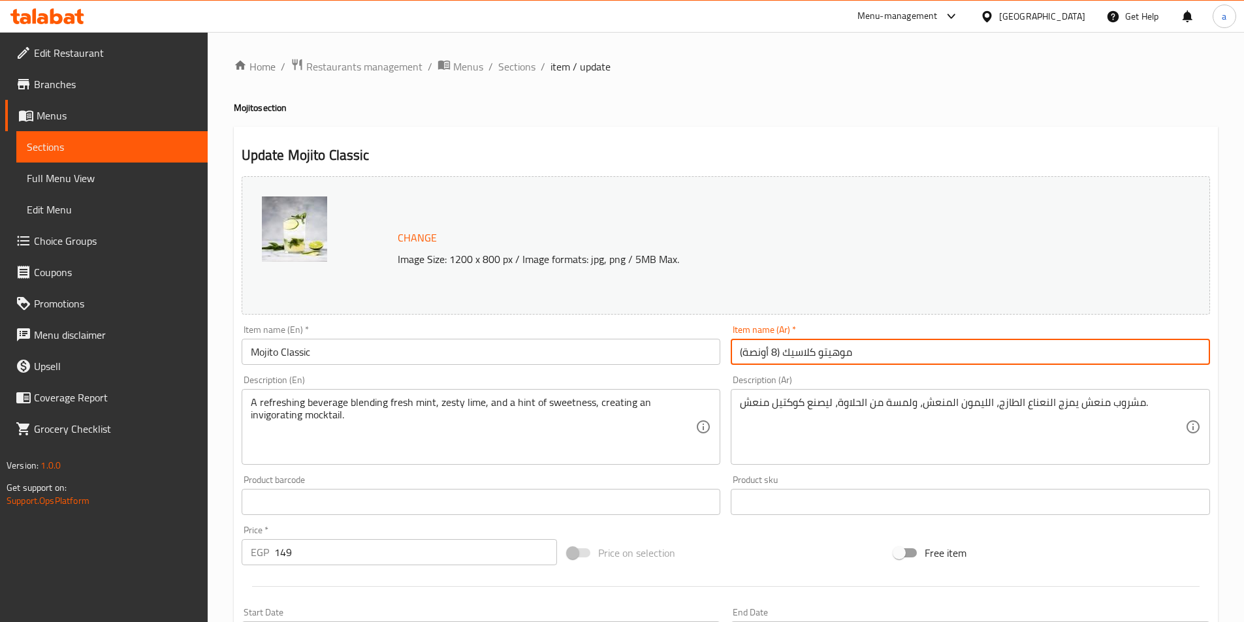
click at [901, 358] on input "موهيتو كلاسيك (8 أونصة)" at bounding box center [970, 352] width 479 height 26
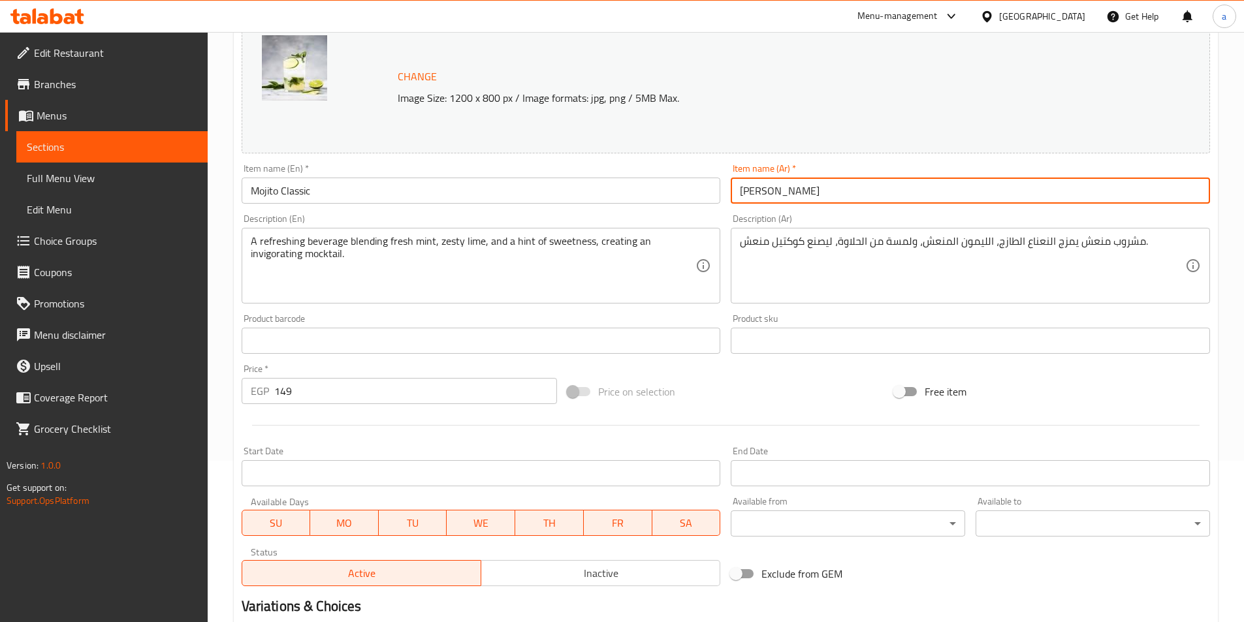
scroll to position [319, 0]
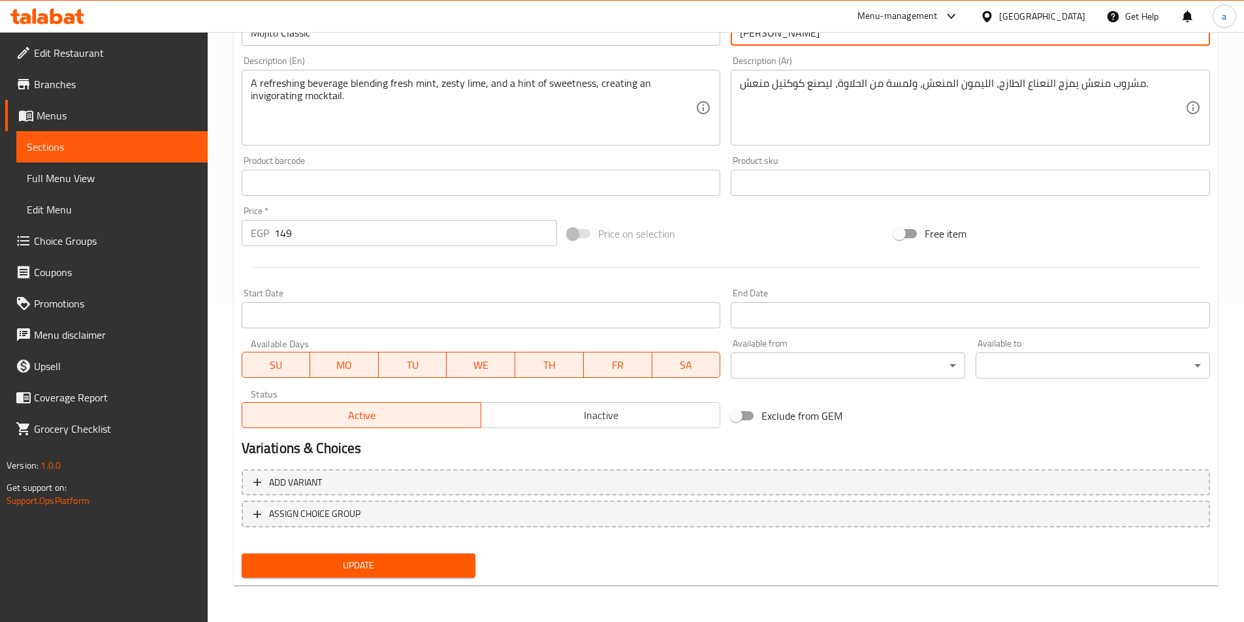
type input "موهيتو كلاسيك"
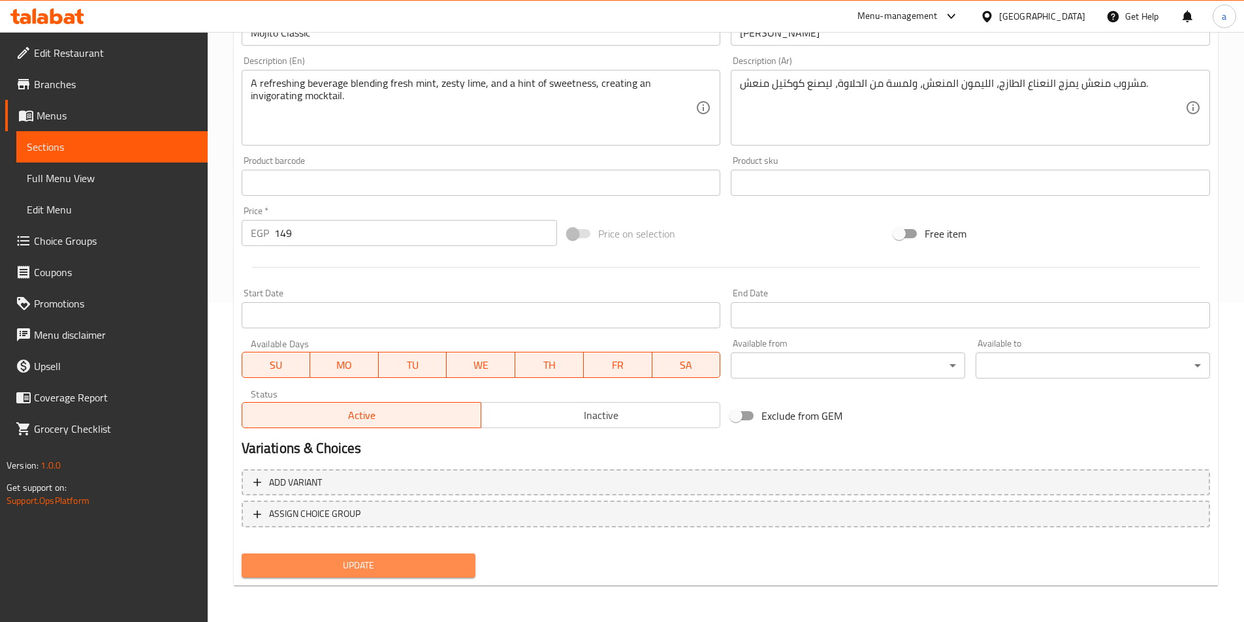
click at [468, 572] on button "Update" at bounding box center [359, 566] width 234 height 24
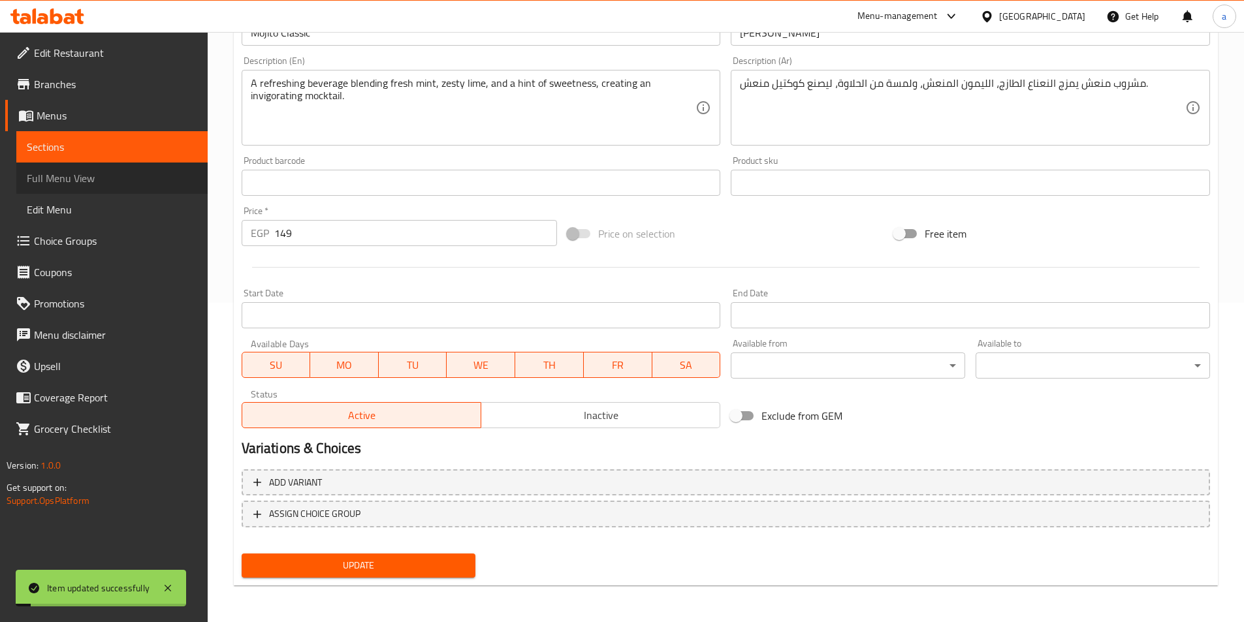
click at [121, 180] on span "Full Menu View" at bounding box center [112, 178] width 170 height 16
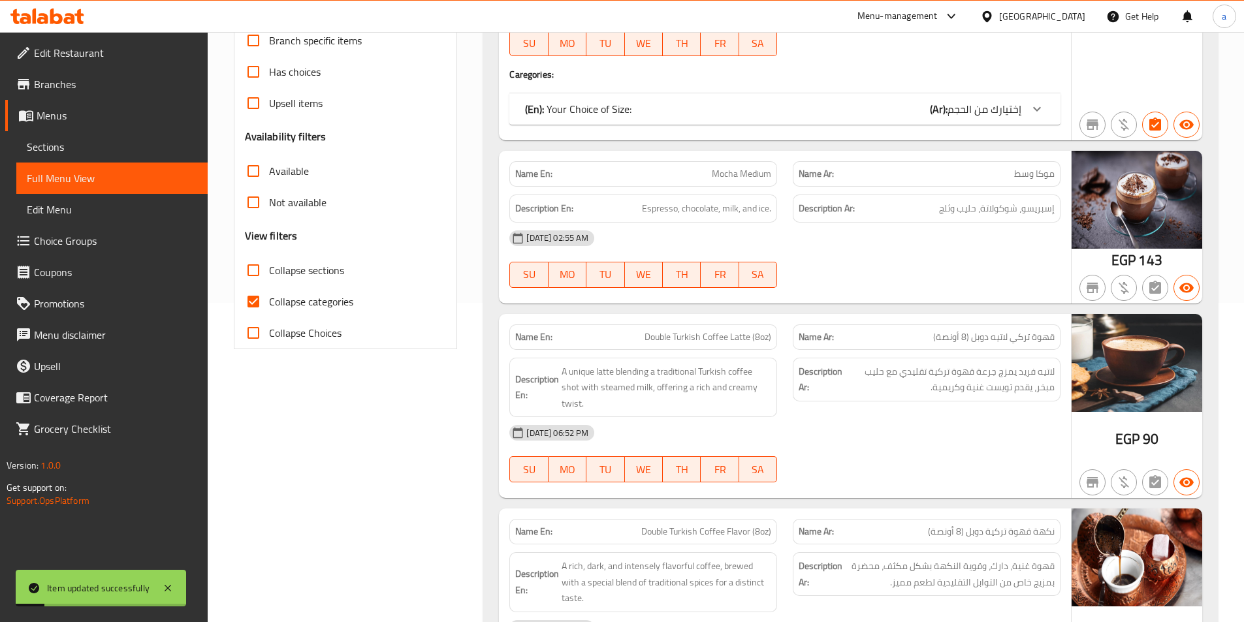
click at [103, 148] on span "Sections" at bounding box center [112, 147] width 170 height 16
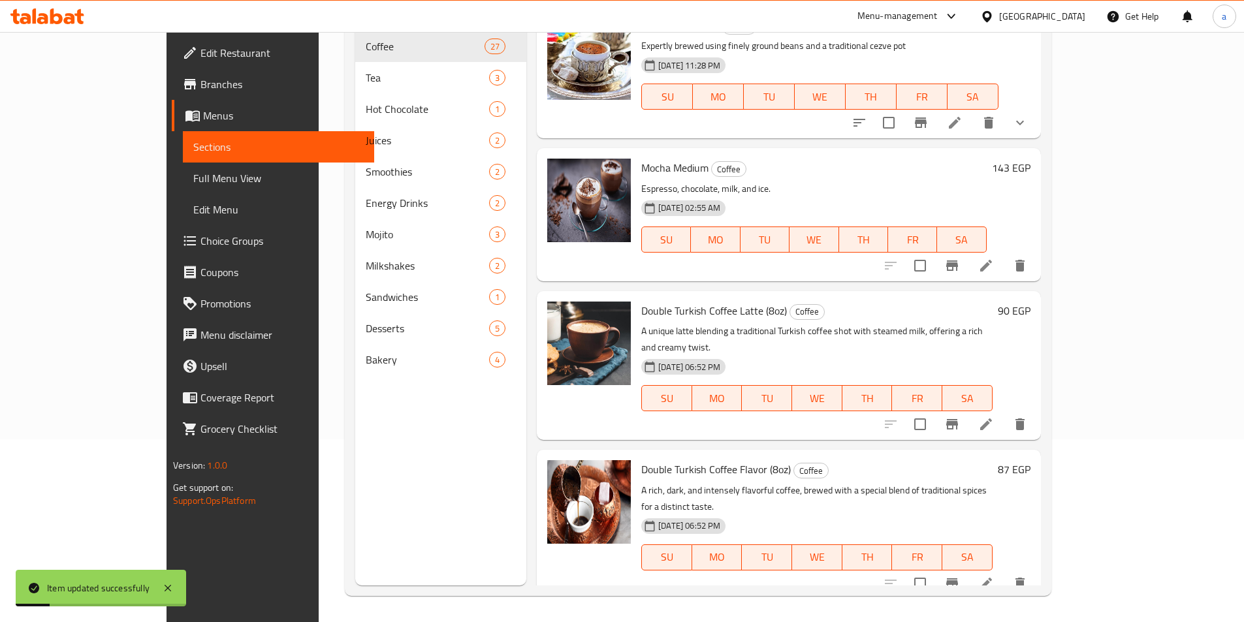
scroll to position [183, 0]
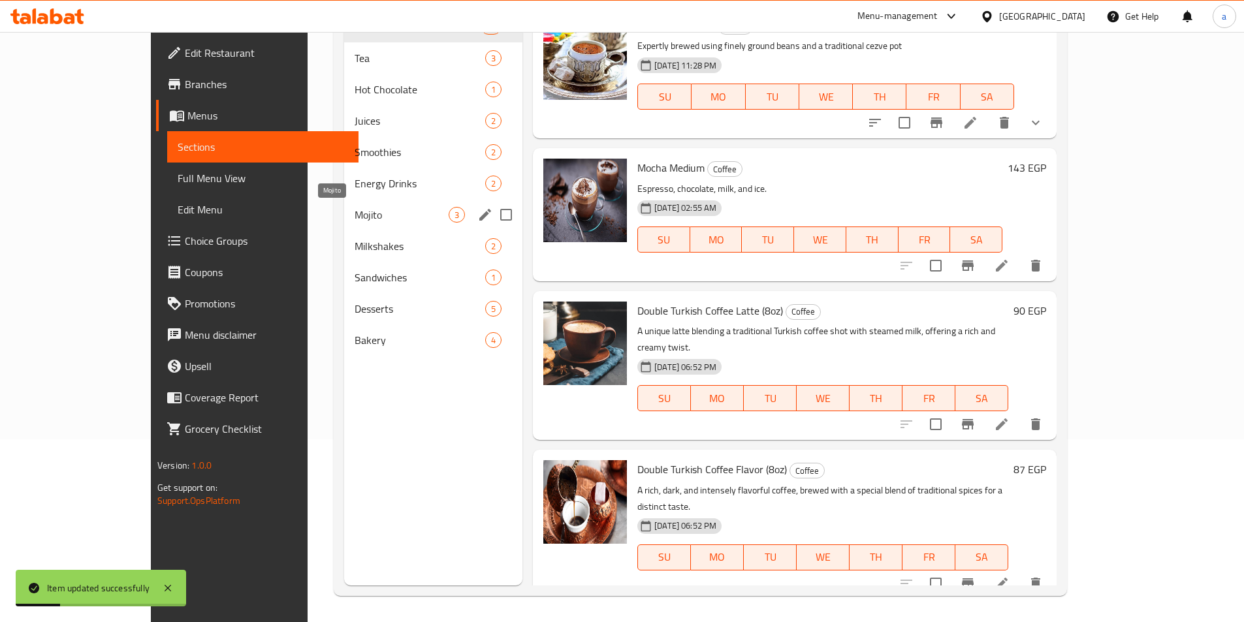
click at [355, 215] on span "Mojito" at bounding box center [402, 215] width 94 height 16
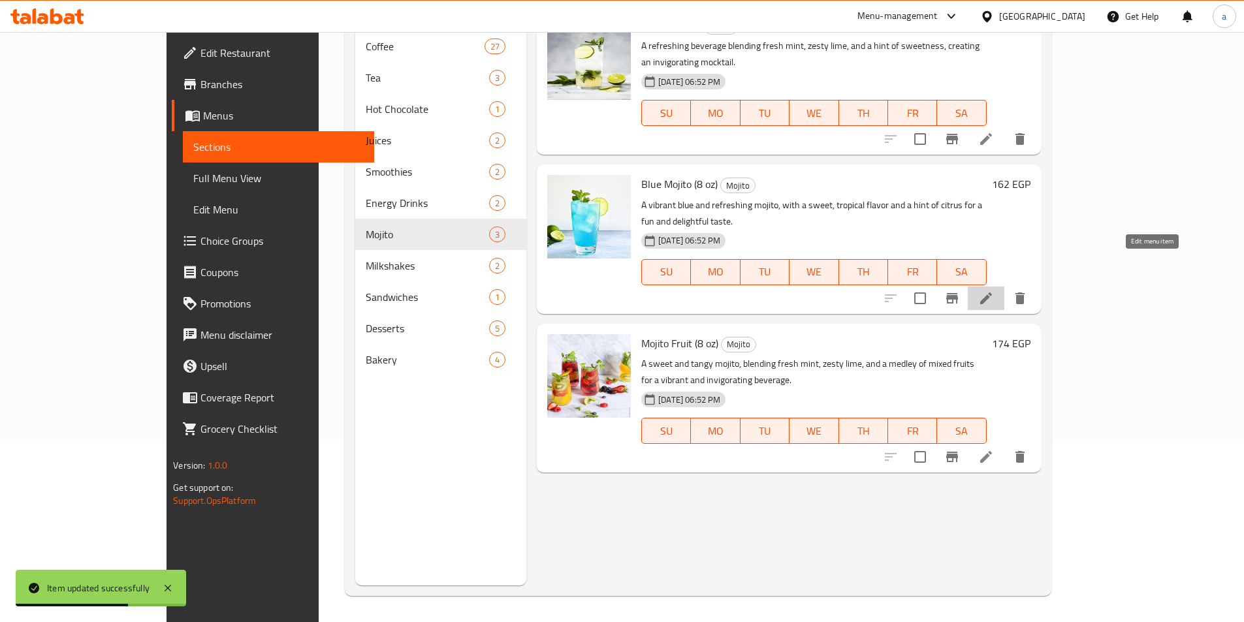
click at [994, 291] on icon at bounding box center [986, 299] width 16 height 16
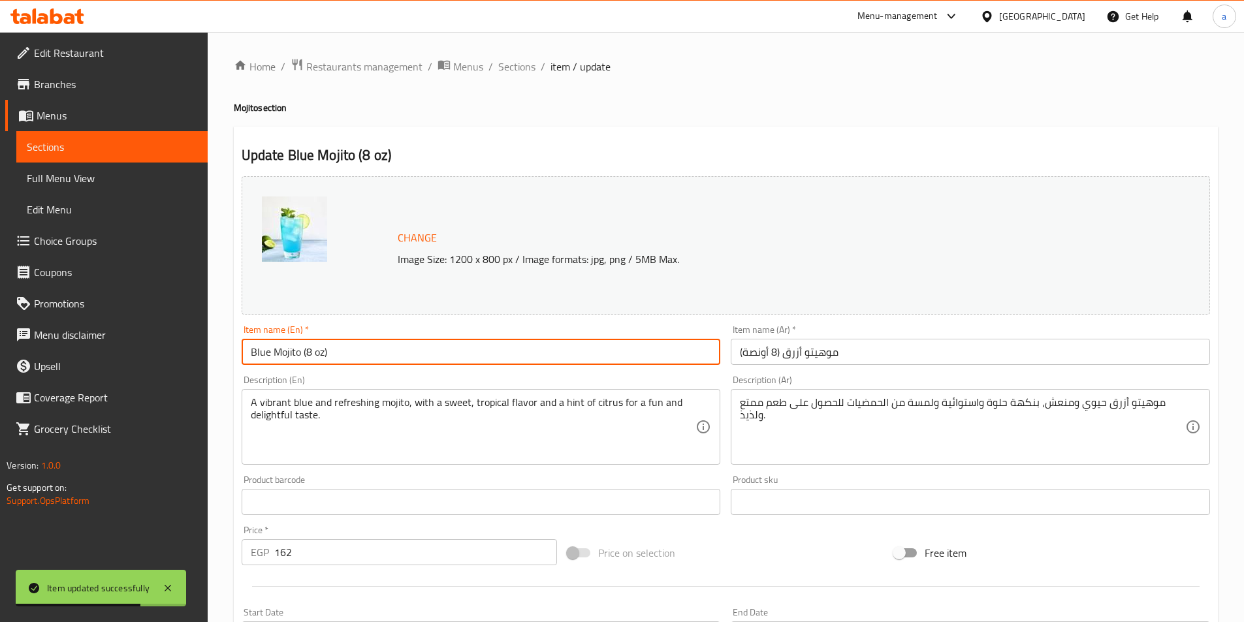
click at [497, 346] on input "Blue Mojito (8 oz)" at bounding box center [481, 352] width 479 height 26
type input "Blue Mojito"
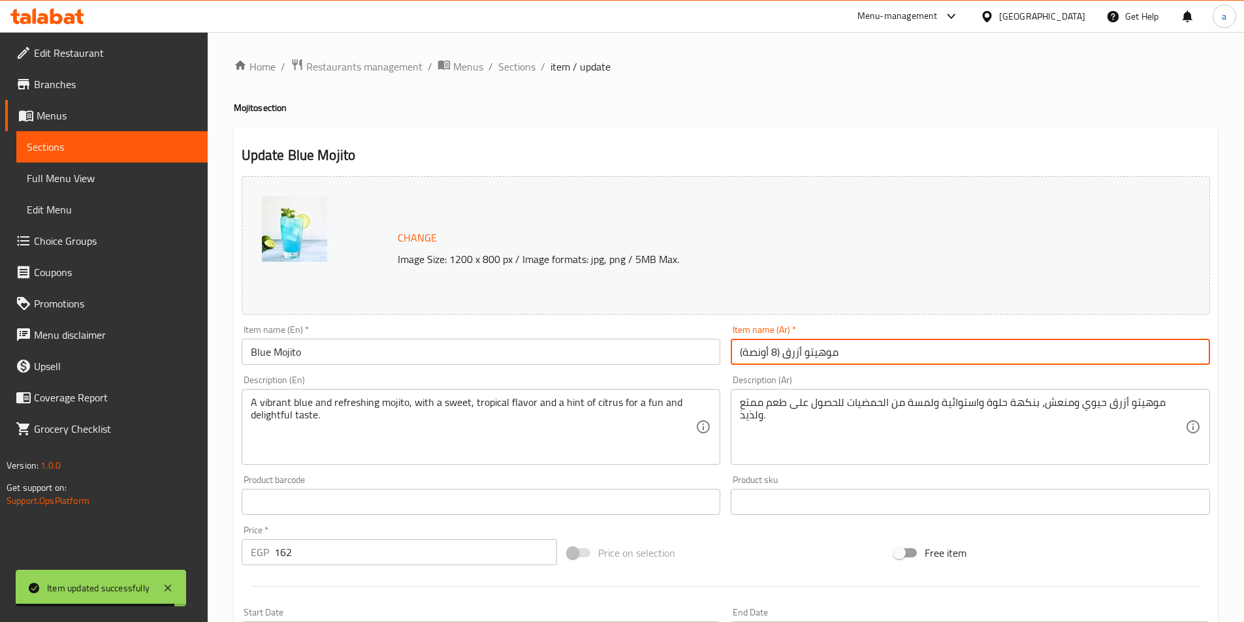
click at [885, 343] on input "موهيتو أزرق (8 أونصة)" at bounding box center [970, 352] width 479 height 26
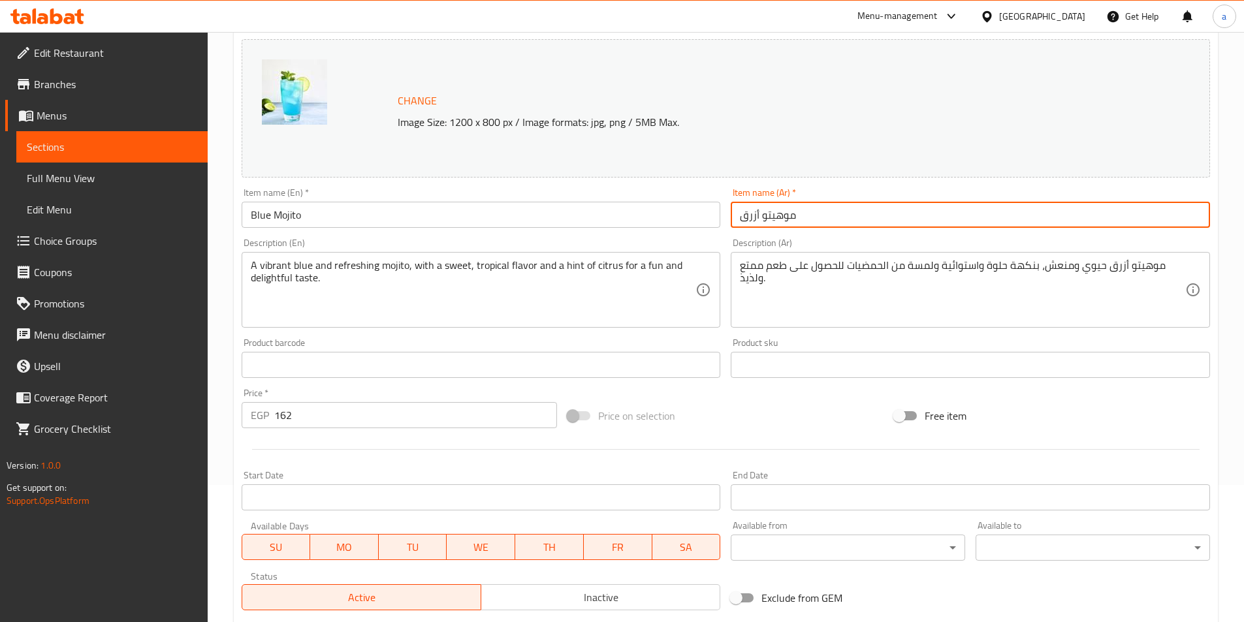
scroll to position [319, 0]
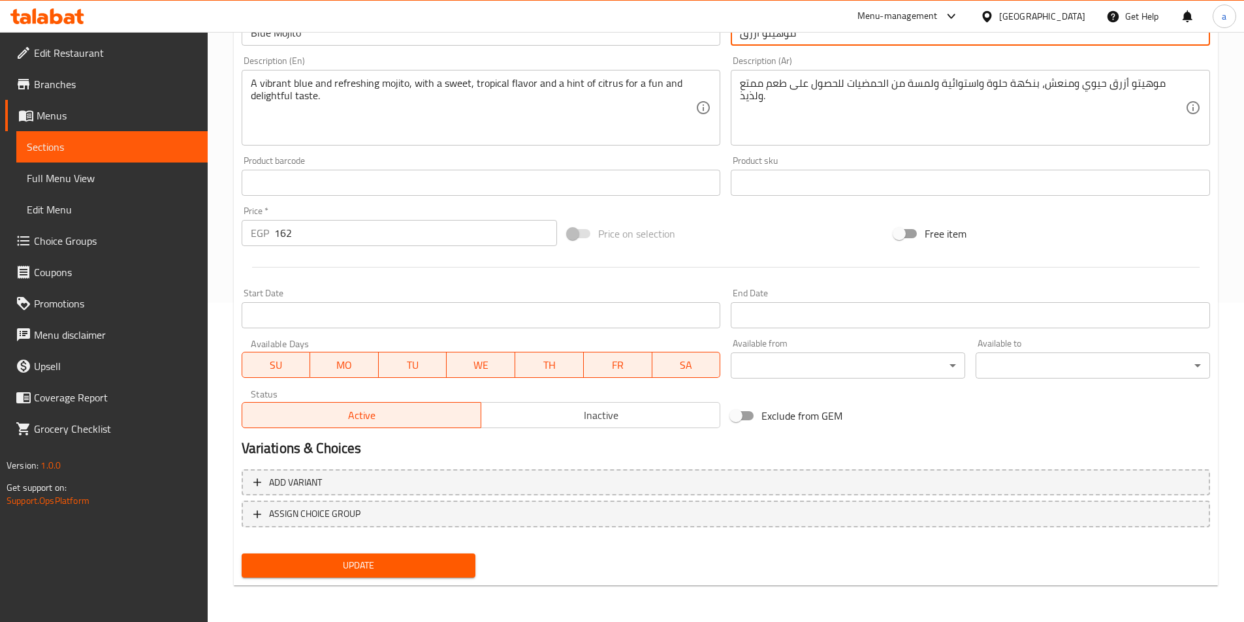
type input "موهيتو أزرق"
click at [450, 566] on span "Update" at bounding box center [359, 566] width 214 height 16
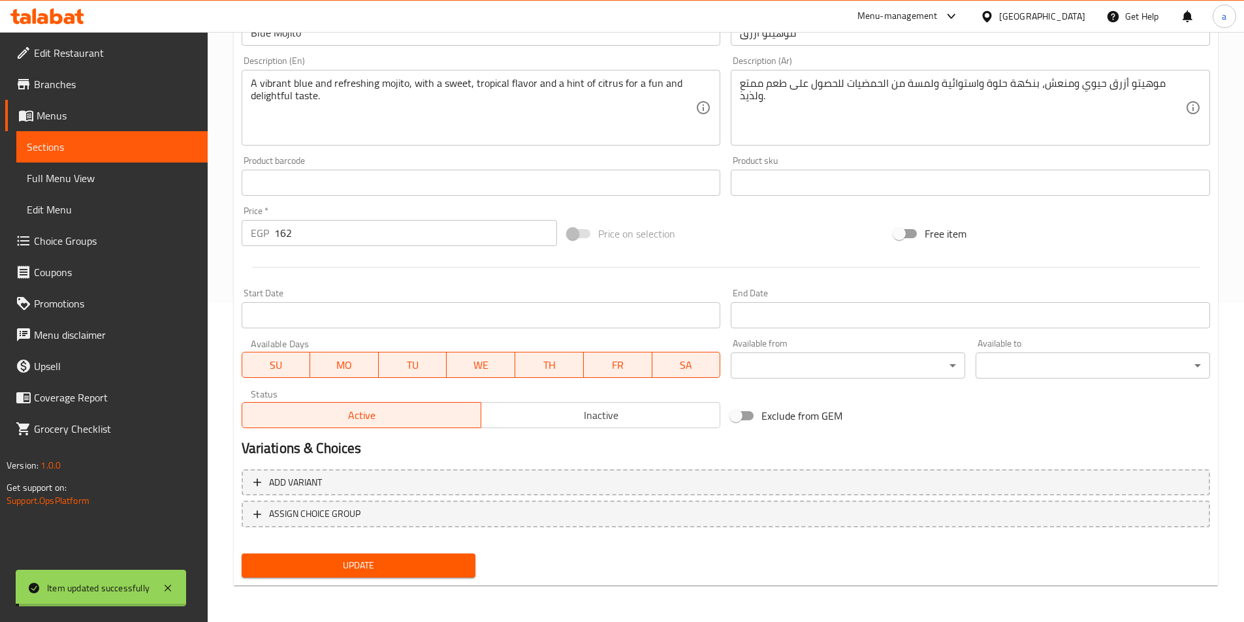
click at [153, 144] on span "Sections" at bounding box center [112, 147] width 170 height 16
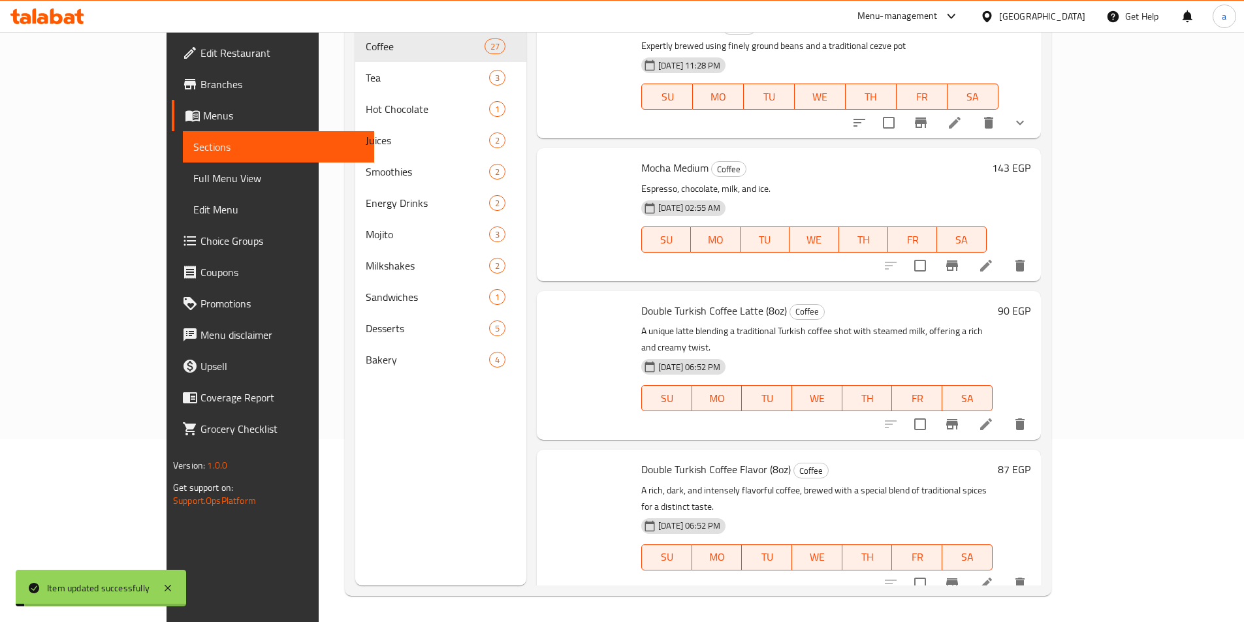
scroll to position [183, 0]
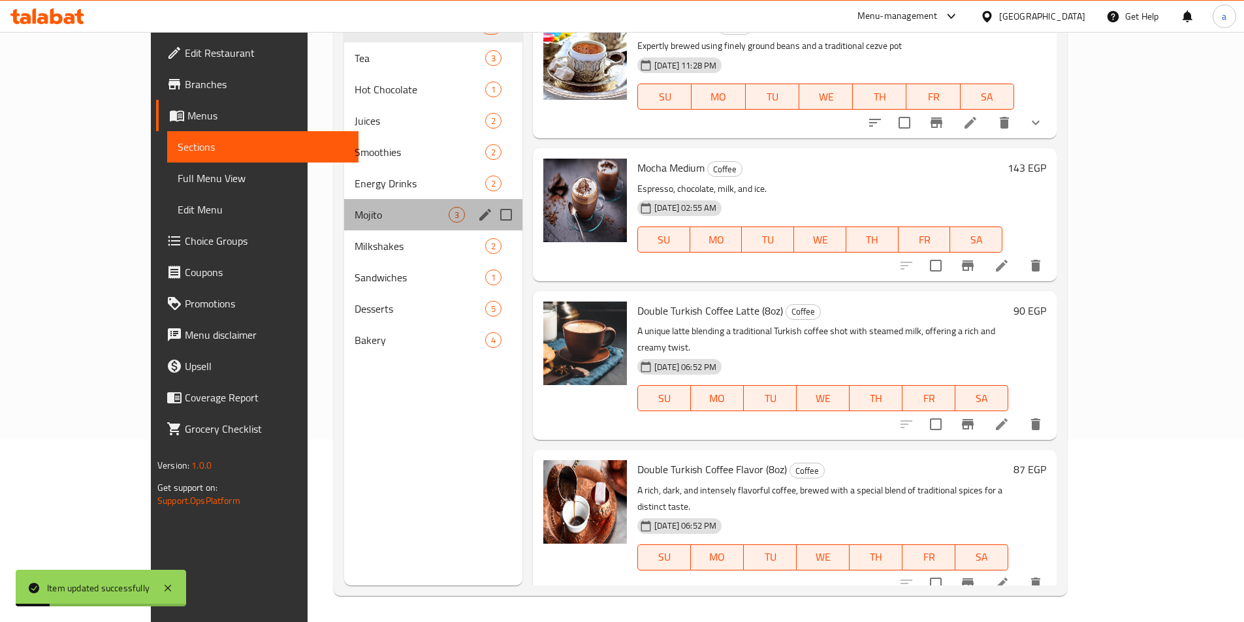
click at [344, 201] on div "Mojito 3" at bounding box center [433, 214] width 178 height 31
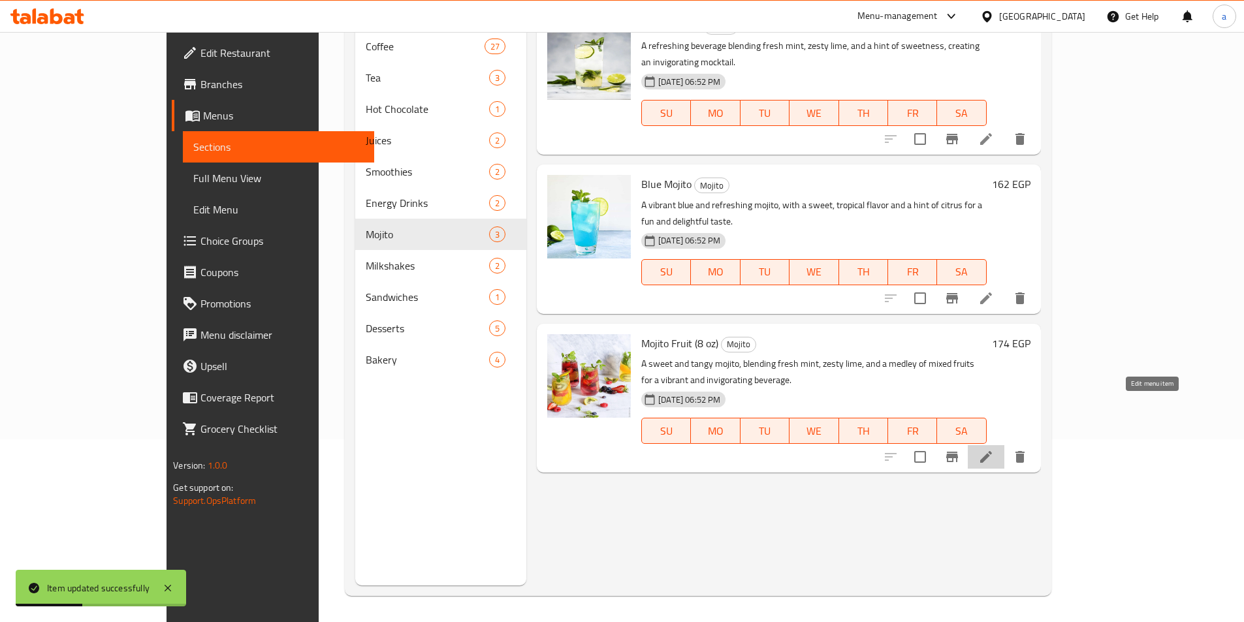
click at [994, 449] on icon at bounding box center [986, 457] width 16 height 16
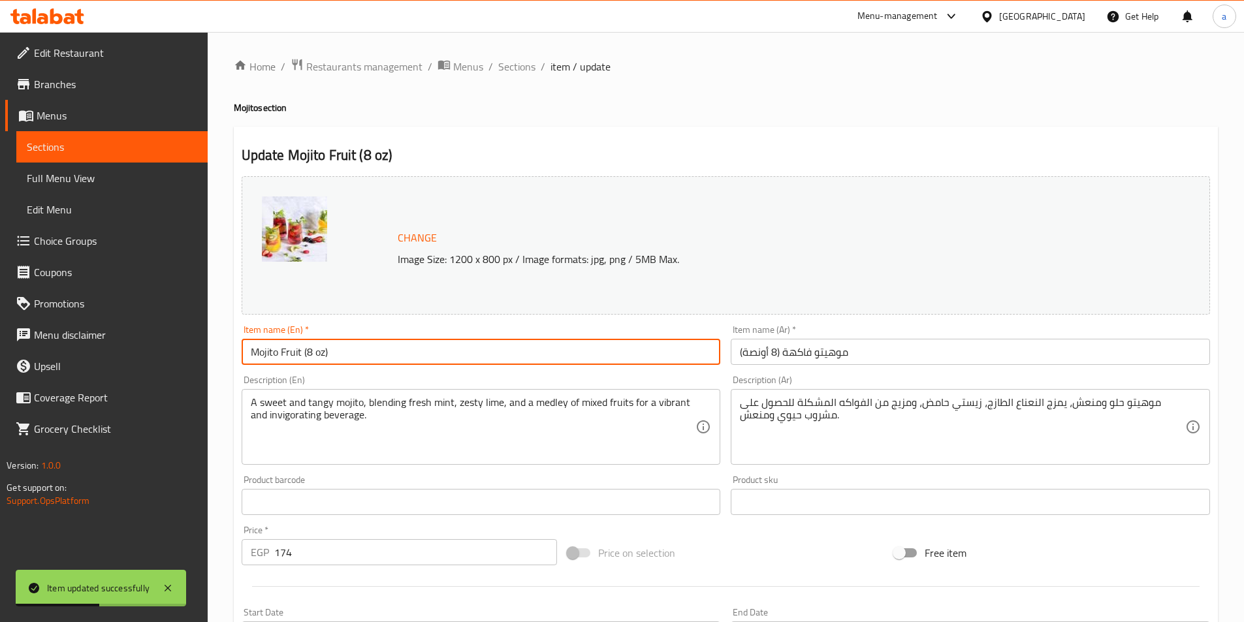
click at [434, 346] on input "Mojito Fruit (8 oz)" at bounding box center [481, 352] width 479 height 26
type input "Mojito Fruit"
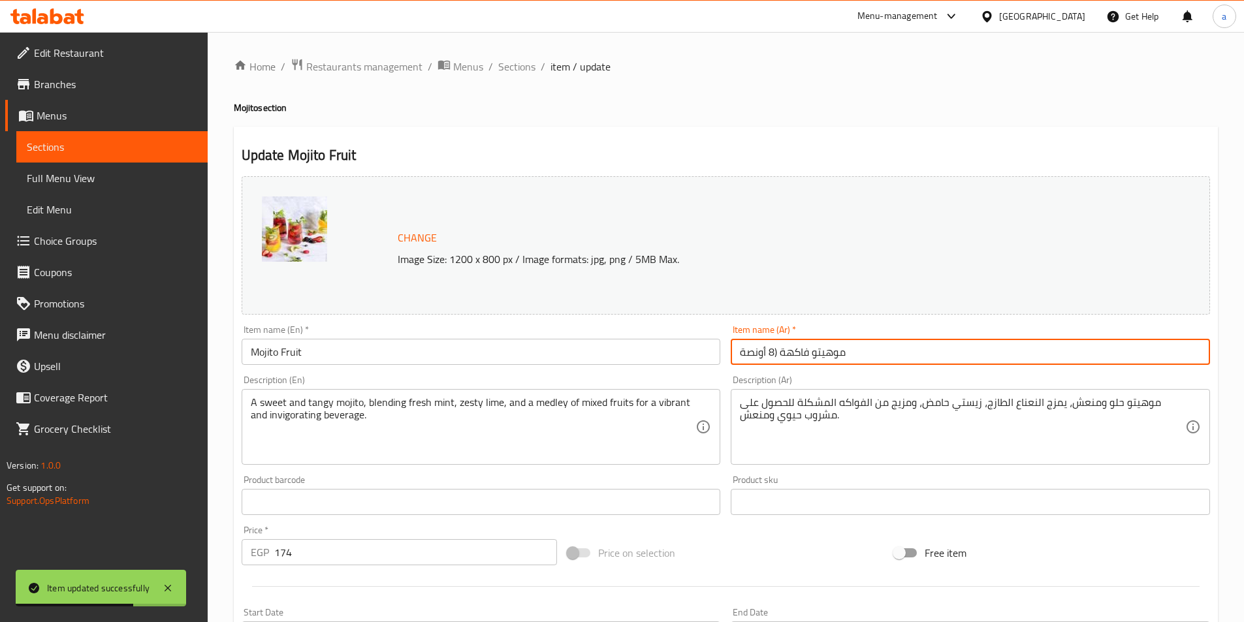
click at [927, 352] on input "موهيتو فاكهة (8 أونصة" at bounding box center [970, 352] width 479 height 26
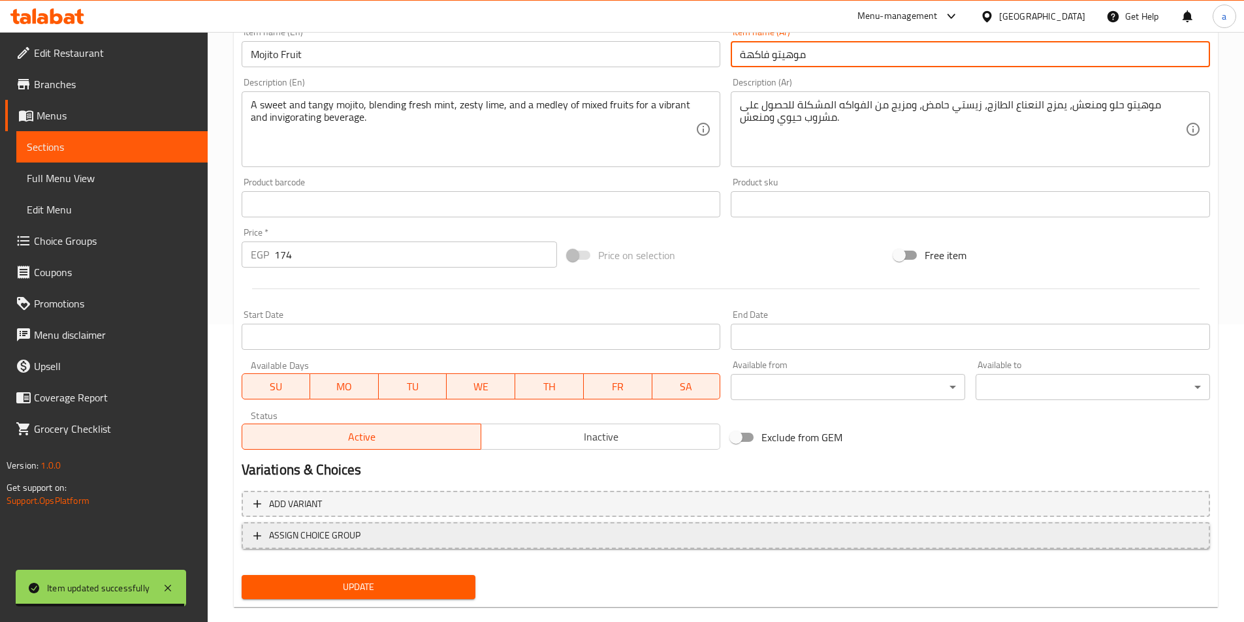
scroll to position [319, 0]
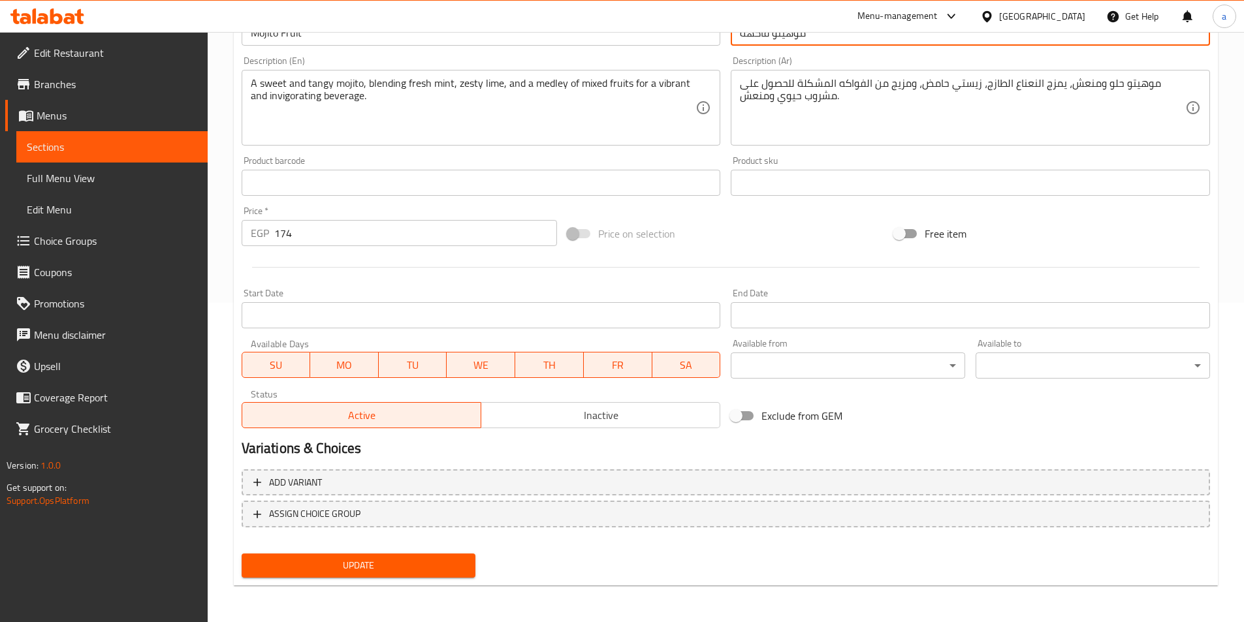
type input "موهيتو فاكهة"
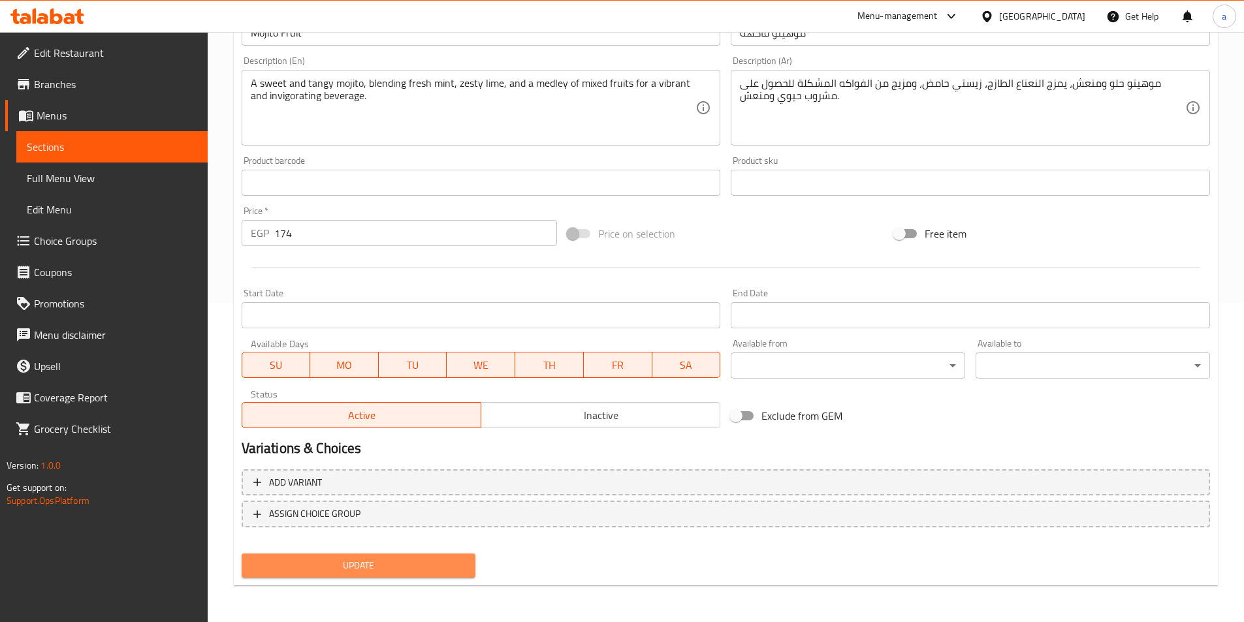
click at [418, 556] on button "Update" at bounding box center [359, 566] width 234 height 24
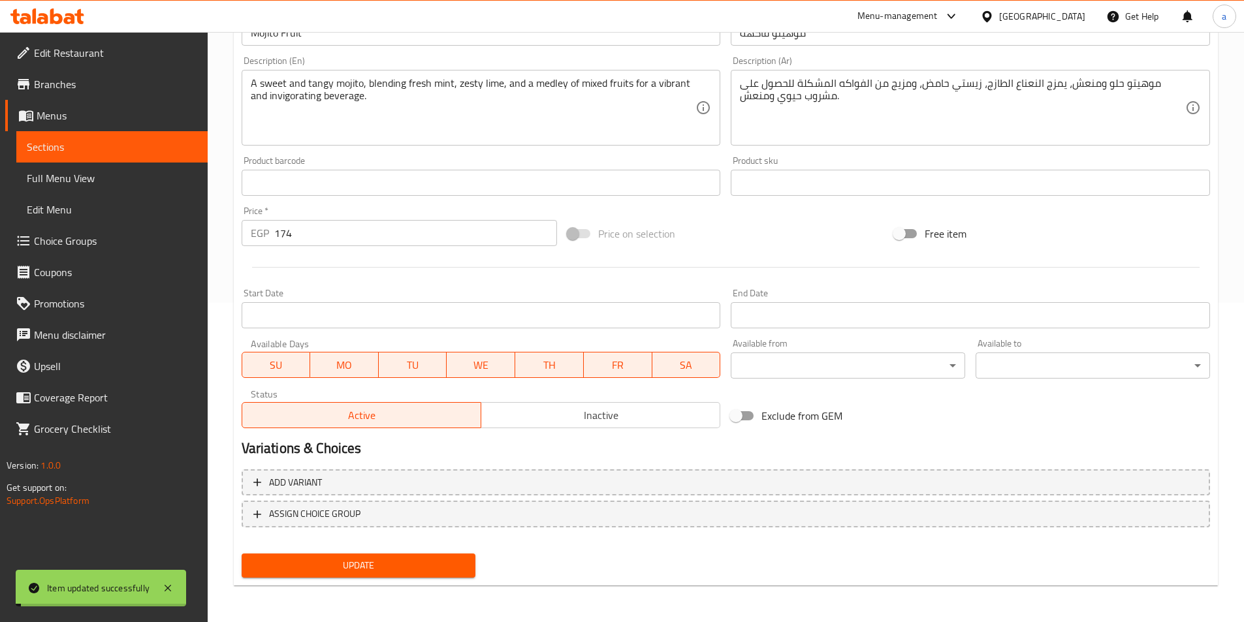
click at [93, 133] on link "Sections" at bounding box center [111, 146] width 191 height 31
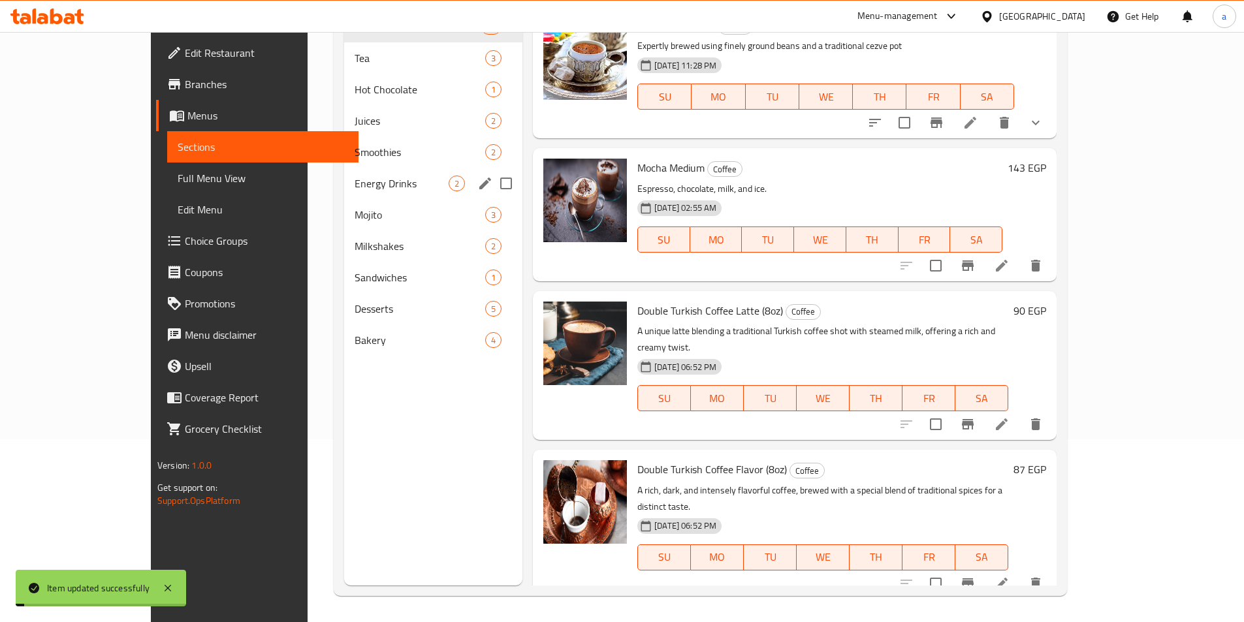
scroll to position [183, 0]
click at [355, 214] on span "Mojito" at bounding box center [402, 215] width 94 height 16
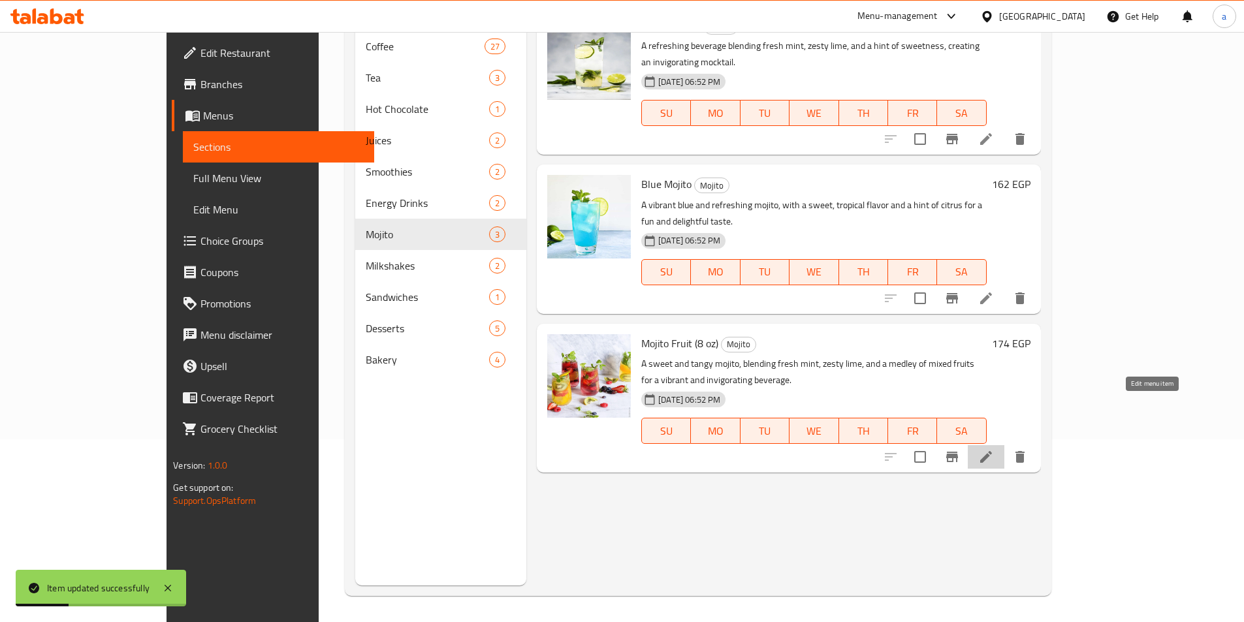
click at [994, 449] on icon at bounding box center [986, 457] width 16 height 16
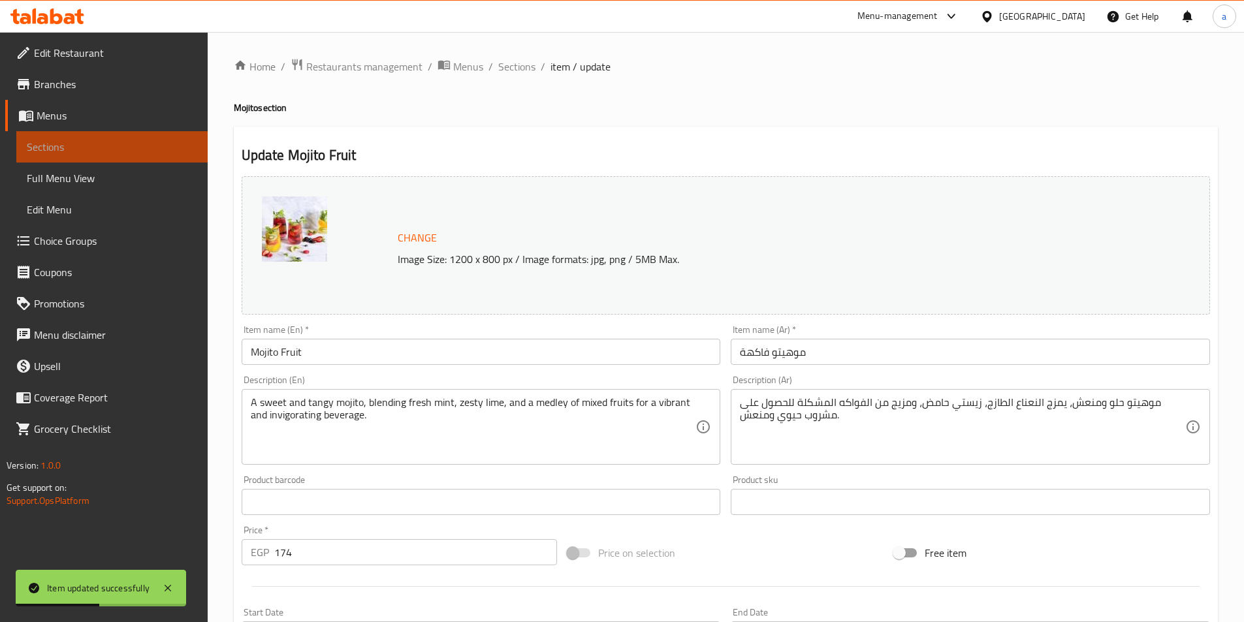
click at [167, 149] on span "Sections" at bounding box center [112, 147] width 170 height 16
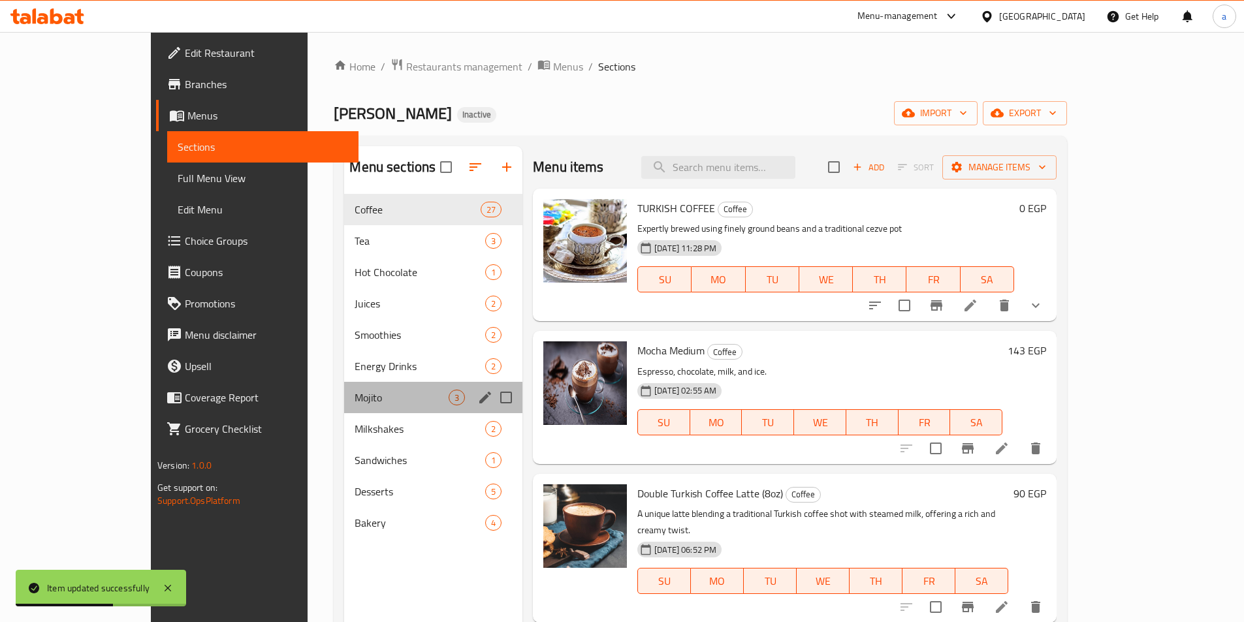
click at [344, 406] on div "Mojito 3" at bounding box center [433, 397] width 178 height 31
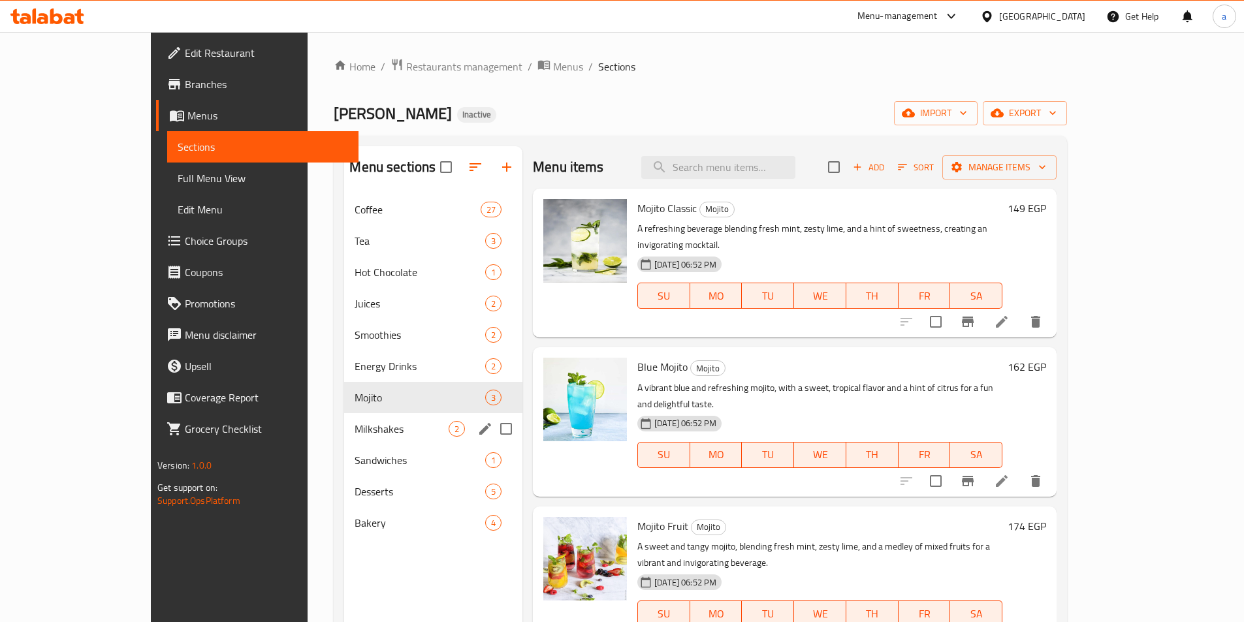
click at [355, 432] on span "Milkshakes" at bounding box center [402, 429] width 94 height 16
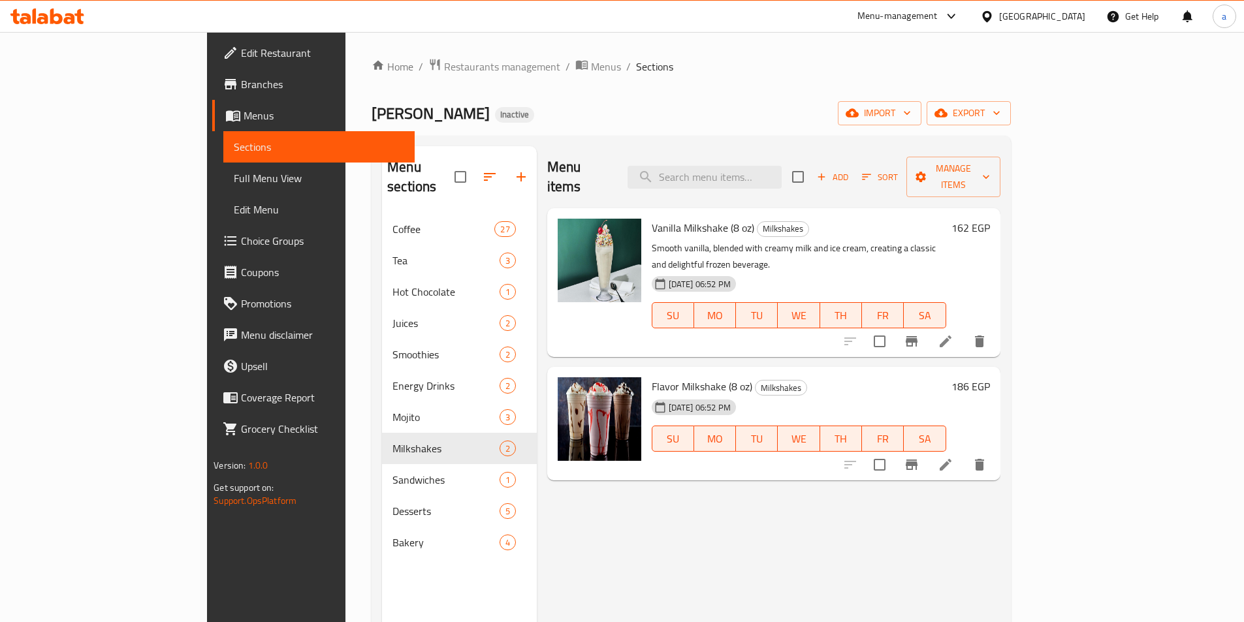
click at [964, 330] on li at bounding box center [945, 342] width 37 height 24
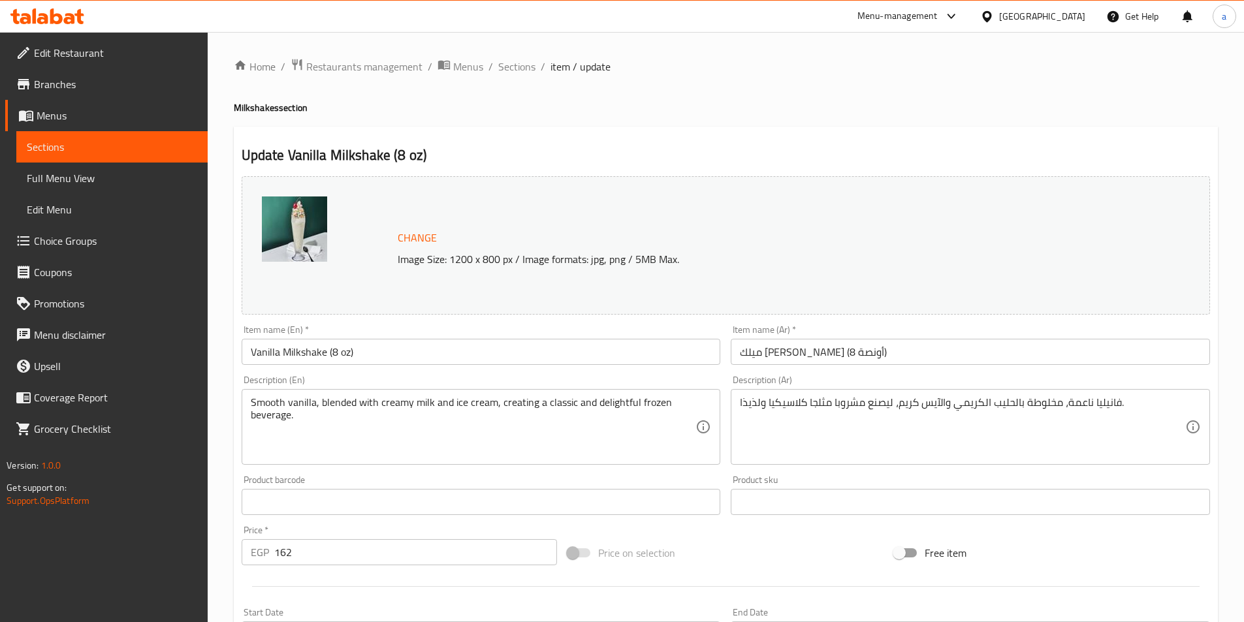
click at [556, 349] on input "Vanilla Milkshake (8 oz)" at bounding box center [481, 352] width 479 height 26
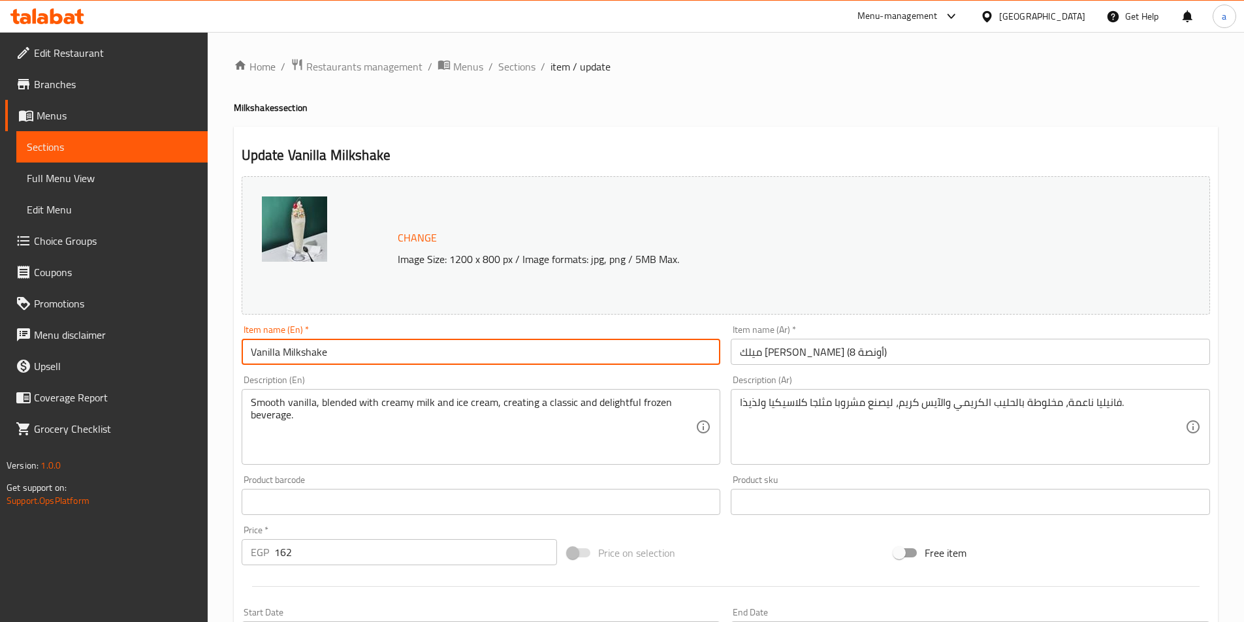
type input "Vanilla Milkshake"
click at [897, 361] on input "ميلك شيك فانيليا (8 أونصة" at bounding box center [970, 352] width 479 height 26
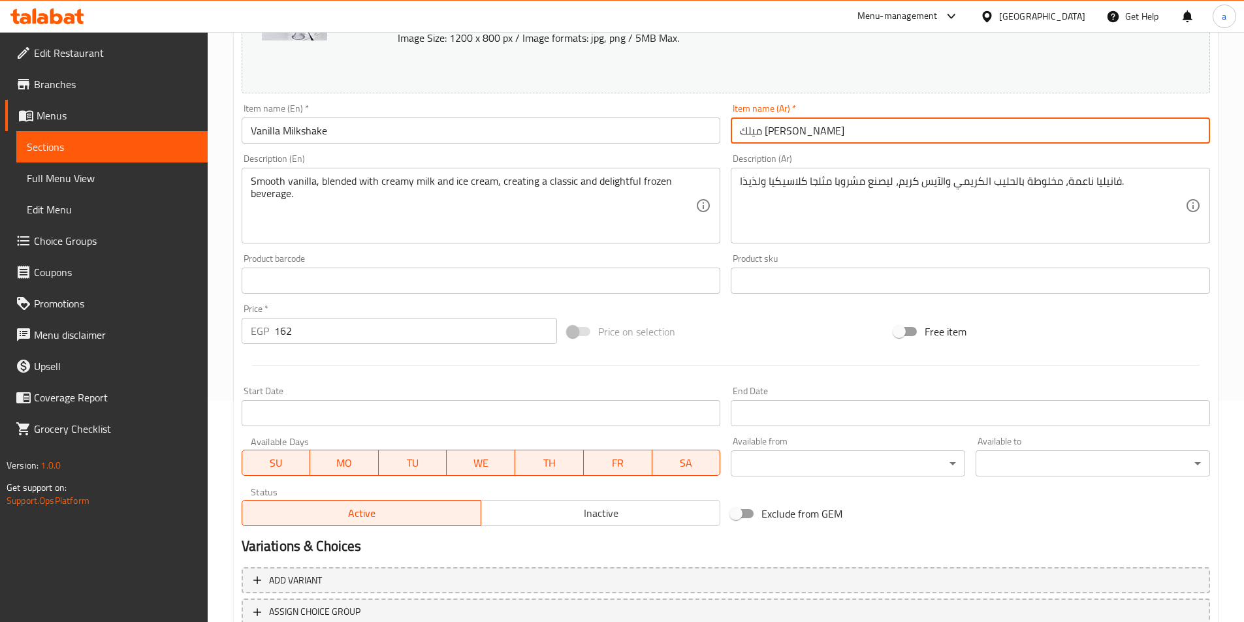
scroll to position [319, 0]
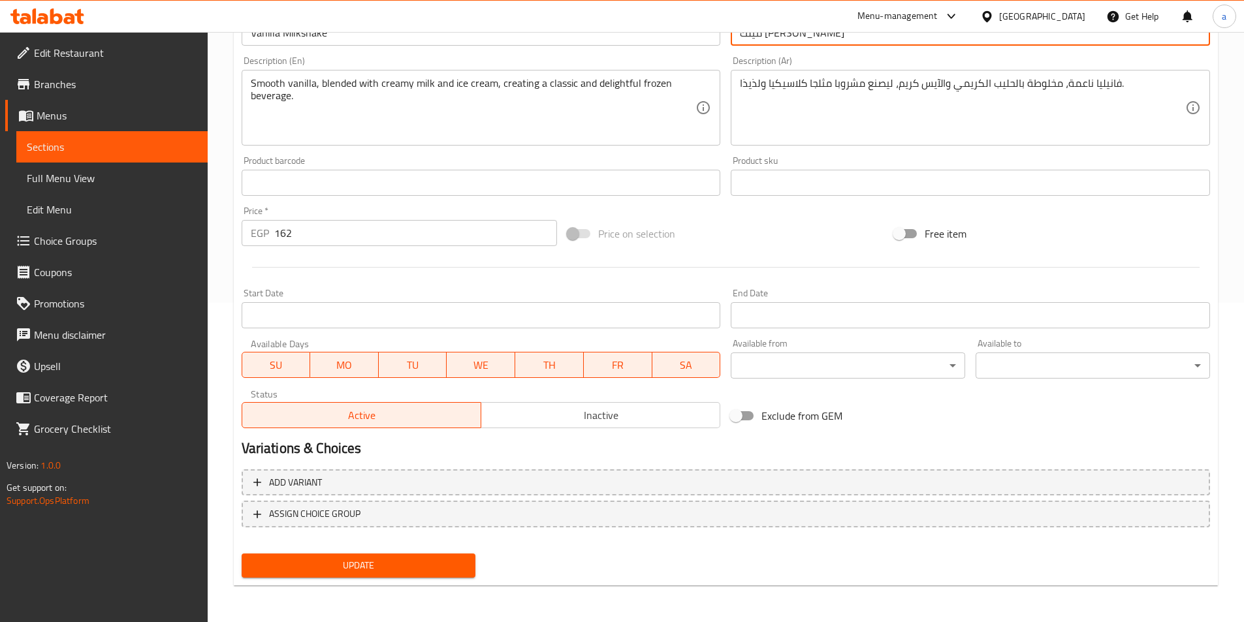
type input "ميلك شيك فانيليا"
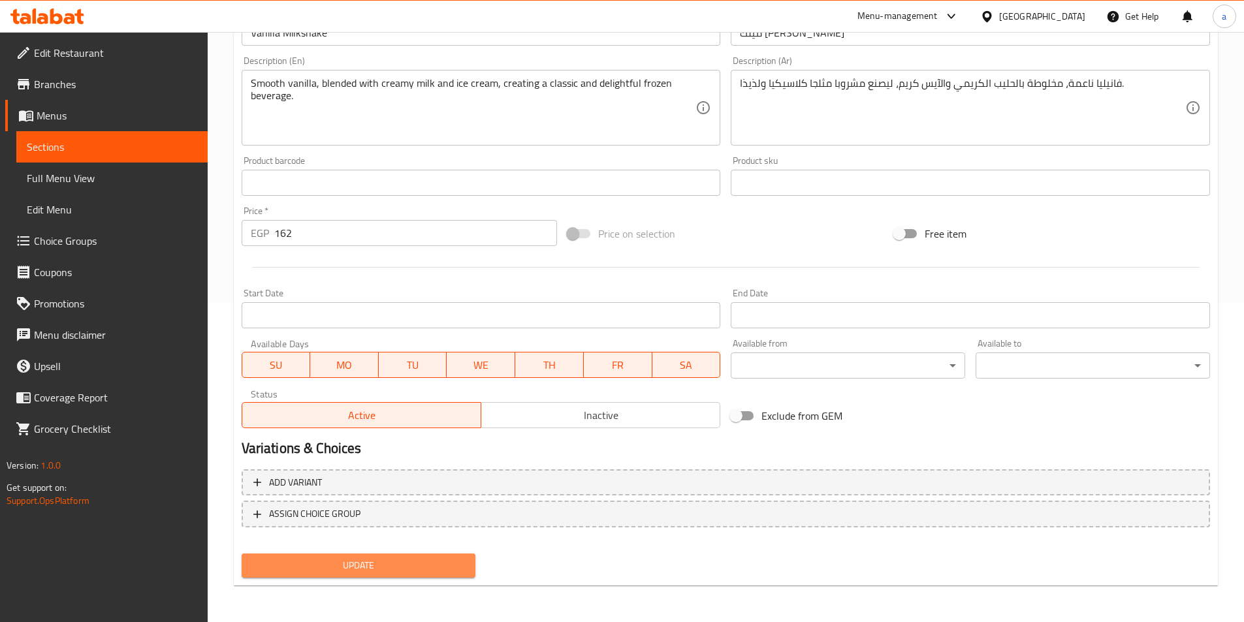
click at [380, 562] on span "Update" at bounding box center [359, 566] width 214 height 16
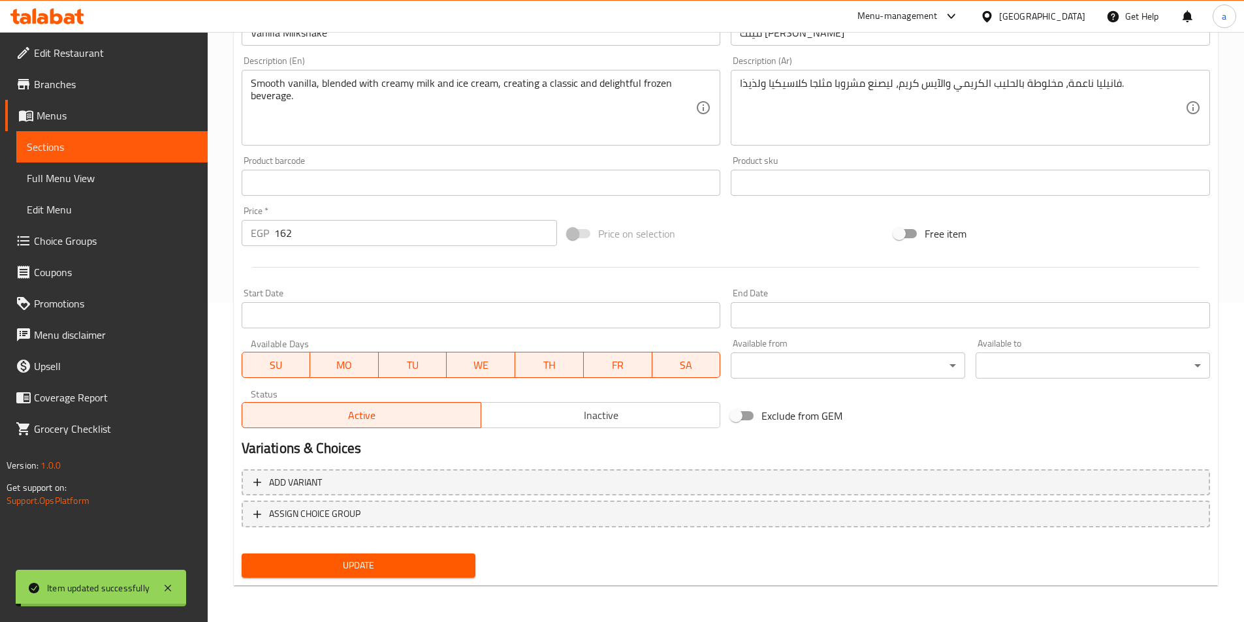
click at [113, 150] on span "Sections" at bounding box center [112, 147] width 170 height 16
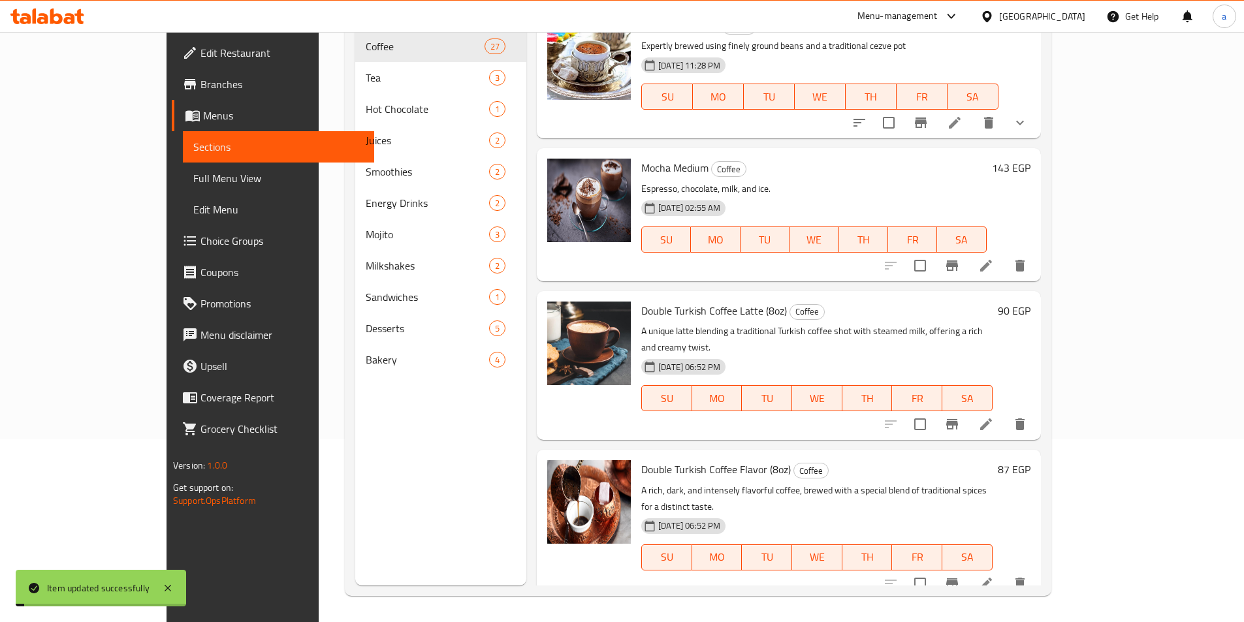
scroll to position [183, 0]
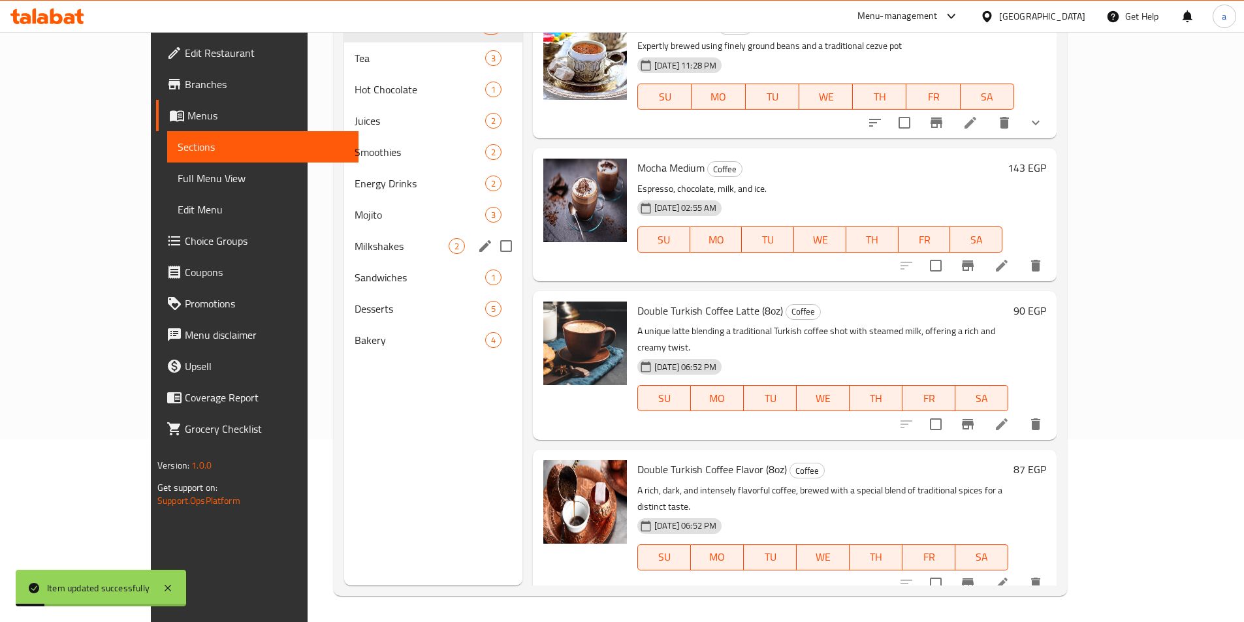
click at [355, 252] on span "Milkshakes" at bounding box center [402, 246] width 94 height 16
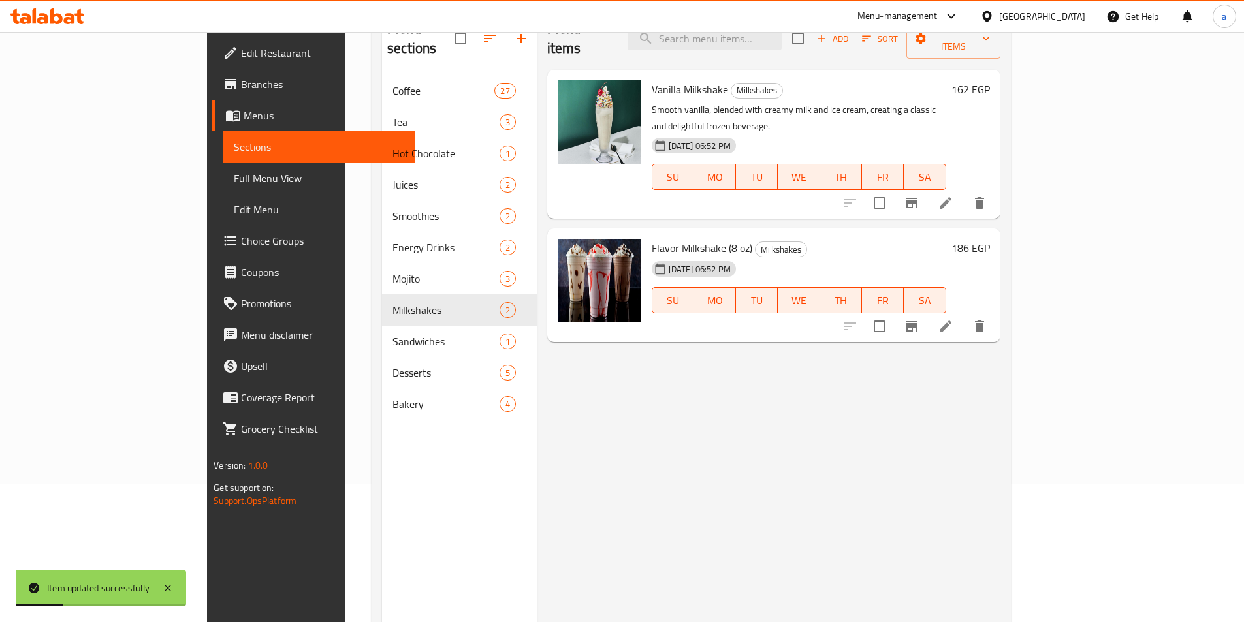
scroll to position [118, 0]
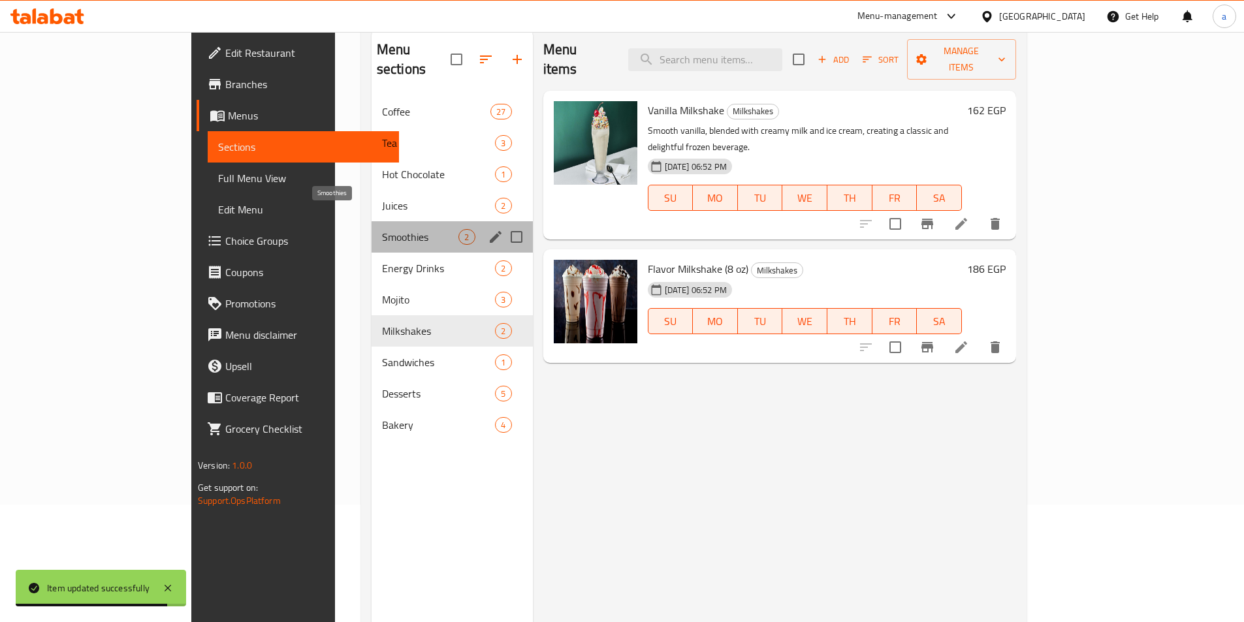
click at [382, 229] on span "Smoothies" at bounding box center [420, 237] width 77 height 16
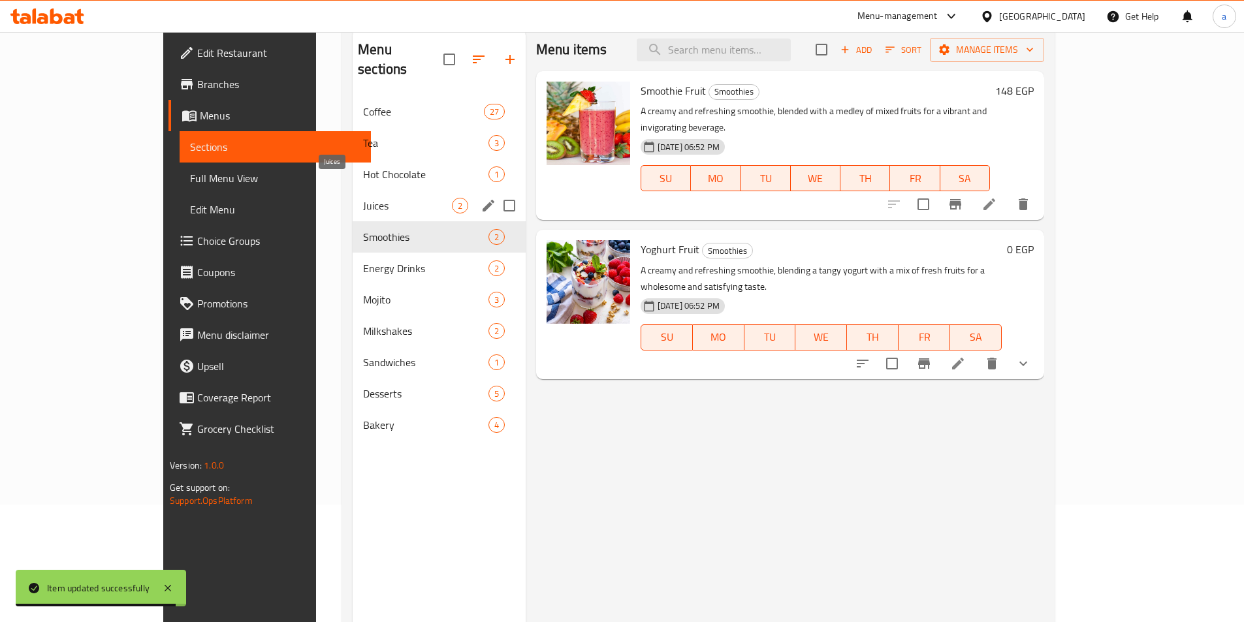
click at [363, 198] on span "Juices" at bounding box center [407, 206] width 89 height 16
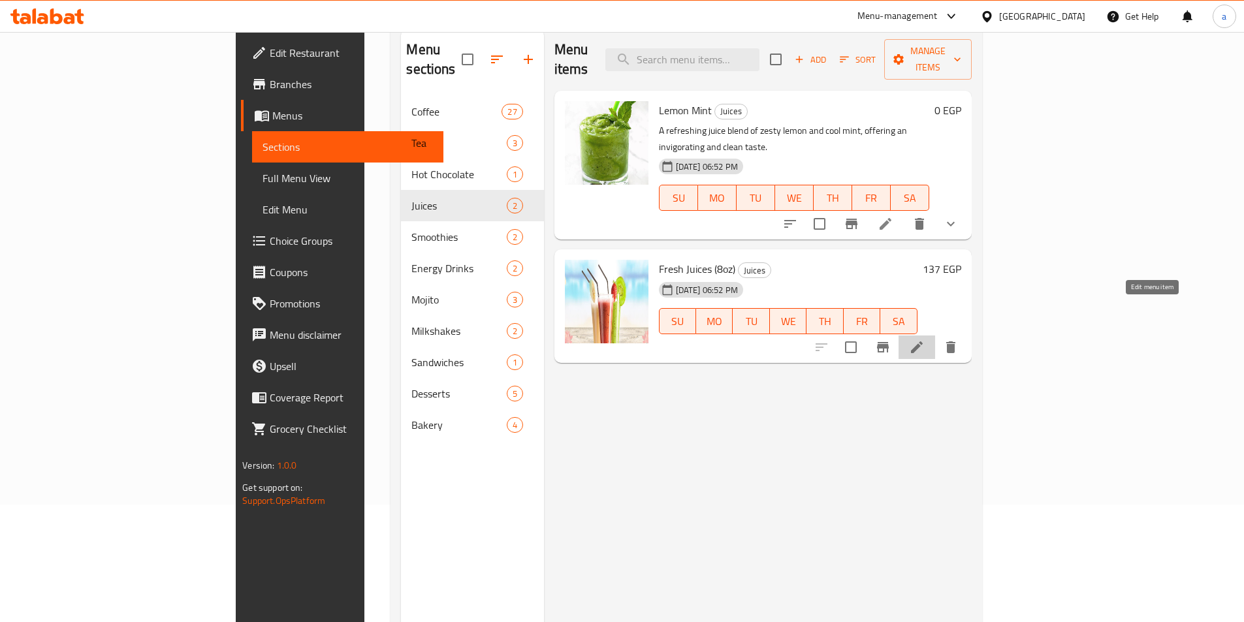
click at [923, 342] on icon at bounding box center [917, 348] width 12 height 12
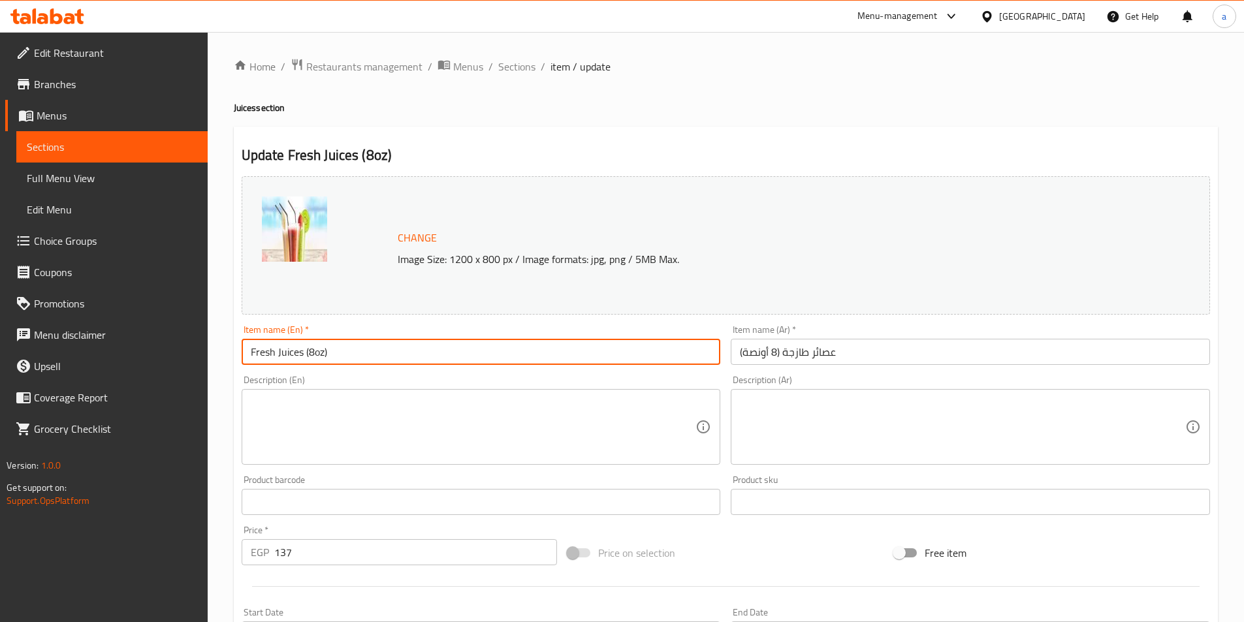
click at [579, 347] on input "Fresh Juices (8oz)" at bounding box center [481, 352] width 479 height 26
type input "Fresh Juices"
click at [897, 356] on input "عصائر طازجة (8 أونصة" at bounding box center [970, 352] width 479 height 26
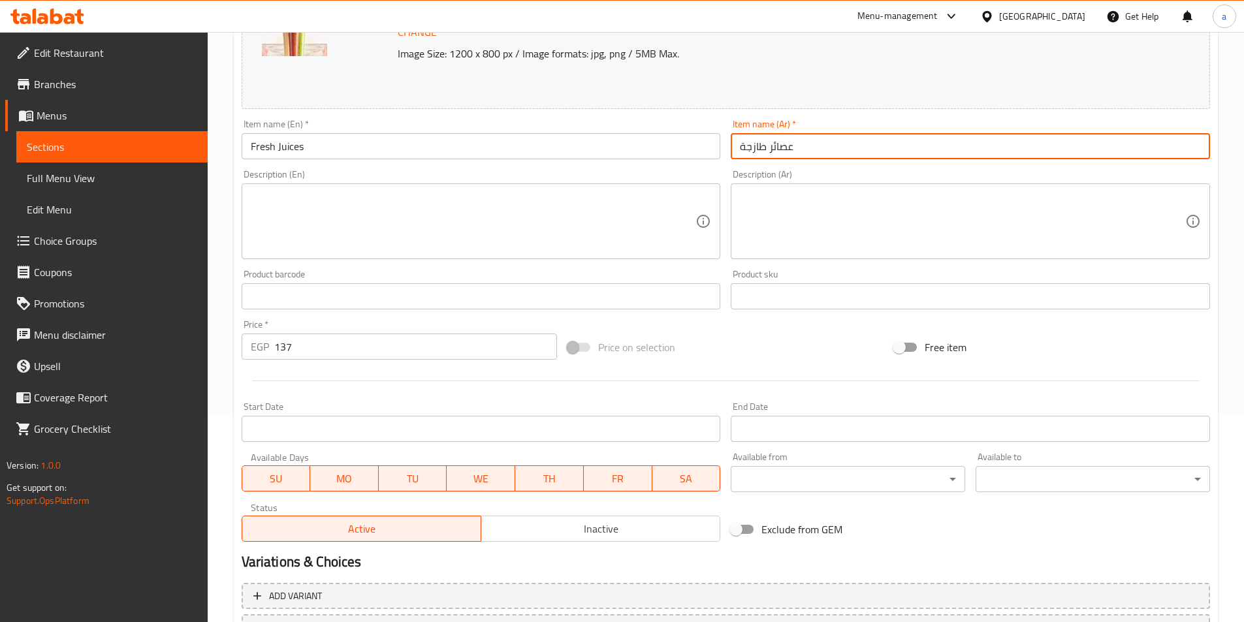
scroll to position [319, 0]
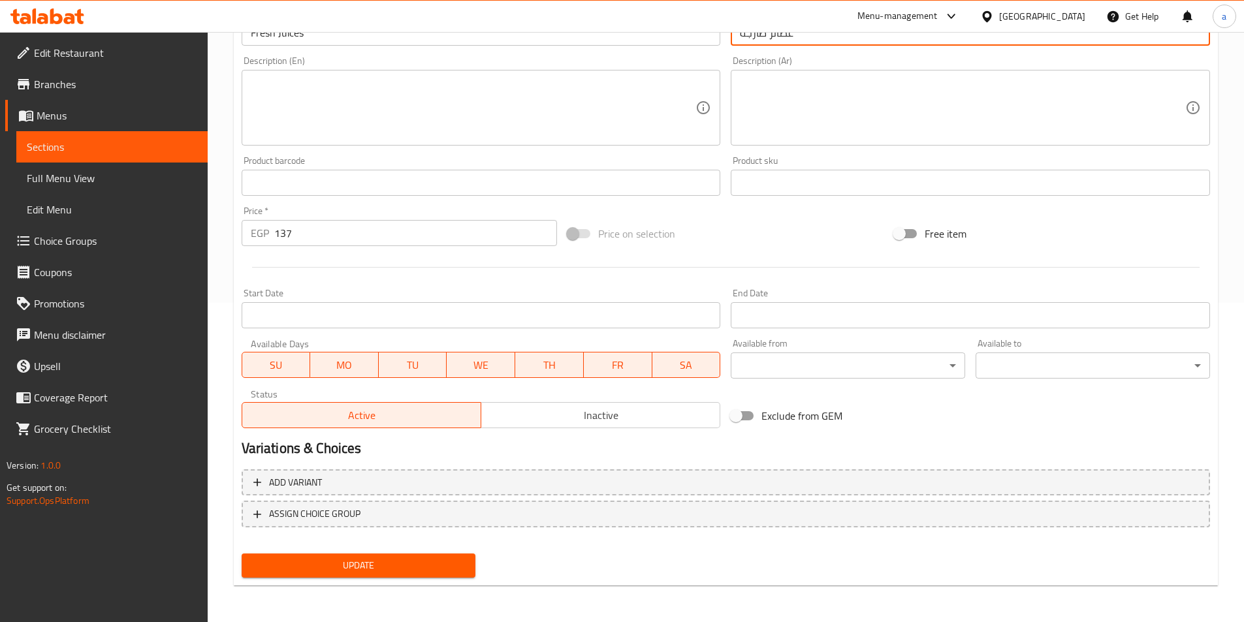
type input "عصائر طازجة"
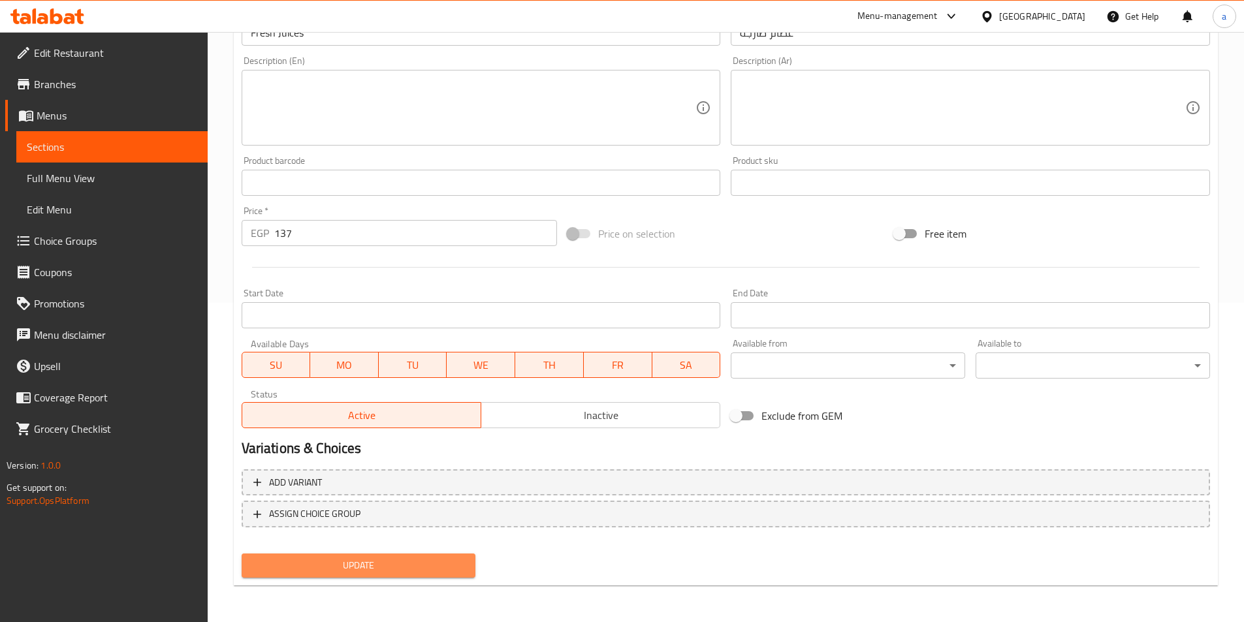
click at [410, 557] on button "Update" at bounding box center [359, 566] width 234 height 24
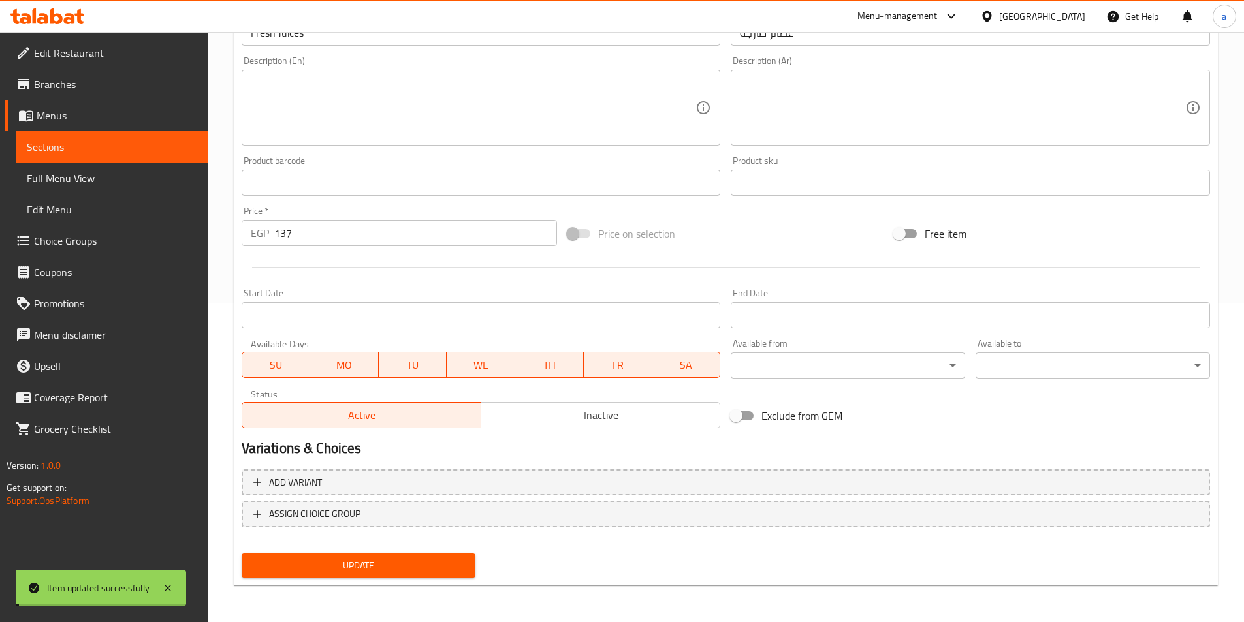
click at [152, 143] on span "Sections" at bounding box center [112, 147] width 170 height 16
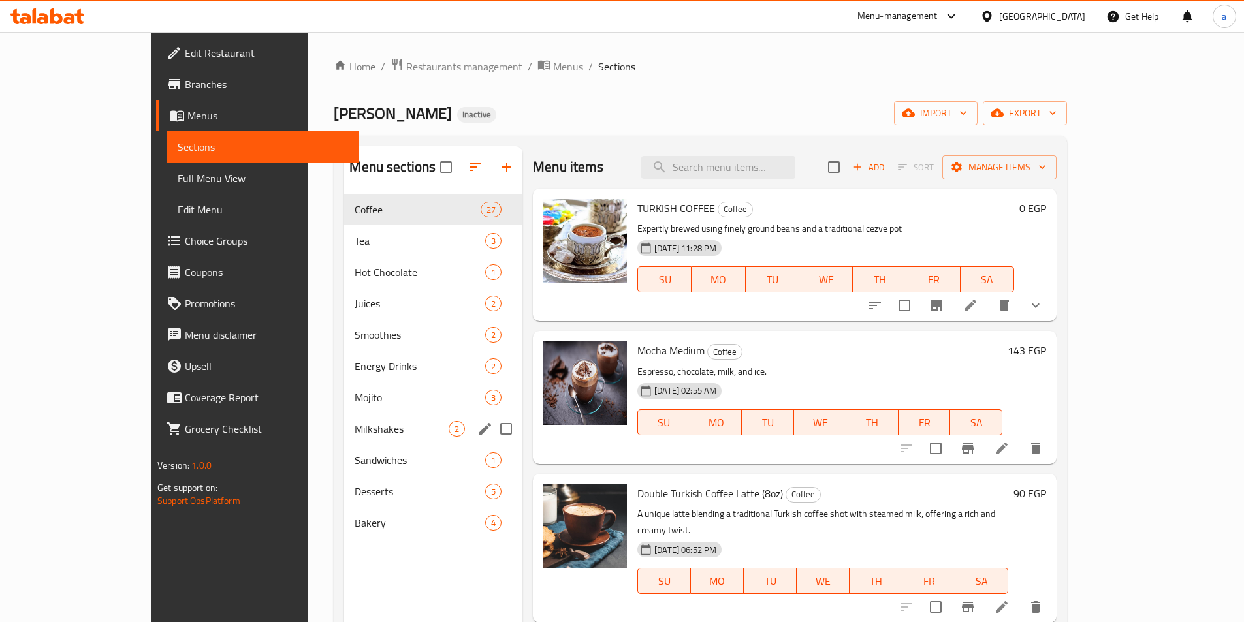
click at [344, 417] on div "Milkshakes 2" at bounding box center [433, 428] width 178 height 31
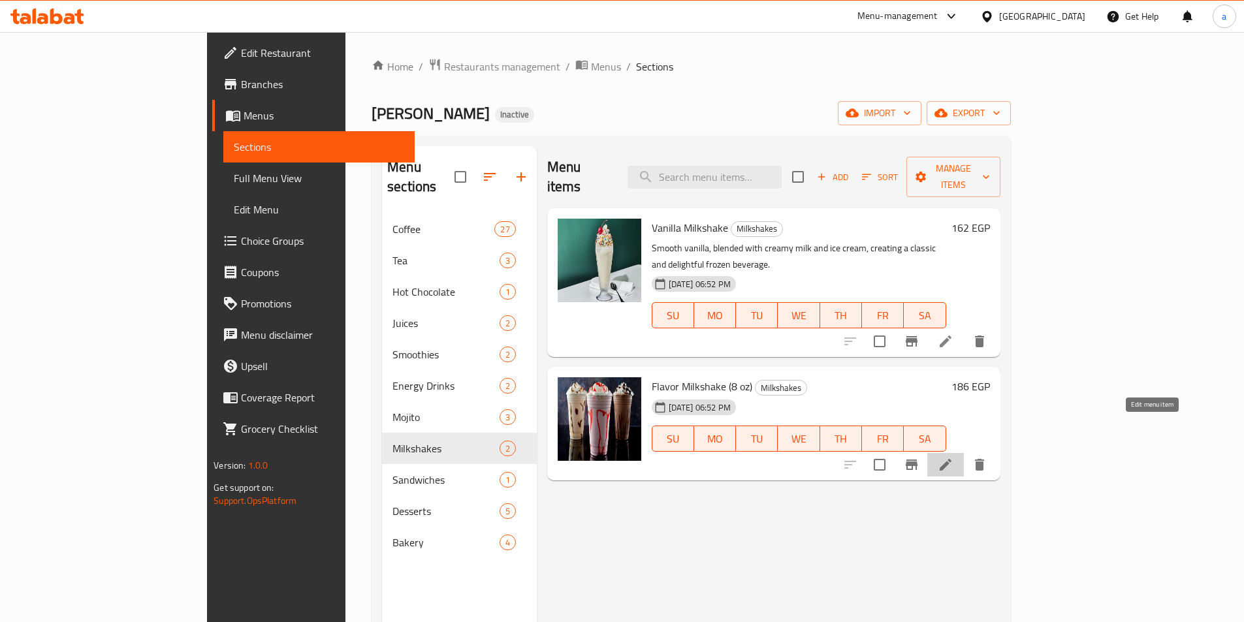
click at [952, 459] on icon at bounding box center [946, 465] width 12 height 12
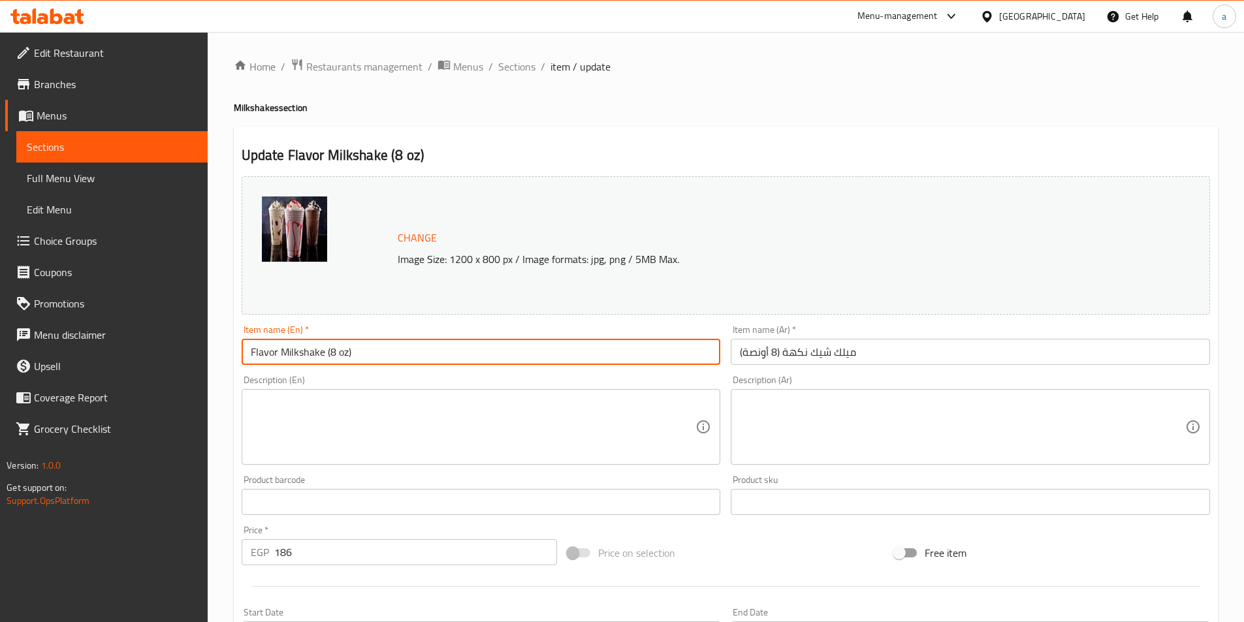
click at [528, 351] on input "Flavor Milkshake (8 oz)" at bounding box center [481, 352] width 479 height 26
type input "Flavor Milkshake"
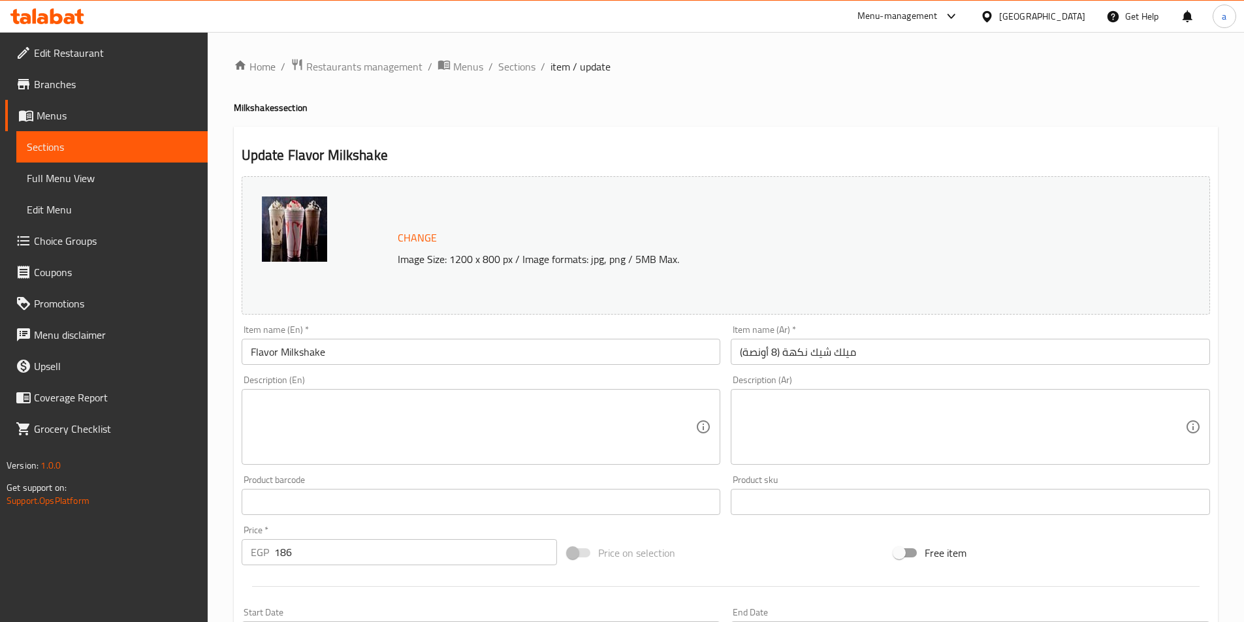
click at [935, 339] on div "Item name (Ar)   * ميلك شيك نكهة (8 أونصة) Item name (Ar) *" at bounding box center [970, 345] width 479 height 40
click at [919, 360] on input "ميلك شيك نكهة (8 أونصة" at bounding box center [970, 352] width 479 height 26
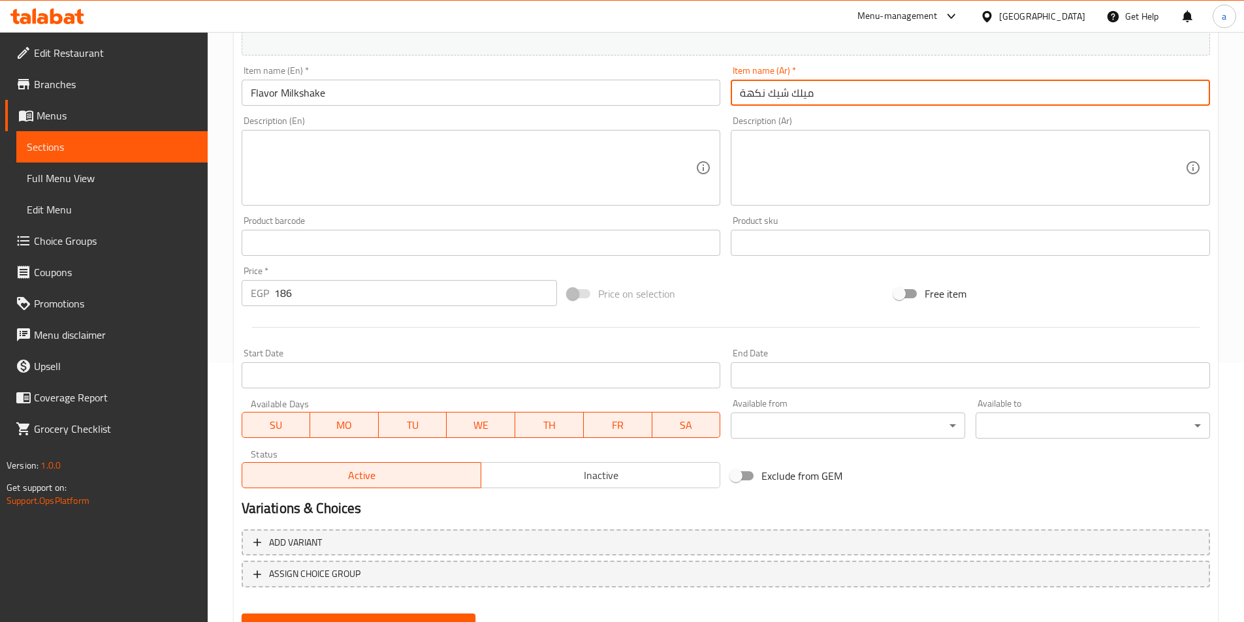
scroll to position [319, 0]
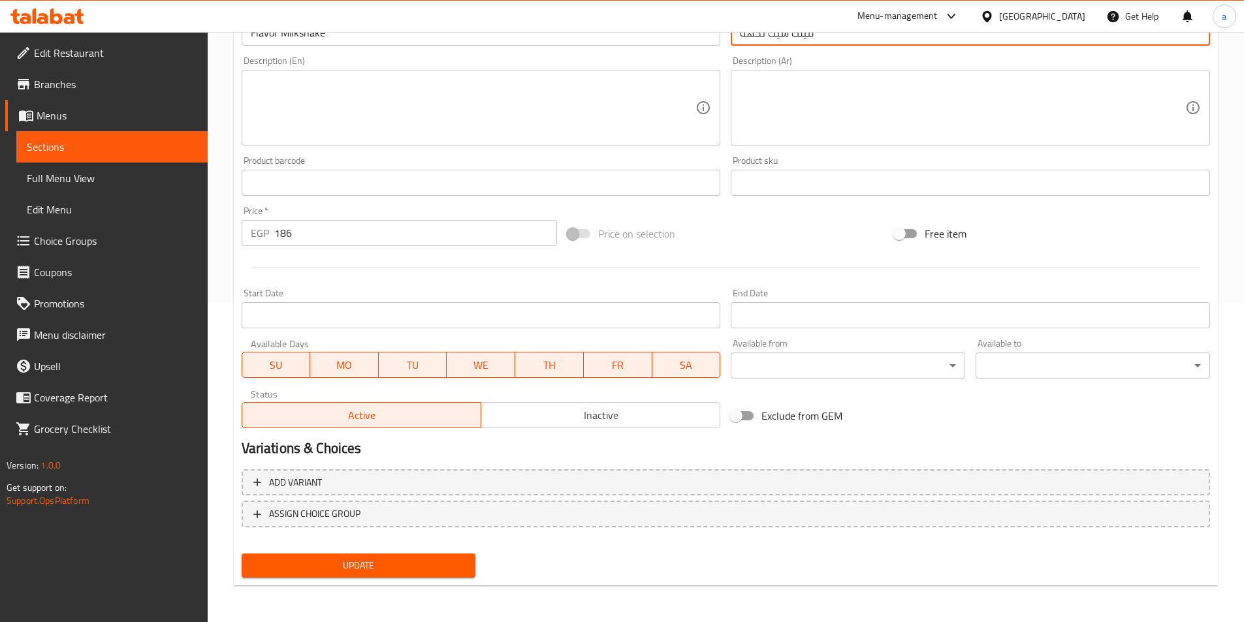
type input "ميلك شيك نكهة"
click at [410, 568] on span "Update" at bounding box center [359, 566] width 214 height 16
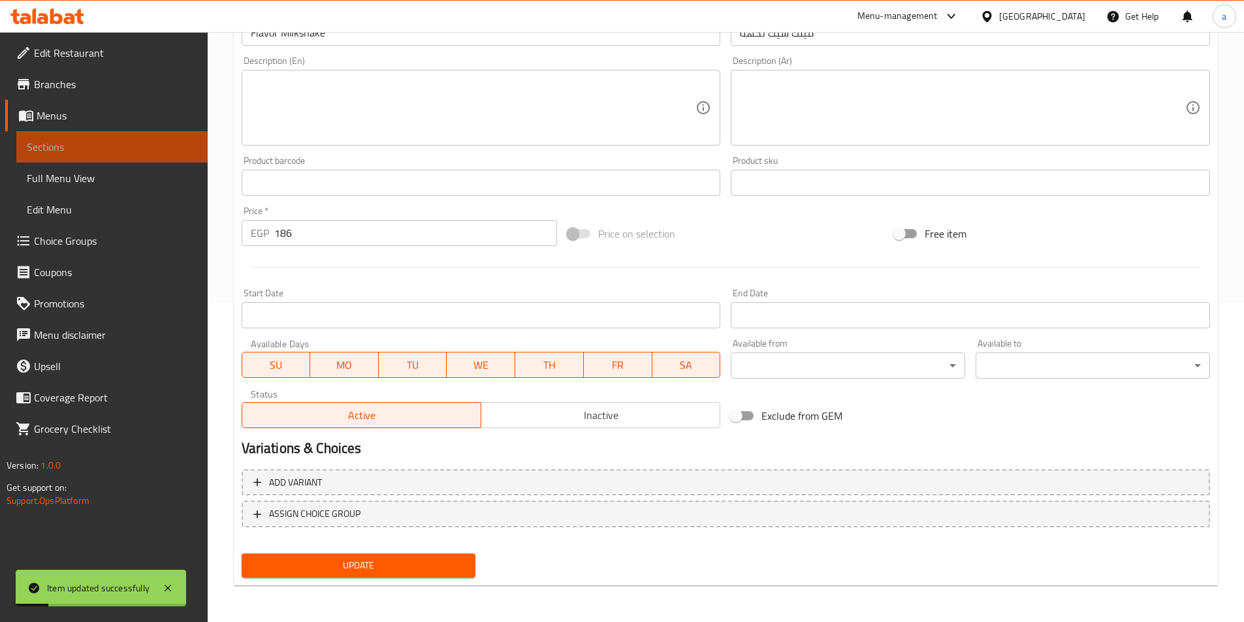
drag, startPoint x: 121, startPoint y: 147, endPoint x: 272, endPoint y: 7, distance: 206.1
click at [121, 147] on span "Sections" at bounding box center [112, 147] width 170 height 16
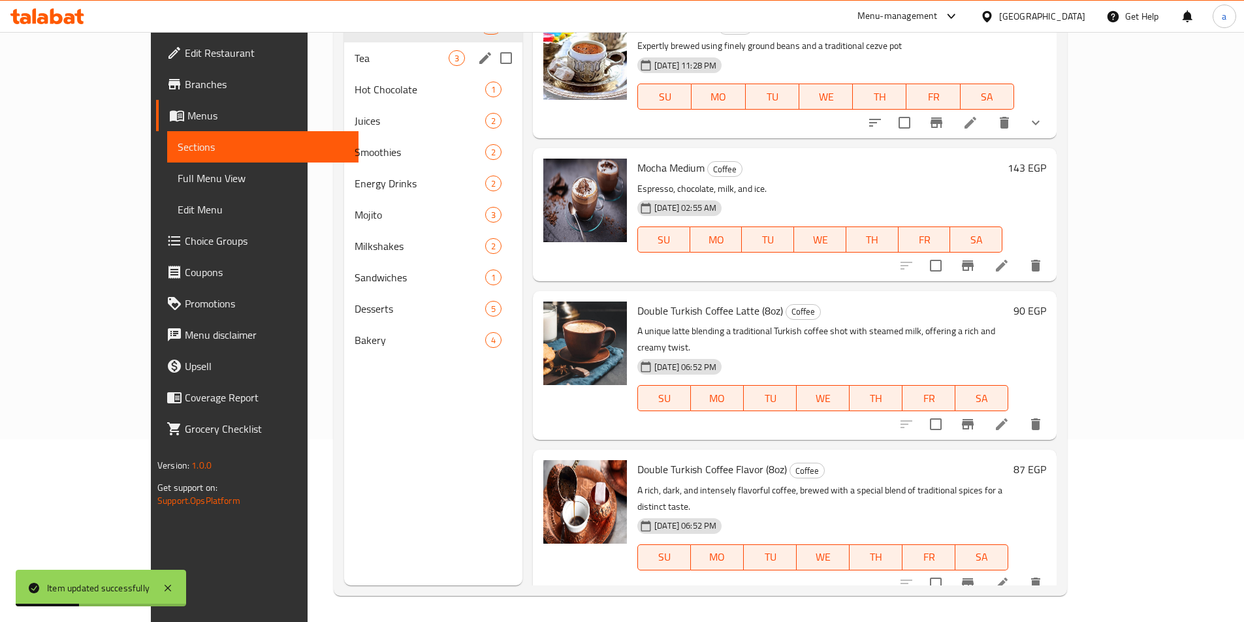
scroll to position [52, 0]
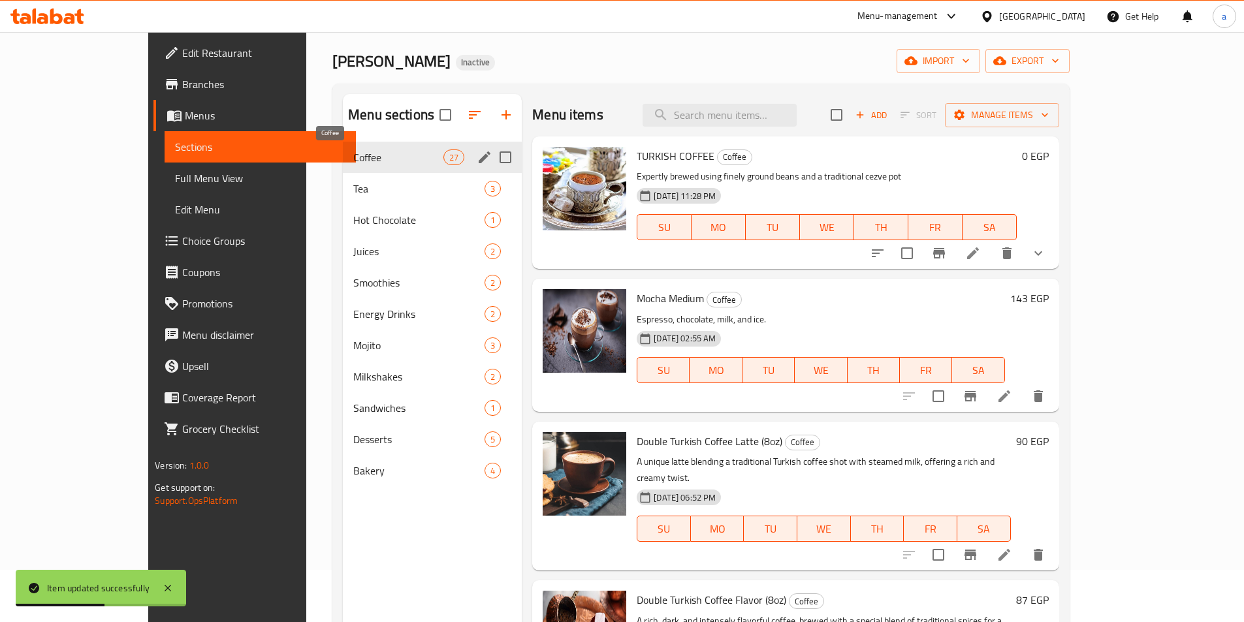
click at [353, 157] on span "Coffee" at bounding box center [398, 158] width 90 height 16
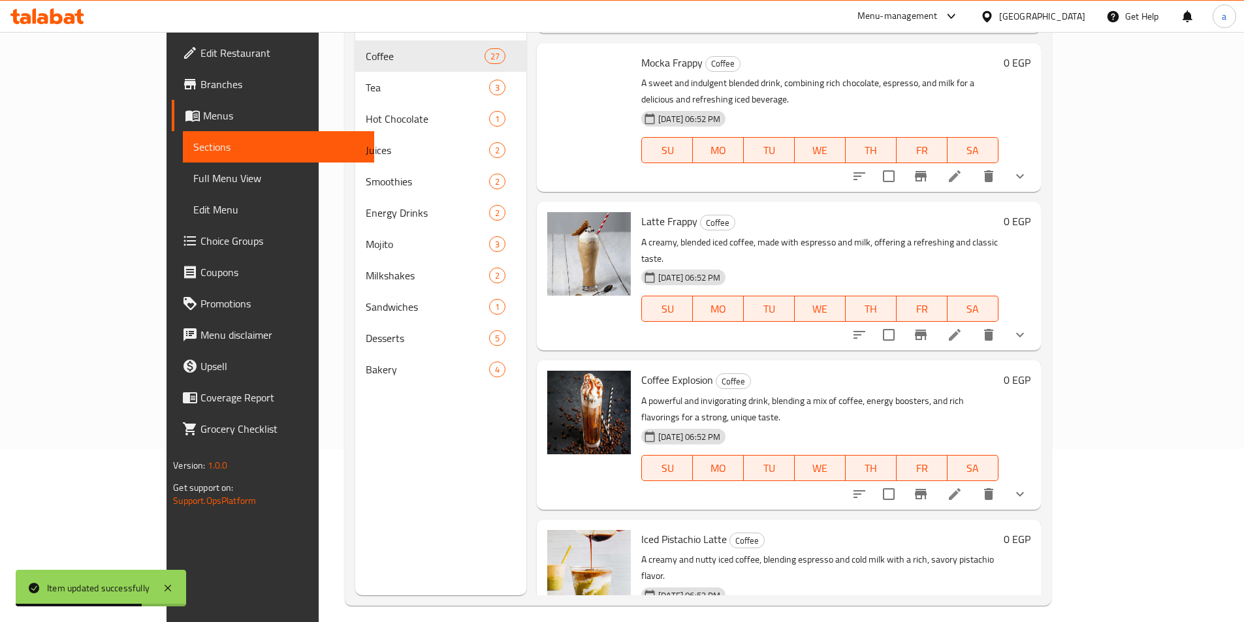
scroll to position [183, 0]
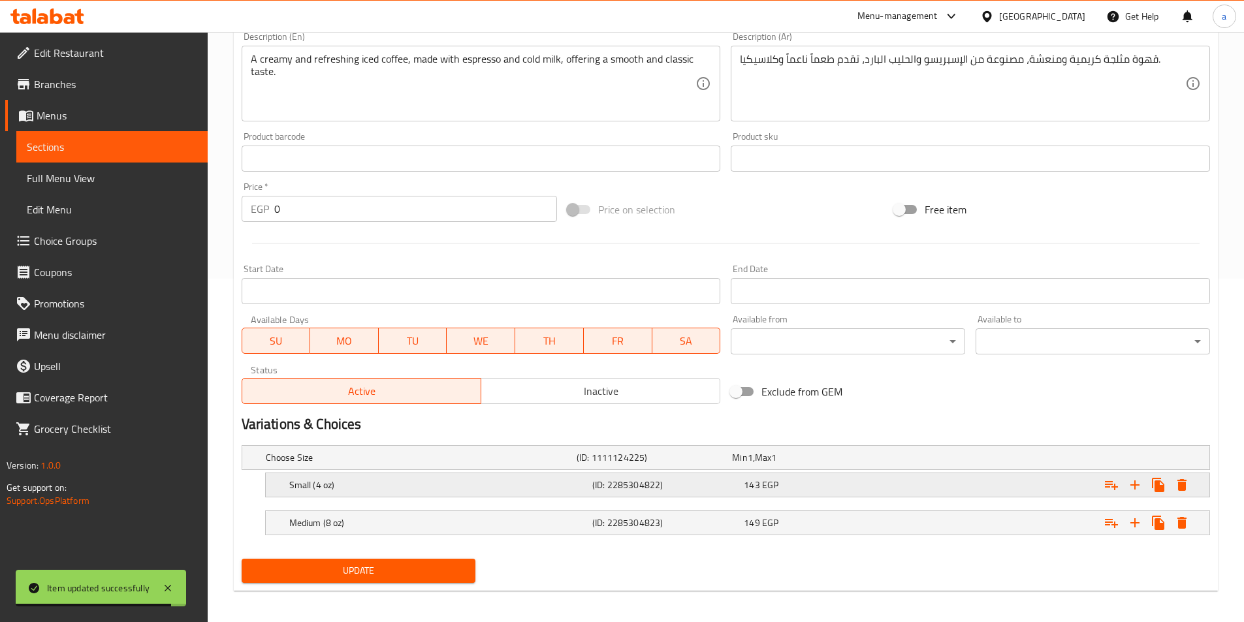
scroll to position [349, 0]
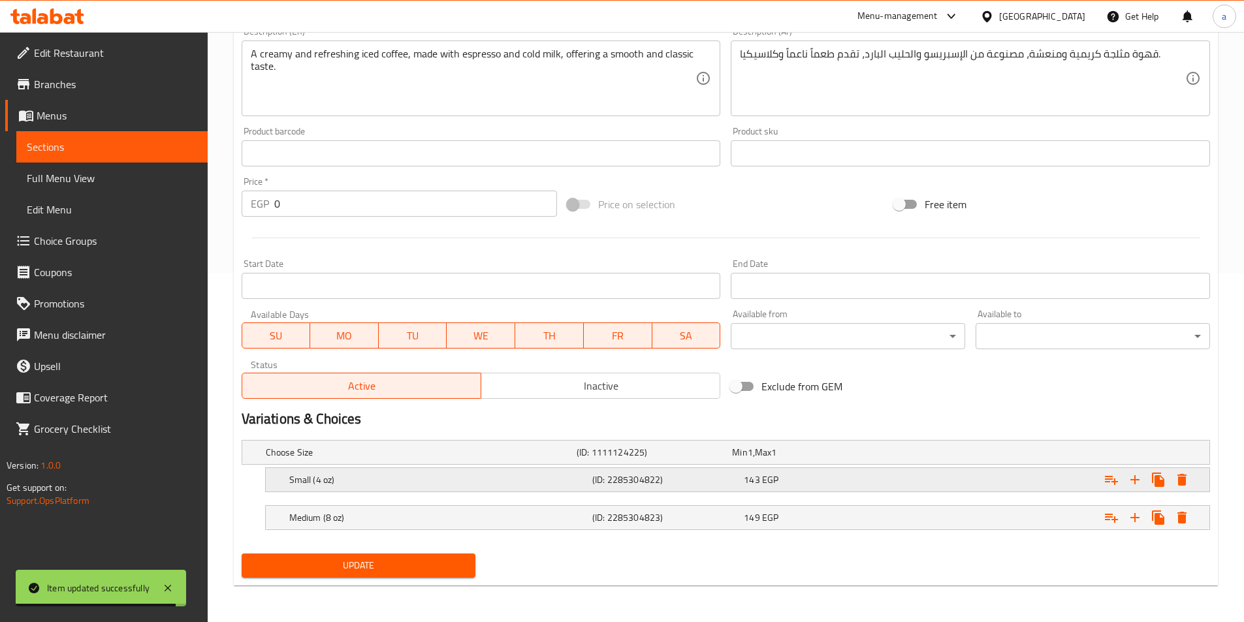
click at [434, 483] on h5 "Small (4 oz)" at bounding box center [438, 480] width 298 height 13
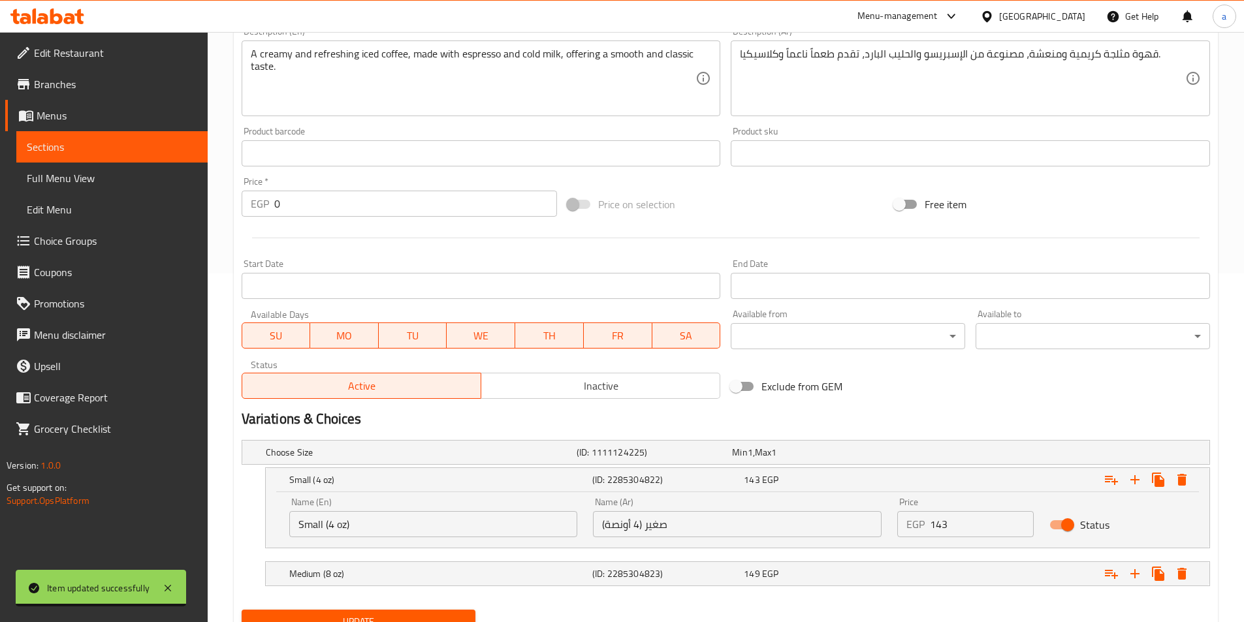
click at [418, 515] on div "Name (En) Small (4 oz) Name (En)" at bounding box center [433, 518] width 289 height 40
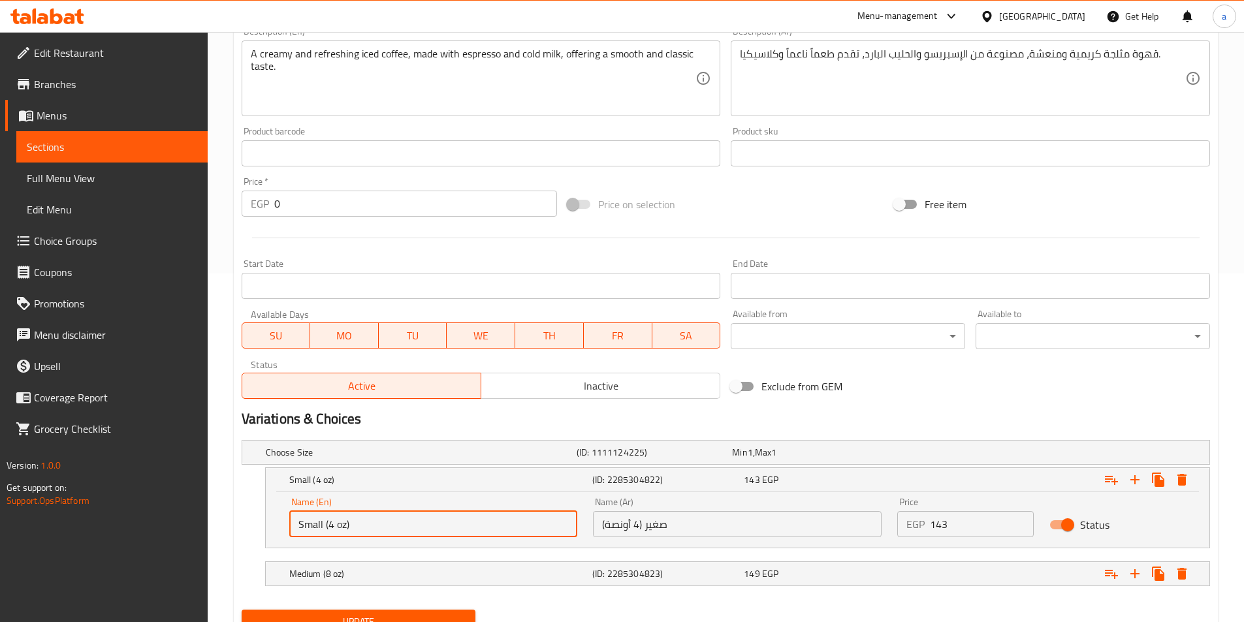
click at [417, 529] on input "Small (4 oz)" at bounding box center [433, 524] width 289 height 26
type input "Small"
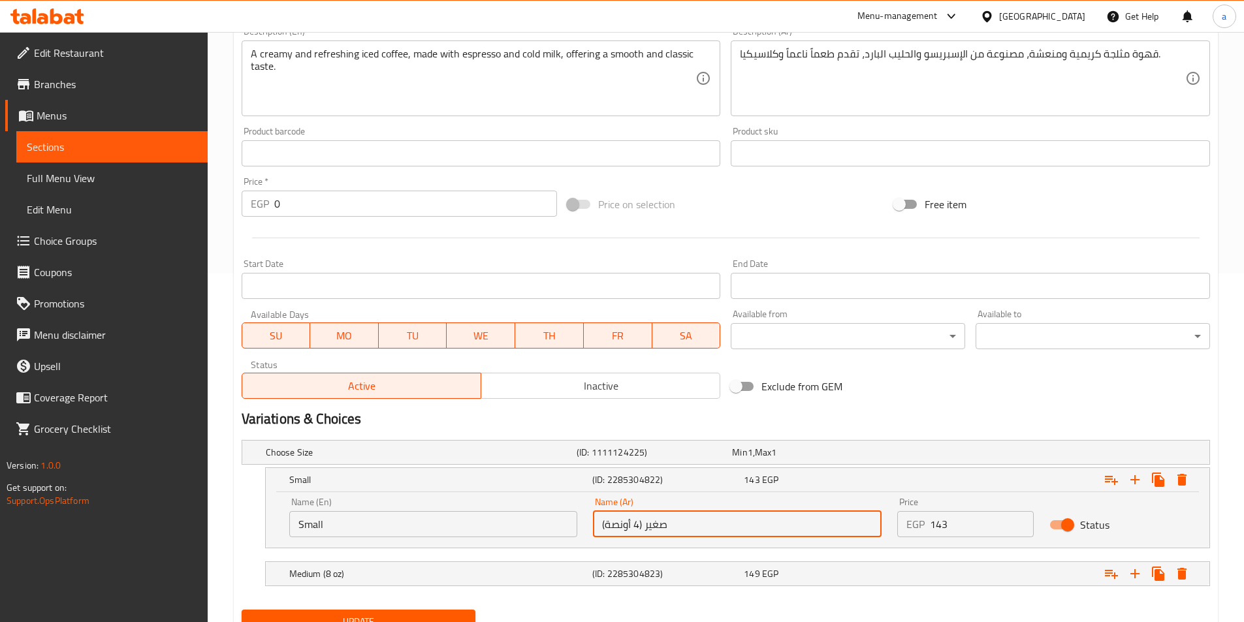
click at [673, 528] on input "صغير (4 أونصة)" at bounding box center [737, 524] width 289 height 26
type input "صغير"
click at [600, 565] on div "(ID: 2285304823)" at bounding box center [666, 574] width 152 height 18
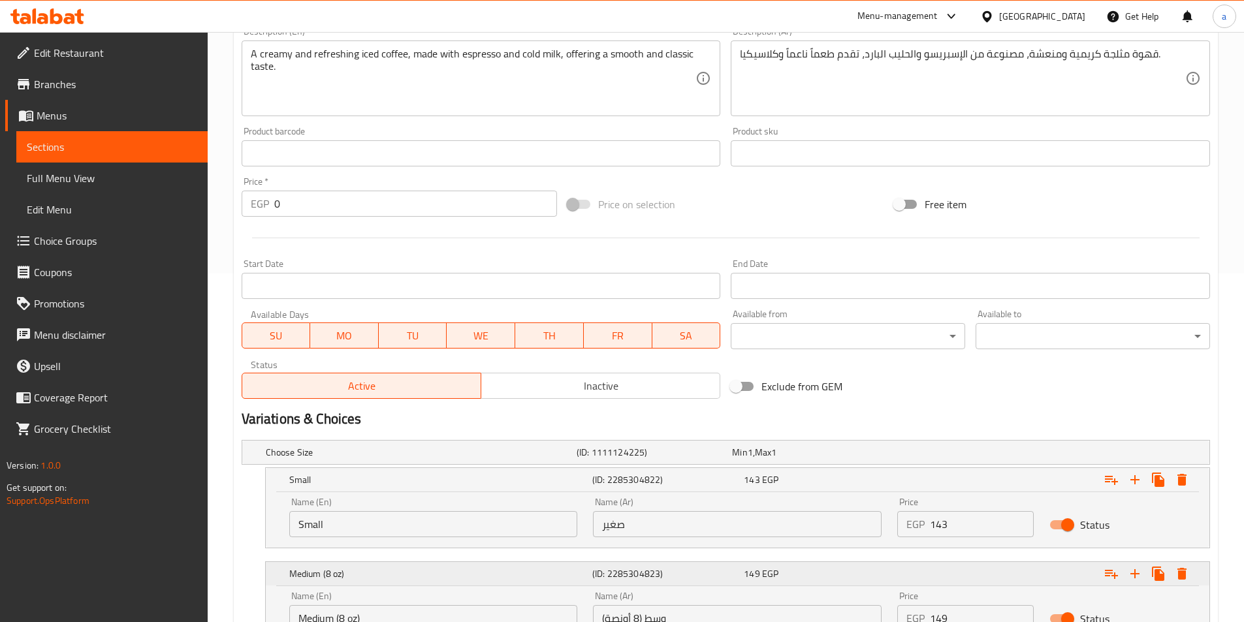
scroll to position [459, 0]
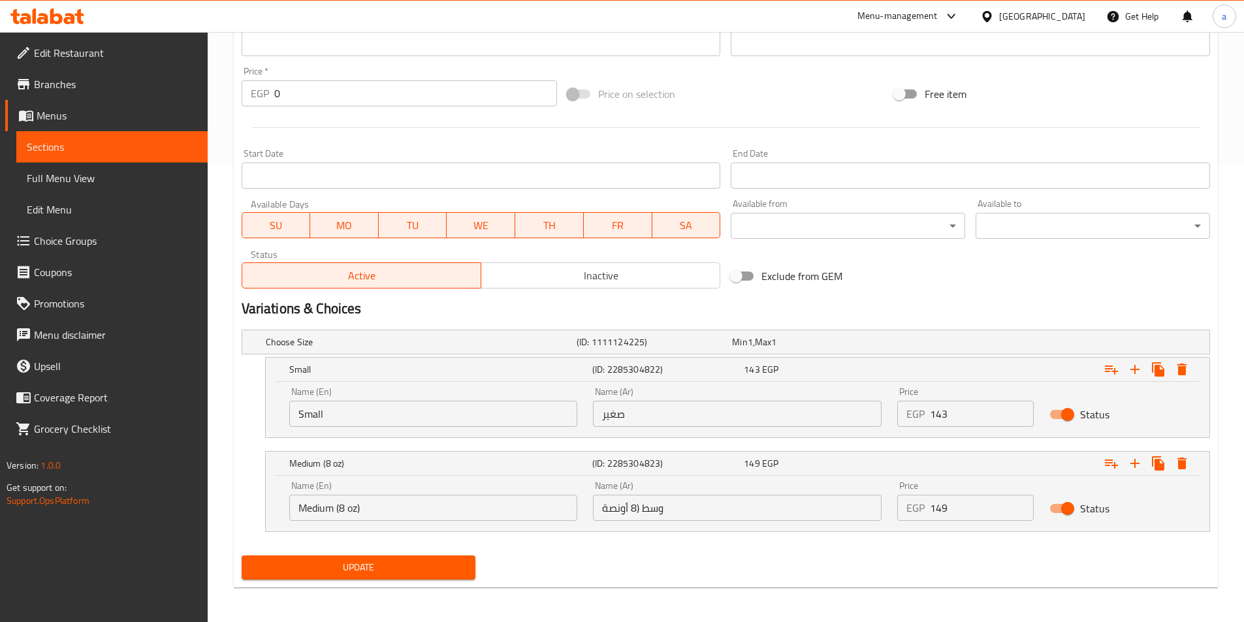
click at [691, 508] on input "وسط (8 أونصة" at bounding box center [737, 508] width 289 height 26
type input "وسط"
click input "Medium (8 oz)"
type input "Medium"
click span "Update"
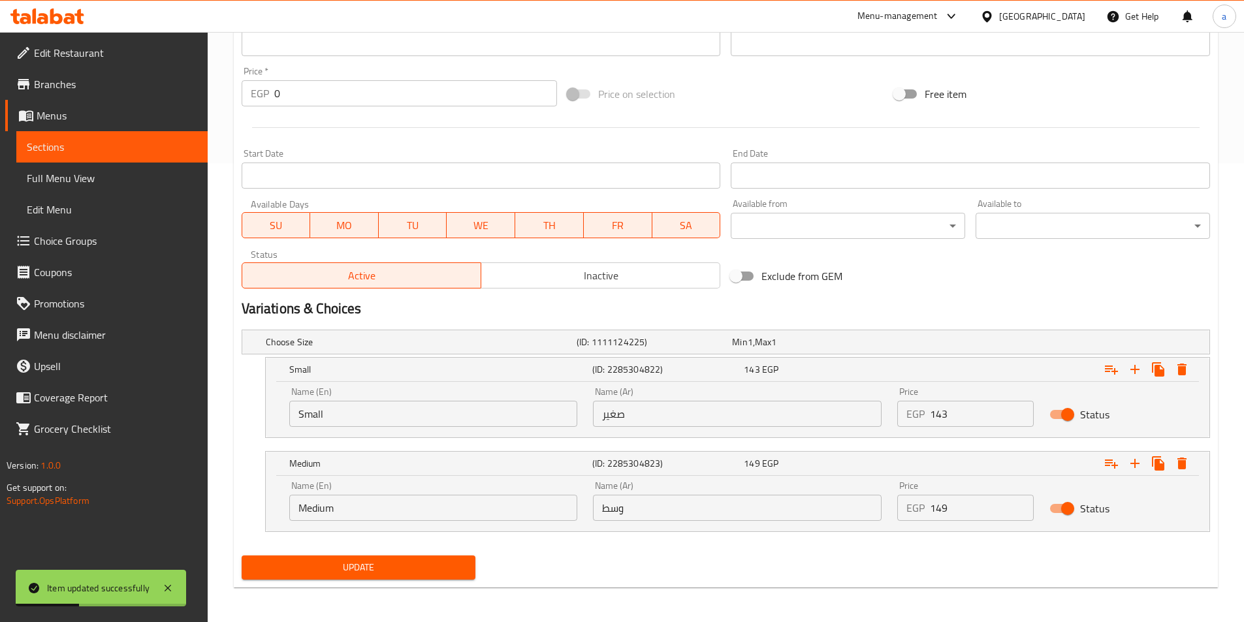
click link "Sections"
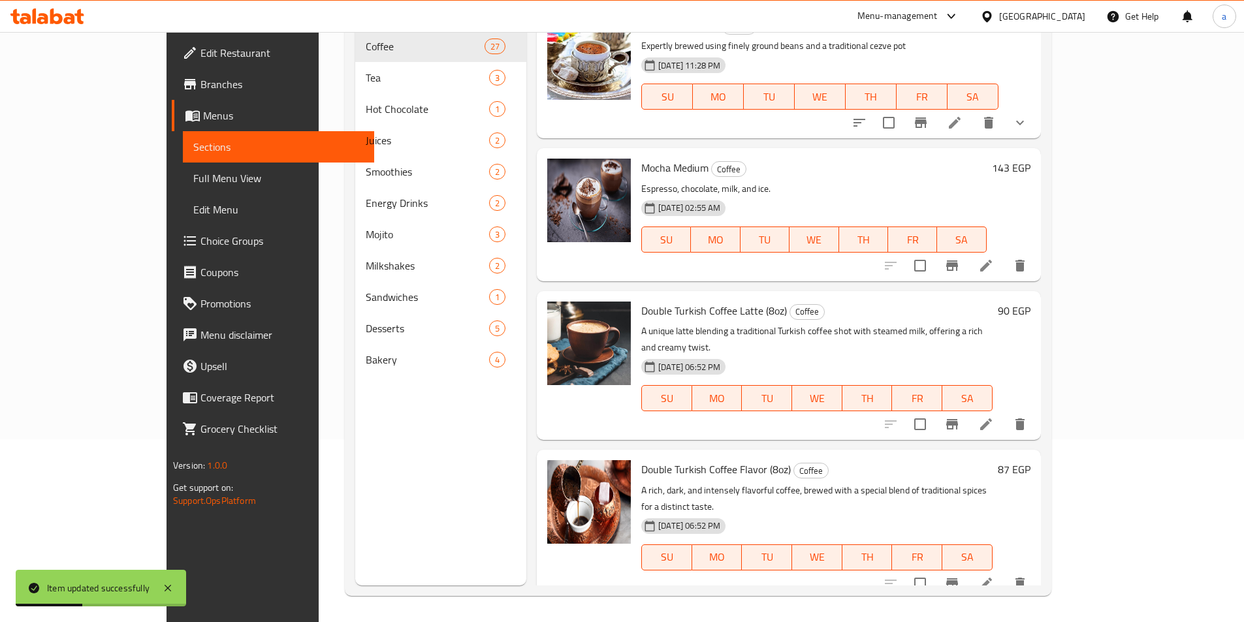
scroll to position [183, 0]
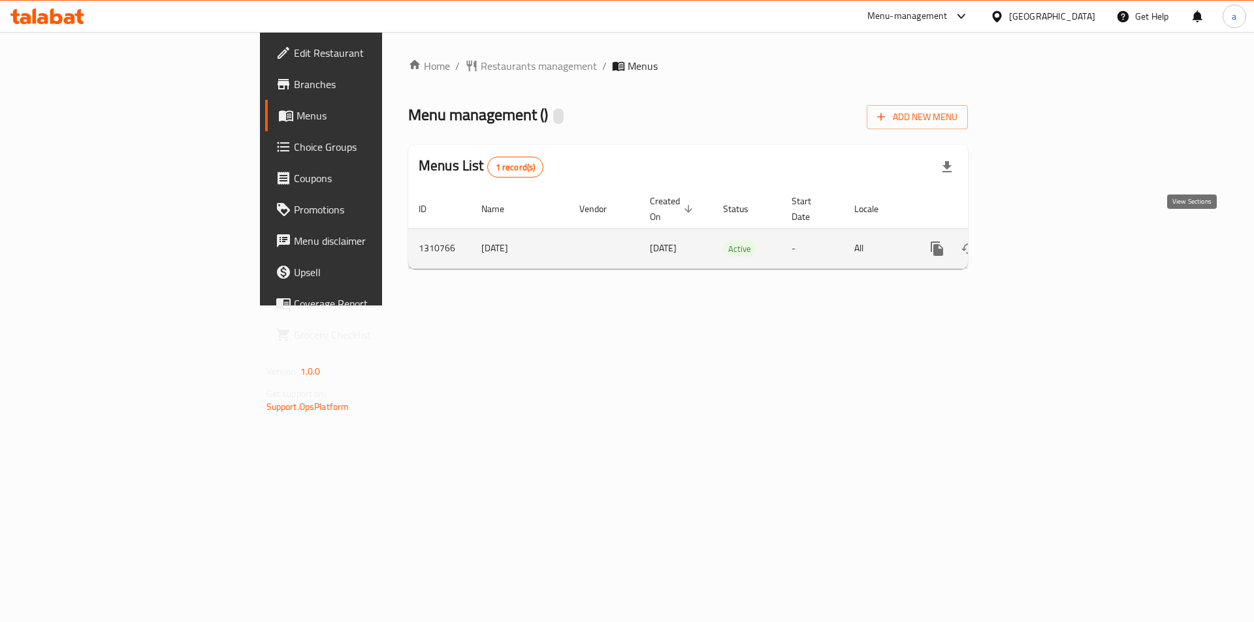
click at [1039, 241] on icon "enhanced table" at bounding box center [1031, 249] width 16 height 16
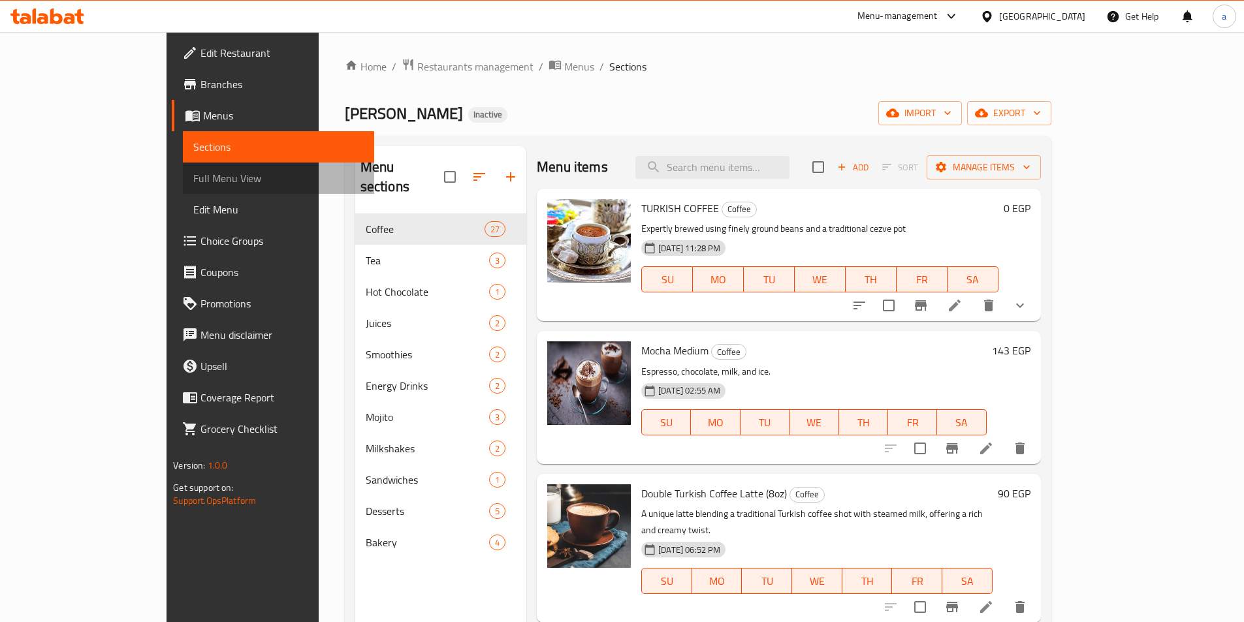
click at [193, 180] on span "Full Menu View" at bounding box center [278, 178] width 170 height 16
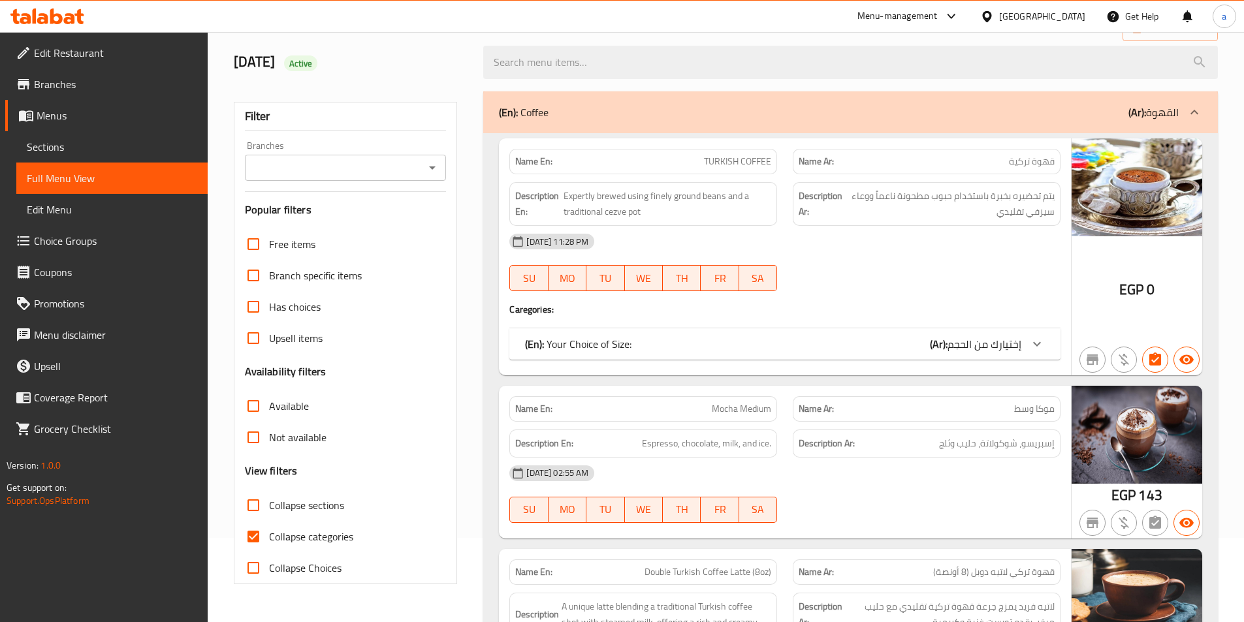
scroll to position [196, 0]
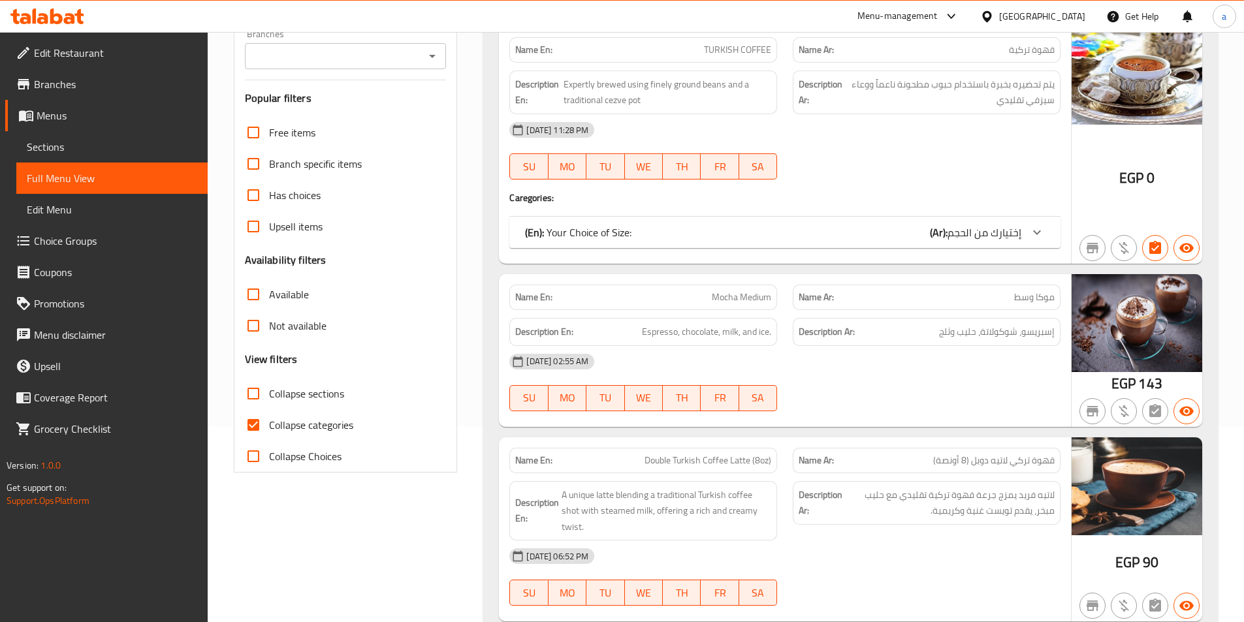
click at [342, 426] on span "Collapse categories" at bounding box center [311, 425] width 84 height 16
click at [269, 426] on input "Collapse categories" at bounding box center [253, 425] width 31 height 31
checkbox input "false"
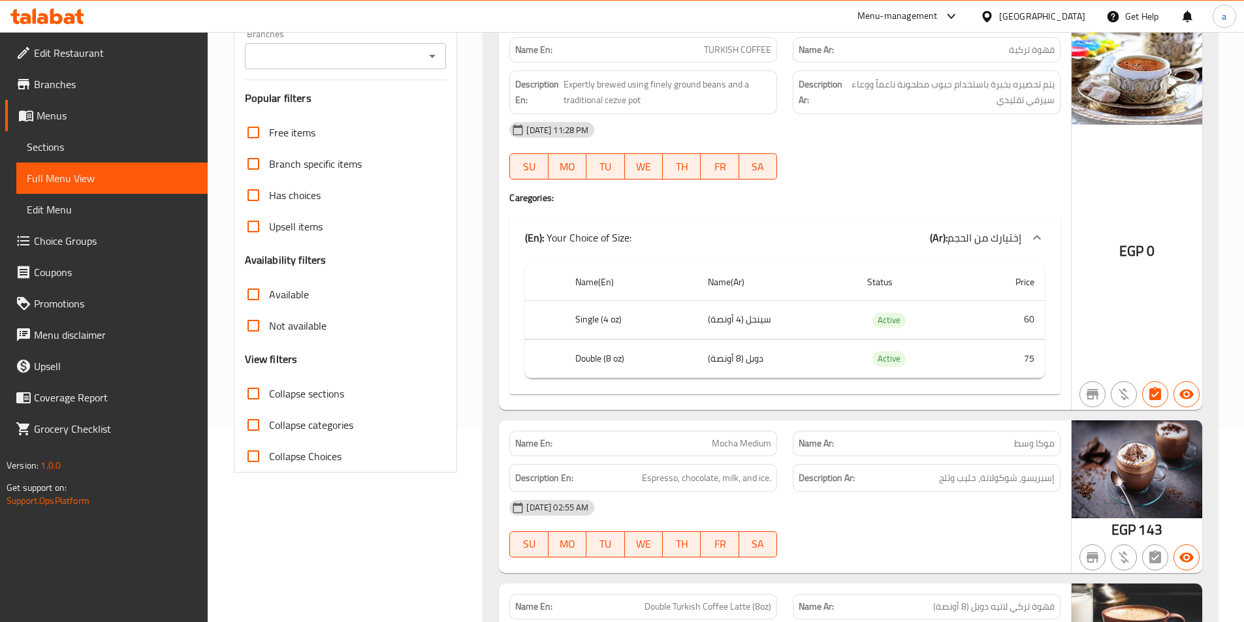
click at [730, 441] on span "Mocha Medium" at bounding box center [741, 444] width 59 height 14
copy span "Mocha"
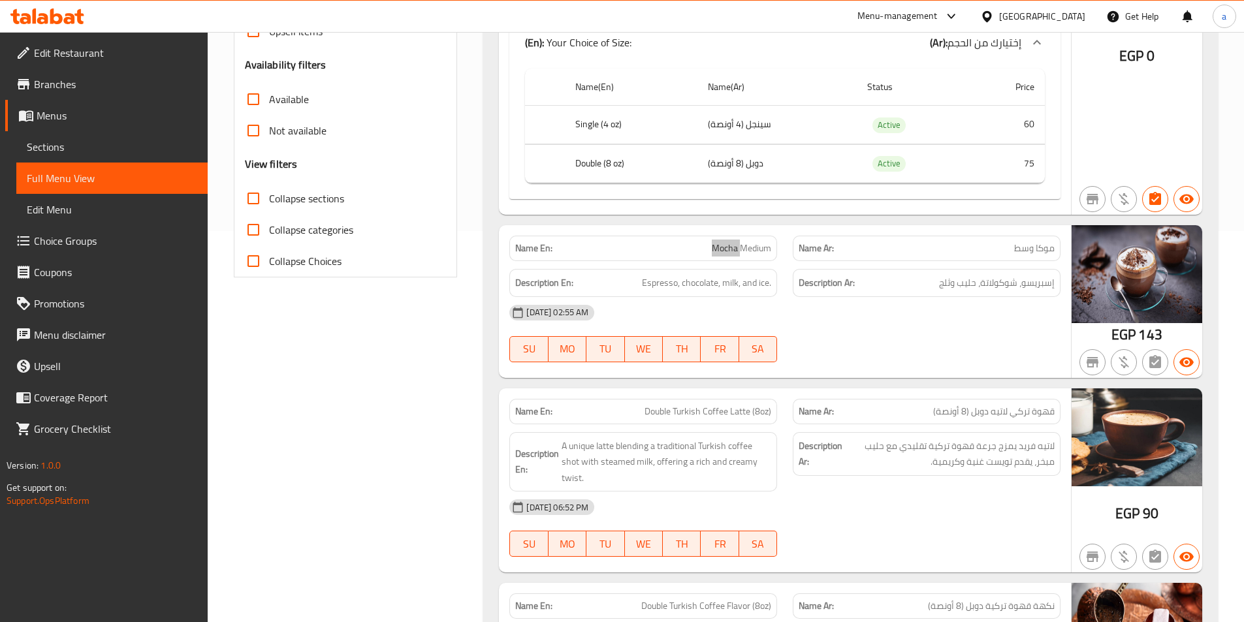
scroll to position [392, 0]
drag, startPoint x: 675, startPoint y: 410, endPoint x: 754, endPoint y: 409, distance: 79.7
click at [754, 409] on span "Double Turkish Coffee Latte (8oz)" at bounding box center [708, 411] width 127 height 14
copy span "Turkish Coffee Latte ("
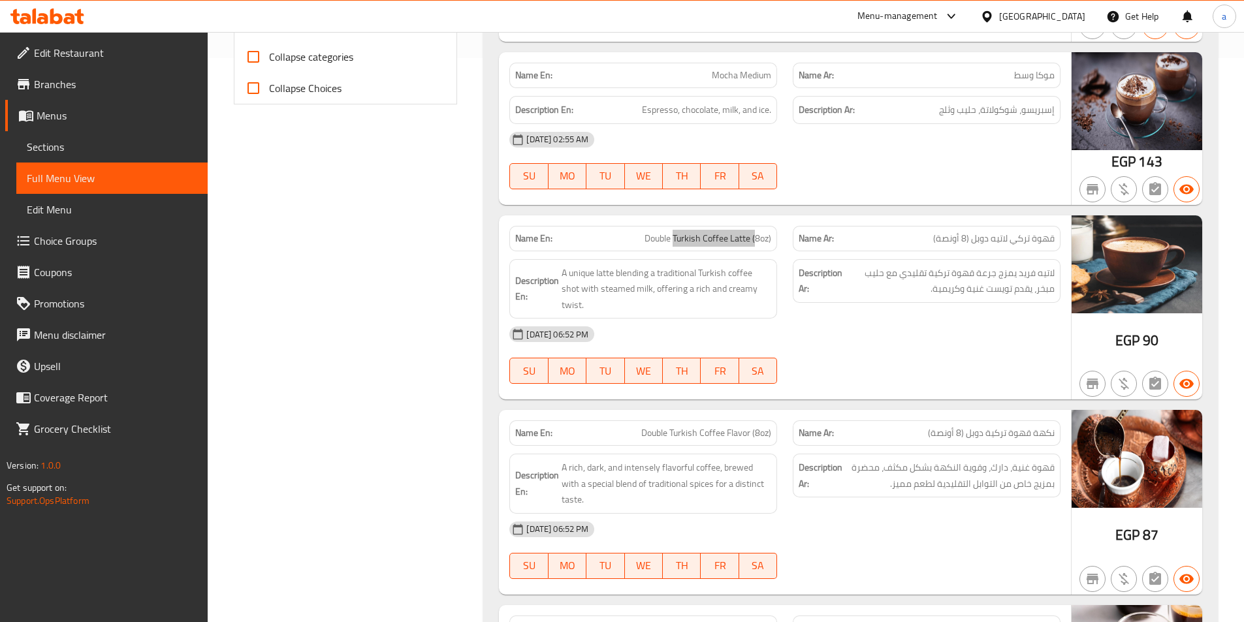
scroll to position [588, 0]
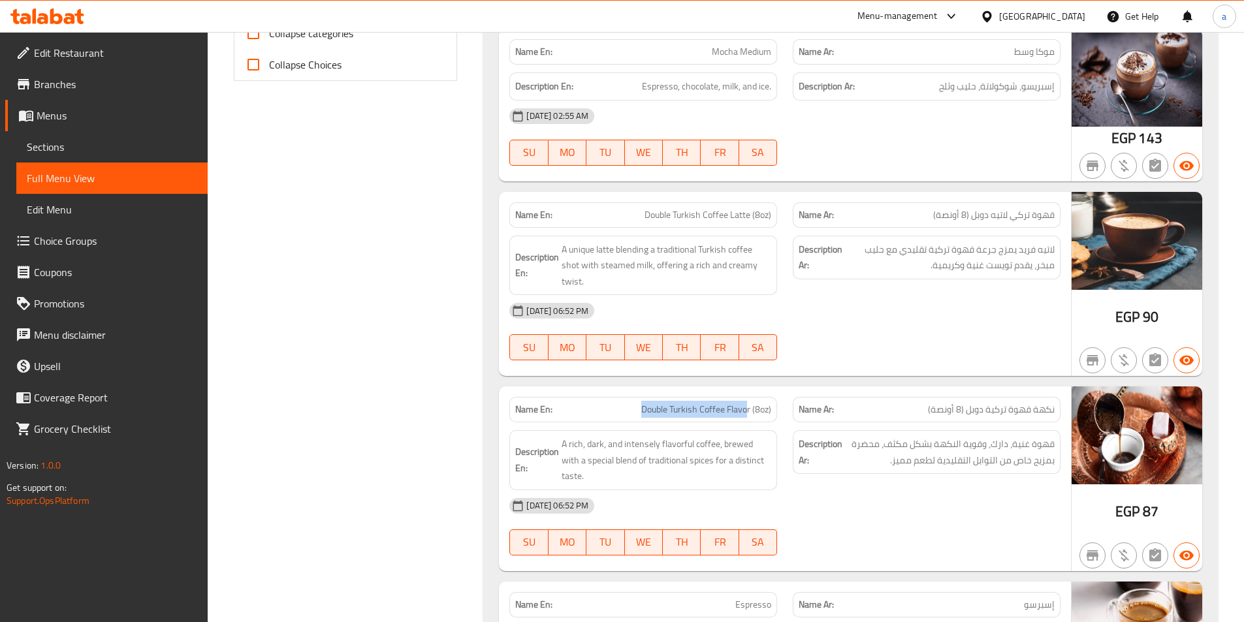
drag, startPoint x: 634, startPoint y: 411, endPoint x: 715, endPoint y: 410, distance: 81.0
click at [741, 410] on p "Name En: Double Turkish Coffee Flavor (8oz)" at bounding box center [643, 410] width 256 height 14
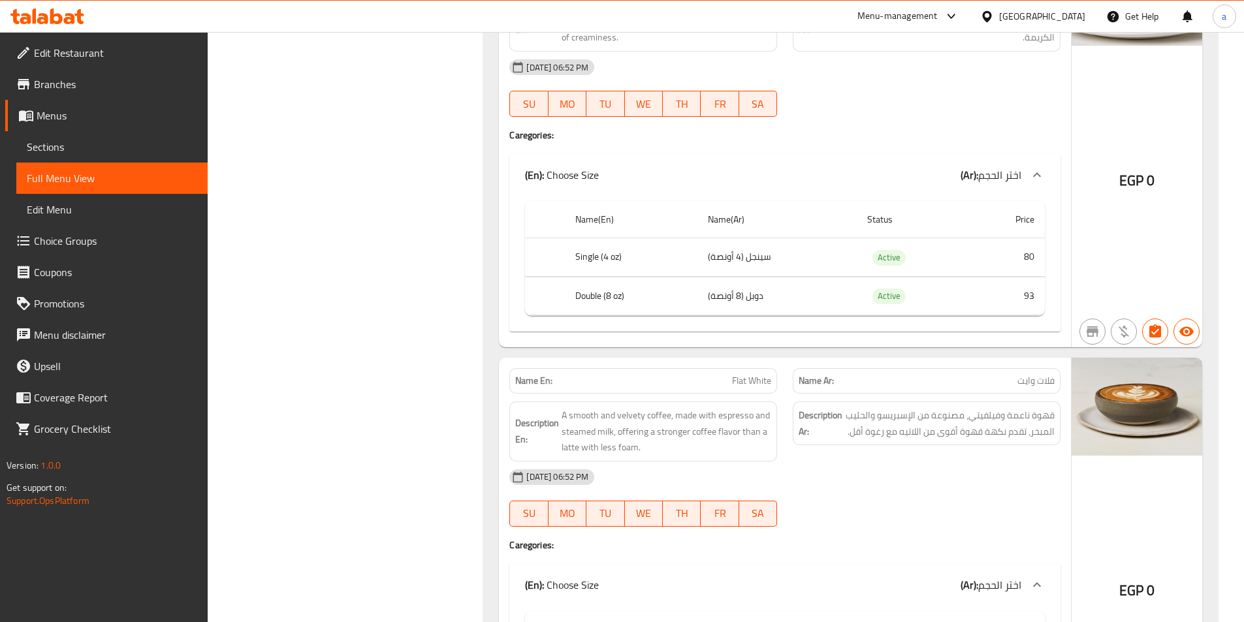
scroll to position [1633, 0]
click at [744, 373] on span "Flat White" at bounding box center [751, 380] width 39 height 14
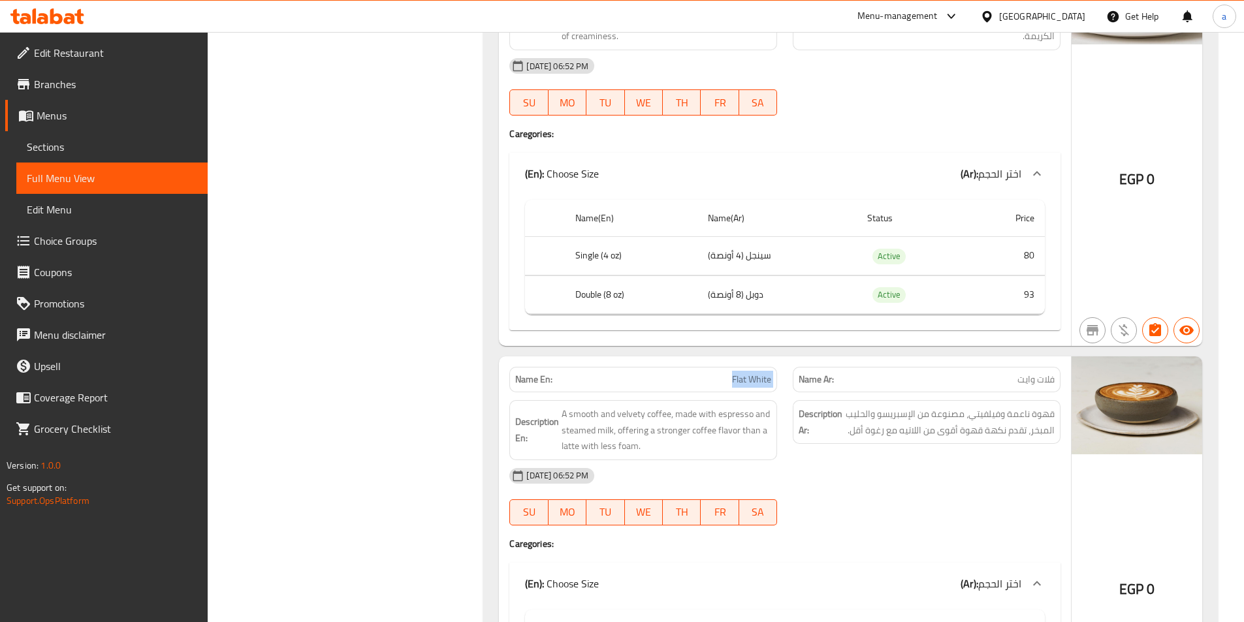
click at [744, 373] on span "Flat White" at bounding box center [751, 380] width 39 height 14
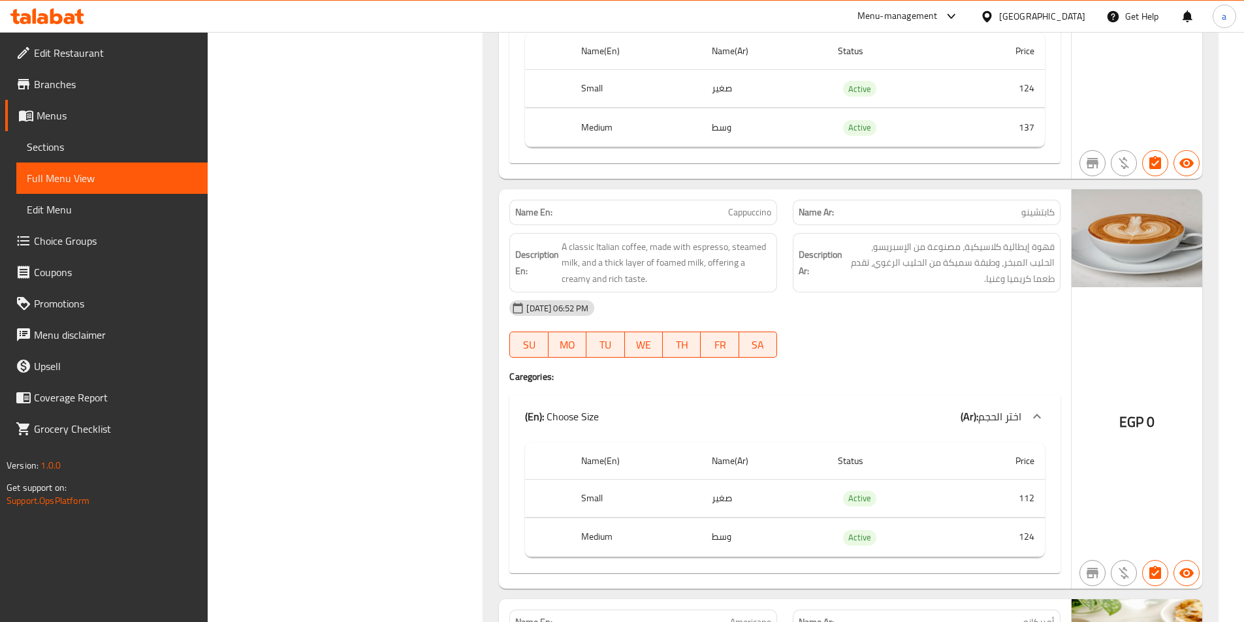
scroll to position [2221, 0]
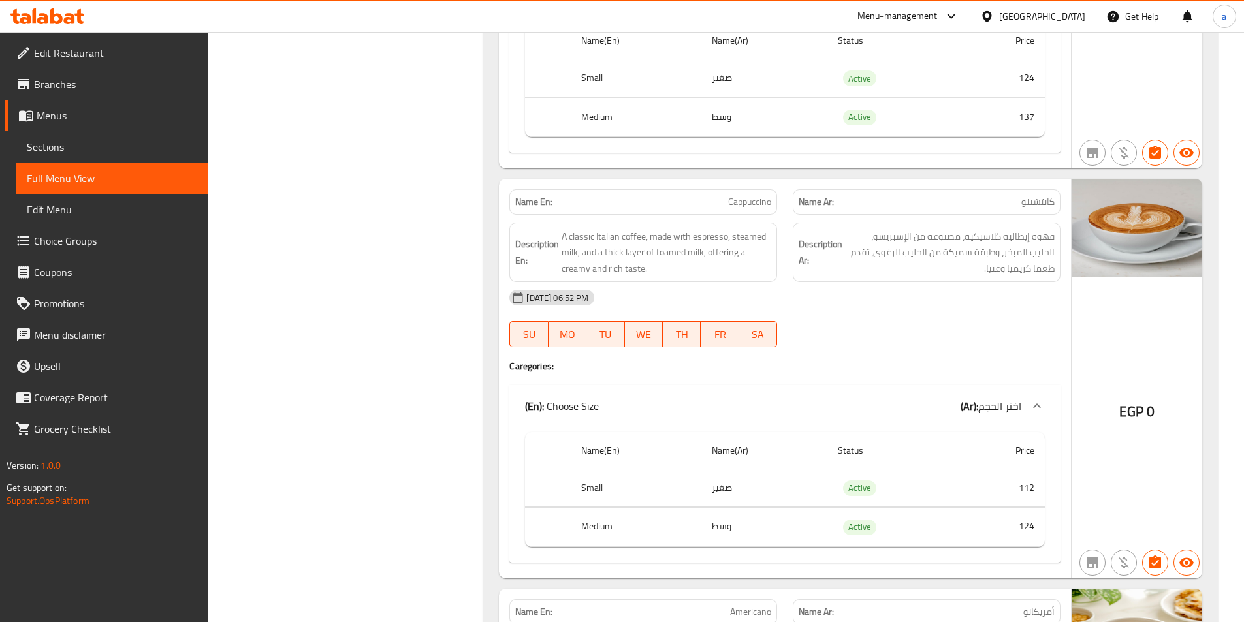
click at [755, 195] on span "Cappuccino" at bounding box center [749, 202] width 43 height 14
copy span "Cappuccino"
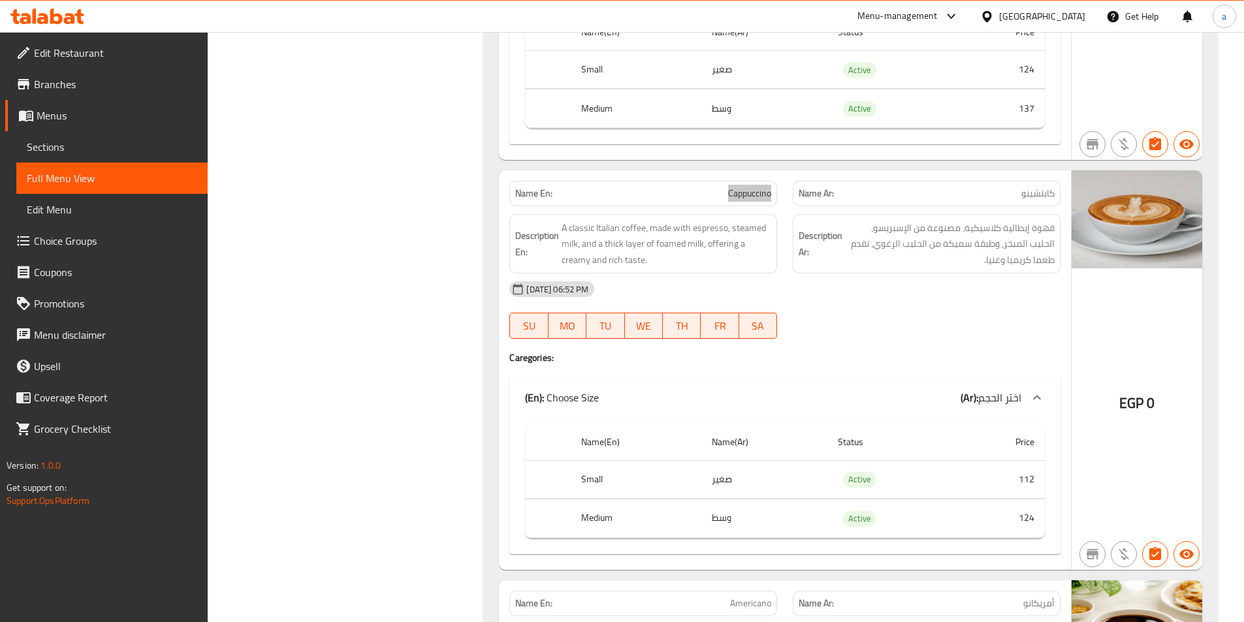
scroll to position [2286, 0]
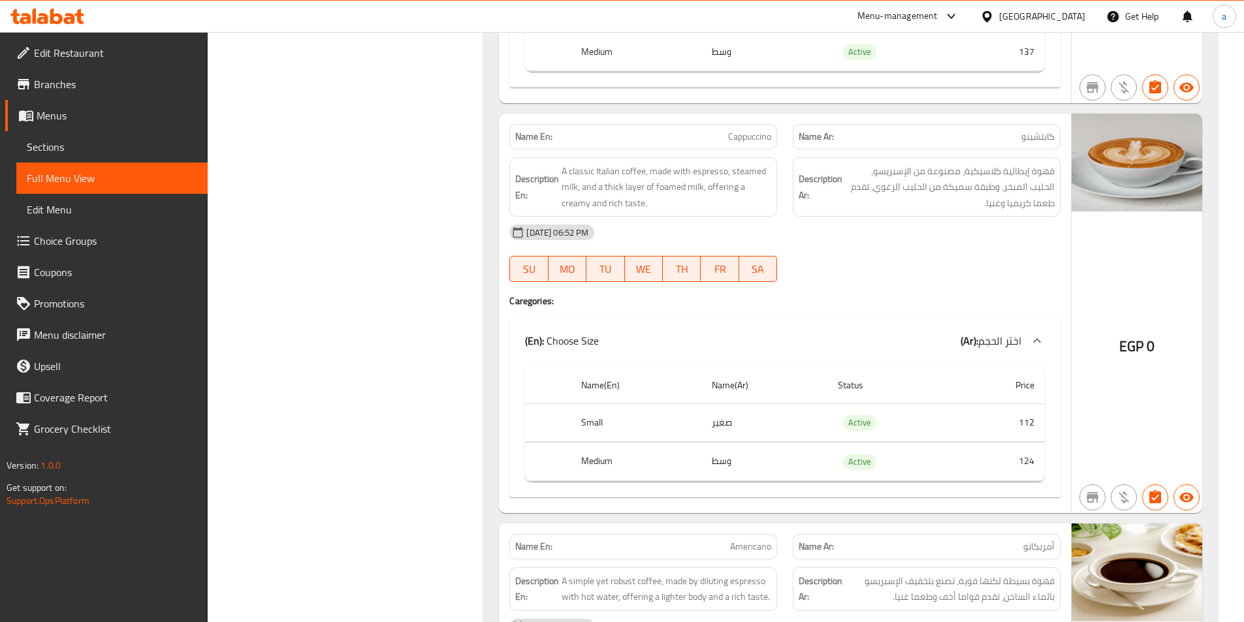
click at [745, 540] on span "Americano" at bounding box center [750, 547] width 41 height 14
copy span "Americano"
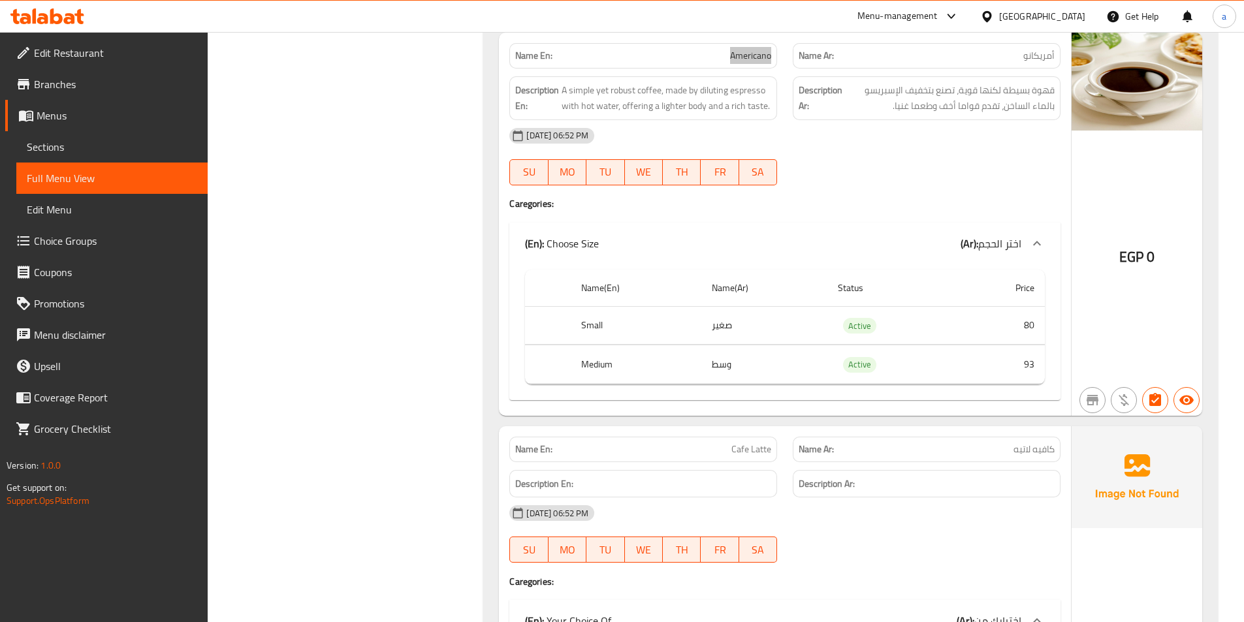
scroll to position [2874, 0]
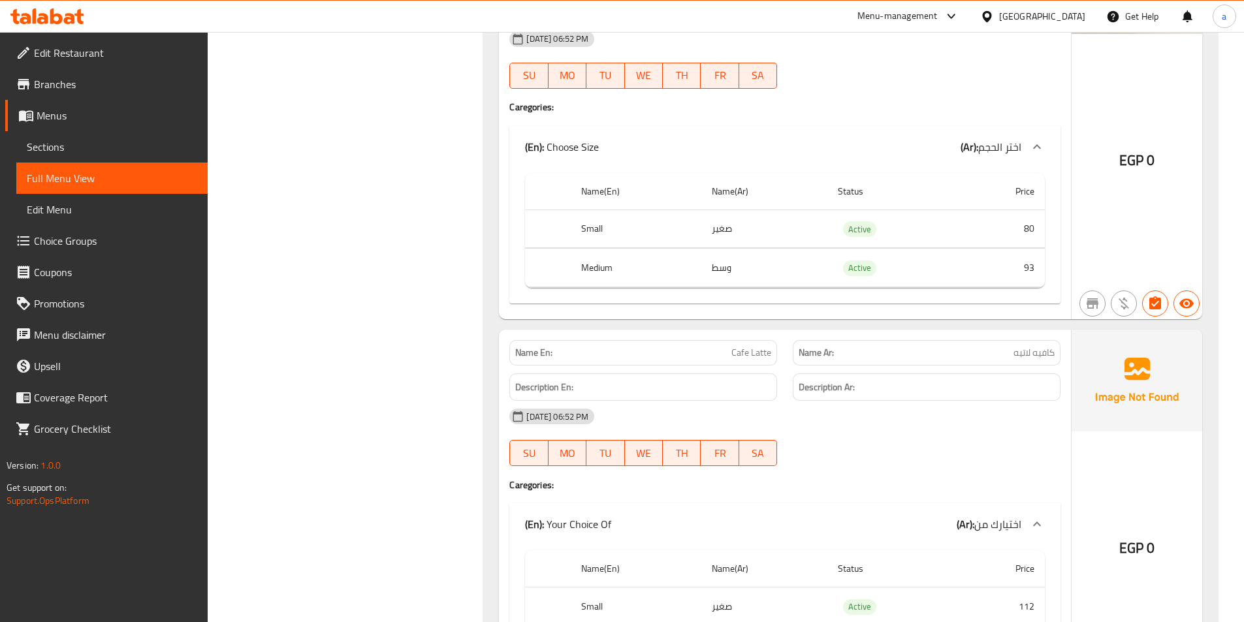
click at [754, 346] on span "Cafe Latte" at bounding box center [752, 353] width 40 height 14
copy span "Cafe Latte"
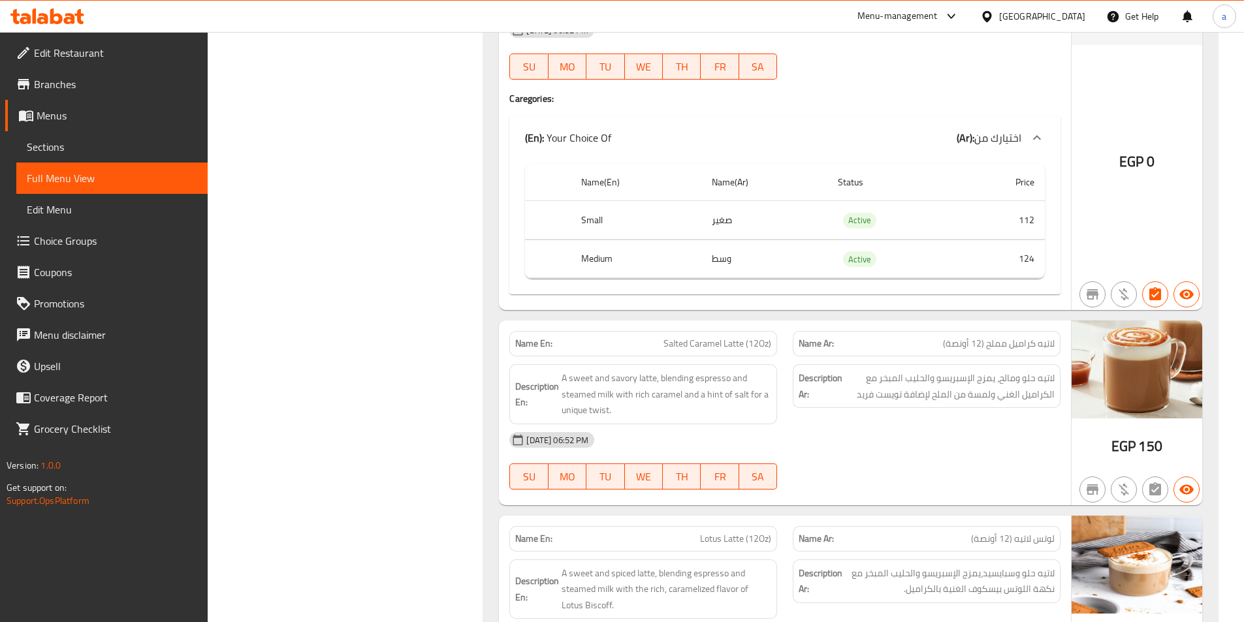
scroll to position [3266, 0]
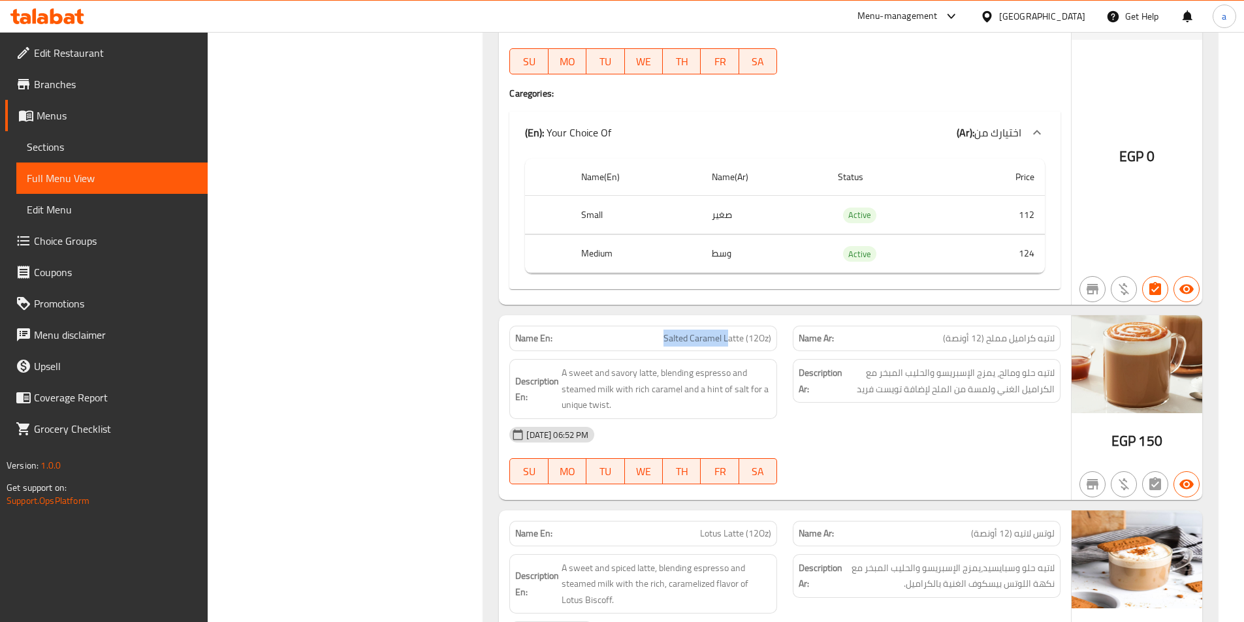
drag, startPoint x: 666, startPoint y: 321, endPoint x: 727, endPoint y: 330, distance: 61.4
click at [727, 332] on span "Salted Caramel Latte (12Oz)" at bounding box center [718, 339] width 108 height 14
copy span "Salted Caramel L"
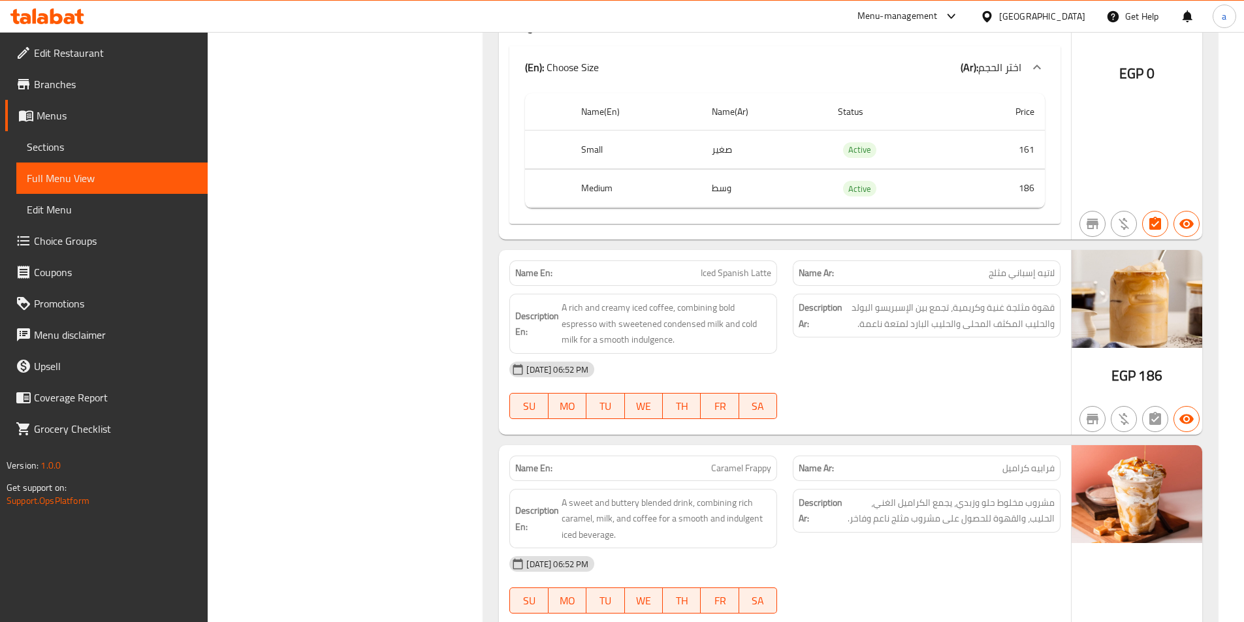
scroll to position [5095, 0]
click at [724, 265] on div "Name En: Iced Spanish Latte" at bounding box center [643, 272] width 268 height 25
drag, startPoint x: 724, startPoint y: 265, endPoint x: 735, endPoint y: 264, distance: 11.2
click at [726, 266] on div "Name En: Iced Spanish Latte" at bounding box center [643, 272] width 268 height 25
click at [735, 266] on span "Iced Spanish Latte" at bounding box center [736, 273] width 71 height 14
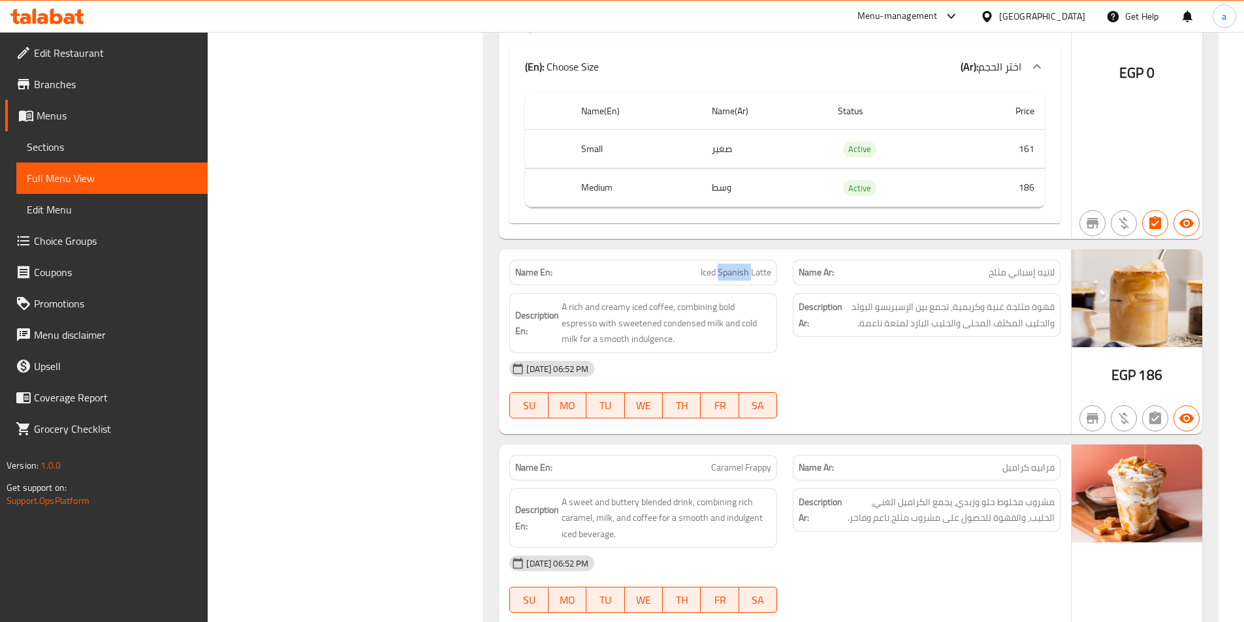
click at [735, 266] on span "Iced Spanish Latte" at bounding box center [736, 273] width 71 height 14
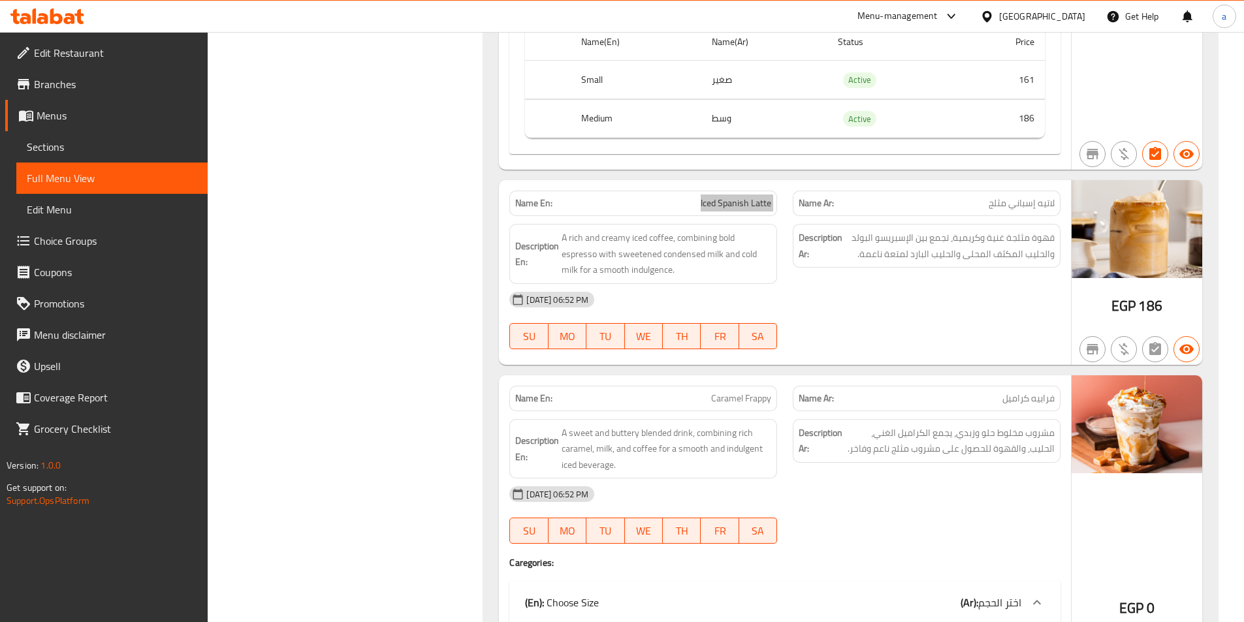
scroll to position [5160, 0]
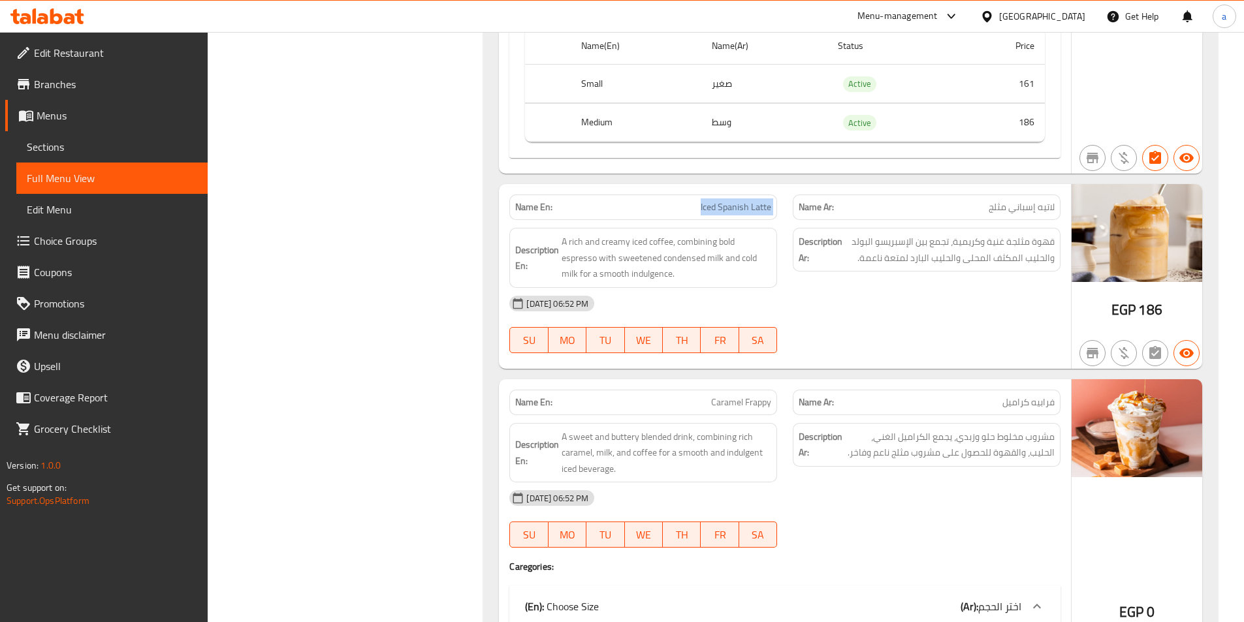
click at [723, 396] on span "Caramel Frappy" at bounding box center [741, 403] width 60 height 14
copy span "Caramel Frappy"
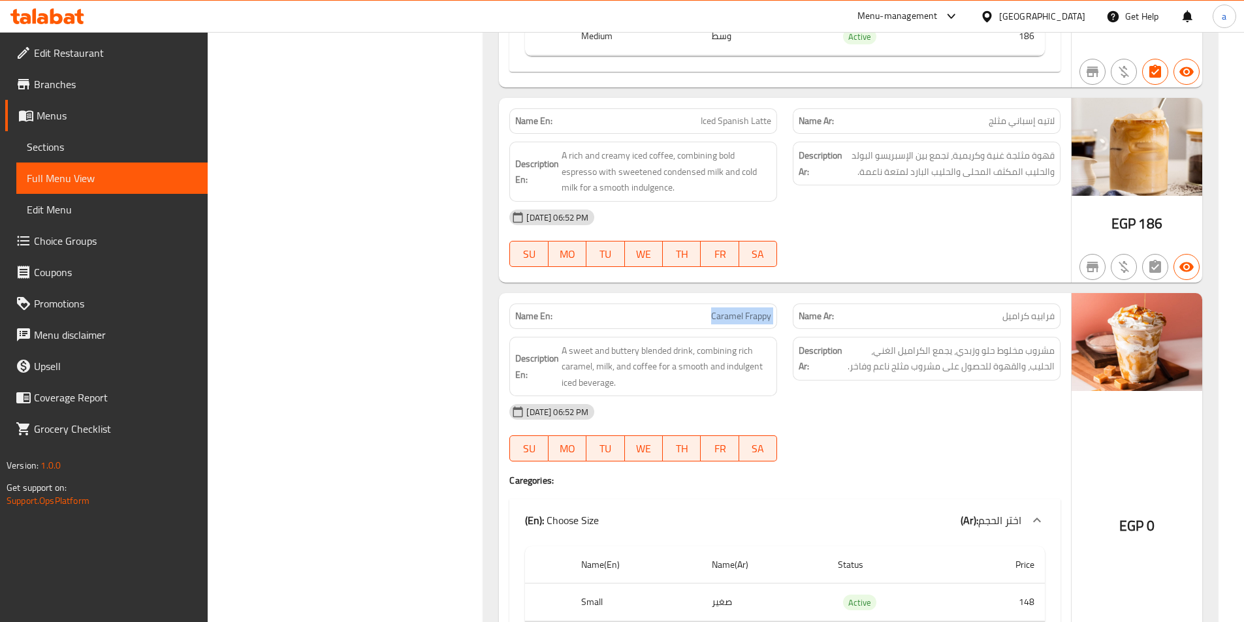
scroll to position [5421, 0]
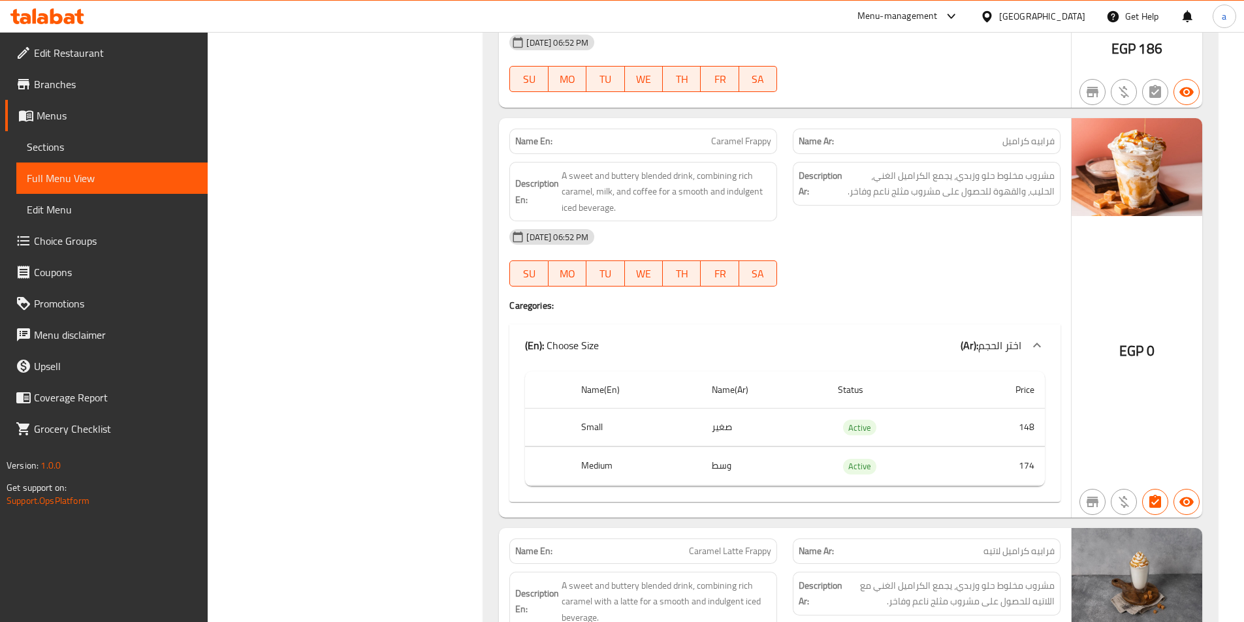
click at [935, 279] on div at bounding box center [926, 287] width 283 height 16
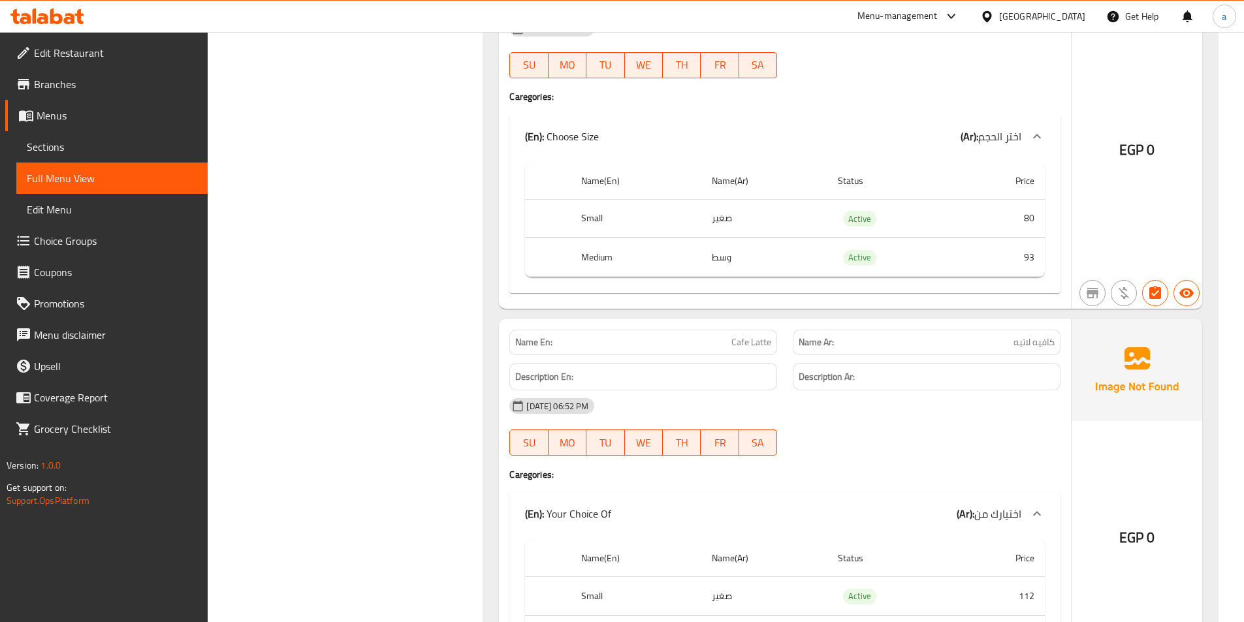
scroll to position [2492, 0]
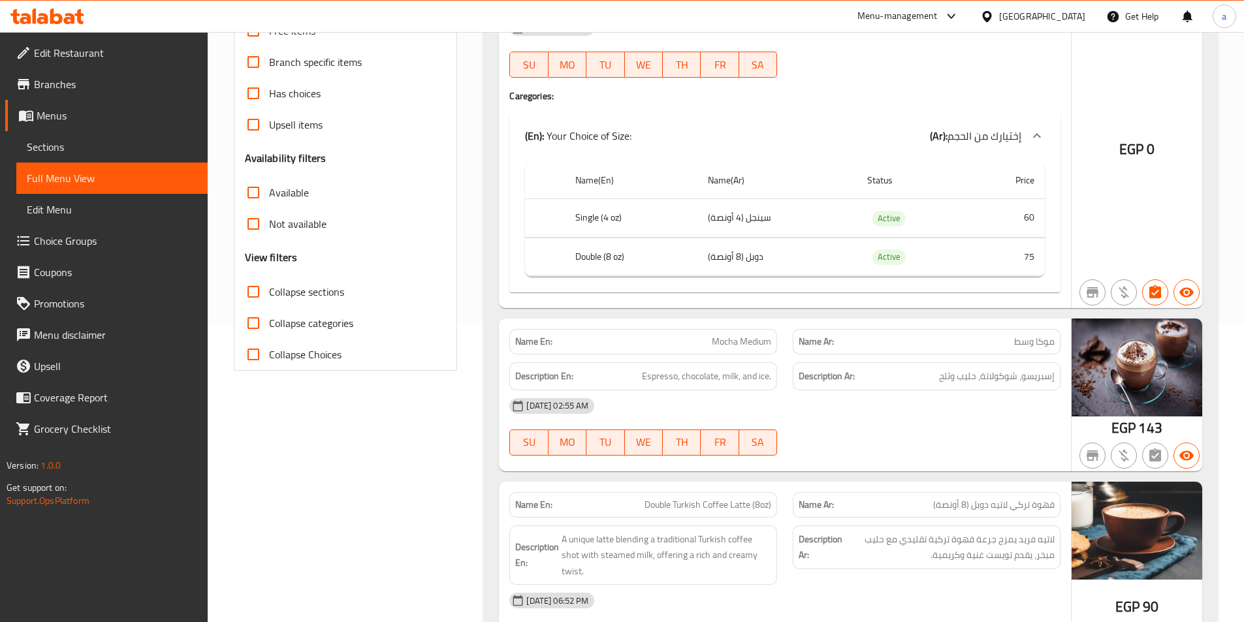
scroll to position [37, 0]
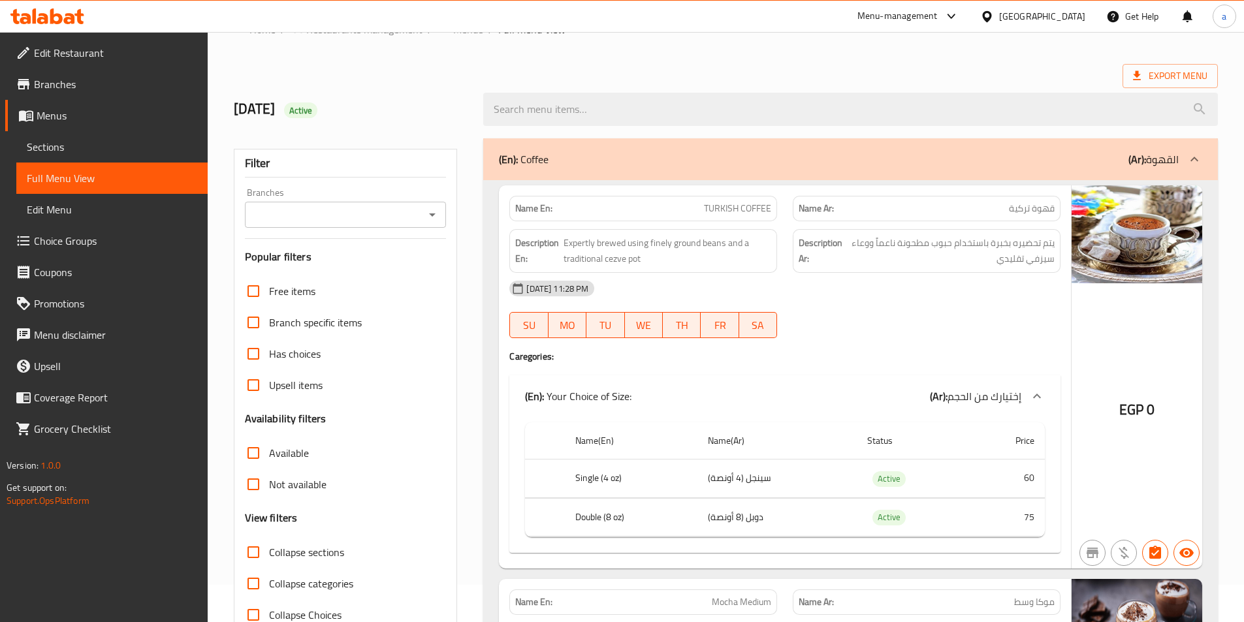
click at [986, 293] on div "[DATE] 11:28 PM" at bounding box center [785, 288] width 567 height 31
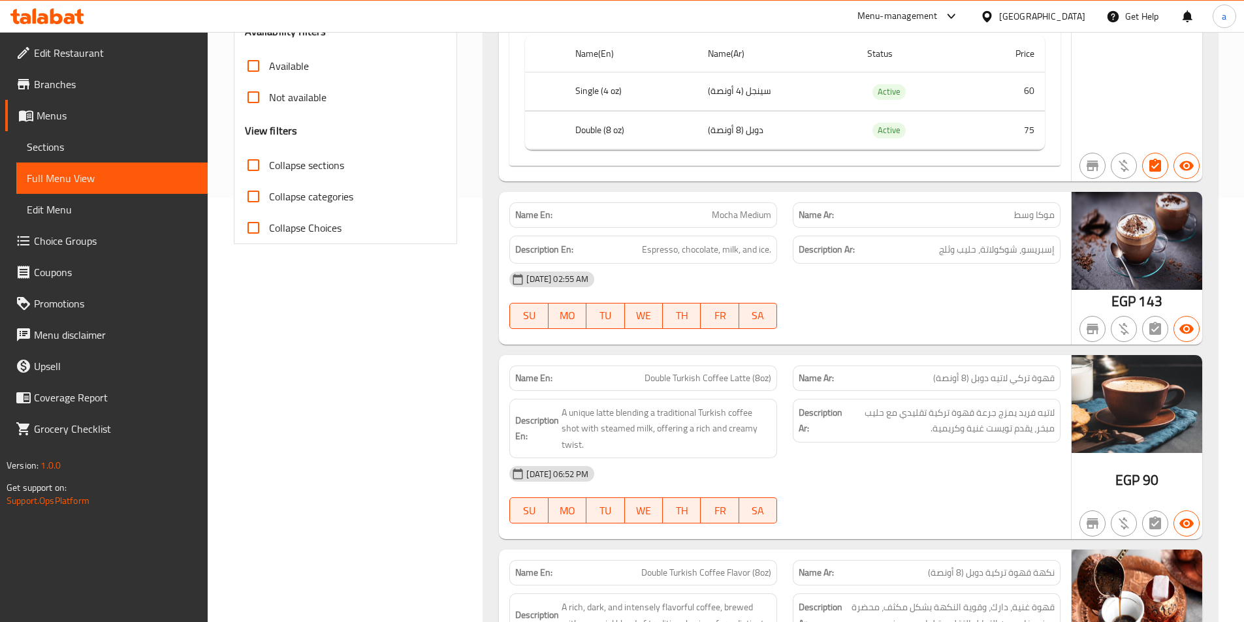
scroll to position [523, 0]
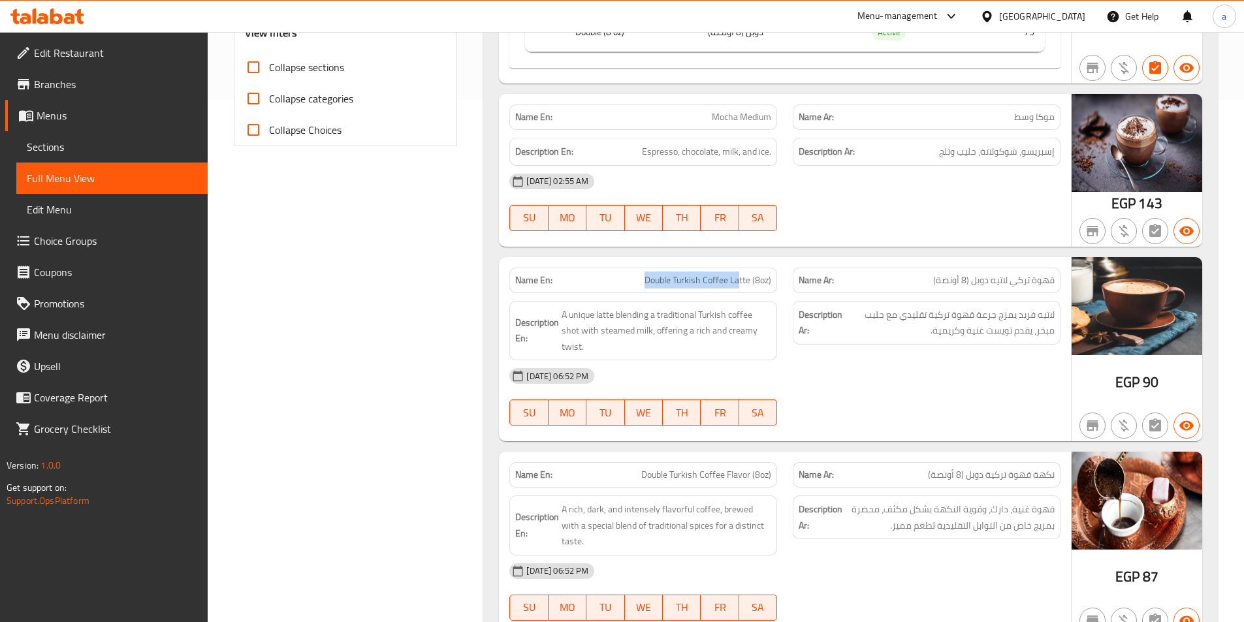
drag, startPoint x: 634, startPoint y: 281, endPoint x: 730, endPoint y: 278, distance: 95.4
click at [735, 279] on p "Name En: Double Turkish Coffee Latte (8oz)" at bounding box center [643, 281] width 256 height 14
click at [741, 285] on span "Double Turkish Coffee Latte (8oz)" at bounding box center [708, 281] width 127 height 14
drag, startPoint x: 753, startPoint y: 278, endPoint x: 649, endPoint y: 289, distance: 105.0
click at [675, 283] on span "Double Turkish Coffee Latte (8oz)" at bounding box center [708, 281] width 127 height 14
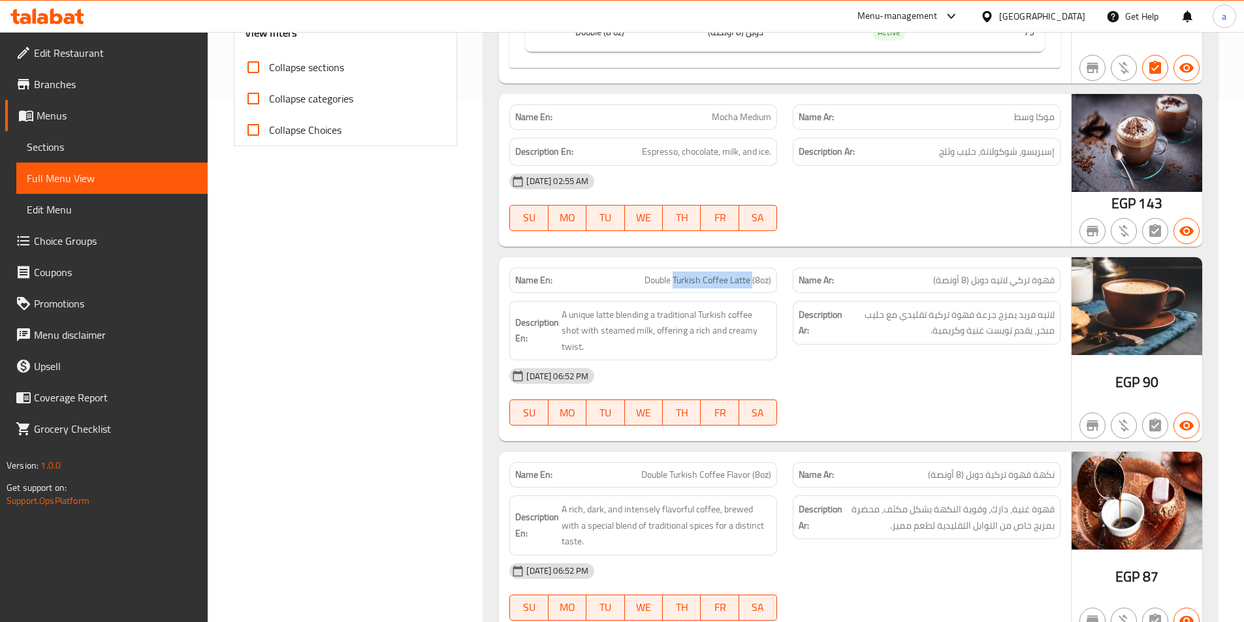
copy span "Turkish Coffee Latte"
drag, startPoint x: 673, startPoint y: 475, endPoint x: 749, endPoint y: 482, distance: 76.0
click at [749, 482] on span "Double Turkish Coffee Flavor (8oz)" at bounding box center [706, 475] width 130 height 14
copy span "urkish Coffee Flavor"
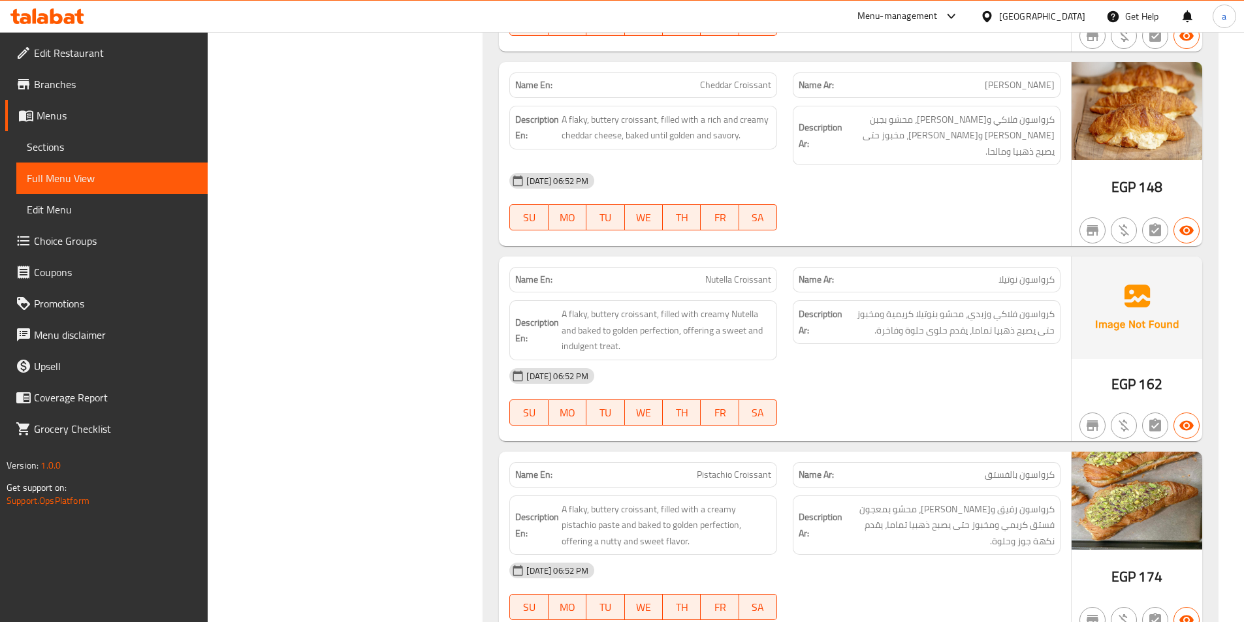
scroll to position [15273, 0]
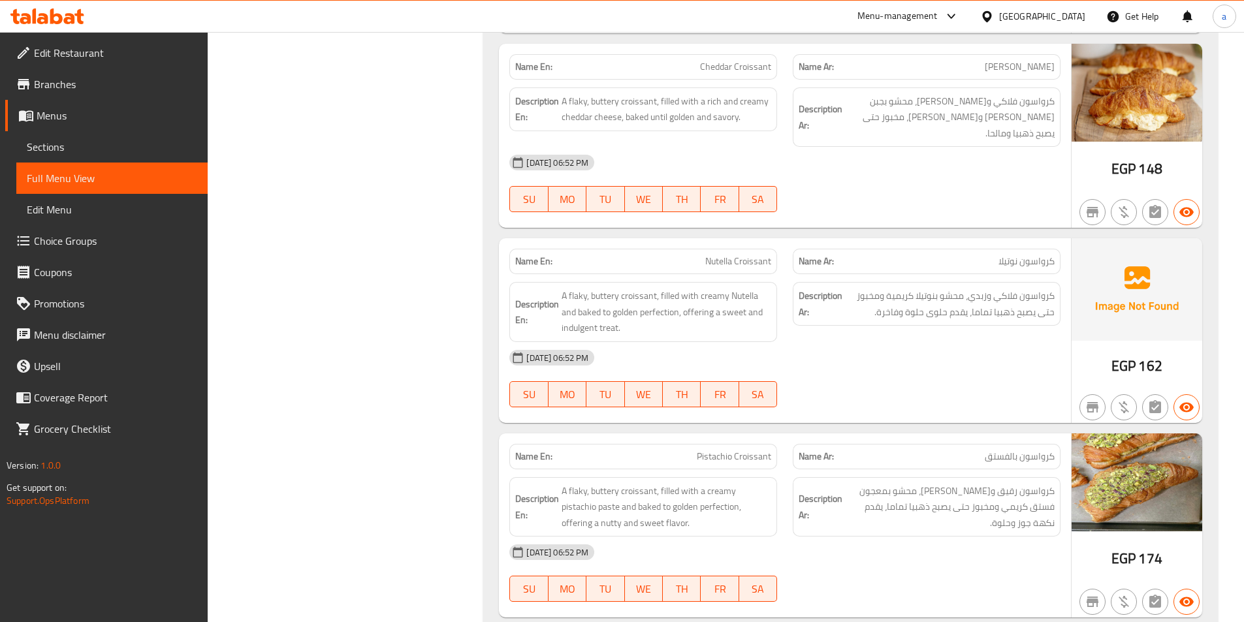
click at [168, 179] on span "Full Menu View" at bounding box center [112, 178] width 170 height 16
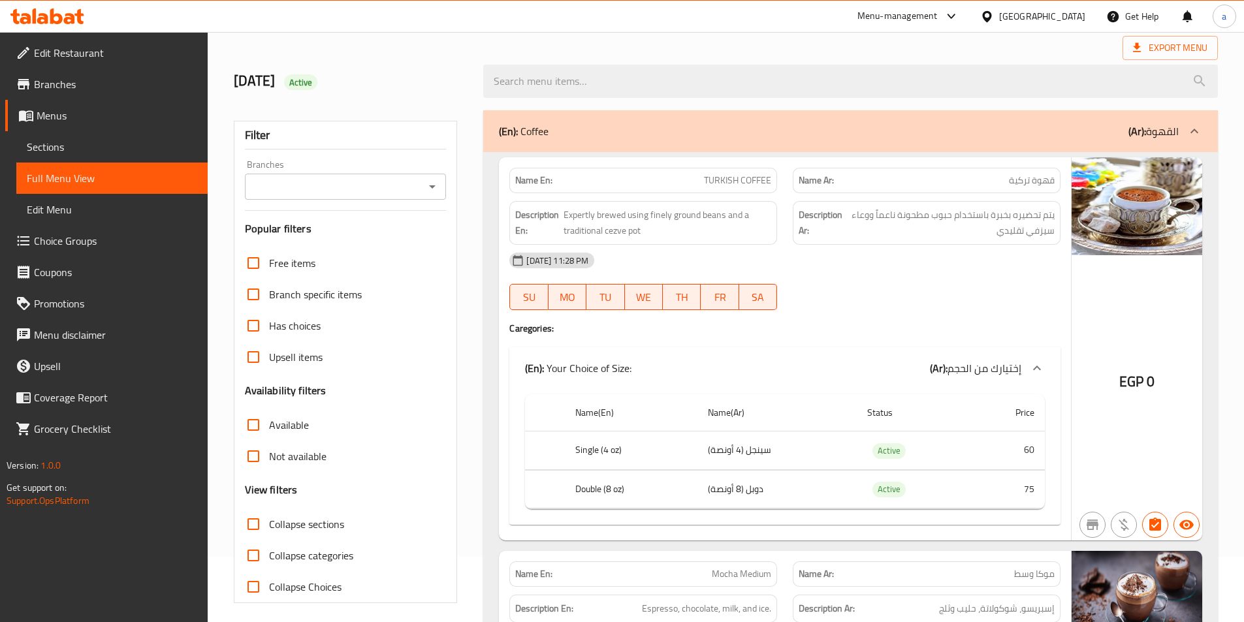
scroll to position [0, 0]
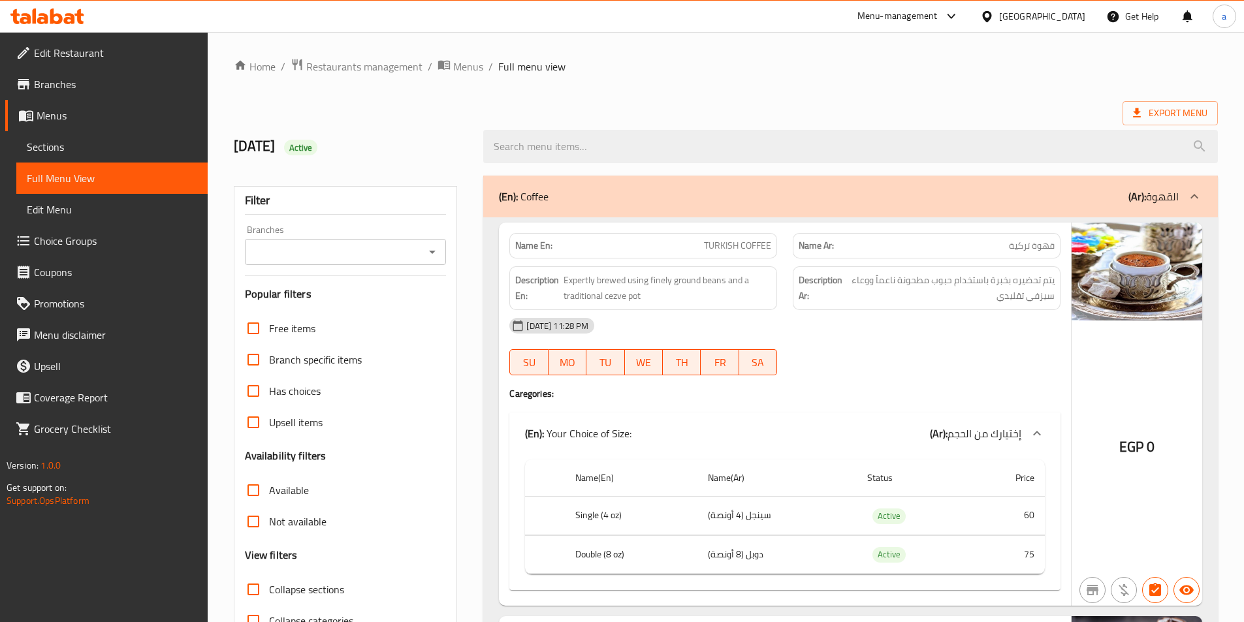
click at [738, 249] on span "TURKISH COFFEE" at bounding box center [737, 246] width 67 height 14
copy span "TURKISH COFFEE"
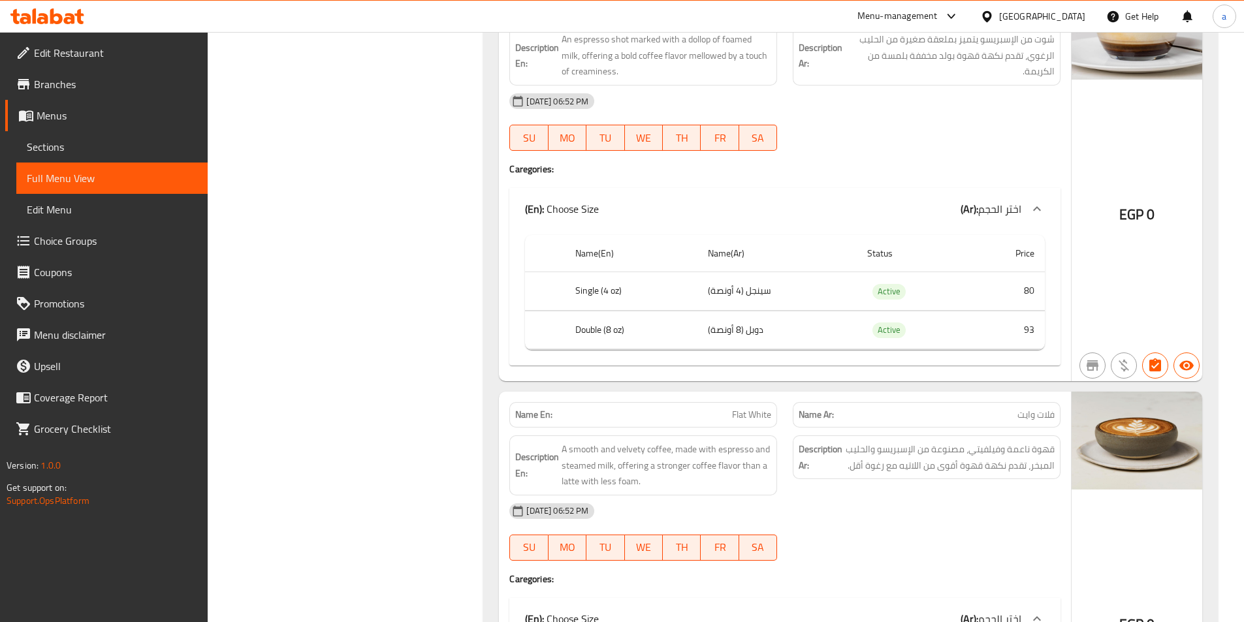
scroll to position [1633, 0]
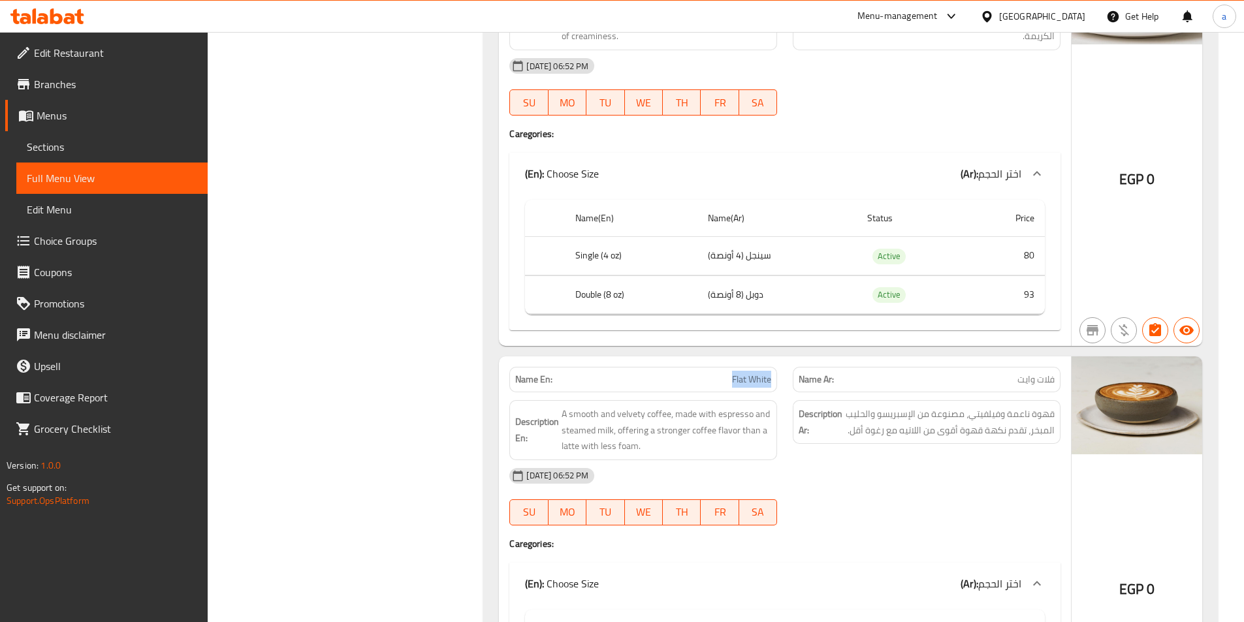
drag, startPoint x: 729, startPoint y: 361, endPoint x: 769, endPoint y: 370, distance: 41.5
click at [773, 370] on div "Name En: Flat White" at bounding box center [643, 379] width 268 height 25
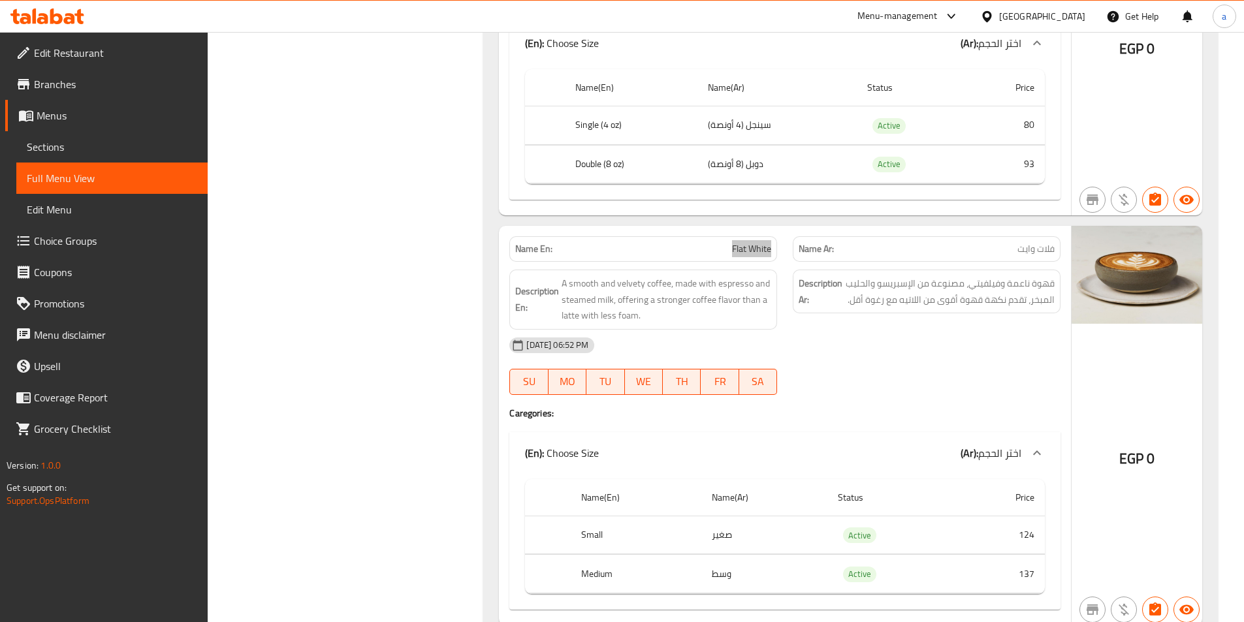
scroll to position [1894, 0]
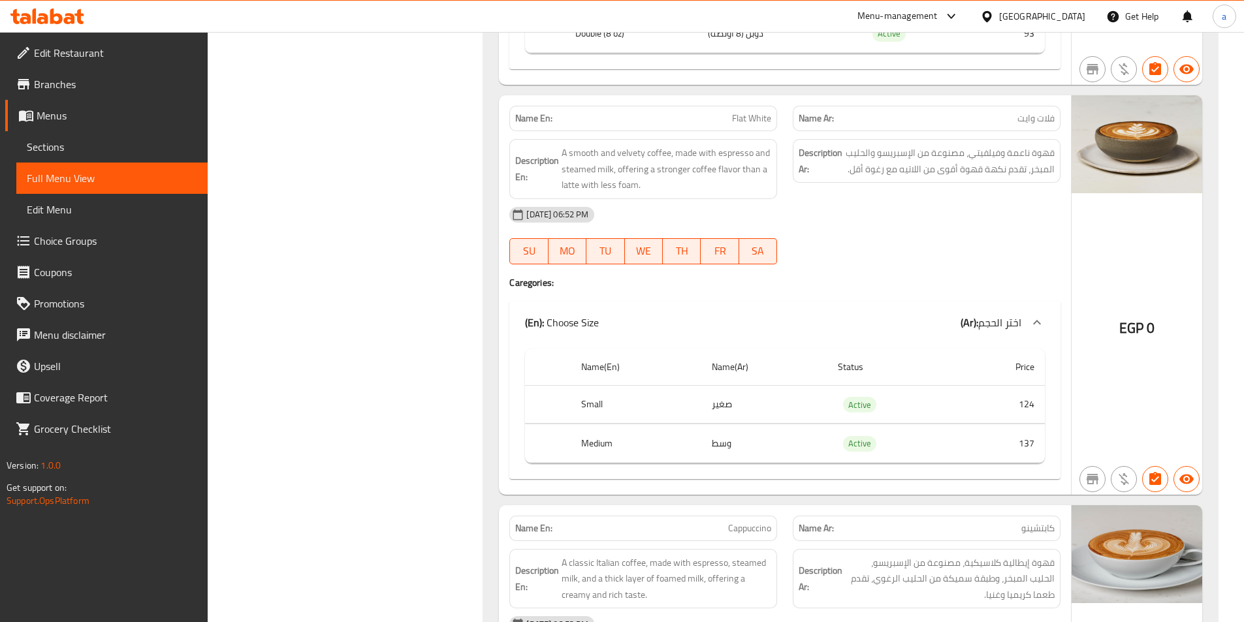
click at [745, 522] on span "Cappuccino" at bounding box center [749, 529] width 43 height 14
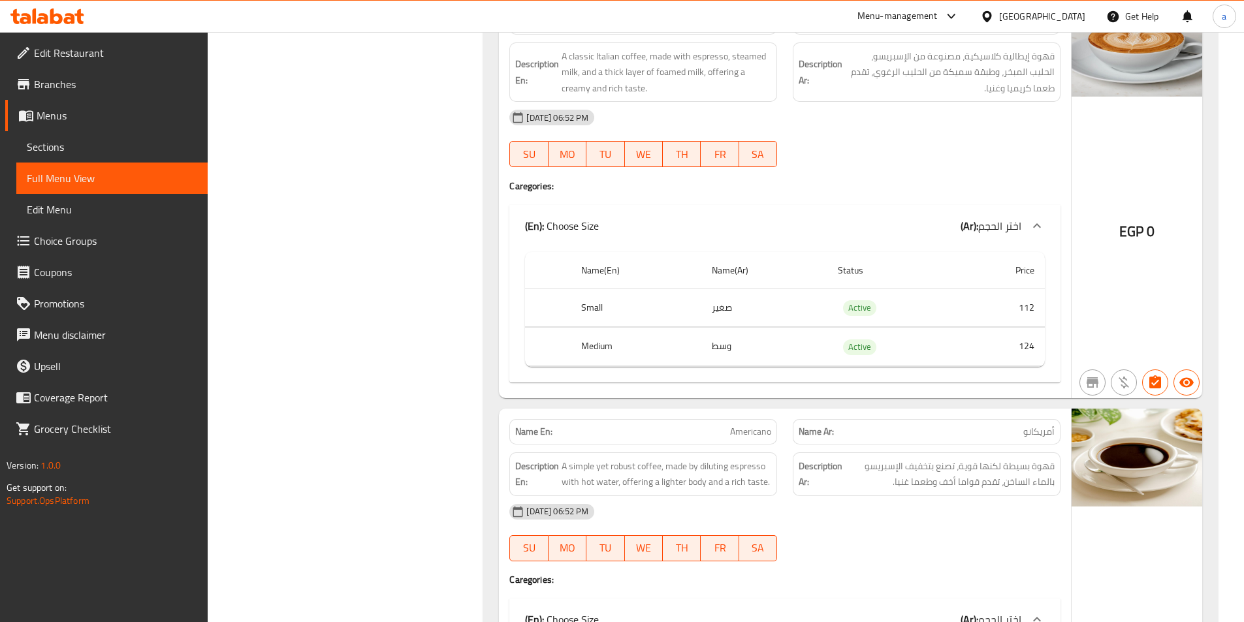
scroll to position [2417, 0]
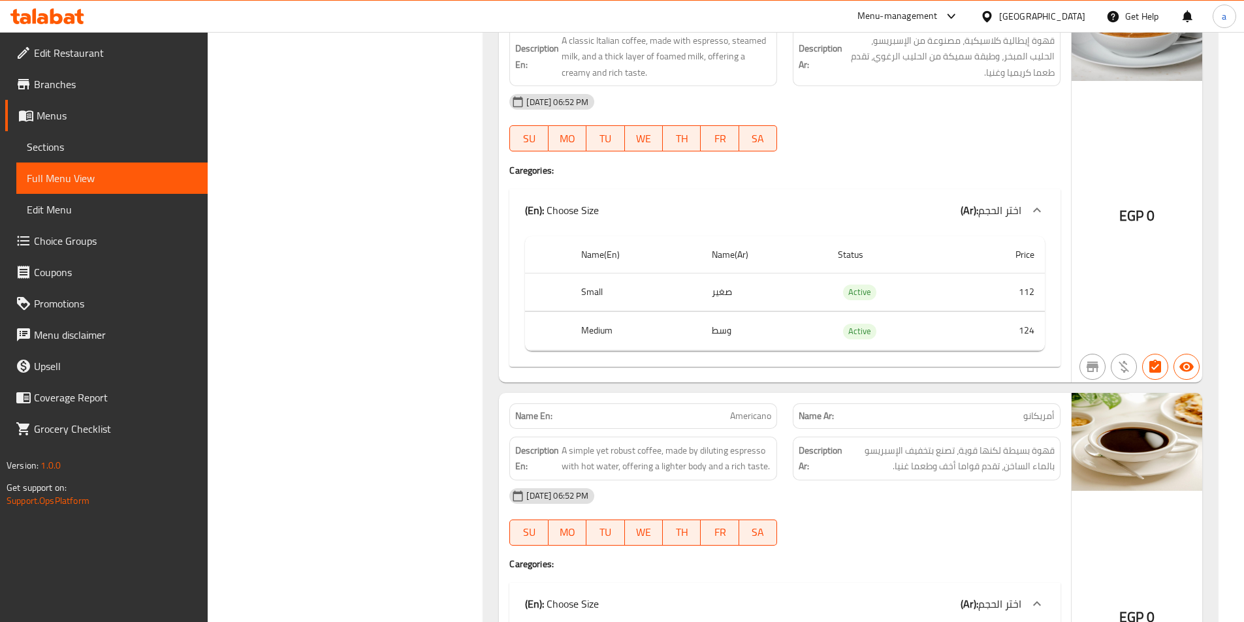
click at [743, 410] on span "Americano" at bounding box center [750, 417] width 41 height 14
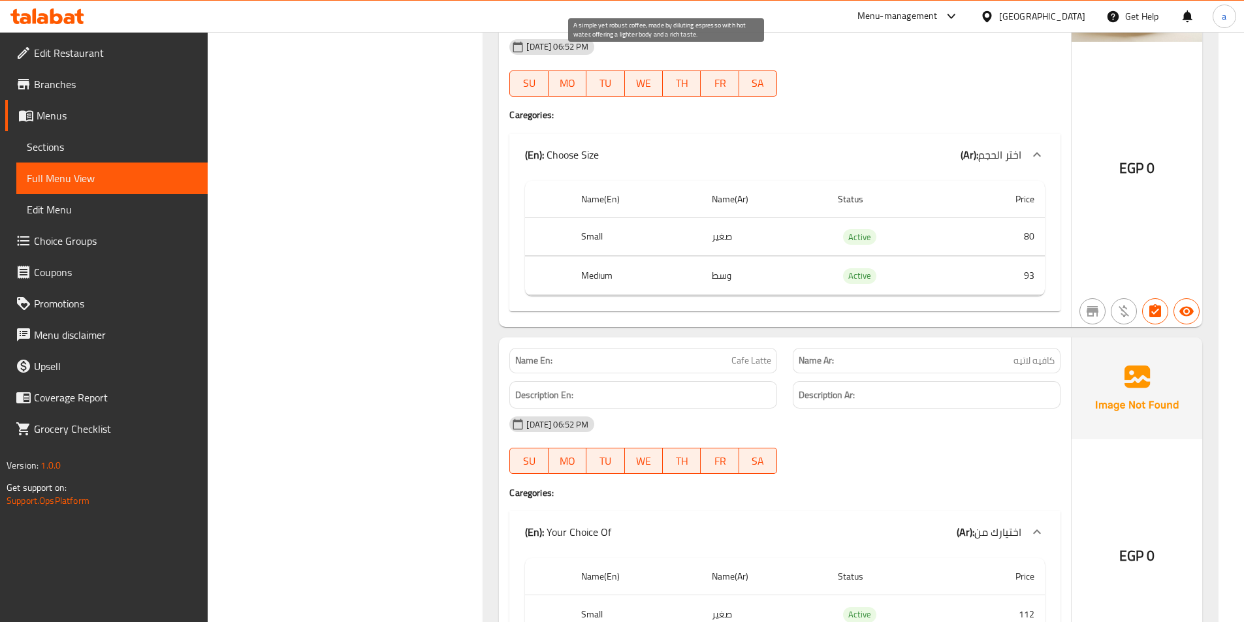
scroll to position [2874, 0]
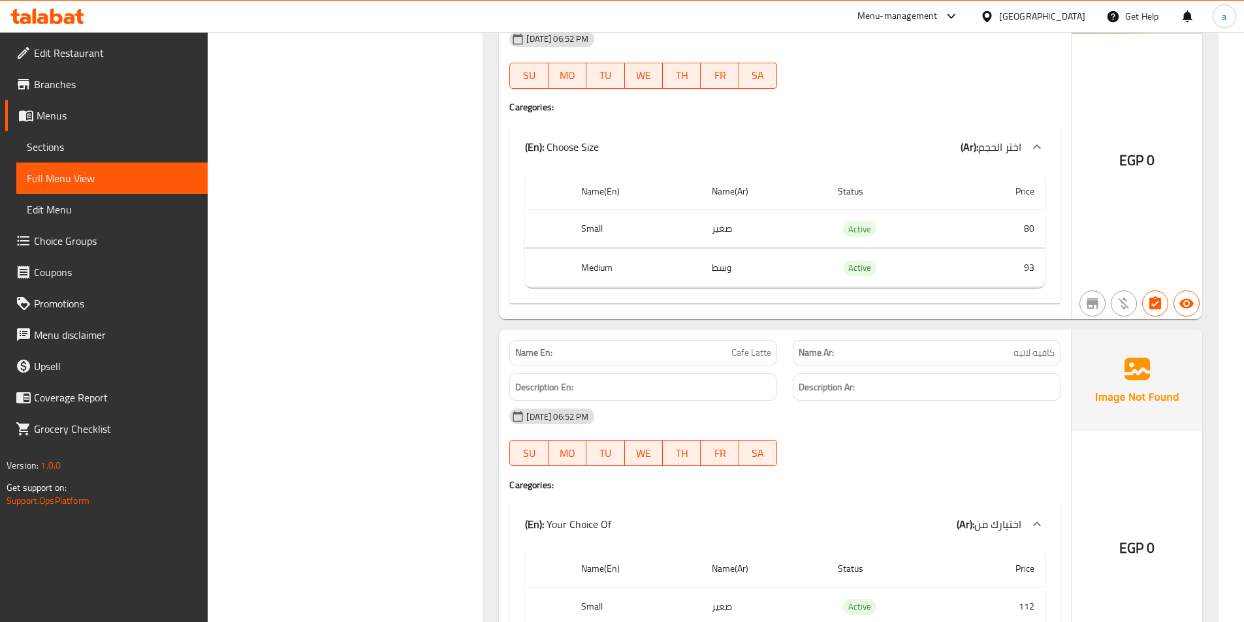
click at [757, 346] on span "Cafe Latte" at bounding box center [752, 353] width 40 height 14
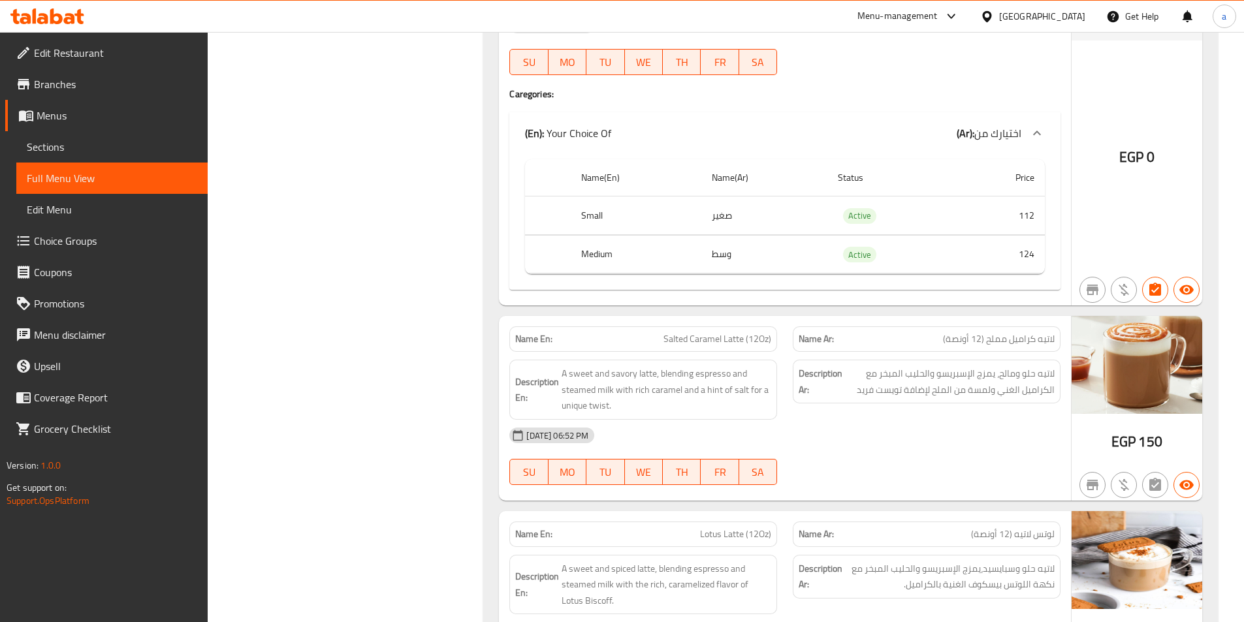
scroll to position [3266, 0]
click at [711, 332] on span "Salted Caramel Latte (12Oz)" at bounding box center [718, 339] width 108 height 14
drag, startPoint x: 656, startPoint y: 322, endPoint x: 743, endPoint y: 330, distance: 86.6
click at [743, 332] on p "Name En: Salted Caramel Latte (12Oz)" at bounding box center [643, 339] width 256 height 14
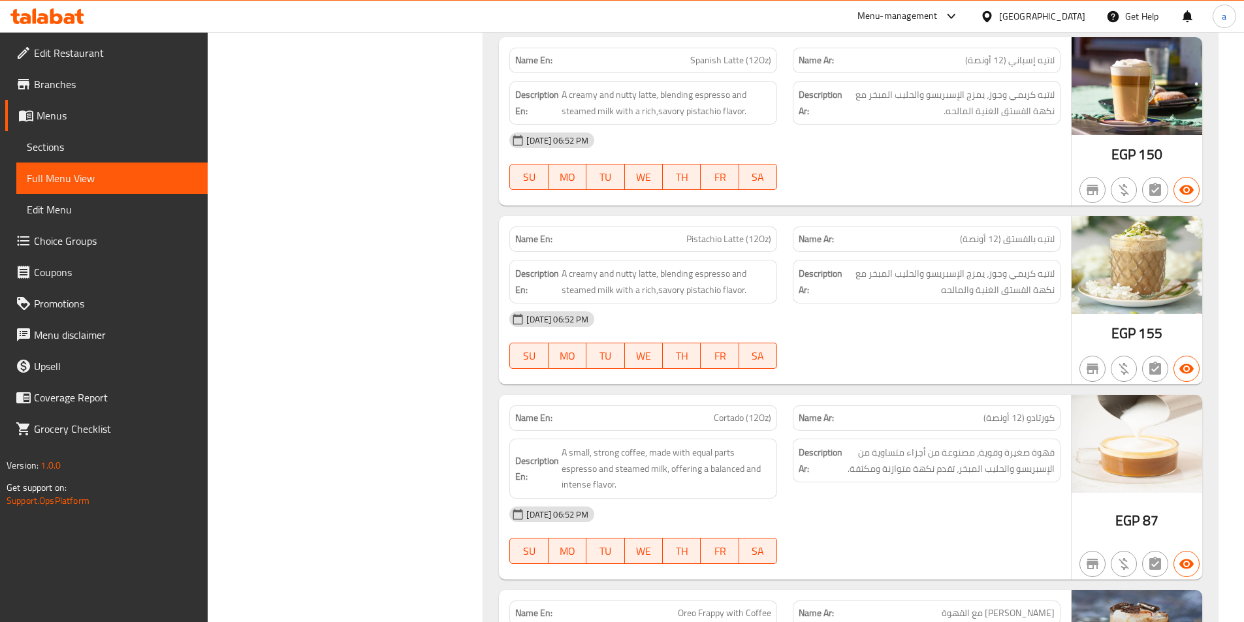
scroll to position [3919, 0]
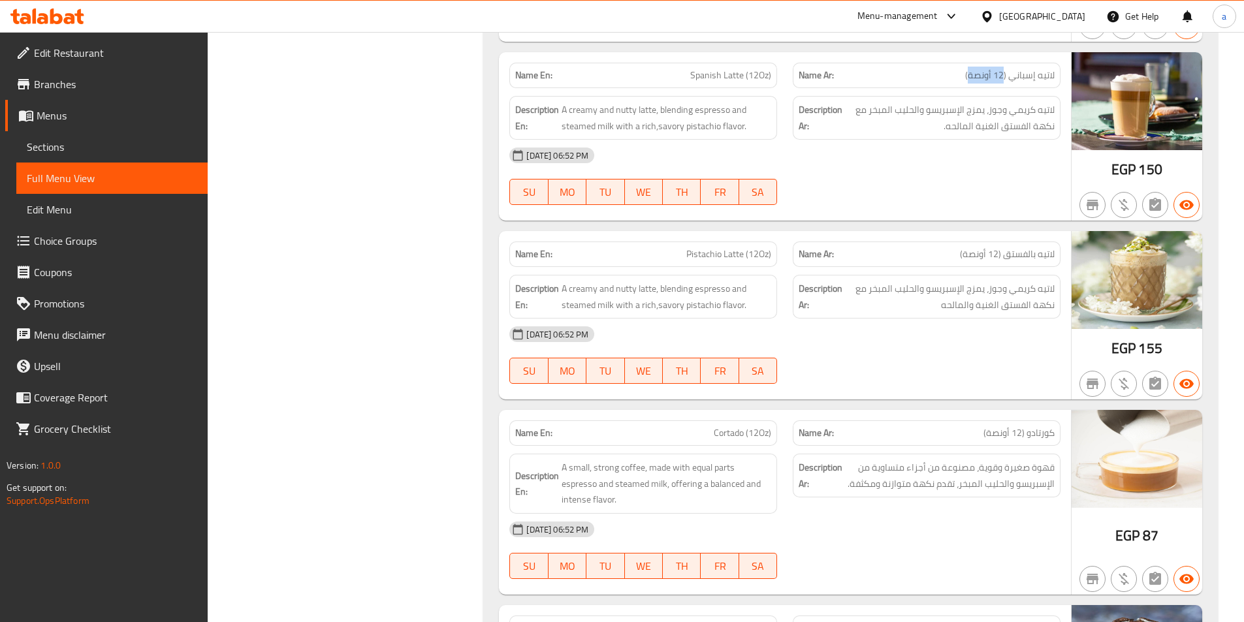
drag, startPoint x: 1005, startPoint y: 60, endPoint x: 968, endPoint y: 65, distance: 36.9
click at [968, 69] on span "لاتيه إسباني (12 أونصة)" at bounding box center [1009, 76] width 89 height 14
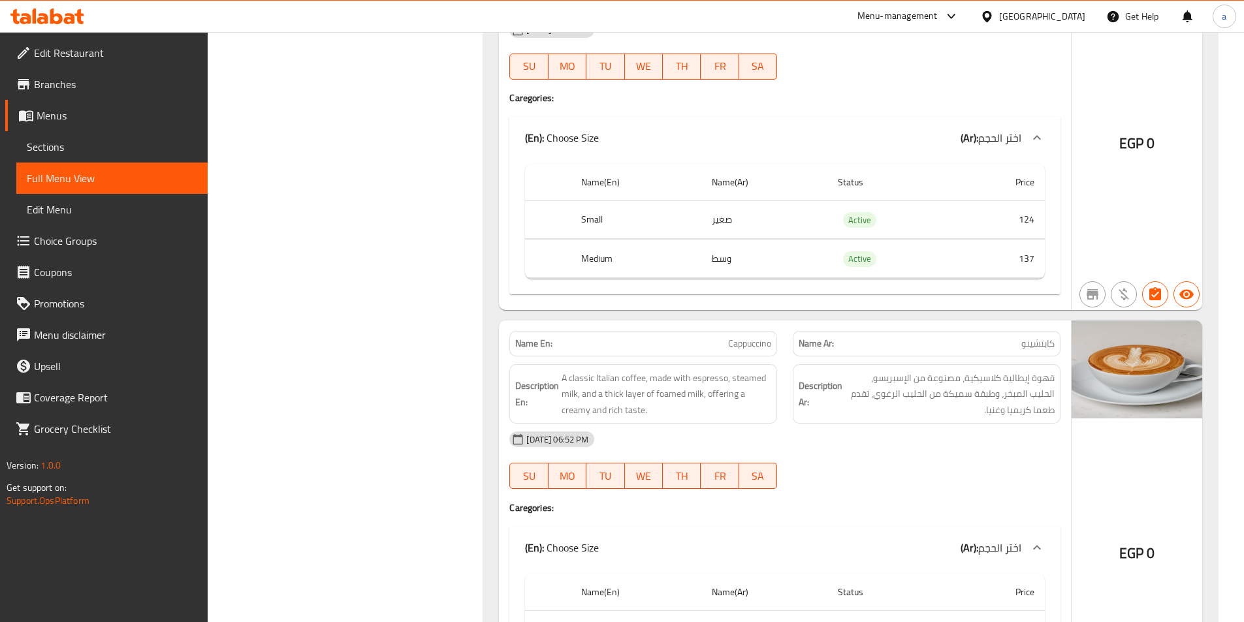
scroll to position [2090, 0]
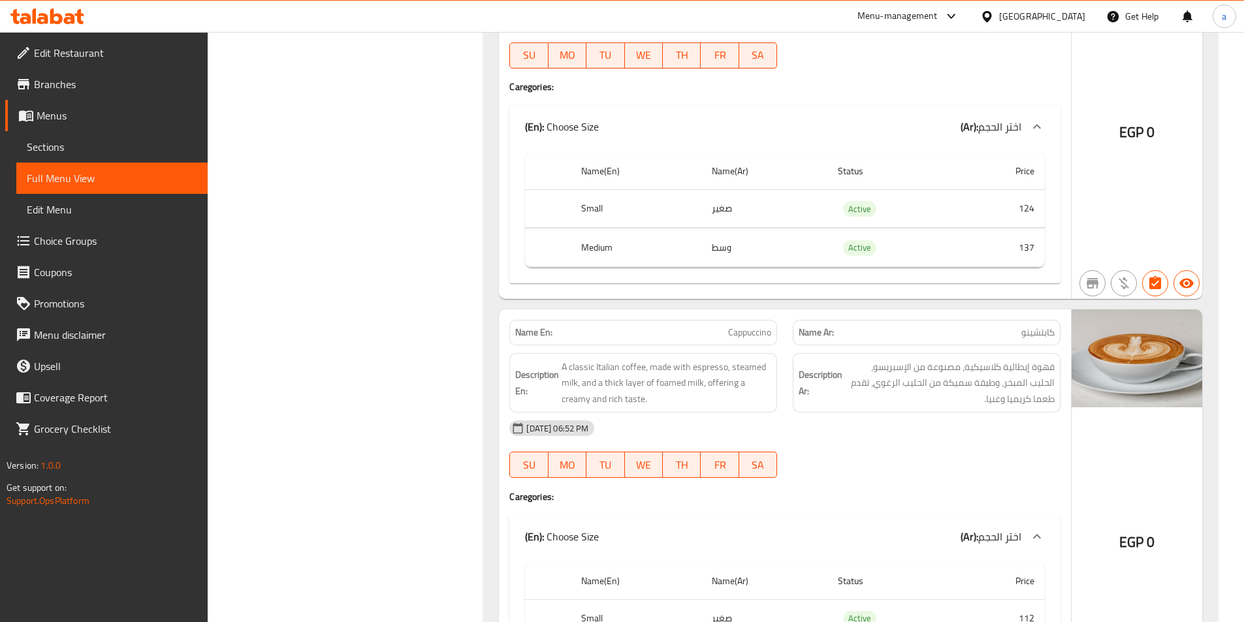
click at [745, 326] on span "Cappuccino" at bounding box center [749, 333] width 43 height 14
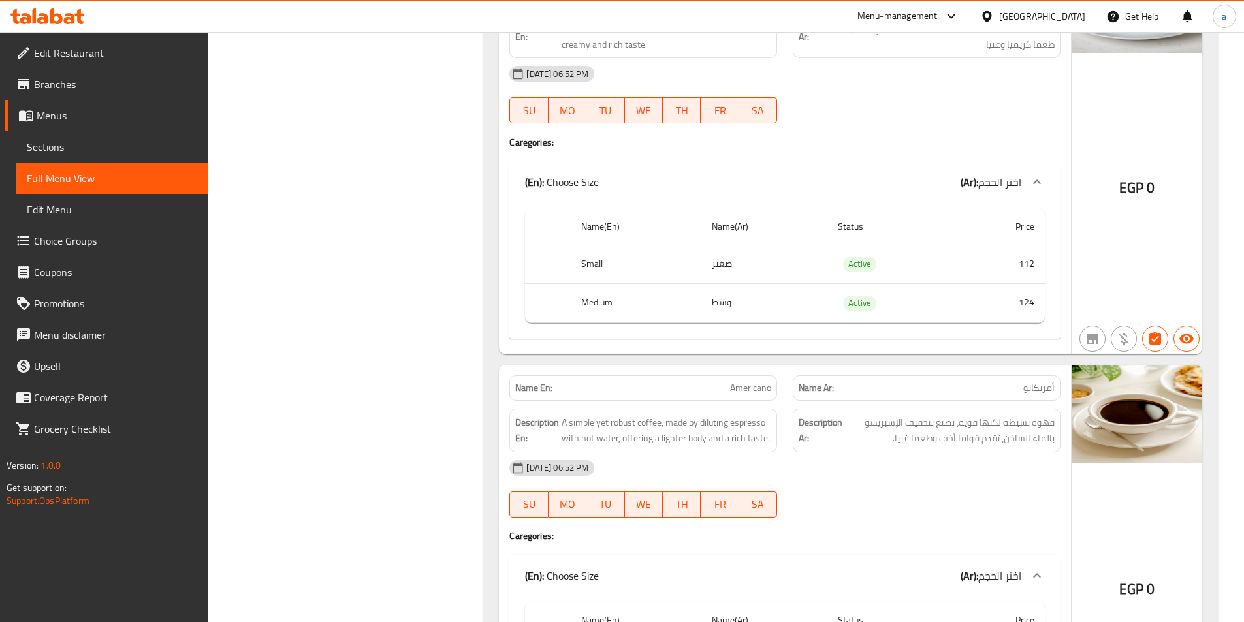
scroll to position [2482, 0]
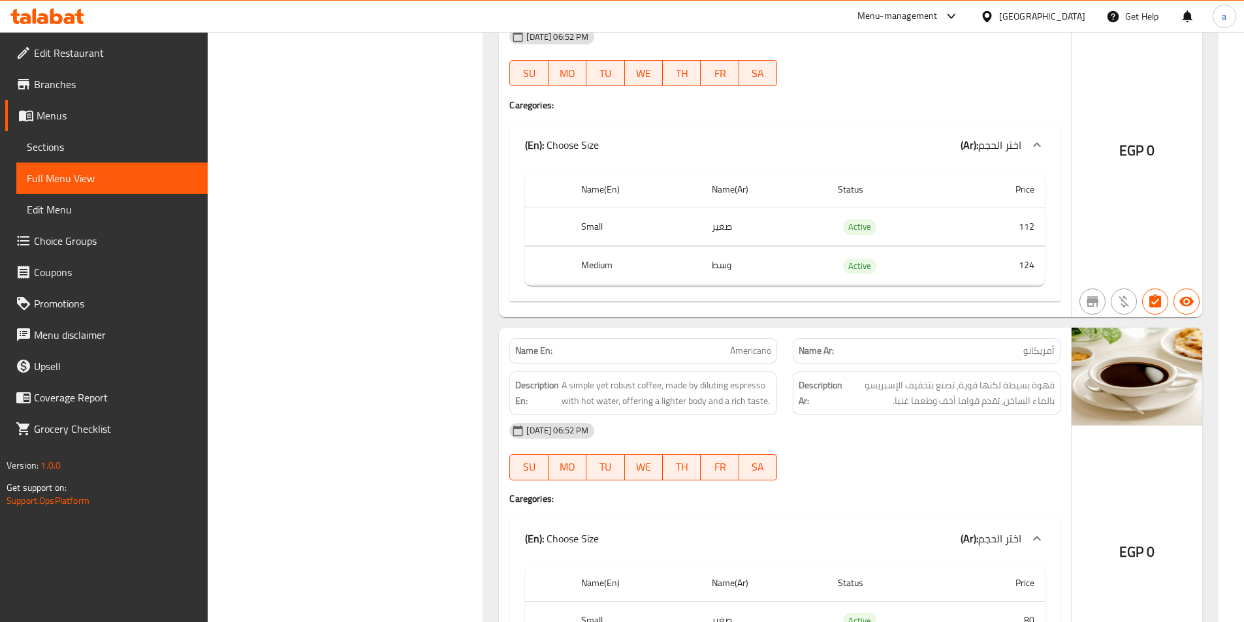
click at [744, 344] on span "Americano" at bounding box center [750, 351] width 41 height 14
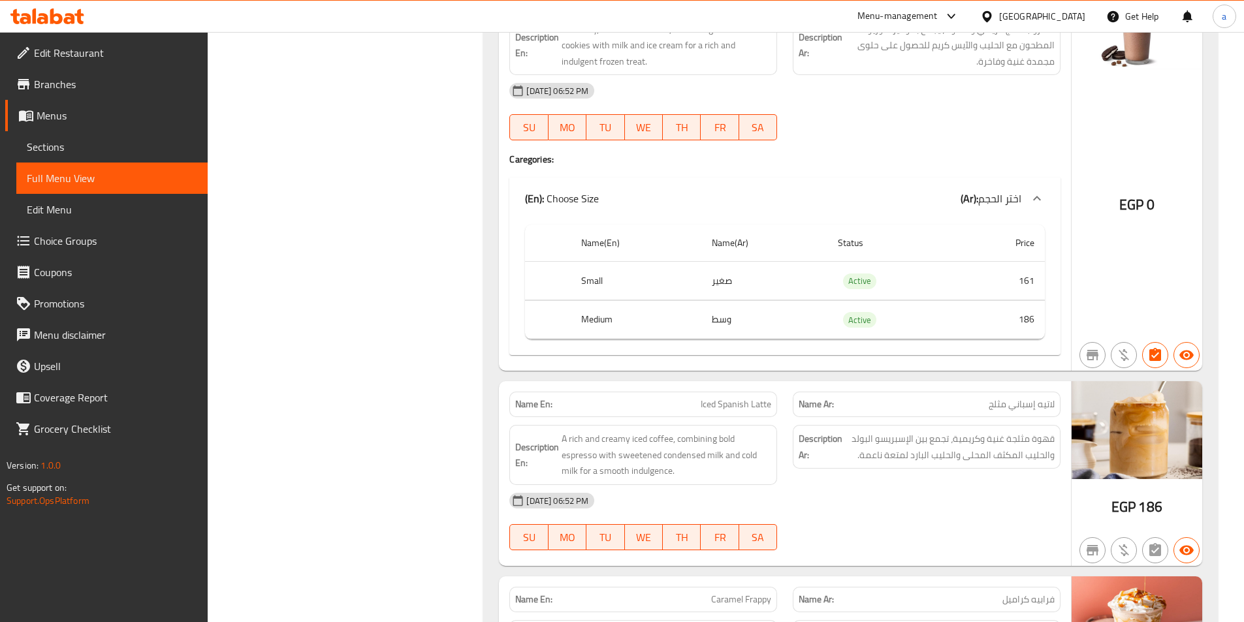
scroll to position [4964, 0]
click at [748, 396] on span "Iced Spanish Latte" at bounding box center [736, 403] width 71 height 14
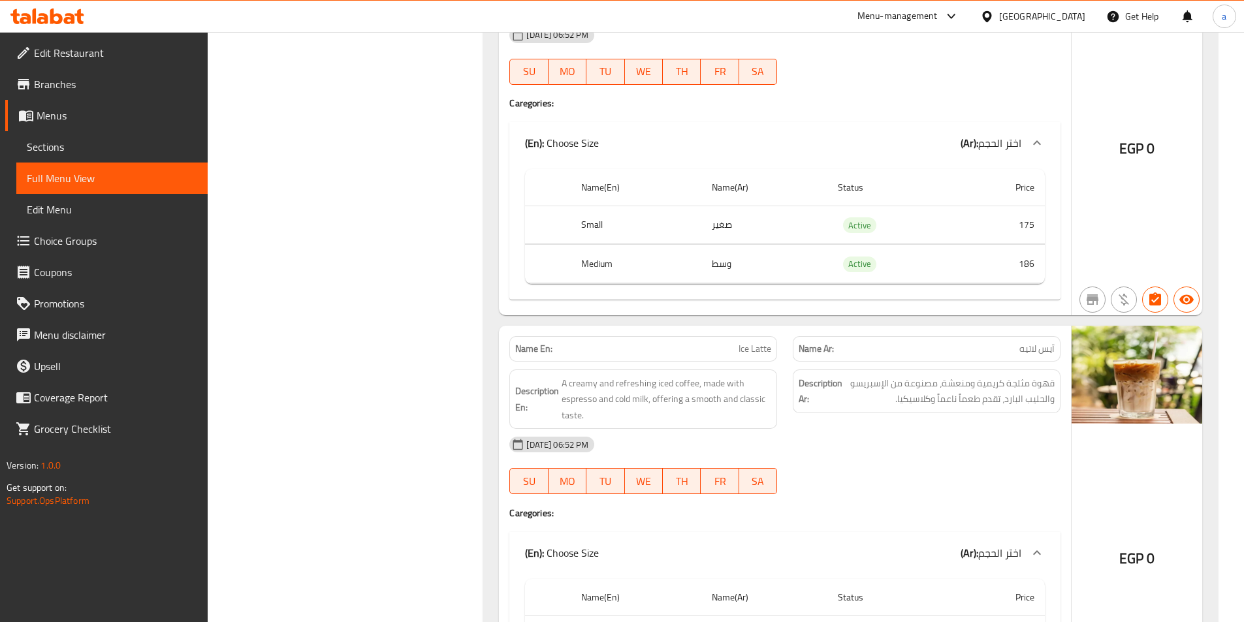
scroll to position [8491, 0]
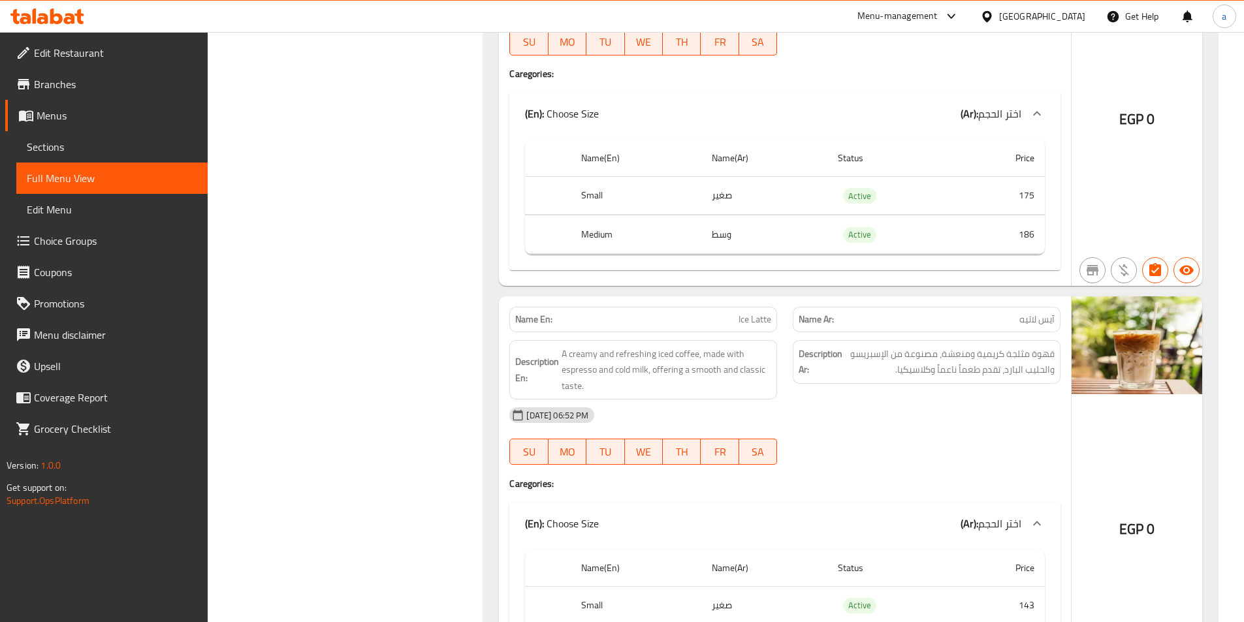
click at [760, 313] on span "Ice Latte" at bounding box center [755, 320] width 33 height 14
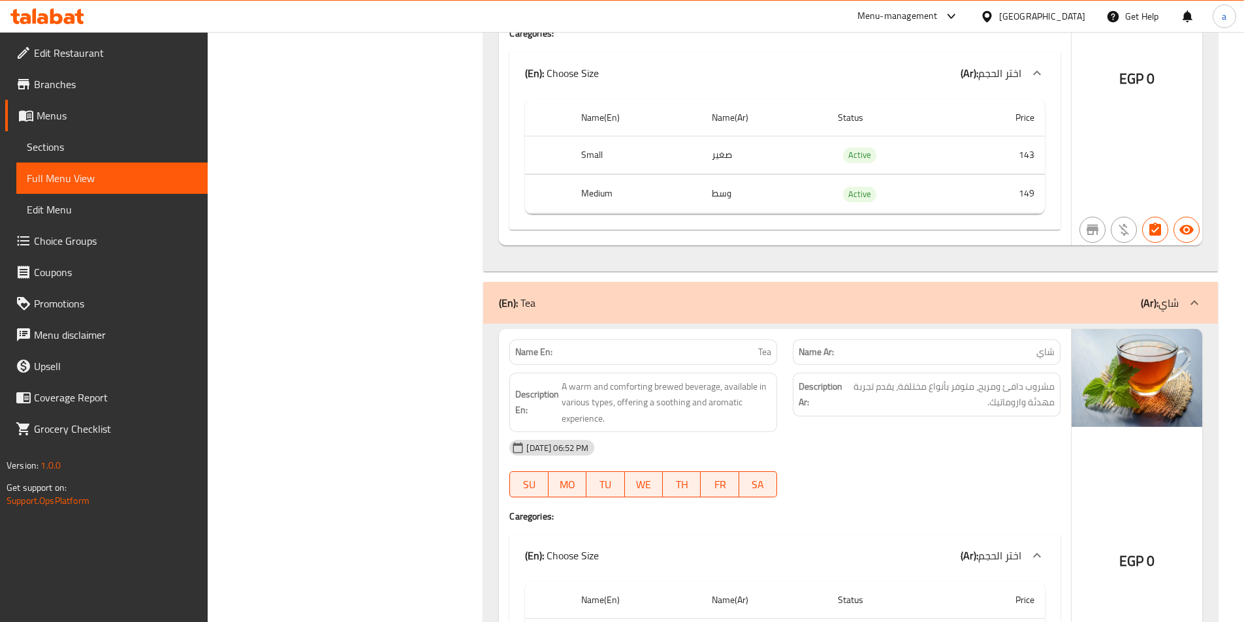
scroll to position [8948, 0]
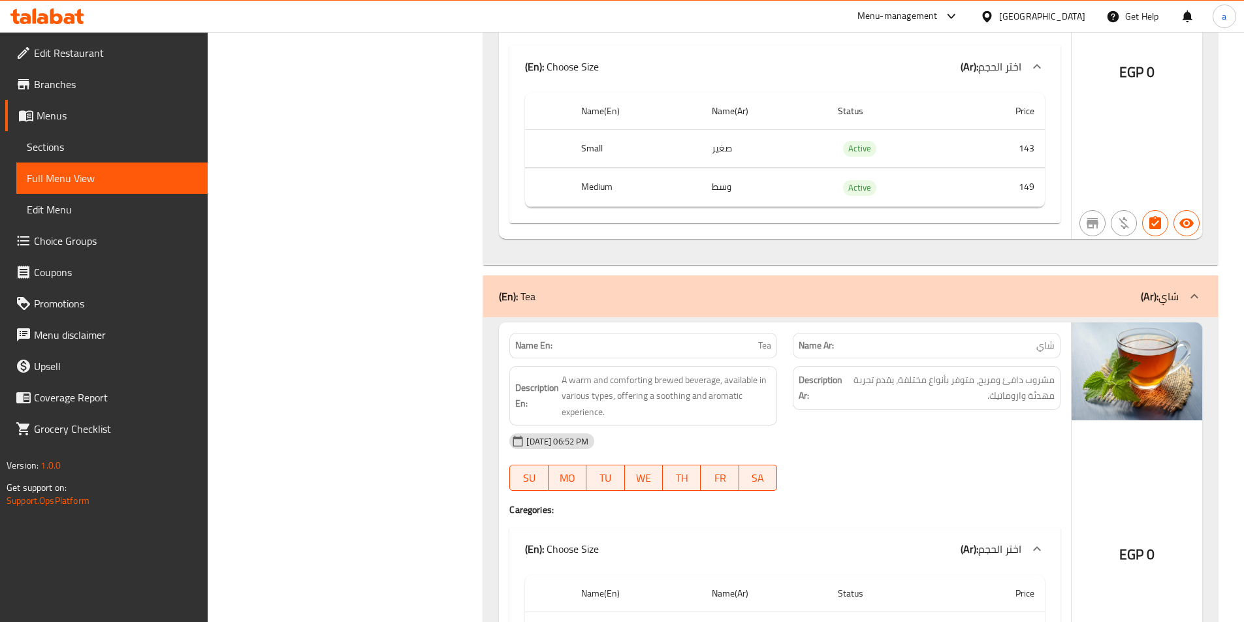
click at [774, 333] on div "Name En: Tea" at bounding box center [643, 345] width 268 height 25
click at [766, 339] on span "Tea" at bounding box center [764, 346] width 13 height 14
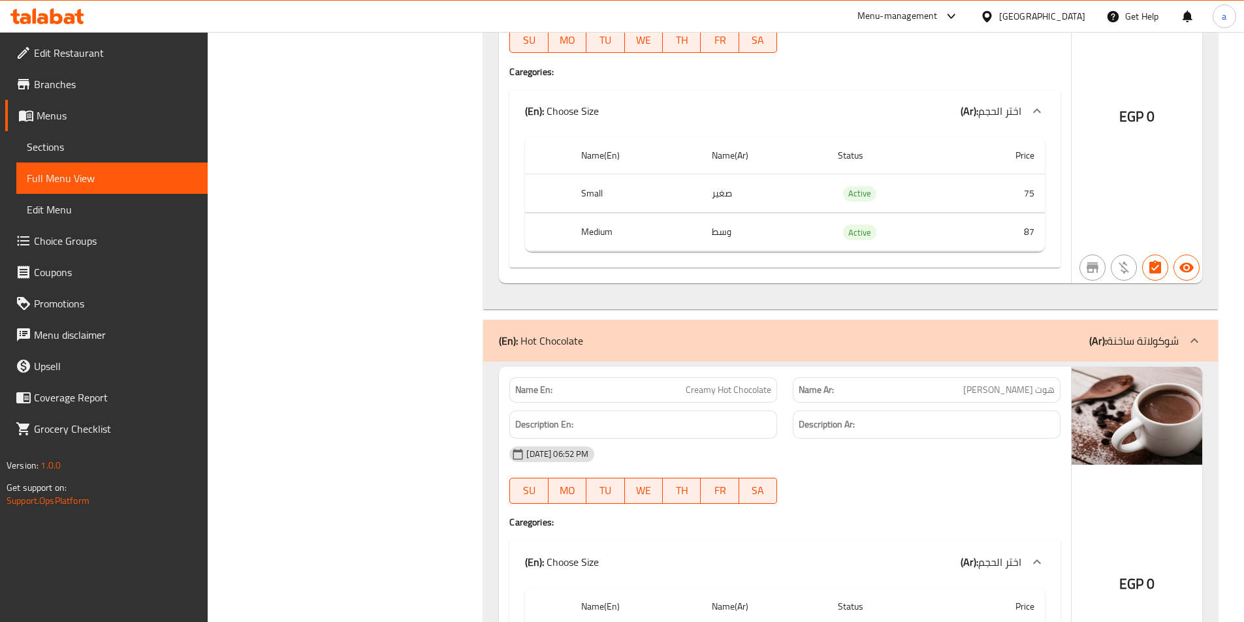
scroll to position [10255, 0]
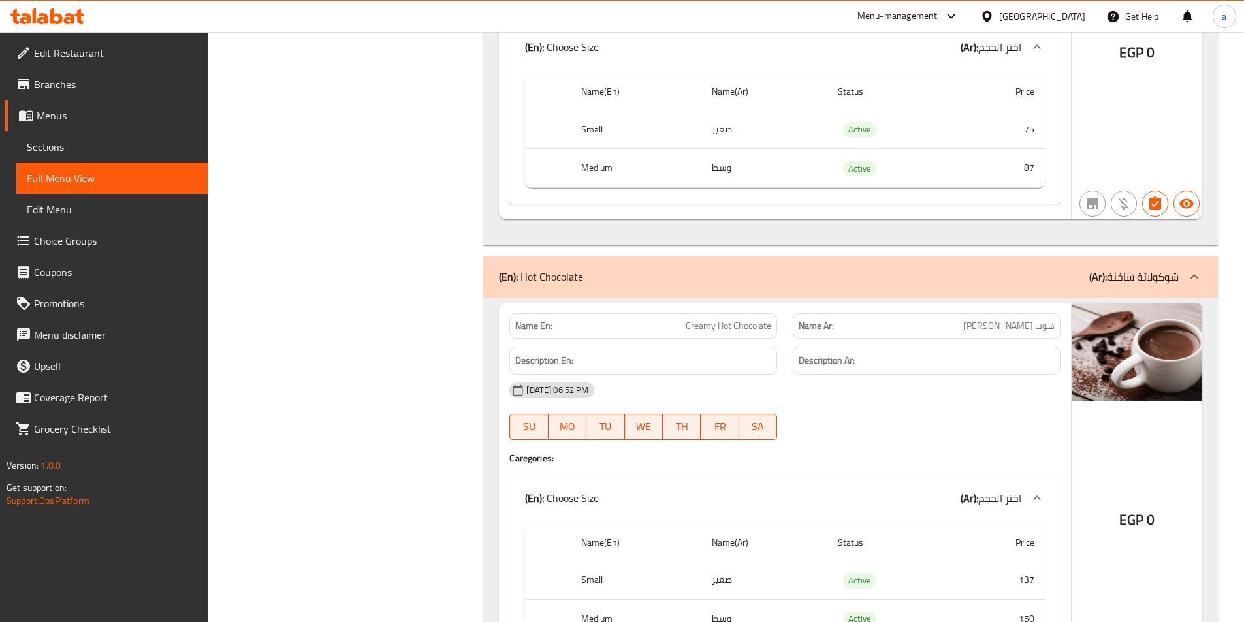
click at [720, 319] on span "Creamy Hot Chocolate" at bounding box center [729, 326] width 86 height 14
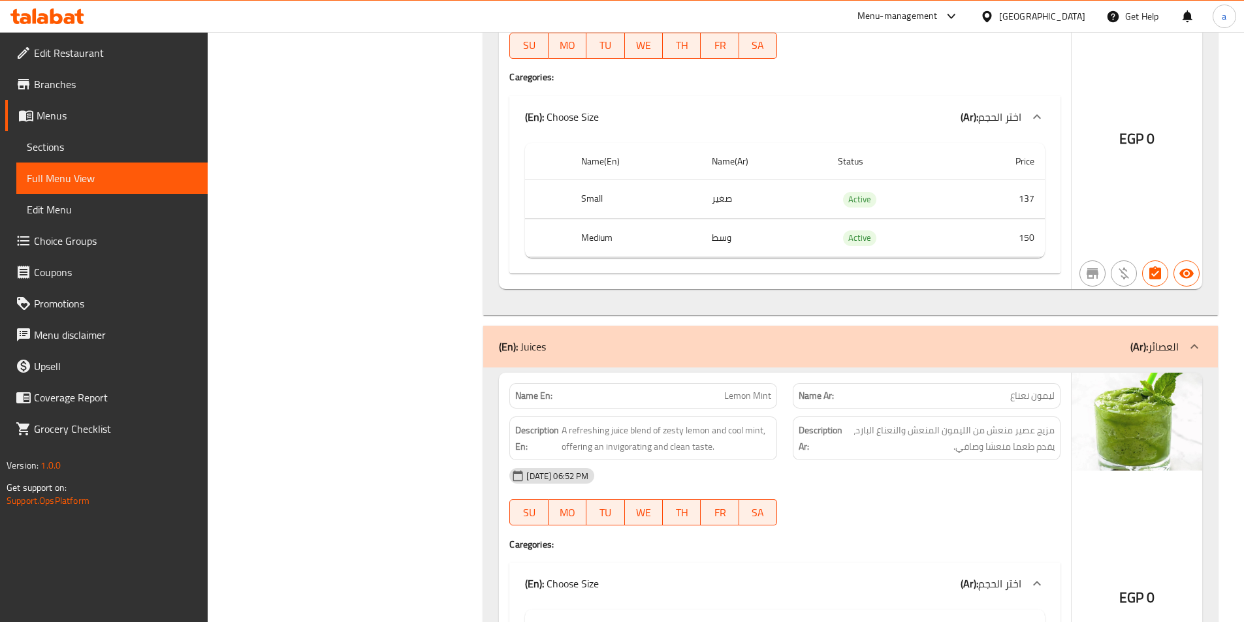
scroll to position [10646, 0]
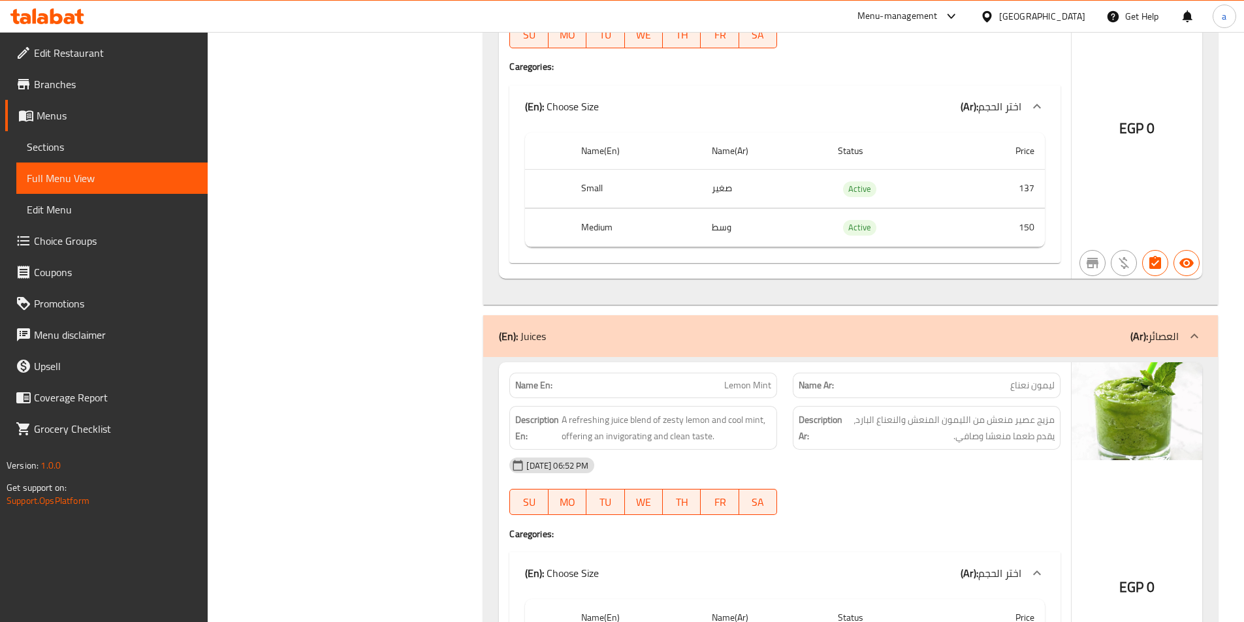
click at [737, 379] on span "Lemon Mint" at bounding box center [747, 386] width 47 height 14
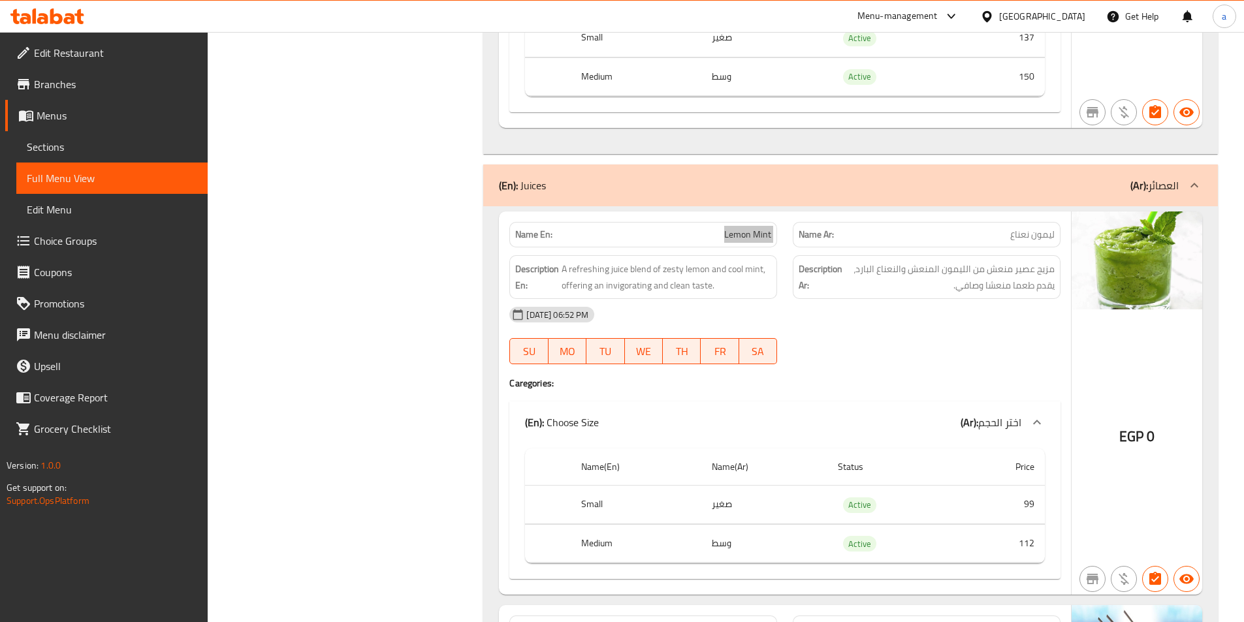
scroll to position [10973, 0]
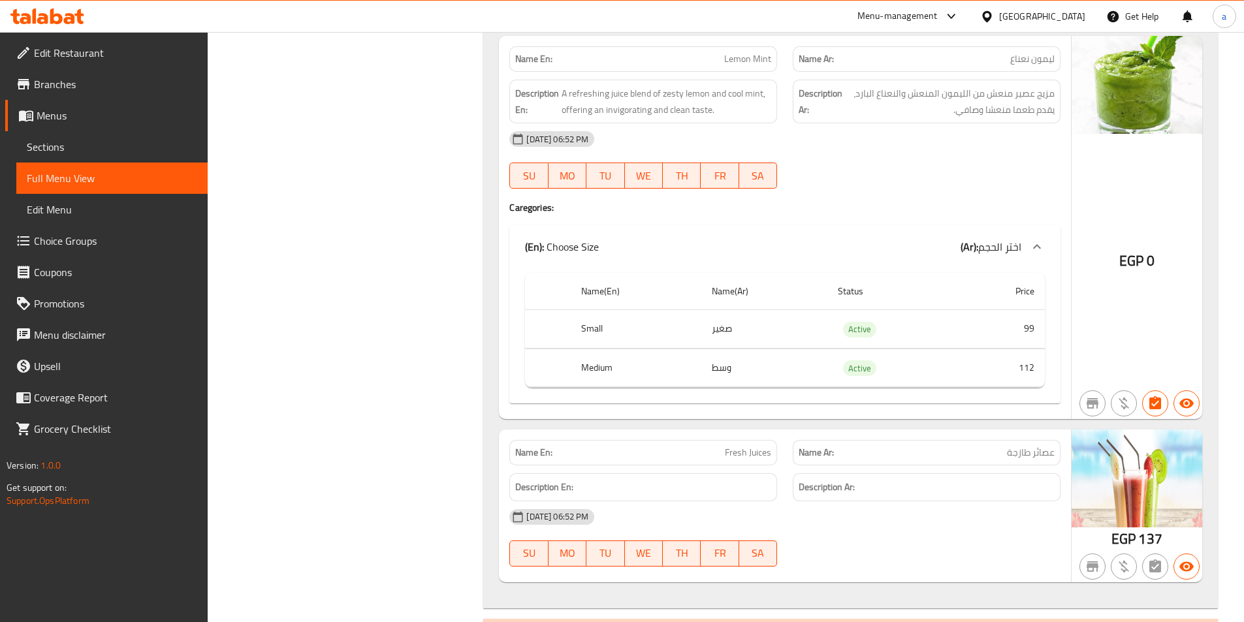
click at [748, 446] on span "Fresh Juices" at bounding box center [748, 453] width 46 height 14
click at [755, 446] on span "Fresh Juices" at bounding box center [748, 453] width 46 height 14
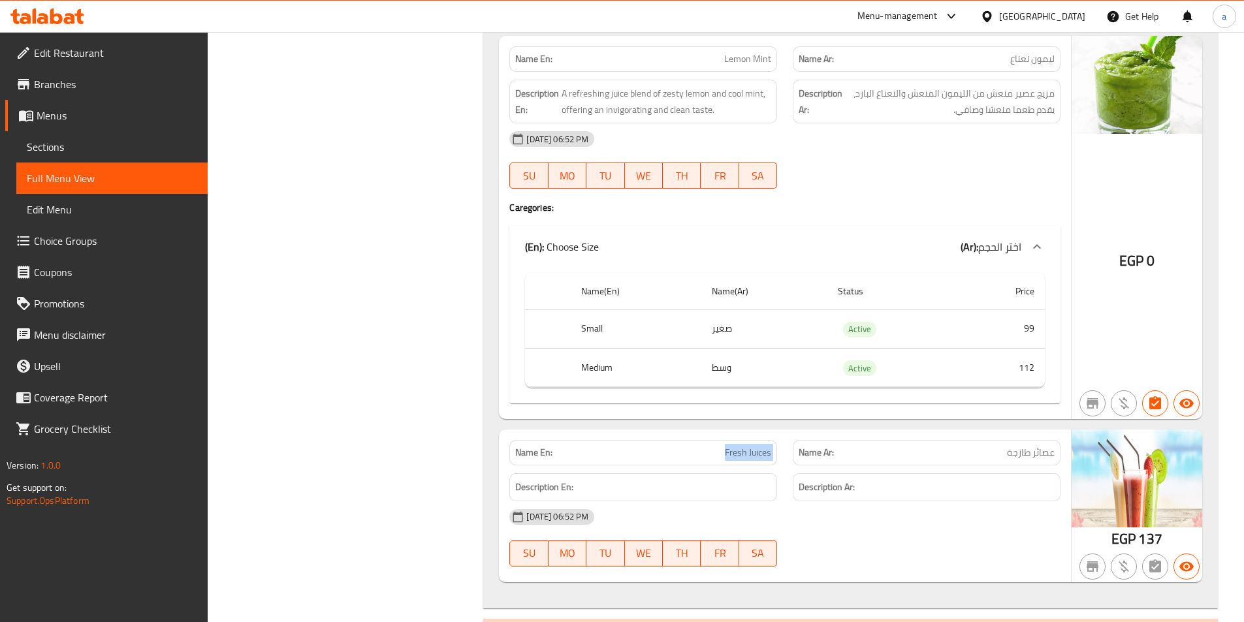
click at [755, 446] on span "Fresh Juices" at bounding box center [748, 453] width 46 height 14
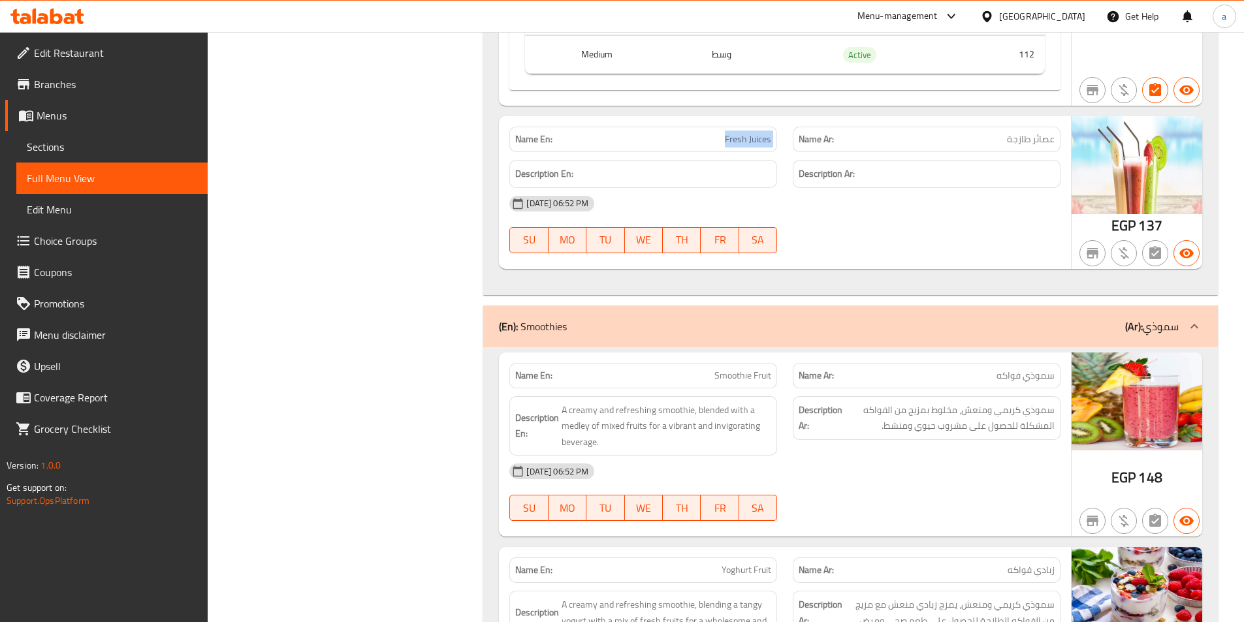
scroll to position [11365, 0]
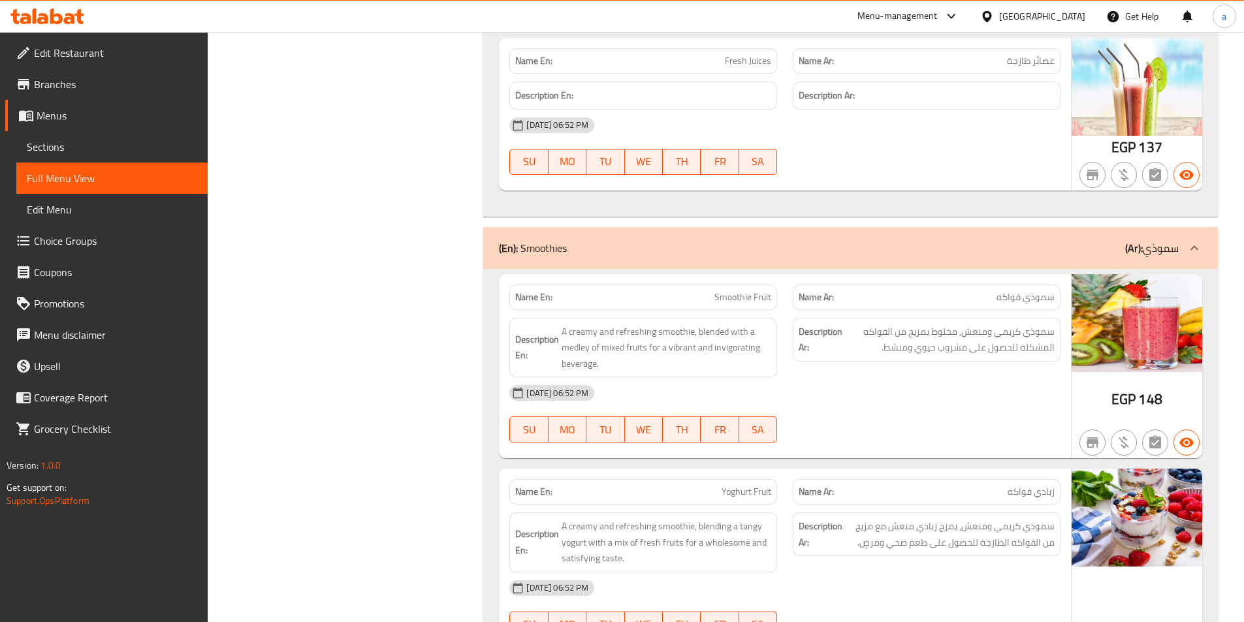
click at [746, 291] on span "Smoothie Fruit" at bounding box center [743, 298] width 57 height 14
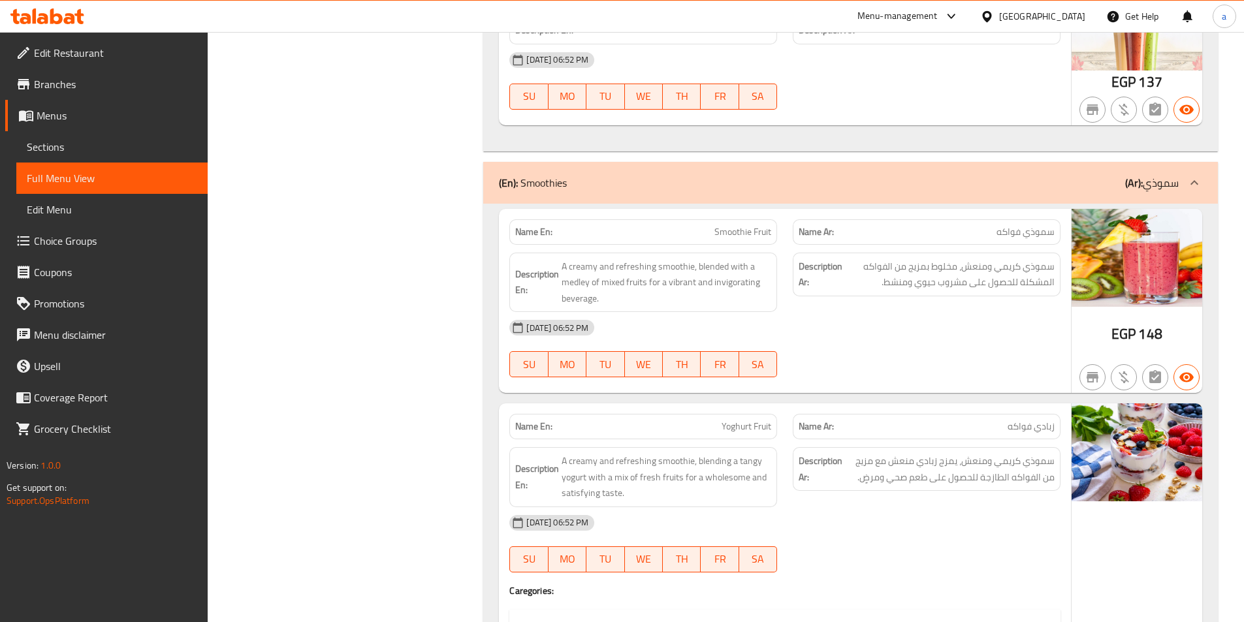
click at [747, 420] on span "Yoghurt Fruit" at bounding box center [747, 427] width 50 height 14
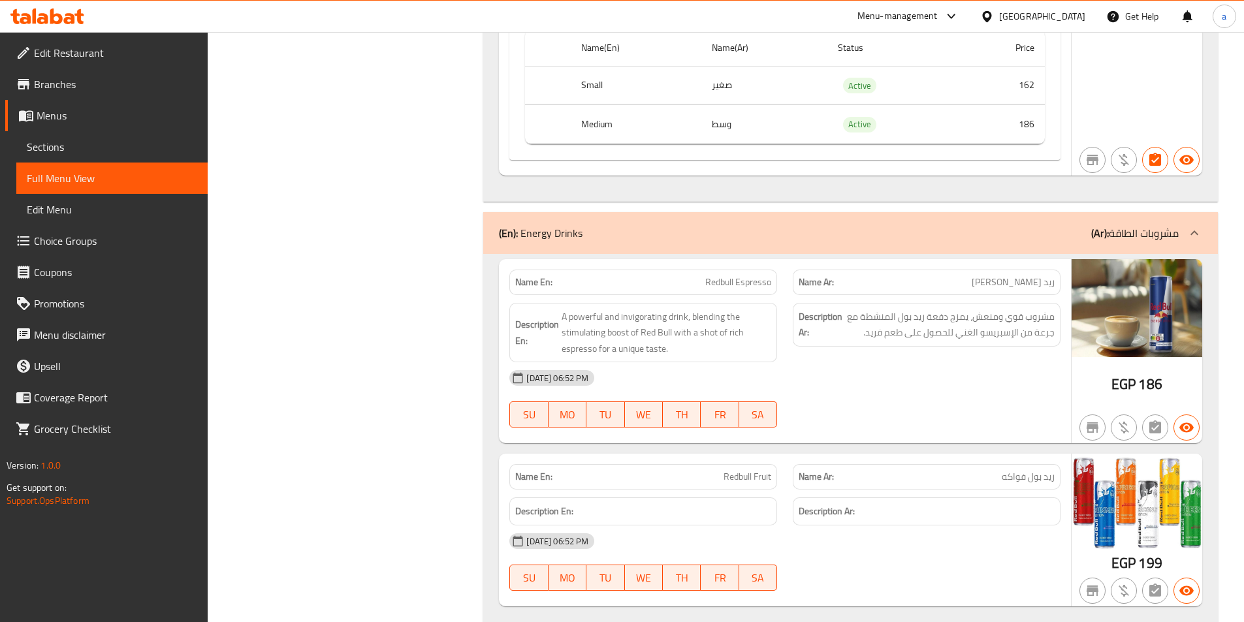
scroll to position [12083, 0]
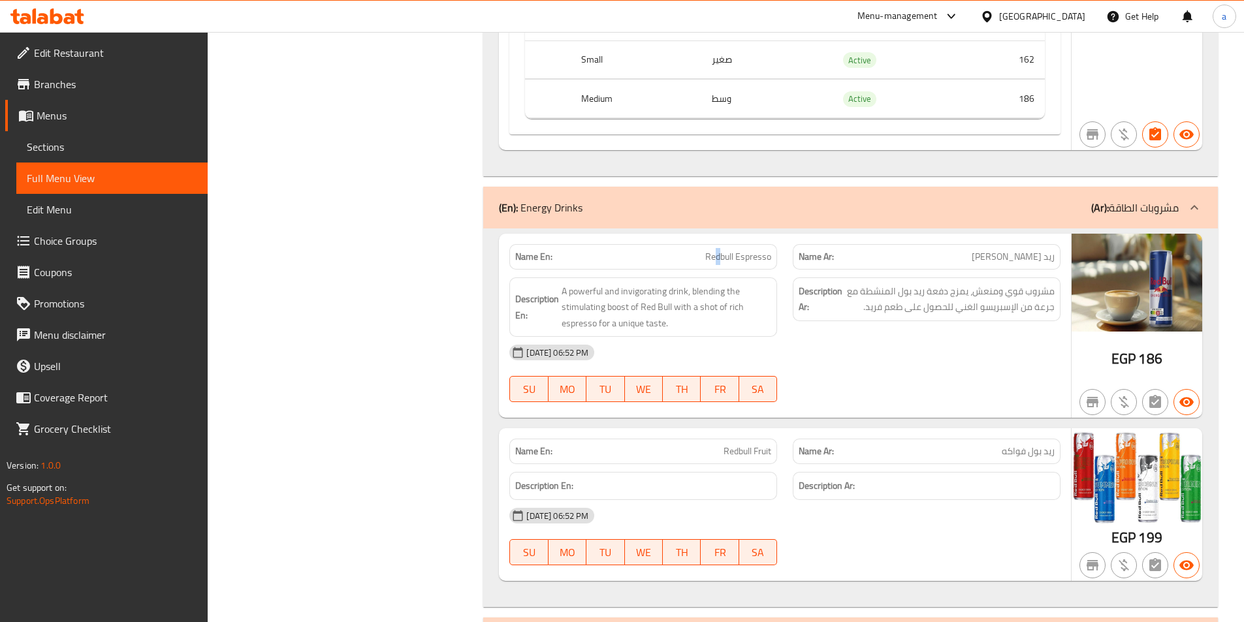
click at [718, 250] on span "Redbull Espresso" at bounding box center [738, 257] width 66 height 14
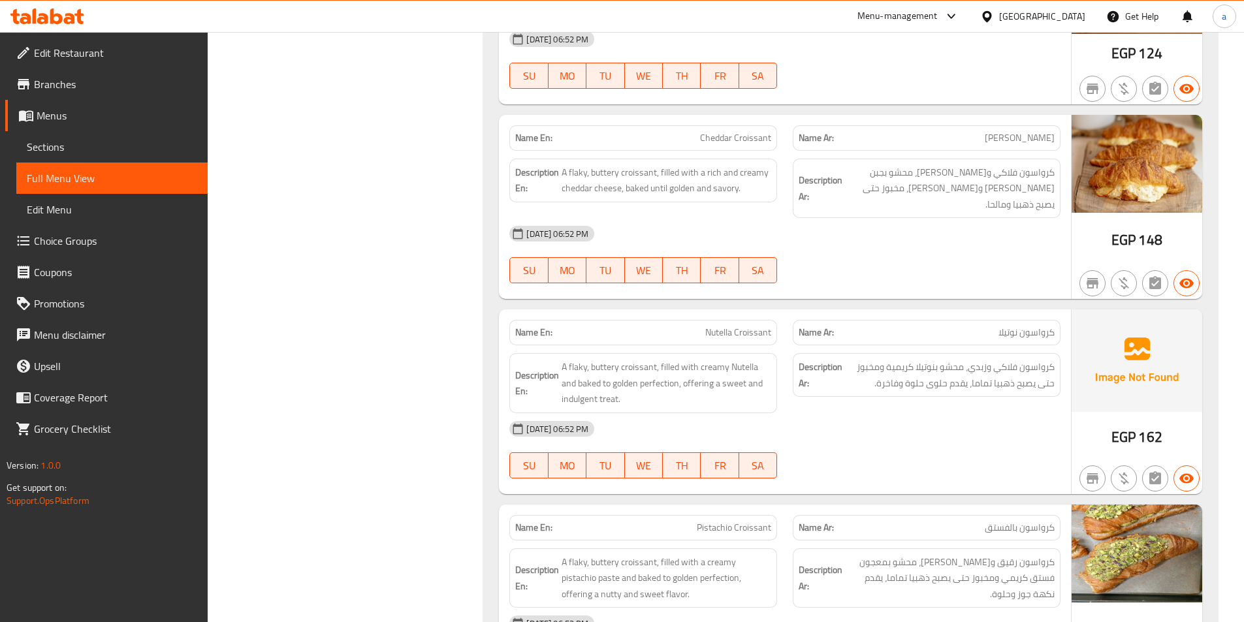
scroll to position [15273, 0]
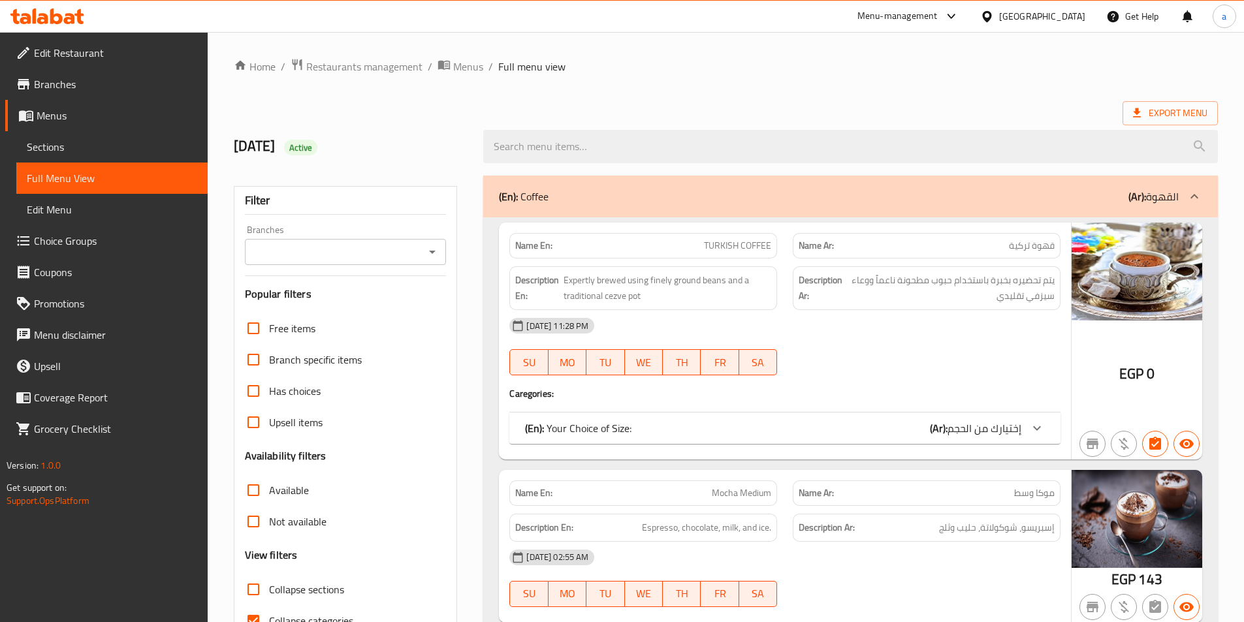
click at [80, 134] on link "Sections" at bounding box center [111, 146] width 191 height 31
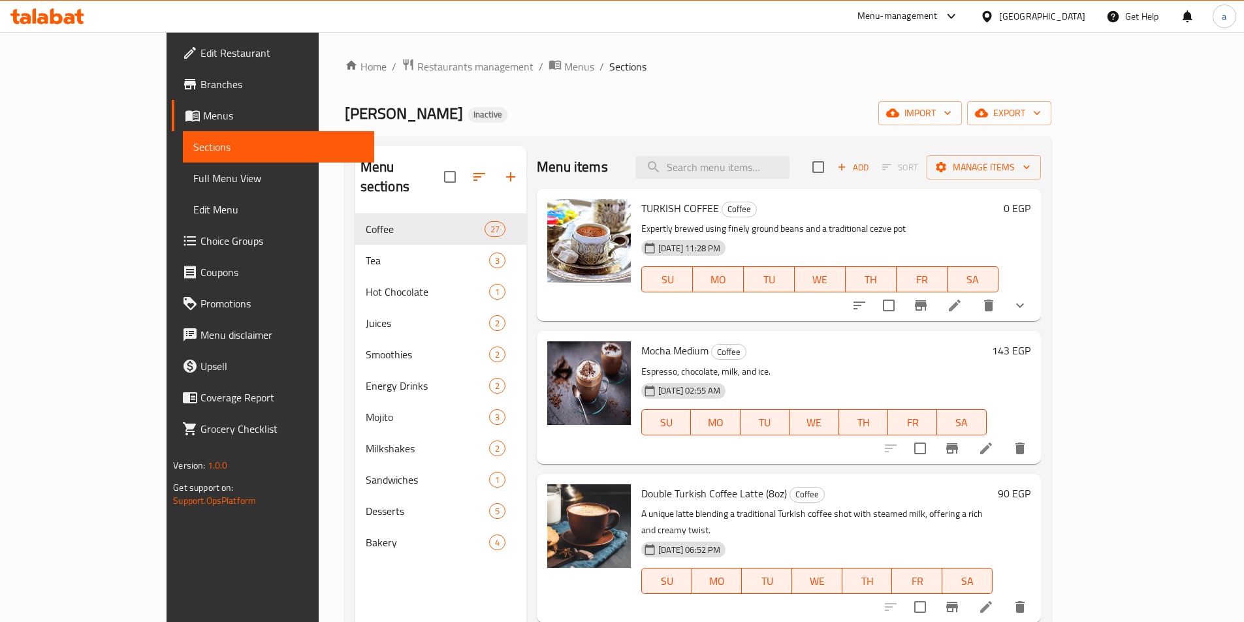
click at [886, 142] on div "Menu sections Coffee 27 Tea 3 Hot Chocolate 1 Juices 2 Smoothies 2 Energy Drink…" at bounding box center [698, 457] width 707 height 643
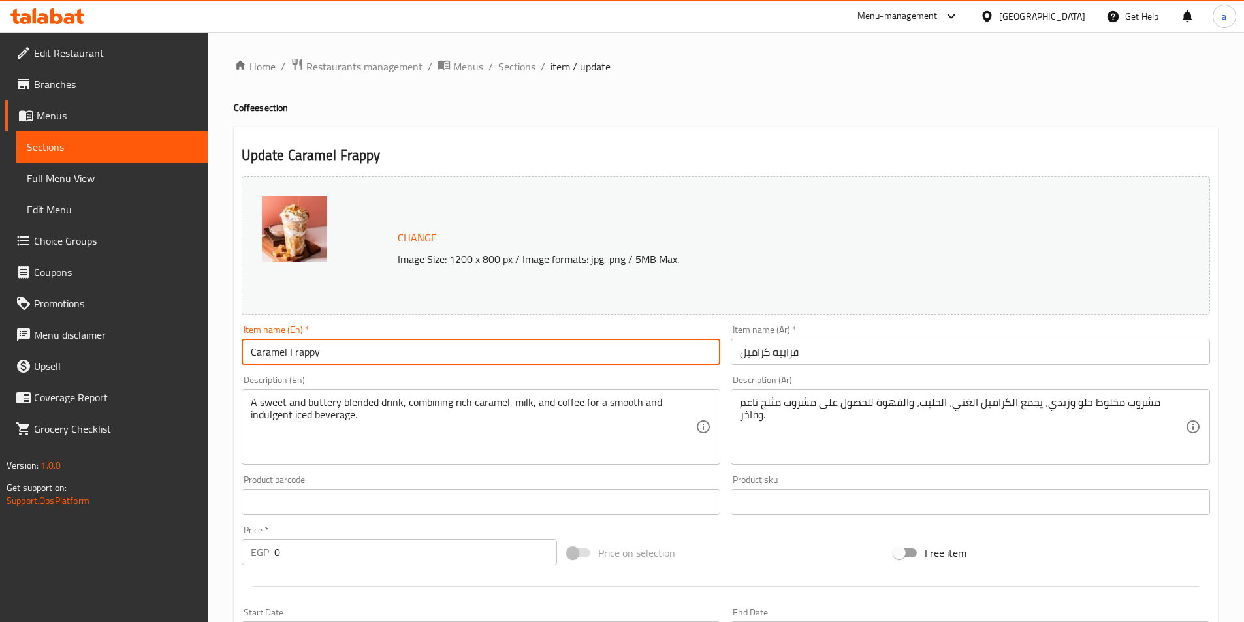
click at [379, 364] on input "Caramel Frappy" at bounding box center [481, 352] width 479 height 26
click at [483, 347] on input "Caramel Frappy" at bounding box center [481, 352] width 479 height 26
paste input "Medium"
type input "Caramel Frappy Medium"
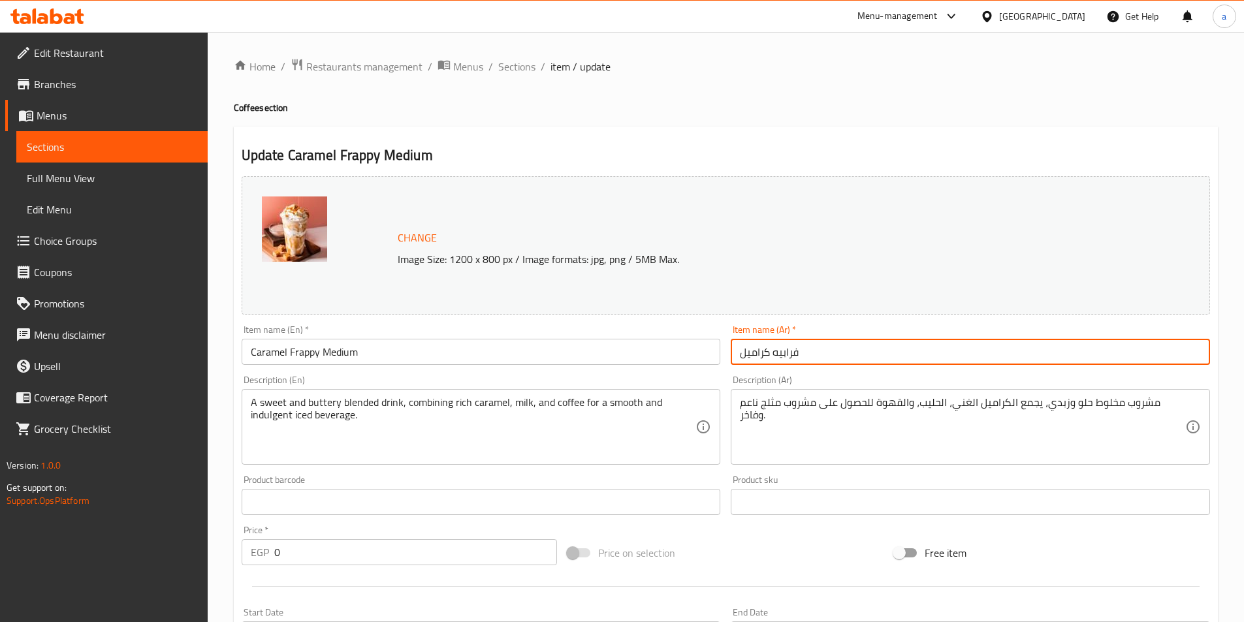
click at [934, 362] on input "فرابيه كراميل" at bounding box center [970, 352] width 479 height 26
click at [798, 353] on input "فرابيه كراميل" at bounding box center [970, 352] width 479 height 26
paste input "وسط"
type input "فرابيه كراميل وسط"
click at [74, 158] on link "Sections" at bounding box center [111, 146] width 191 height 31
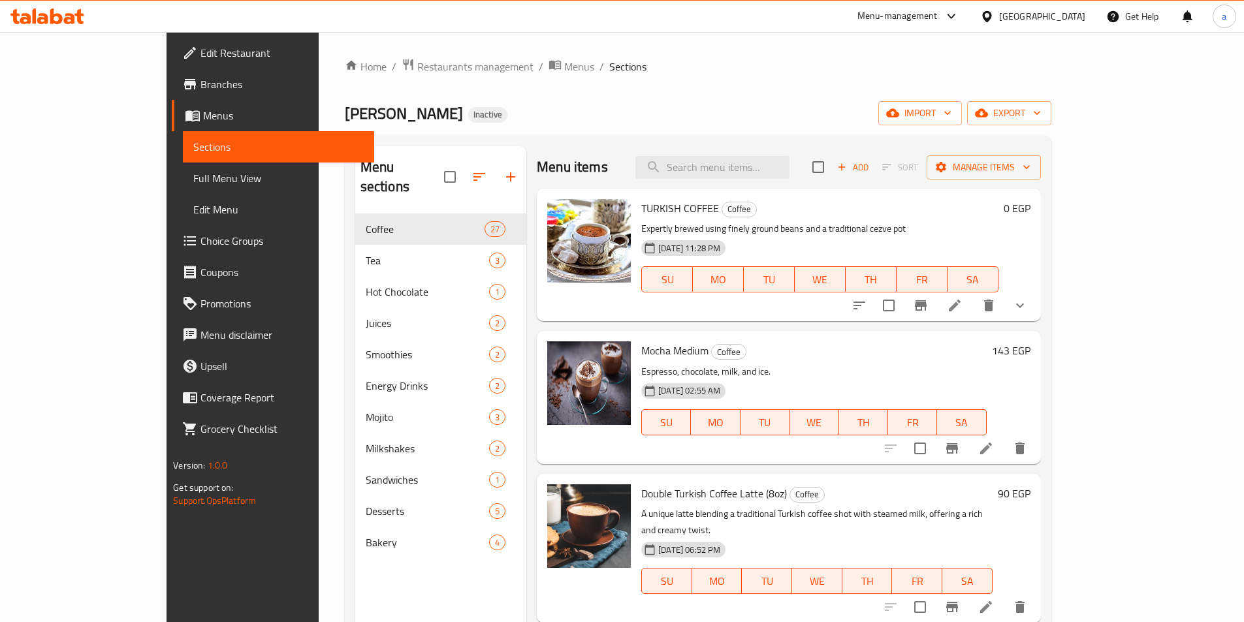
scroll to position [2300, 0]
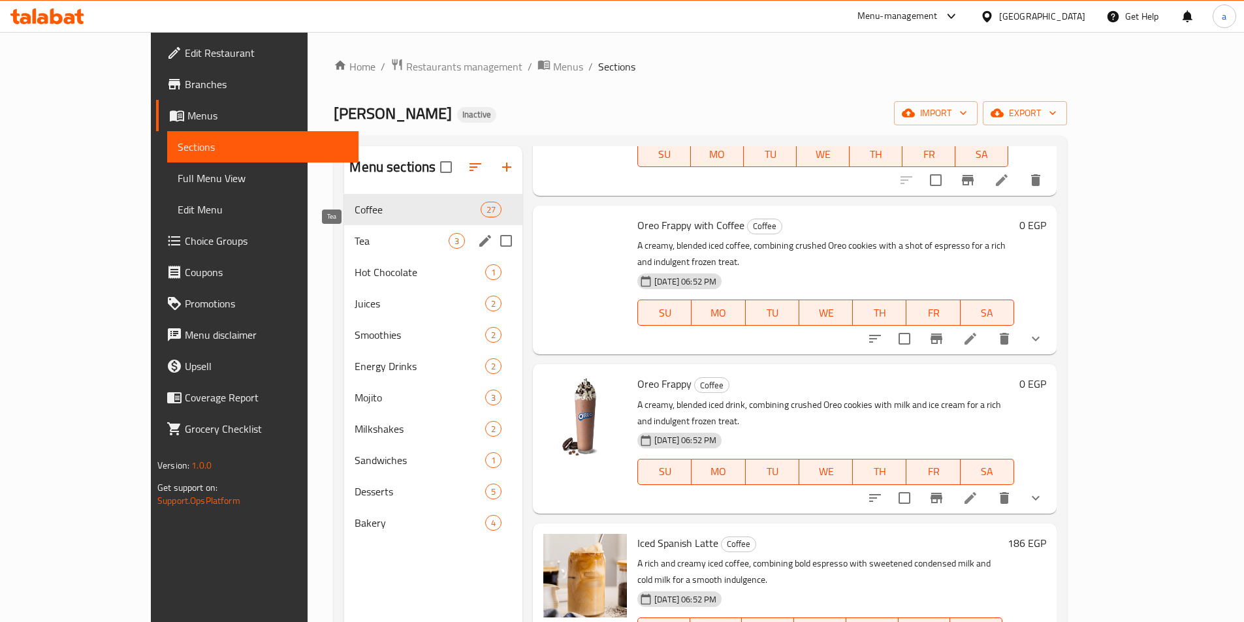
drag, startPoint x: 298, startPoint y: 242, endPoint x: 484, endPoint y: 182, distance: 194.8
click at [355, 242] on span "Tea" at bounding box center [402, 241] width 94 height 16
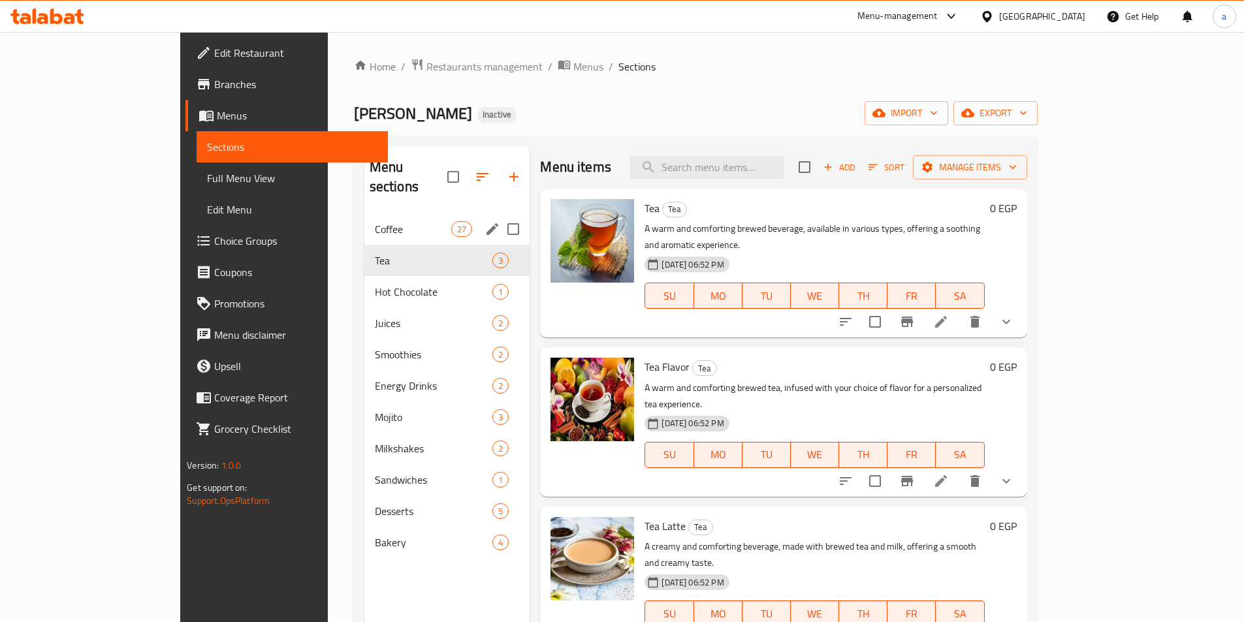
click at [364, 214] on div "Coffee 27" at bounding box center [447, 229] width 166 height 31
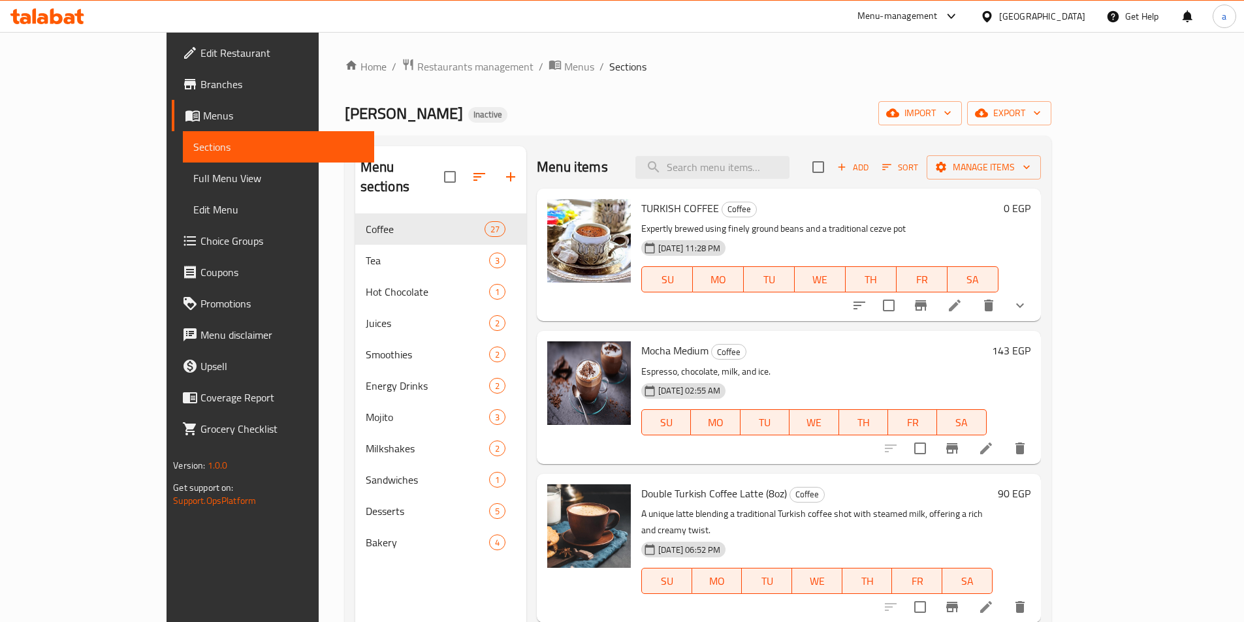
scroll to position [2157, 0]
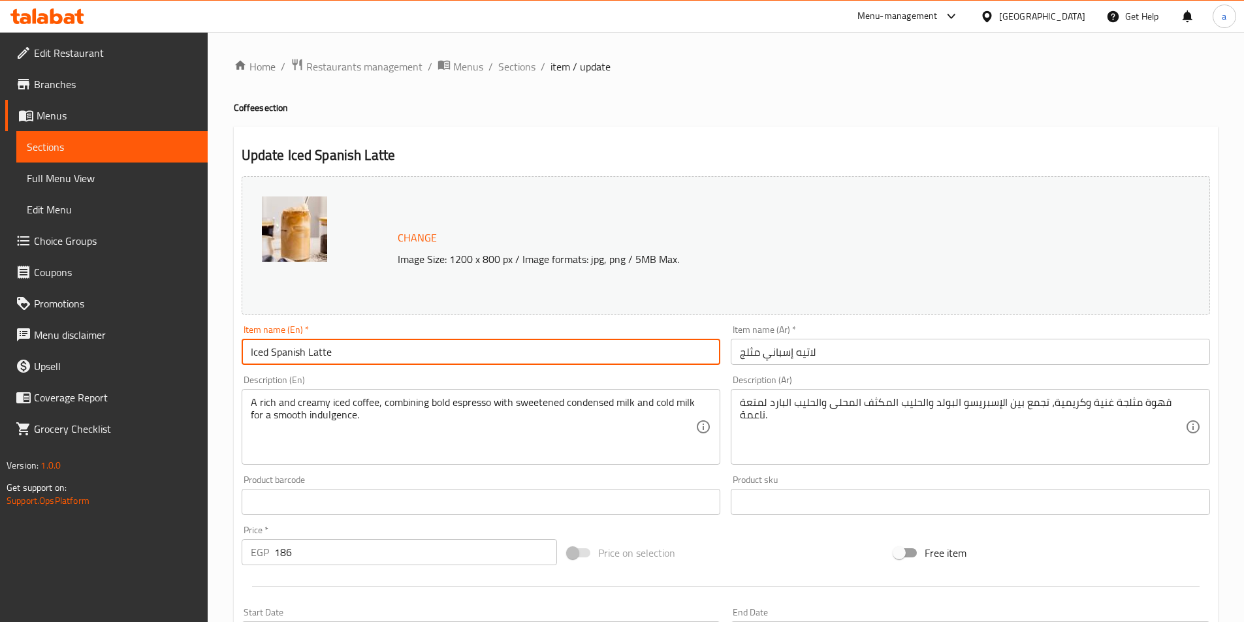
click at [398, 347] on input "Iced Spanish Latte" at bounding box center [481, 352] width 479 height 26
paste input "Medium"
type input "Iced Spanish Latte Medium"
click at [858, 348] on input "لاتيه إسباني مثلج" at bounding box center [970, 352] width 479 height 26
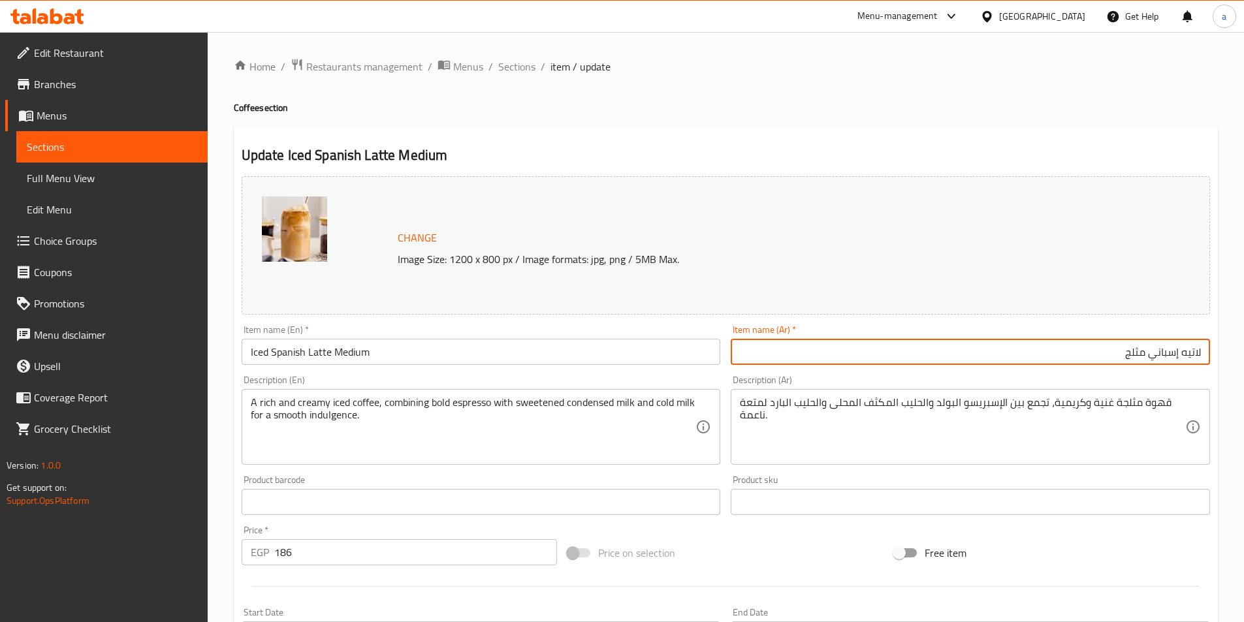
click at [945, 358] on input "لاتيه إسباني مثلج" at bounding box center [970, 352] width 479 height 26
paste input "وسط"
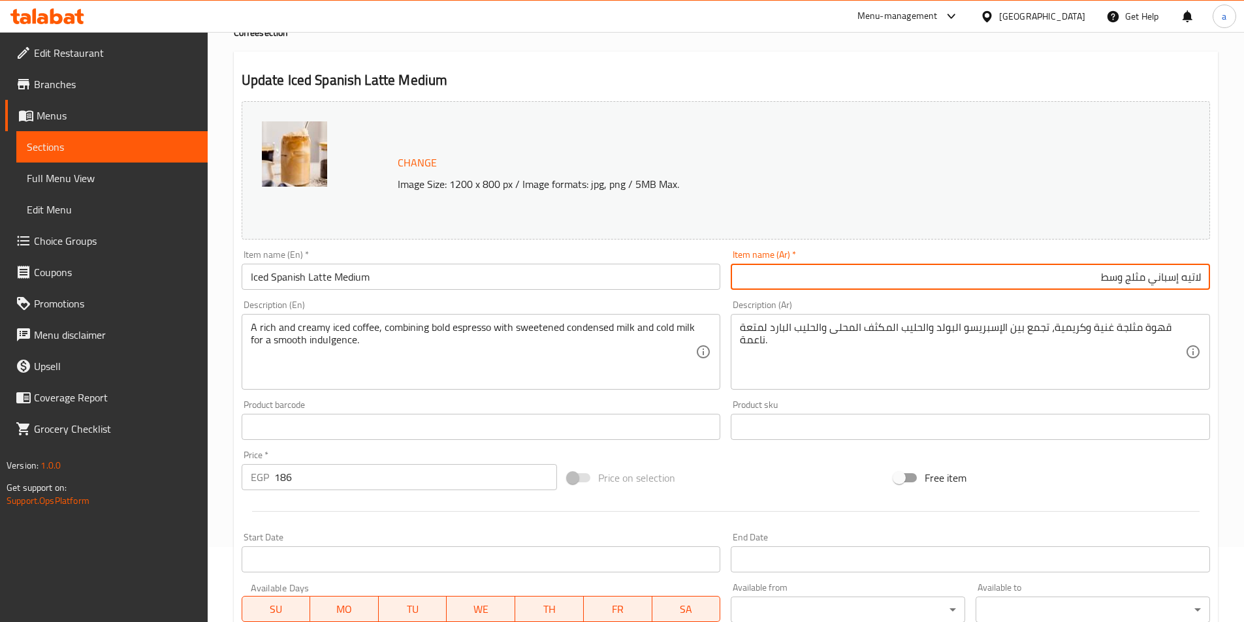
scroll to position [319, 0]
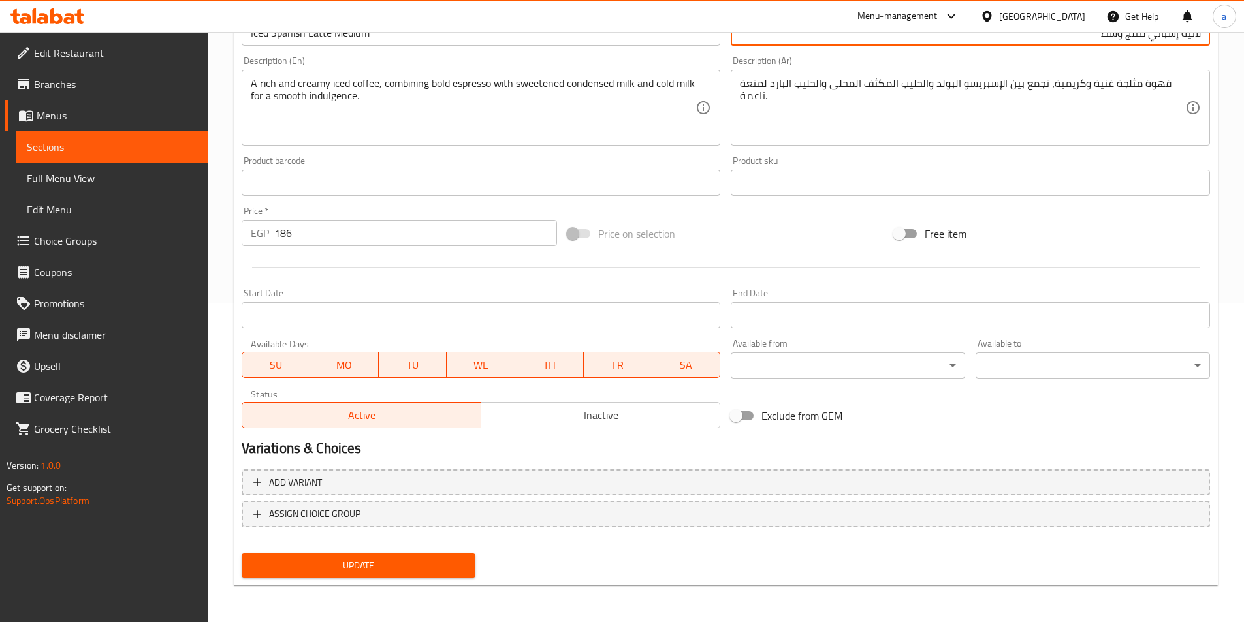
type input "لاتيه إسباني مثلج وسط"
click at [334, 570] on span "Update" at bounding box center [359, 566] width 214 height 16
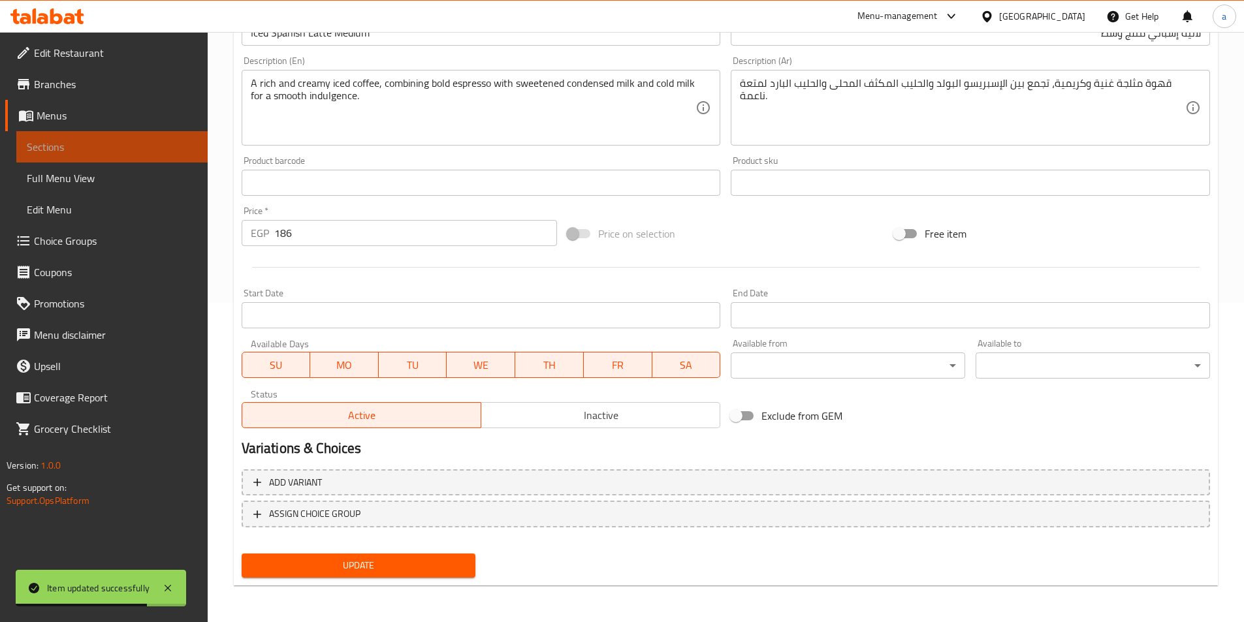
click at [112, 148] on span "Sections" at bounding box center [112, 147] width 170 height 16
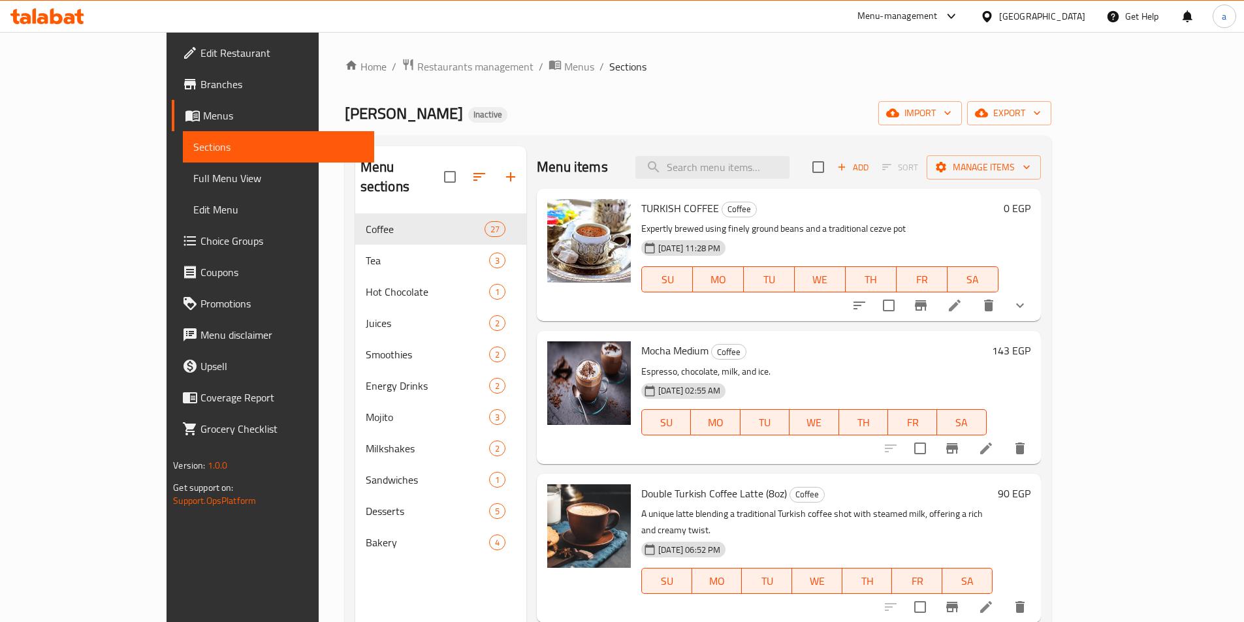
click at [193, 180] on span "Full Menu View" at bounding box center [278, 178] width 170 height 16
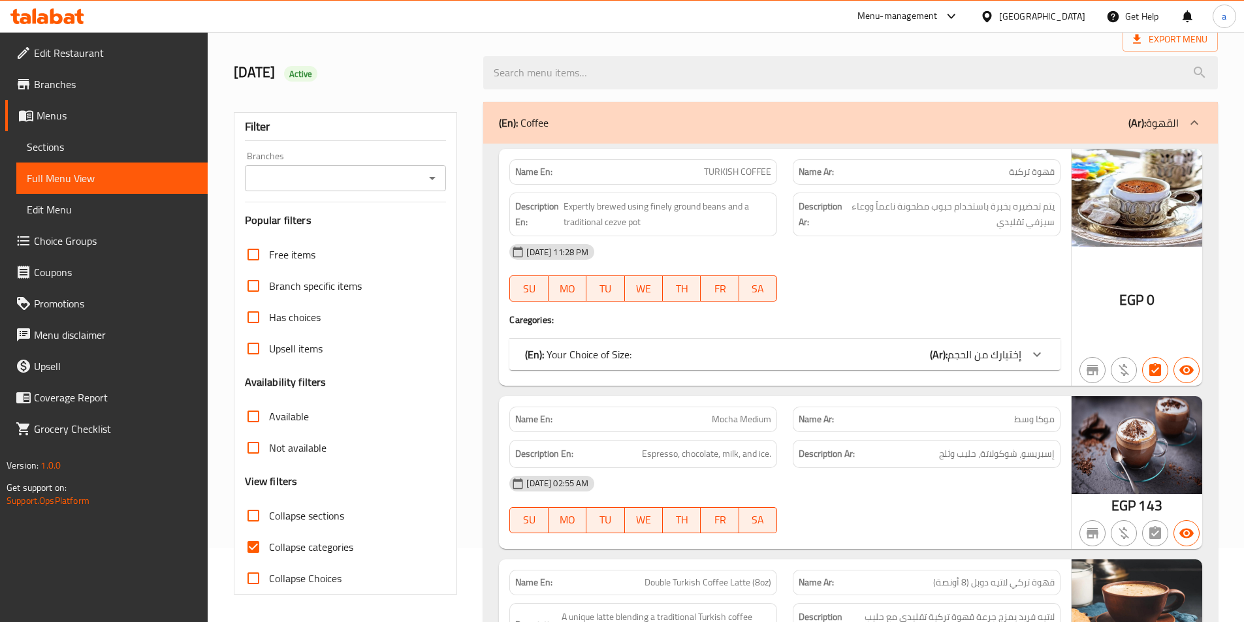
scroll to position [196, 0]
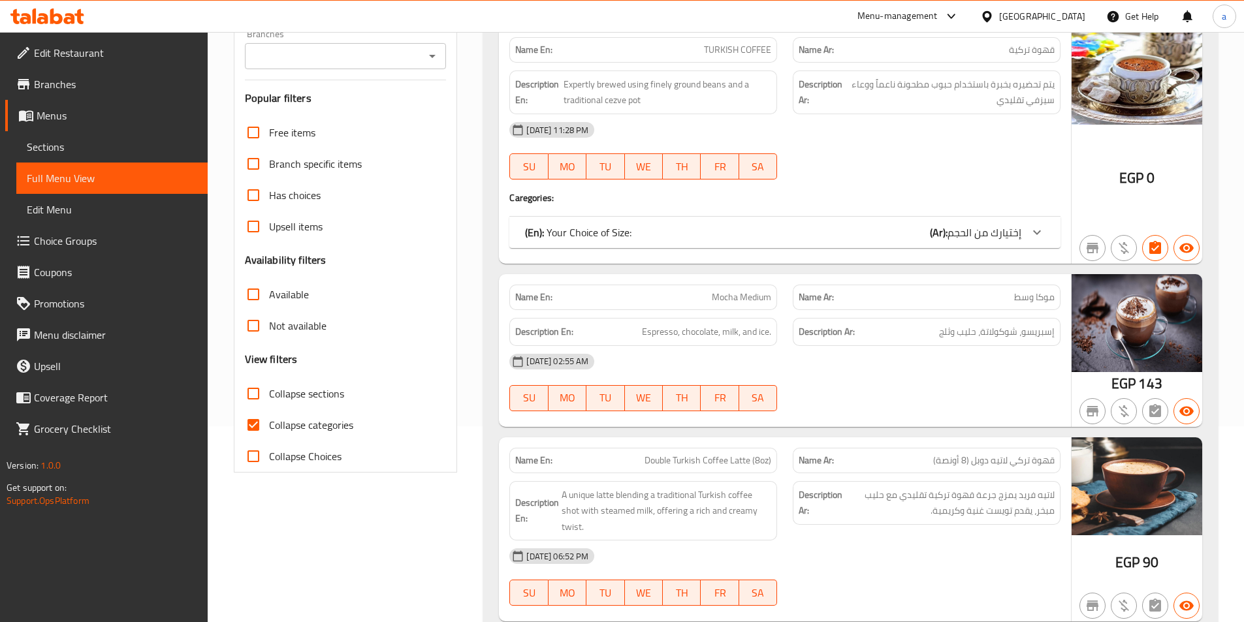
click at [302, 430] on span "Collapse categories" at bounding box center [311, 425] width 84 height 16
click at [269, 430] on input "Collapse categories" at bounding box center [253, 425] width 31 height 31
checkbox input "false"
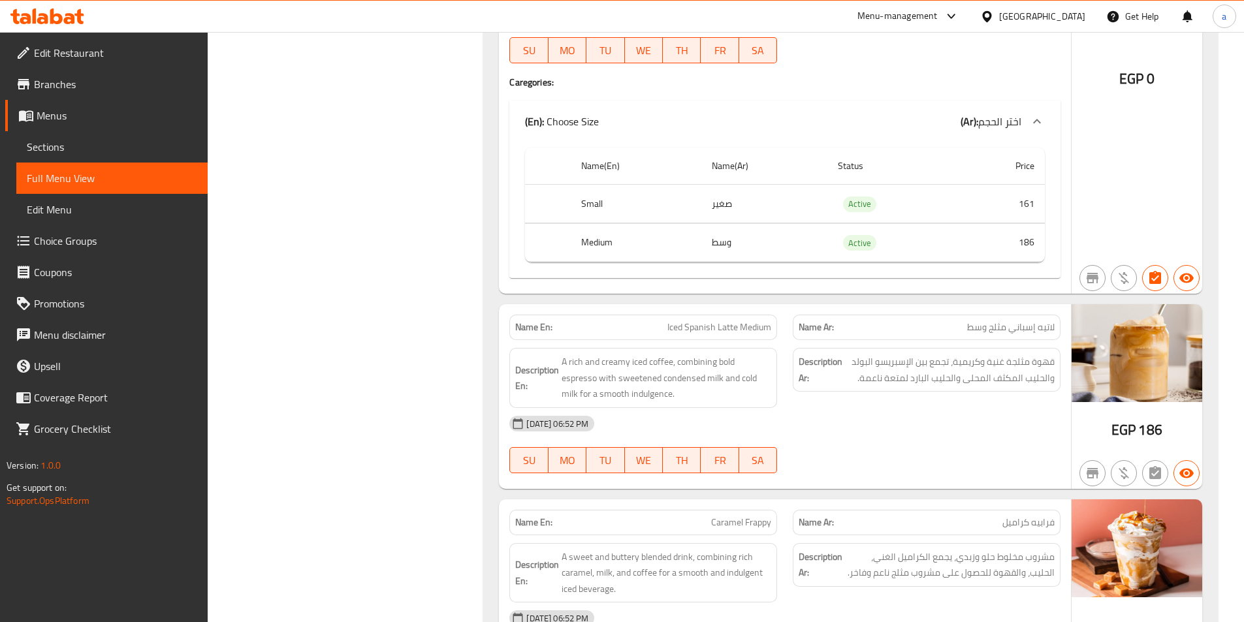
scroll to position [4648, 0]
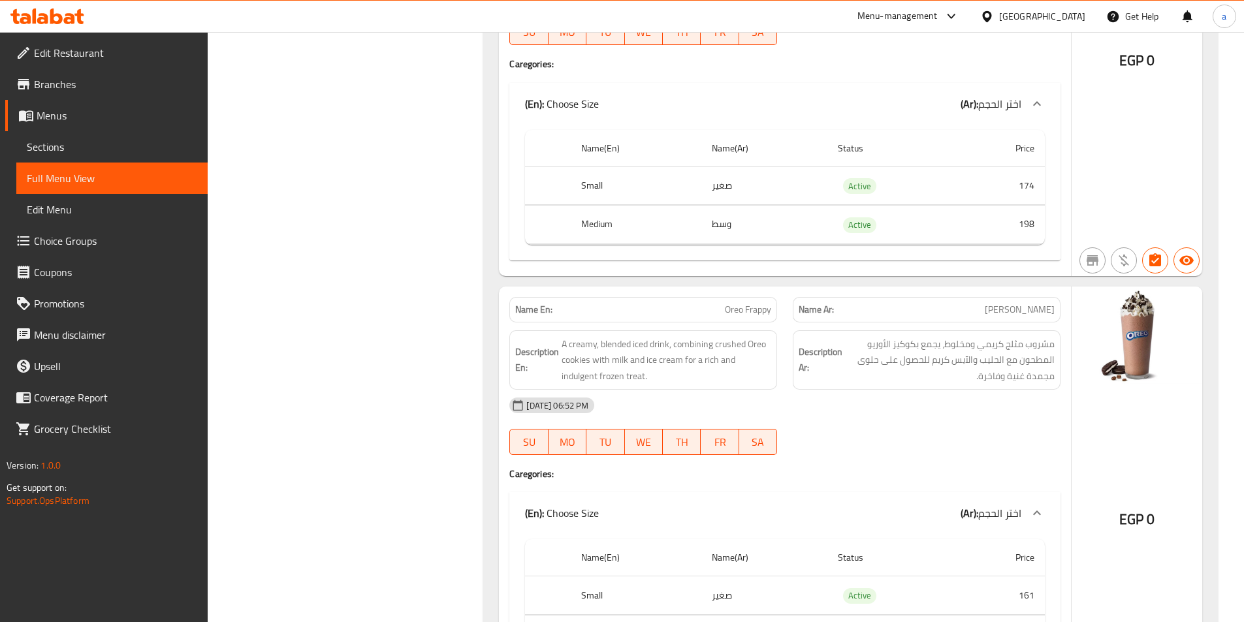
click at [106, 136] on link "Sections" at bounding box center [111, 146] width 191 height 31
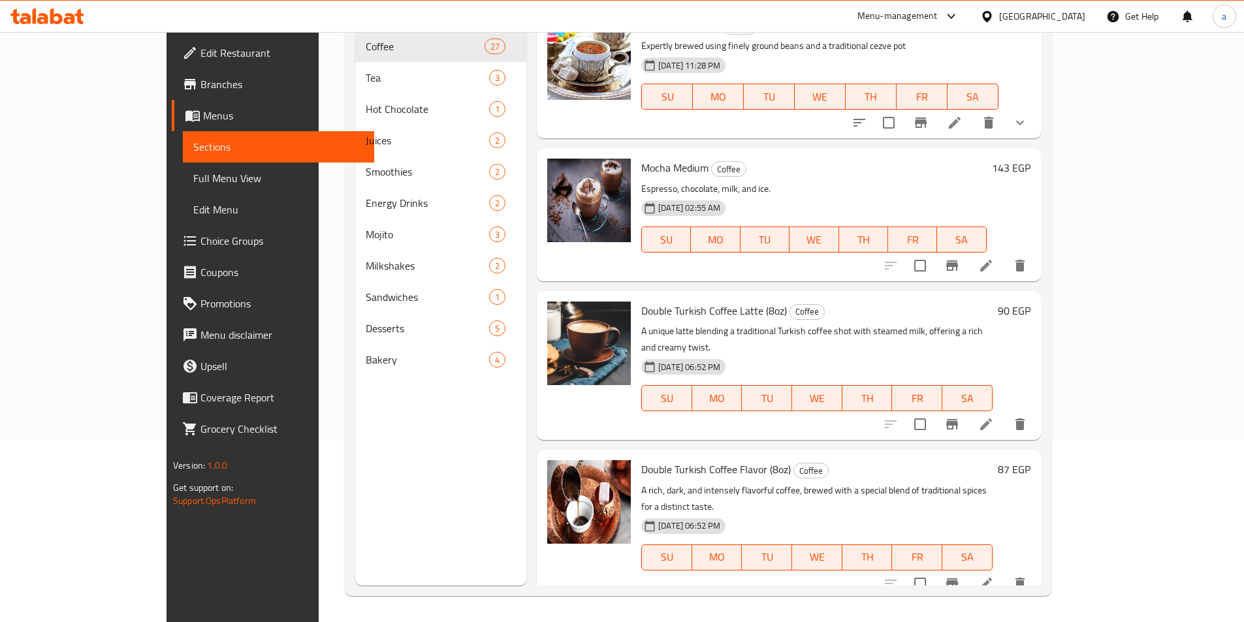
scroll to position [183, 0]
click at [391, 385] on div "Menu sections Coffee 27 Tea 3 Hot Chocolate 1 Juices 2 Smoothies 2 Energy Drink…" at bounding box center [440, 274] width 171 height 622
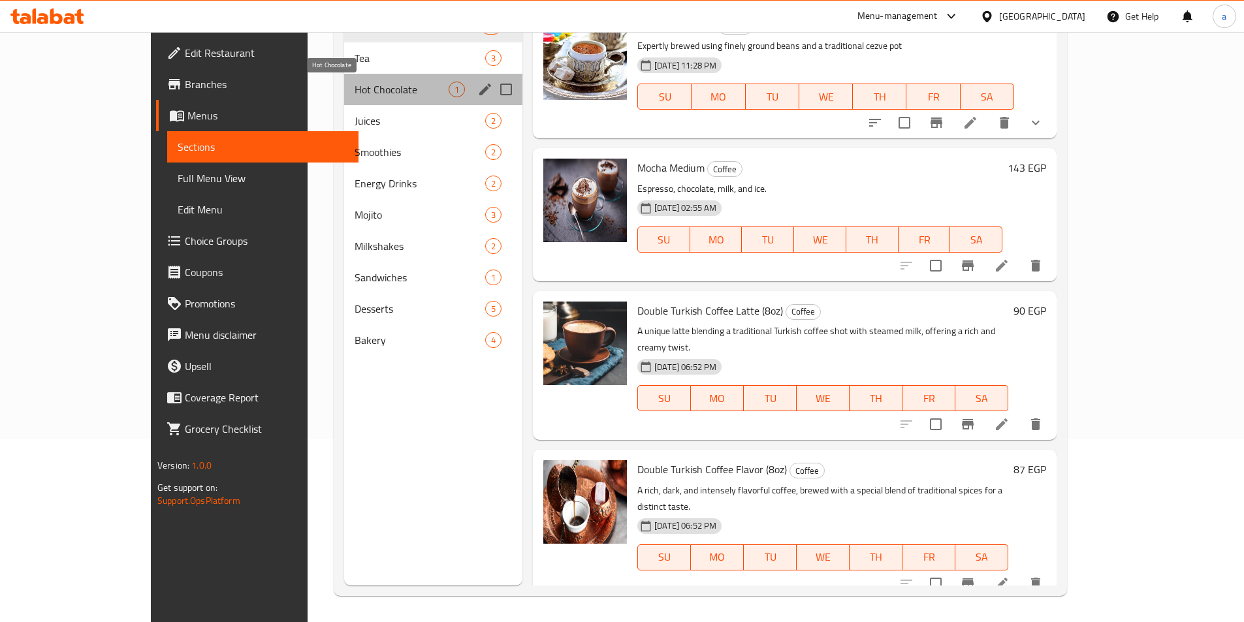
click at [355, 82] on span "Hot Chocolate" at bounding box center [402, 90] width 94 height 16
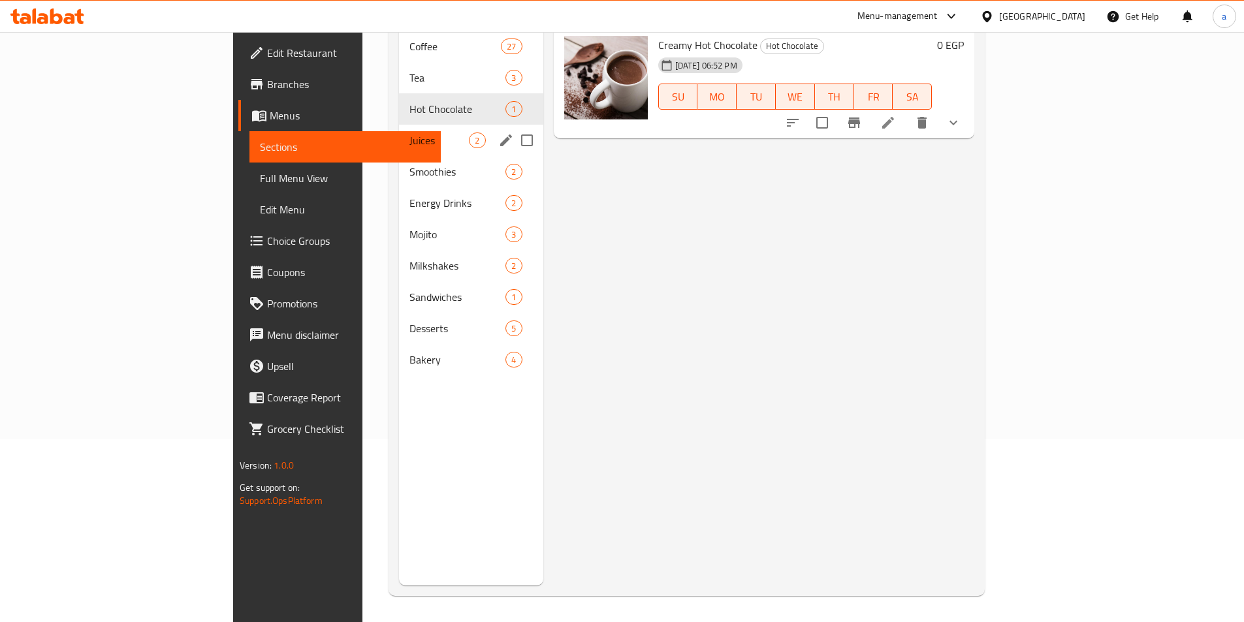
click at [399, 125] on div "Juices 2" at bounding box center [471, 140] width 144 height 31
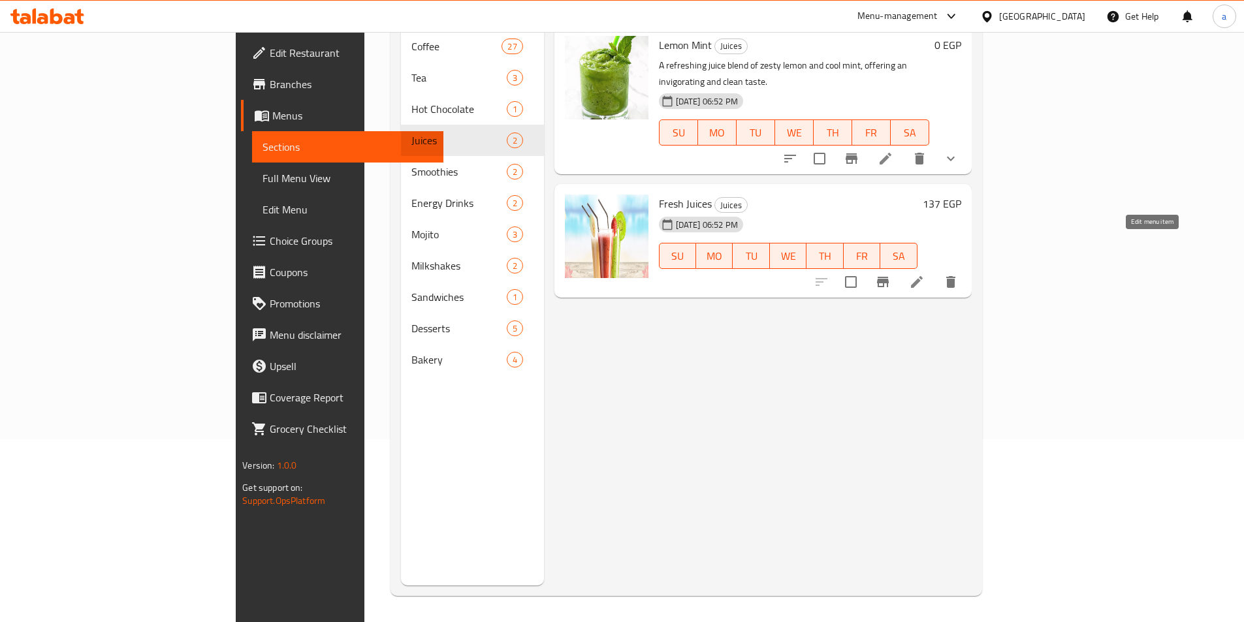
click at [925, 274] on icon at bounding box center [917, 282] width 16 height 16
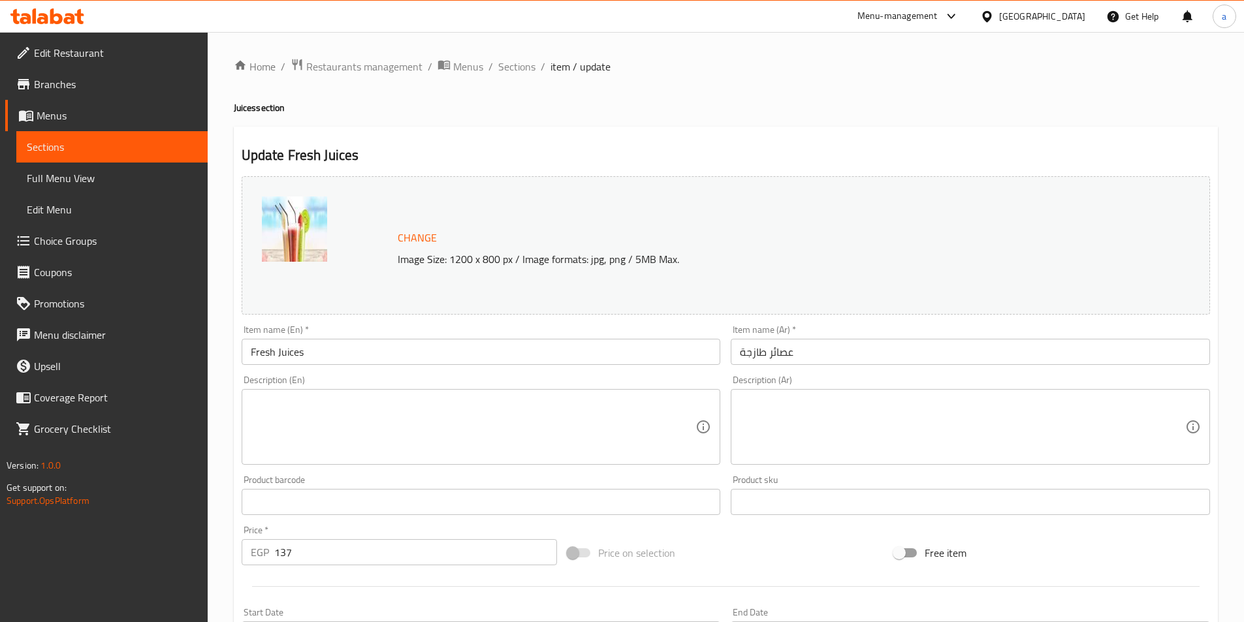
click at [477, 350] on input "Fresh Juices" at bounding box center [481, 352] width 479 height 26
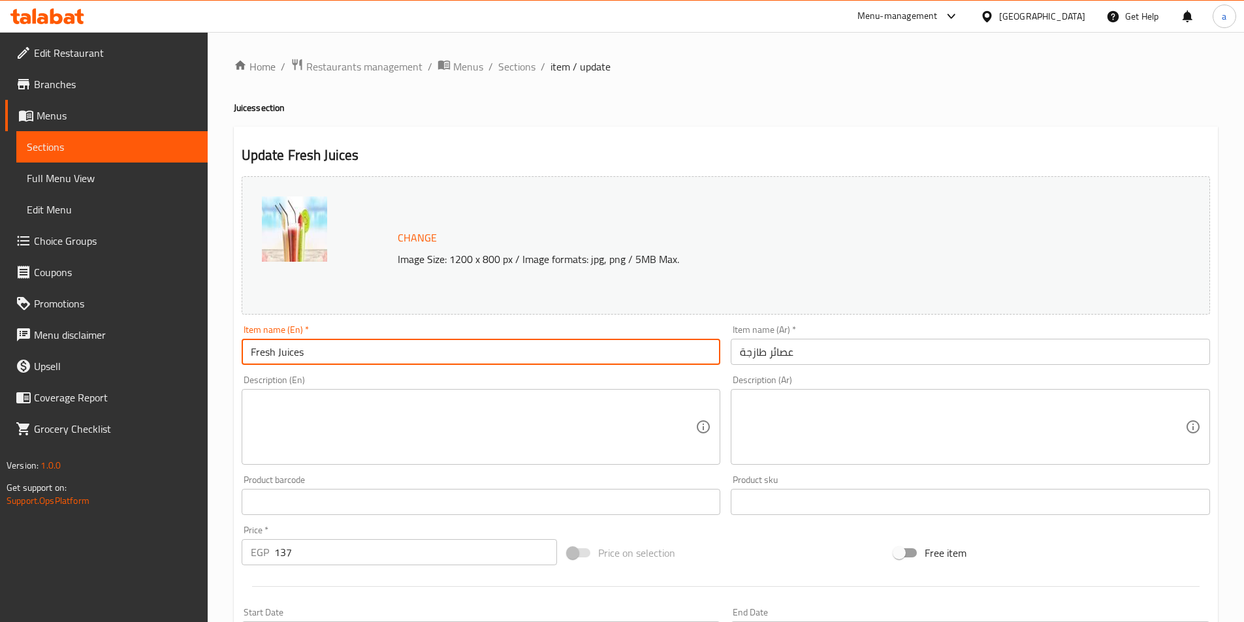
paste input "Medium"
type input "Fresh Juices Medium"
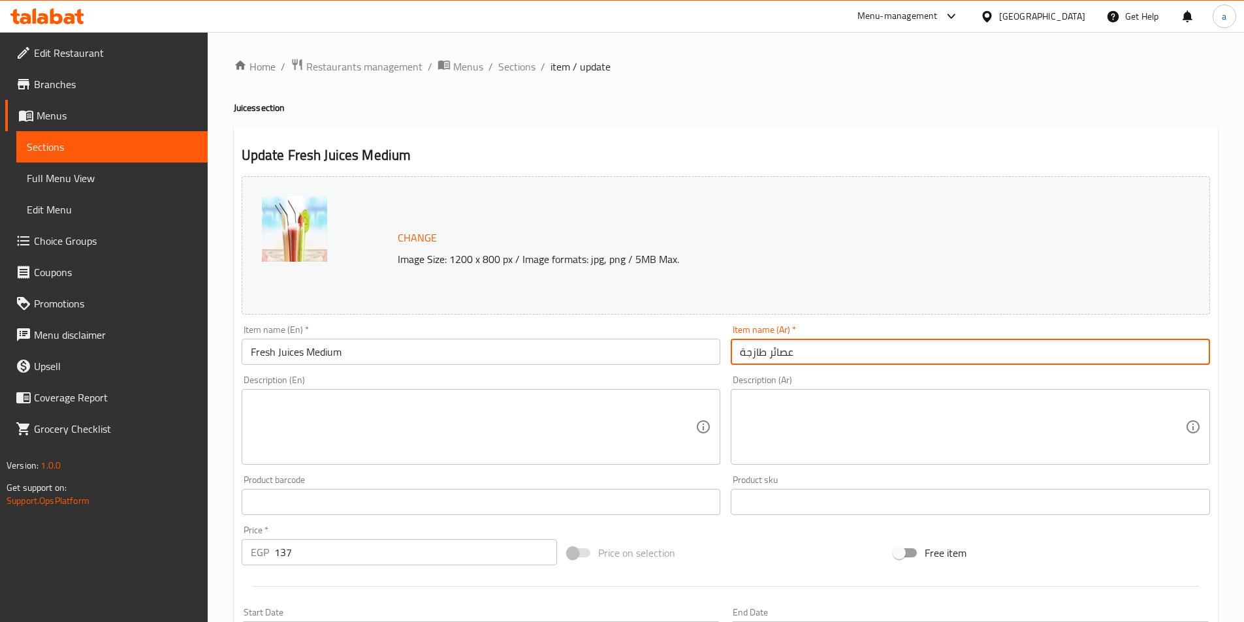
click at [892, 359] on input "عصائر طازجة" at bounding box center [970, 352] width 479 height 26
click at [1023, 351] on input "عصائر طازجة" at bounding box center [970, 352] width 479 height 26
paste input "وسط"
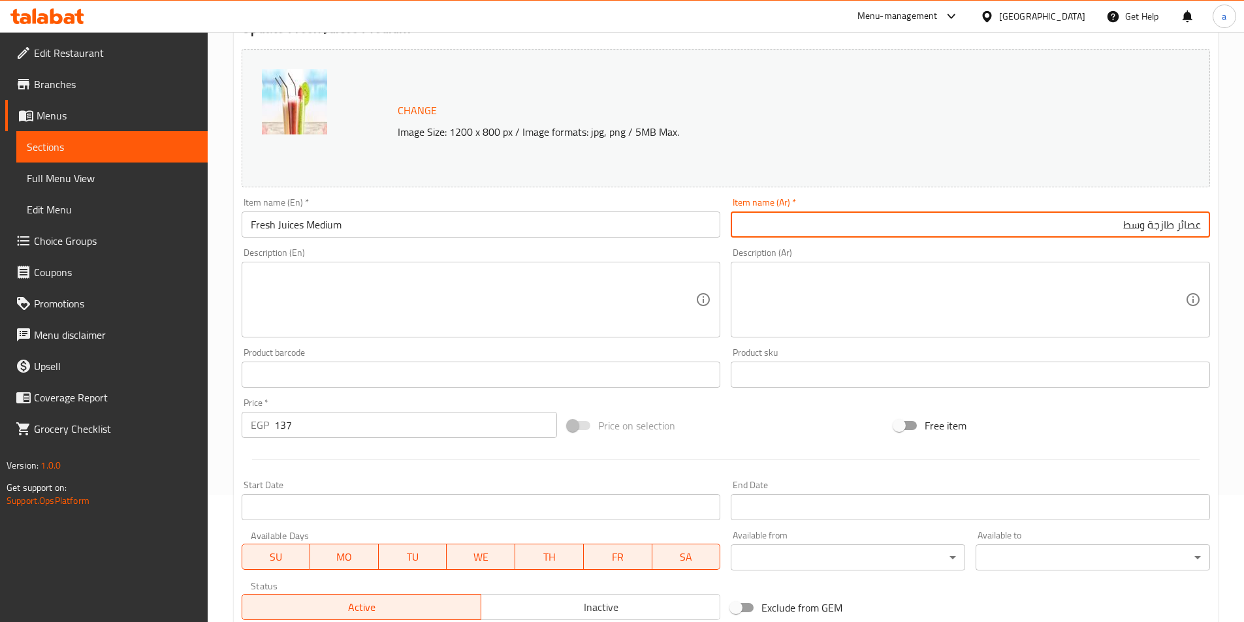
scroll to position [319, 0]
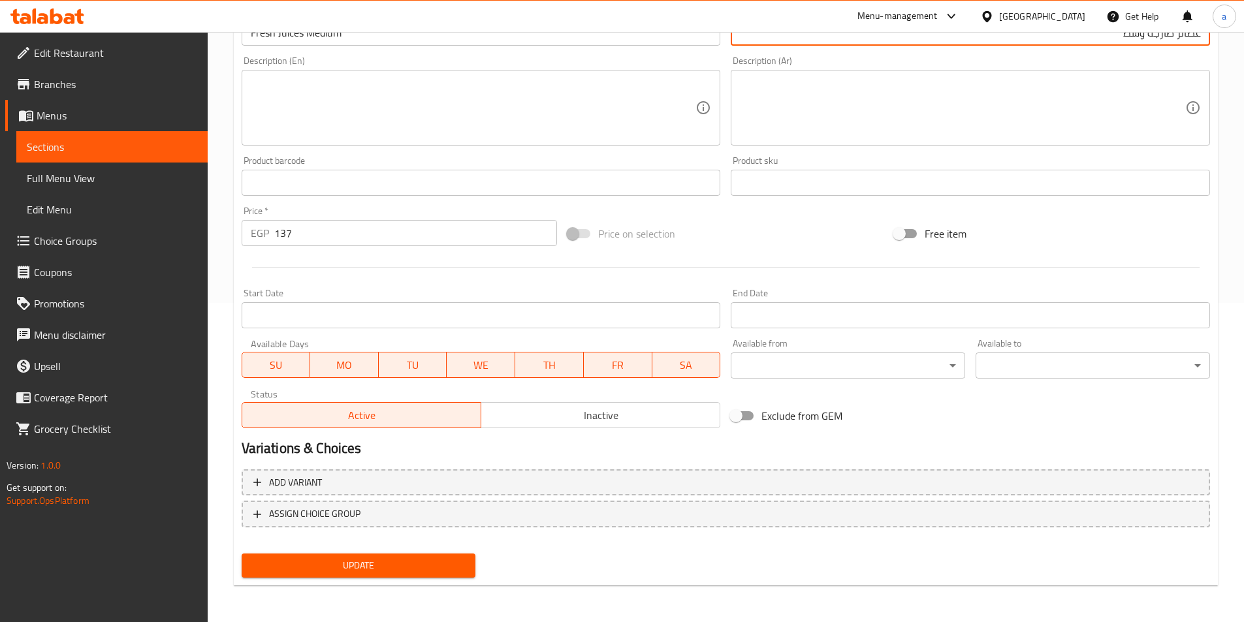
type input "عصائر طازجة وسط"
click at [354, 563] on span "Update" at bounding box center [359, 566] width 214 height 16
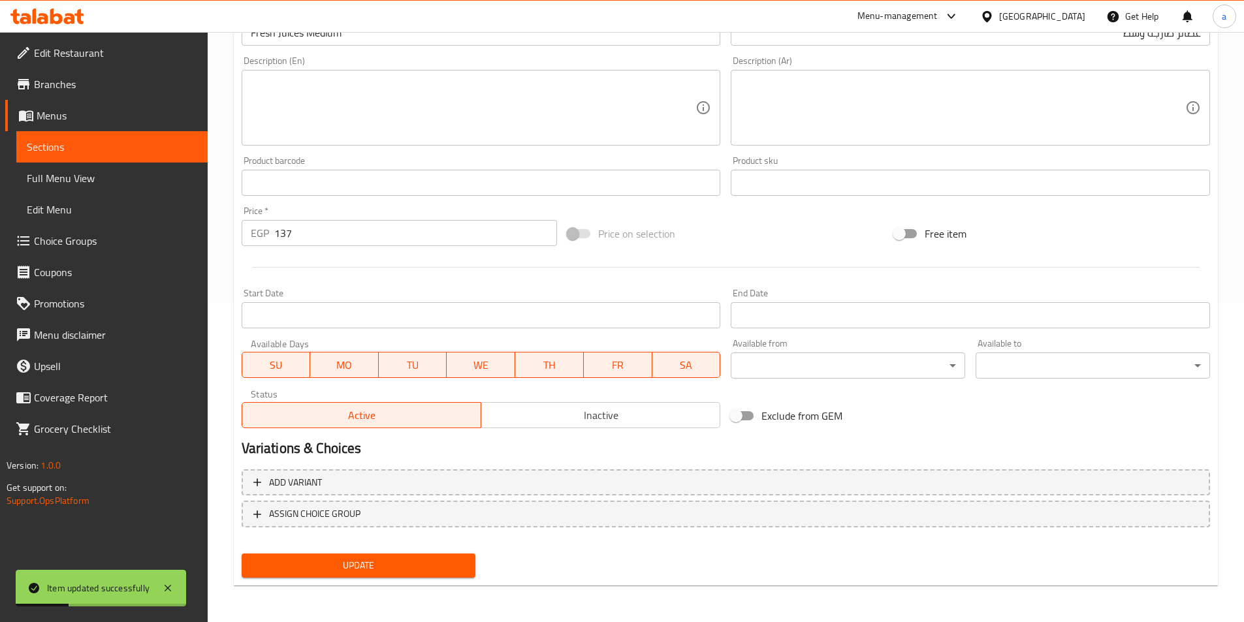
click at [172, 154] on span "Sections" at bounding box center [112, 147] width 170 height 16
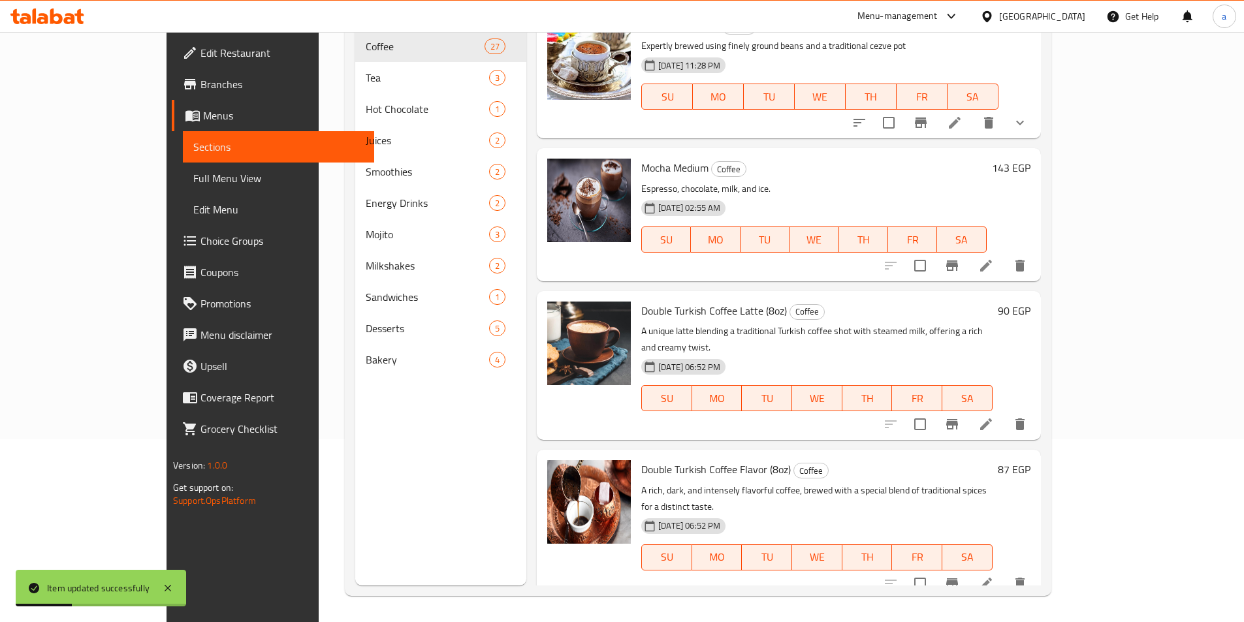
scroll to position [183, 0]
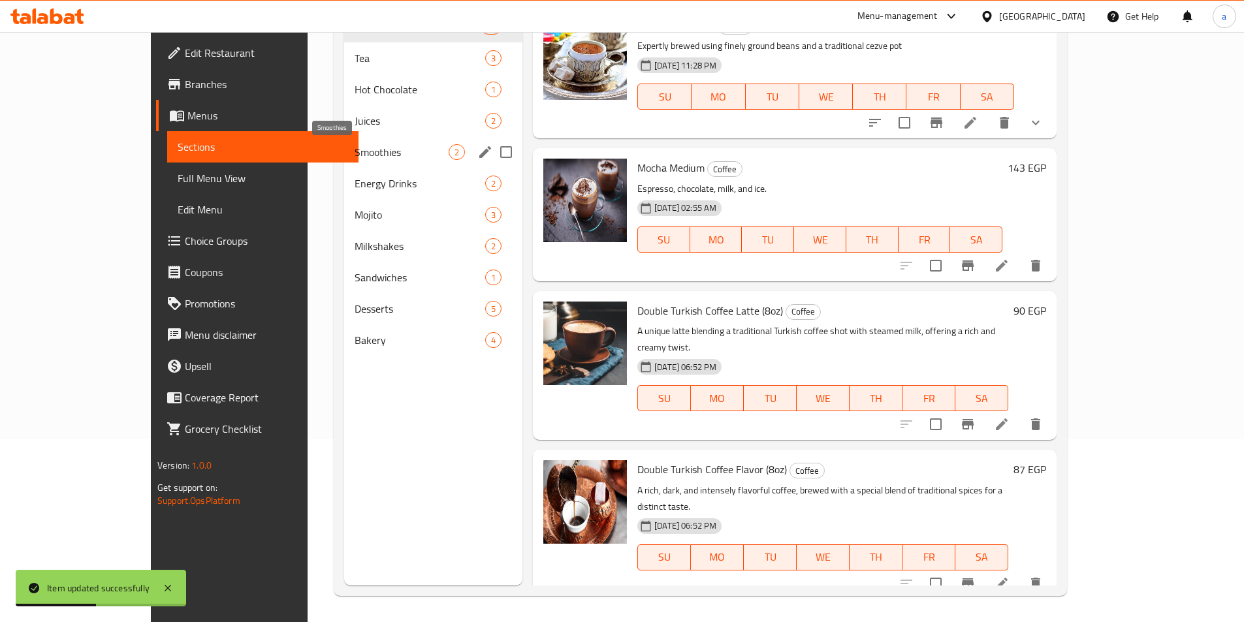
click at [355, 157] on span "Smoothies" at bounding box center [402, 152] width 94 height 16
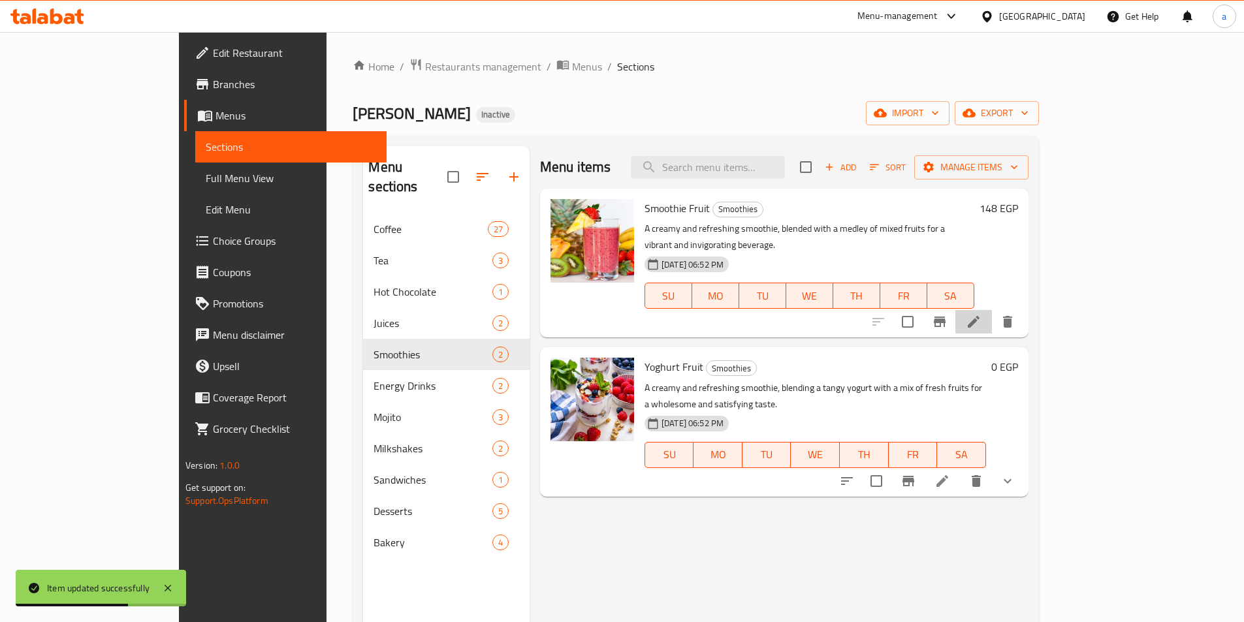
click at [992, 310] on li at bounding box center [974, 322] width 37 height 24
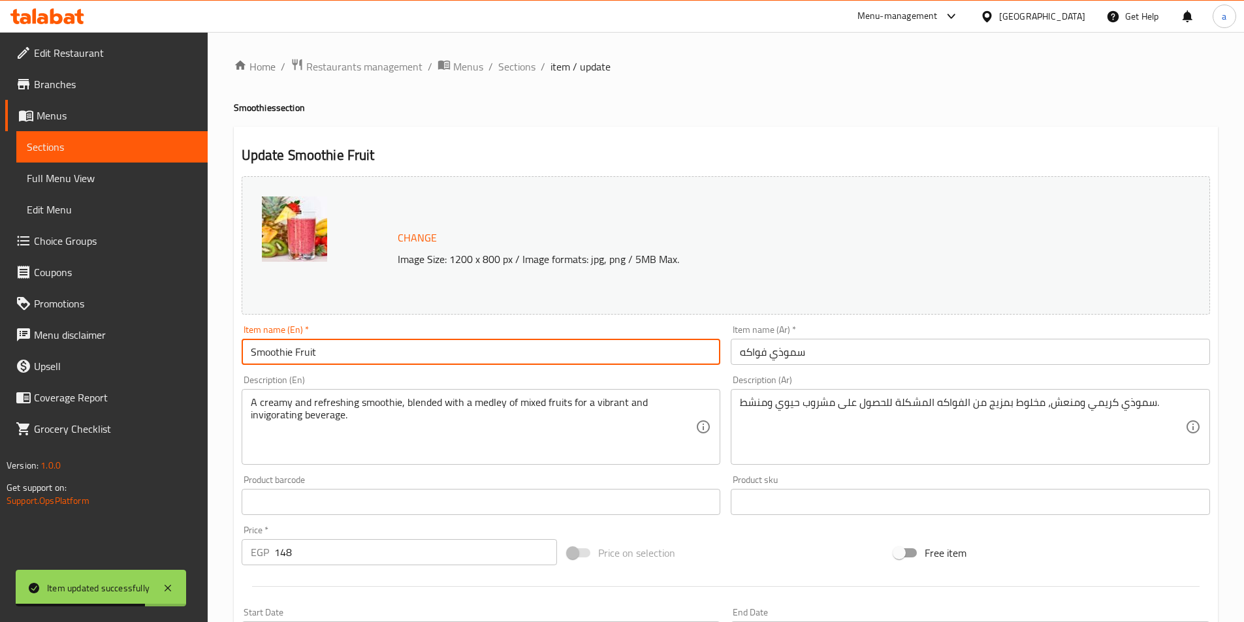
click at [492, 349] on input "Smoothie Fruit" at bounding box center [481, 352] width 479 height 26
click at [902, 346] on input "سموذي فواكه" at bounding box center [970, 352] width 479 height 26
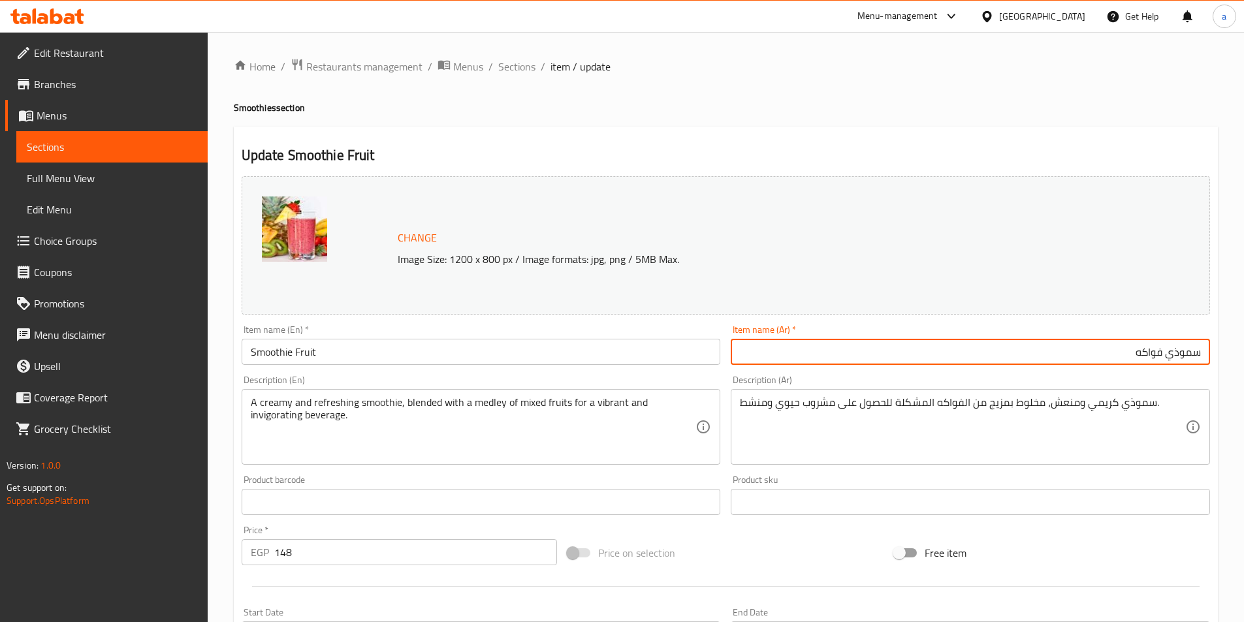
click at [675, 359] on input "Smoothie Fruit" at bounding box center [481, 352] width 479 height 26
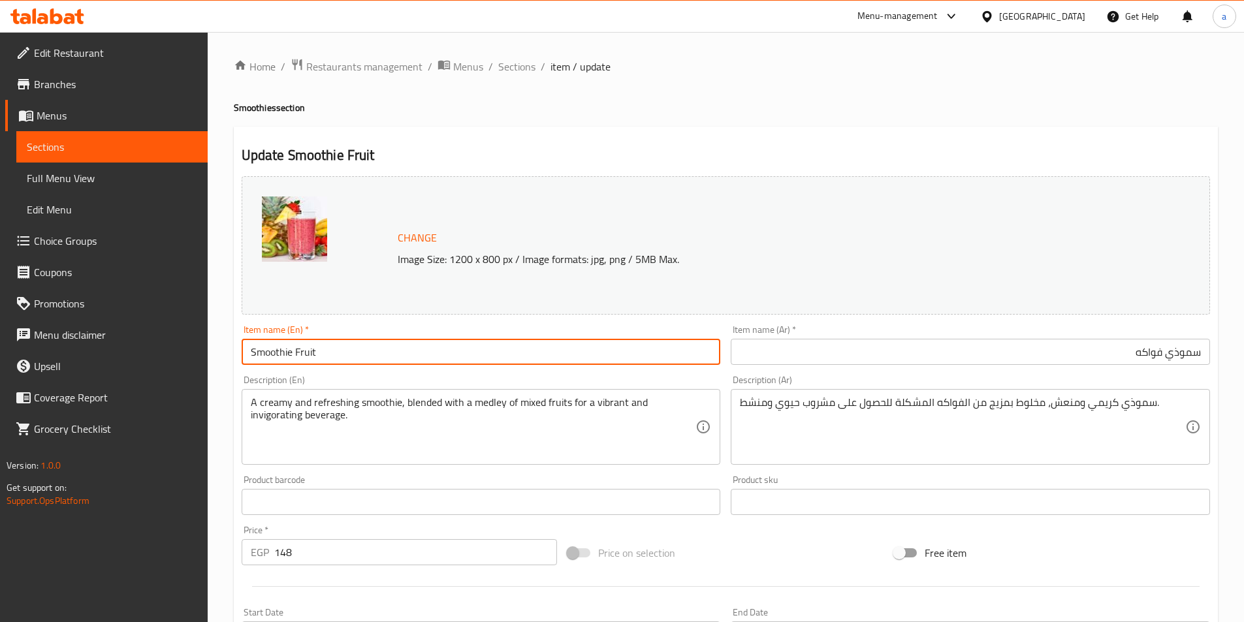
paste input "Smoothie Fruit"
paste input "Medium"
type input "Smoothie Fruit Medium"
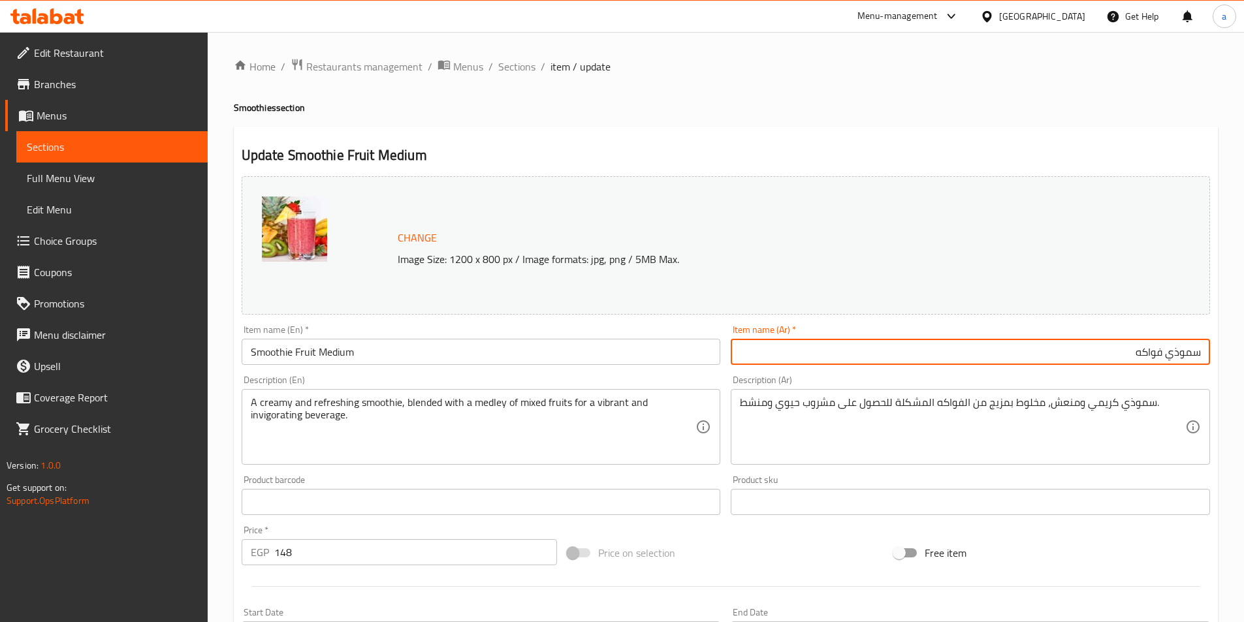
click at [945, 356] on input "سموذي فواكه" at bounding box center [970, 352] width 479 height 26
paste input "وسط"
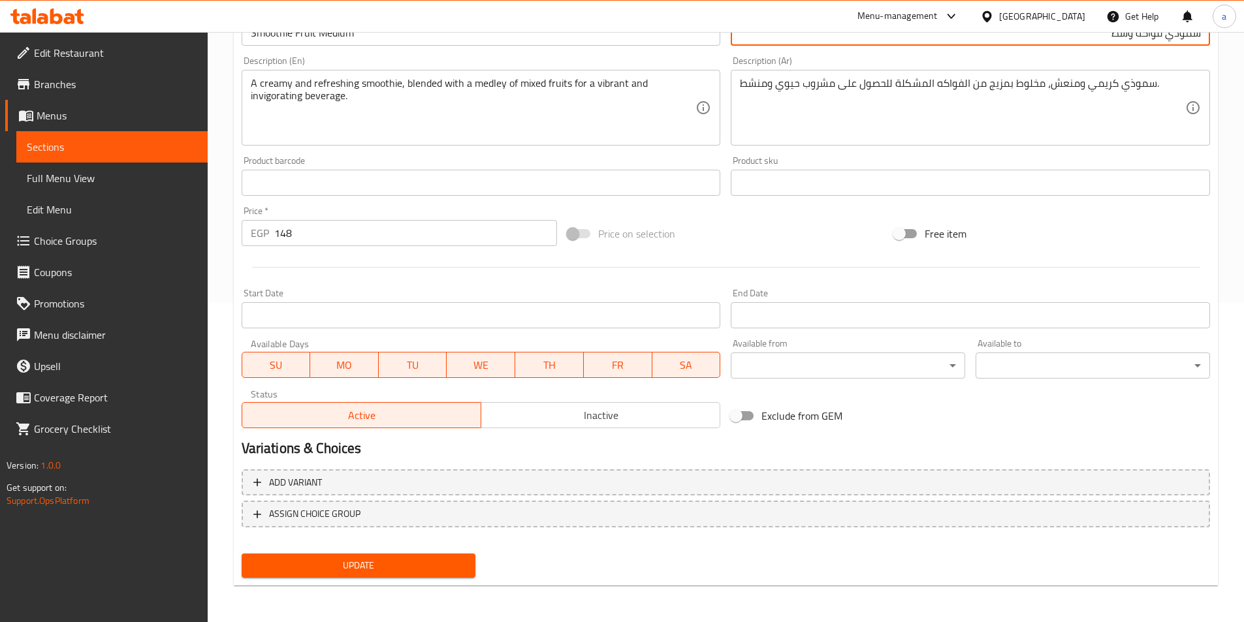
type input "سموذي فواكه وسط"
click at [446, 568] on span "Update" at bounding box center [359, 566] width 214 height 16
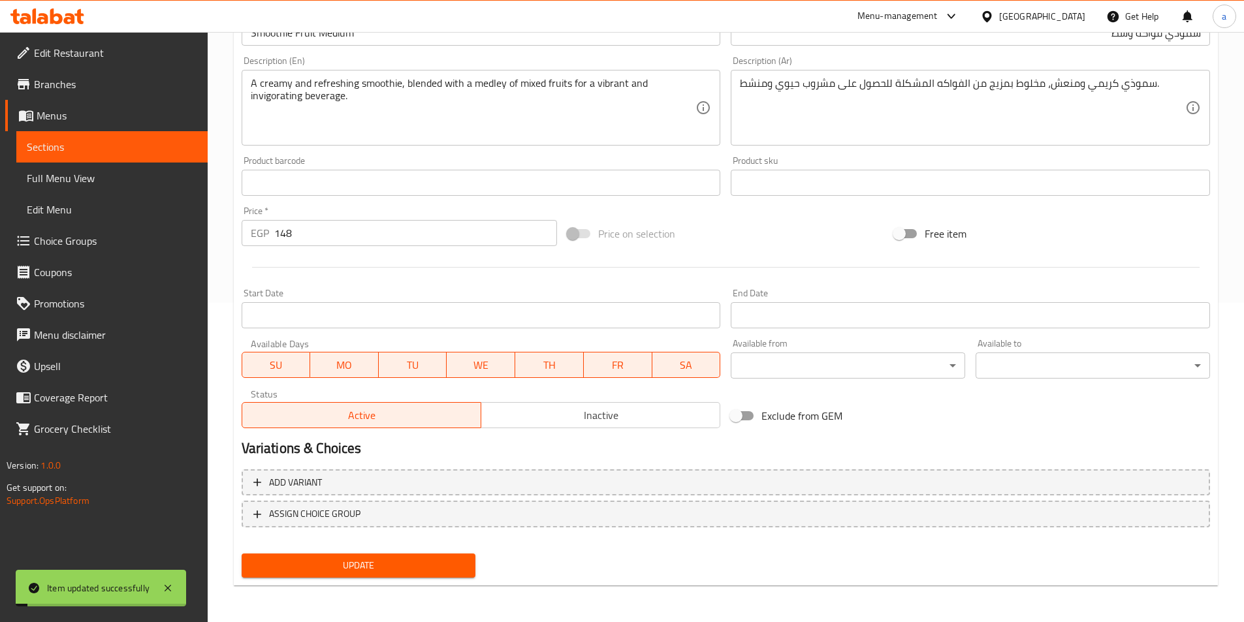
click at [95, 152] on span "Sections" at bounding box center [112, 147] width 170 height 16
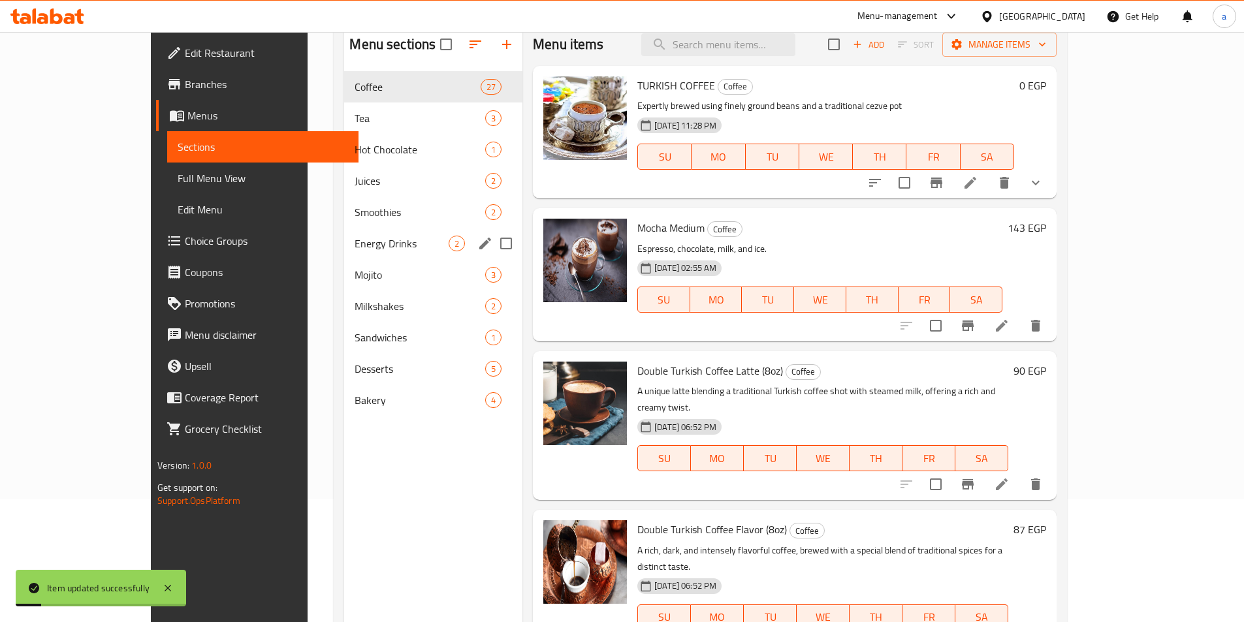
scroll to position [52, 0]
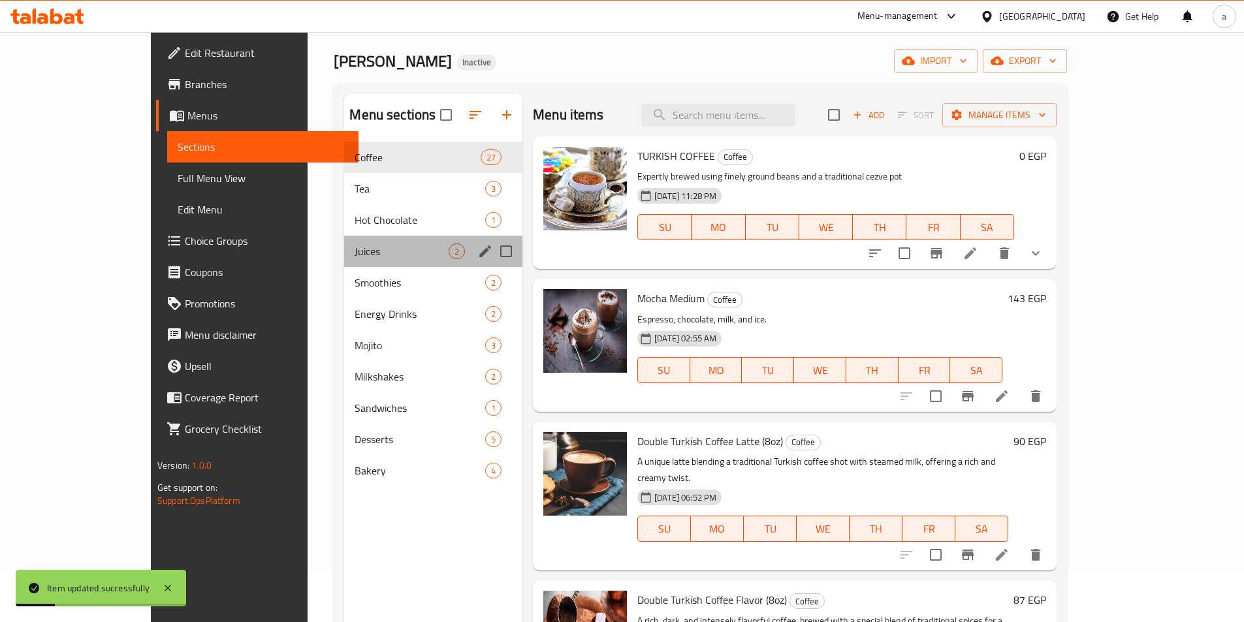
click at [344, 263] on div "Juices 2" at bounding box center [433, 251] width 178 height 31
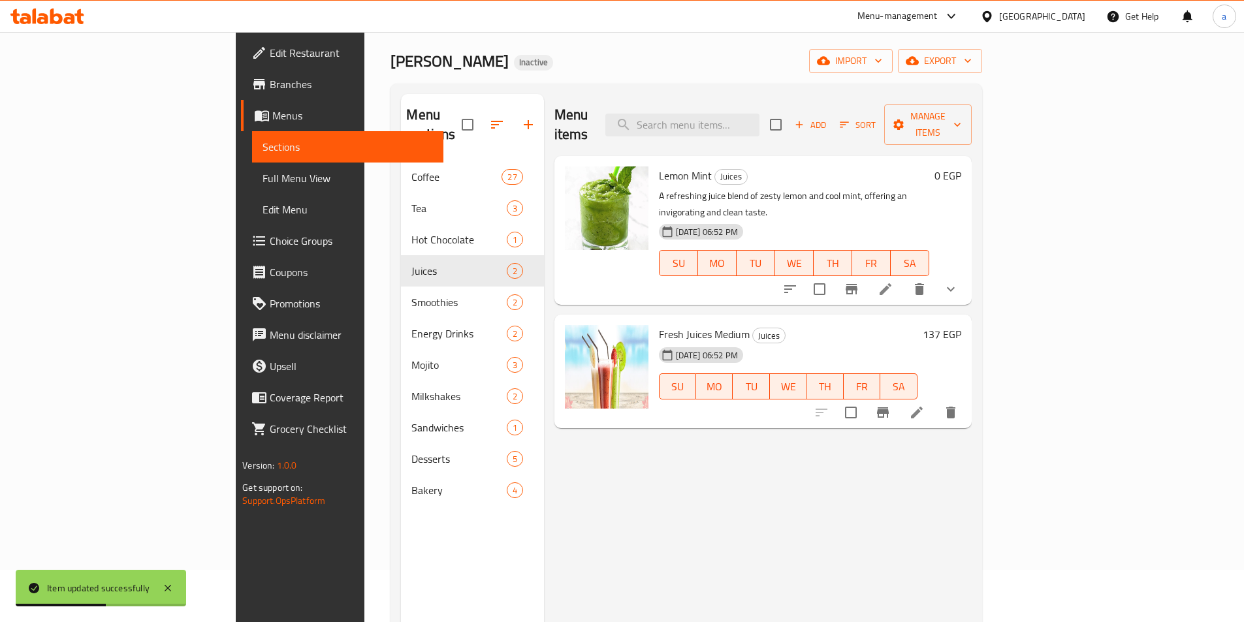
click at [659, 166] on span "Lemon Mint" at bounding box center [685, 176] width 53 height 20
copy h6 "Lemon Mint"
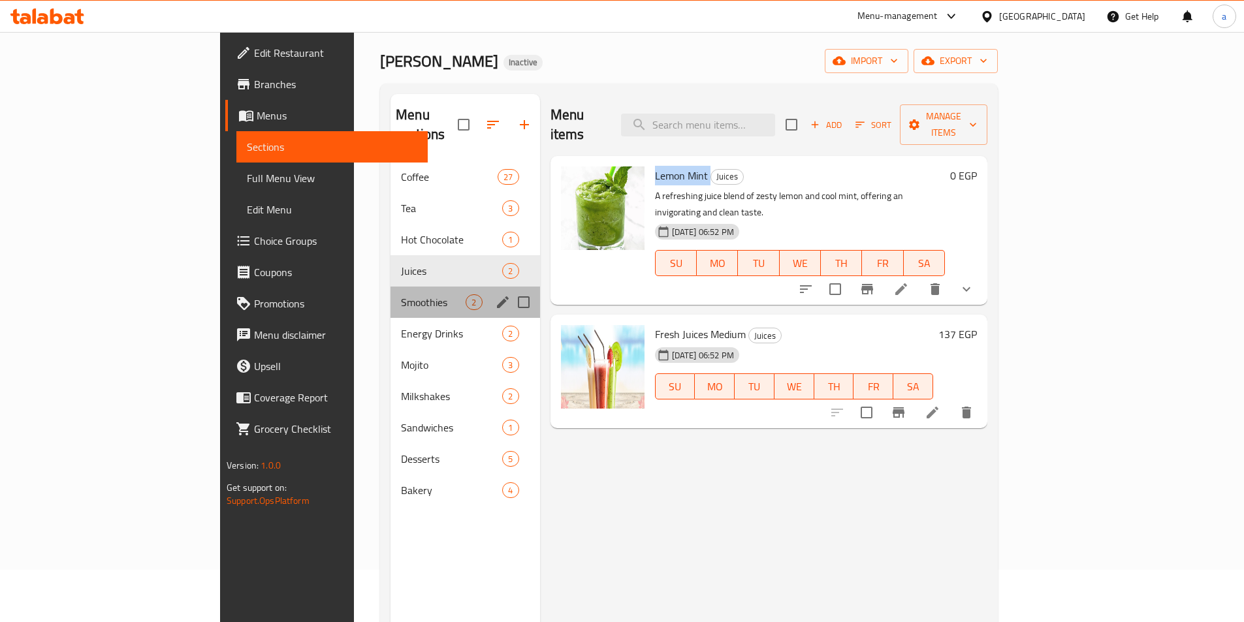
click at [391, 287] on div "Smoothies 2" at bounding box center [465, 302] width 149 height 31
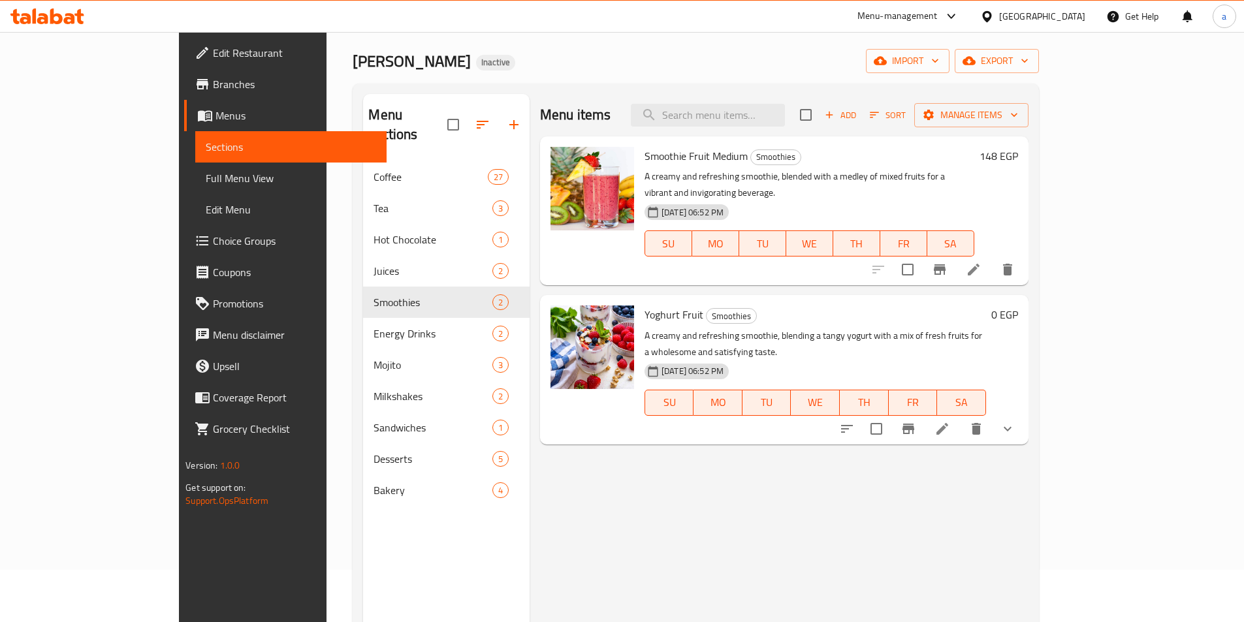
click at [950, 421] on icon at bounding box center [943, 429] width 16 height 16
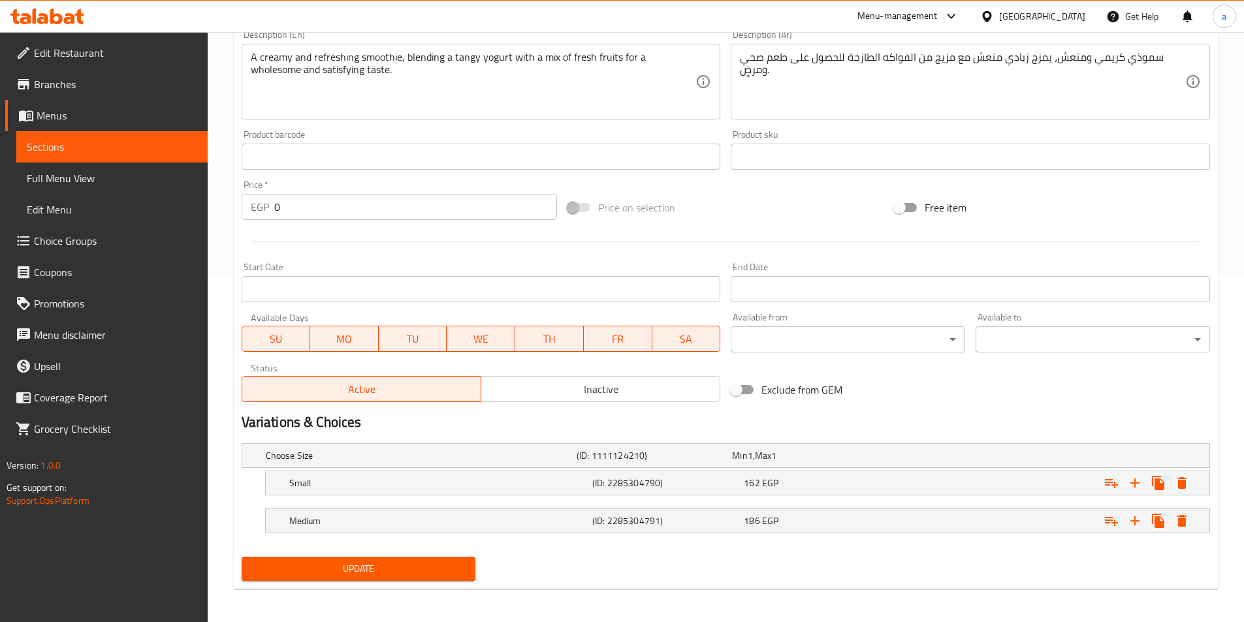
scroll to position [349, 0]
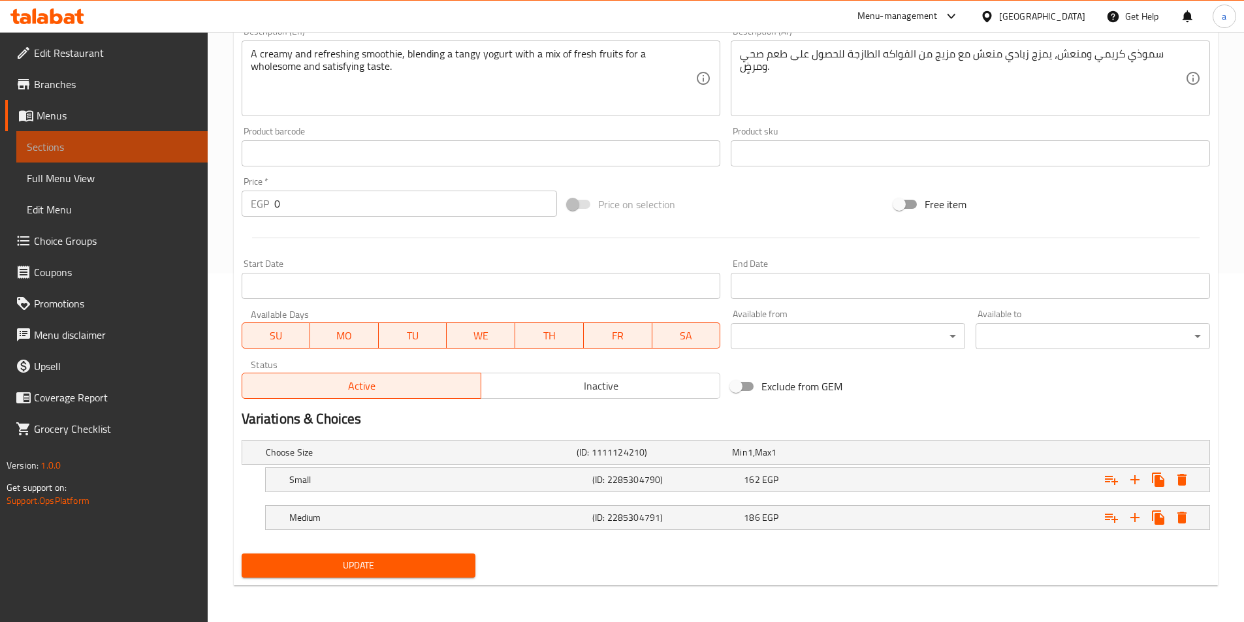
click at [145, 158] on link "Sections" at bounding box center [111, 146] width 191 height 31
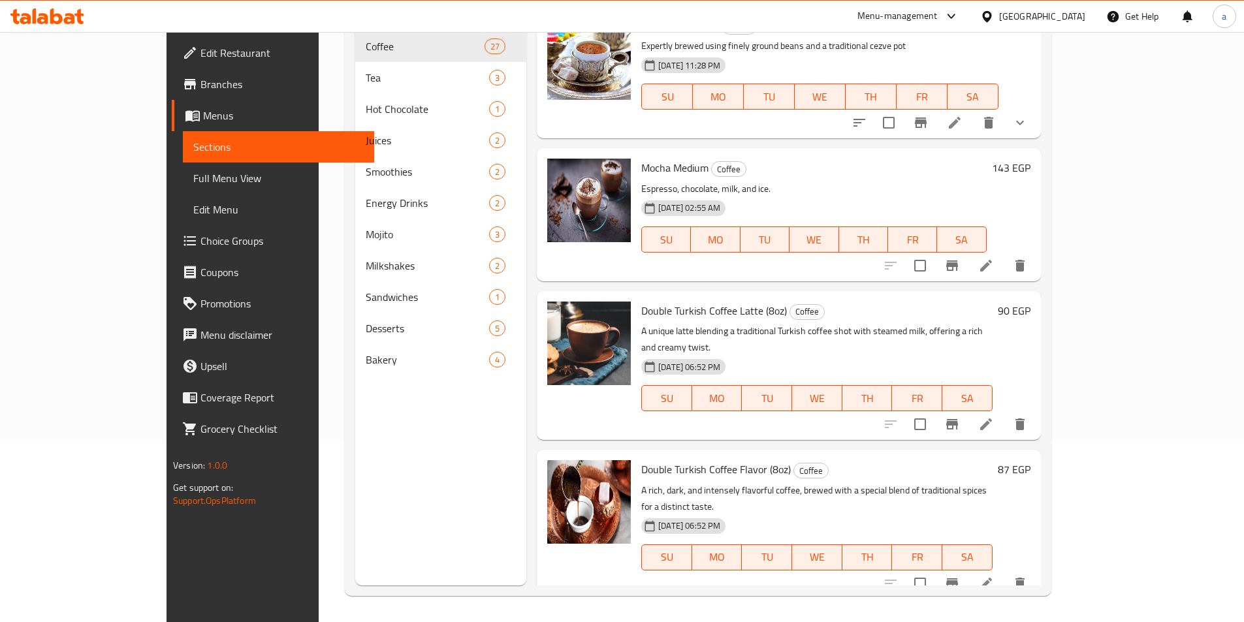
scroll to position [183, 0]
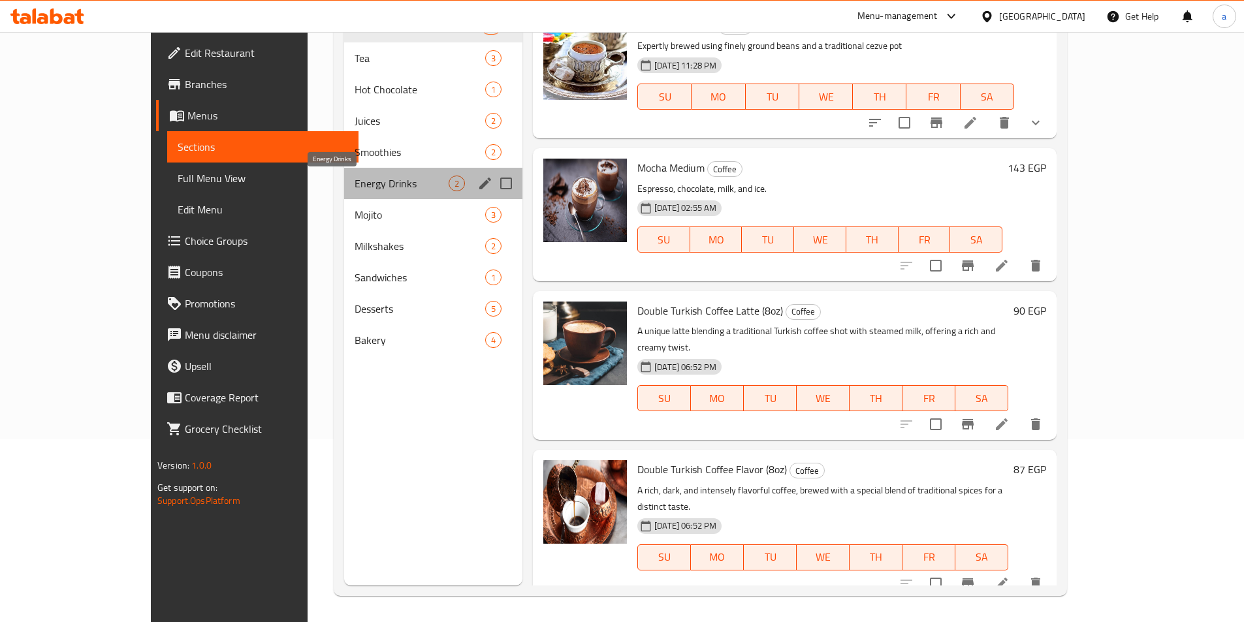
click at [355, 176] on span "Energy Drinks" at bounding box center [402, 184] width 94 height 16
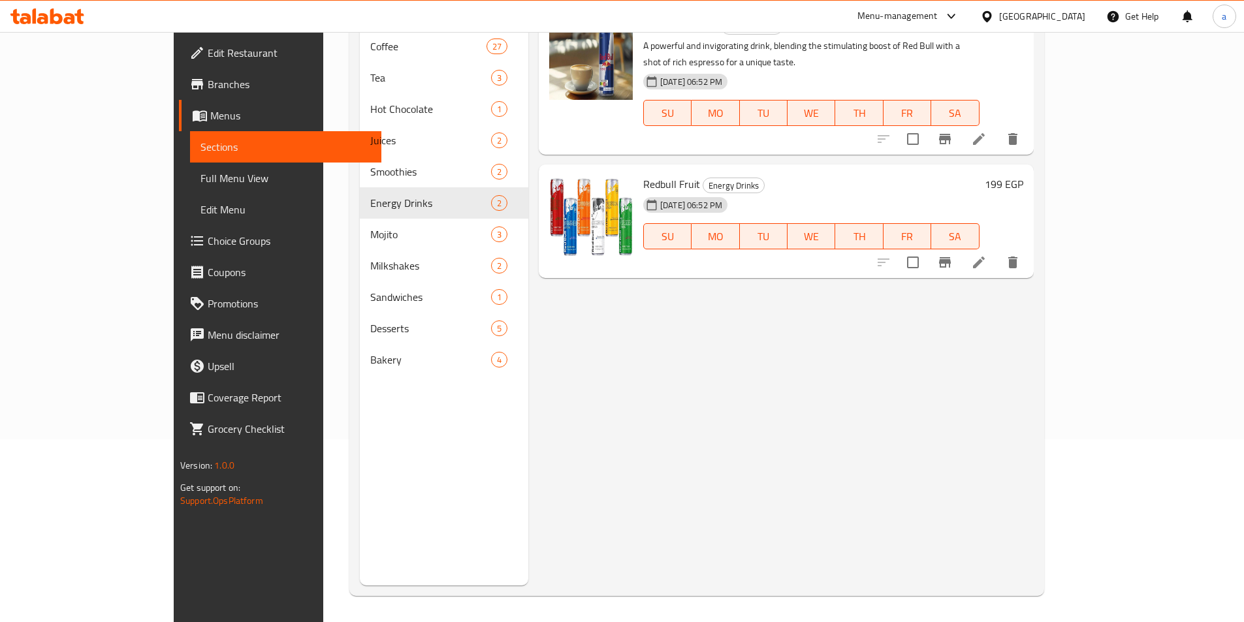
scroll to position [52, 0]
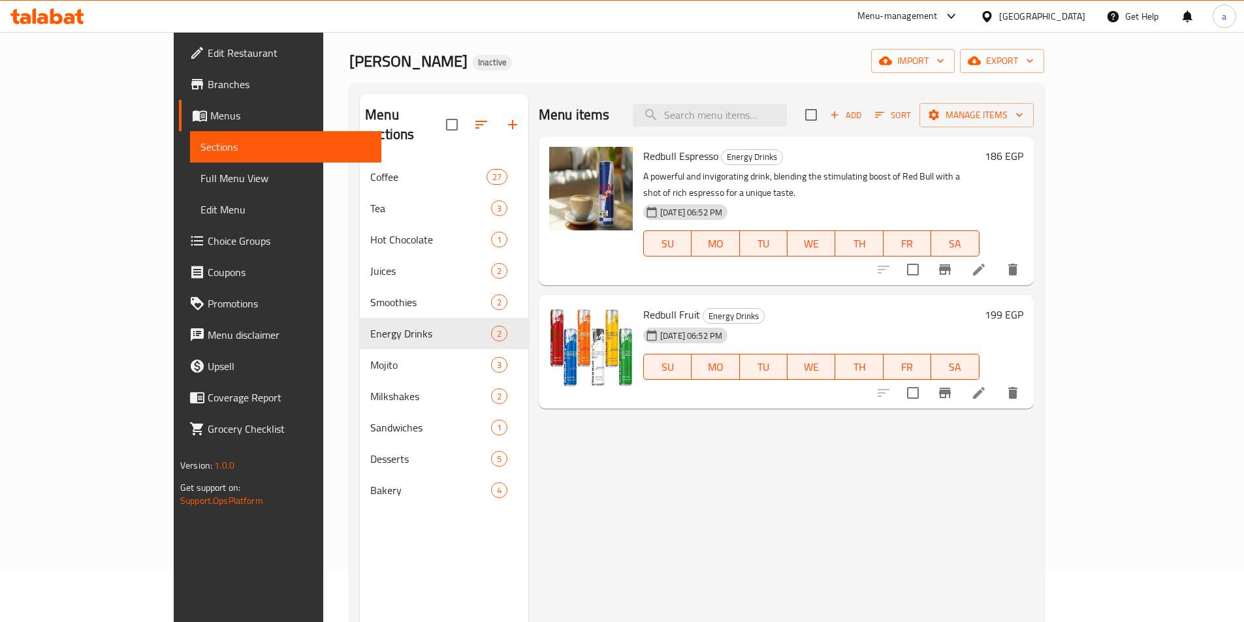
click at [987, 262] on icon at bounding box center [979, 270] width 16 height 16
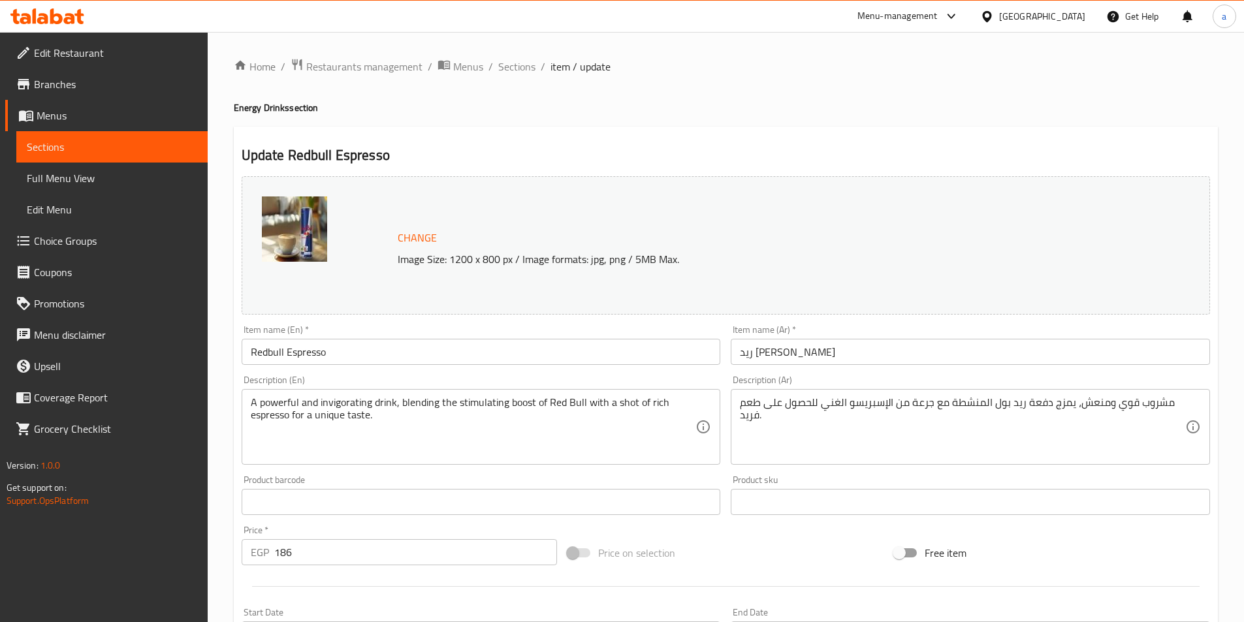
click at [496, 358] on input "Redbull Espresso" at bounding box center [481, 352] width 479 height 26
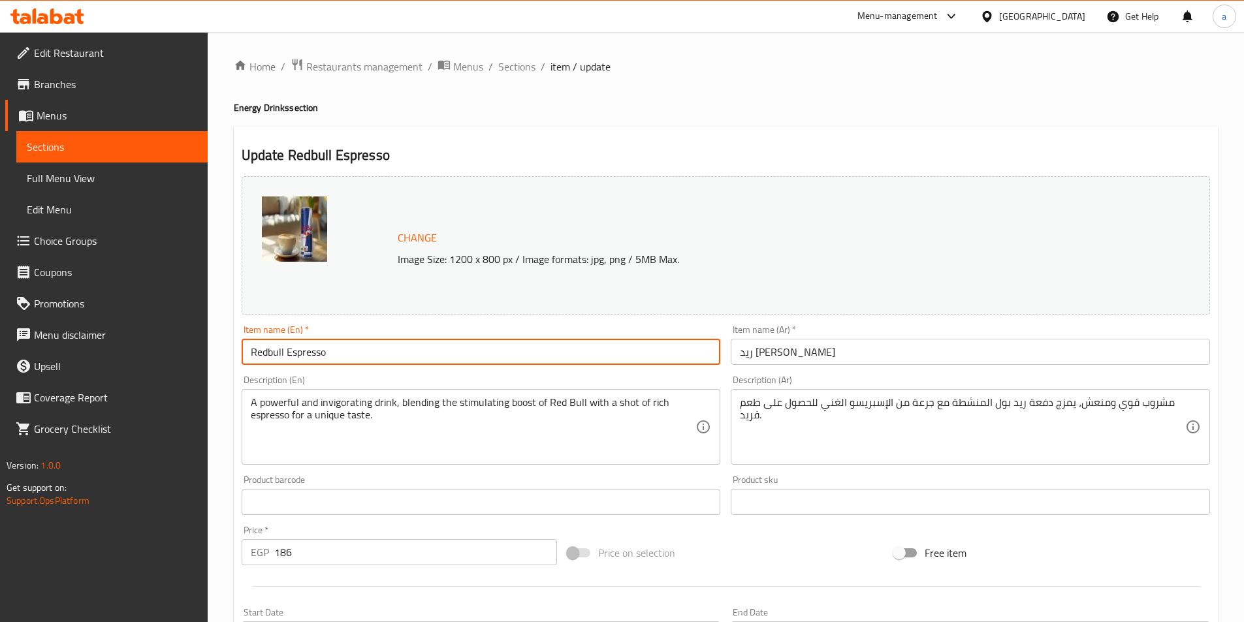
paste input "Medium"
type input "Redbull Espresso Medium"
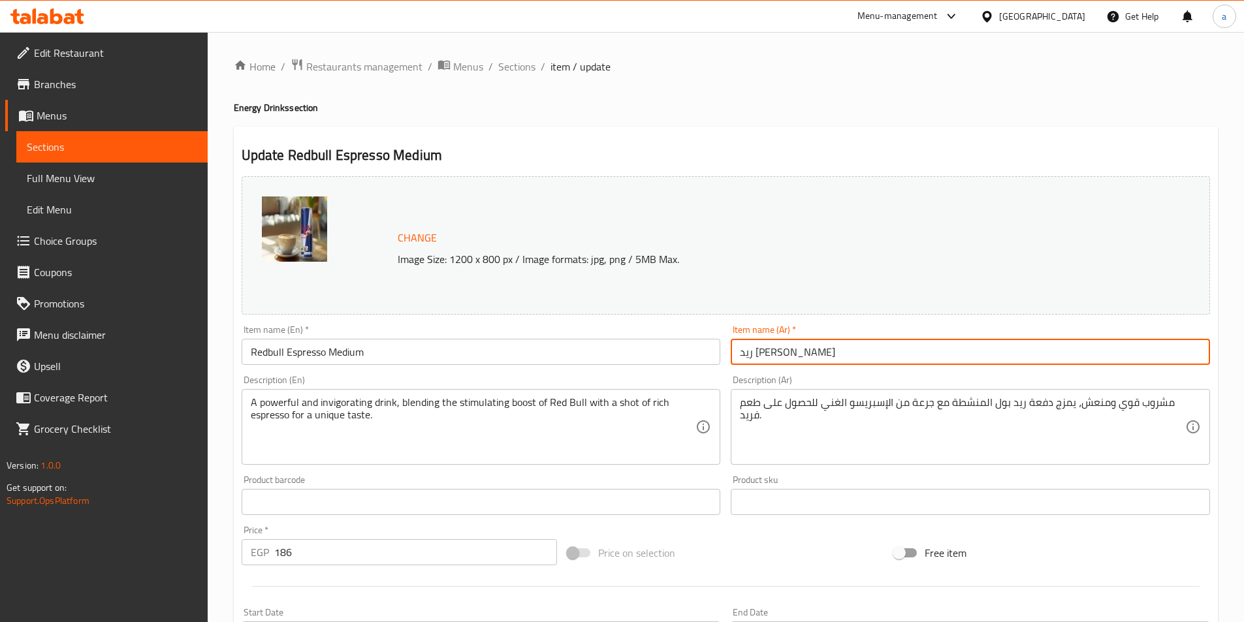
click at [816, 356] on input "ريد بول إسبريسو" at bounding box center [970, 352] width 479 height 26
click at [961, 351] on input "ريد بول إسبريسو" at bounding box center [970, 352] width 479 height 26
paste input "وسط"
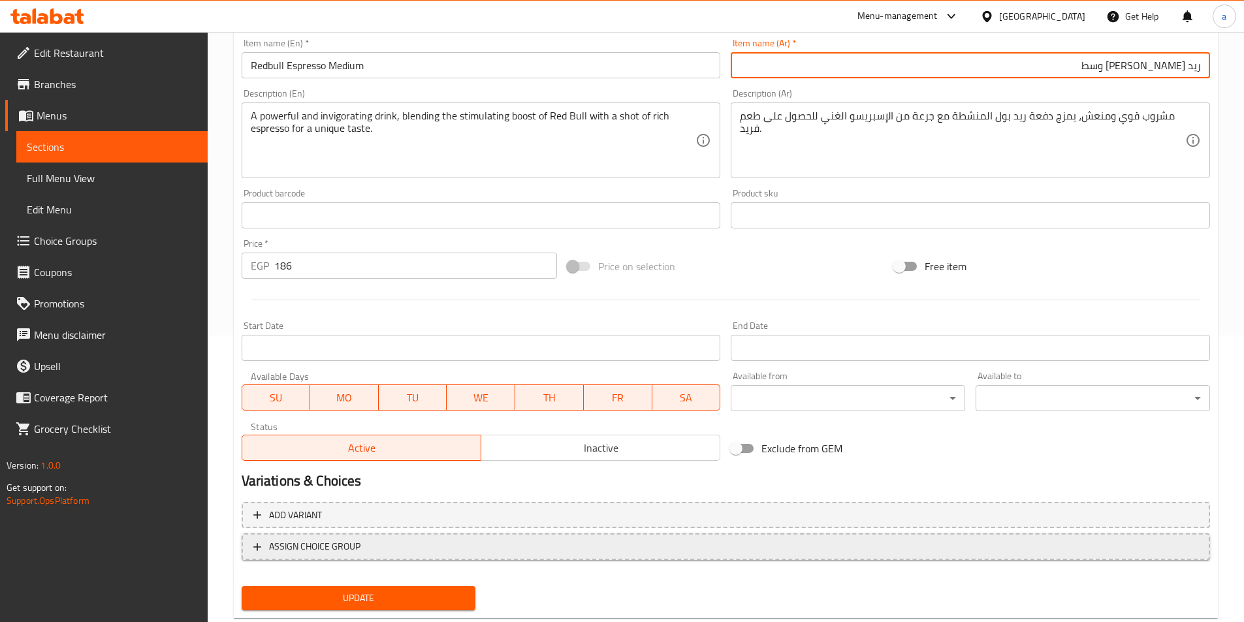
scroll to position [319, 0]
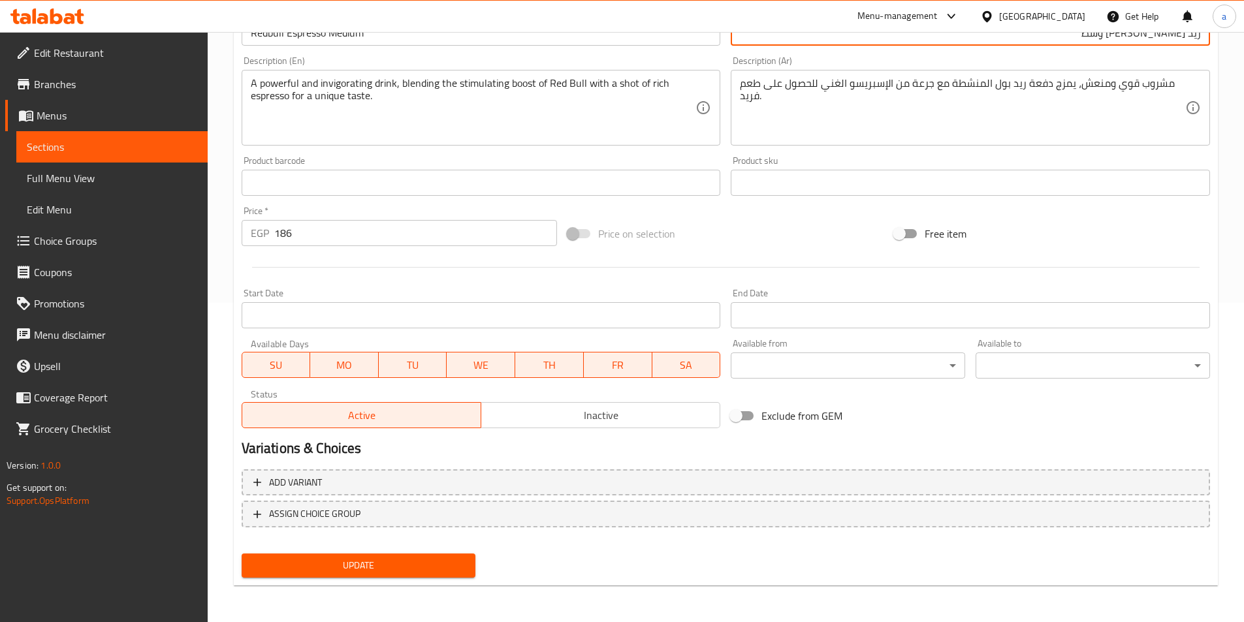
type input "ريد بول إسبريسو وسط"
click at [447, 558] on span "Update" at bounding box center [359, 566] width 214 height 16
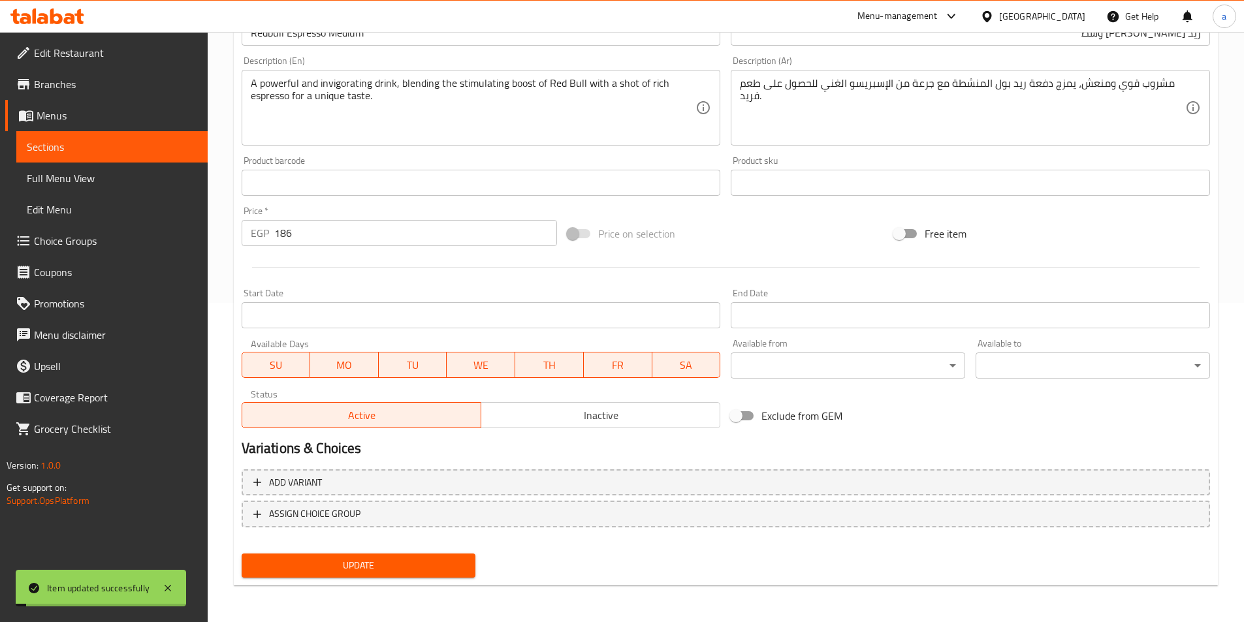
click at [157, 142] on span "Sections" at bounding box center [112, 147] width 170 height 16
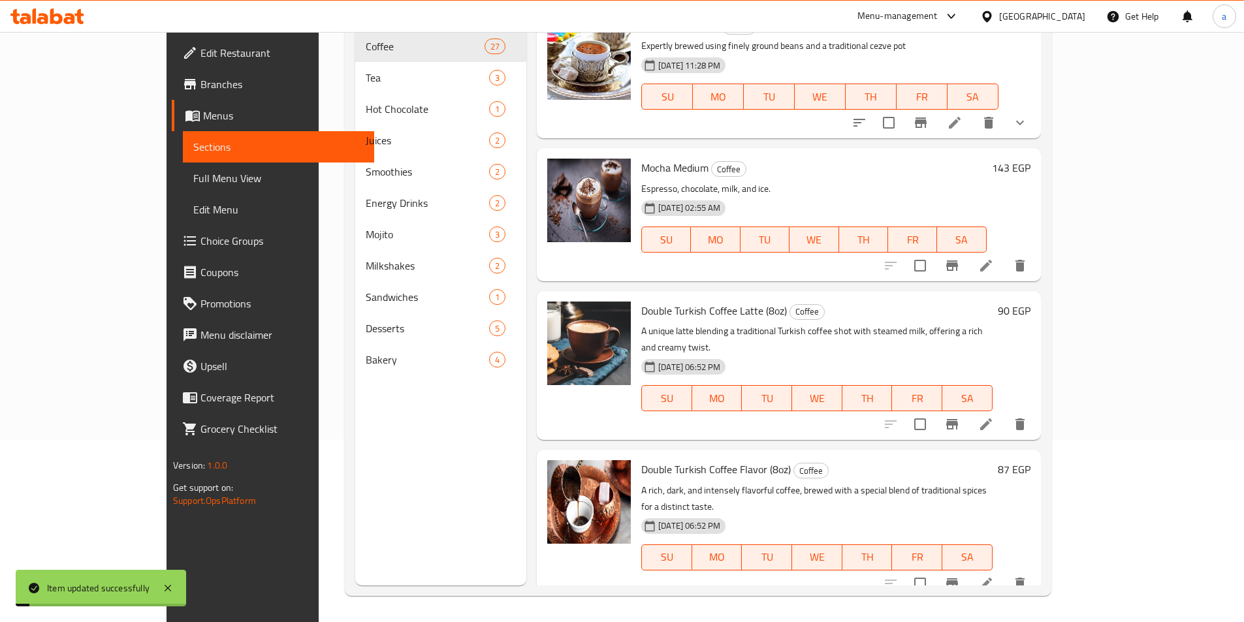
scroll to position [183, 0]
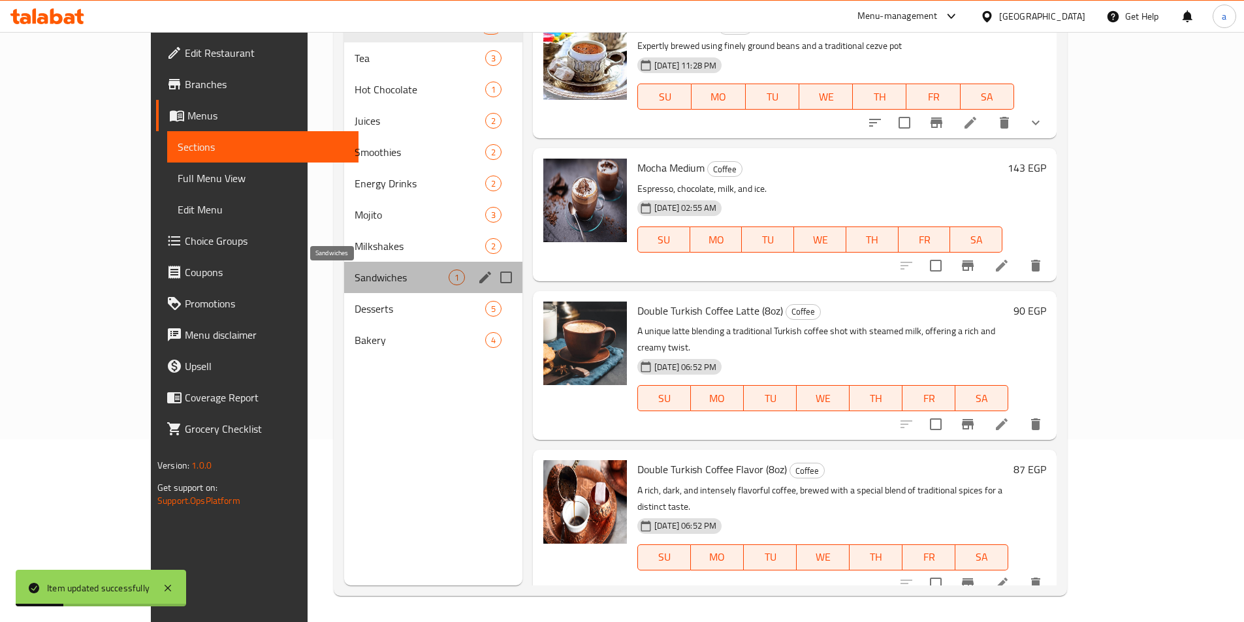
click at [355, 274] on span "Sandwiches" at bounding box center [402, 278] width 94 height 16
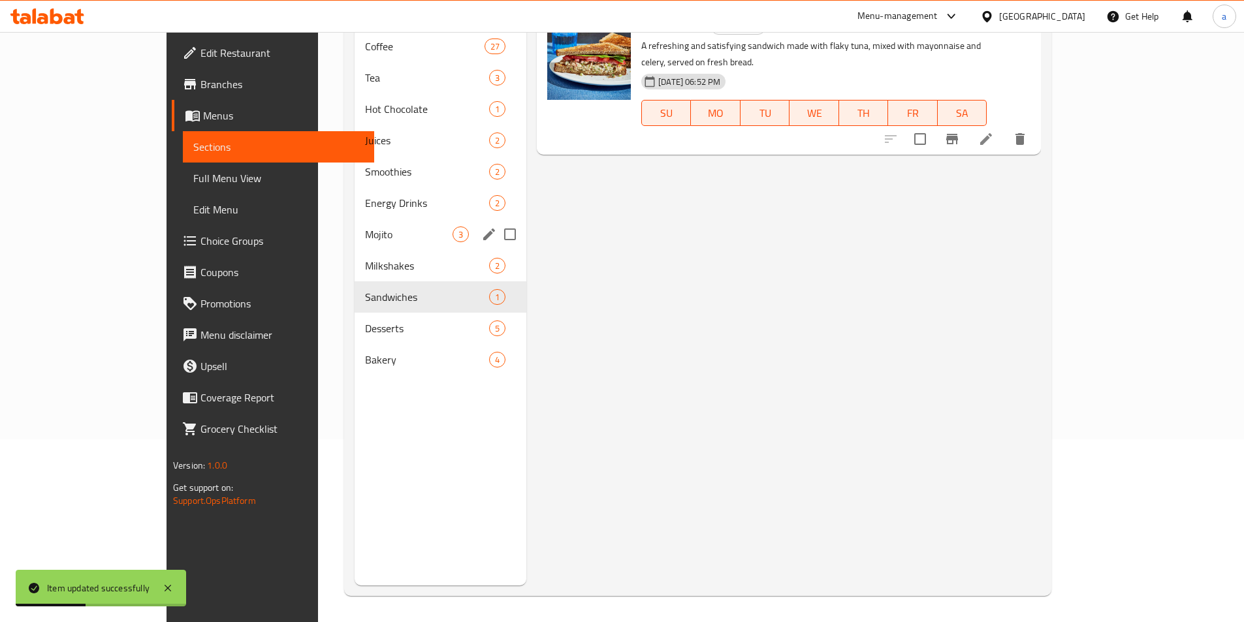
click at [355, 198] on div "Energy Drinks 2" at bounding box center [441, 202] width 172 height 31
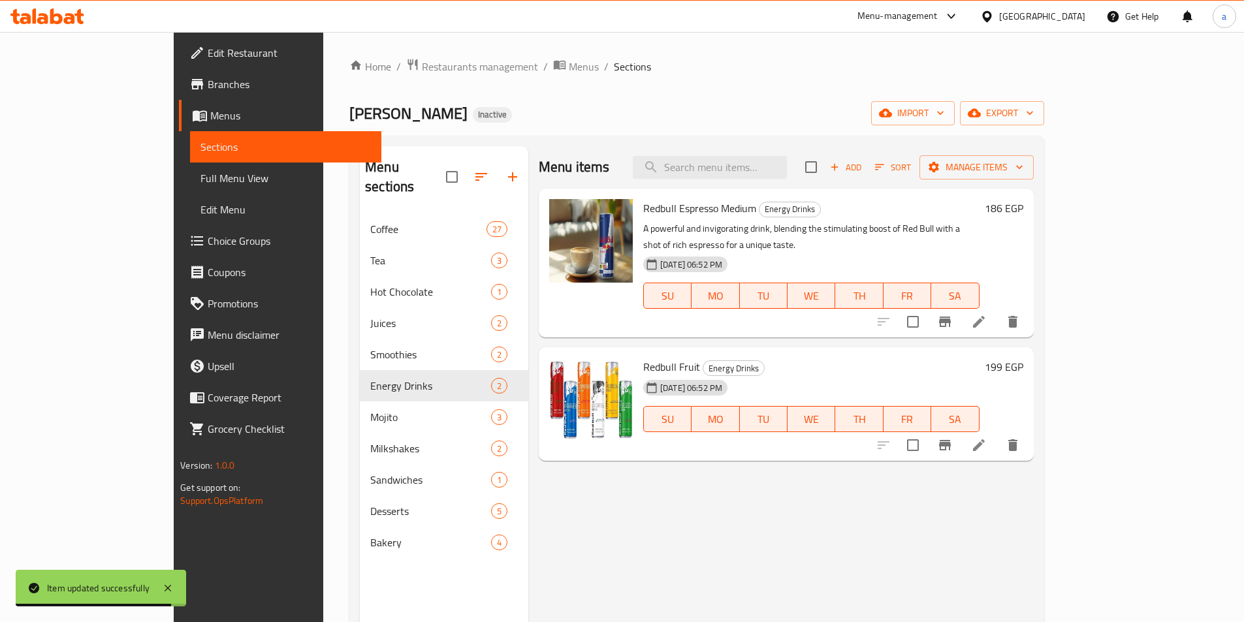
click at [997, 434] on li at bounding box center [979, 446] width 37 height 24
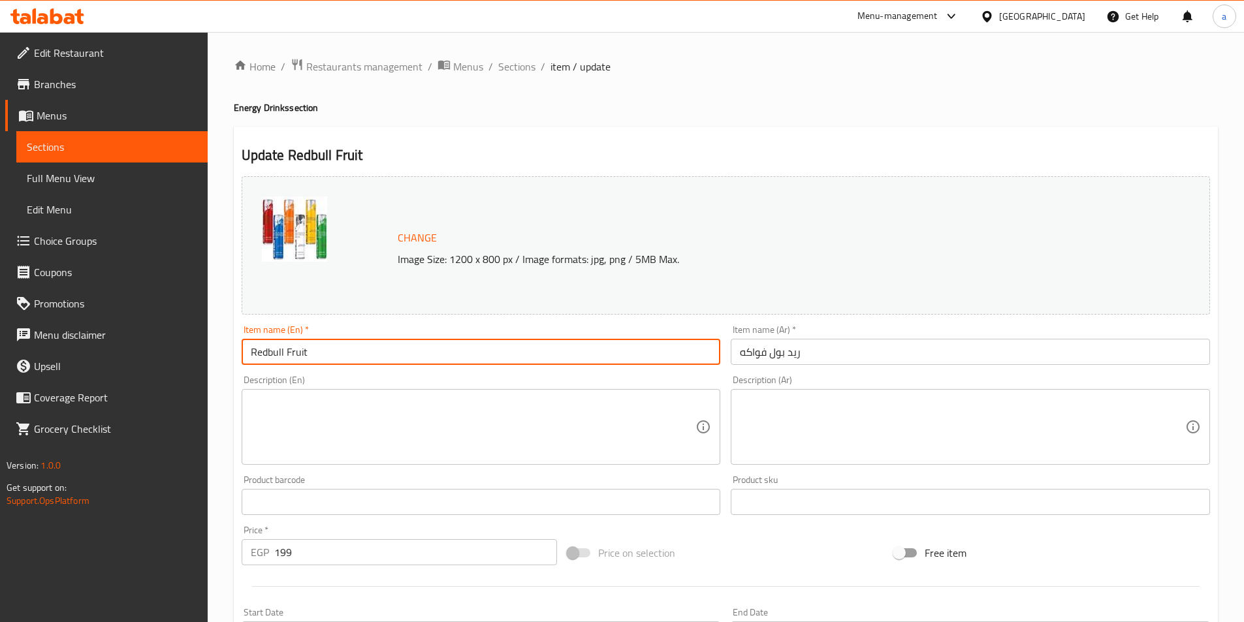
click at [532, 346] on input "Redbull Fruit" at bounding box center [481, 352] width 479 height 26
paste input "Medium"
type input "Redbull Fruit Medium"
click at [863, 361] on input "ريد بول فواكه" at bounding box center [970, 352] width 479 height 26
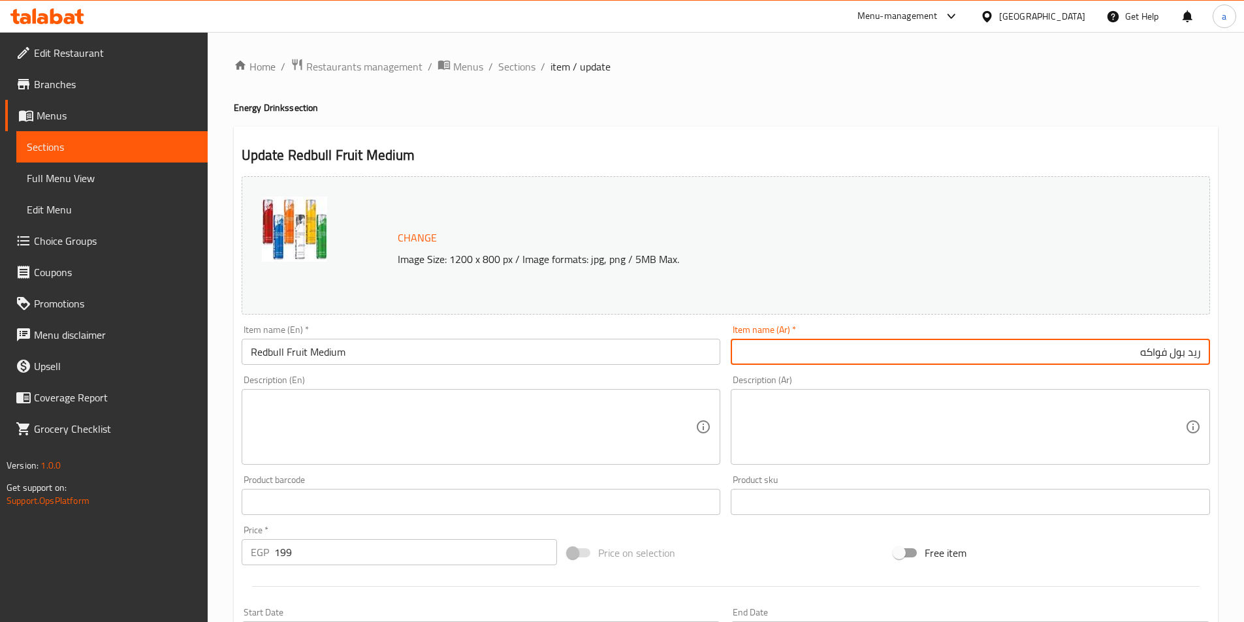
click at [1017, 353] on input "ريد بول فواكه" at bounding box center [970, 352] width 479 height 26
paste input "وسط"
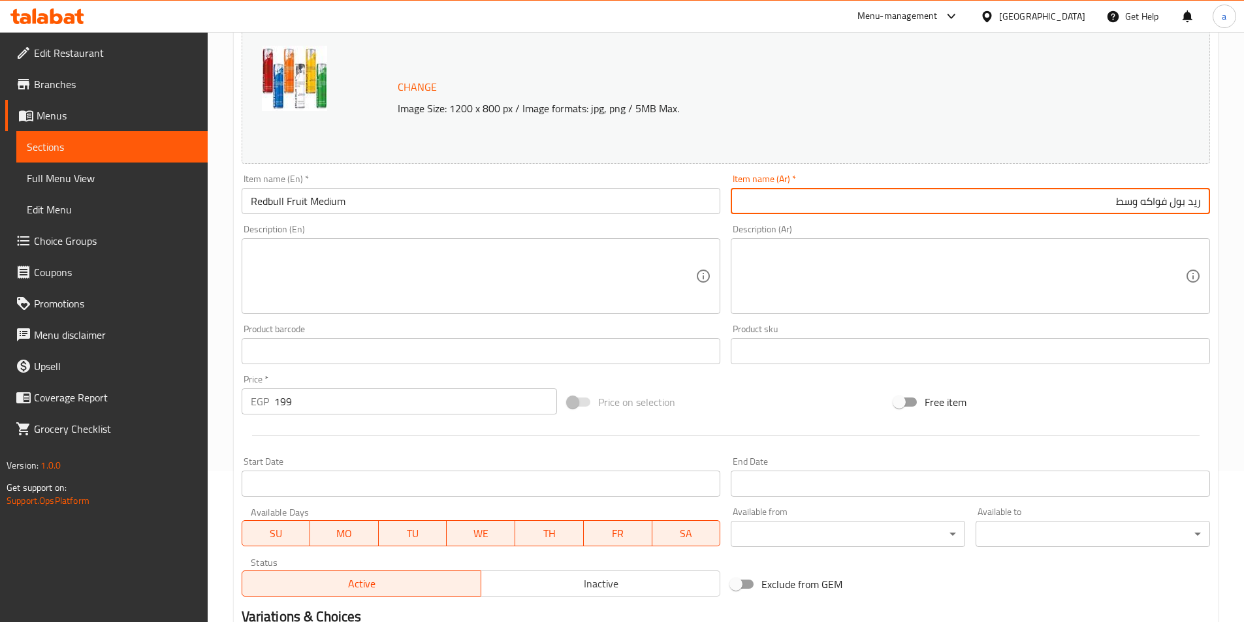
scroll to position [319, 0]
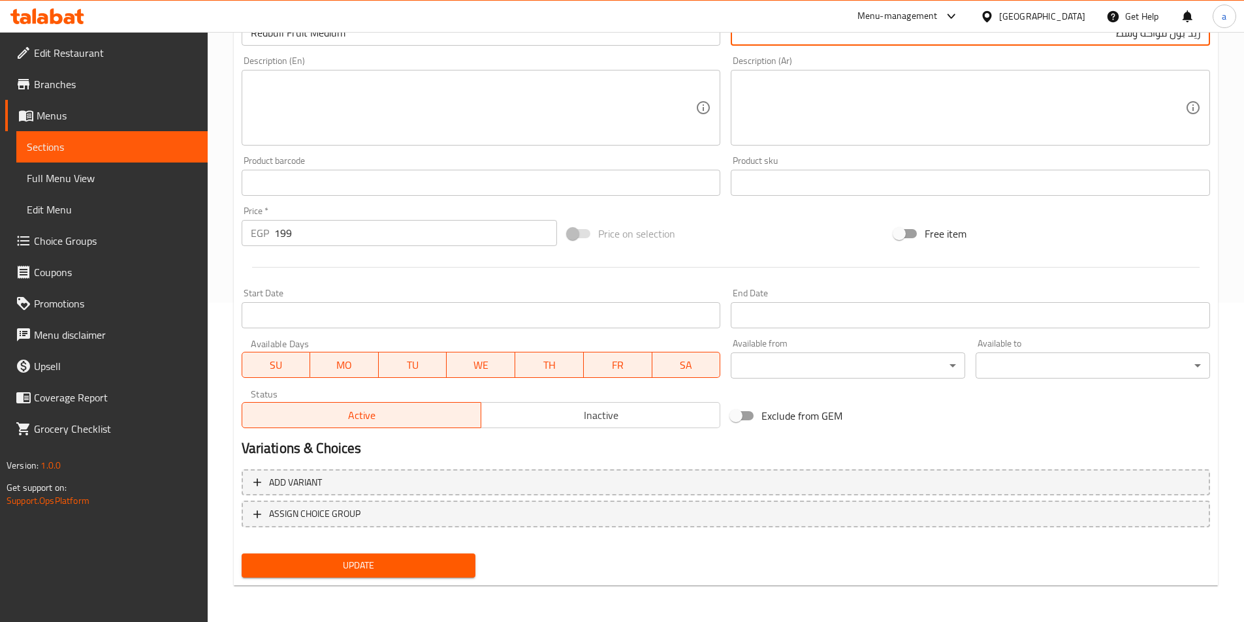
type input "ريد بول فواكه وسط"
click at [448, 566] on span "Update" at bounding box center [359, 566] width 214 height 16
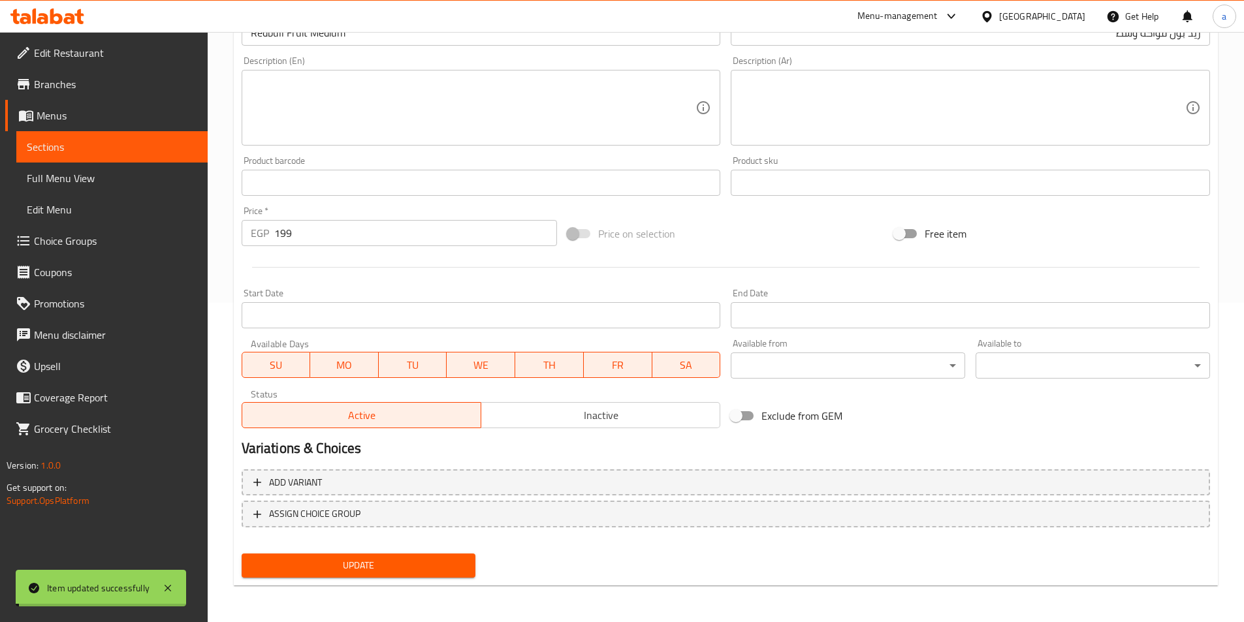
click at [67, 145] on span "Sections" at bounding box center [112, 147] width 170 height 16
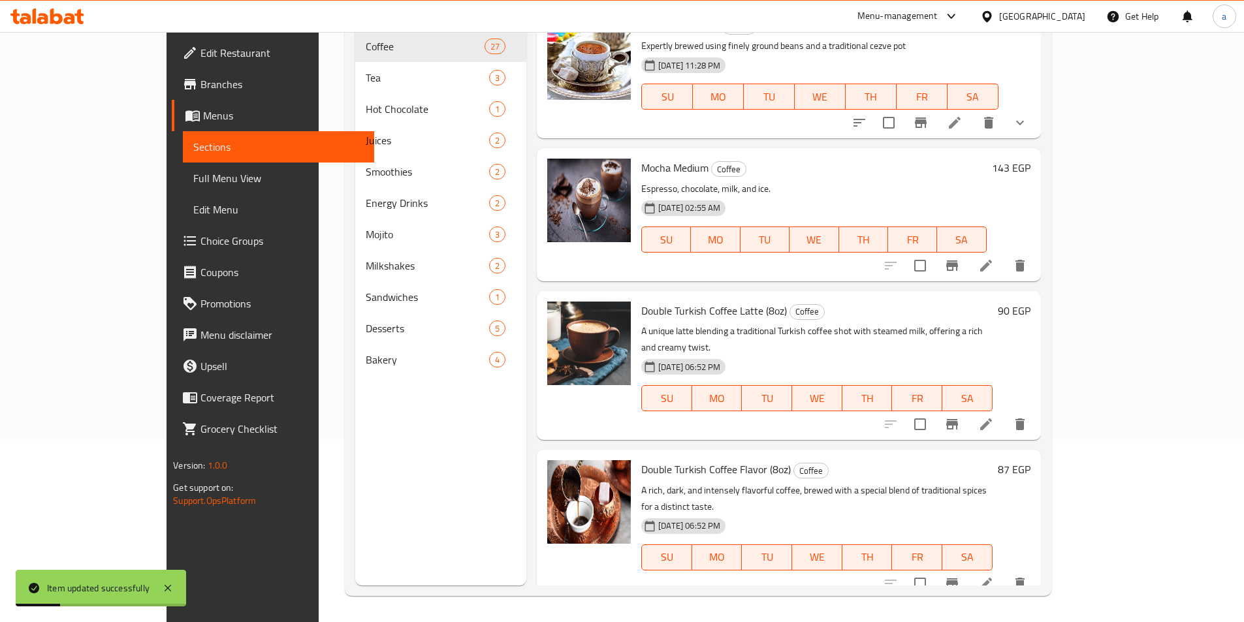
scroll to position [183, 0]
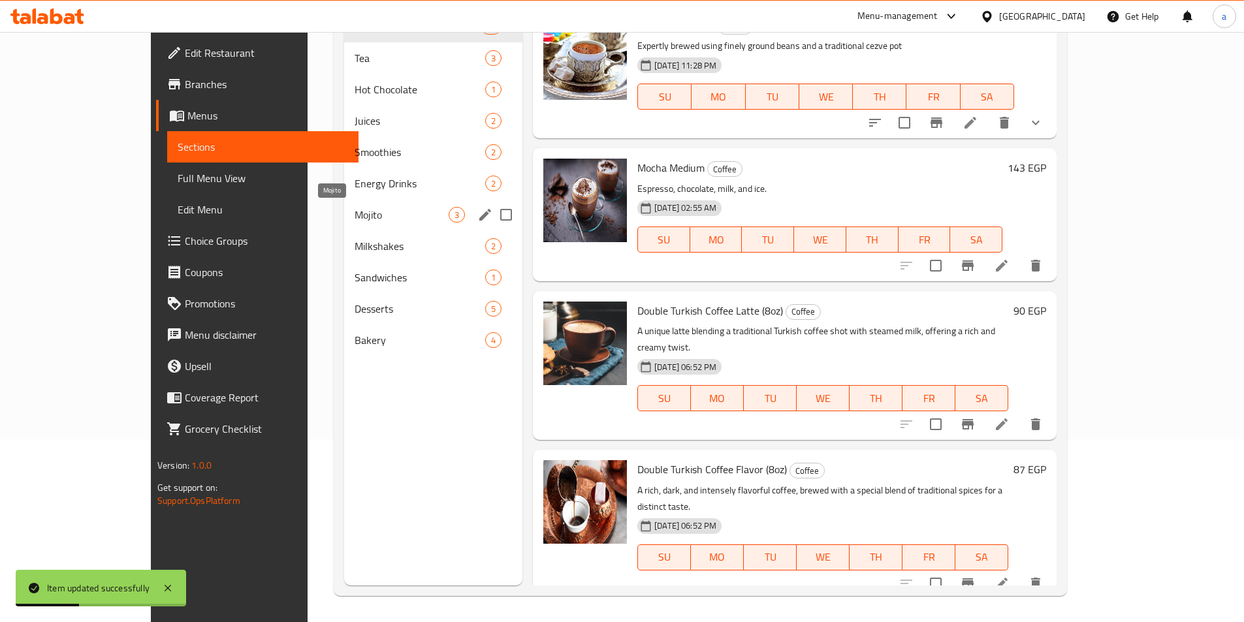
click at [355, 213] on span "Mojito" at bounding box center [402, 215] width 94 height 16
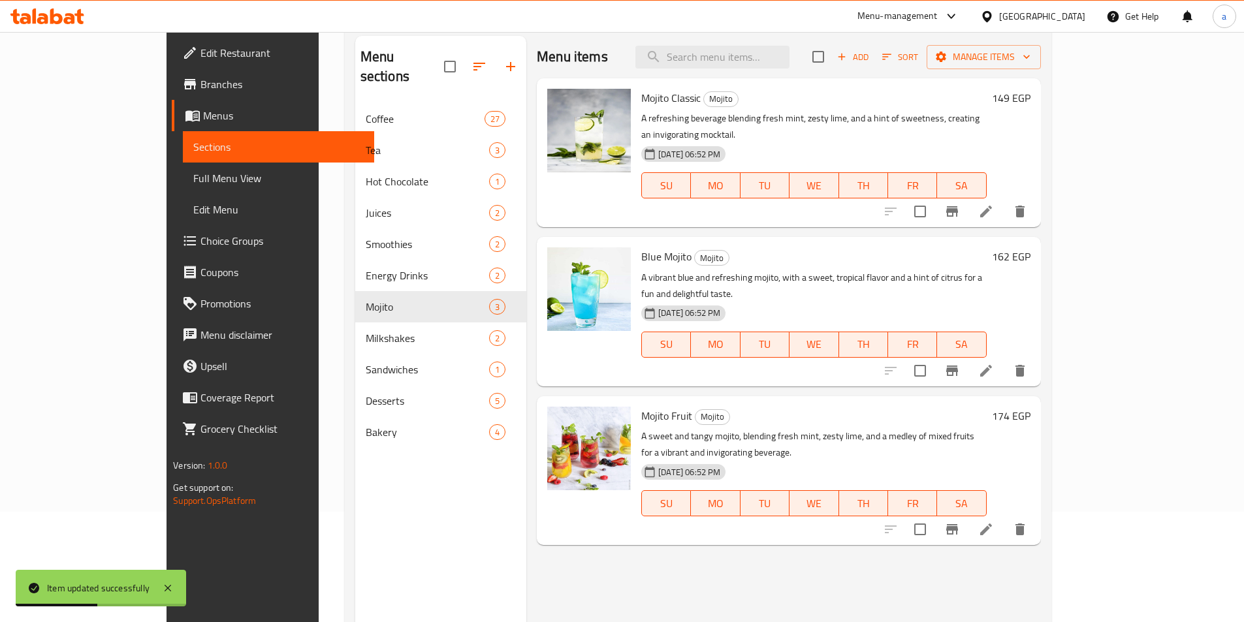
scroll to position [52, 0]
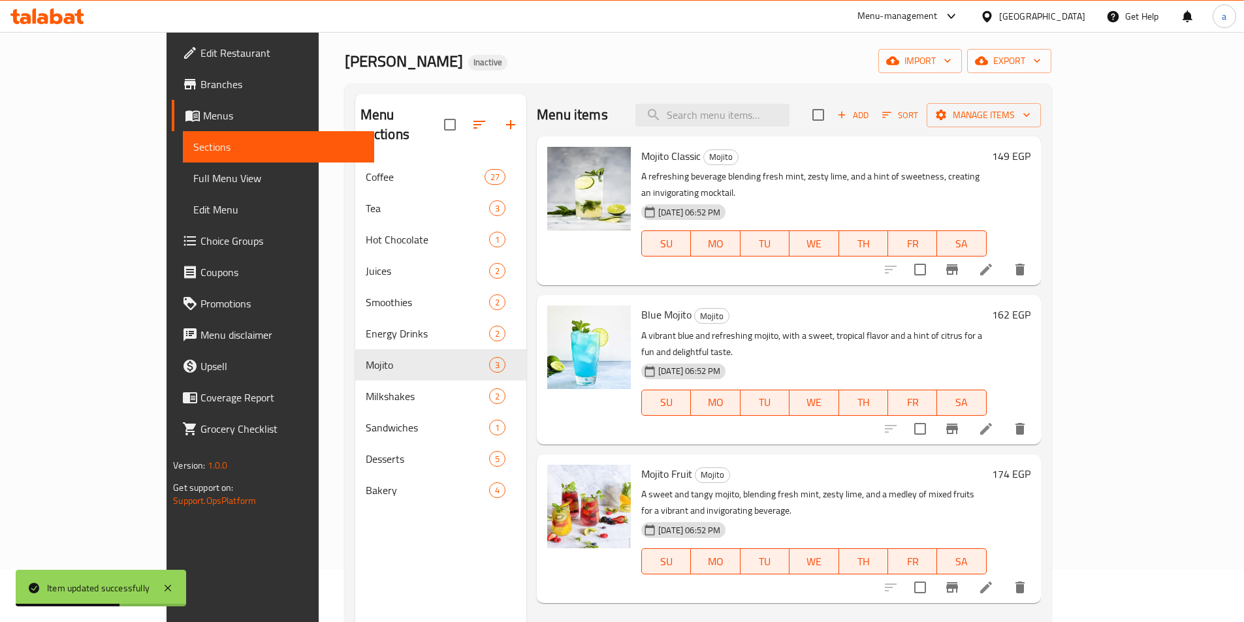
click at [1036, 266] on div at bounding box center [955, 269] width 161 height 31
click at [992, 264] on icon at bounding box center [986, 270] width 12 height 12
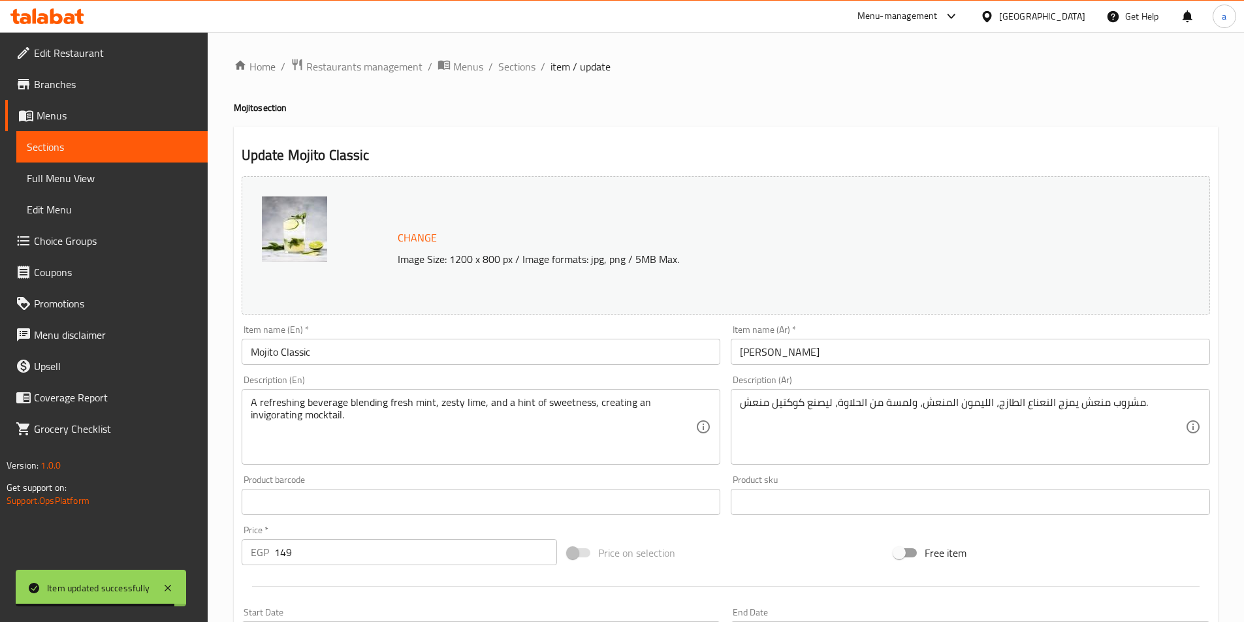
click at [428, 359] on input "Mojito Classic" at bounding box center [481, 352] width 479 height 26
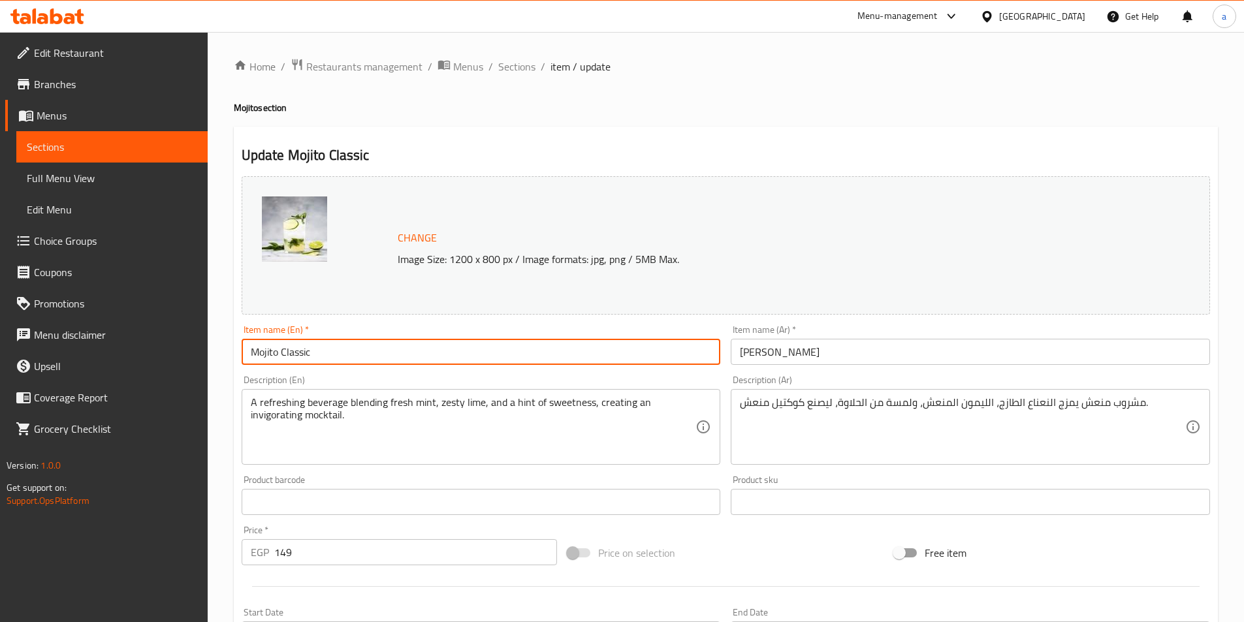
click at [389, 352] on input "Mojito Classic" at bounding box center [481, 352] width 479 height 26
paste input "Medium"
type input "Mojito Classic Medium"
click at [869, 349] on input "موهيتو كلاسيك" at bounding box center [970, 352] width 479 height 26
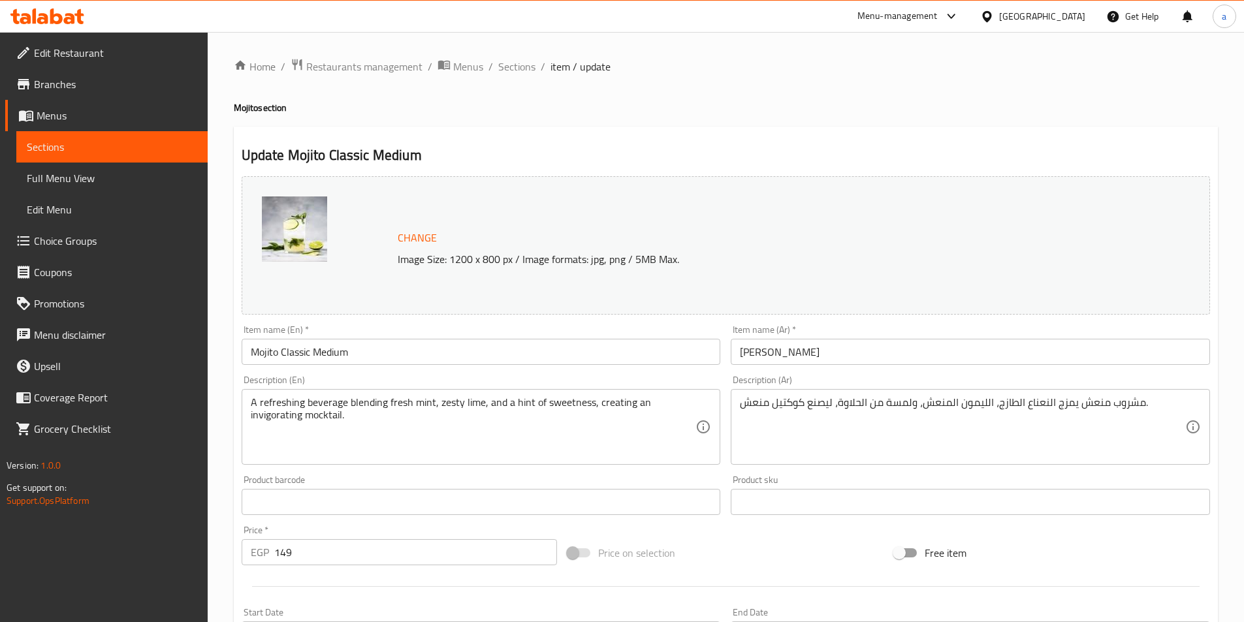
click at [843, 352] on input "موهيتو كلاسيك" at bounding box center [970, 352] width 479 height 26
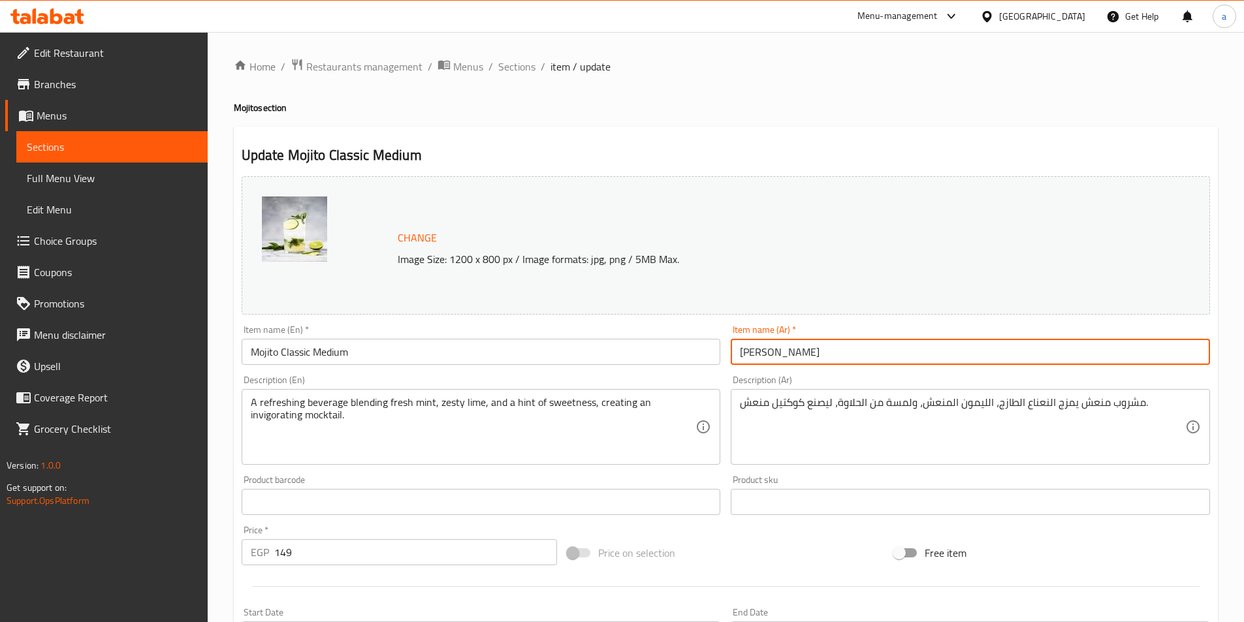
paste input "وسط"
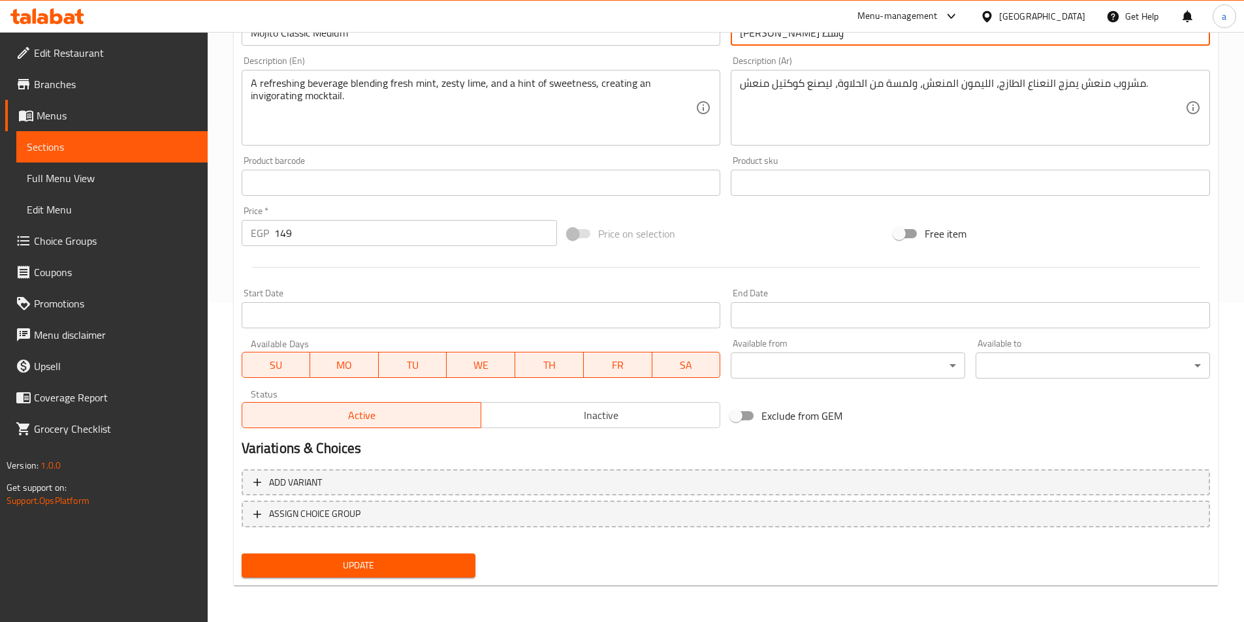
type input "موهيتو كلاسيك وسط"
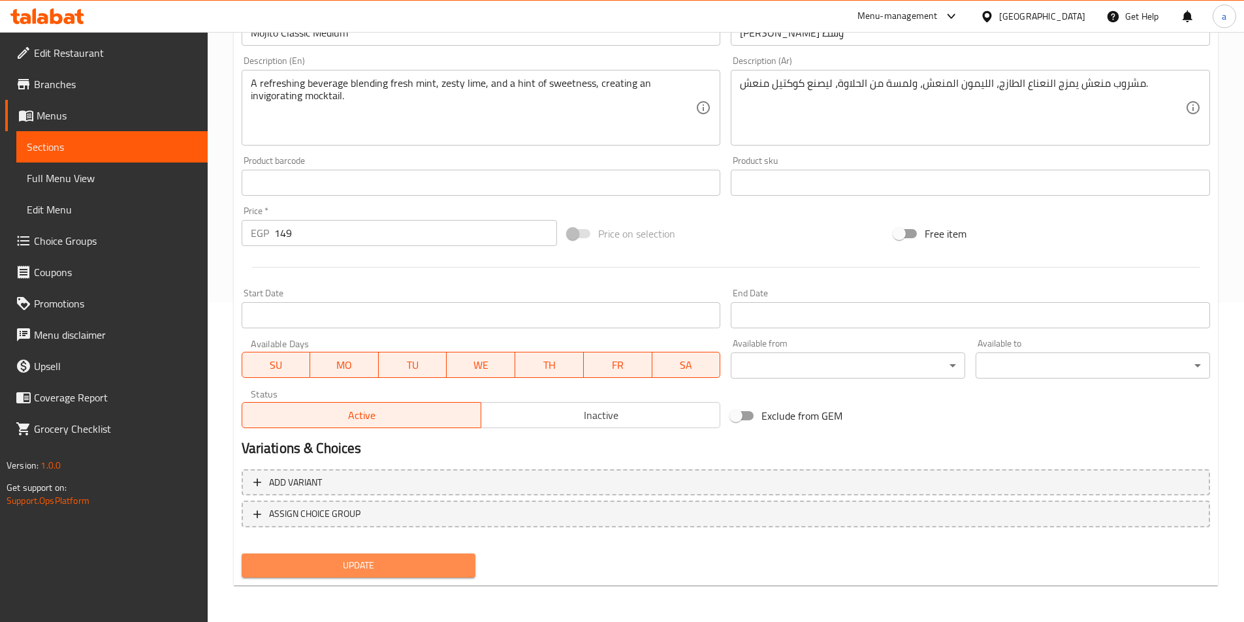
click at [331, 564] on span "Update" at bounding box center [359, 566] width 214 height 16
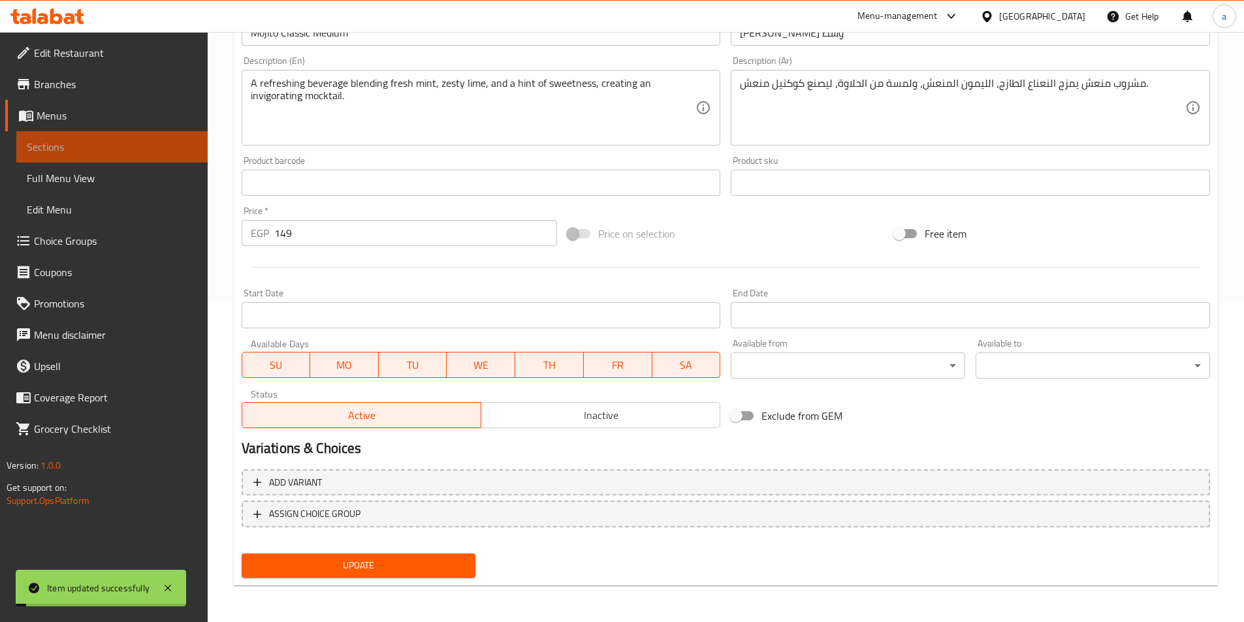
click at [138, 156] on link "Sections" at bounding box center [111, 146] width 191 height 31
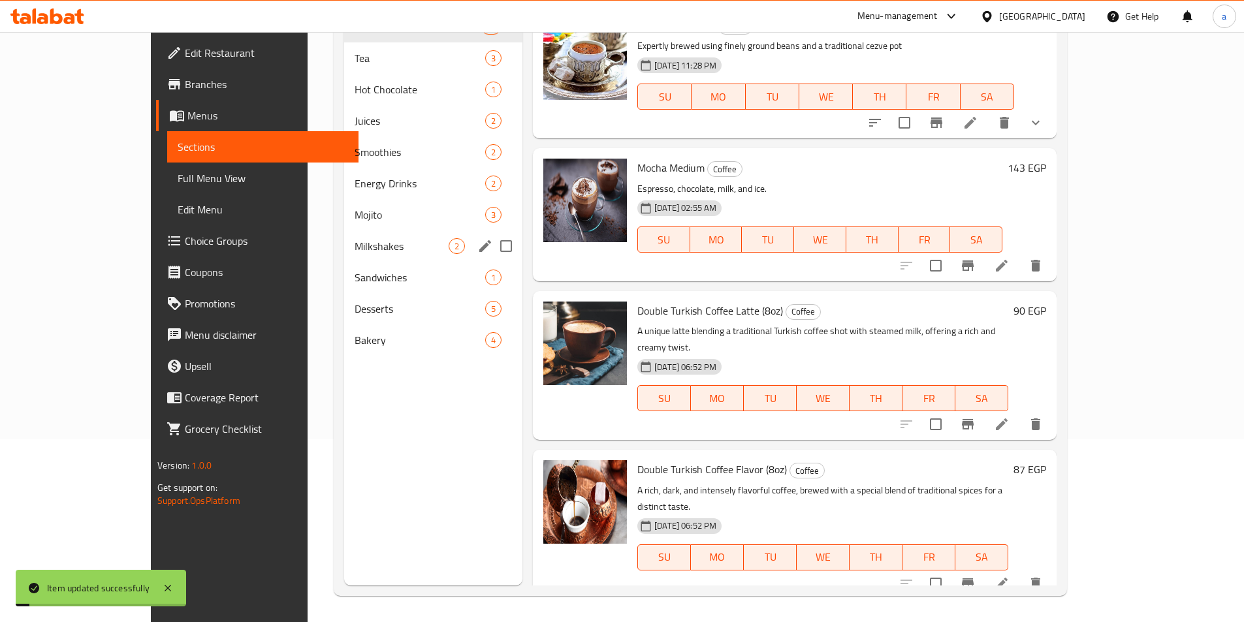
scroll to position [183, 0]
click at [346, 227] on div "Mojito 3" at bounding box center [433, 214] width 178 height 31
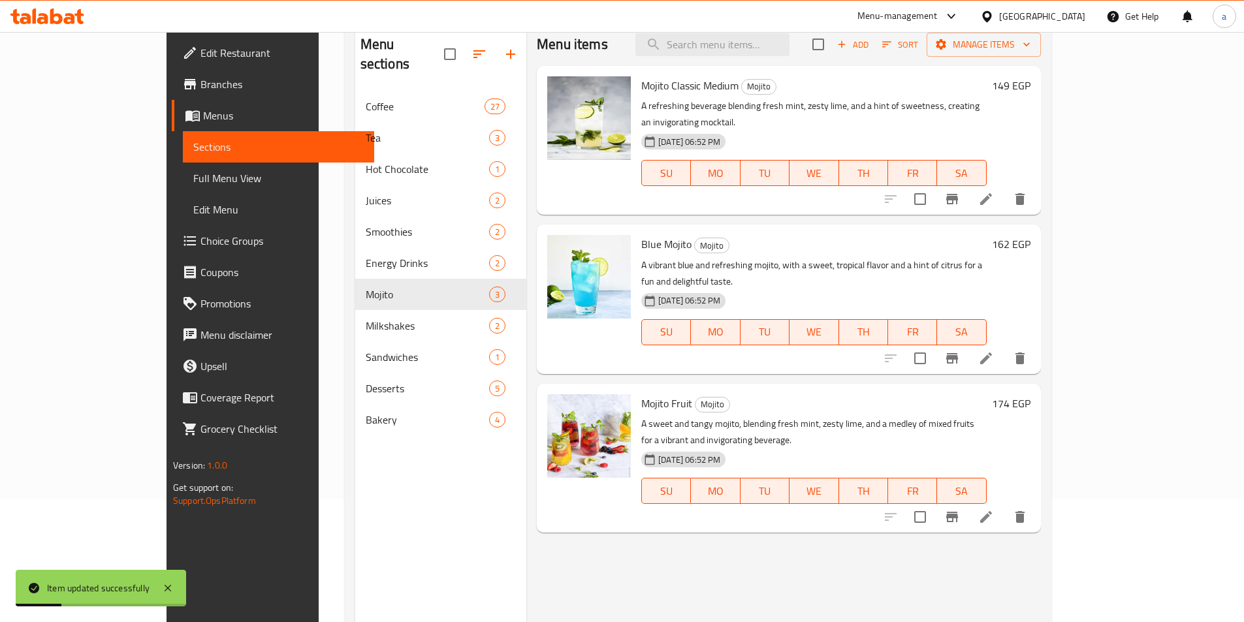
scroll to position [52, 0]
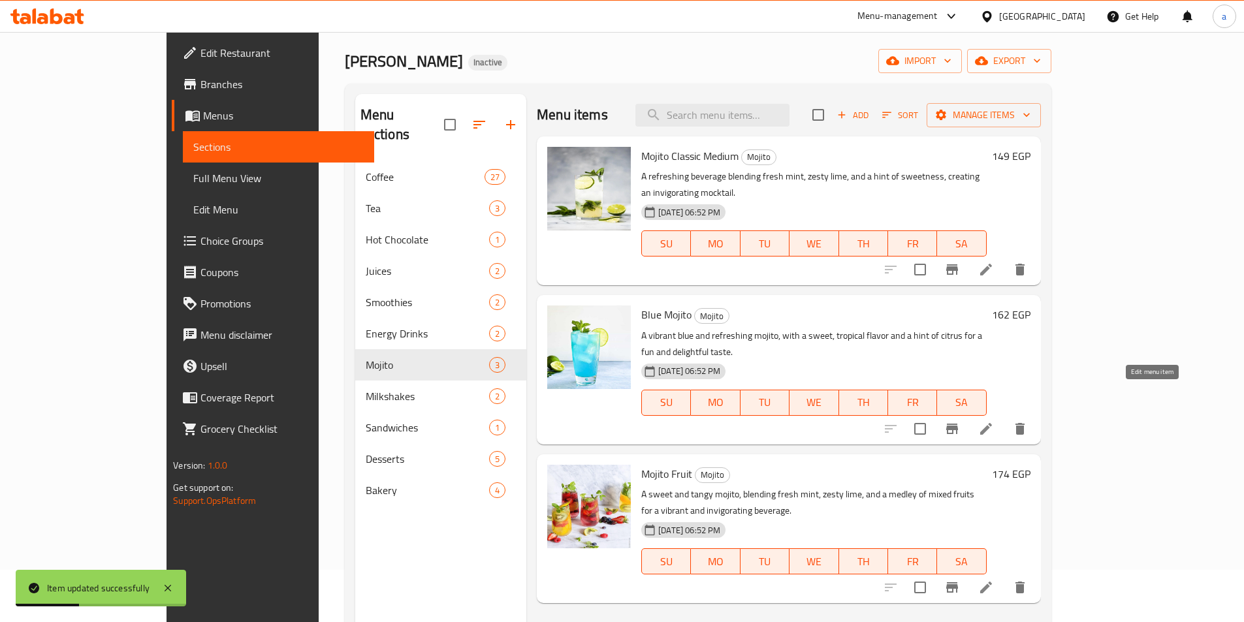
click at [994, 421] on icon at bounding box center [986, 429] width 16 height 16
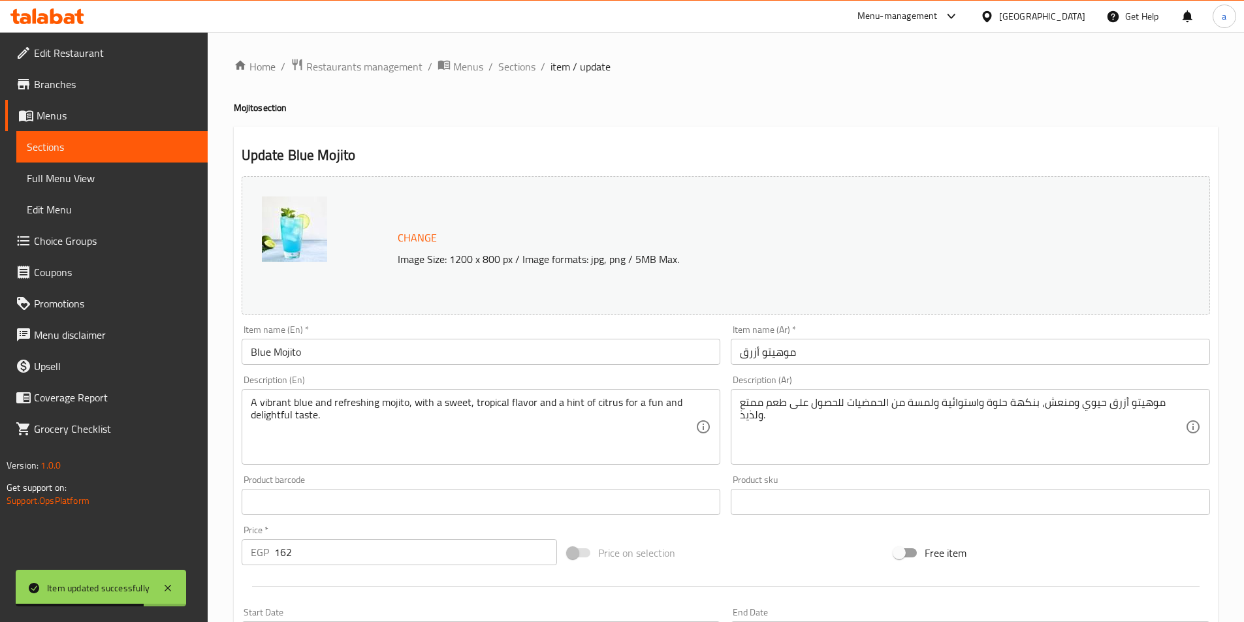
click at [332, 358] on input "Blue Mojito" at bounding box center [481, 352] width 479 height 26
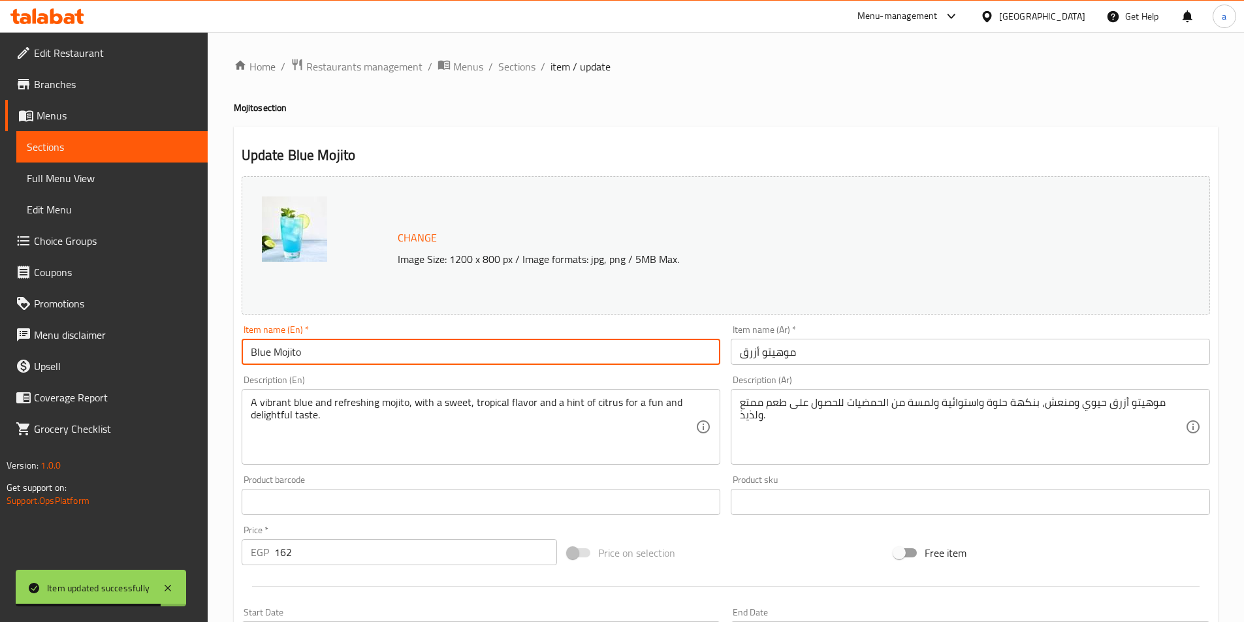
paste input "Medium"
type input "Blue Mojito Medium"
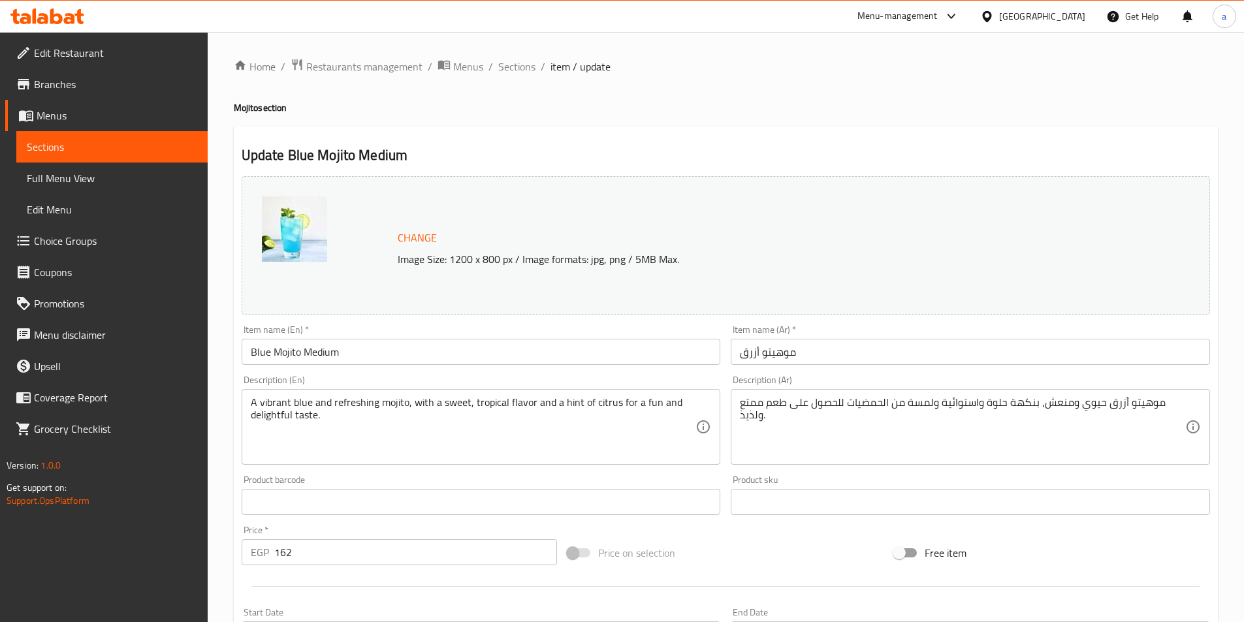
click at [946, 364] on input "موهيتو أزرق" at bounding box center [970, 352] width 479 height 26
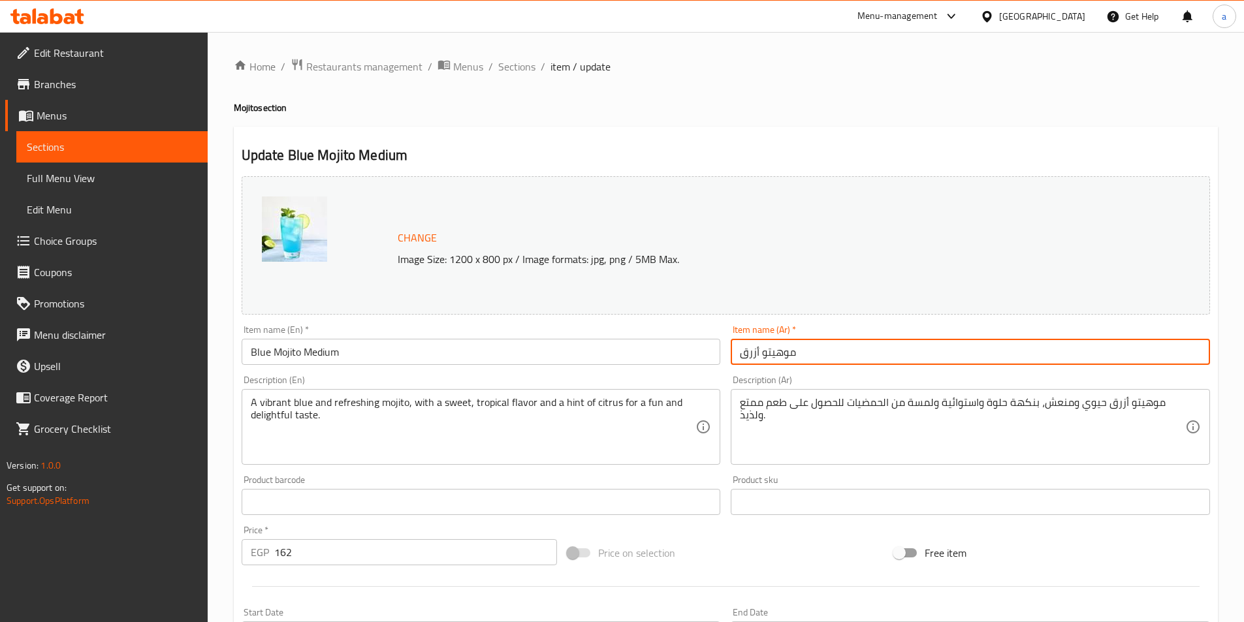
paste input "وسط"
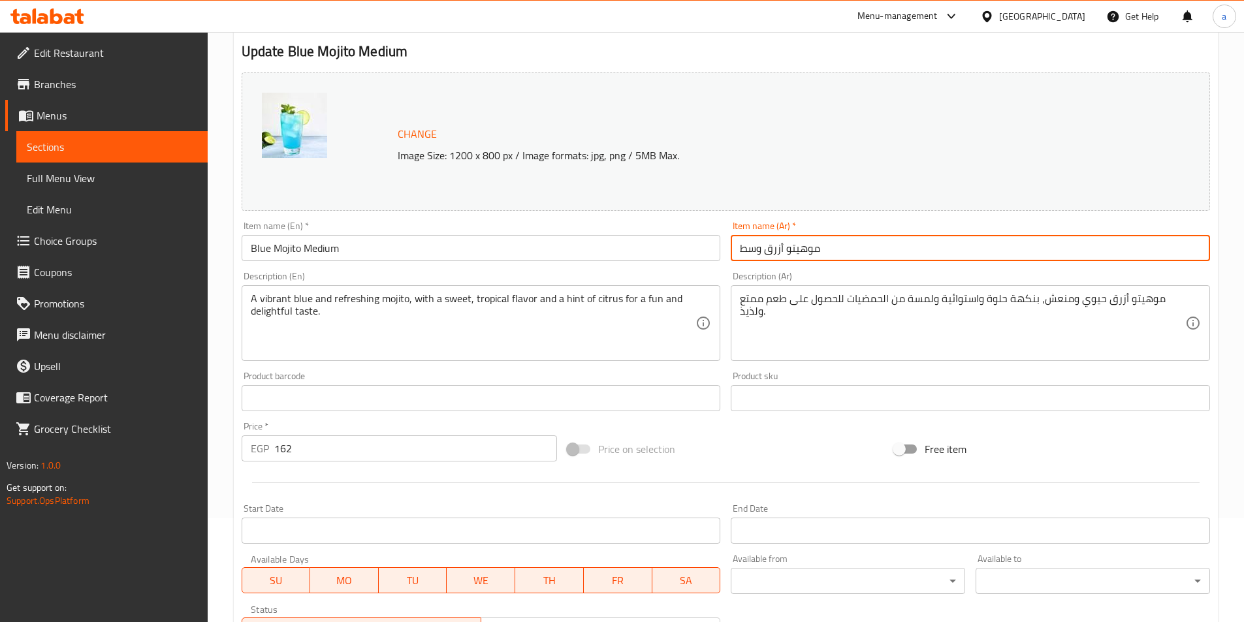
scroll to position [319, 0]
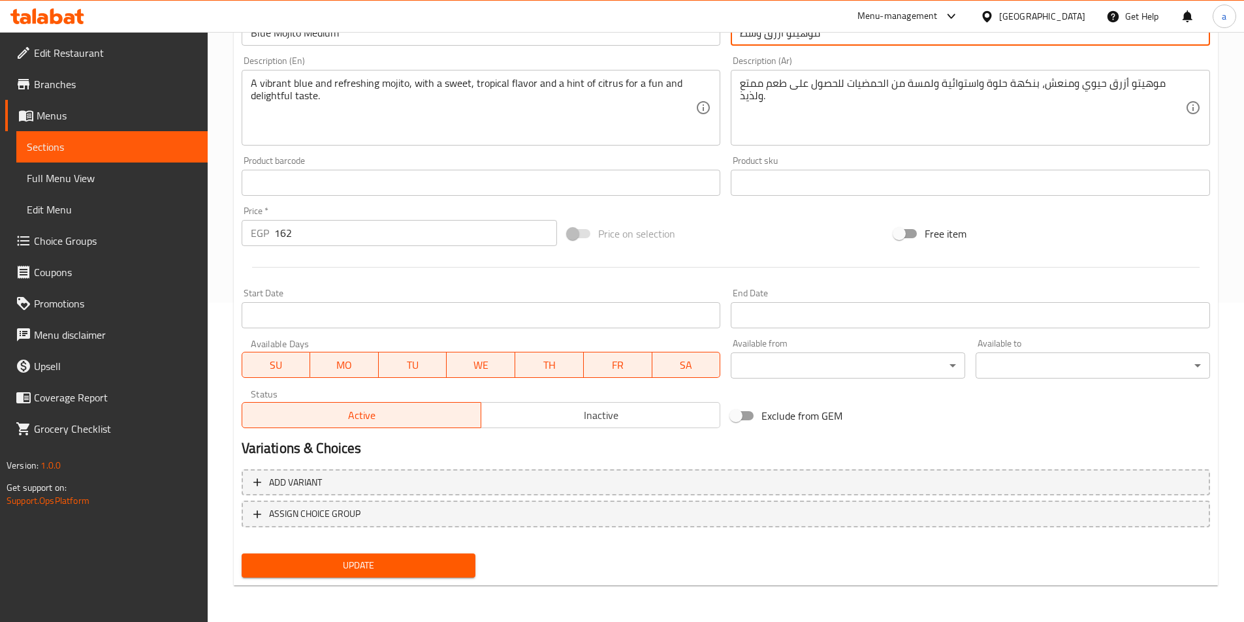
type input "موهيتو أزرق وسط"
click at [338, 560] on span "Update" at bounding box center [359, 566] width 214 height 16
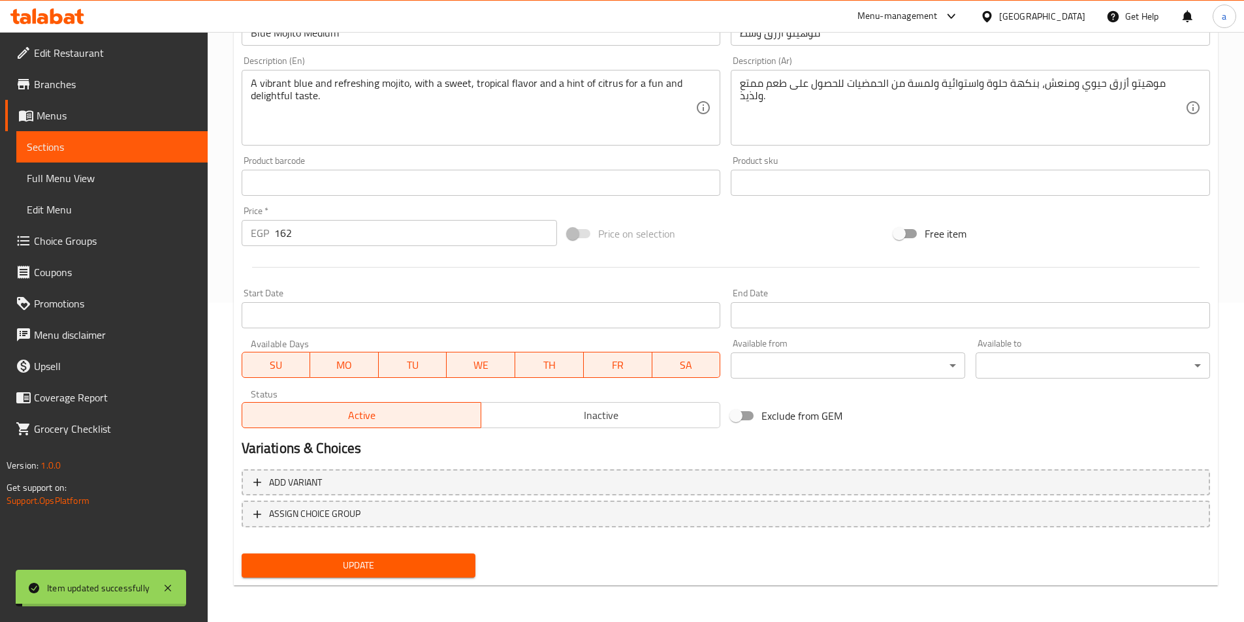
click at [161, 153] on span "Sections" at bounding box center [112, 147] width 170 height 16
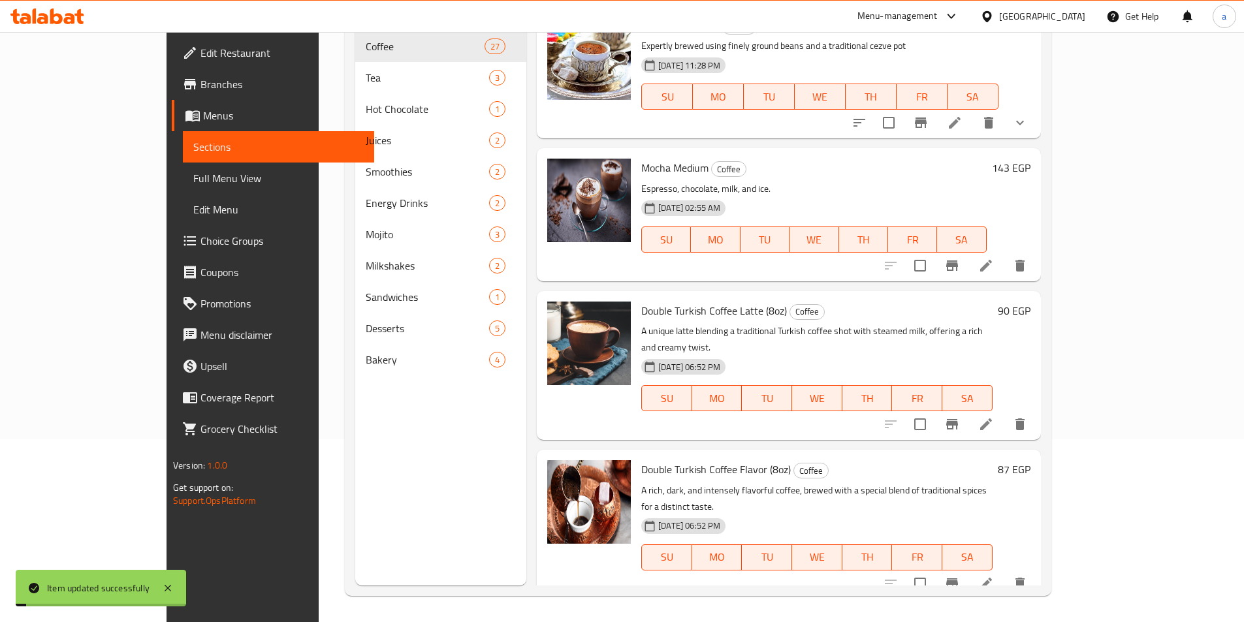
scroll to position [183, 0]
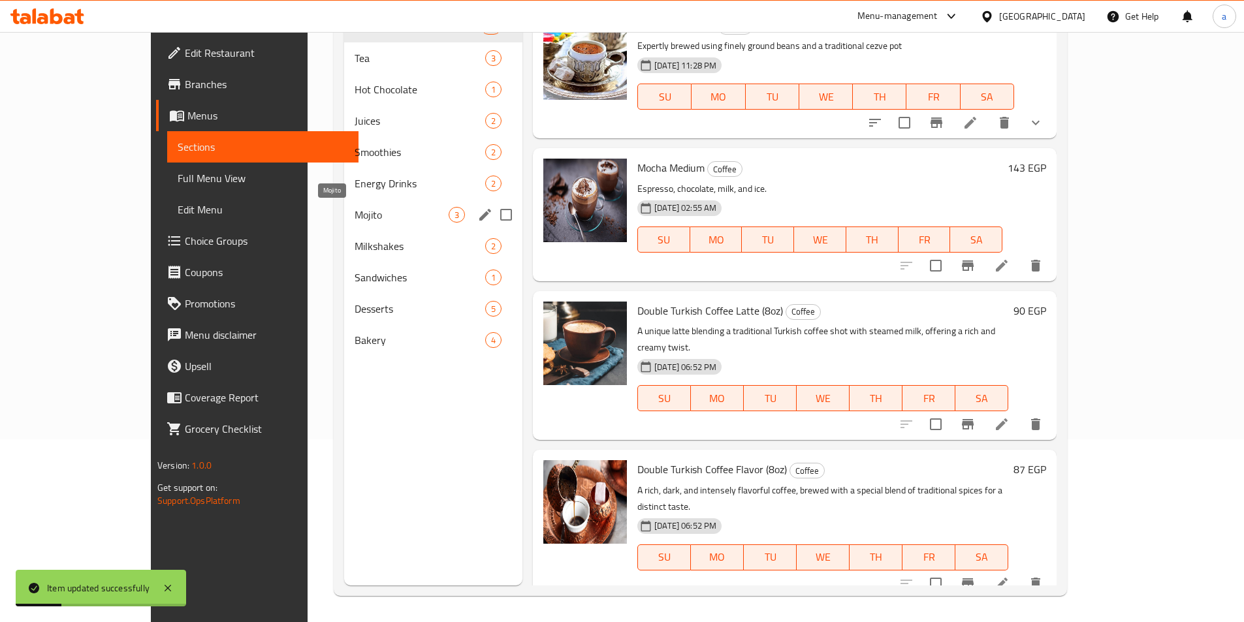
click at [355, 217] on span "Mojito" at bounding box center [402, 215] width 94 height 16
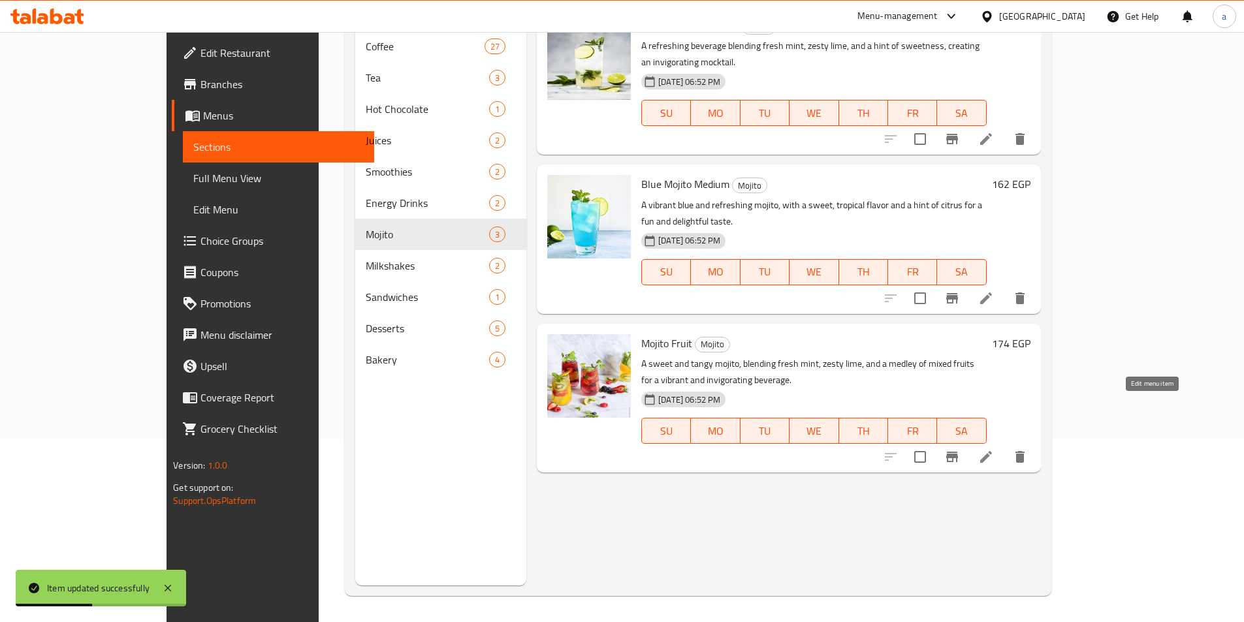
click at [994, 449] on icon at bounding box center [986, 457] width 16 height 16
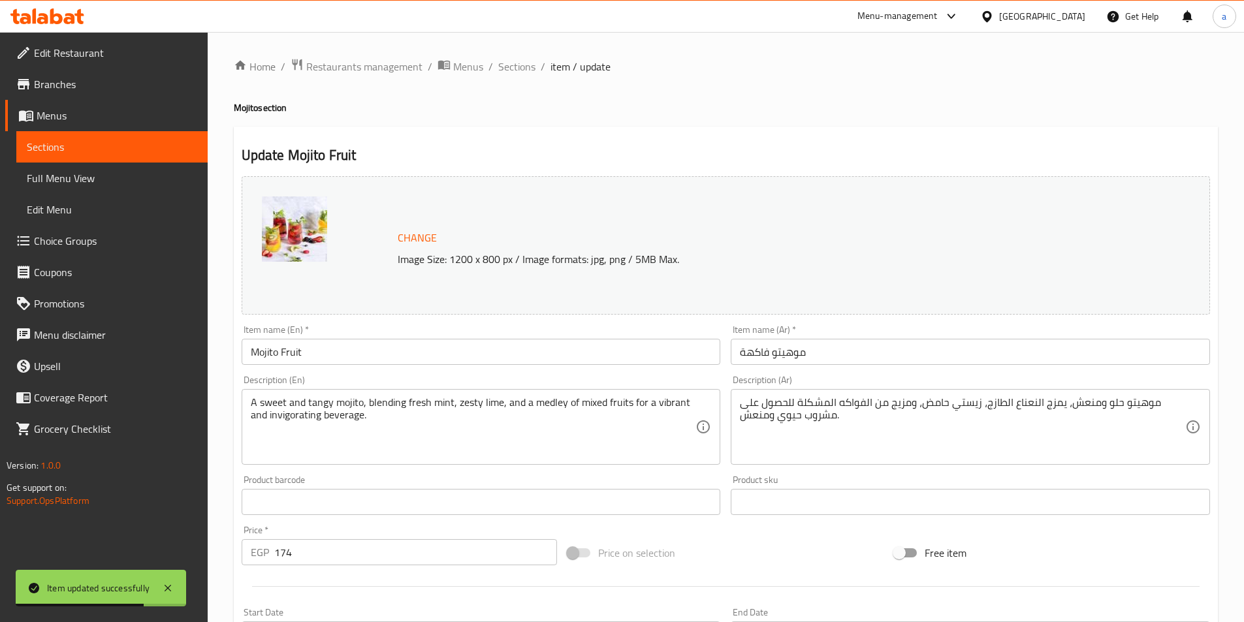
click at [445, 364] on input "Mojito Fruit" at bounding box center [481, 352] width 479 height 26
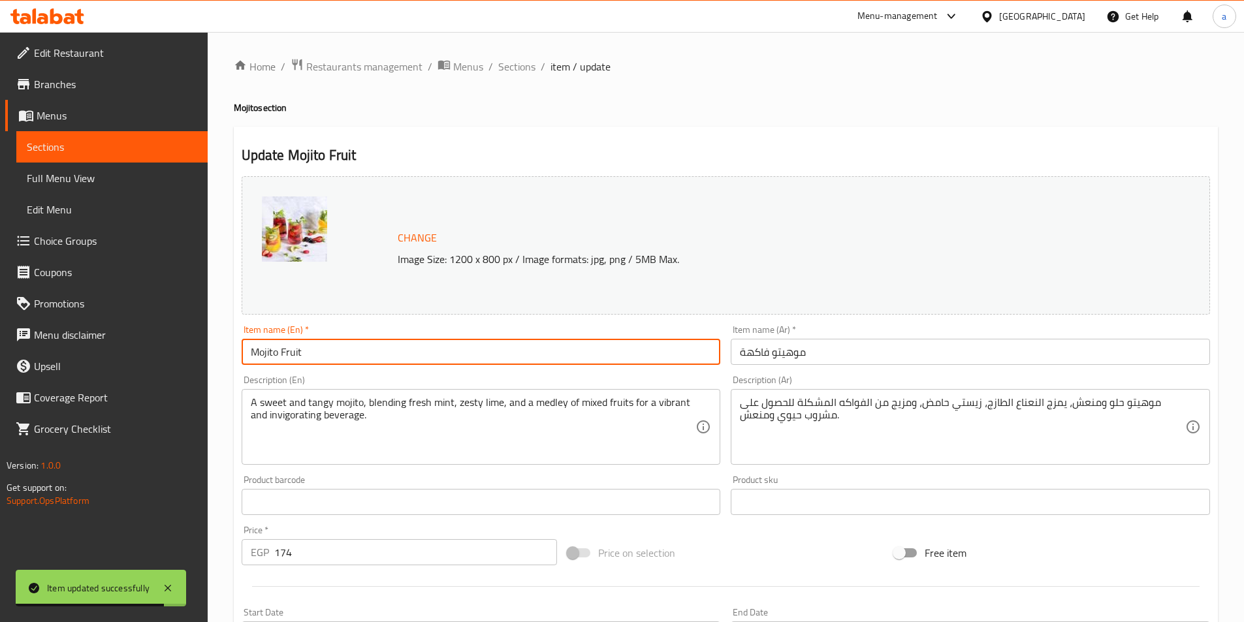
paste input "Medium"
type input "Mojito Fruit Medium"
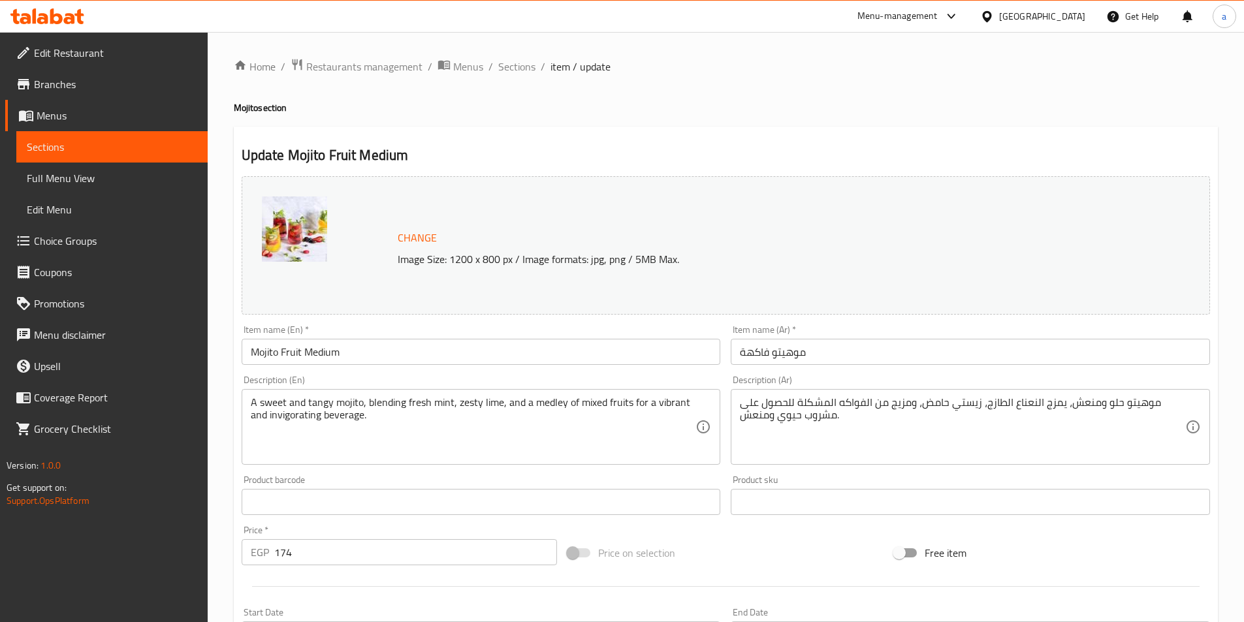
click at [915, 360] on input "موهيتو فاكهة" at bounding box center [970, 352] width 479 height 26
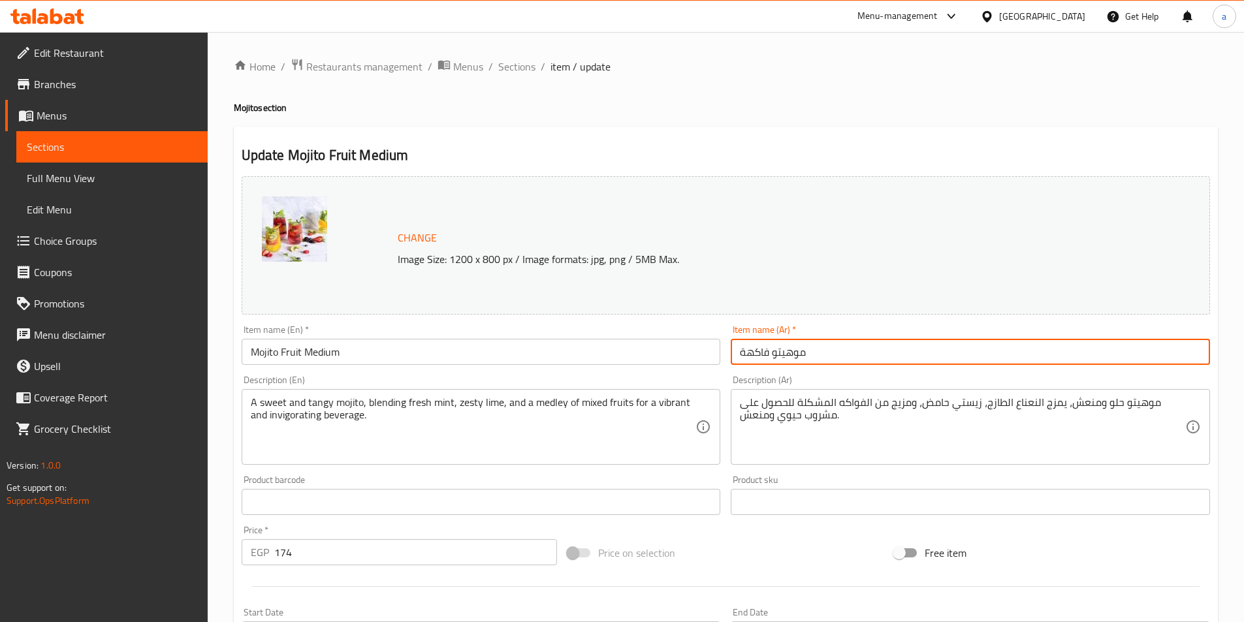
paste input "وسط"
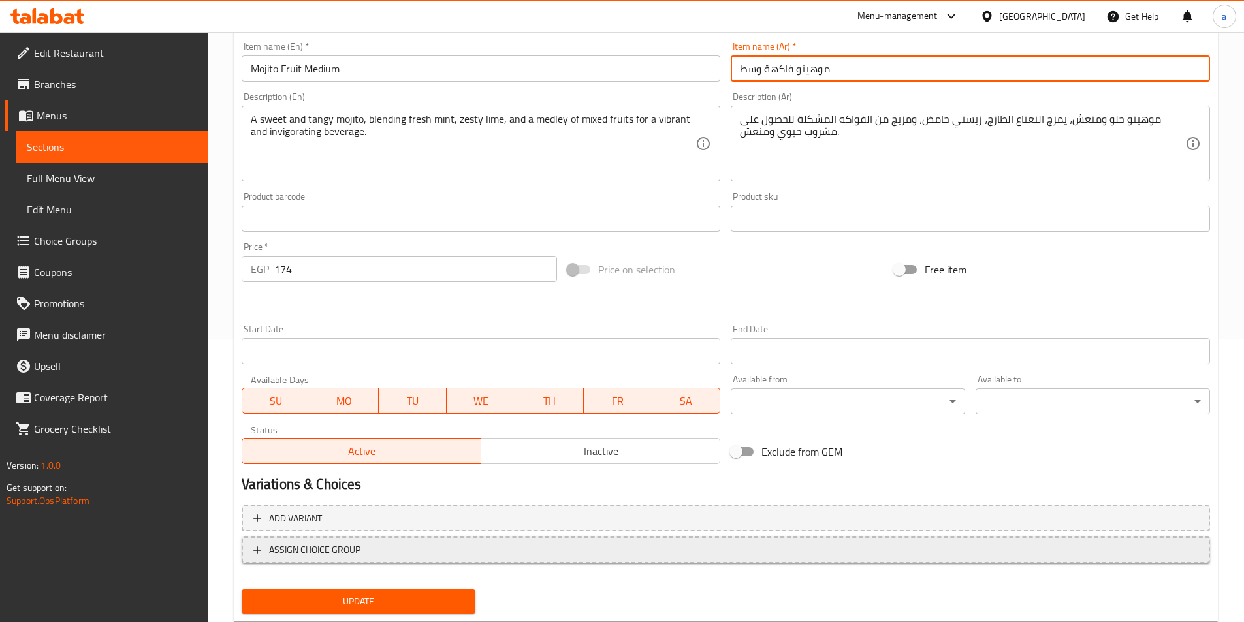
scroll to position [319, 0]
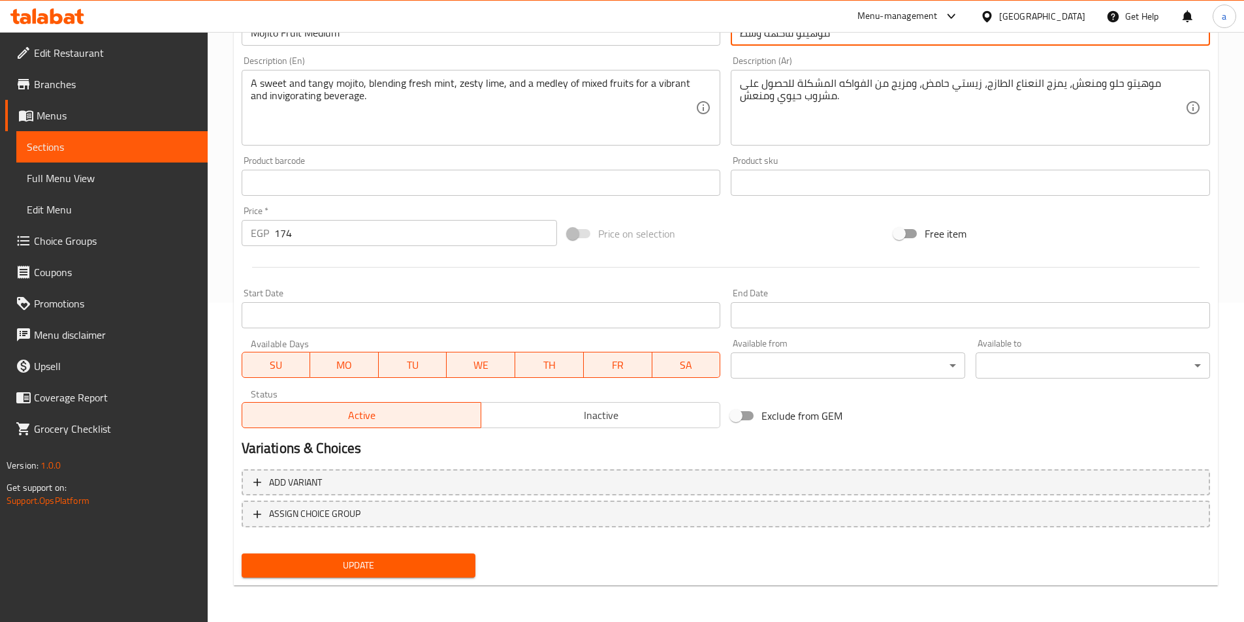
type input "موهيتو فاكهة وسط"
click at [391, 566] on span "Update" at bounding box center [359, 566] width 214 height 16
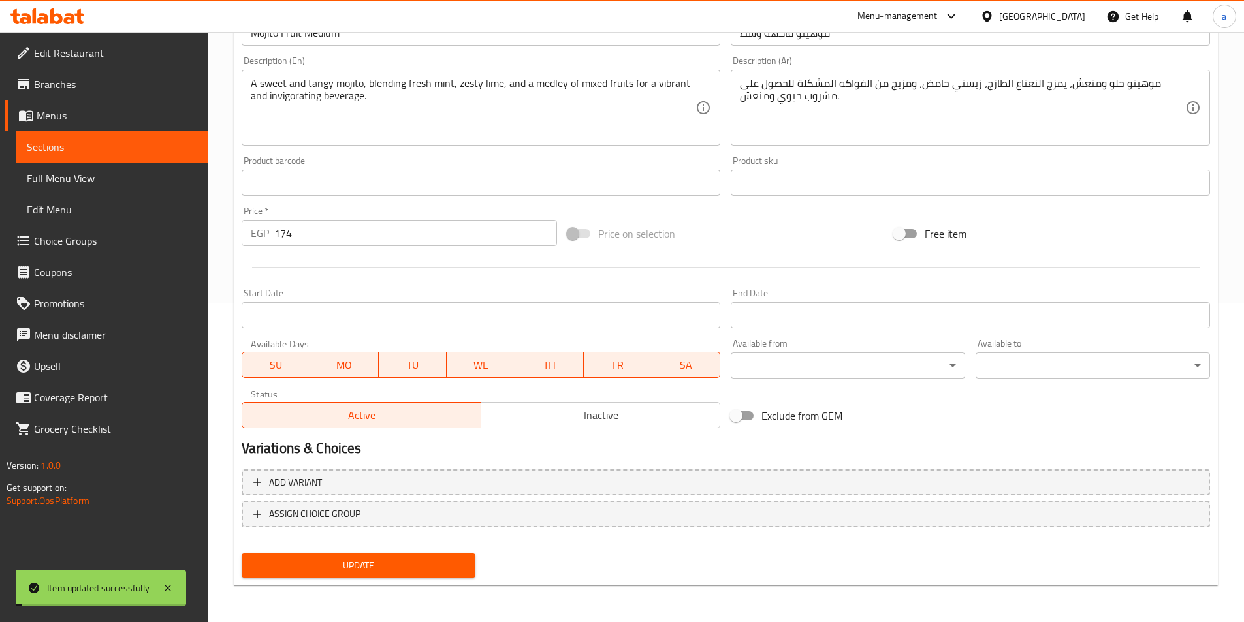
click at [99, 156] on link "Sections" at bounding box center [111, 146] width 191 height 31
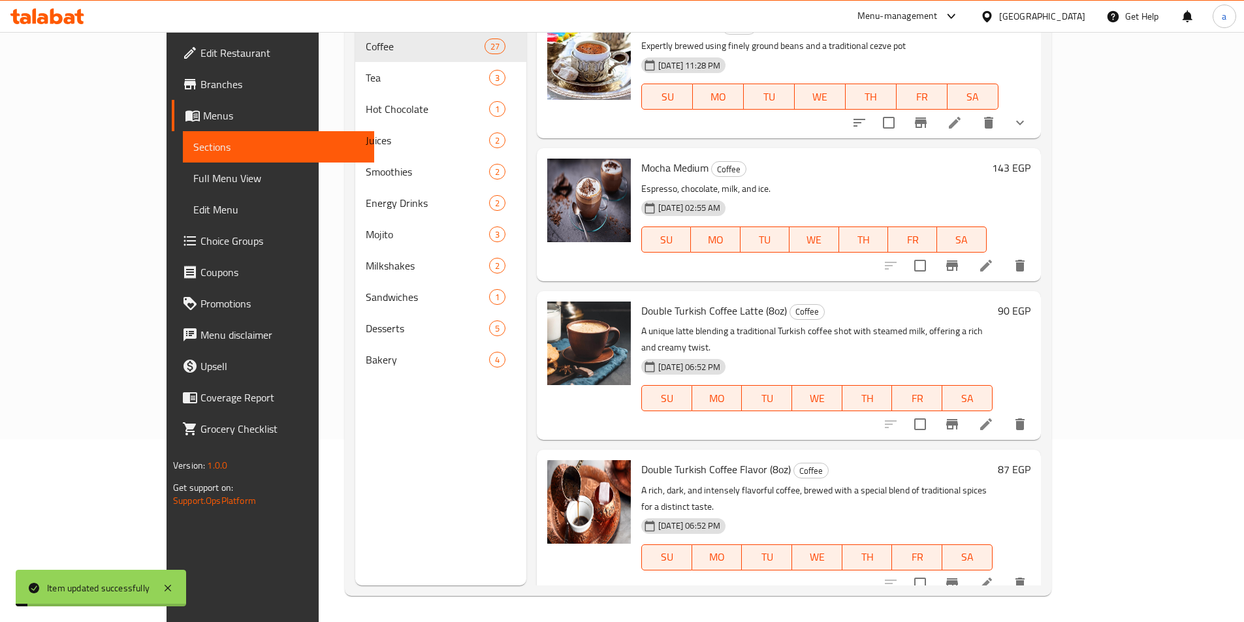
scroll to position [183, 0]
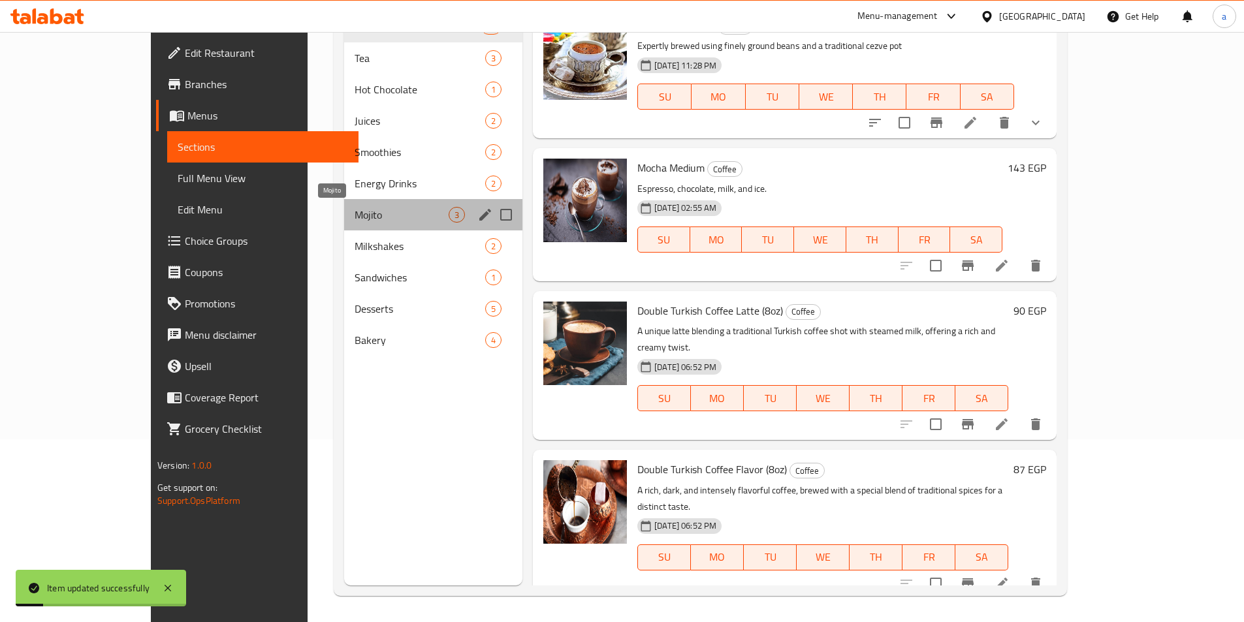
click at [355, 220] on span "Mojito" at bounding box center [402, 215] width 94 height 16
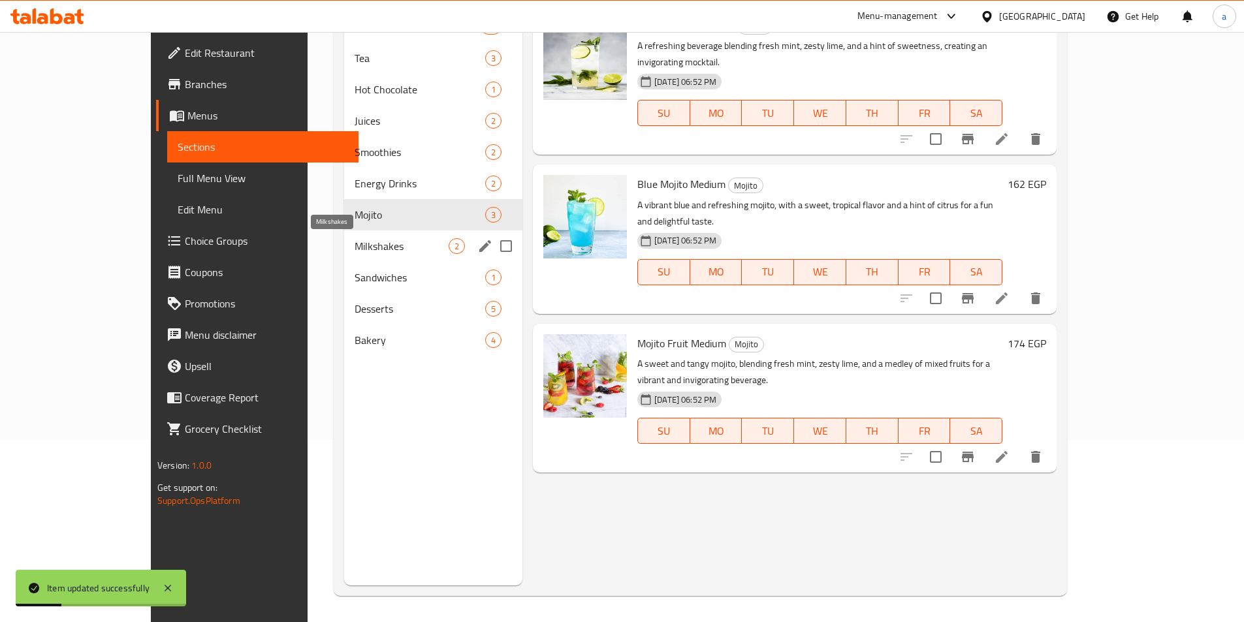
click at [355, 241] on span "Milkshakes" at bounding box center [402, 246] width 94 height 16
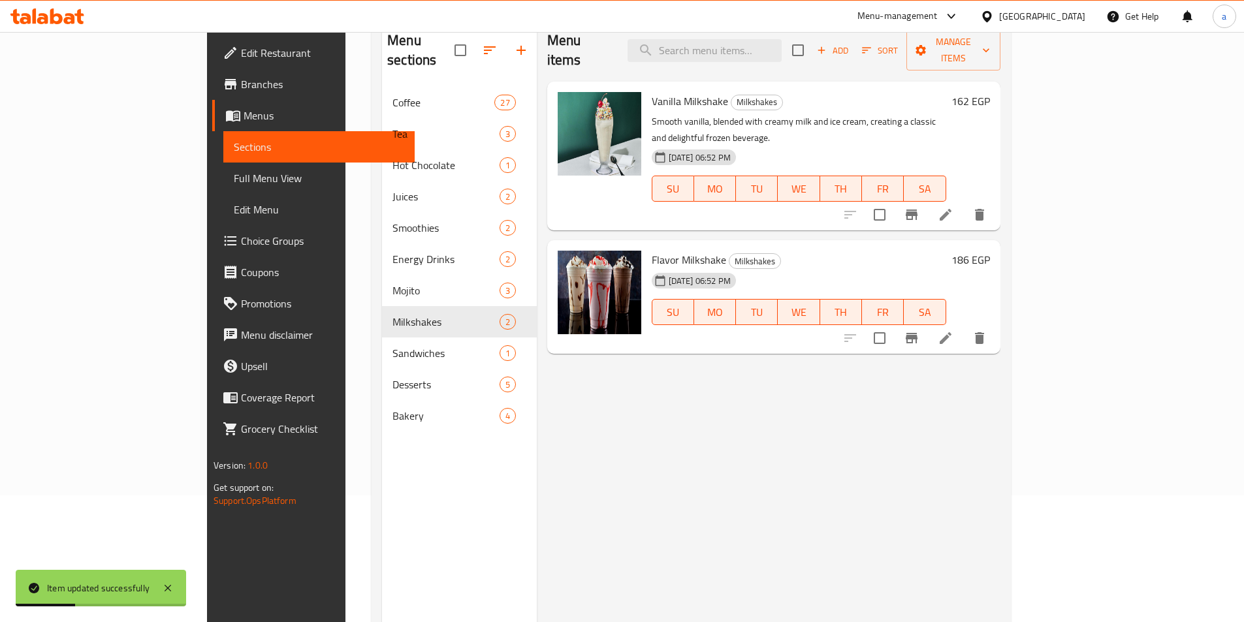
scroll to position [52, 0]
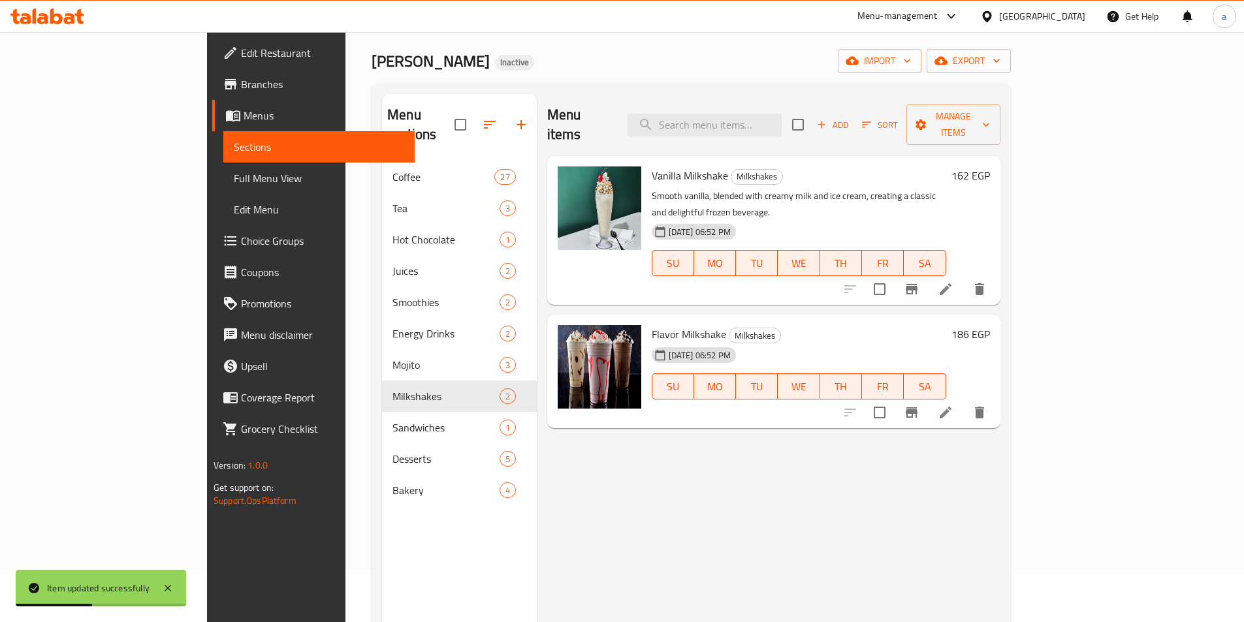
click at [954, 282] on icon at bounding box center [946, 290] width 16 height 16
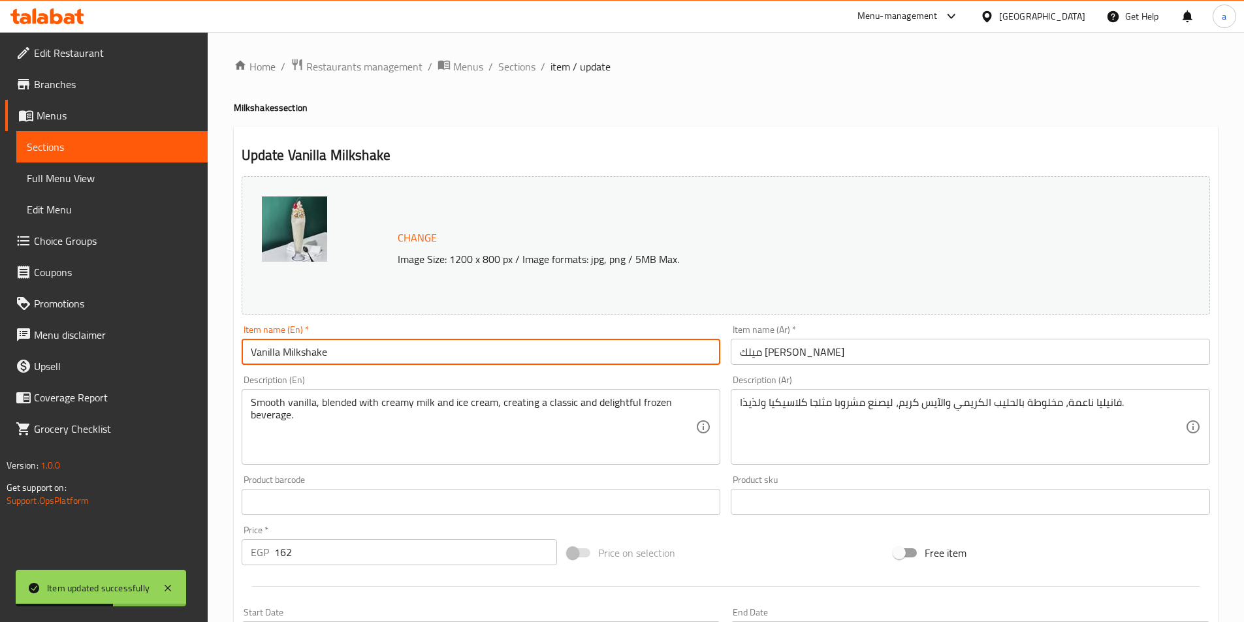
click at [445, 345] on input "Vanilla Milkshake" at bounding box center [481, 352] width 479 height 26
paste input "وسط"
type input "Vanilla Milkshake"
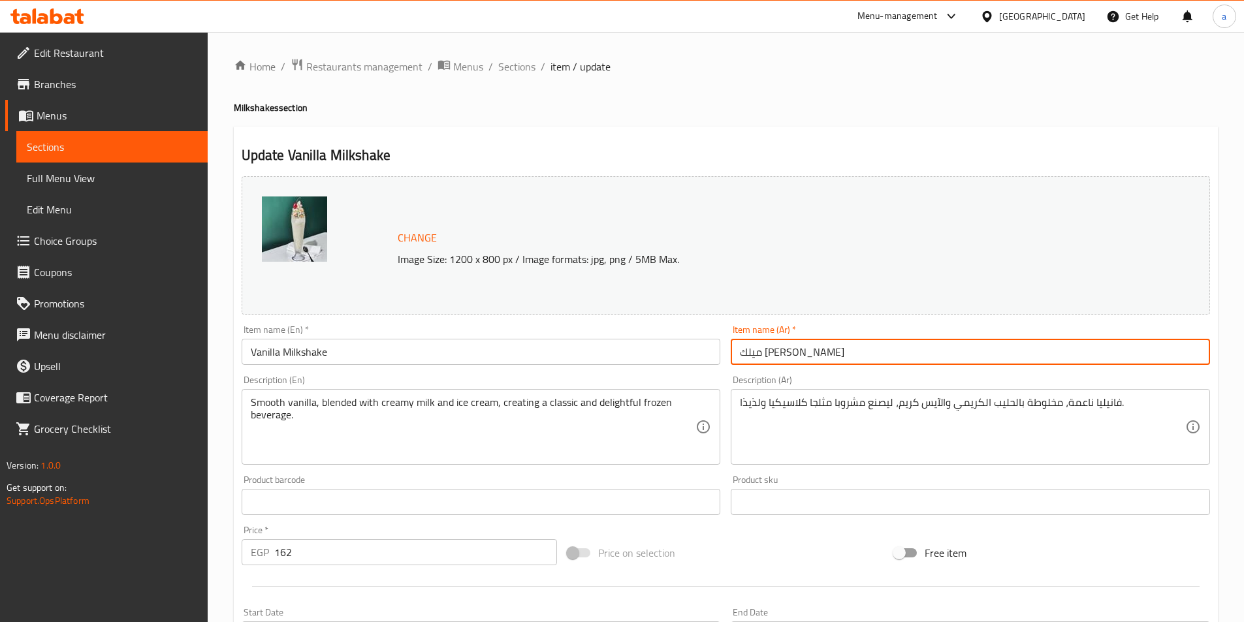
click at [826, 348] on input "ميلك شيك فانيليا" at bounding box center [970, 352] width 479 height 26
paste input "وسط"
type input "ميلك شيك فانيليا وسط"
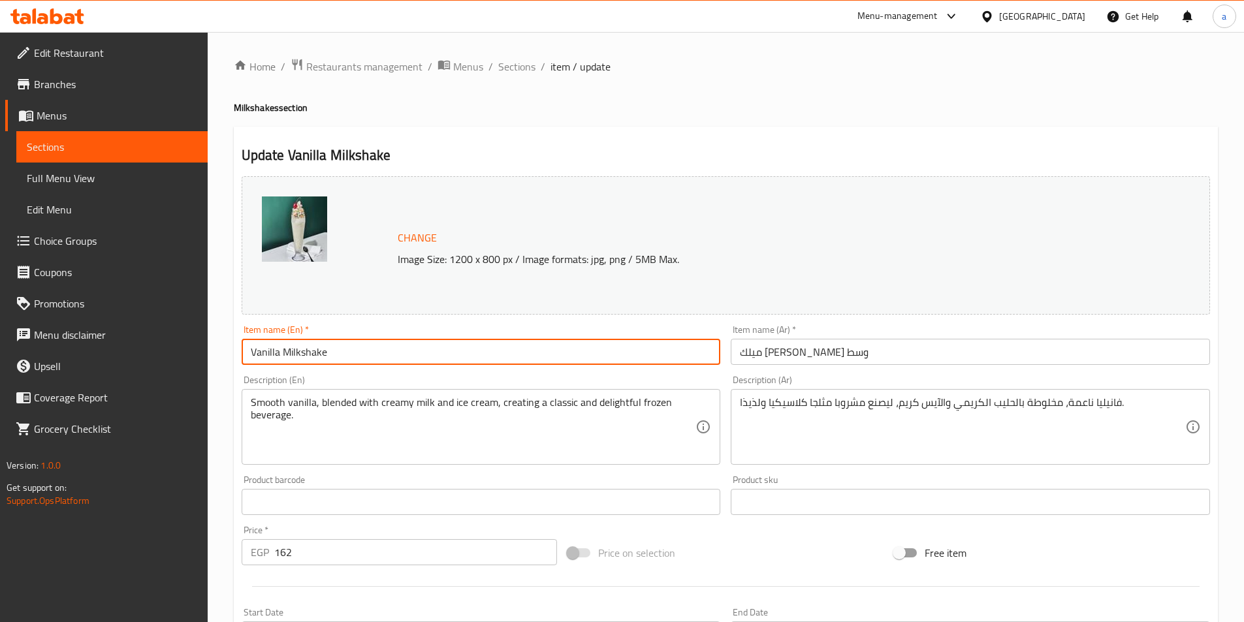
click at [386, 347] on input "Vanilla Milkshake" at bounding box center [481, 352] width 479 height 26
paste input "Medium"
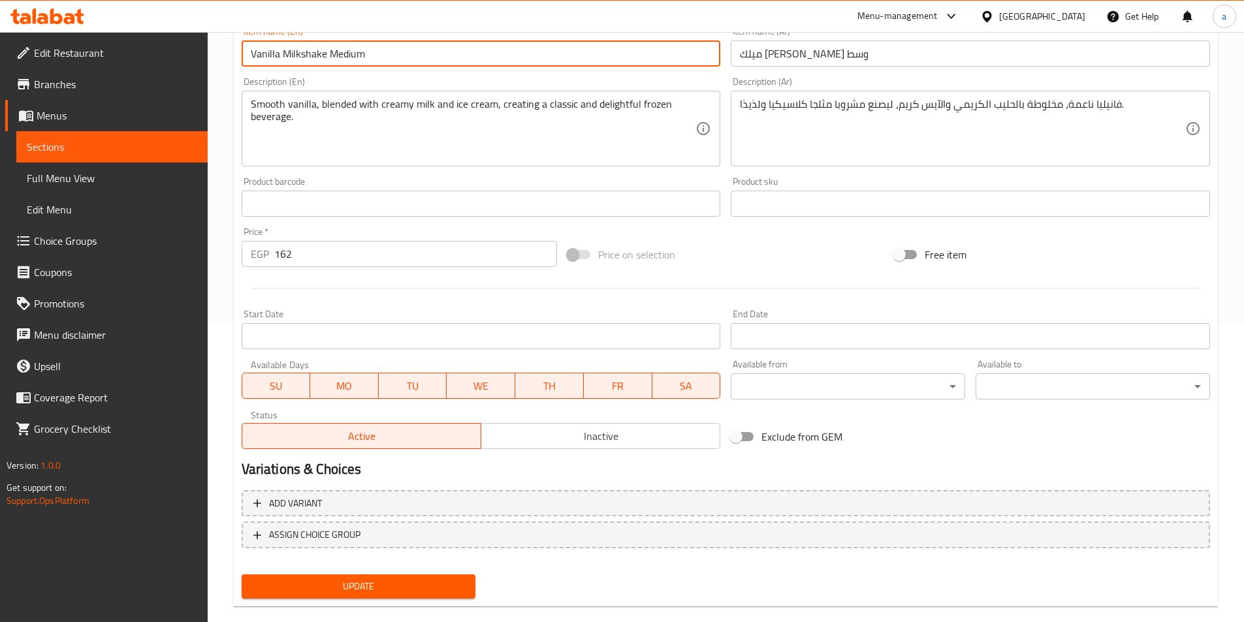
scroll to position [319, 0]
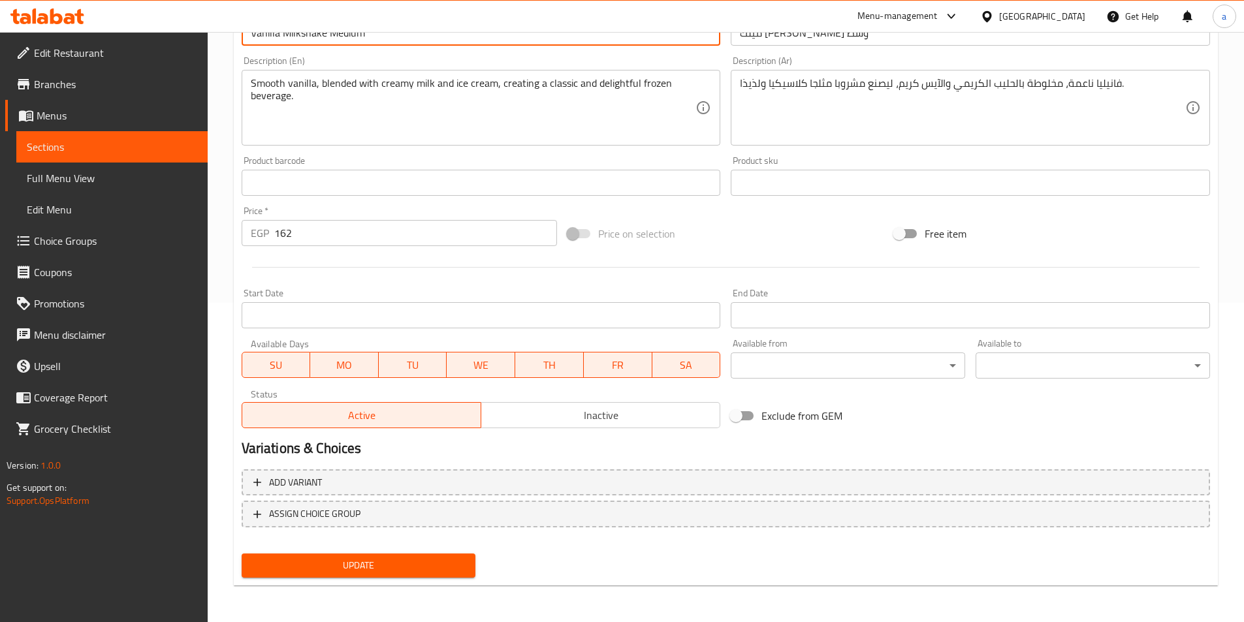
type input "Vanilla Milkshake Medium"
click at [391, 562] on span "Update" at bounding box center [359, 566] width 214 height 16
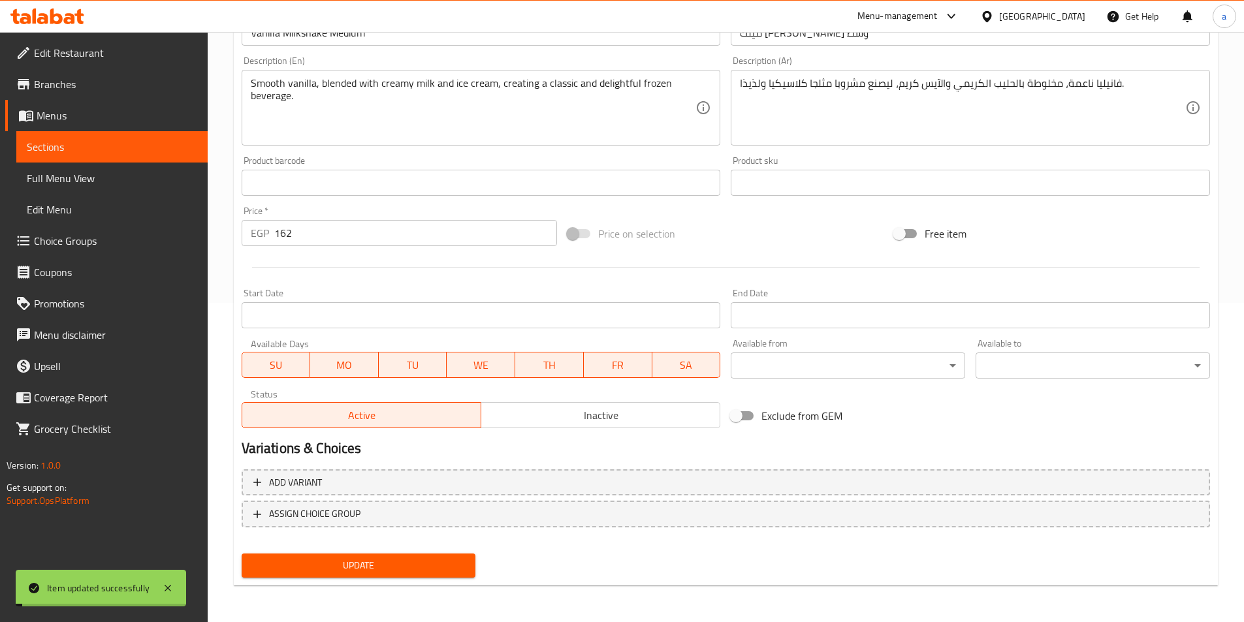
click at [97, 154] on span "Sections" at bounding box center [112, 147] width 170 height 16
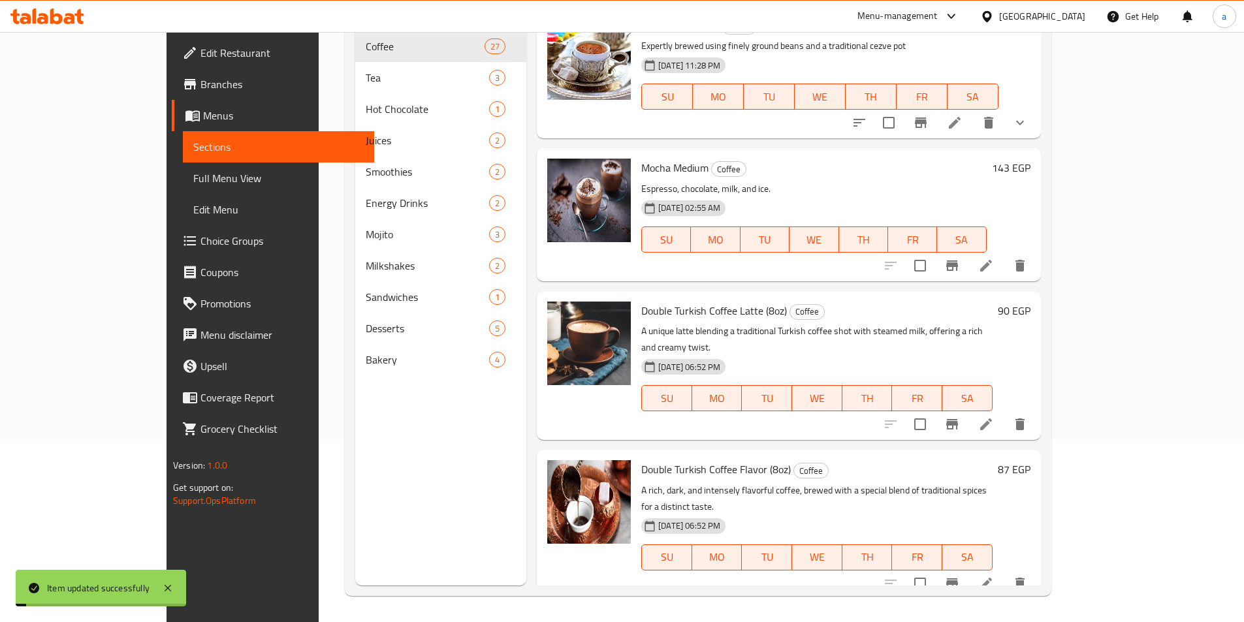
scroll to position [183, 0]
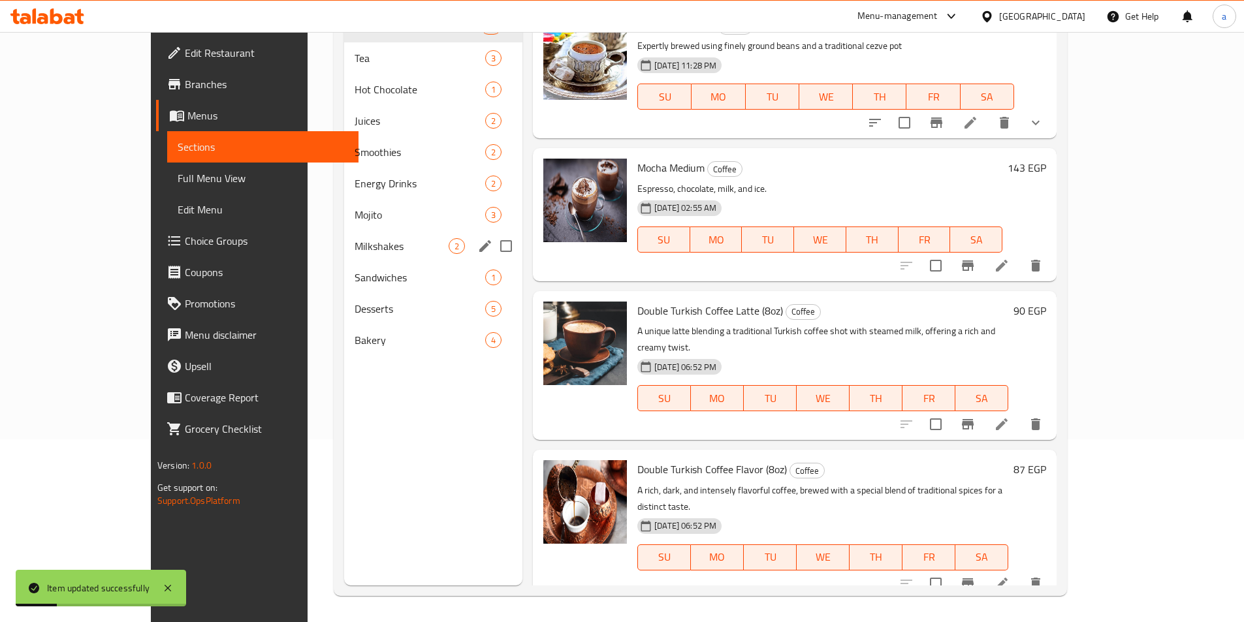
click at [344, 232] on div "Milkshakes 2" at bounding box center [433, 246] width 178 height 31
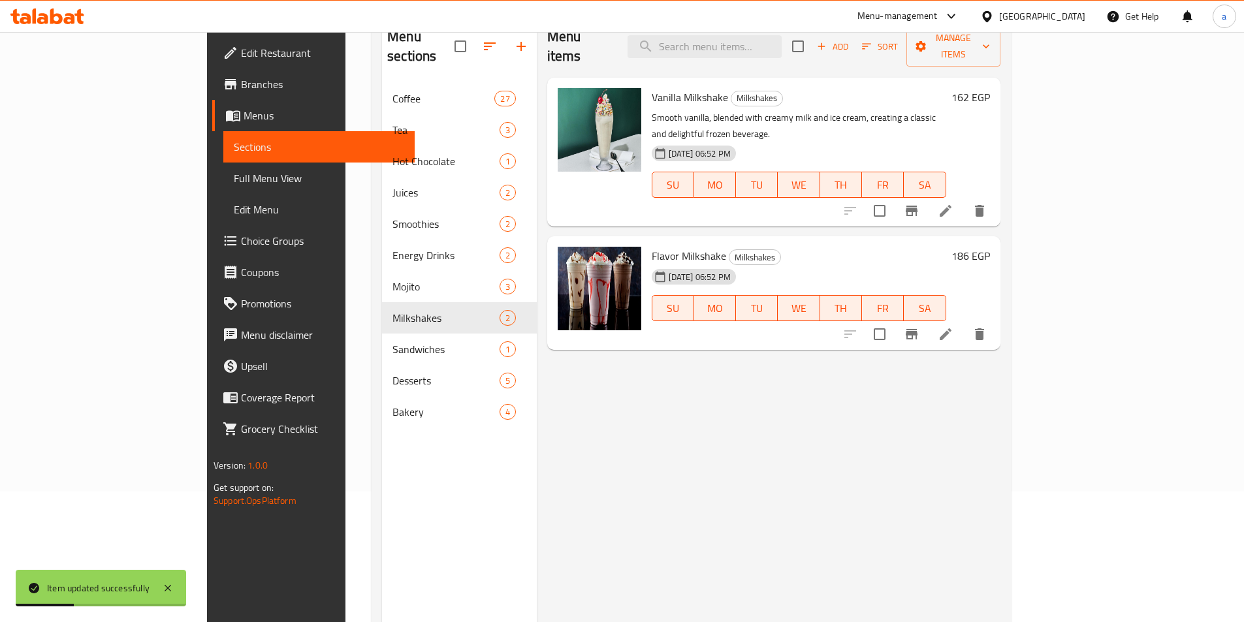
scroll to position [52, 0]
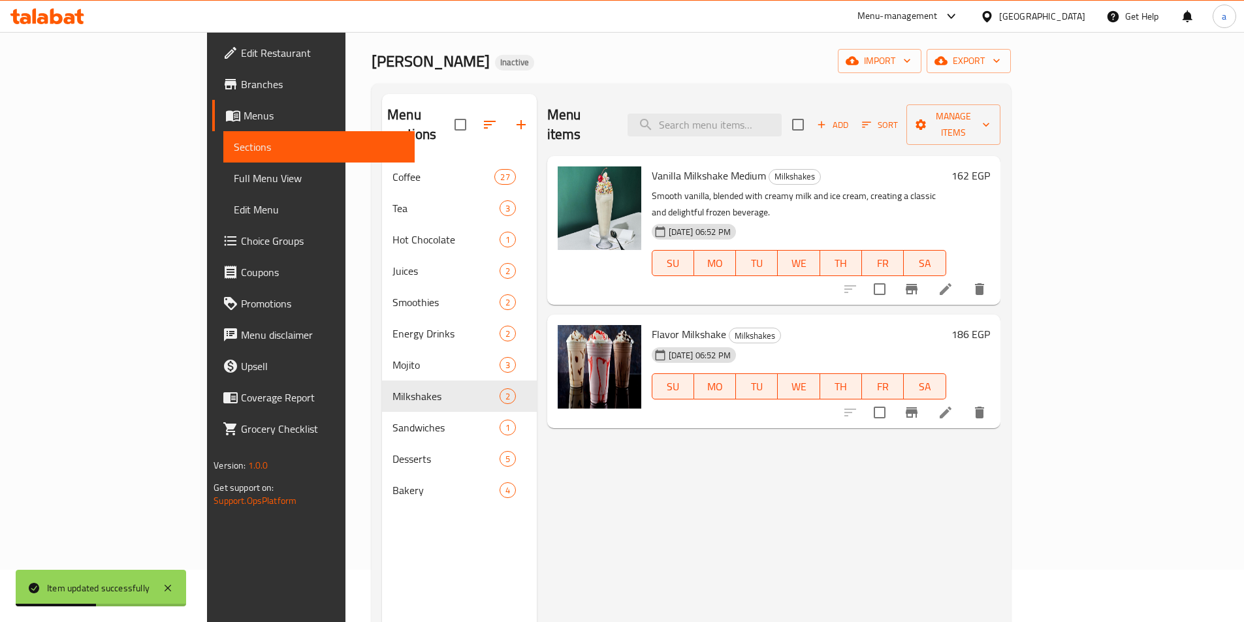
click at [652, 325] on span "Flavor Milkshake" at bounding box center [689, 335] width 74 height 20
copy h6 "Flavor Milkshake"
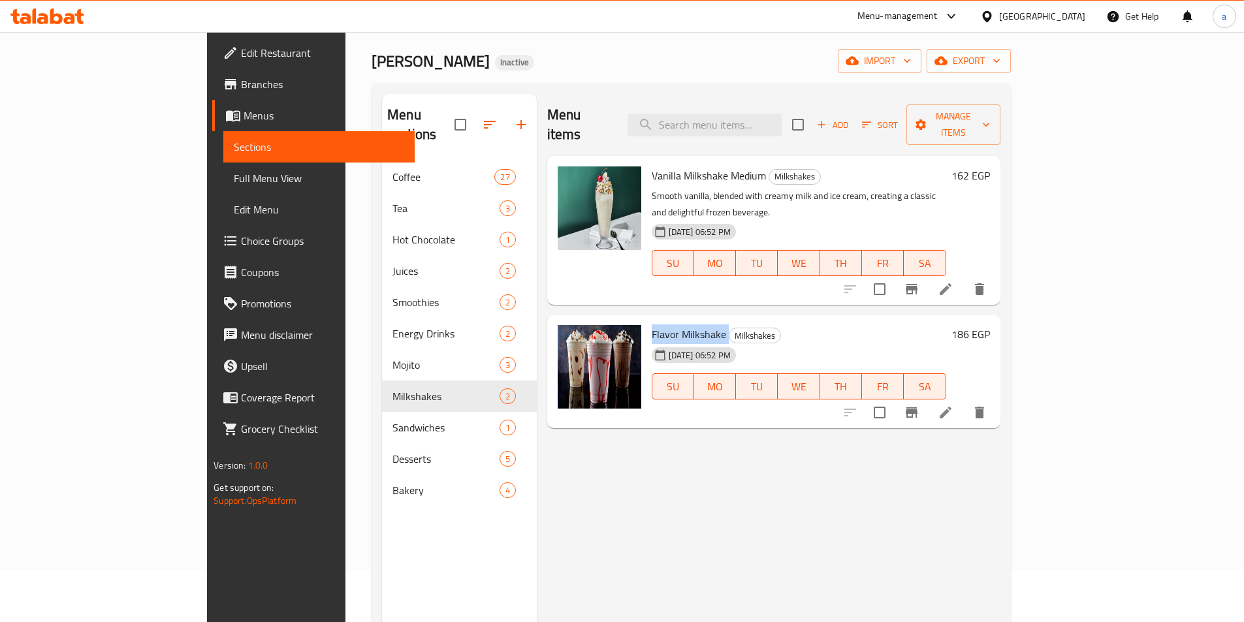
click at [995, 397] on div at bounding box center [915, 412] width 161 height 31
click at [964, 401] on li at bounding box center [945, 413] width 37 height 24
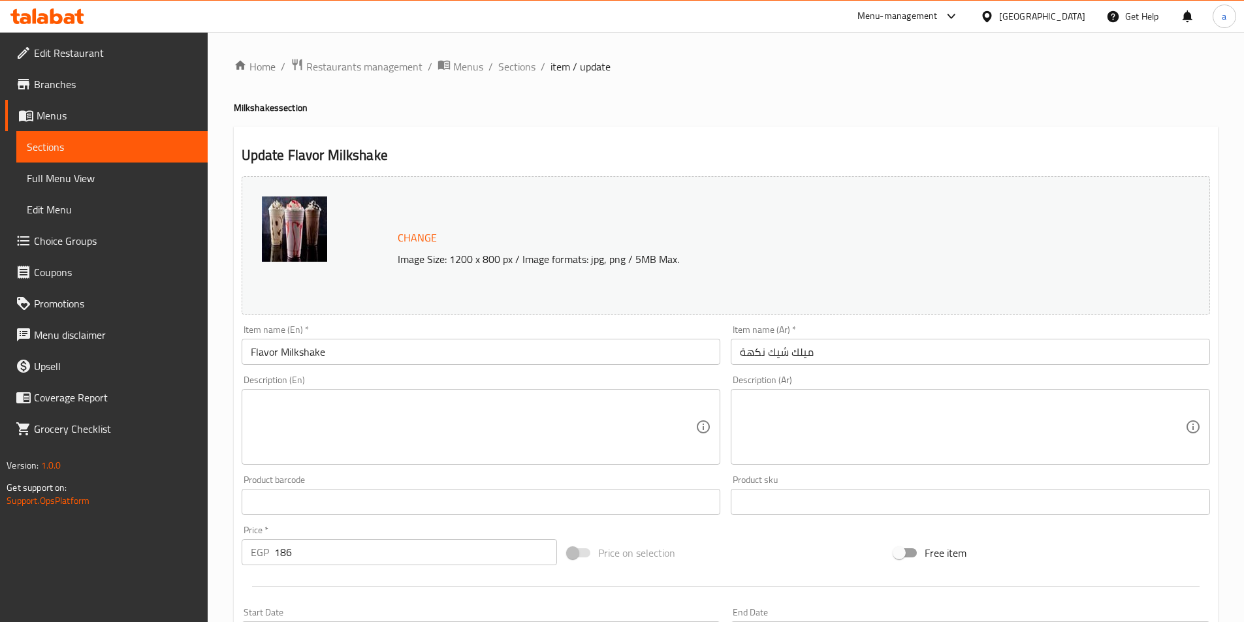
click at [397, 351] on input "Flavor Milkshake" at bounding box center [481, 352] width 479 height 26
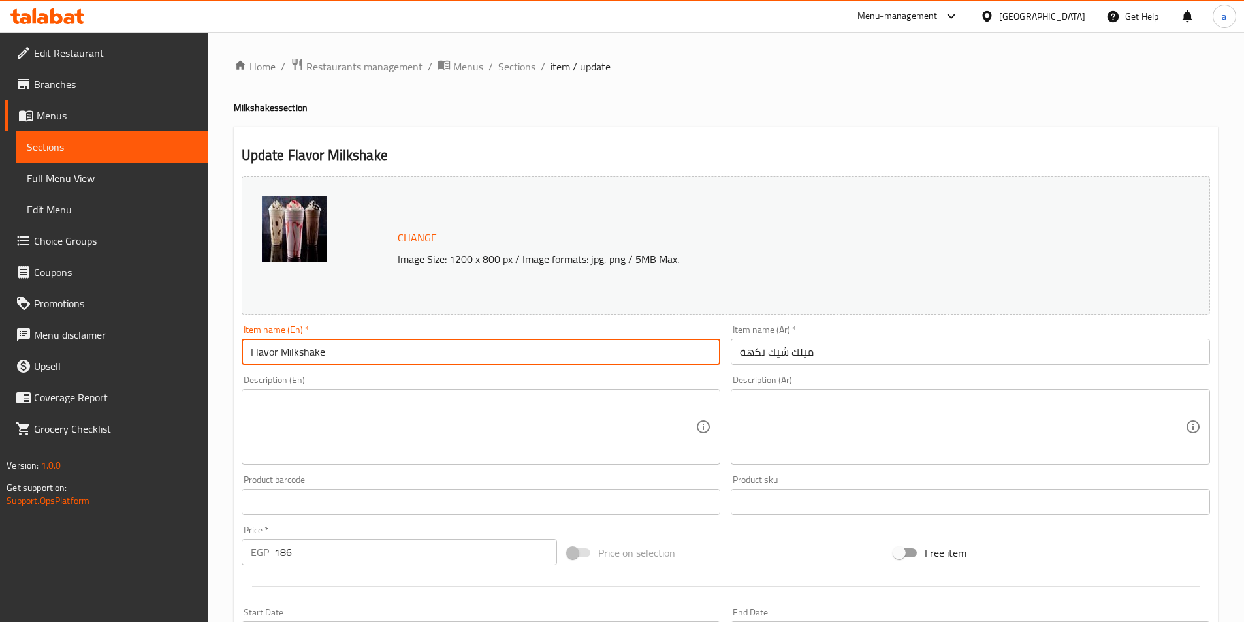
paste input "Flavor Milkshake"
type input "Flavor Milkshake Flavor Milkshake"
click at [878, 363] on input "ميلك شيك نكهة" at bounding box center [970, 352] width 479 height 26
click at [394, 362] on input "Flavor Milkshake Flavor Milkshake" at bounding box center [481, 352] width 479 height 26
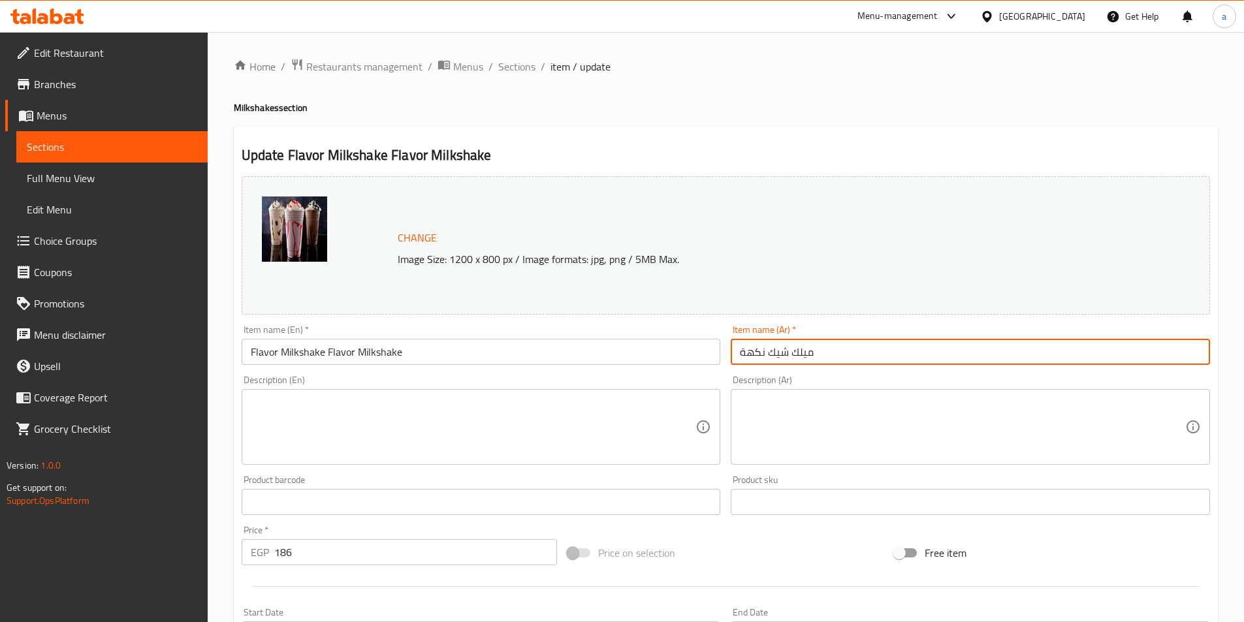
type input "ميلك شيك نكهة"
click at [423, 351] on input "Flavor Milkshake Flavor Milkshake" at bounding box center [481, 352] width 479 height 26
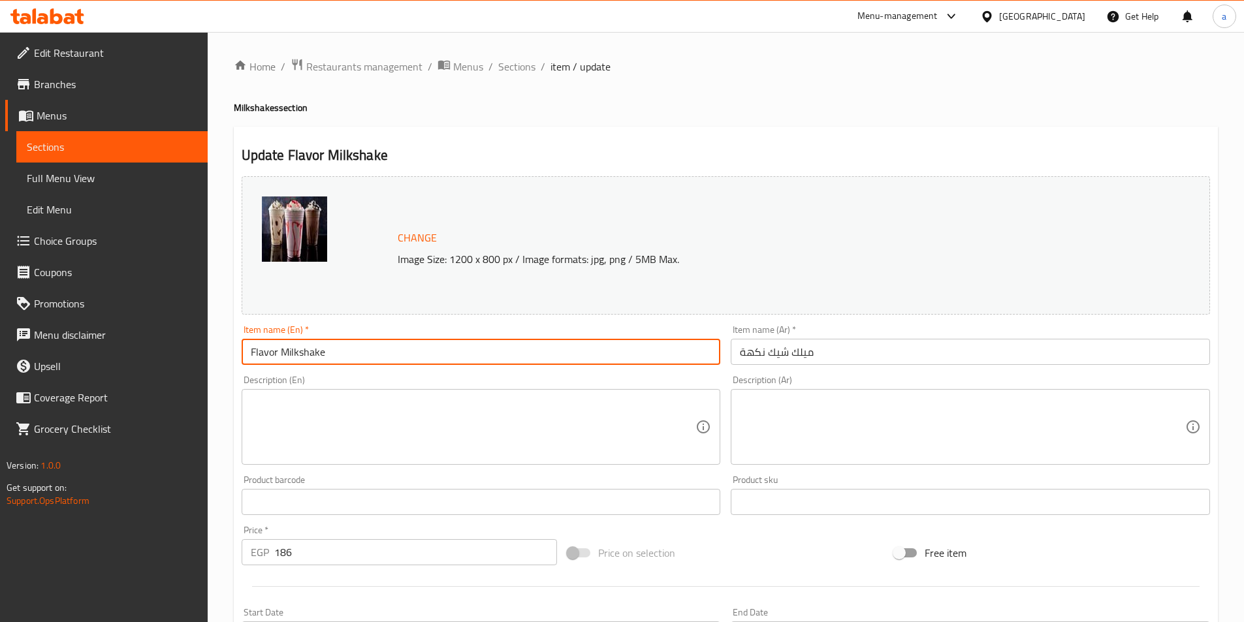
paste input "Medium"
type input "Flavor Milkshake Medium"
click at [835, 356] on input "ميلك شيك نكهة" at bounding box center [970, 352] width 479 height 26
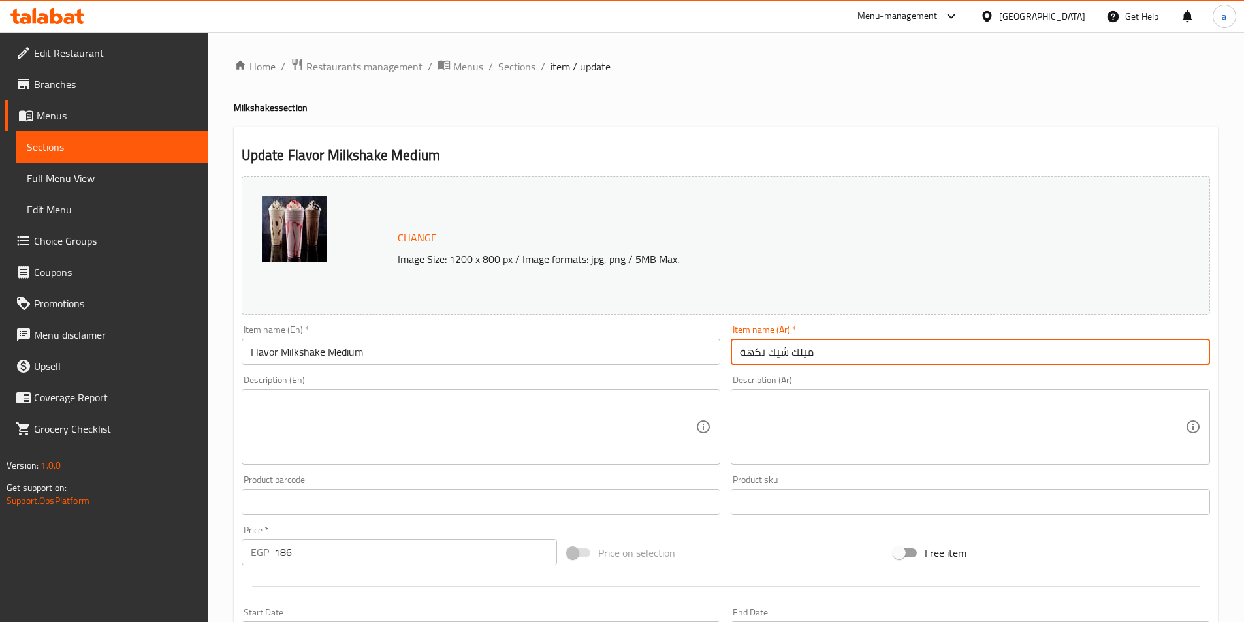
paste input "وسط"
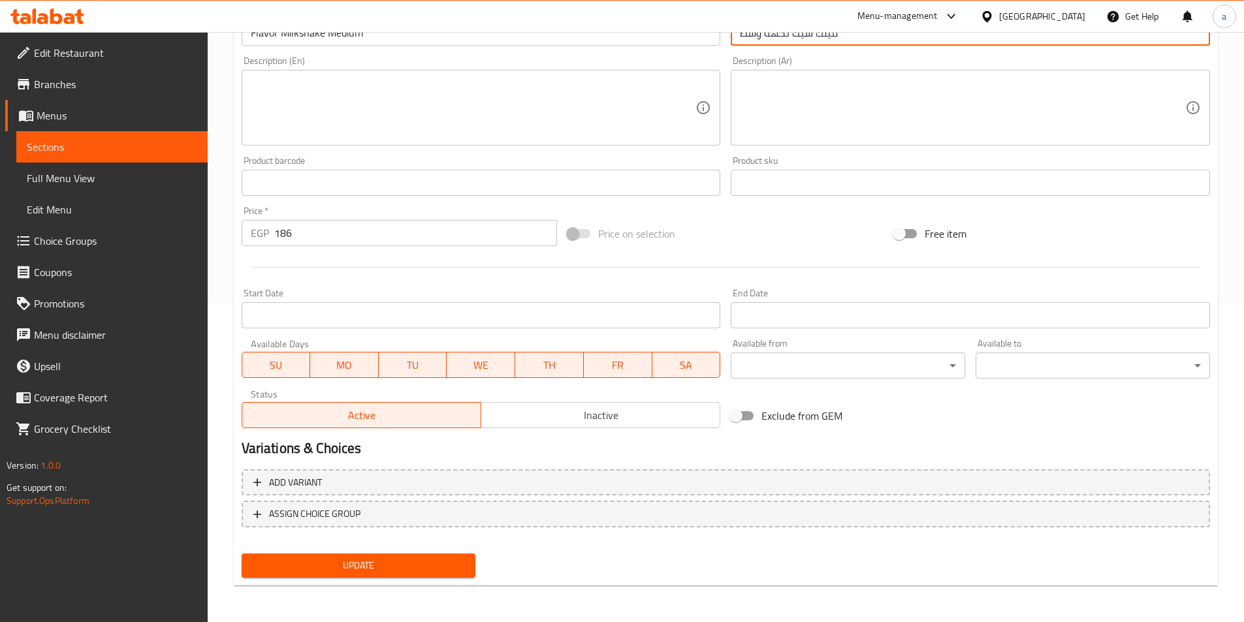
type input "ميلك شيك نكهة وسط"
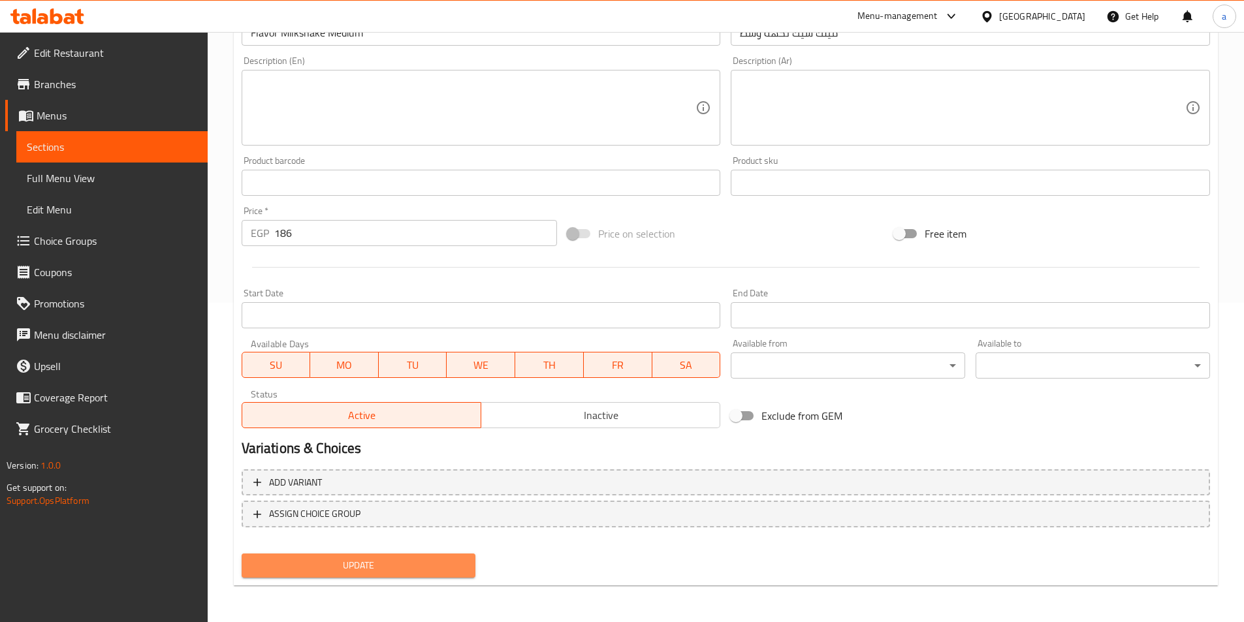
click at [396, 567] on span "Update" at bounding box center [359, 566] width 214 height 16
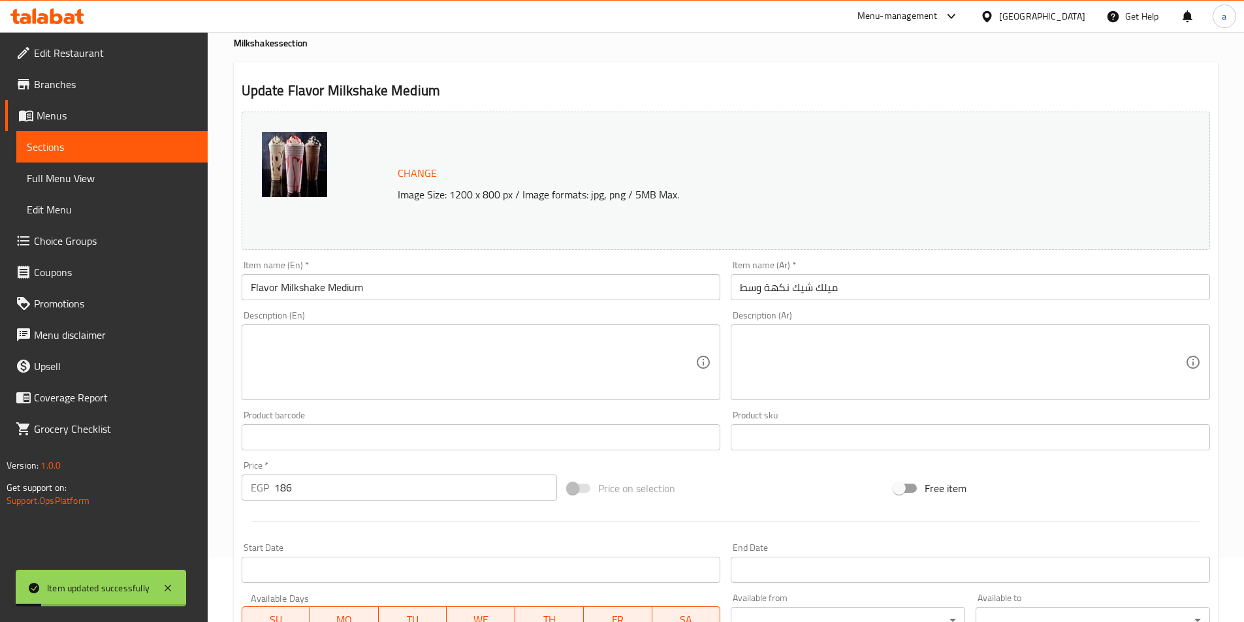
scroll to position [65, 0]
click at [53, 151] on span "Sections" at bounding box center [112, 147] width 170 height 16
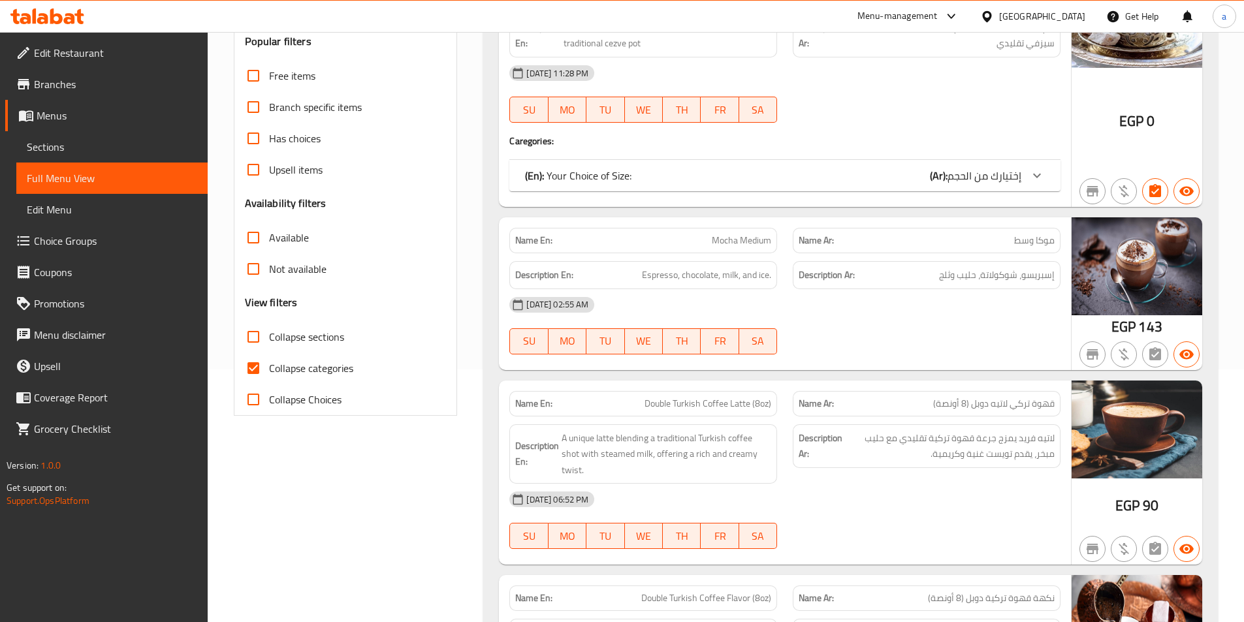
scroll to position [261, 0]
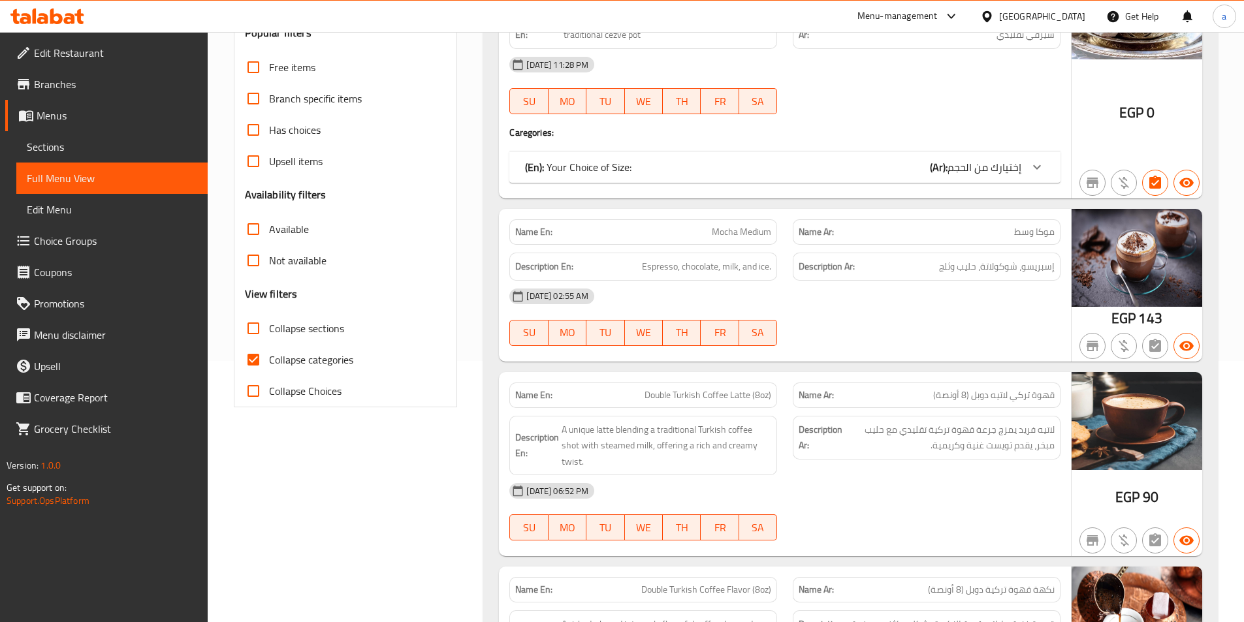
click at [289, 359] on span "Collapse categories" at bounding box center [311, 360] width 84 height 16
click at [269, 359] on input "Collapse categories" at bounding box center [253, 359] width 31 height 31
checkbox input "false"
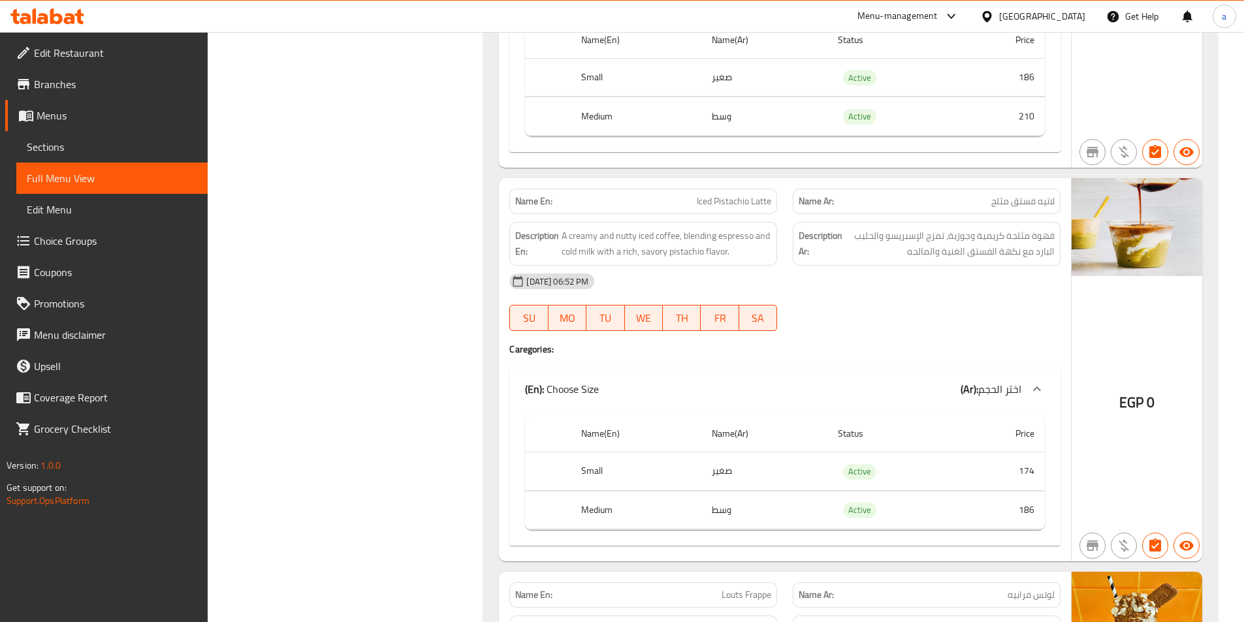
scroll to position [7773, 0]
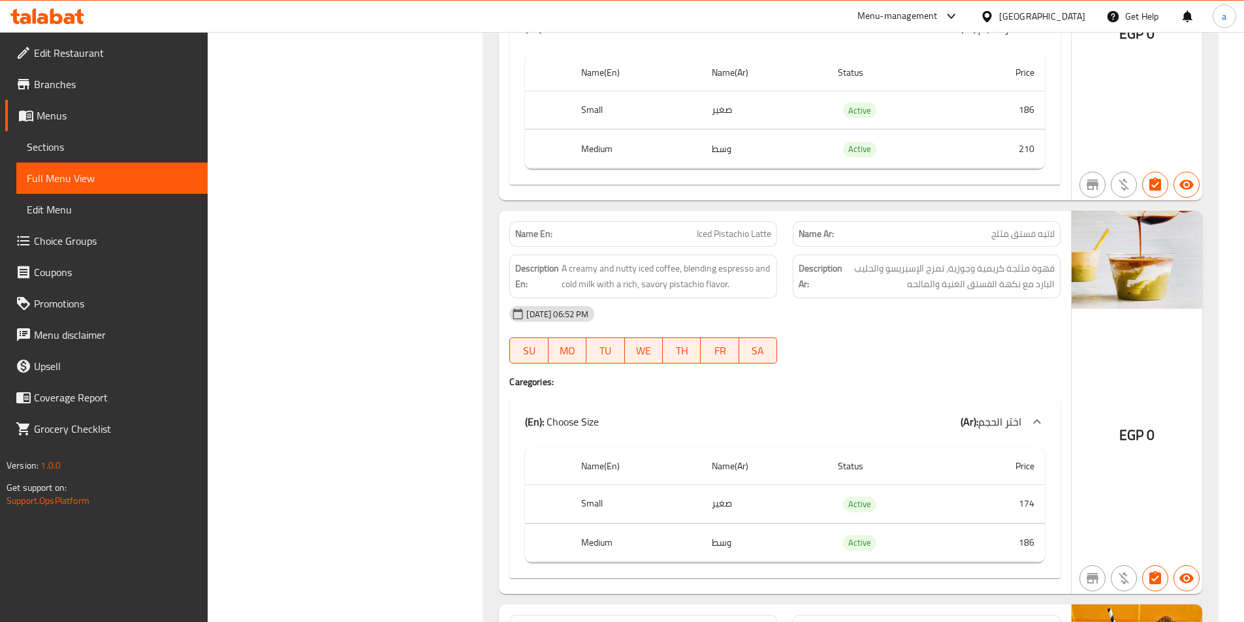
click at [339, 339] on div "Filter Branches Branches Popular filters Free items Branch specific items Has c…" at bounding box center [351, 273] width 250 height 15757
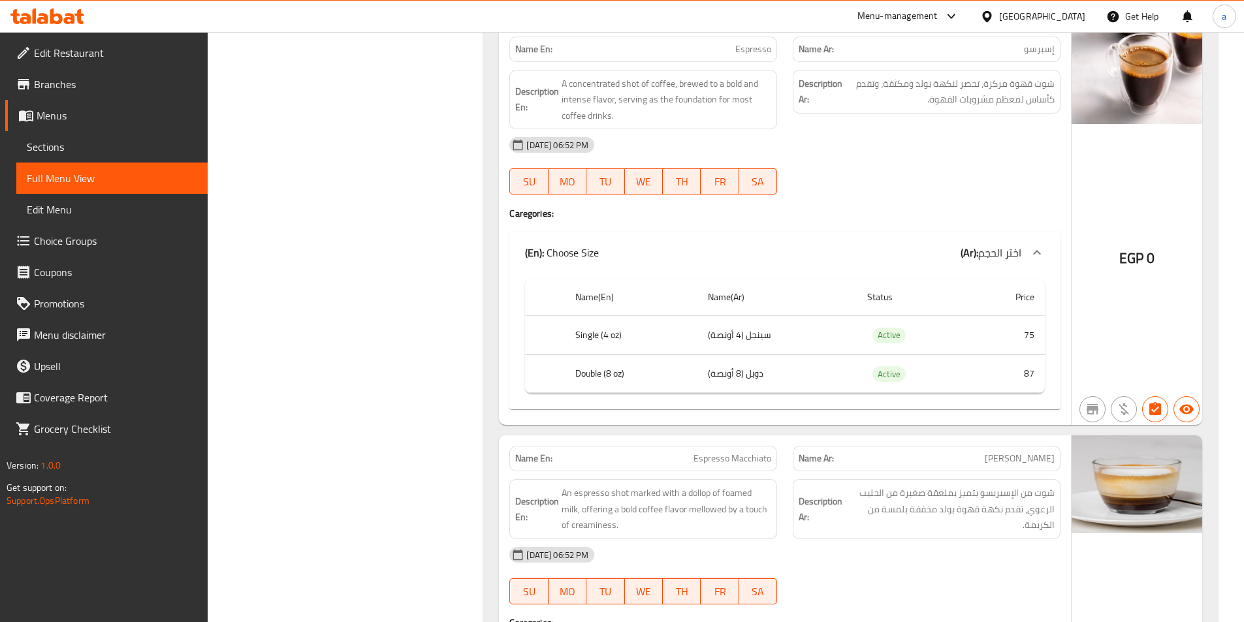
scroll to position [1144, 0]
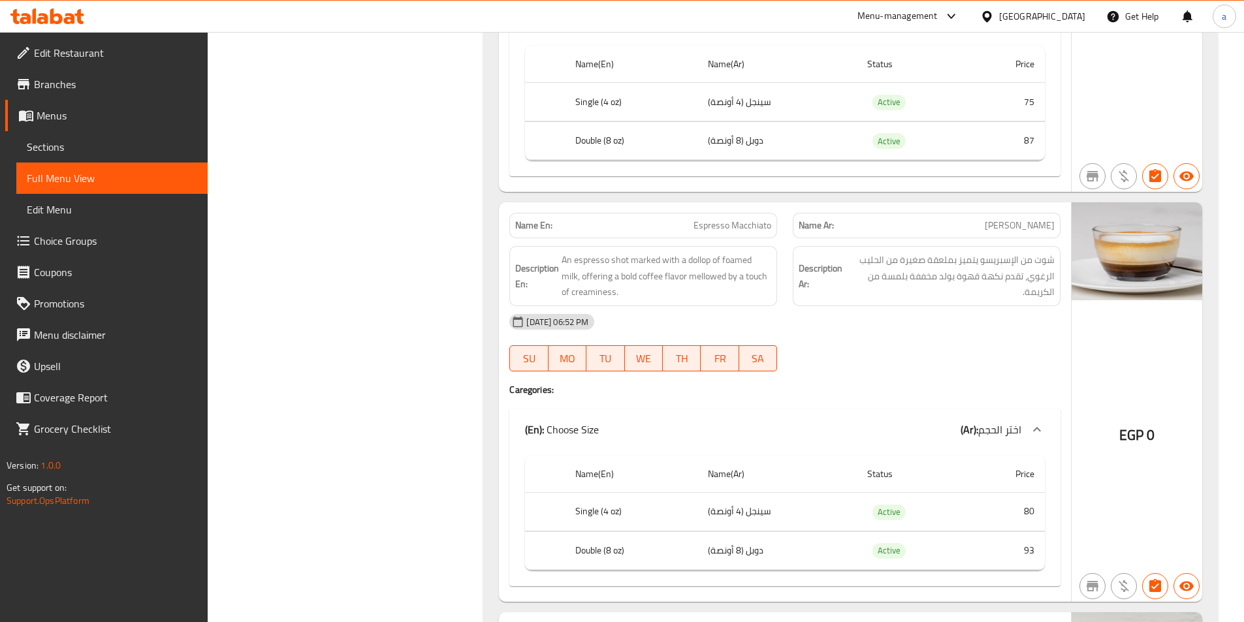
scroll to position [1388, 0]
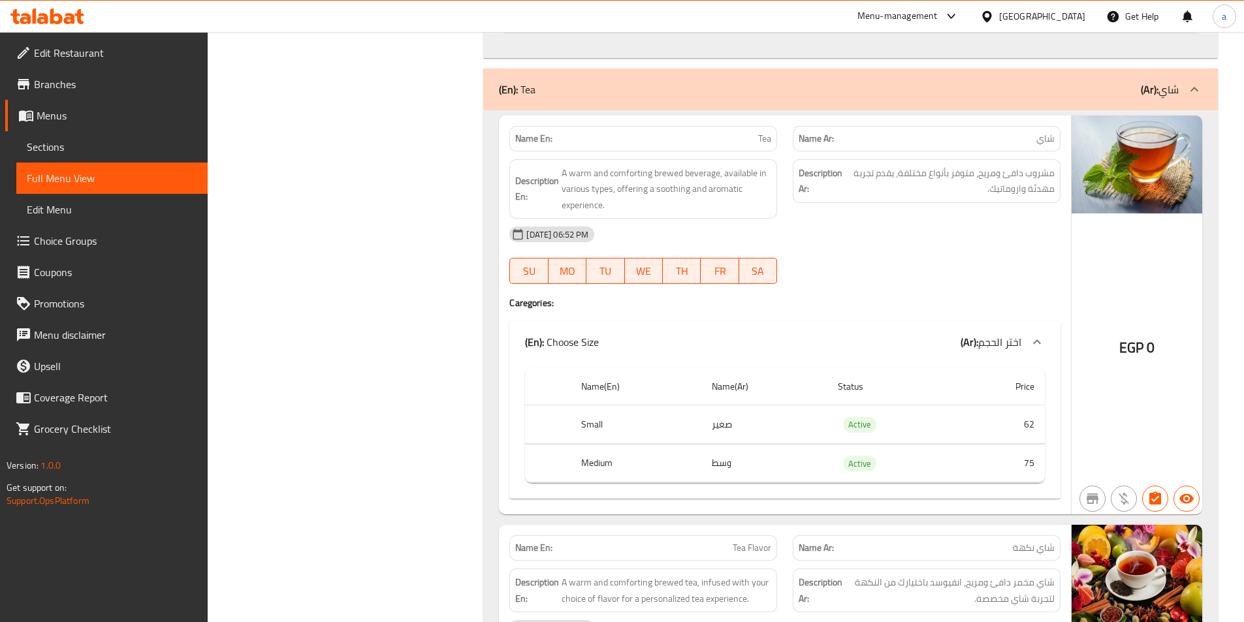
scroll to position [9179, 0]
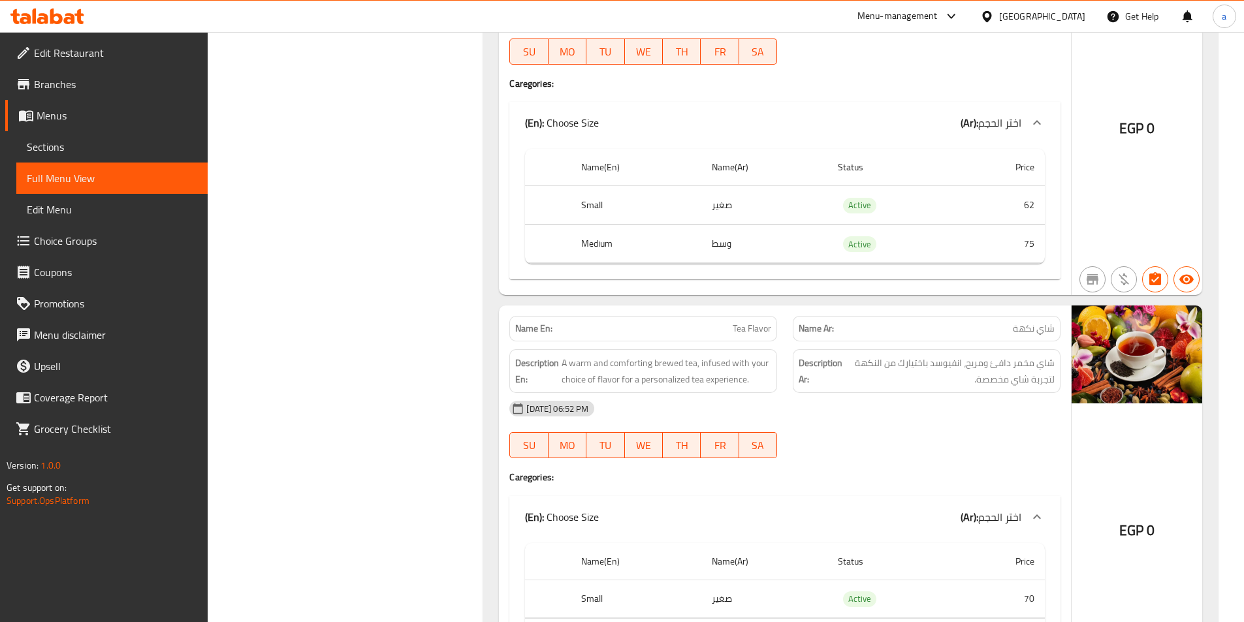
scroll to position [9771, 0]
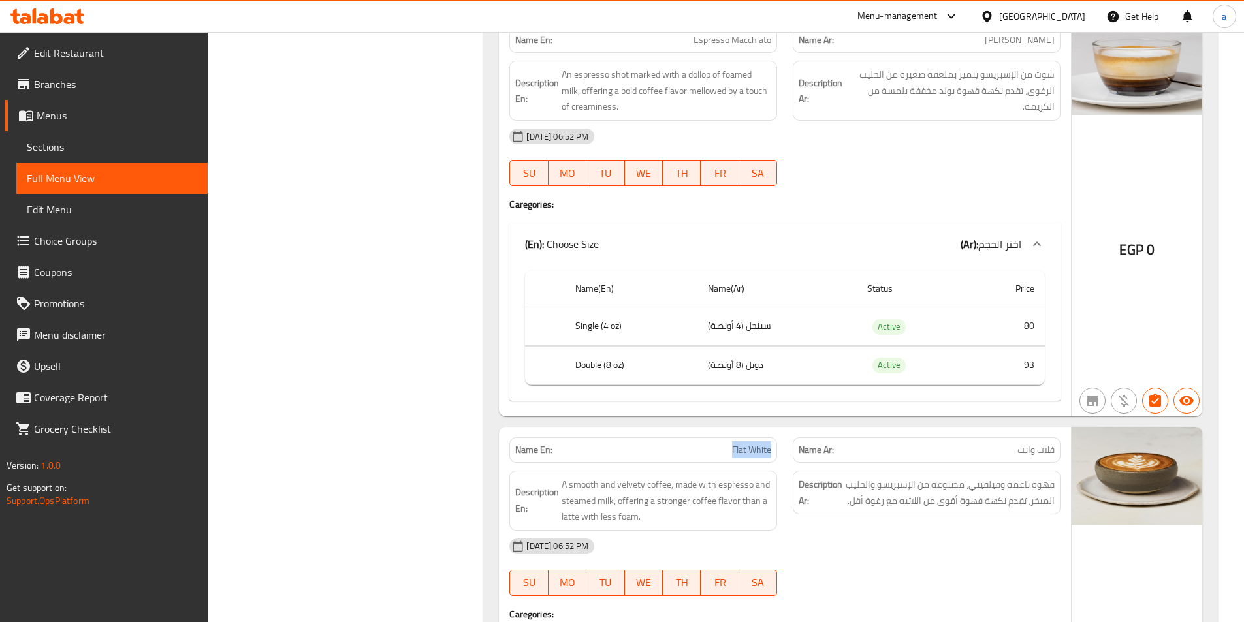
scroll to position [1558, 0]
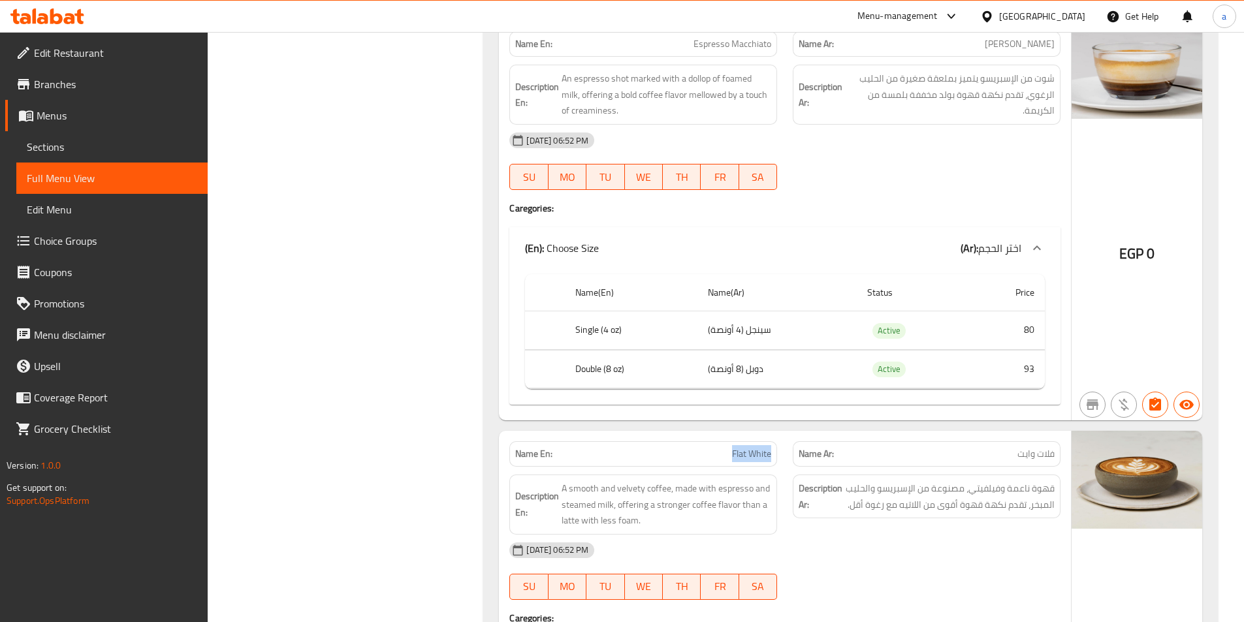
click at [42, 24] on div at bounding box center [47, 16] width 74 height 16
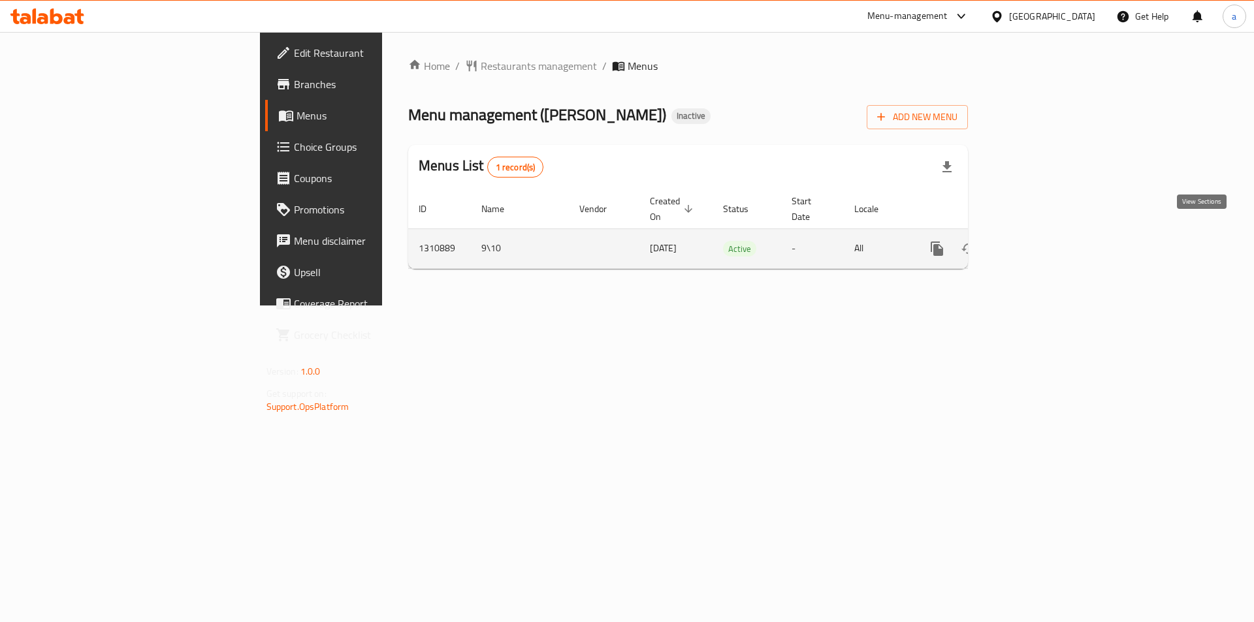
click at [1039, 241] on icon "enhanced table" at bounding box center [1031, 249] width 16 height 16
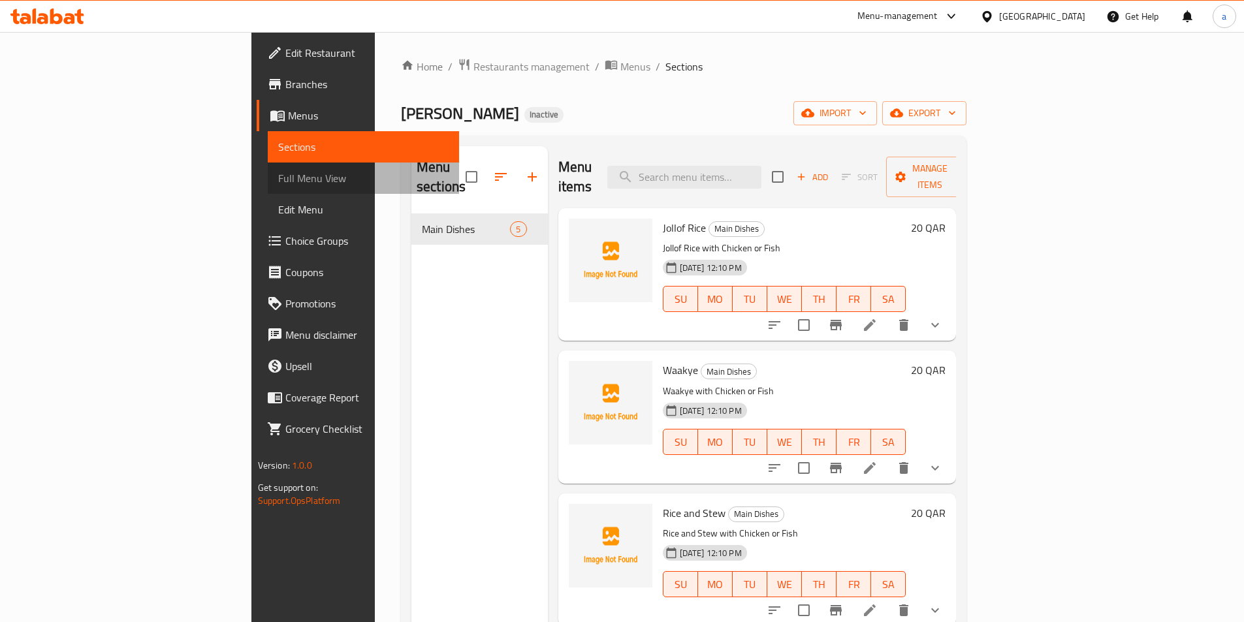
click at [278, 170] on span "Full Menu View" at bounding box center [363, 178] width 170 height 16
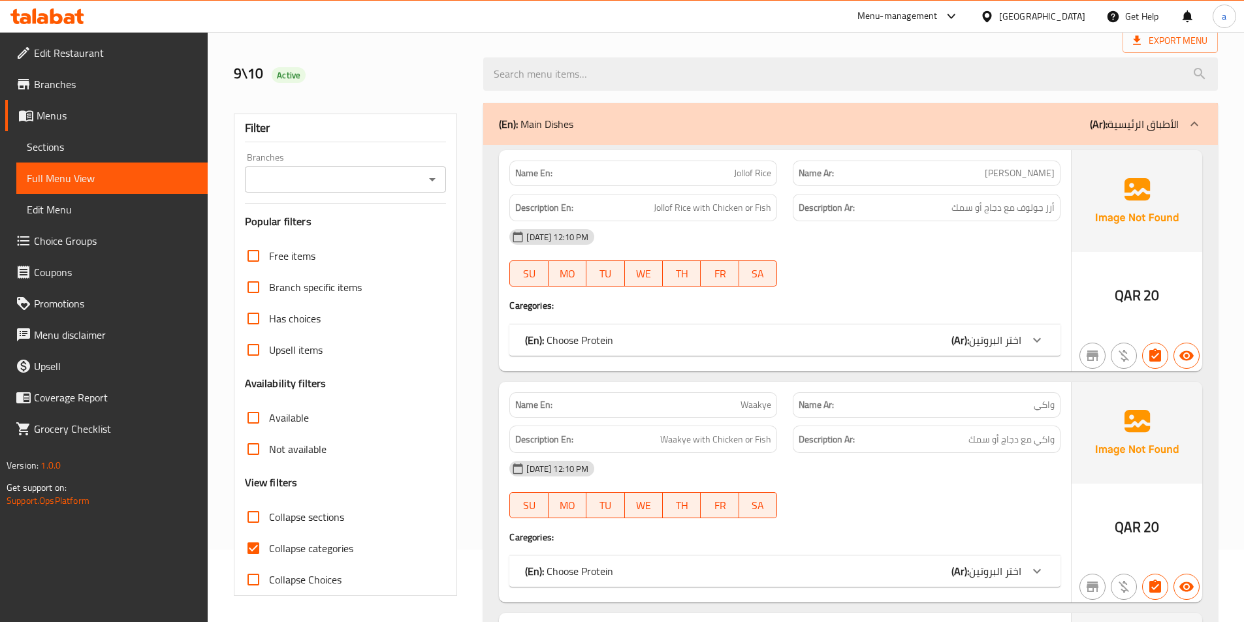
scroll to position [196, 0]
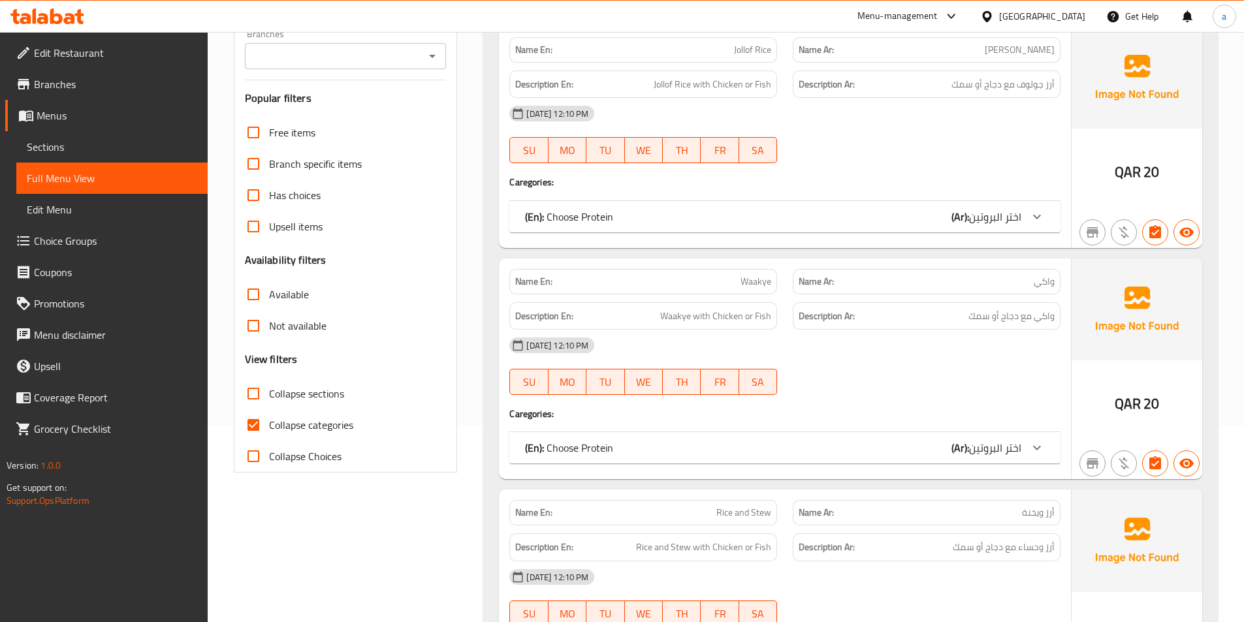
click at [314, 433] on span "Collapse categories" at bounding box center [311, 425] width 84 height 16
click at [269, 434] on input "Collapse categories" at bounding box center [253, 425] width 31 height 31
checkbox input "false"
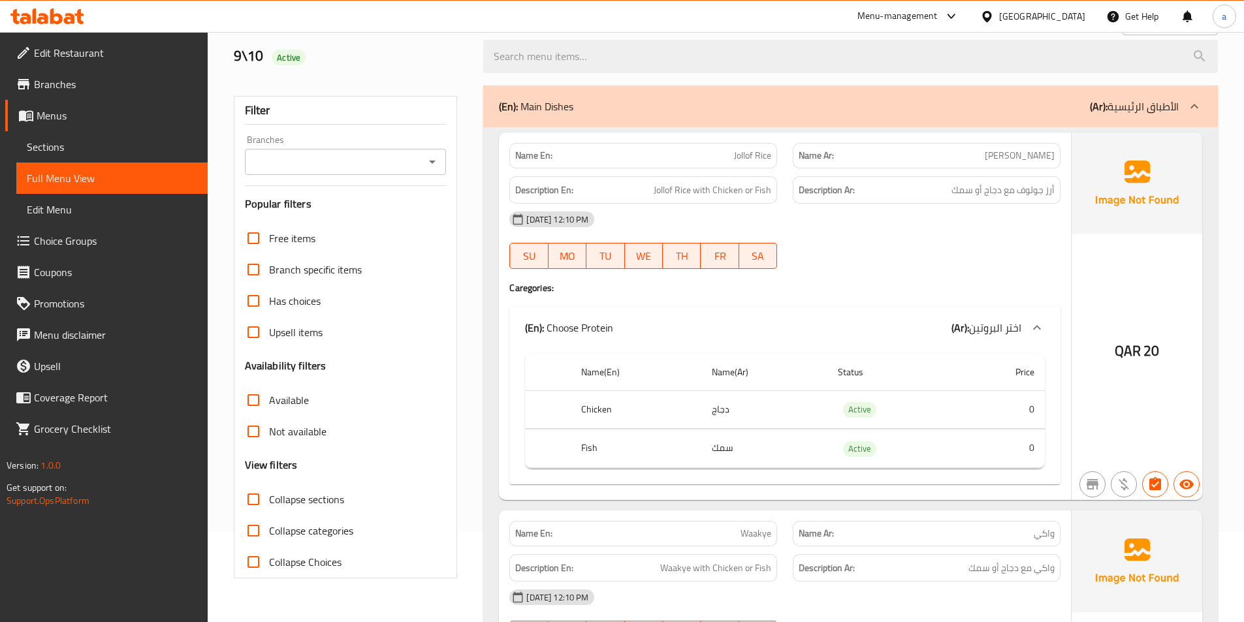
scroll to position [0, 0]
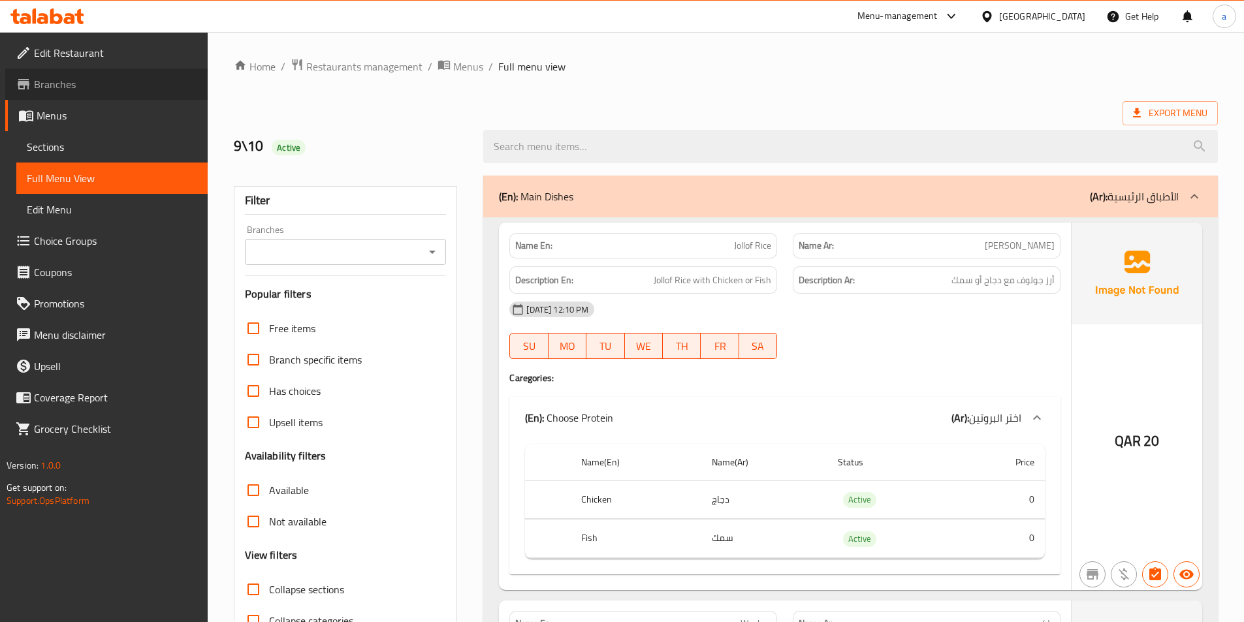
click at [92, 85] on span "Branches" at bounding box center [115, 84] width 163 height 16
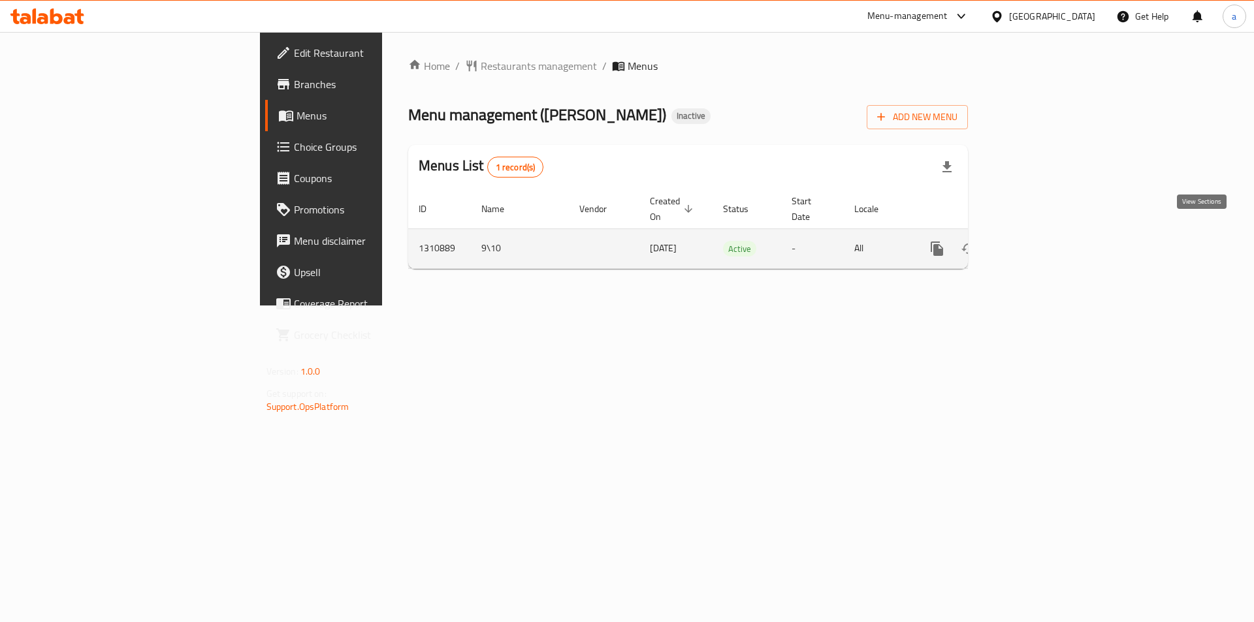
click at [1047, 242] on link "enhanced table" at bounding box center [1031, 248] width 31 height 31
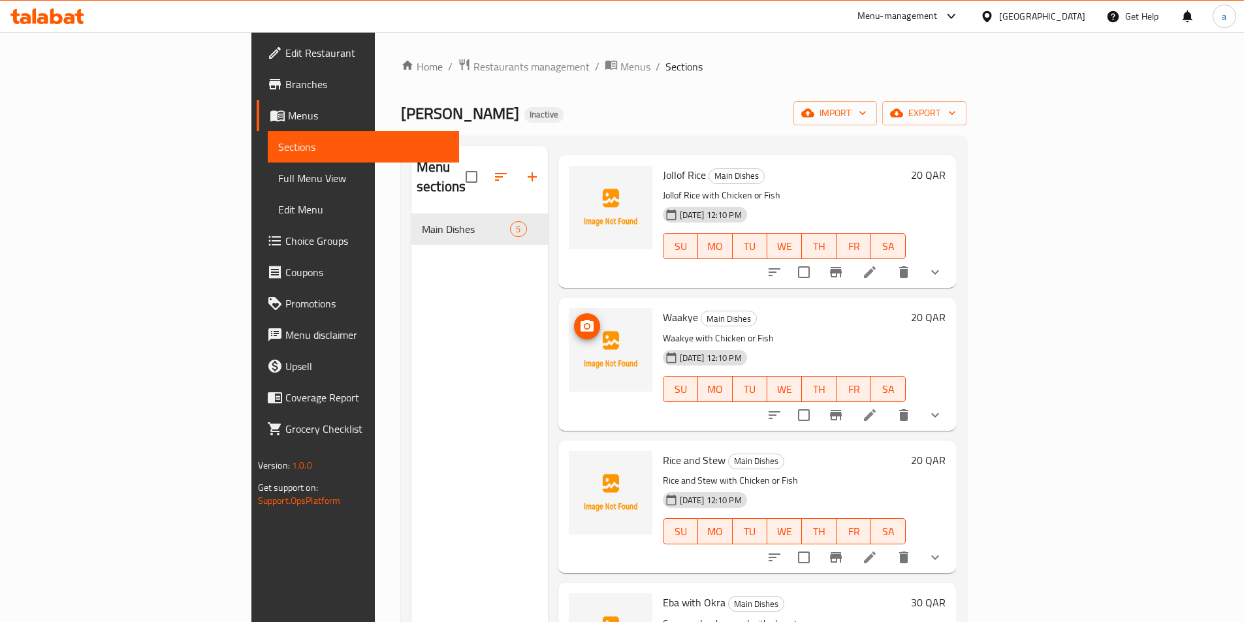
scroll to position [123, 0]
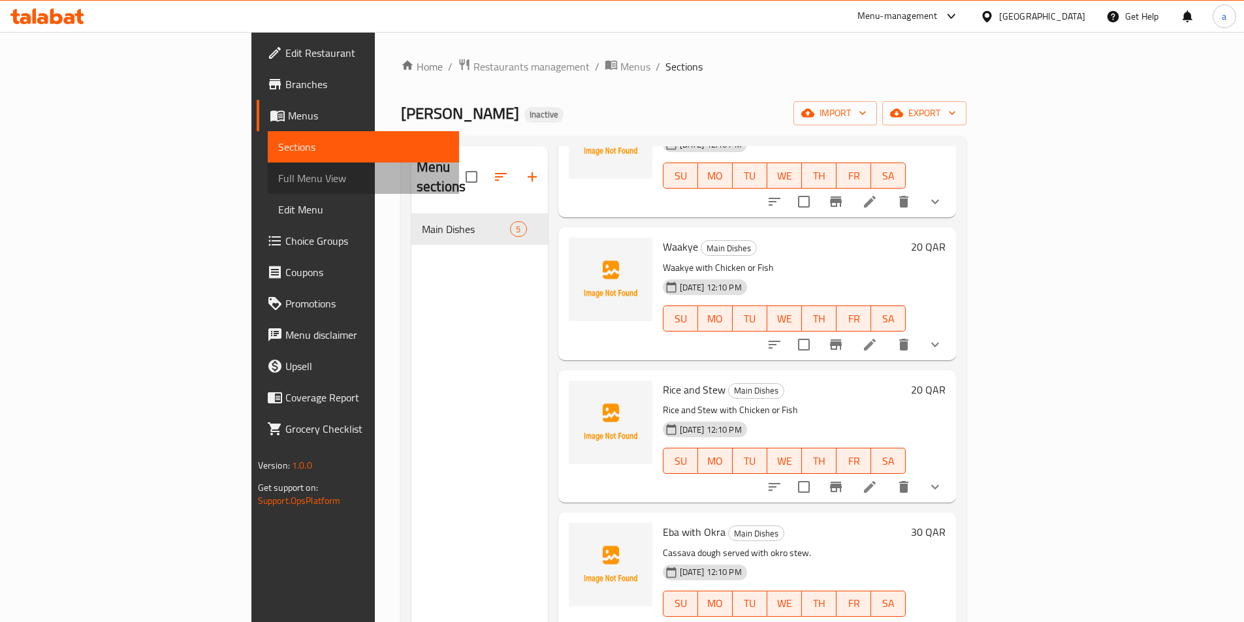
click at [278, 170] on span "Full Menu View" at bounding box center [363, 178] width 170 height 16
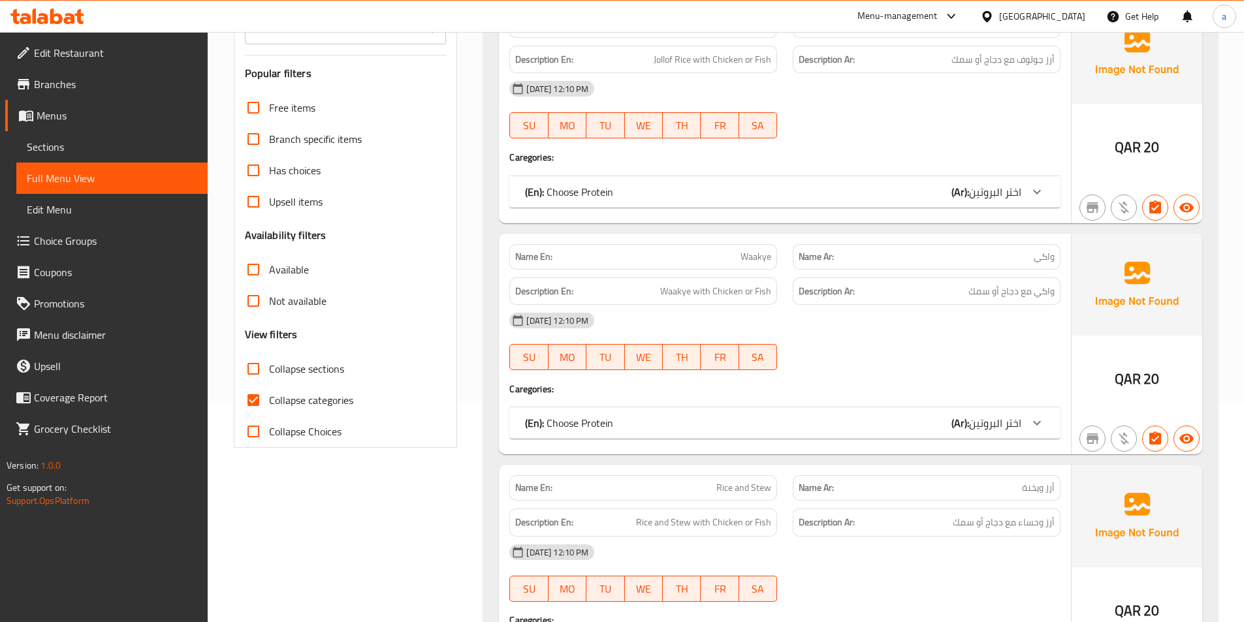
scroll to position [157, 0]
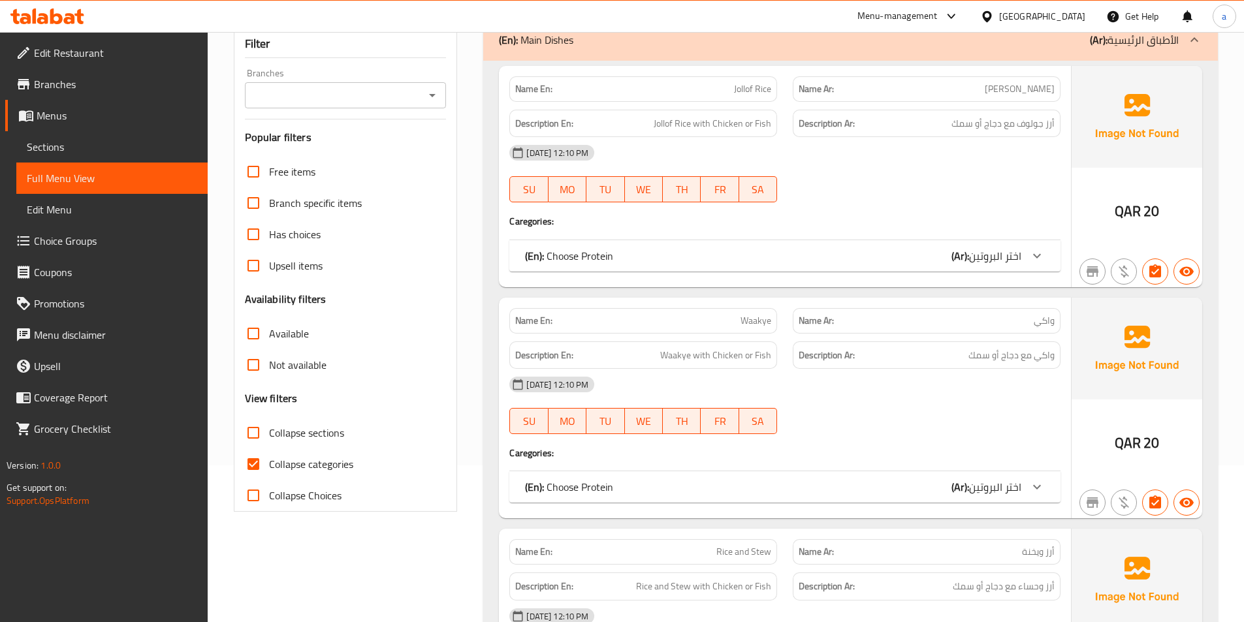
click at [317, 461] on span "Collapse categories" at bounding box center [311, 465] width 84 height 16
click at [269, 461] on input "Collapse categories" at bounding box center [253, 464] width 31 height 31
checkbox input "false"
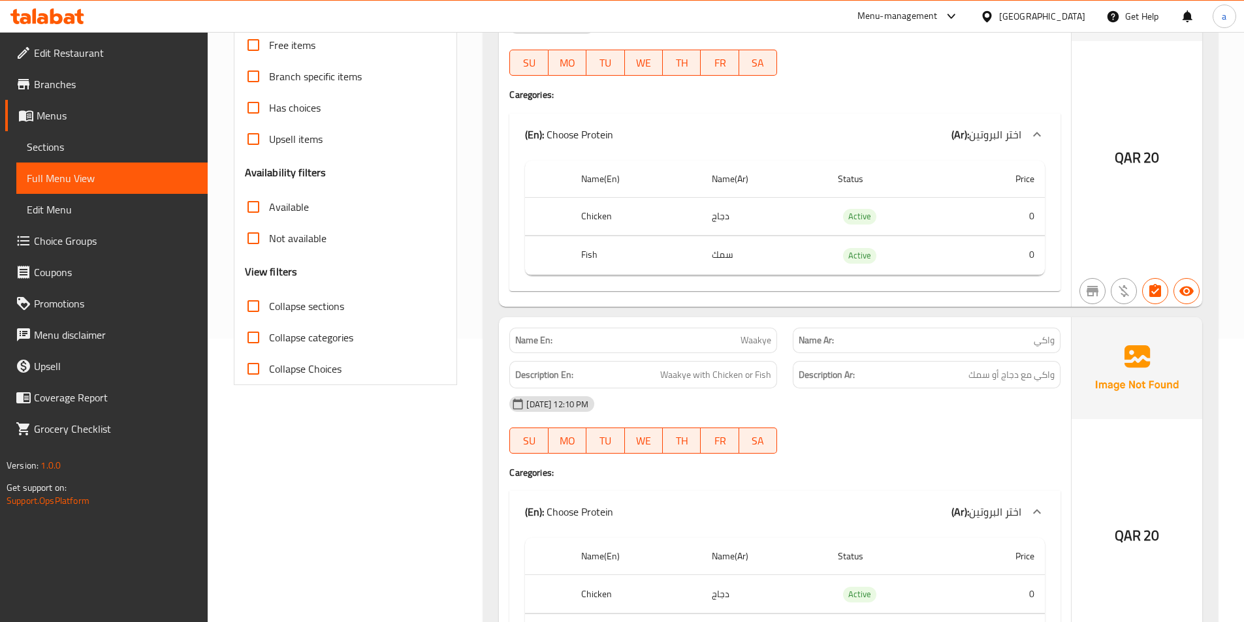
scroll to position [204, 0]
